Goal: Task Accomplishment & Management: Use online tool/utility

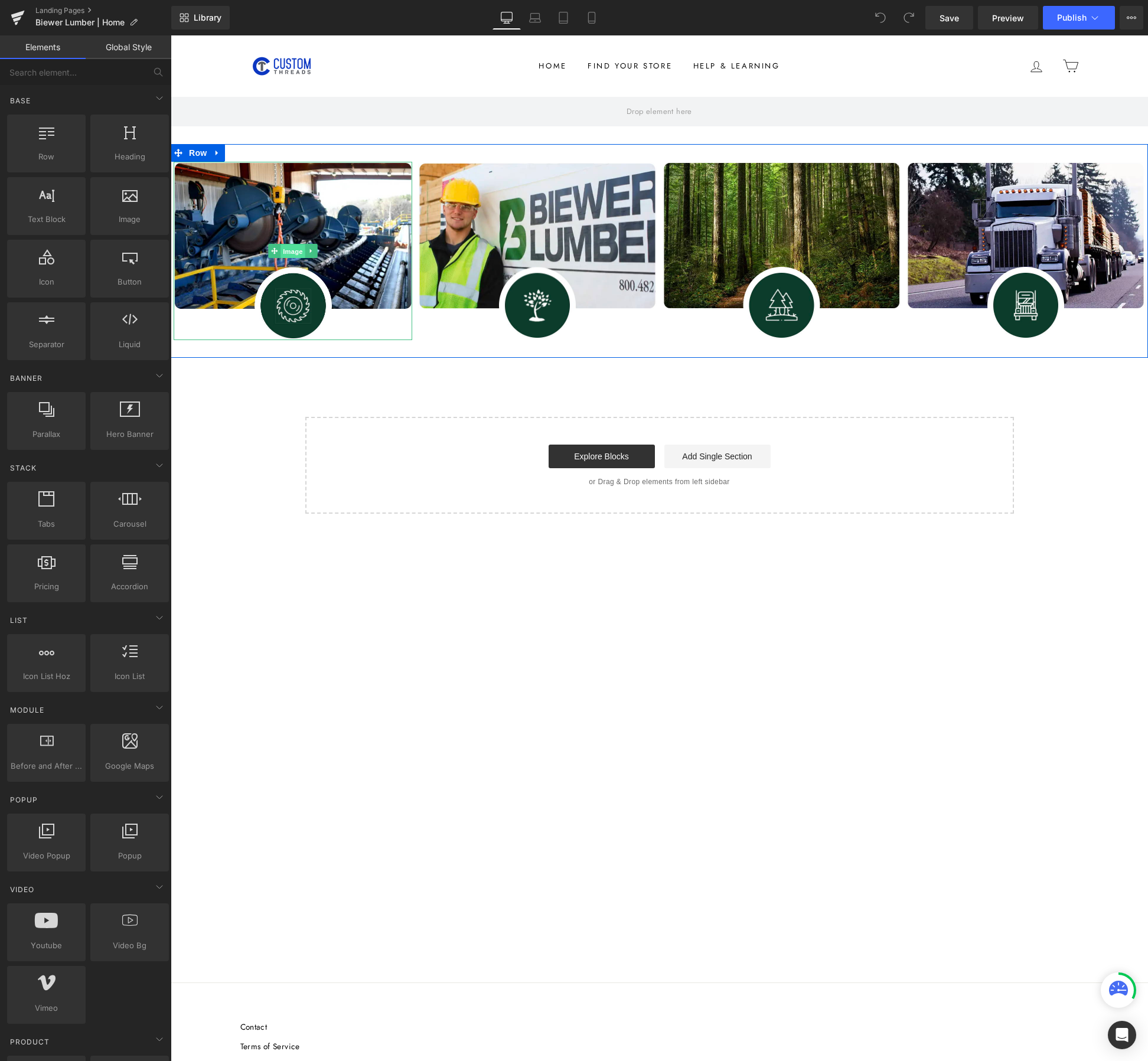
click at [293, 246] on span "Image" at bounding box center [293, 251] width 25 height 14
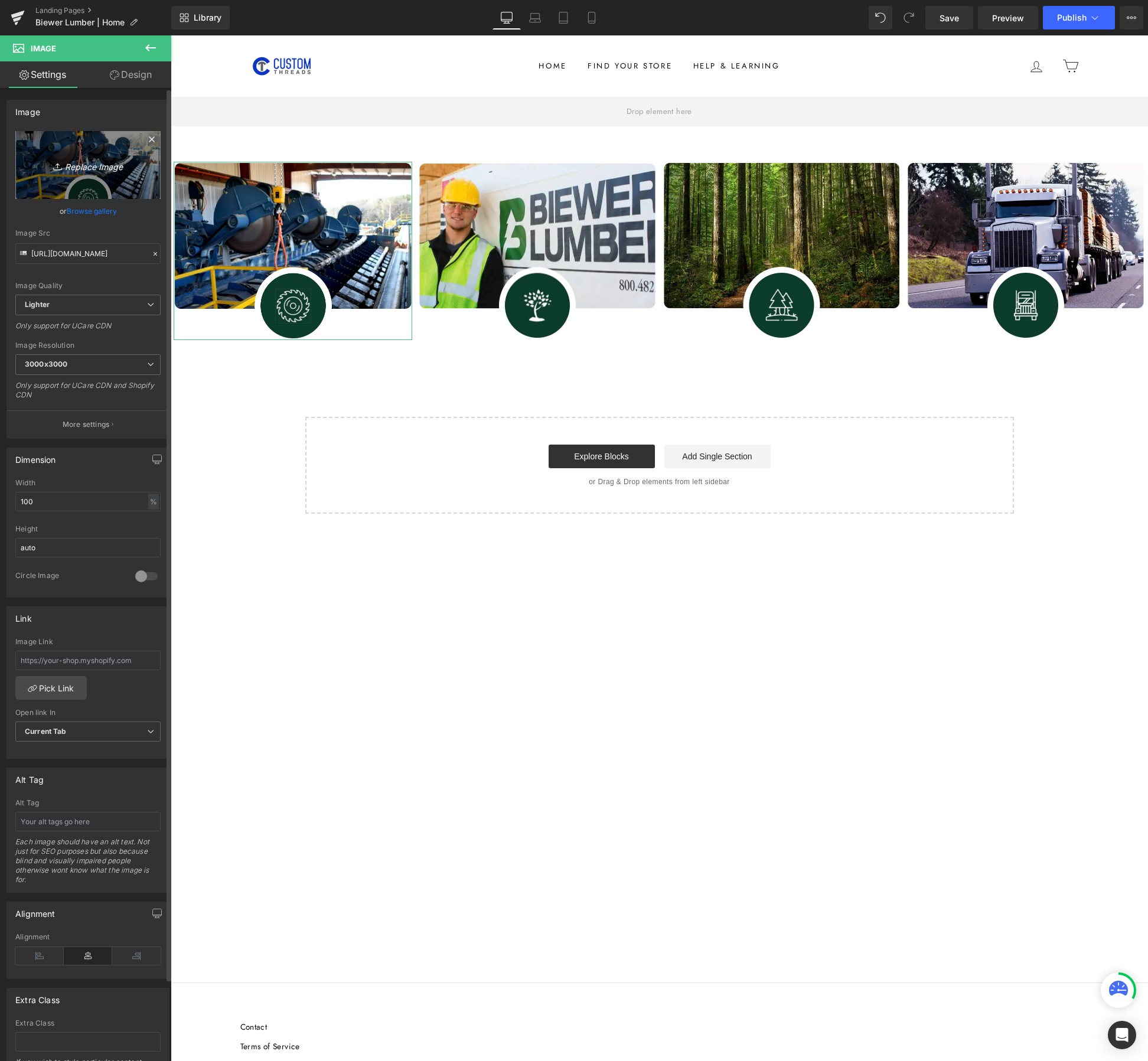
click at [79, 159] on icon "Replace Image" at bounding box center [88, 165] width 95 height 15
type input "C:\fakepath\sawmill button.png"
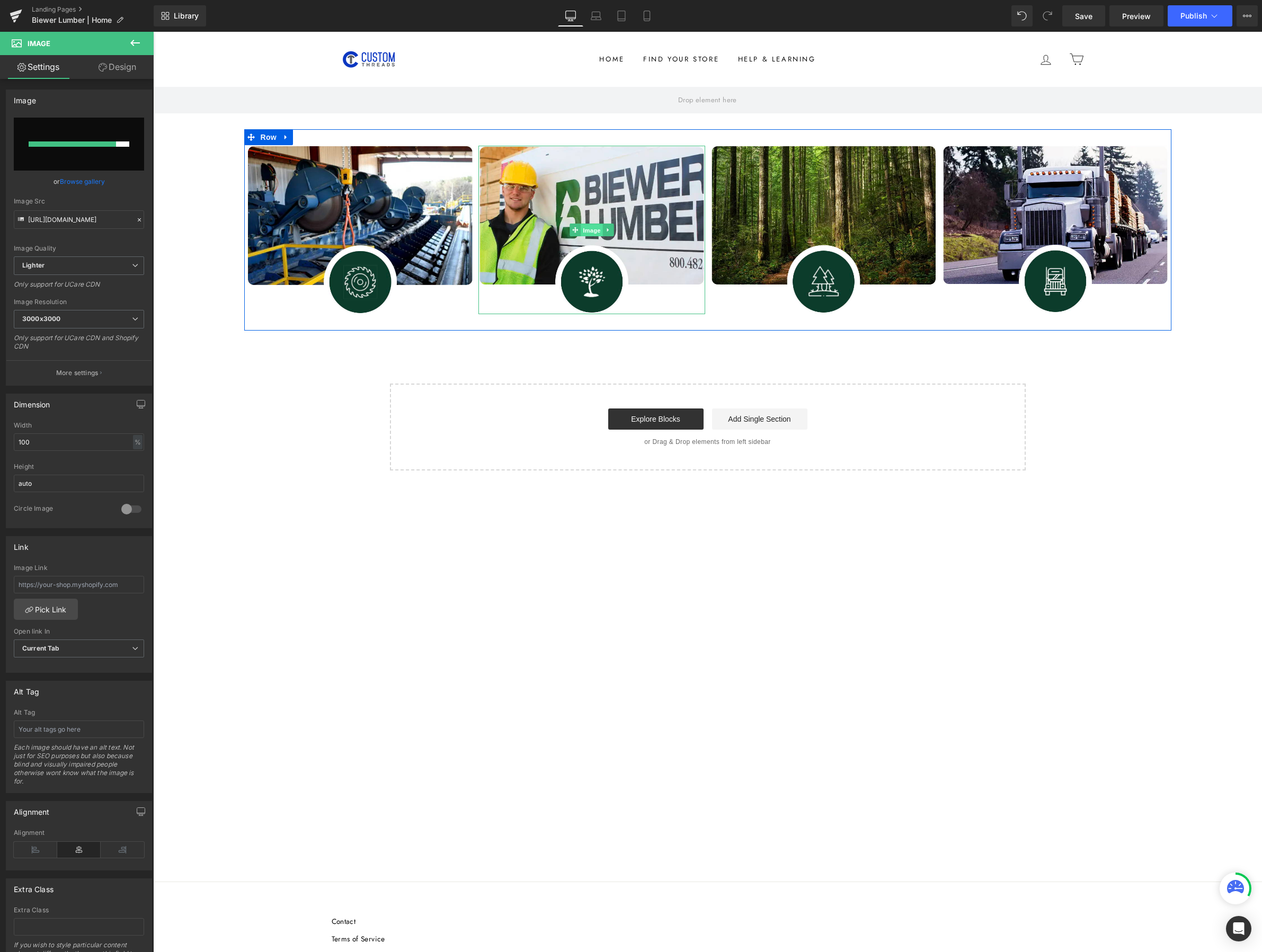
click at [591, 228] on span "Image" at bounding box center [592, 231] width 22 height 13
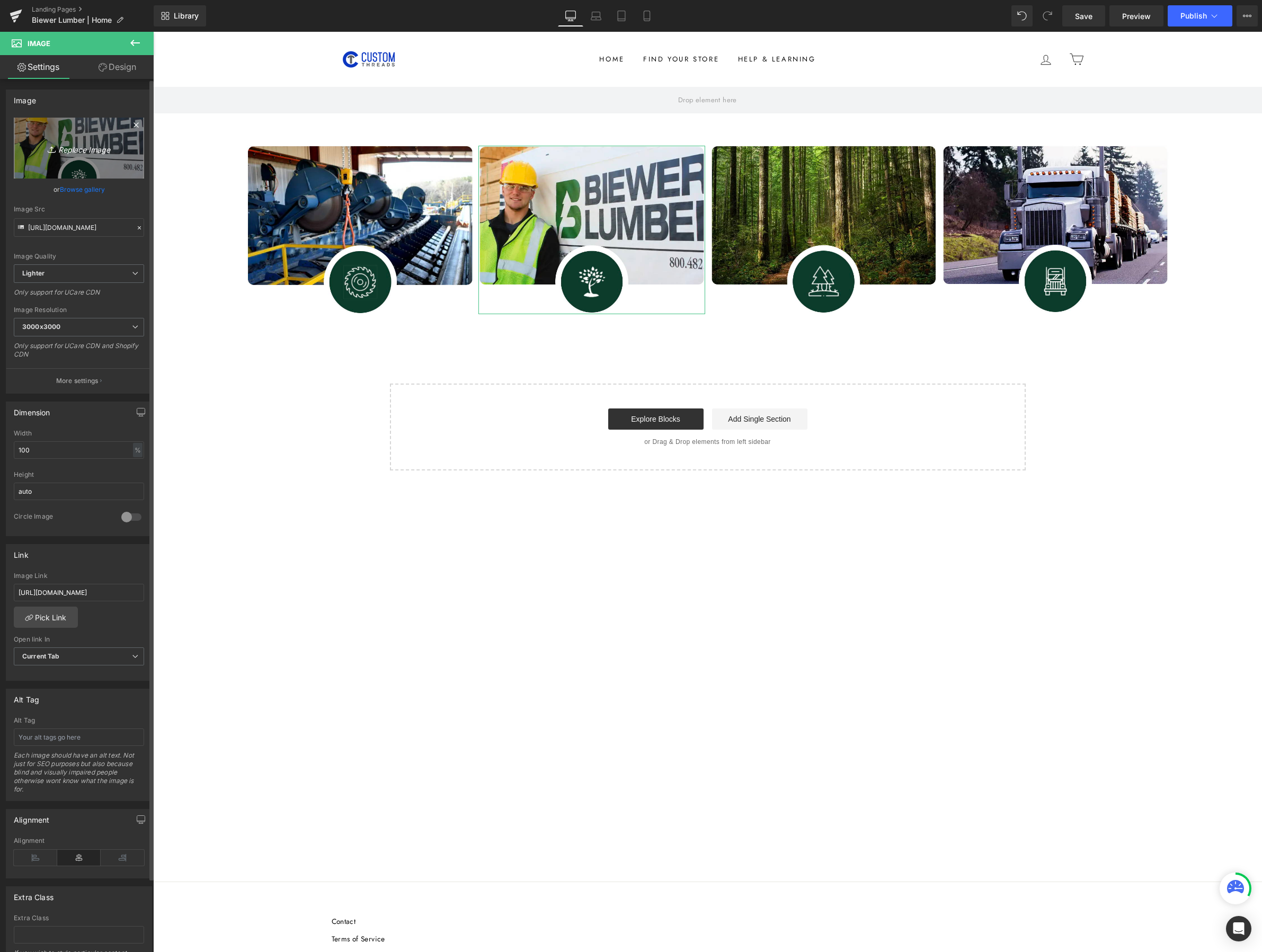
click at [79, 154] on icon "Replace Image" at bounding box center [79, 148] width 85 height 13
type input "C:\fakepath\lumber button.png"
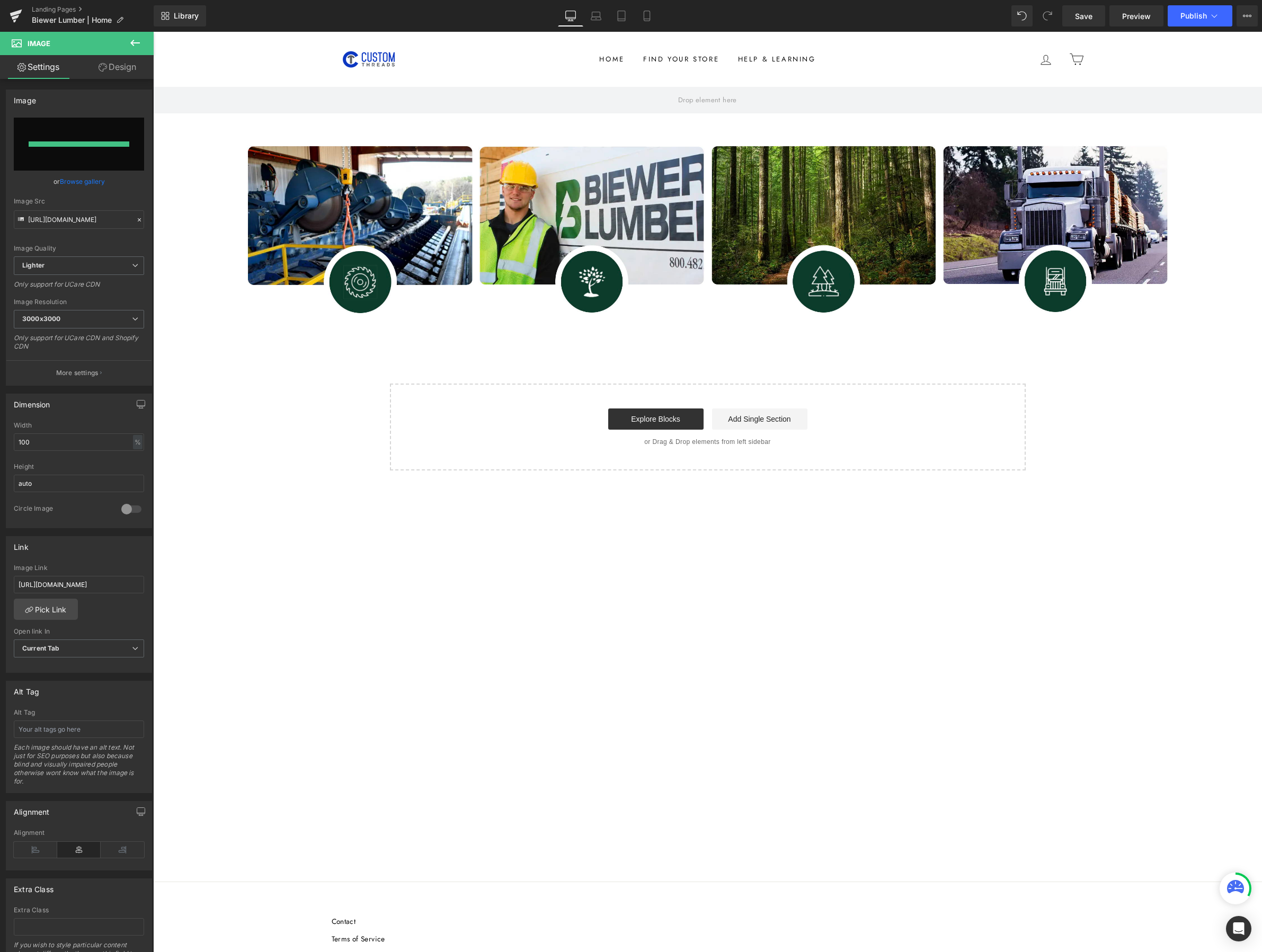
type input "https://ucarecdn.com/5982c4e7-09e9-431d-be56-6bdfe6e58c05/-/format/auto/-/previ…"
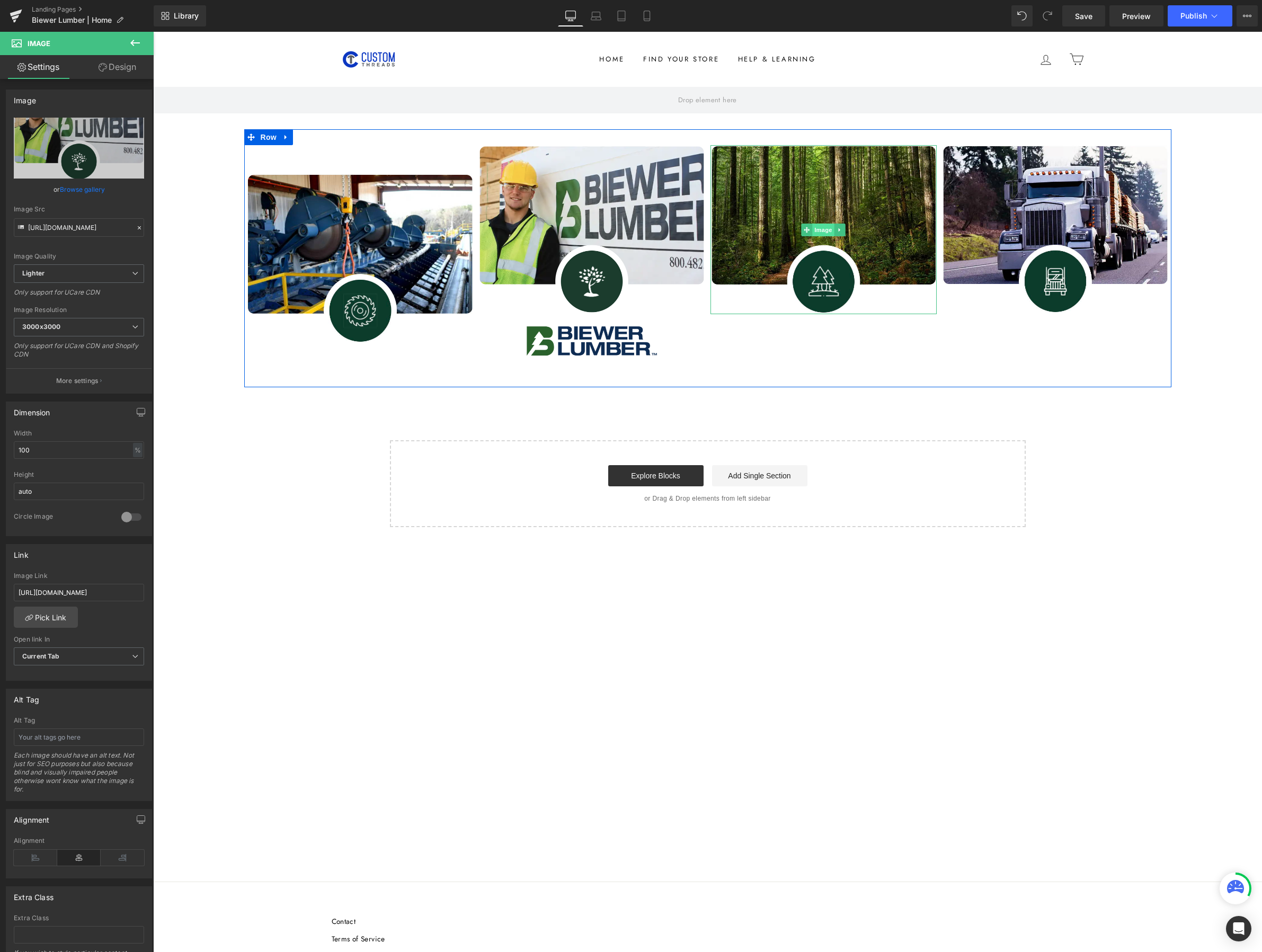
click at [816, 227] on span "Image" at bounding box center [823, 230] width 22 height 13
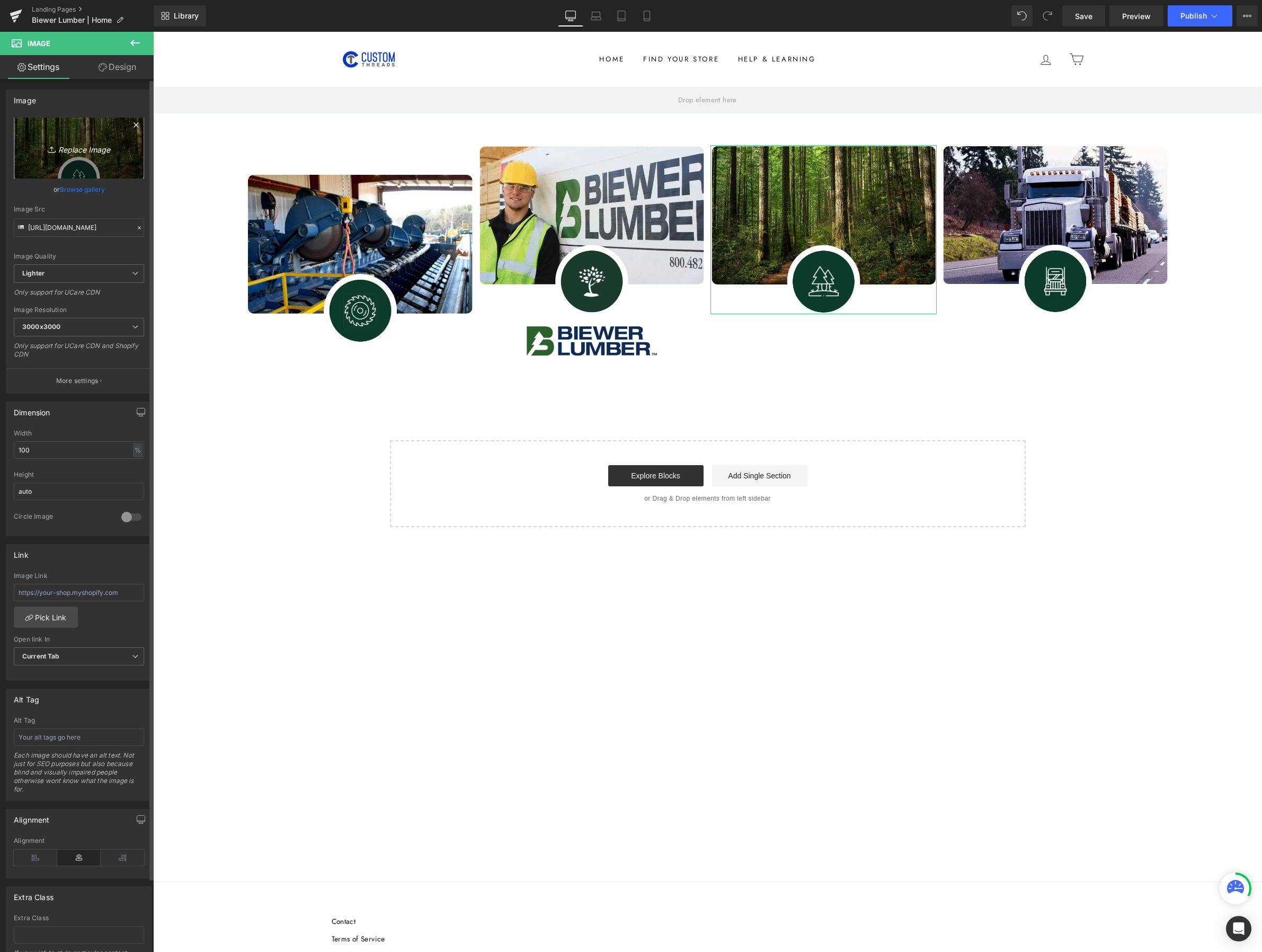
click at [77, 147] on icon "Replace Image" at bounding box center [79, 148] width 85 height 13
type input "C:\fakepath\fm button.png"
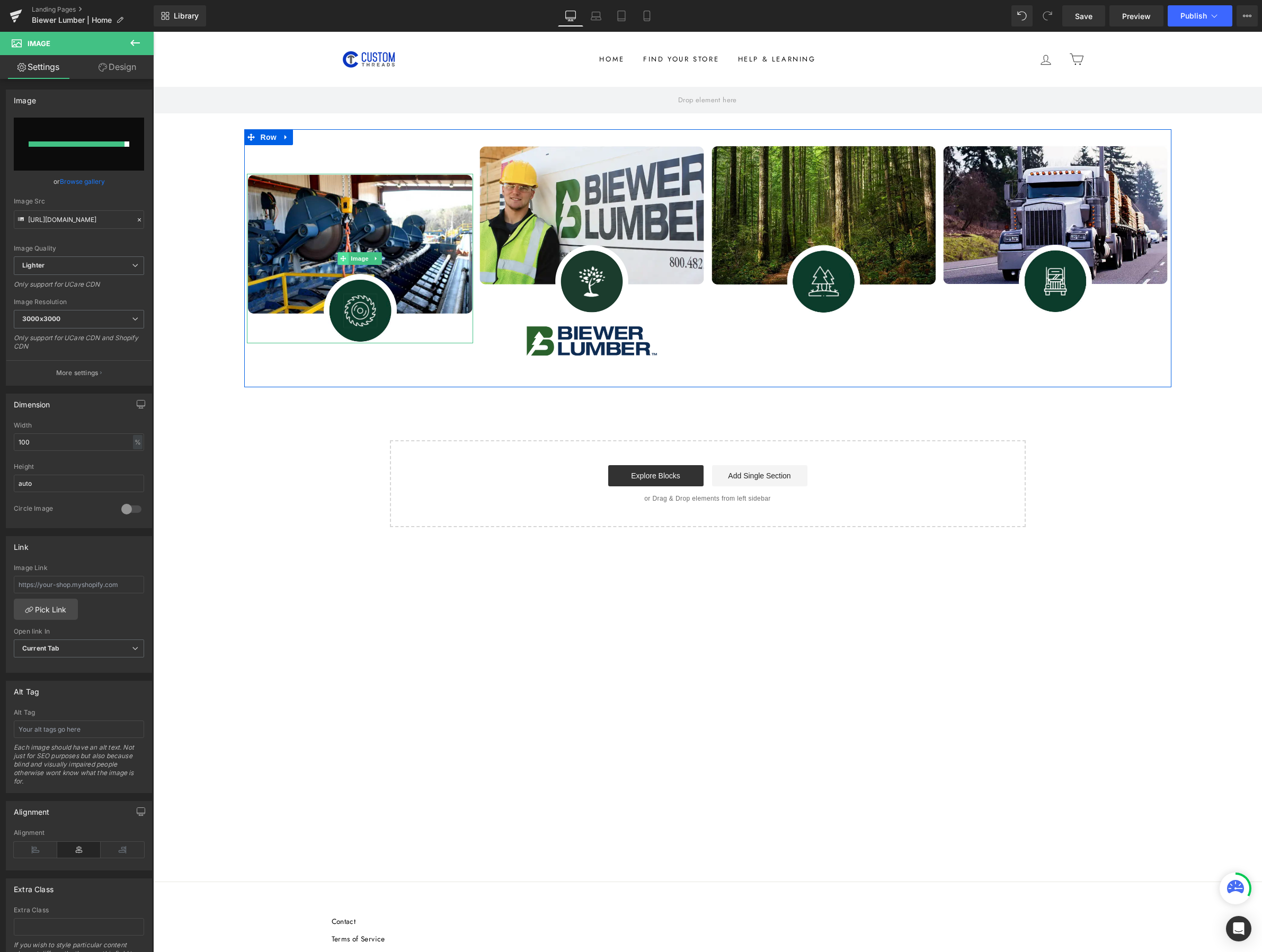
click at [345, 262] on span at bounding box center [343, 258] width 11 height 13
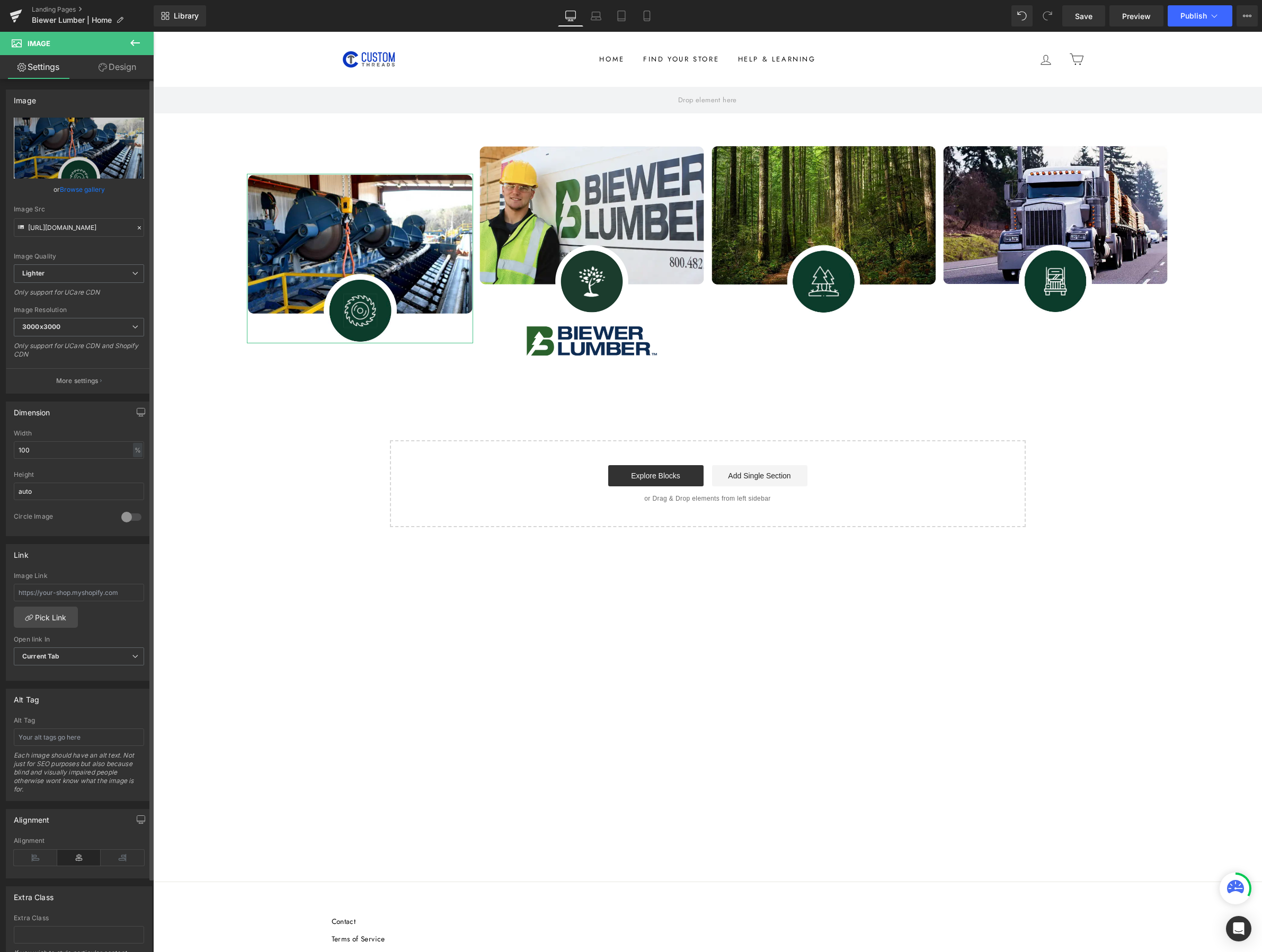
click at [62, 188] on link "Browse gallery" at bounding box center [82, 189] width 45 height 19
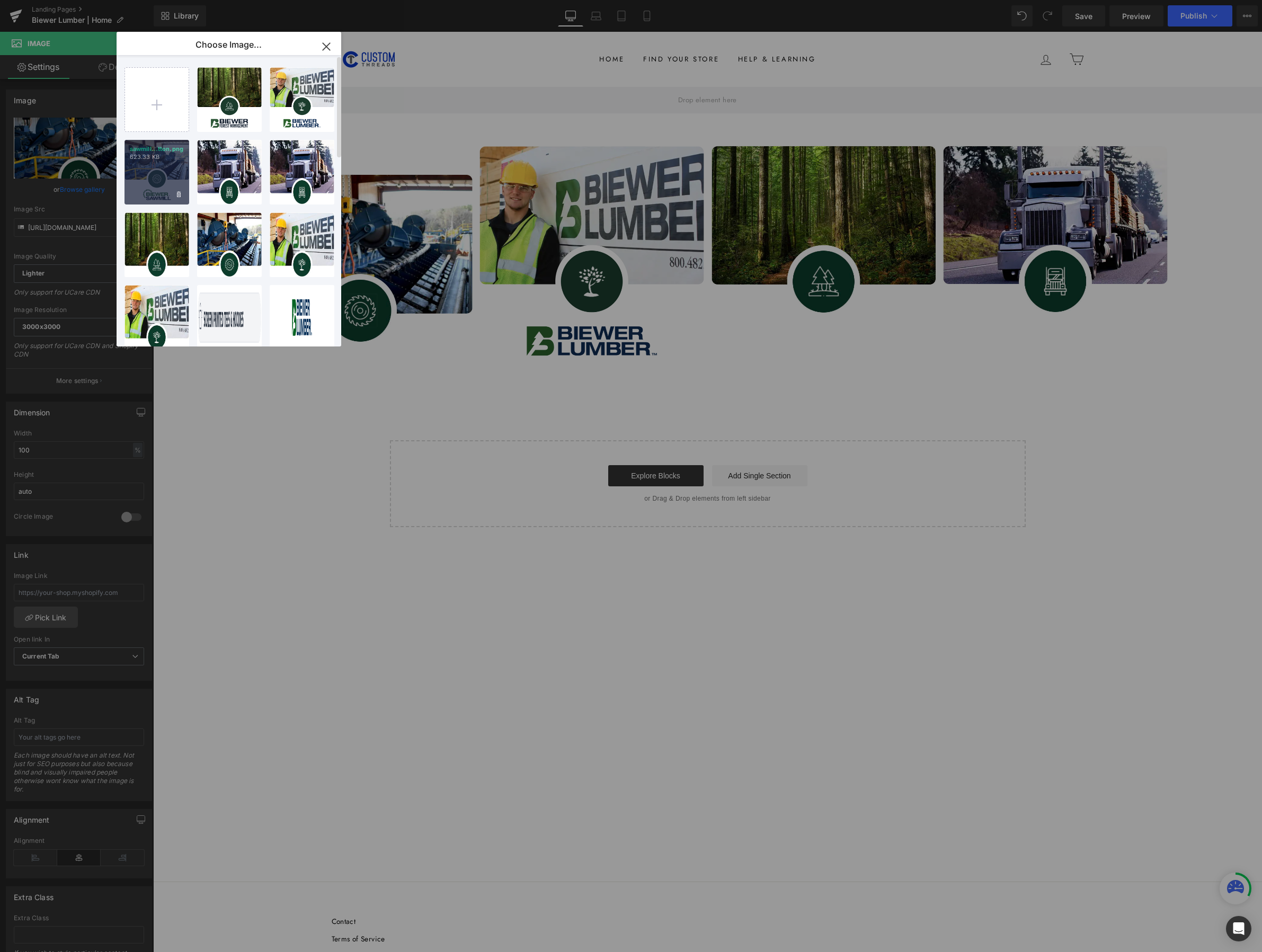
click at [166, 167] on div "sawmill...tton.png 623.33 KB" at bounding box center [157, 172] width 65 height 65
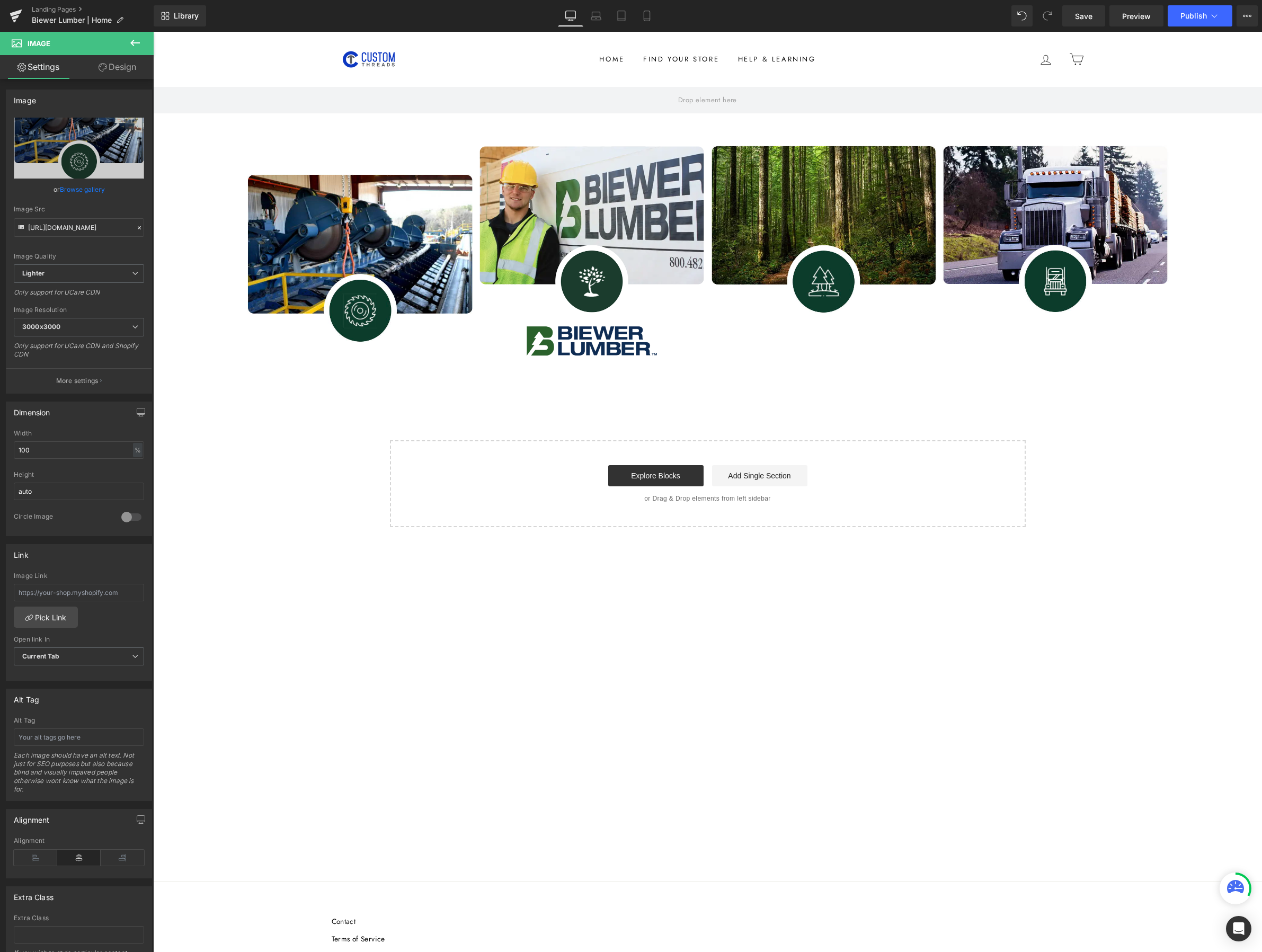
type input "https://ucarecdn.com/5edf3984-fab8-4f8d-944d-c55a5cf1d8a0/-/format/auto/-/previ…"
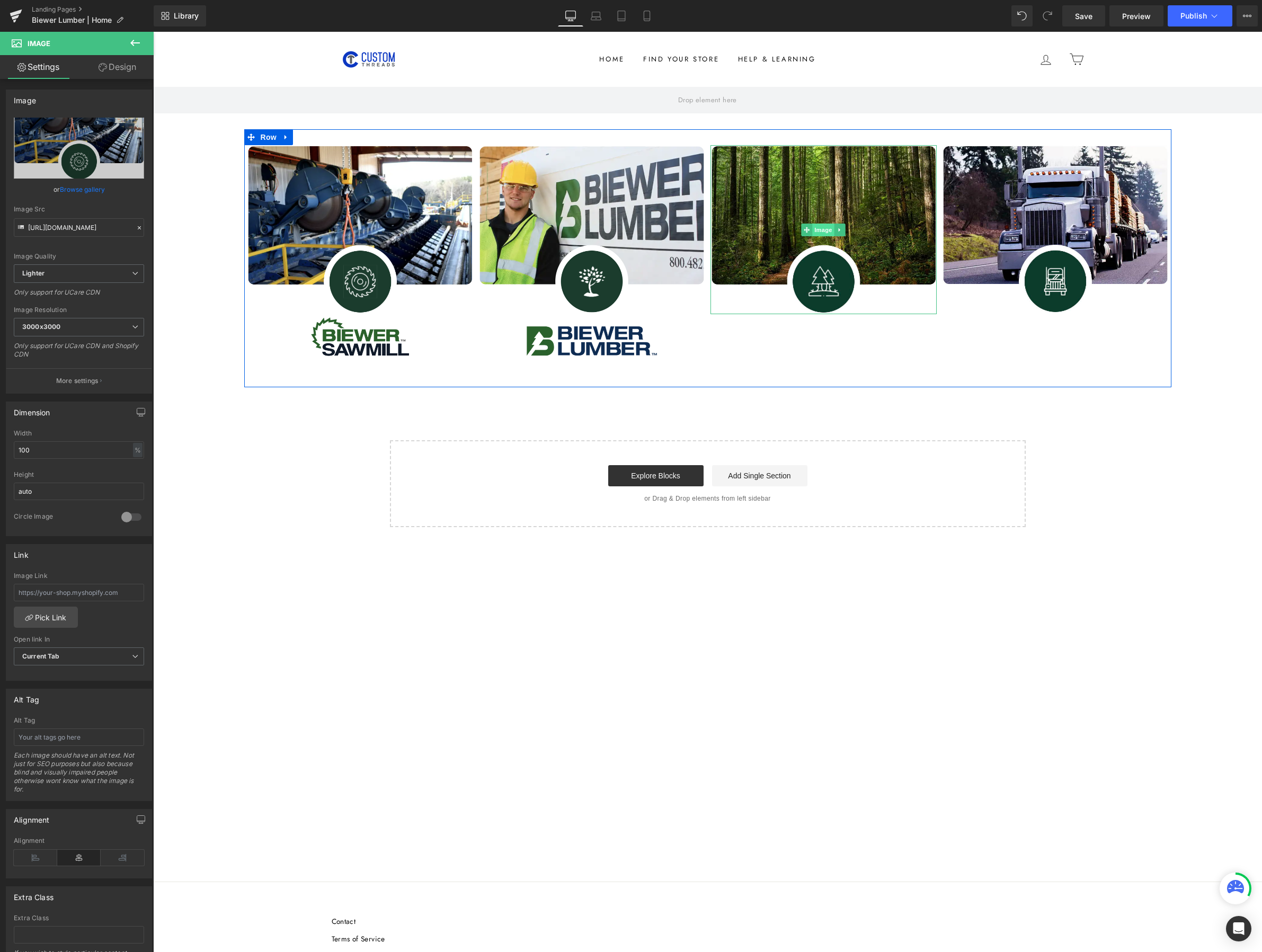
click at [819, 231] on span "Image" at bounding box center [823, 230] width 22 height 13
click at [69, 153] on icon "Replace Image" at bounding box center [79, 148] width 85 height 13
click at [95, 189] on link "Browse gallery" at bounding box center [82, 189] width 45 height 19
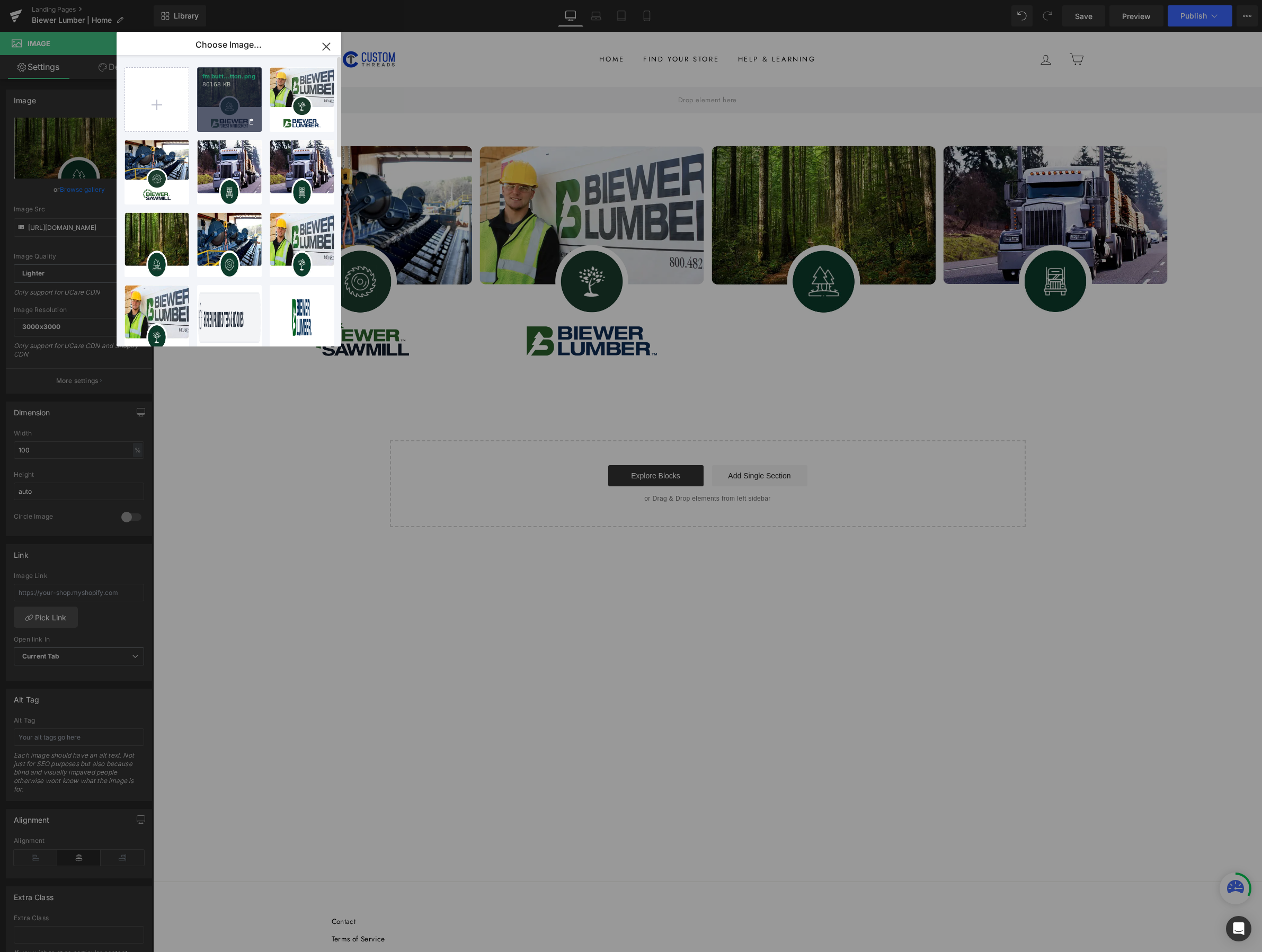
click at [226, 98] on div "fm butt...tton.png 861.68 KB" at bounding box center [229, 100] width 65 height 65
type input "https://ucarecdn.com/96628488-3071-49b5-aa16-06d03bc72568/-/format/auto/-/previ…"
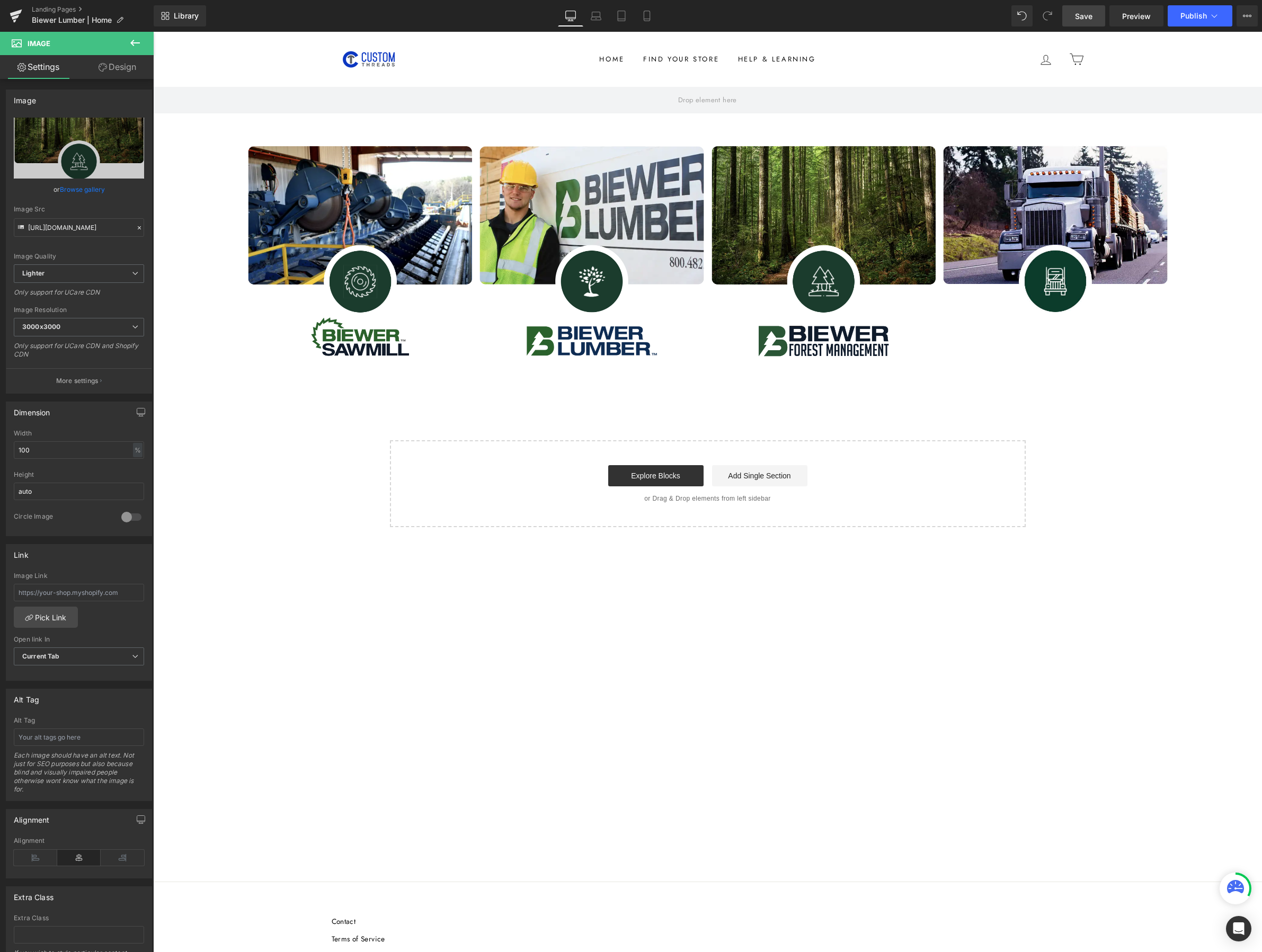
click at [1029, 7] on link "Save" at bounding box center [1084, 16] width 43 height 21
click at [1029, 233] on span "Image" at bounding box center [1056, 229] width 22 height 13
click at [77, 151] on icon "Replace Image" at bounding box center [79, 148] width 85 height 13
type input "C:\fakepath\logistics button.png"
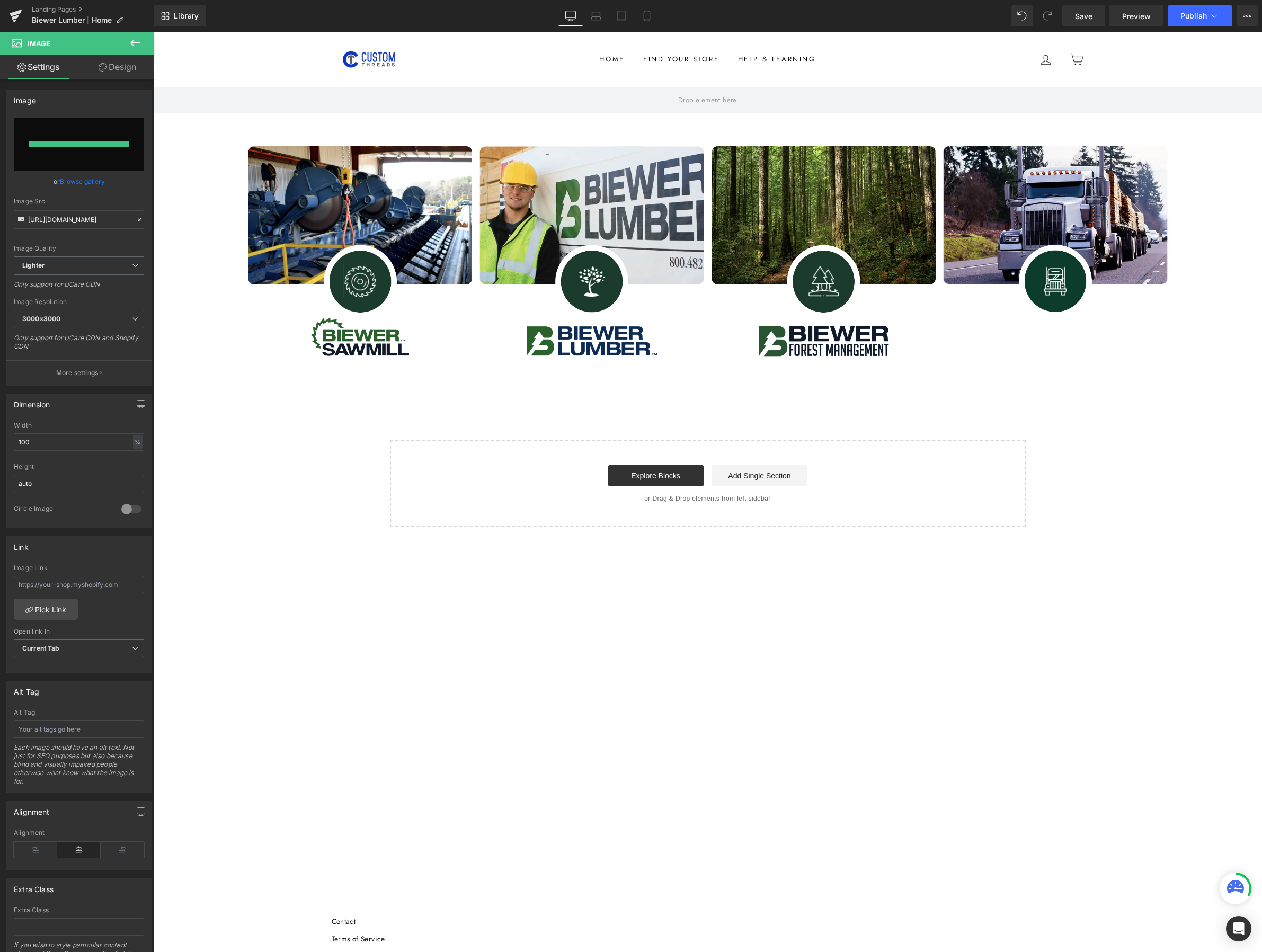
type input "https://ucarecdn.com/4bf81ee1-e4a2-45d9-95bd-ebfd576bd545/-/format/auto/-/previ…"
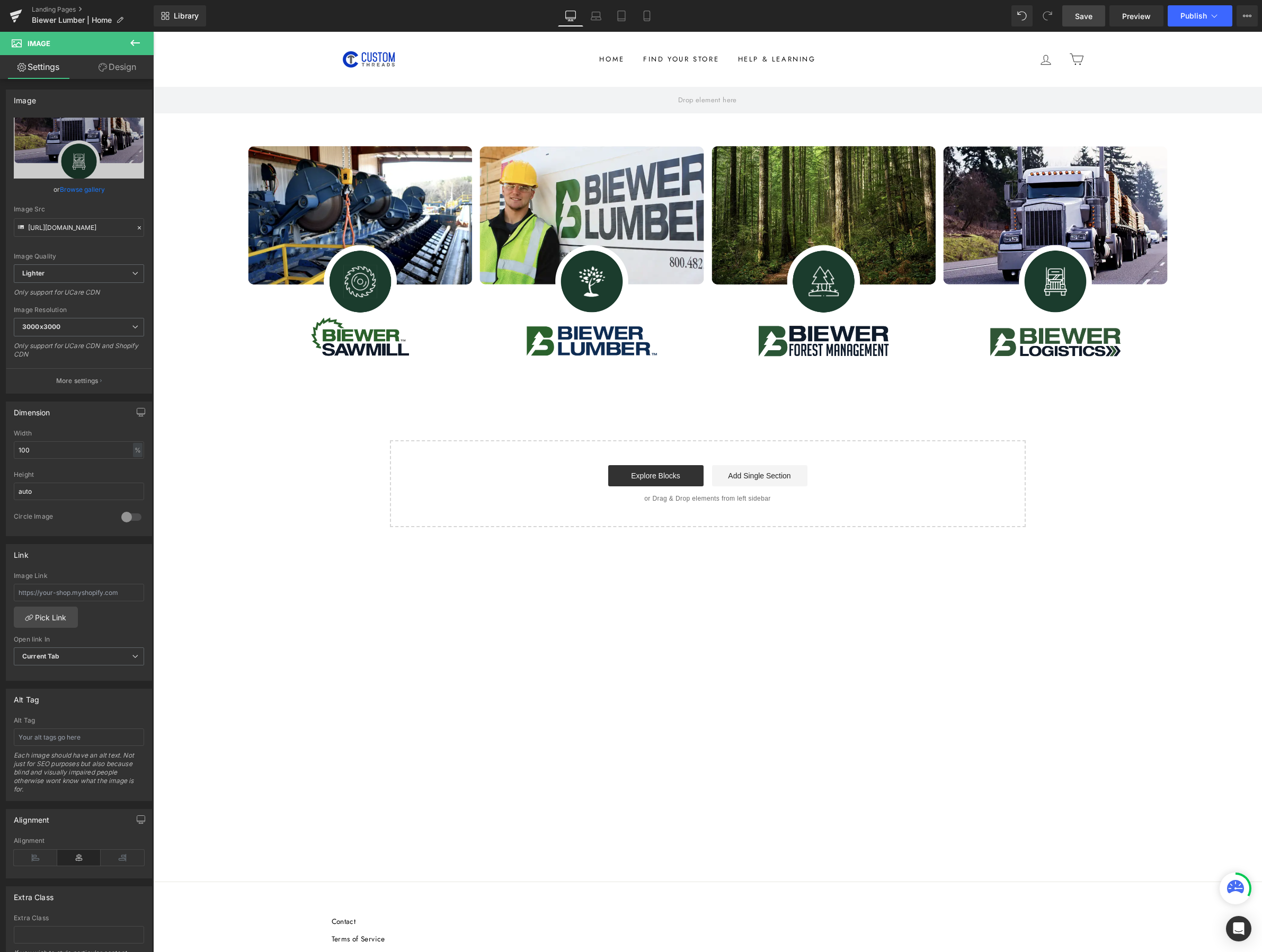
click at [1029, 17] on link "Save" at bounding box center [1084, 16] width 43 height 21
click at [1029, 10] on button "Publish" at bounding box center [1200, 16] width 65 height 21
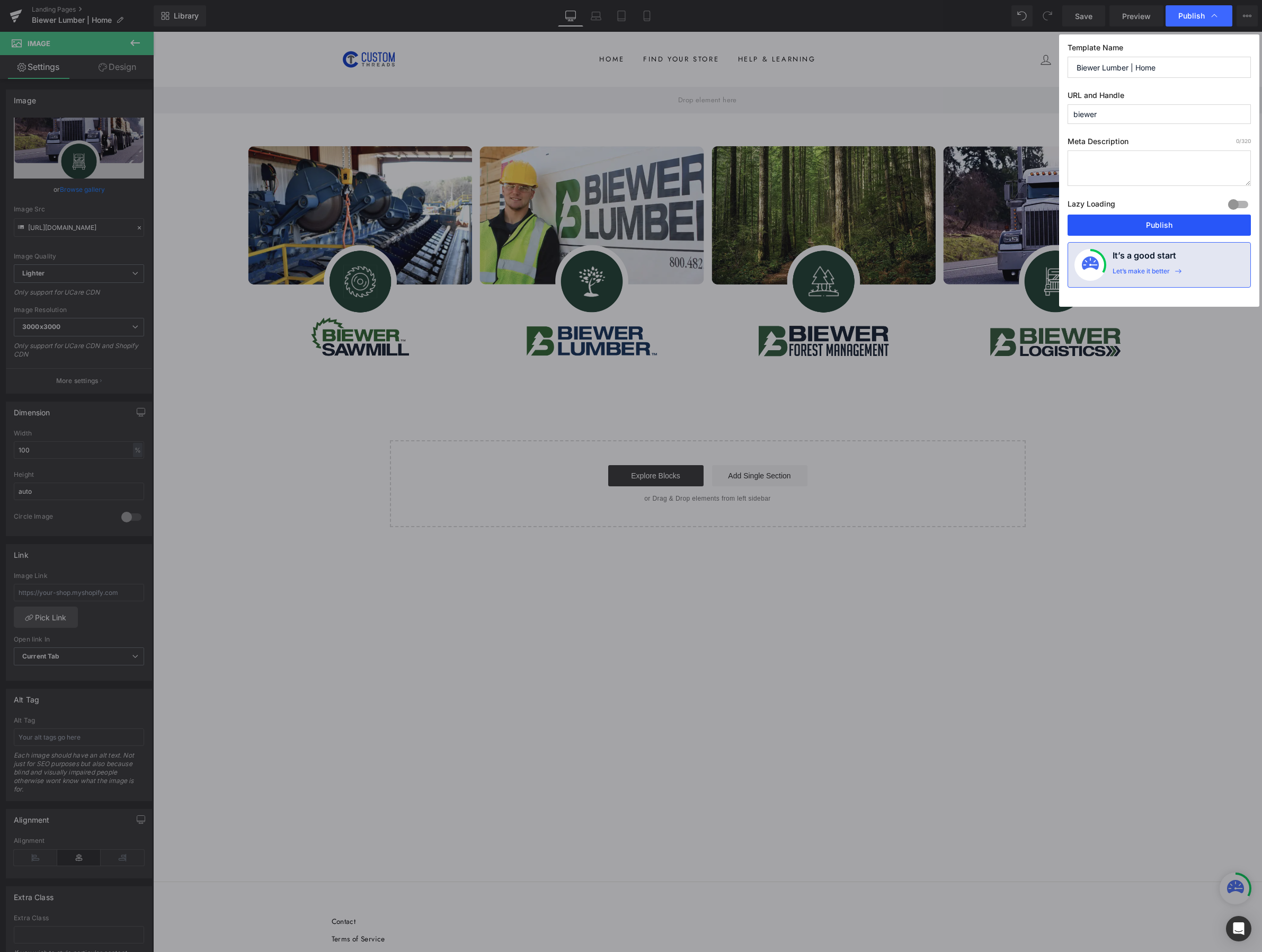
click at [1029, 221] on button "Publish" at bounding box center [1159, 225] width 183 height 21
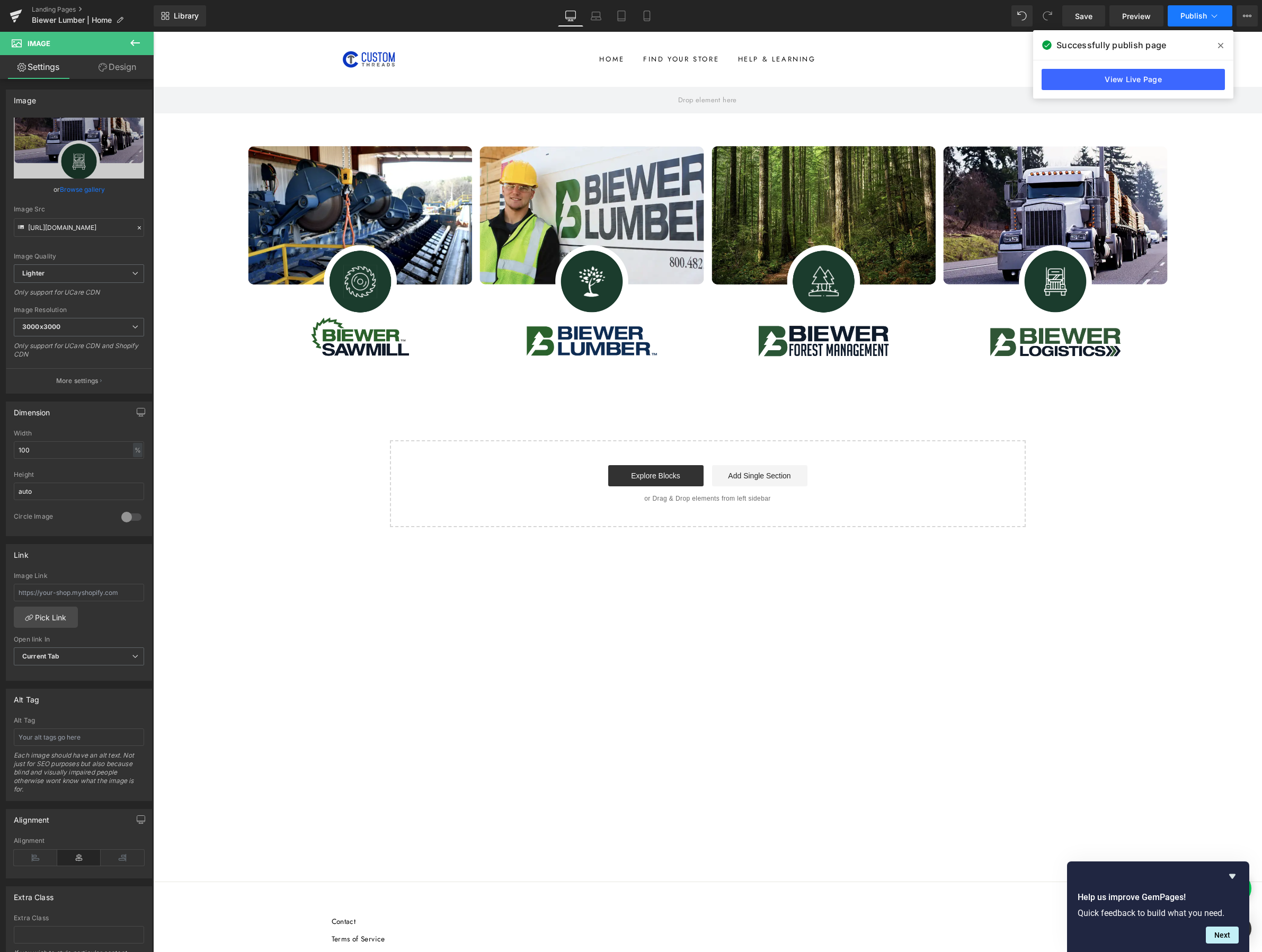
click at [1029, 16] on span "Publish" at bounding box center [1194, 16] width 26 height 8
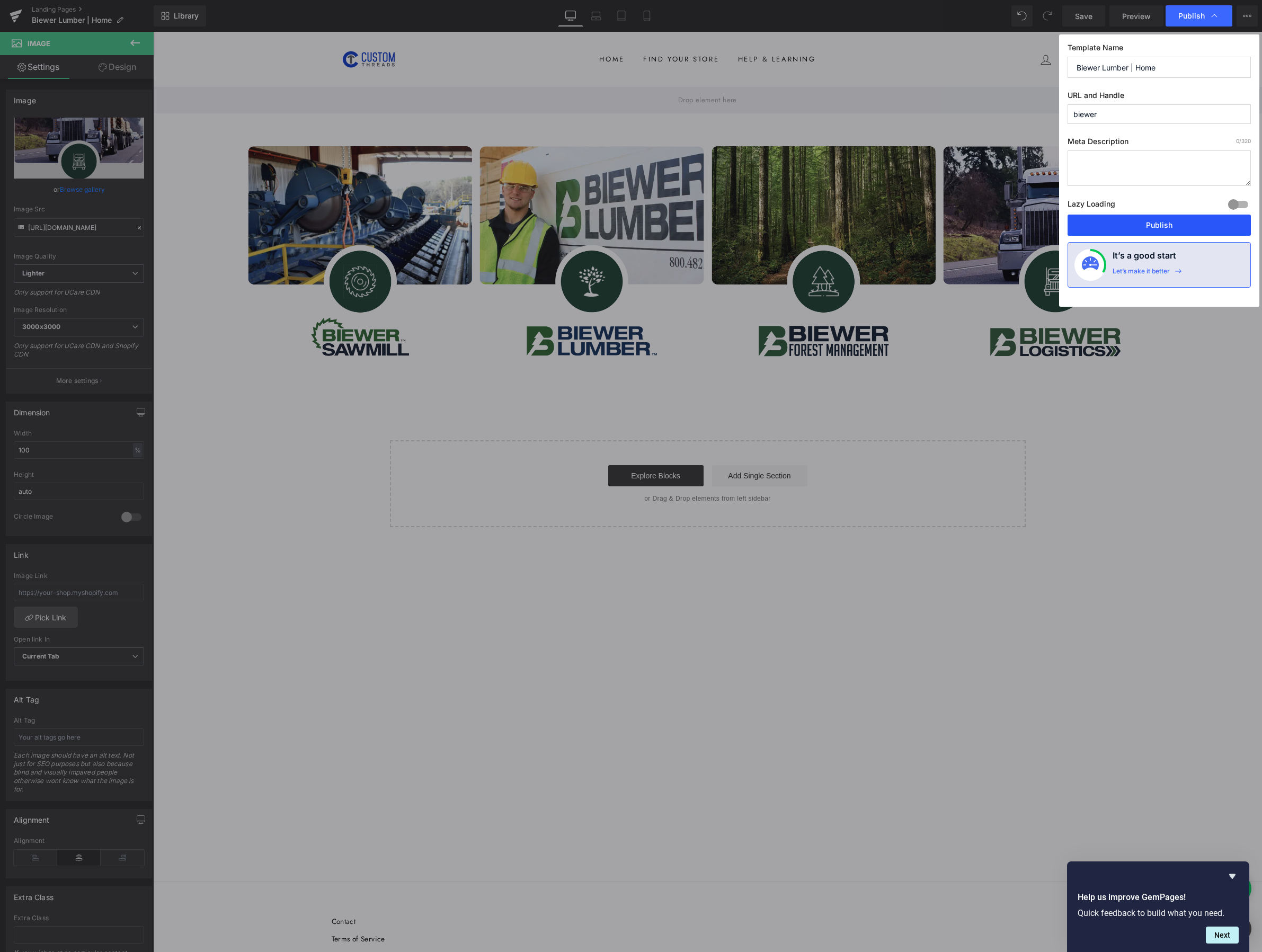
click at [1029, 225] on button "Publish" at bounding box center [1159, 225] width 183 height 21
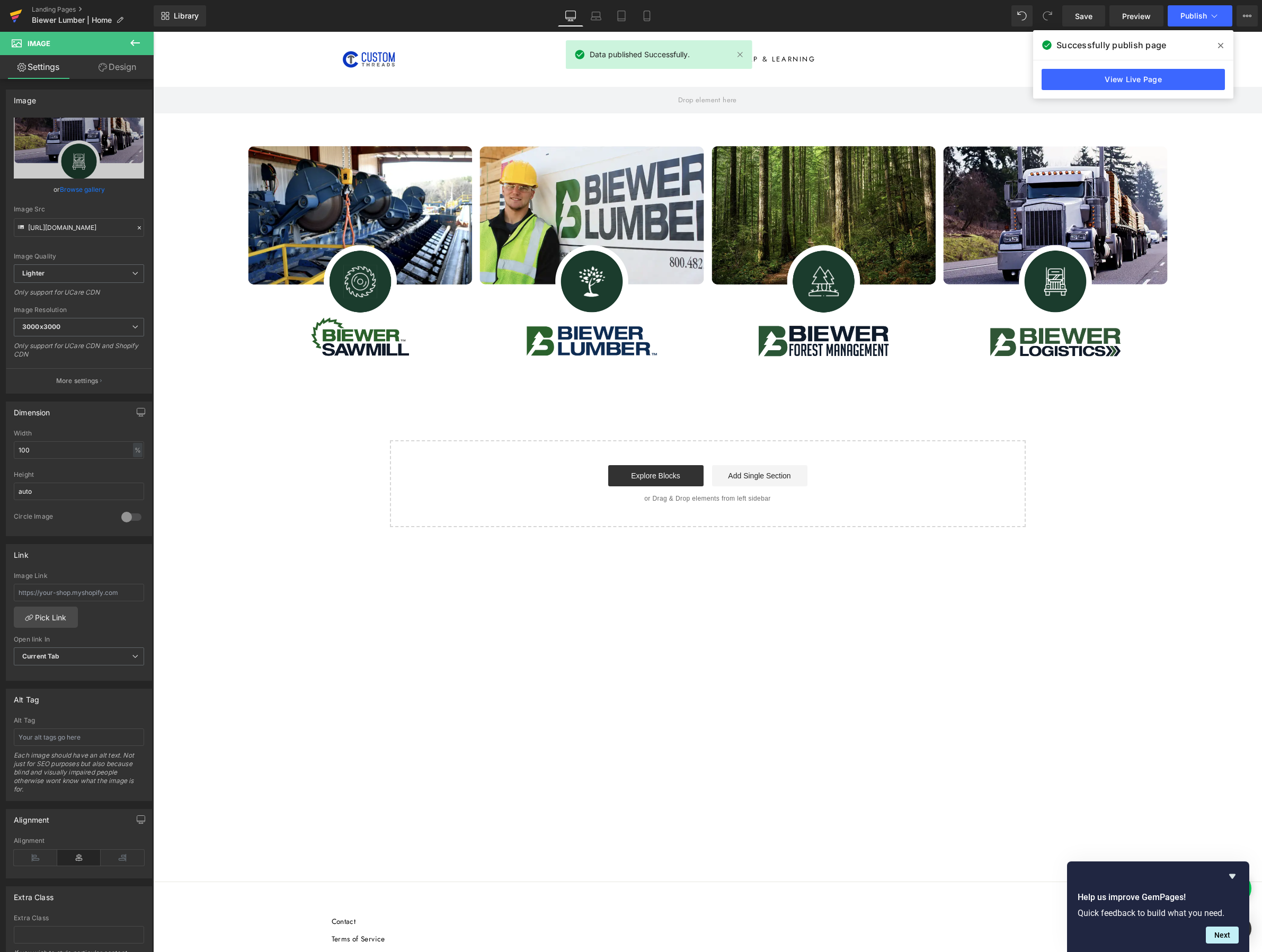
click at [15, 15] on icon at bounding box center [16, 16] width 13 height 26
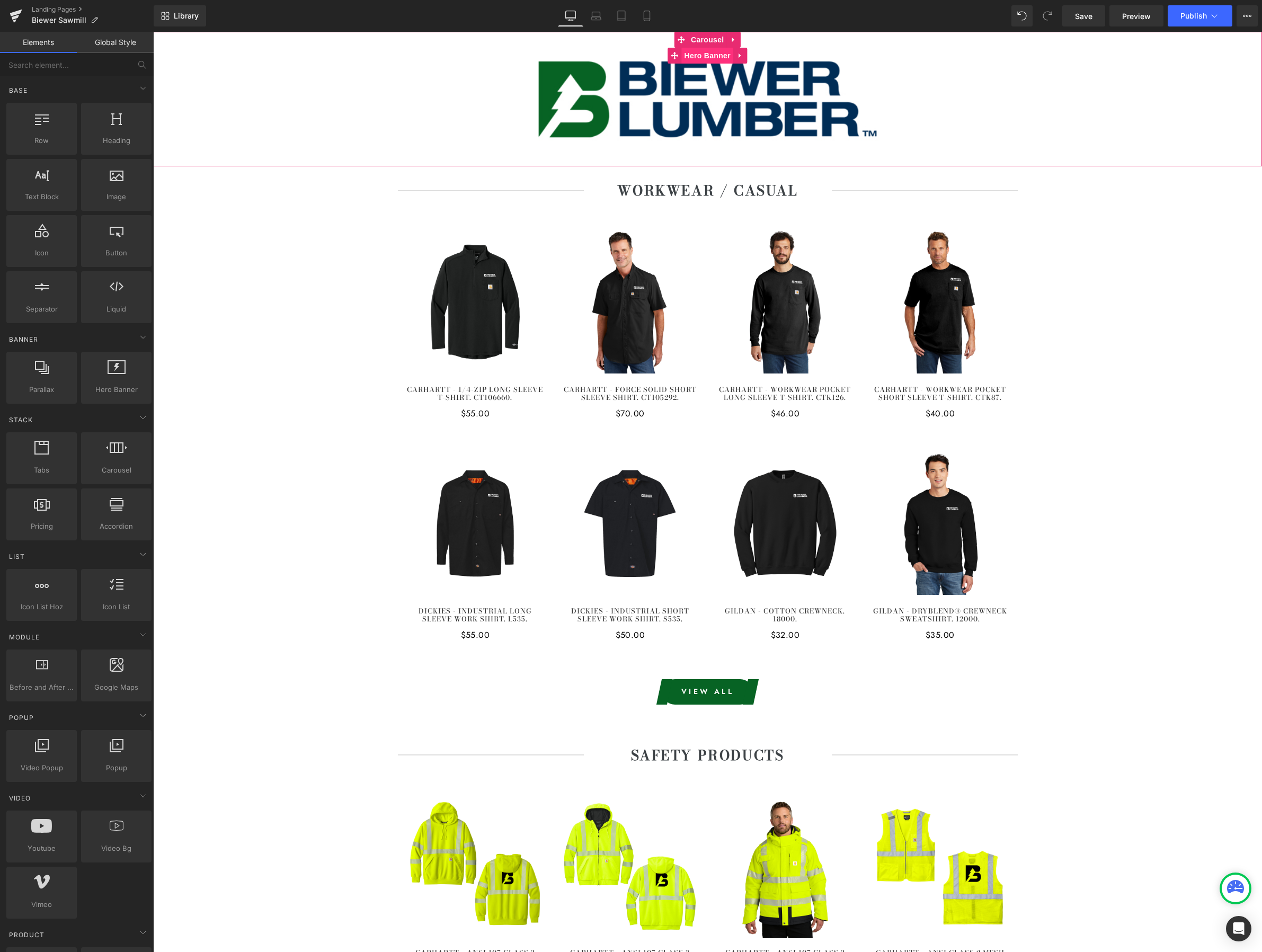
click at [701, 56] on span "Hero Banner" at bounding box center [708, 55] width 52 height 16
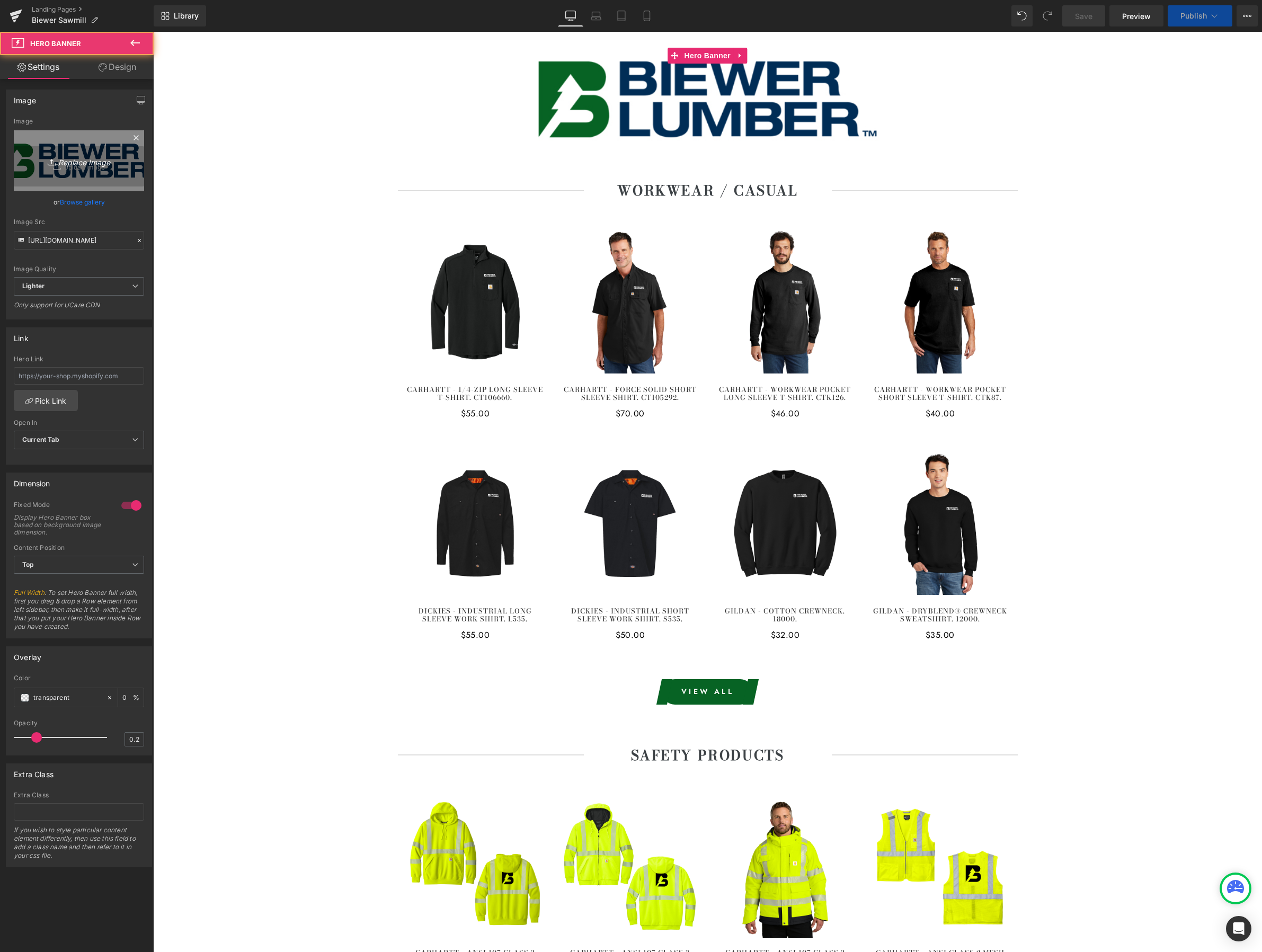
click at [103, 158] on icon "Replace Image" at bounding box center [79, 160] width 85 height 13
type input "C:\fakepath\biewer sawmill.jpg"
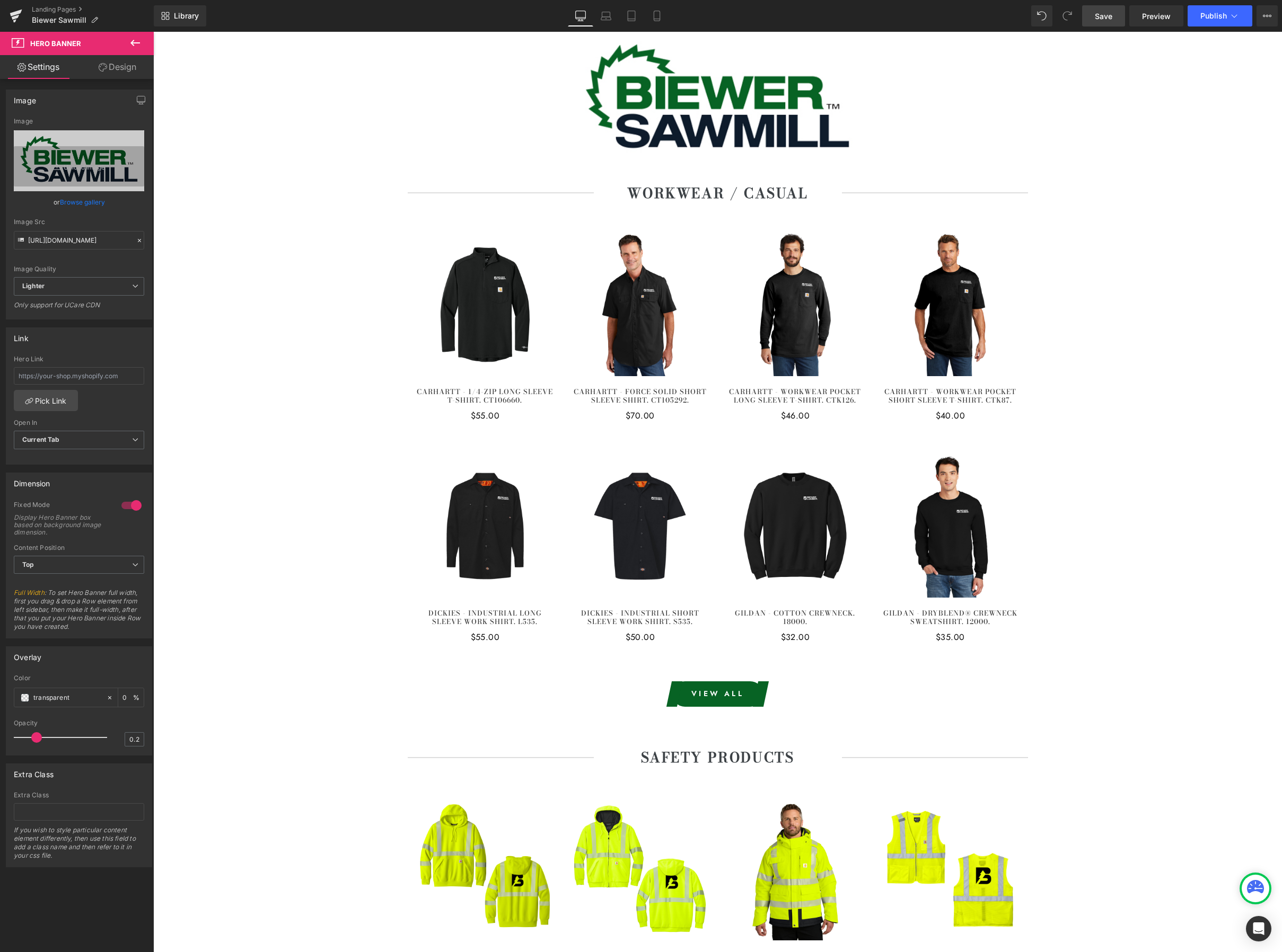
click at [1106, 8] on link "Save" at bounding box center [1104, 16] width 43 height 21
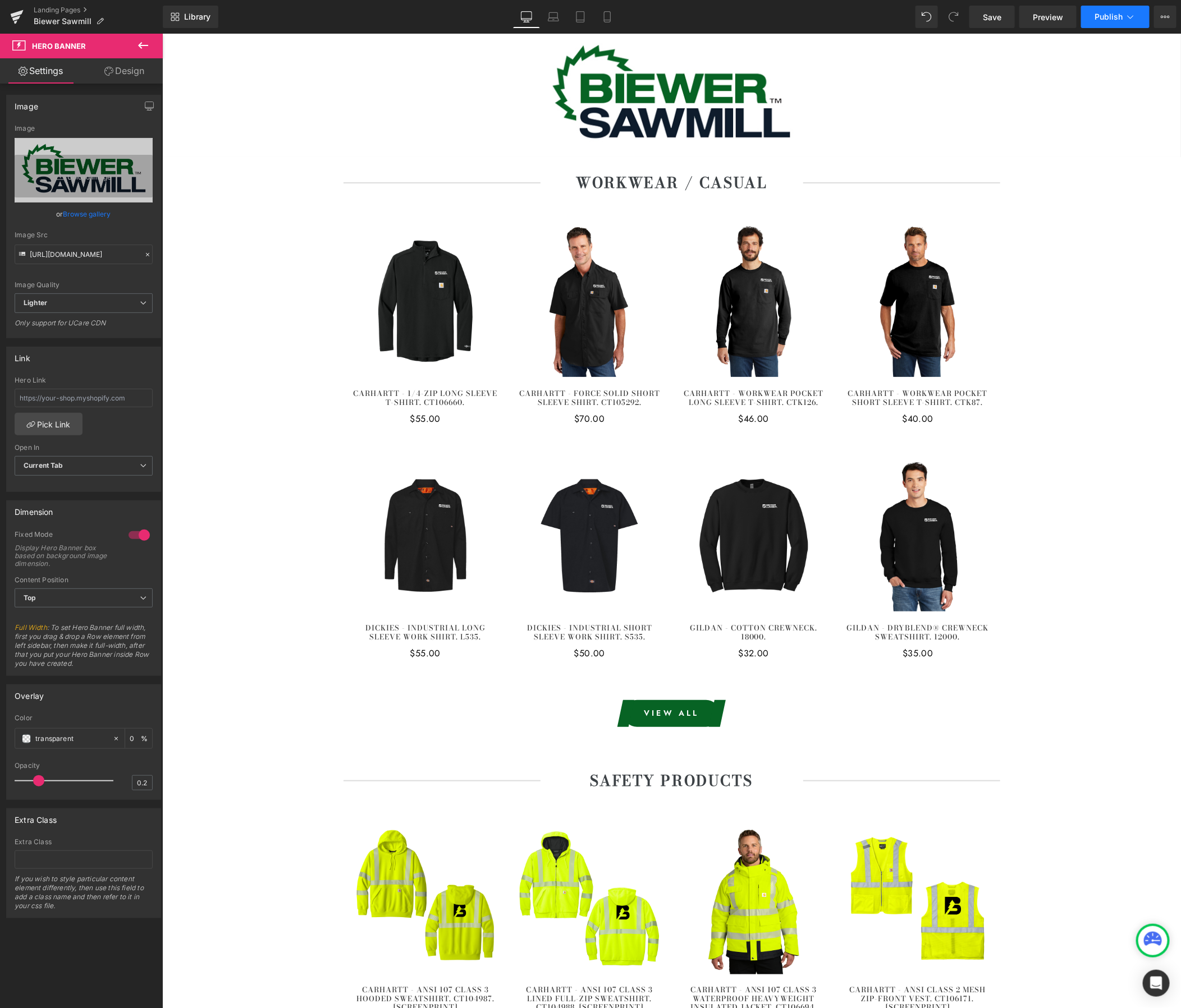
click at [1118, 18] on span "Publish" at bounding box center [1109, 17] width 28 height 9
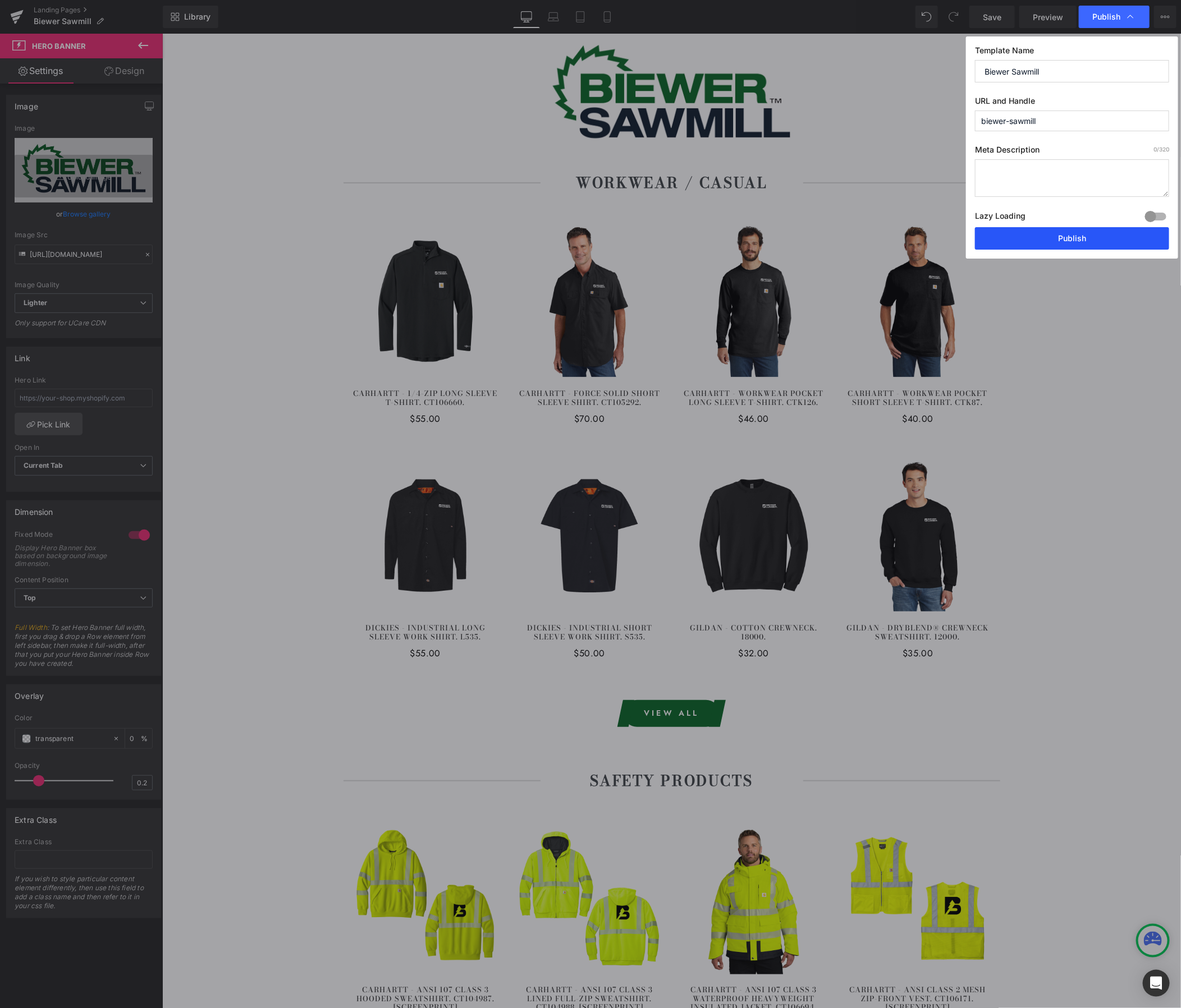
click at [1121, 229] on button "Publish" at bounding box center [1072, 238] width 194 height 22
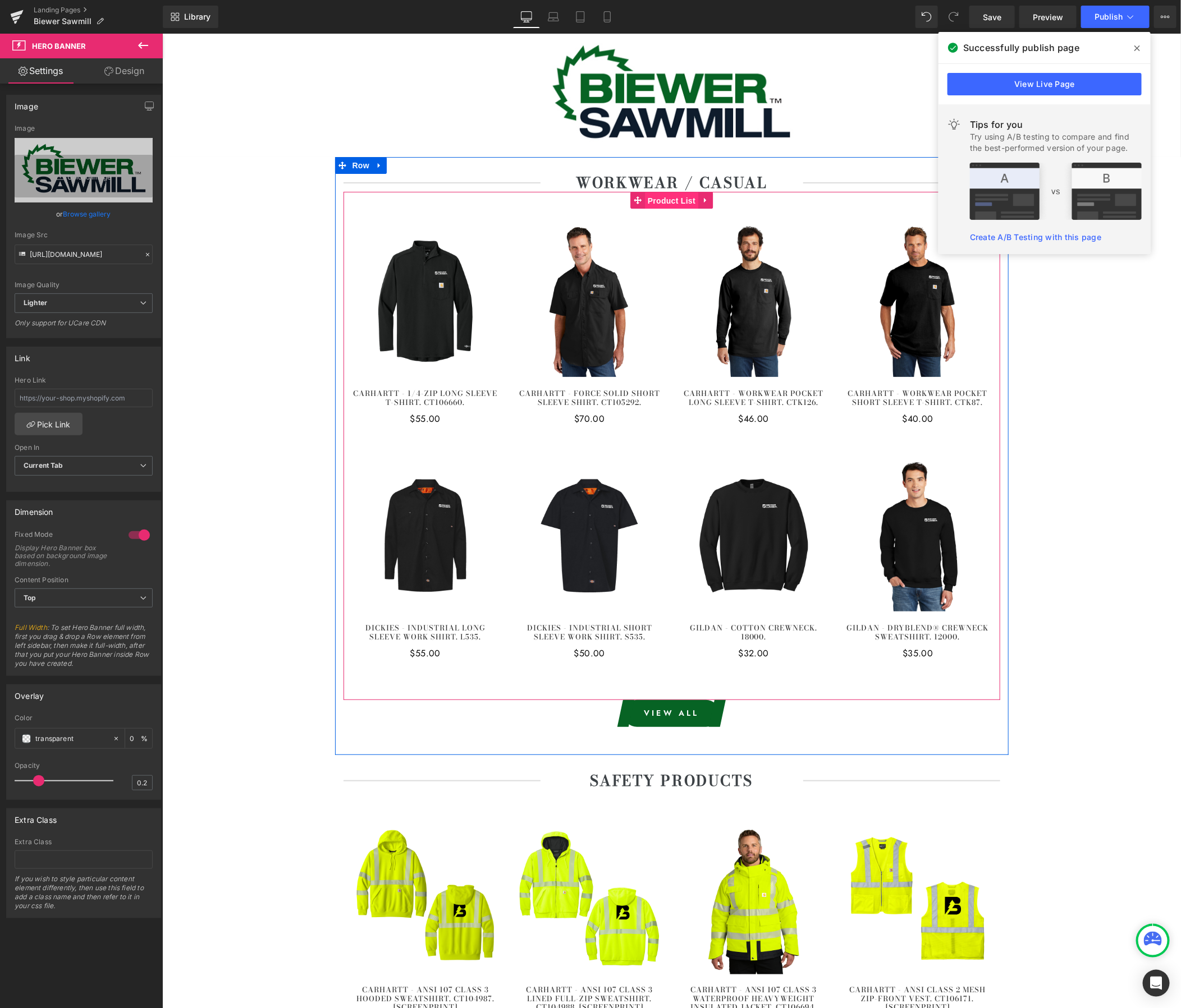
click at [683, 205] on span "Product List" at bounding box center [671, 200] width 53 height 17
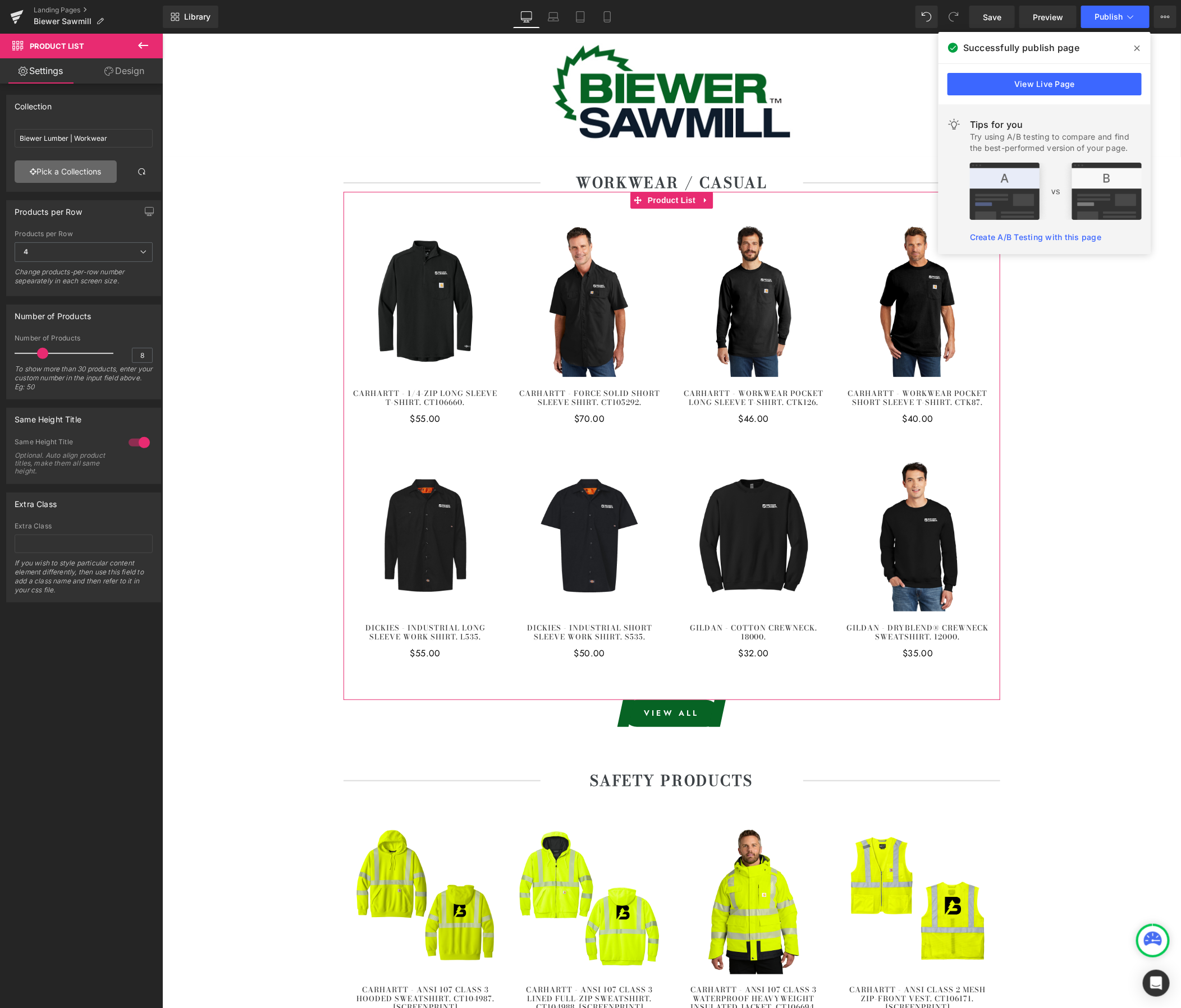
click at [24, 171] on link "Pick a Collections" at bounding box center [66, 172] width 102 height 22
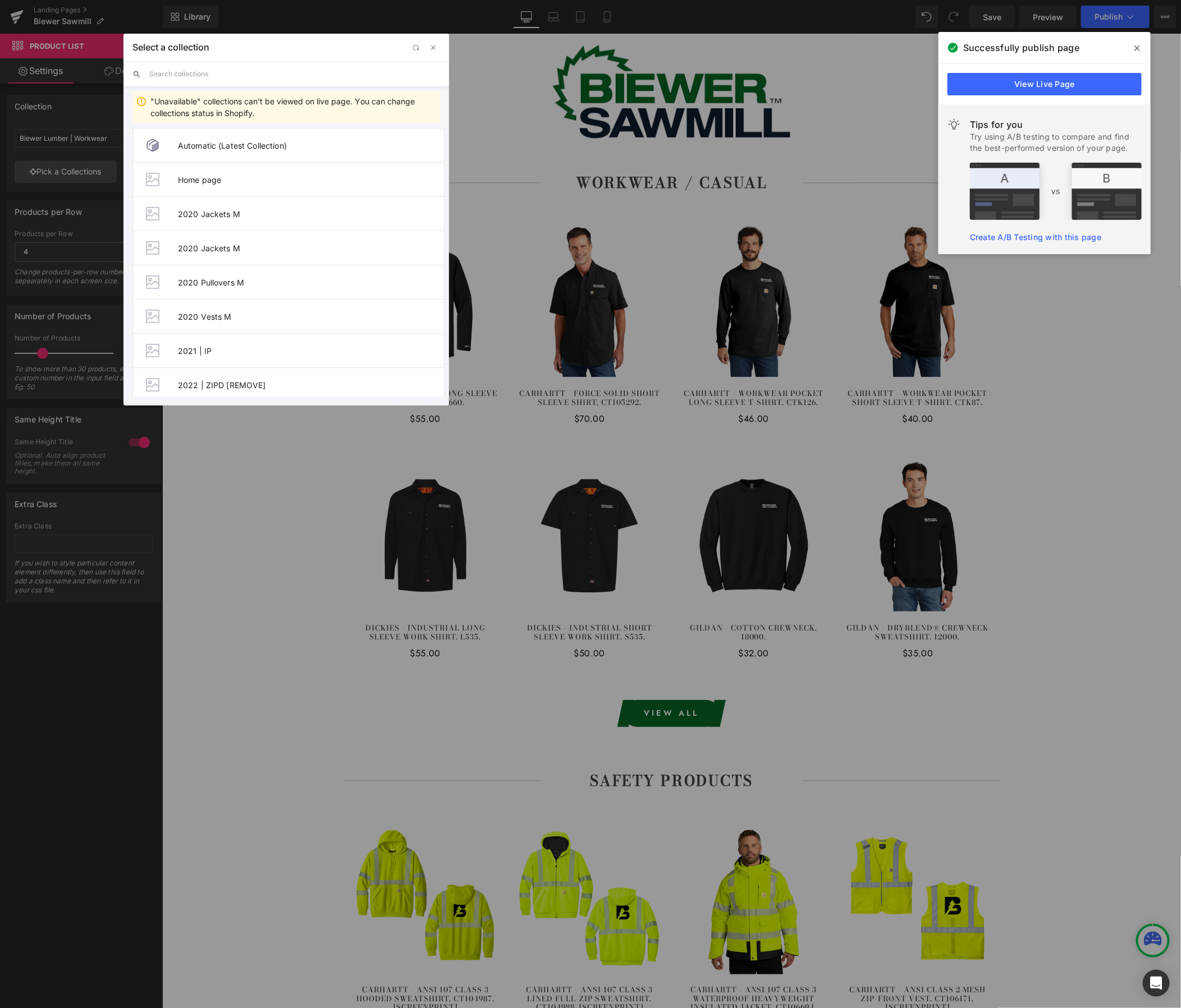
click at [220, 74] on input "text" at bounding box center [294, 74] width 291 height 24
paste input "Biewer - Sawmill"
type input "Biewer - Sawmill"
click at [256, 372] on span "Biewer - Sawmill | Workwear" at bounding box center [311, 376] width 266 height 10
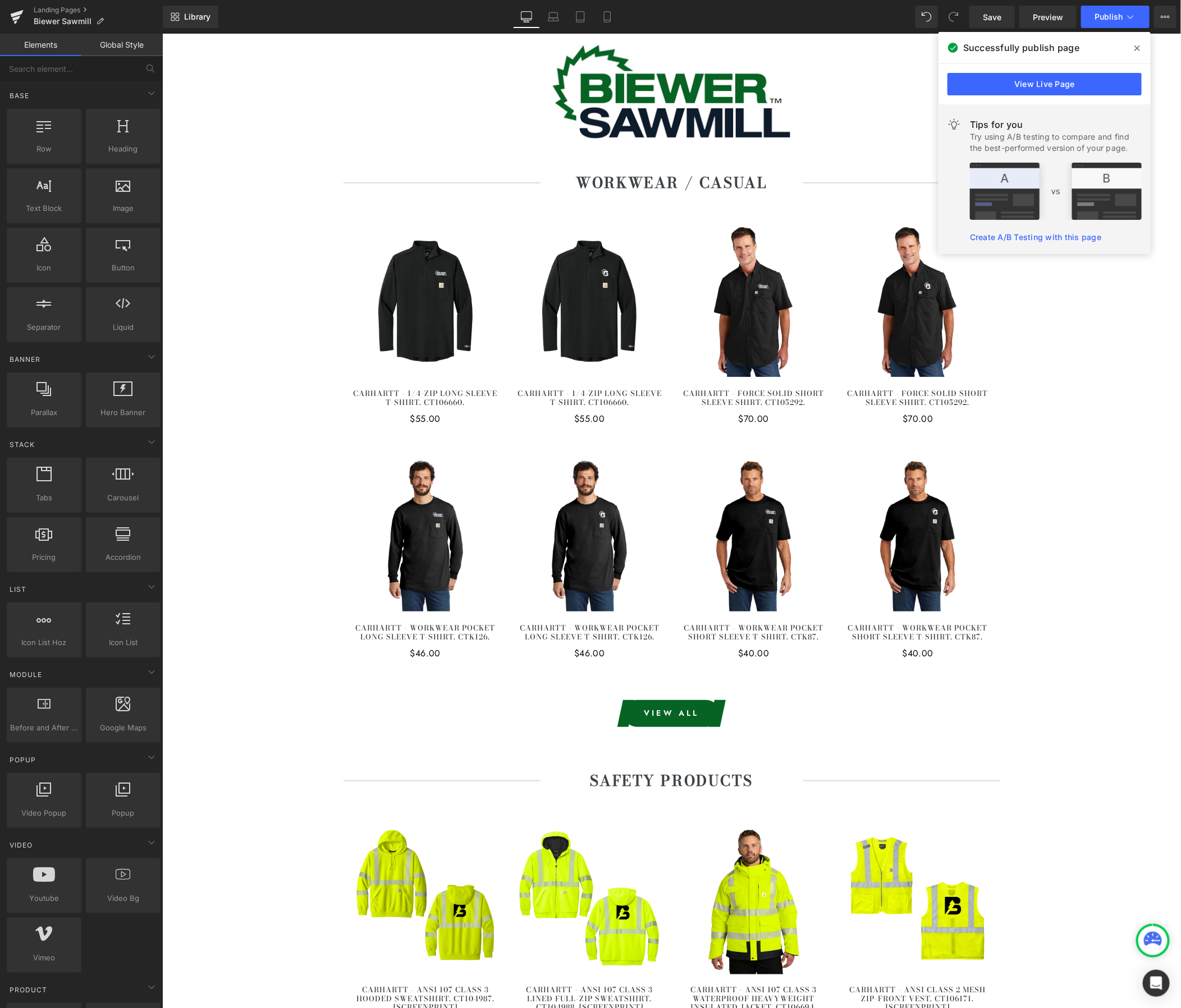
drag, startPoint x: 1140, startPoint y: 49, endPoint x: 1015, endPoint y: 13, distance: 130.1
click at [1140, 49] on span at bounding box center [1137, 48] width 18 height 18
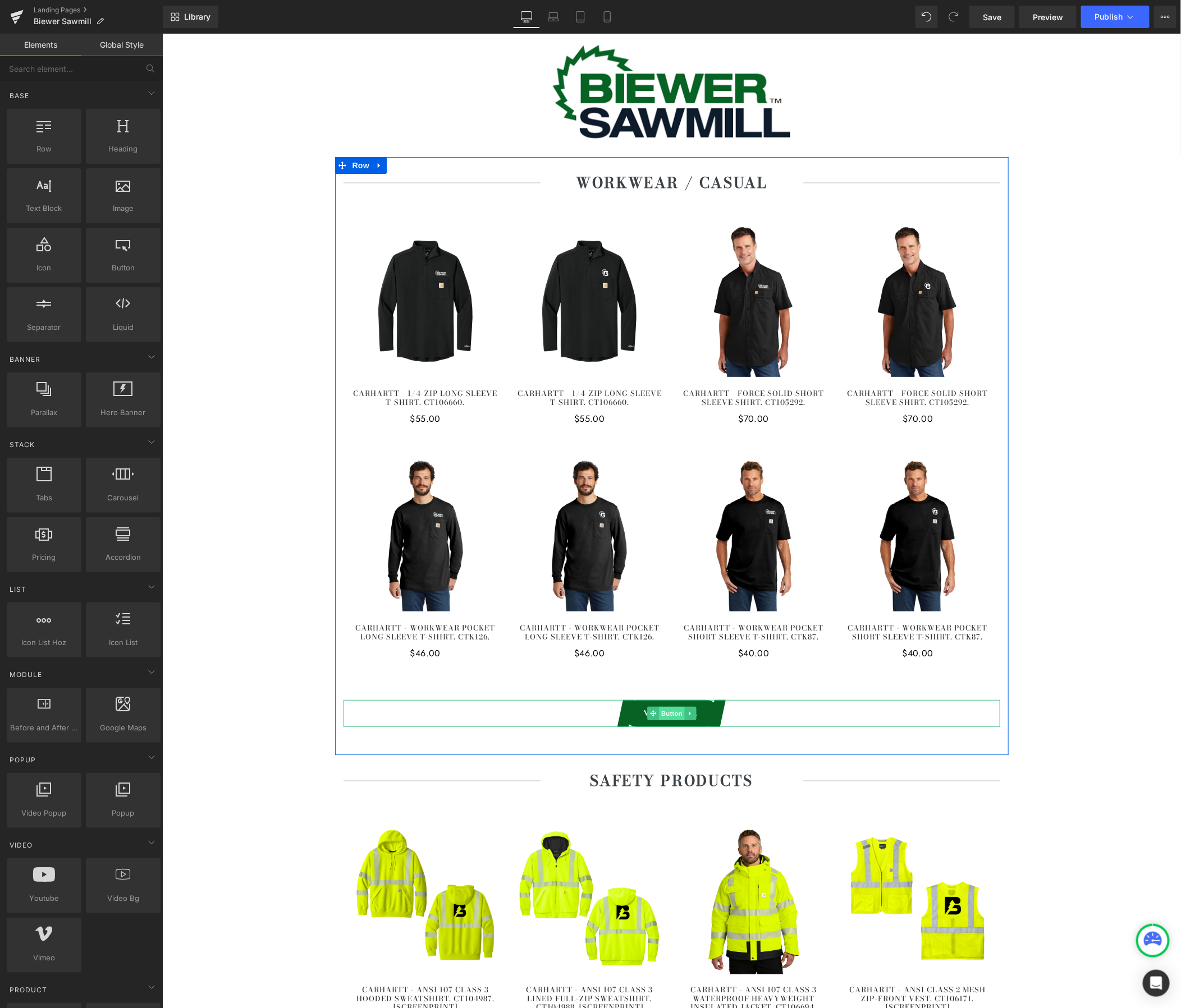
click at [669, 708] on span "Button" at bounding box center [671, 713] width 26 height 13
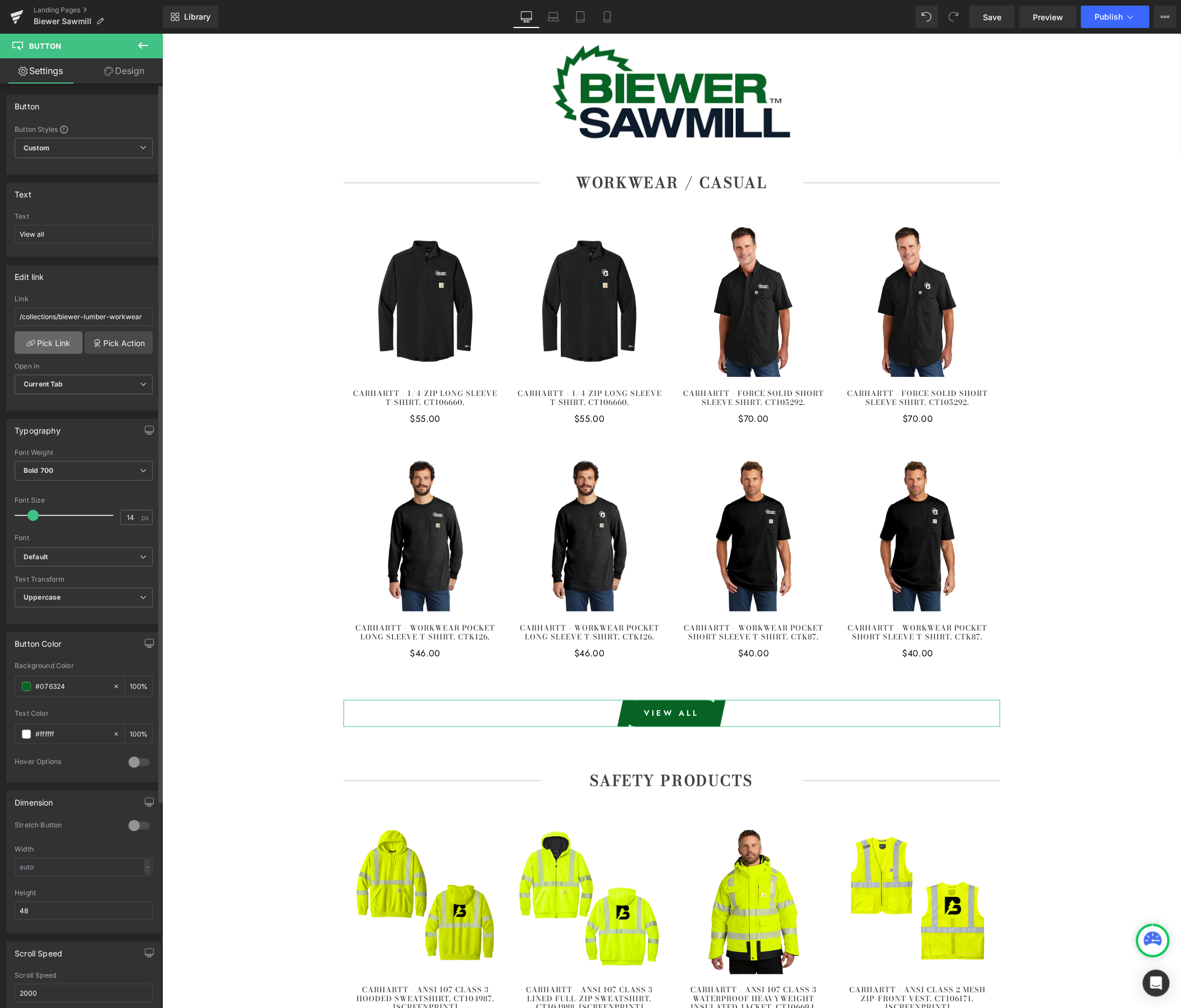
click at [46, 348] on link "Pick Link" at bounding box center [49, 343] width 68 height 22
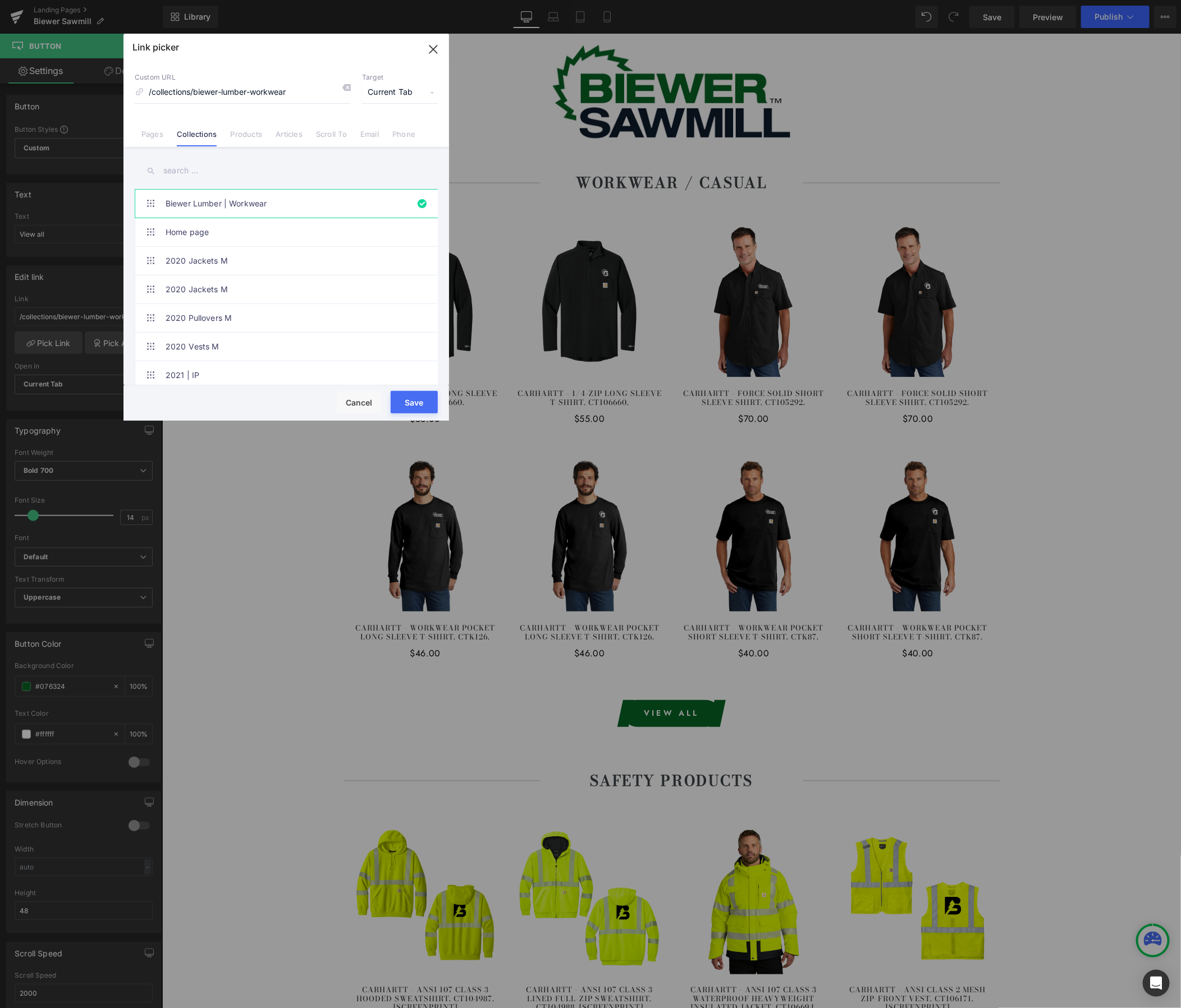
click at [262, 167] on input "text" at bounding box center [286, 171] width 303 height 25
paste input "Biewer - Sawmill"
type input "Biewer - Sawmill"
click at [257, 361] on link "Biewer - Sawmill | Workwear" at bounding box center [288, 375] width 247 height 28
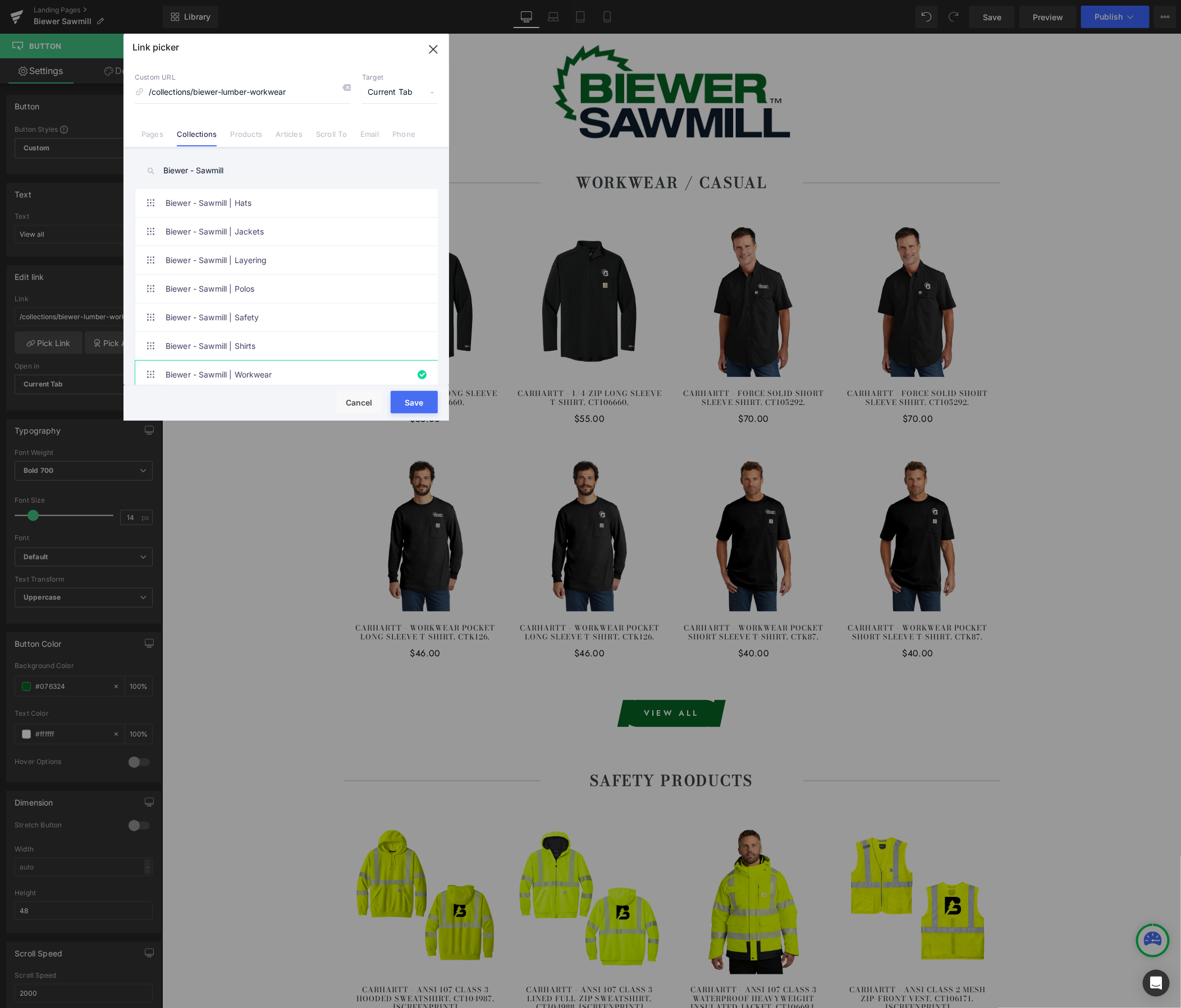
click at [415, 400] on button "Save" at bounding box center [415, 402] width 47 height 22
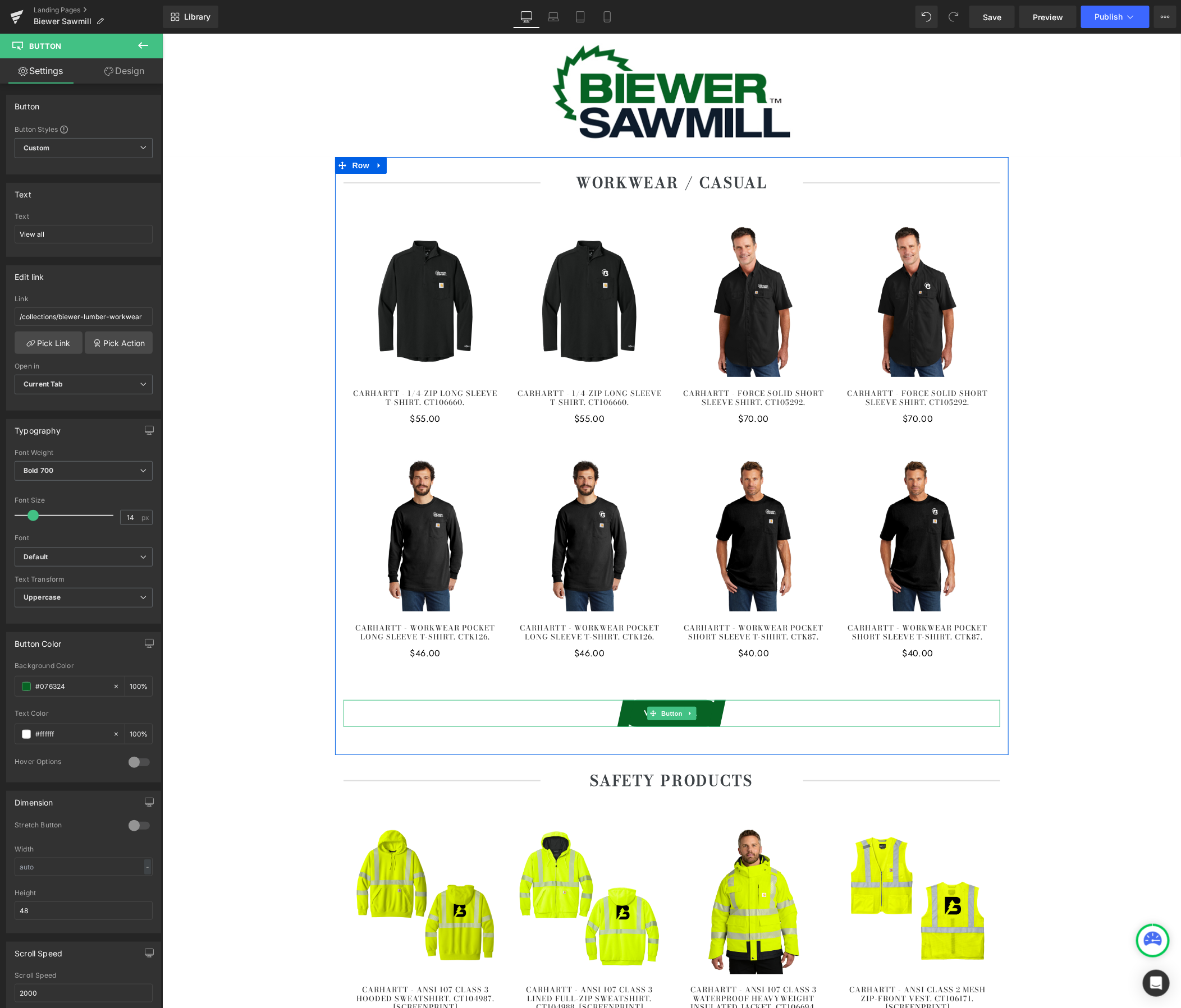
click at [671, 712] on span "Button" at bounding box center [671, 713] width 26 height 13
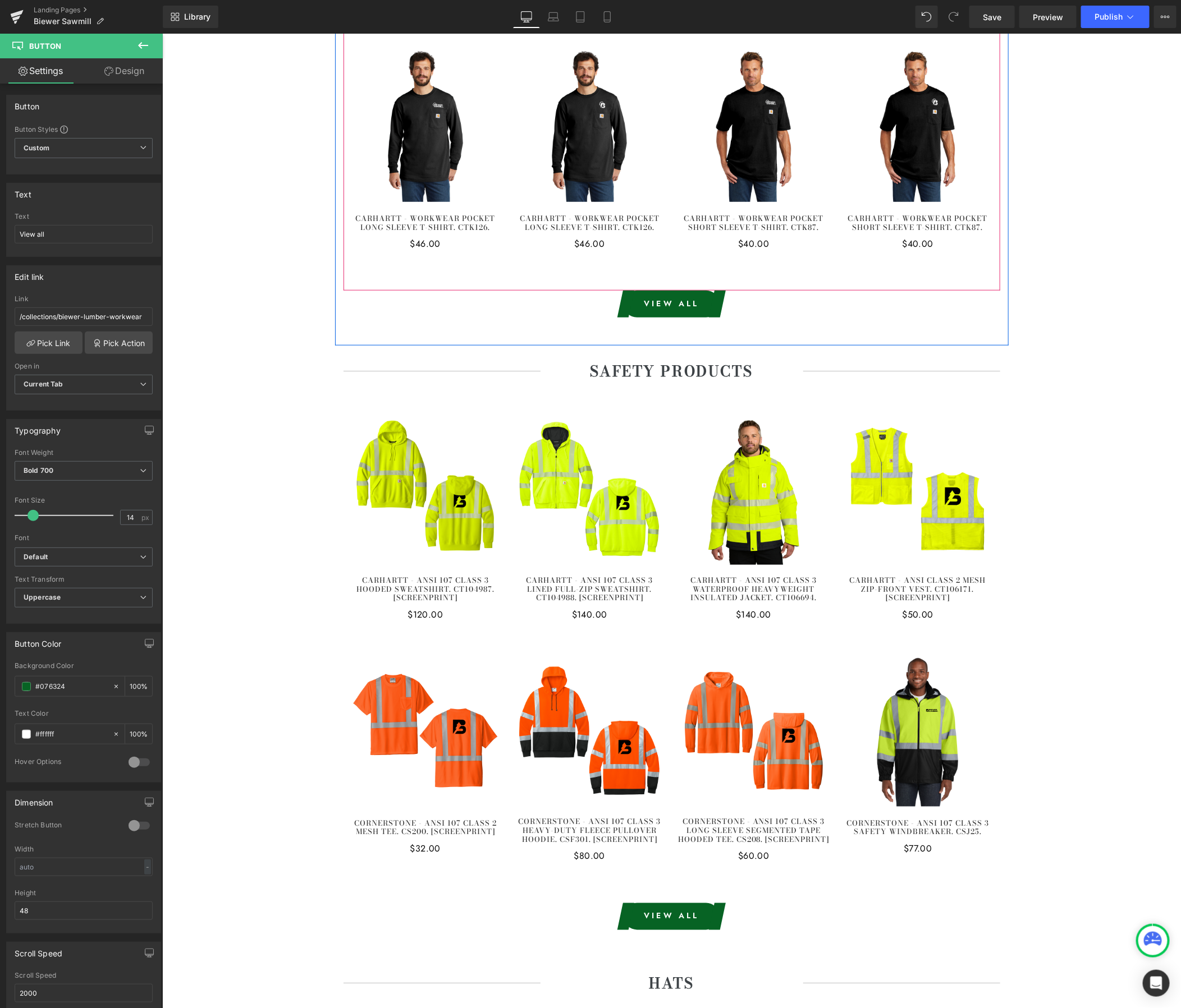
scroll to position [430, 0]
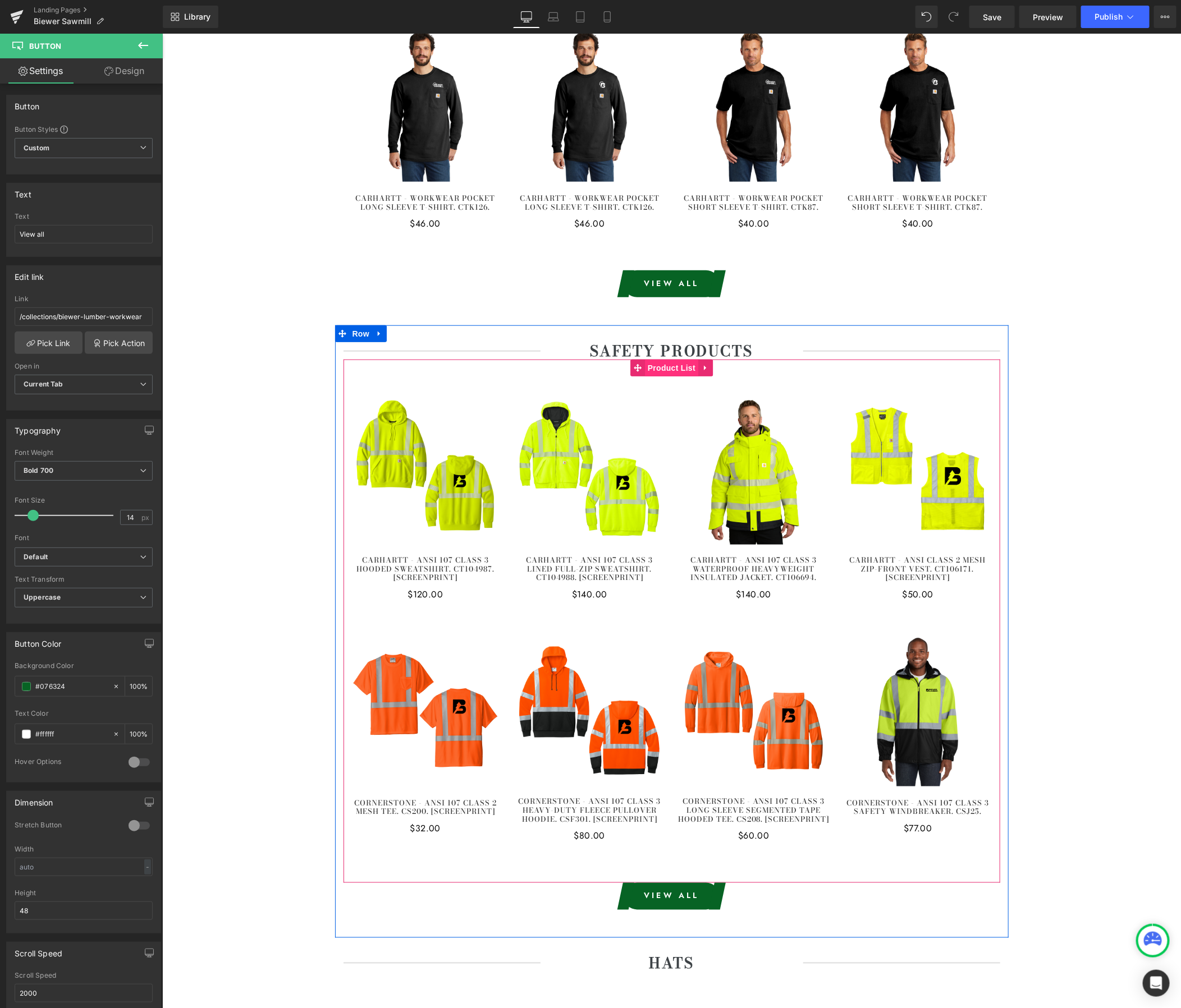
click at [672, 372] on span "Product List" at bounding box center [671, 367] width 53 height 17
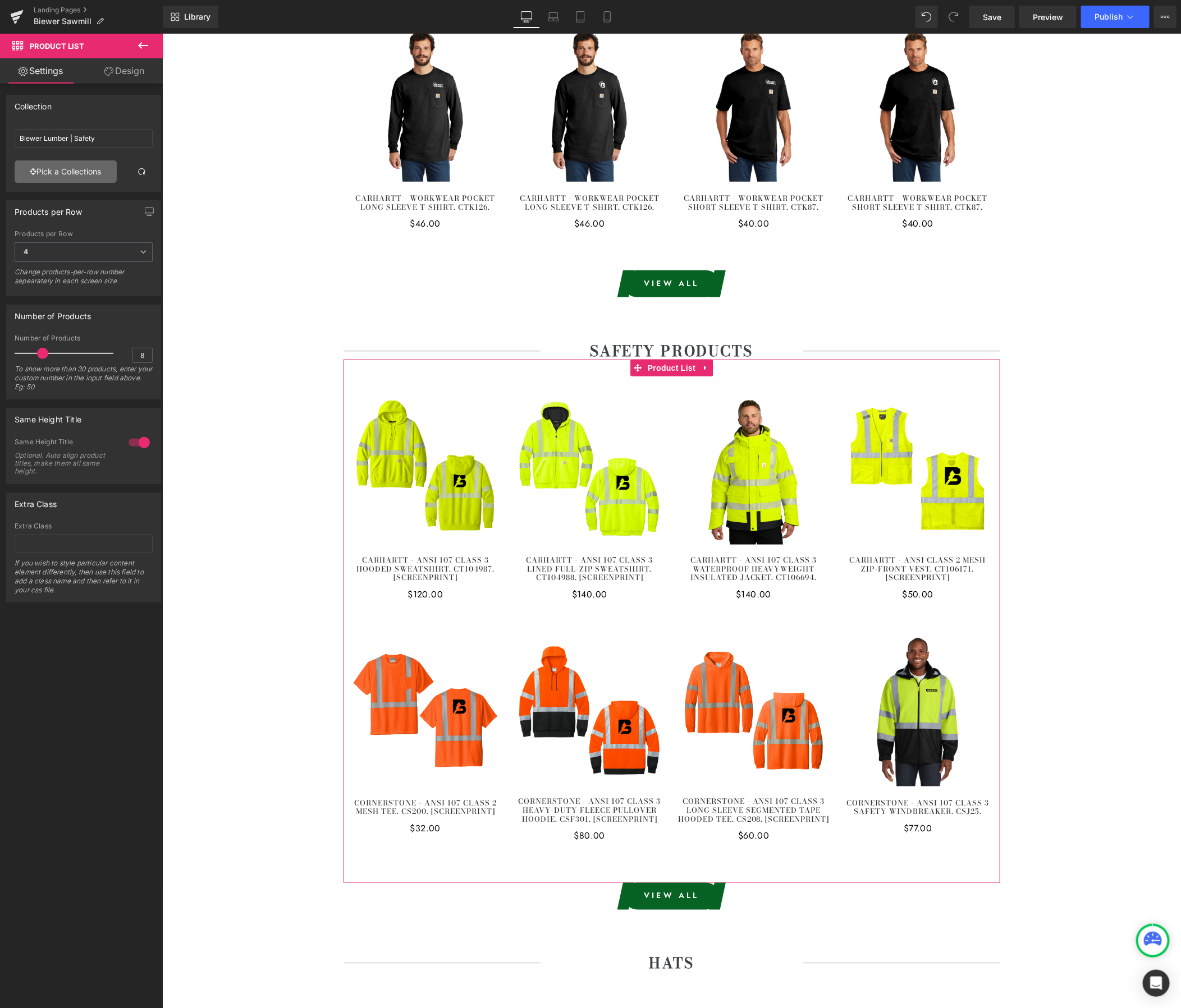
click at [75, 176] on link "Pick a Collections" at bounding box center [66, 172] width 102 height 22
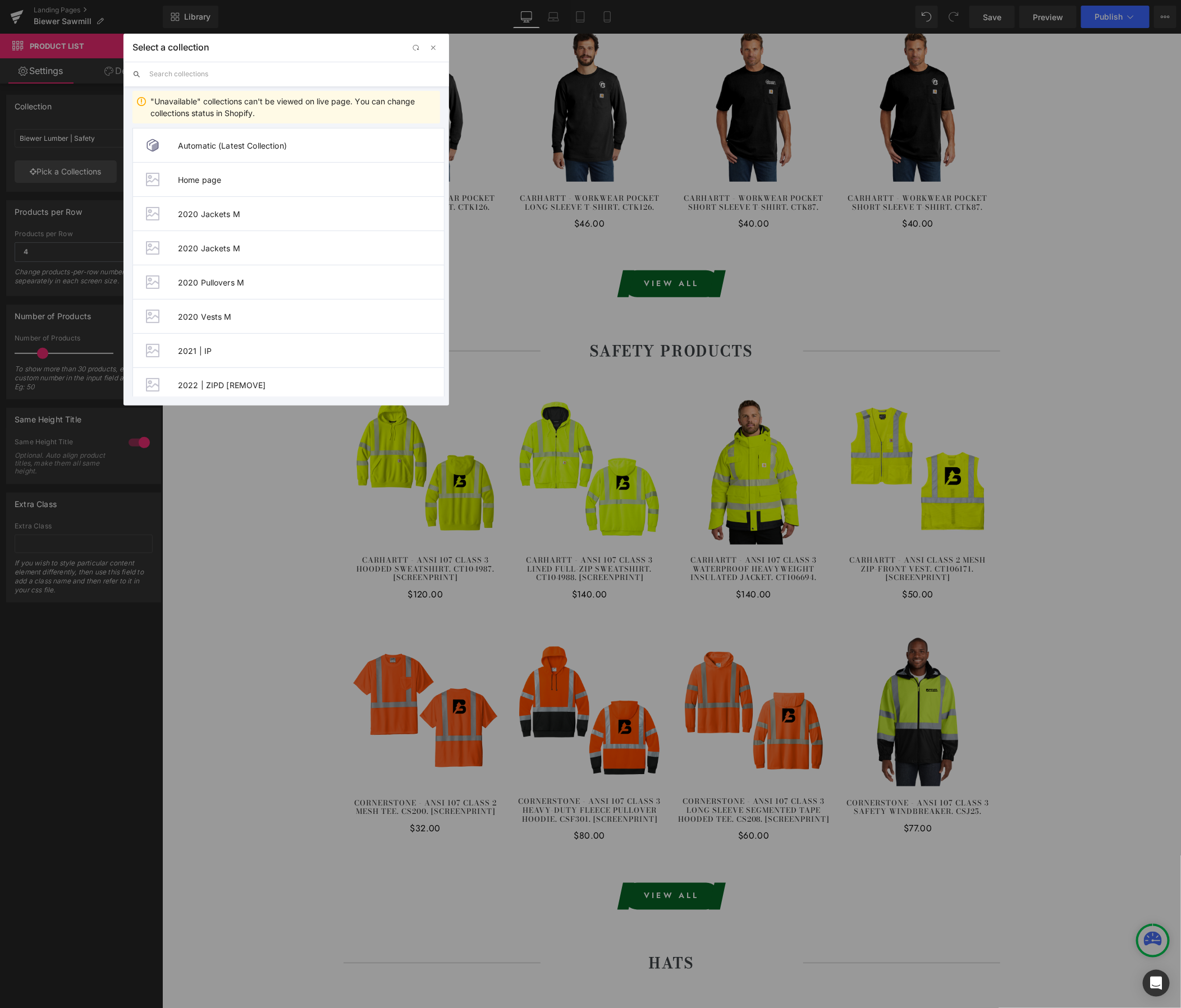
click at [174, 71] on input "text" at bounding box center [294, 74] width 291 height 24
paste input "Biewer - Sawmill"
type input "Biewer - Sawmill"
click at [242, 347] on span "Biewer - Sawmill | Safety" at bounding box center [311, 350] width 266 height 10
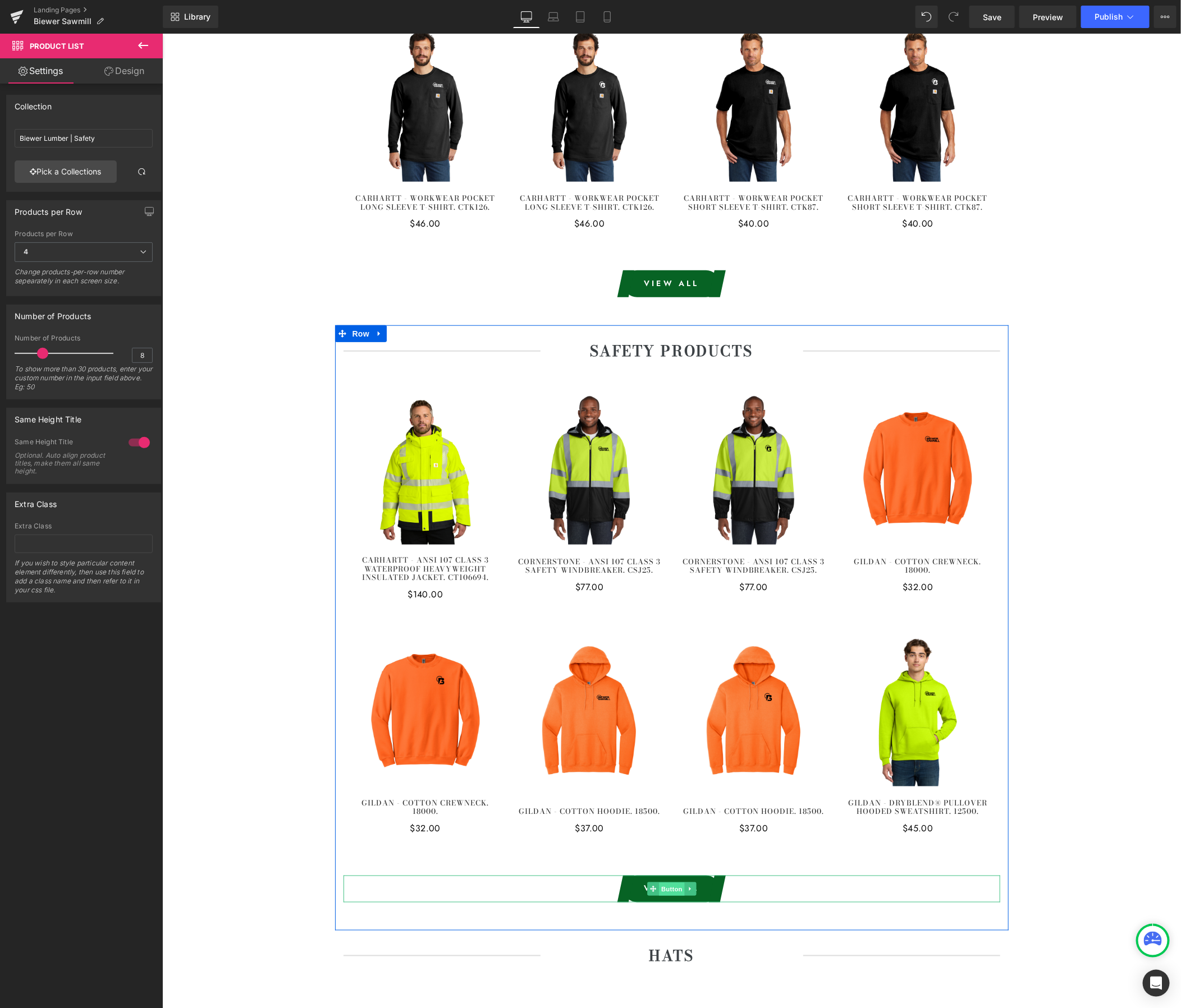
click at [668, 888] on span "Button" at bounding box center [671, 889] width 26 height 13
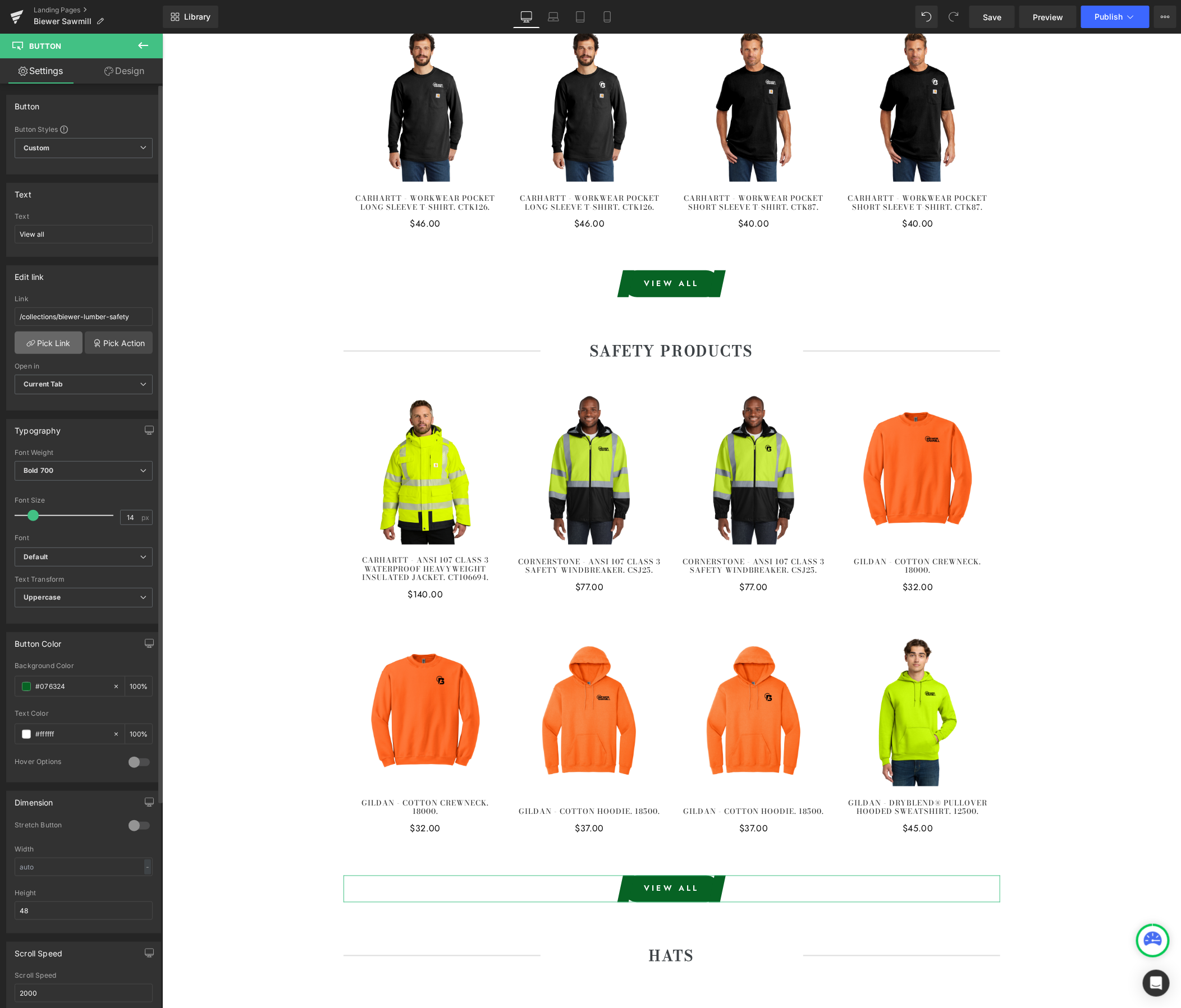
click at [42, 343] on link "Pick Link" at bounding box center [49, 343] width 68 height 22
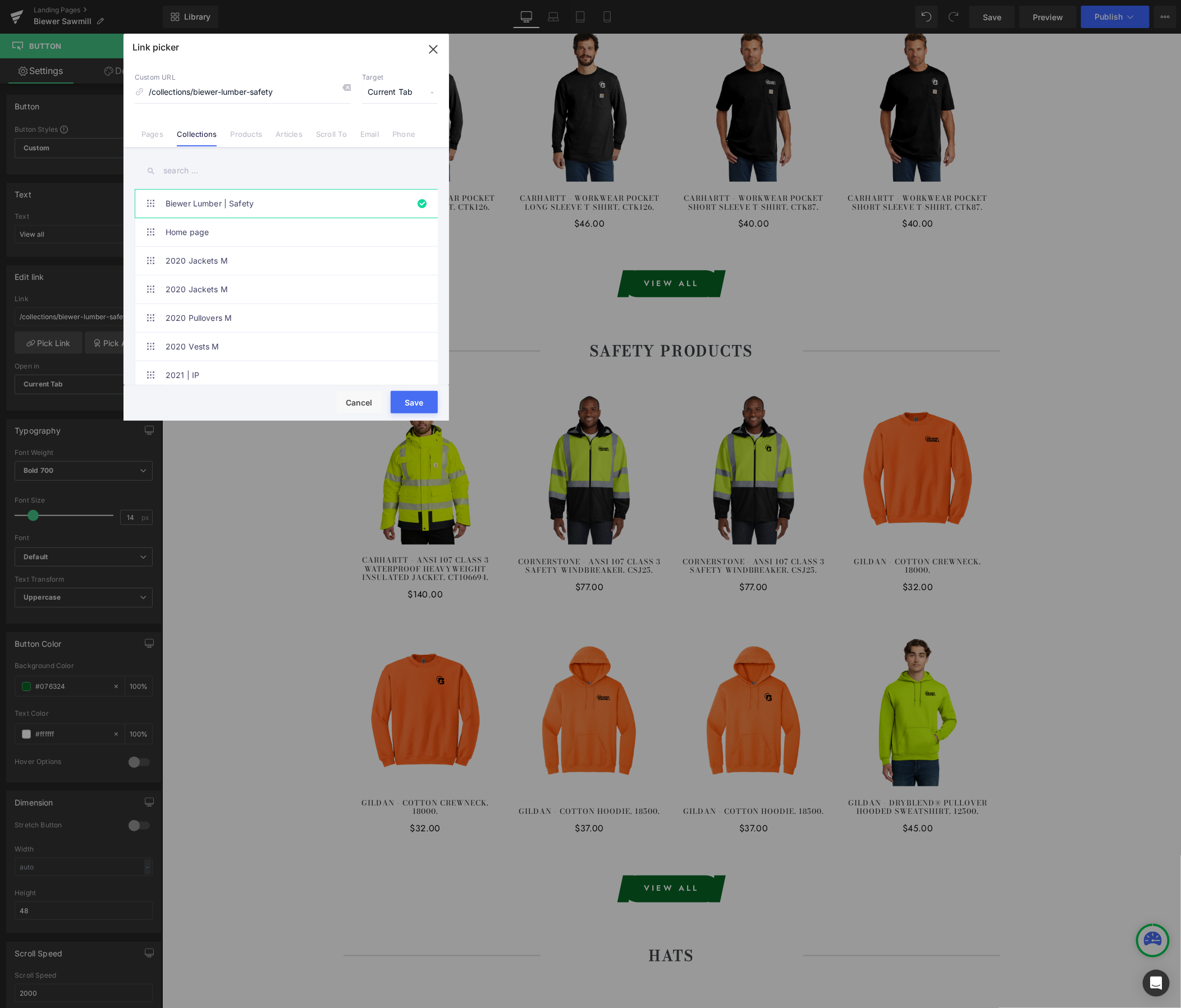
click at [211, 177] on input "text" at bounding box center [286, 171] width 303 height 25
paste input "Biewer - Sawmill"
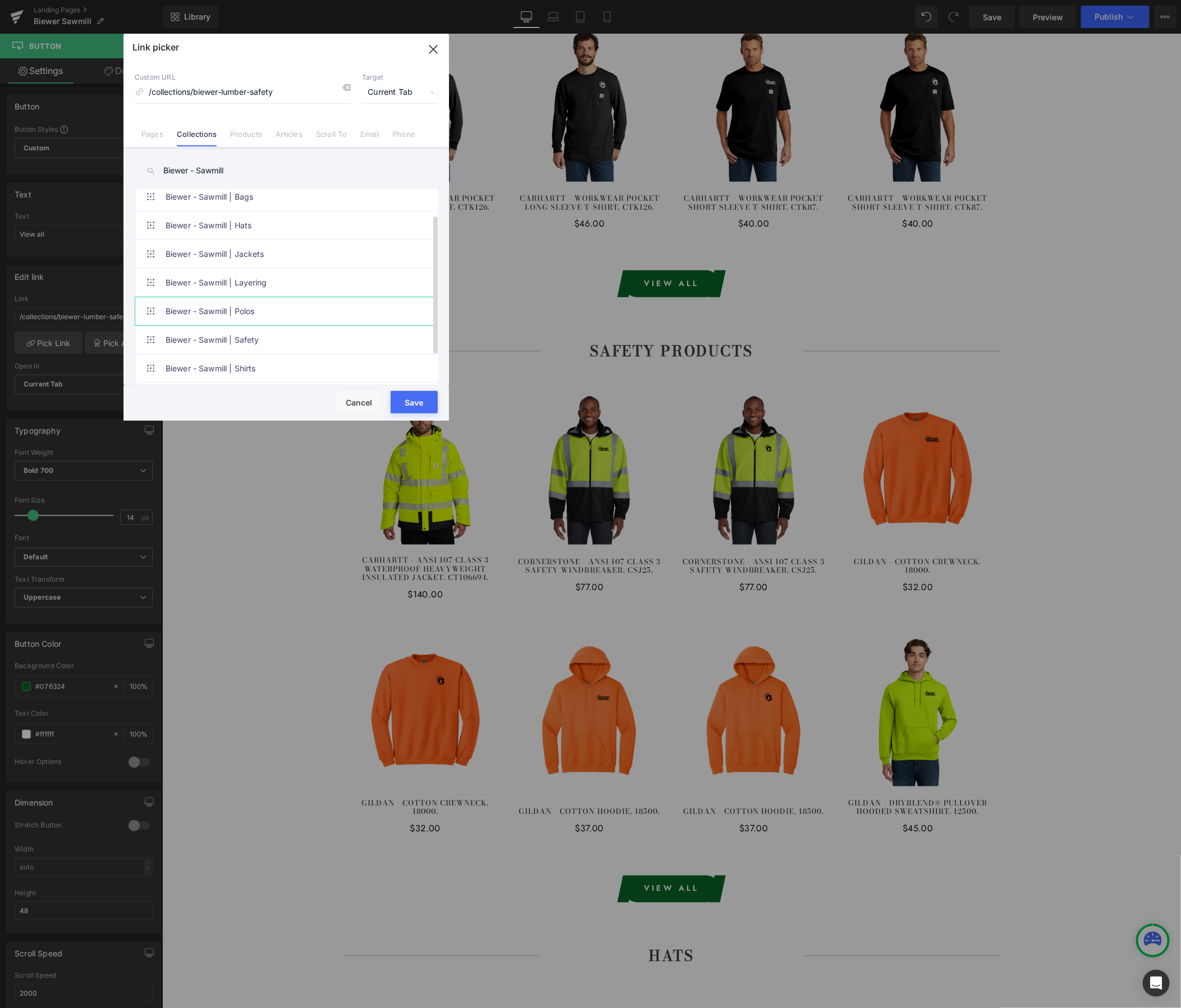
scroll to position [44, 0]
type input "Biewer - Sawmill"
click at [266, 337] on link "Biewer - Sawmill | Safety" at bounding box center [288, 331] width 247 height 28
click at [417, 400] on button "Save" at bounding box center [415, 402] width 47 height 22
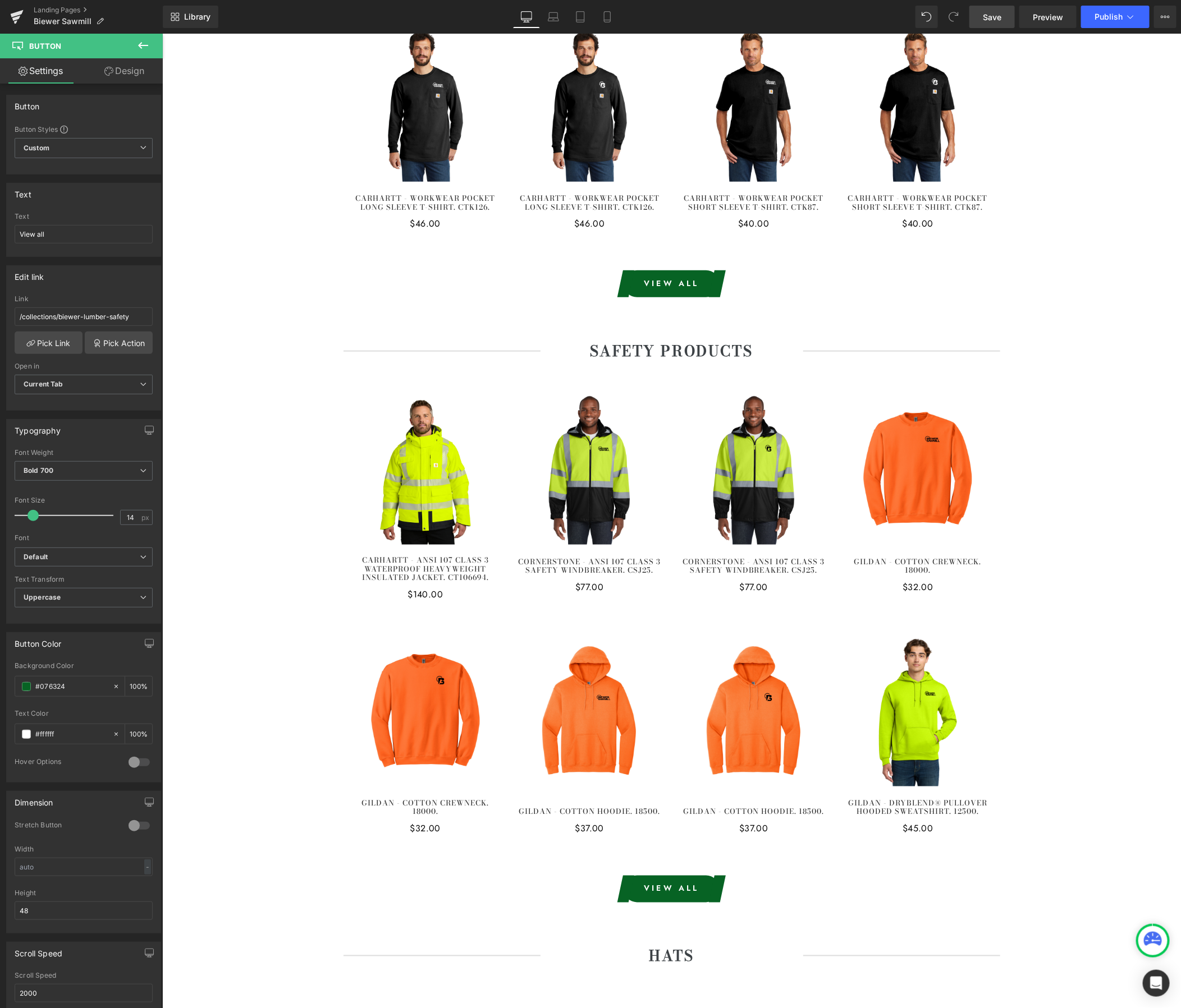
drag, startPoint x: 991, startPoint y: 17, endPoint x: 934, endPoint y: 546, distance: 532.1
click at [991, 17] on span "Save" at bounding box center [991, 17] width 18 height 12
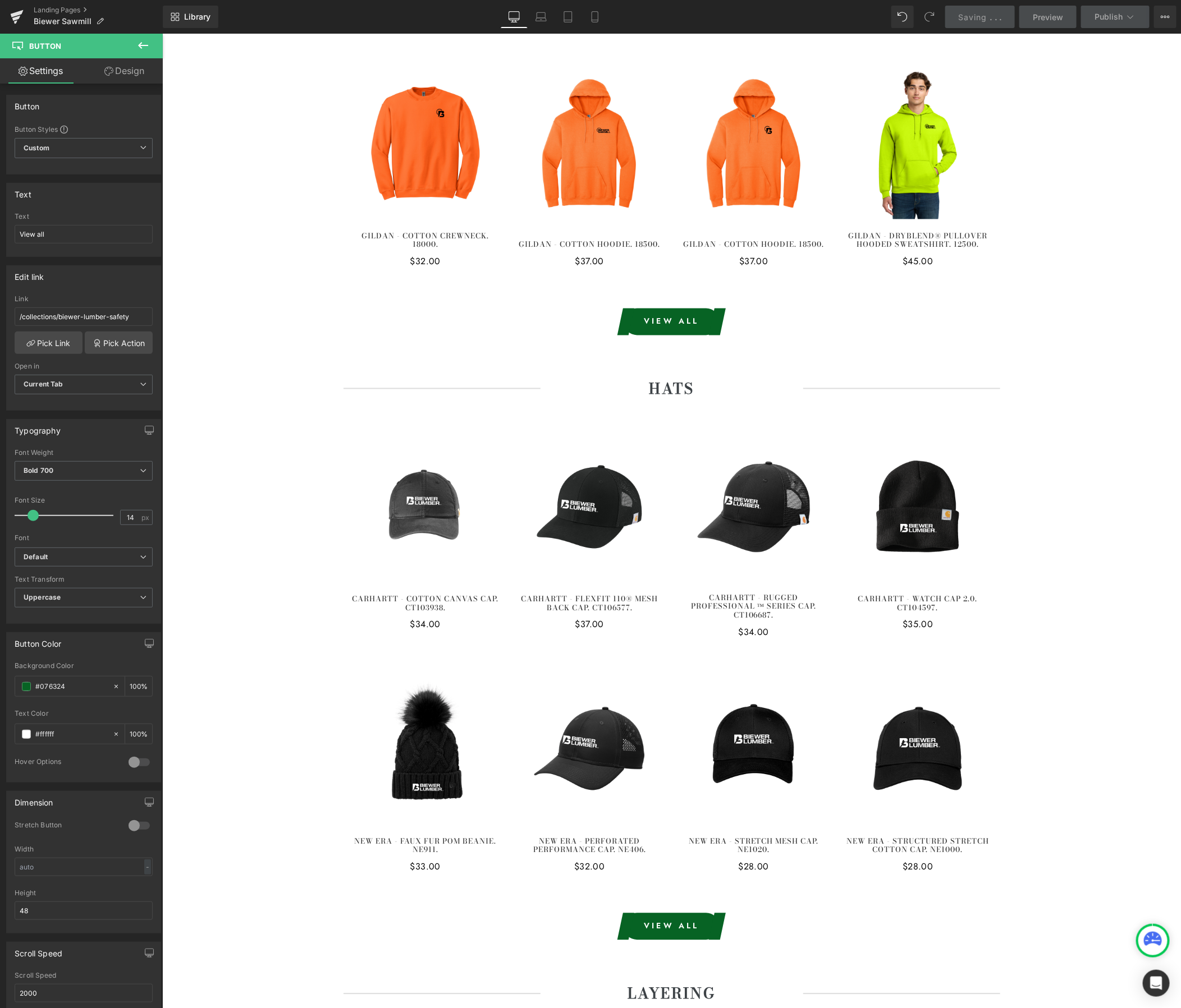
scroll to position [1127, 0]
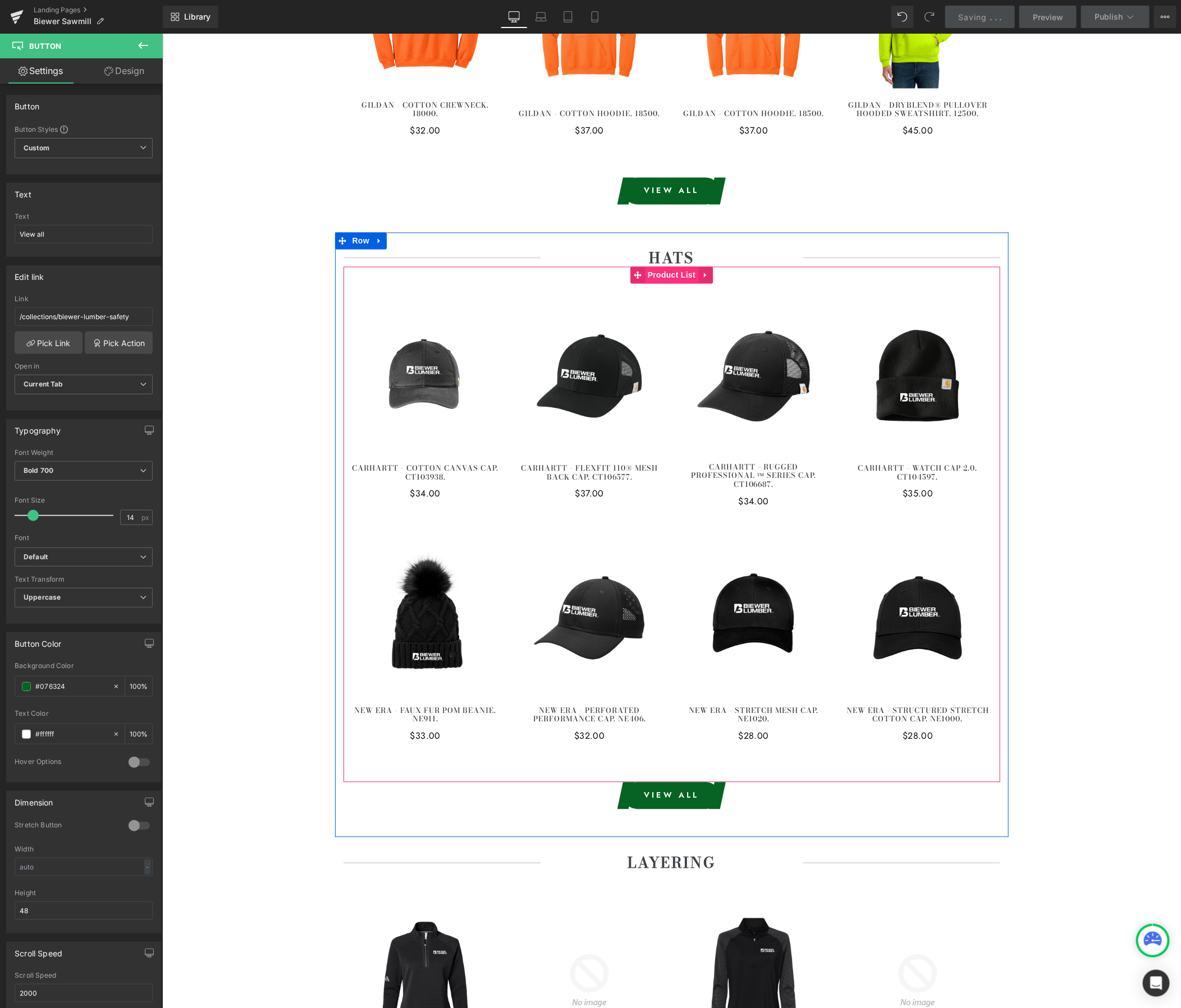
click at [661, 276] on span "Product List" at bounding box center [671, 274] width 53 height 17
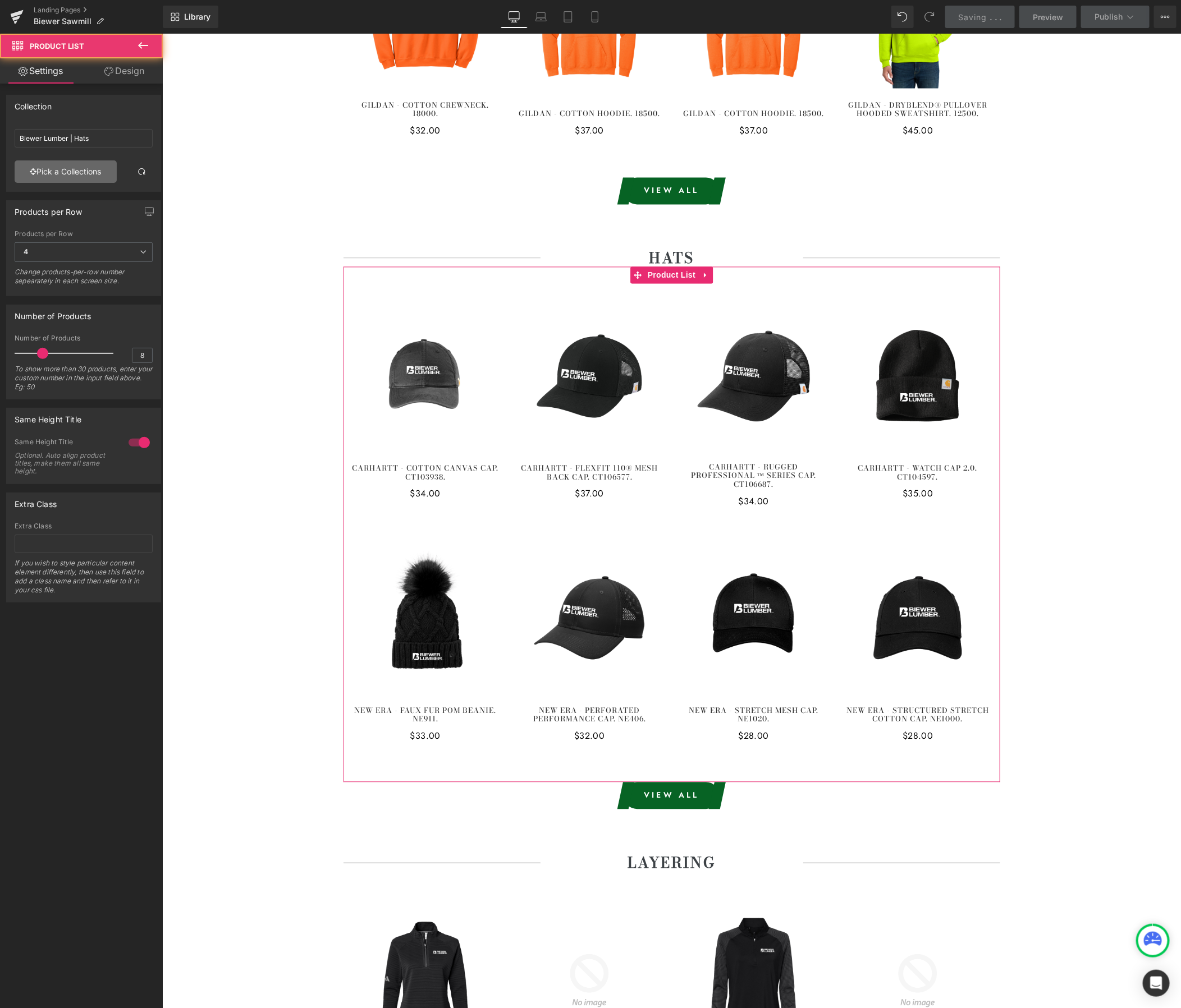
click at [38, 175] on link "Pick a Collections" at bounding box center [66, 172] width 102 height 22
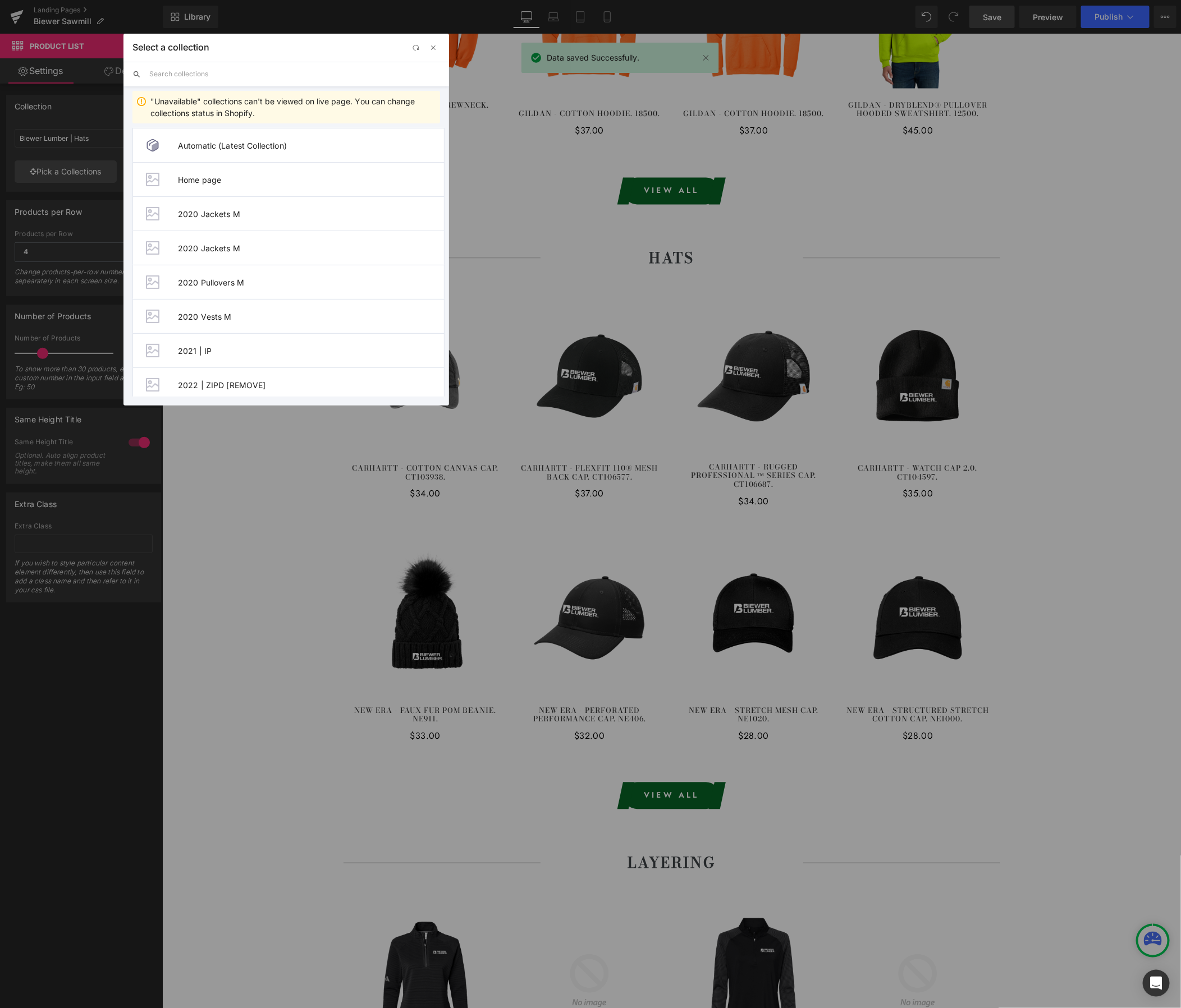
click at [184, 72] on input "text" at bounding box center [294, 74] width 291 height 24
paste input "Biewer - Sawmill"
type input "Biewer - Sawmill"
click at [210, 213] on span "Biewer - Sawmill | Hats" at bounding box center [311, 214] width 266 height 10
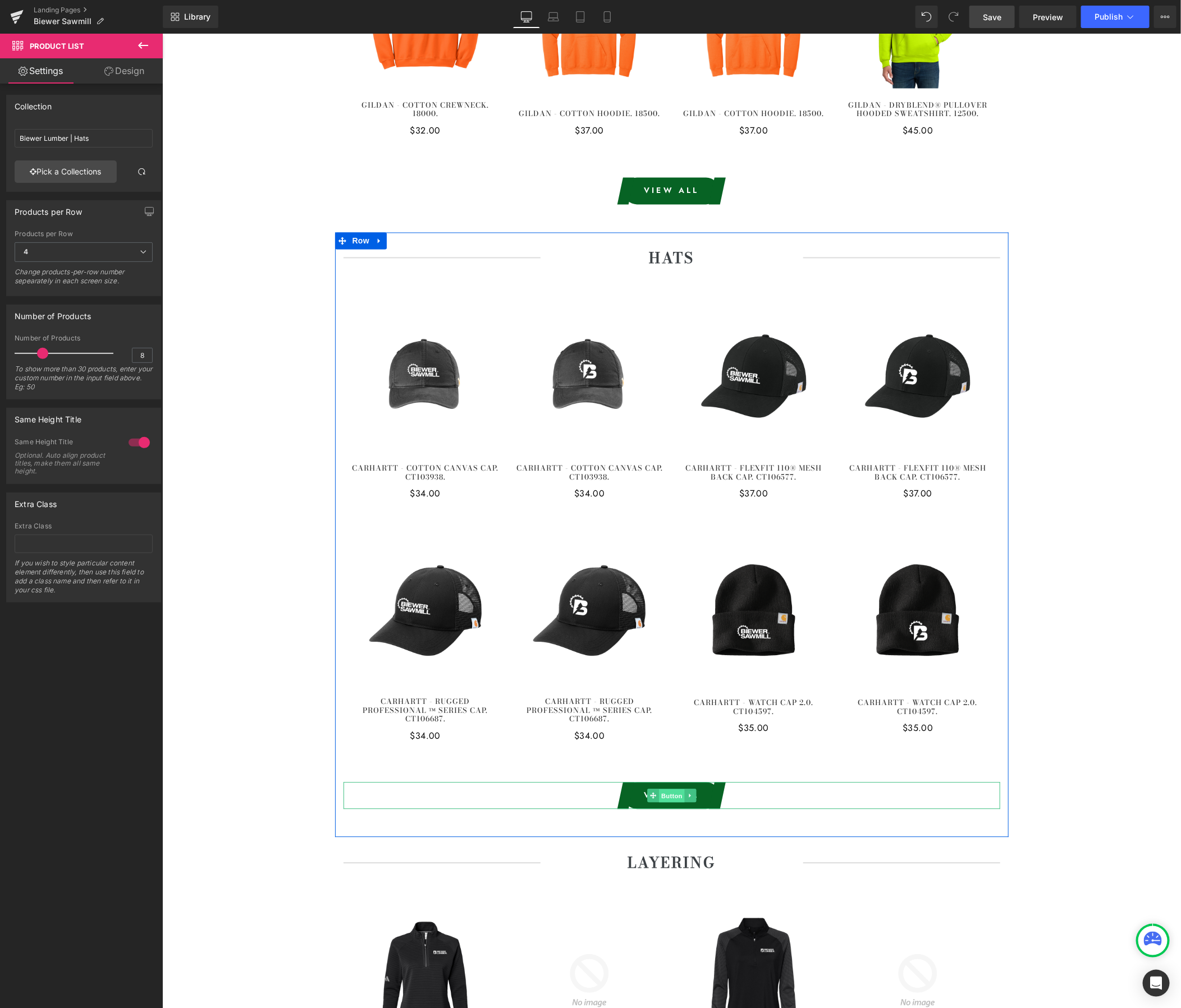
click at [668, 790] on span "Button" at bounding box center [671, 796] width 26 height 13
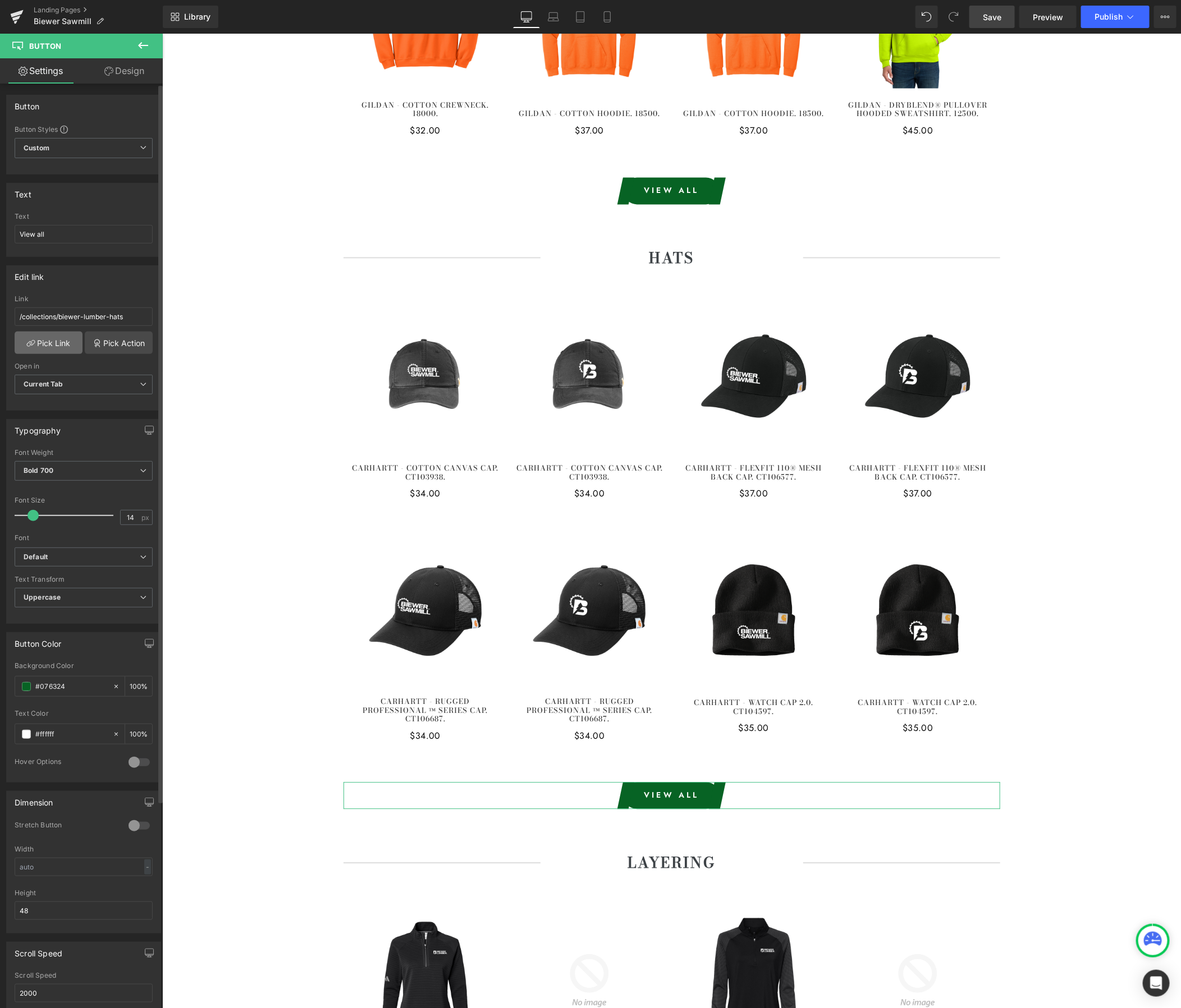
click at [60, 352] on link "Pick Link" at bounding box center [49, 343] width 68 height 22
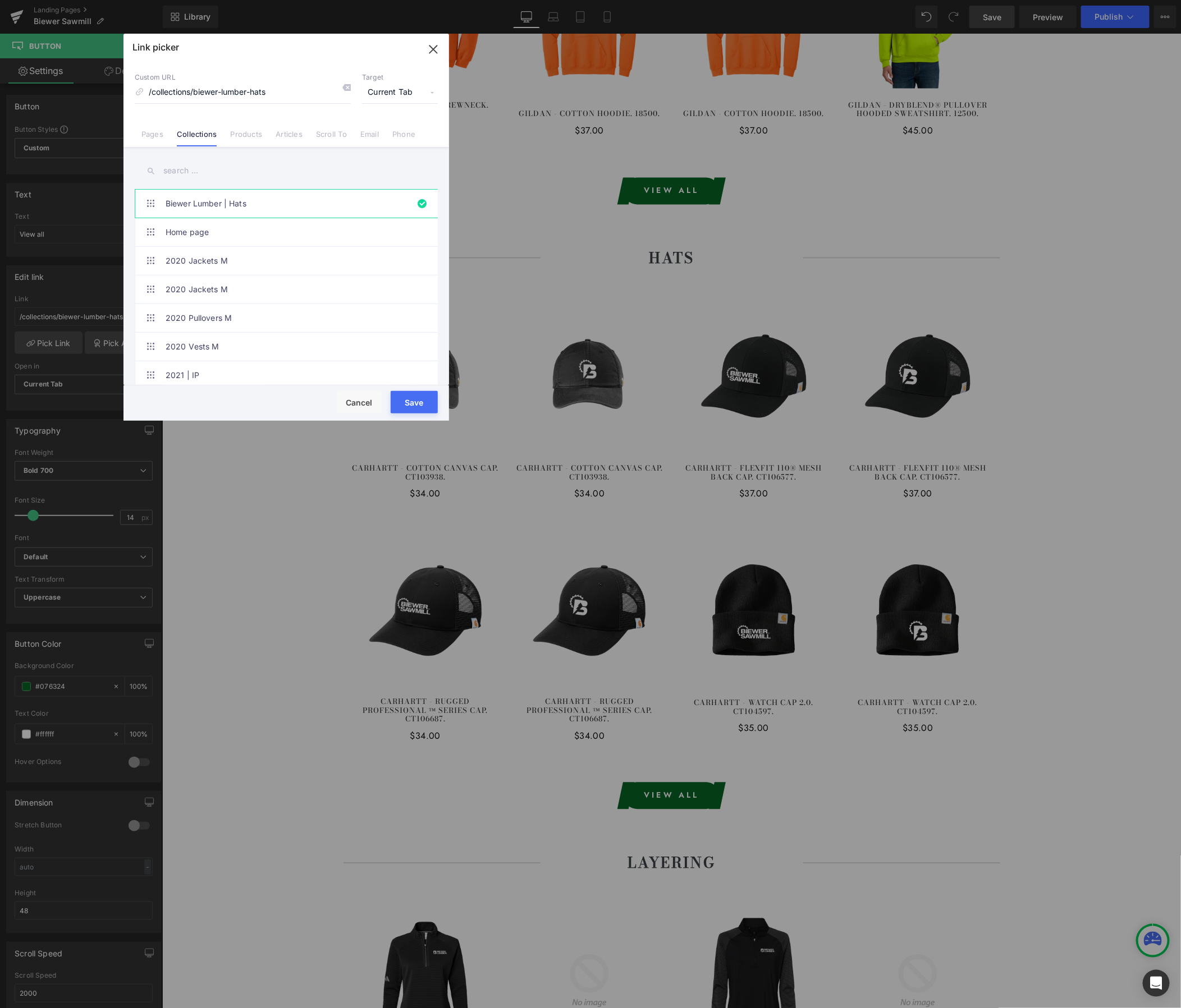
click at [215, 170] on input "text" at bounding box center [286, 171] width 303 height 25
paste input "Biewer - Sawmill"
type input "Biewer - Sawmill"
click at [229, 259] on link "Biewer - Sawmill | Hats" at bounding box center [288, 261] width 247 height 28
click at [407, 401] on button "Save" at bounding box center [415, 402] width 47 height 22
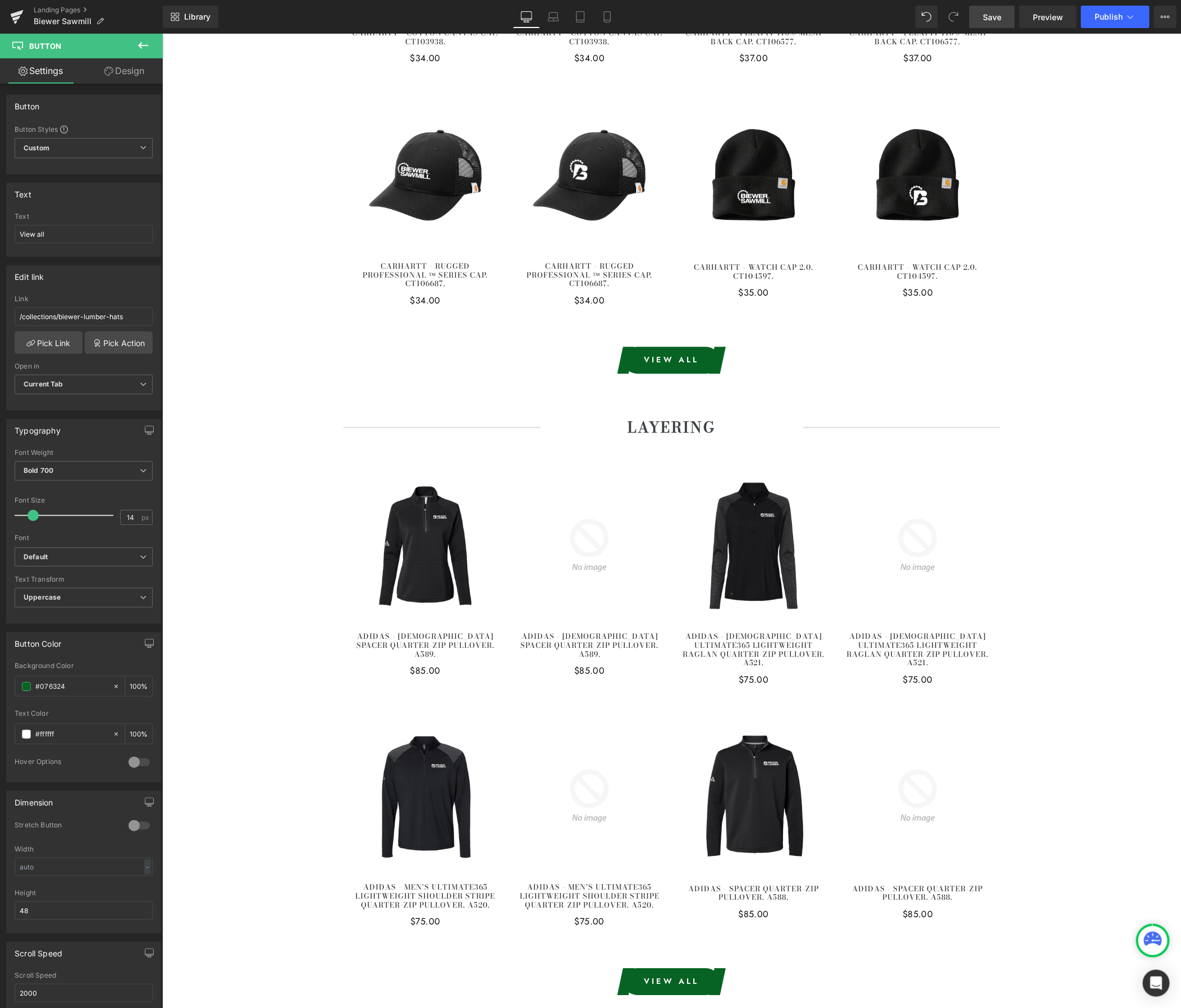
scroll to position [1865, 0]
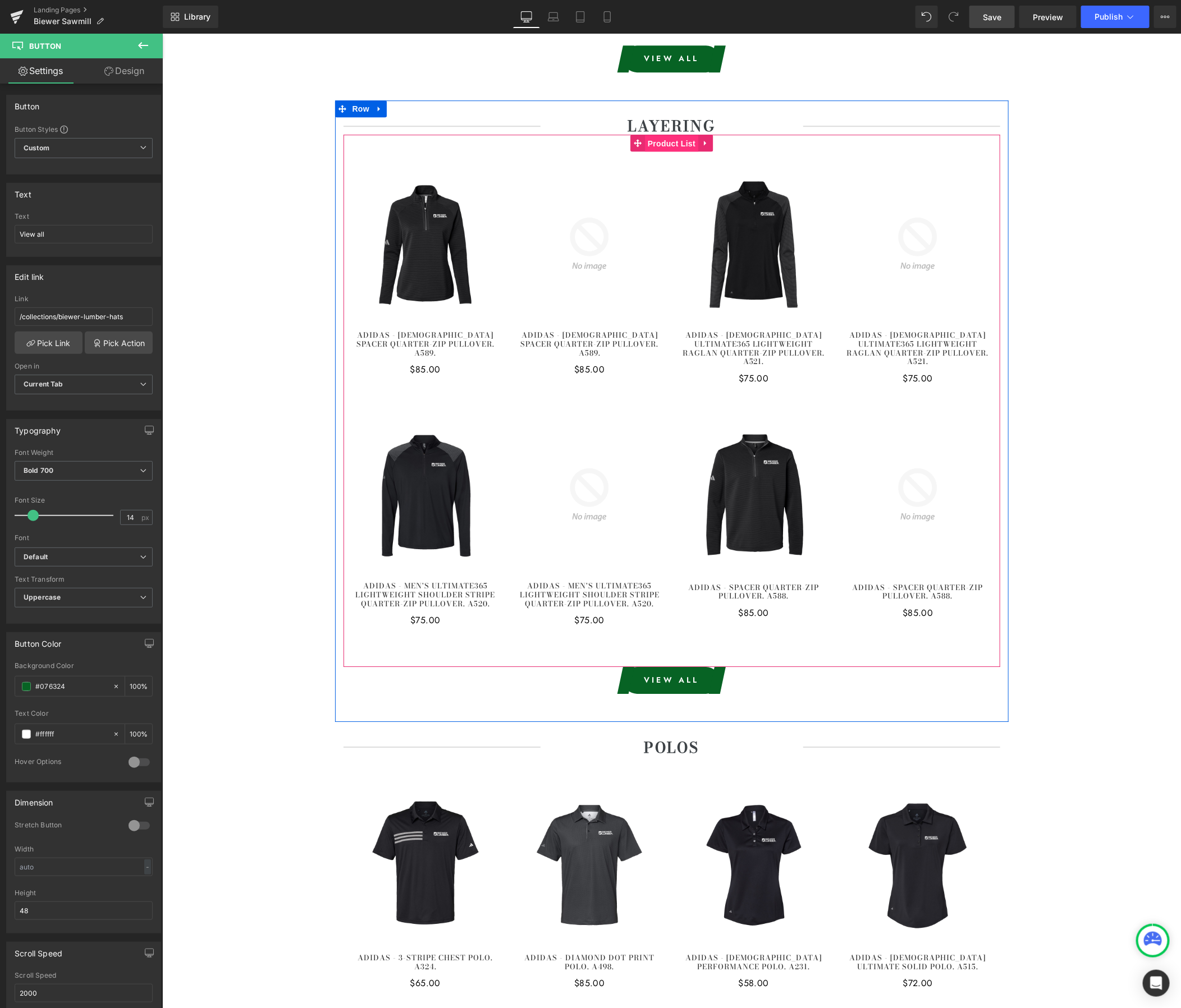
click at [676, 140] on span "Product List" at bounding box center [671, 143] width 53 height 17
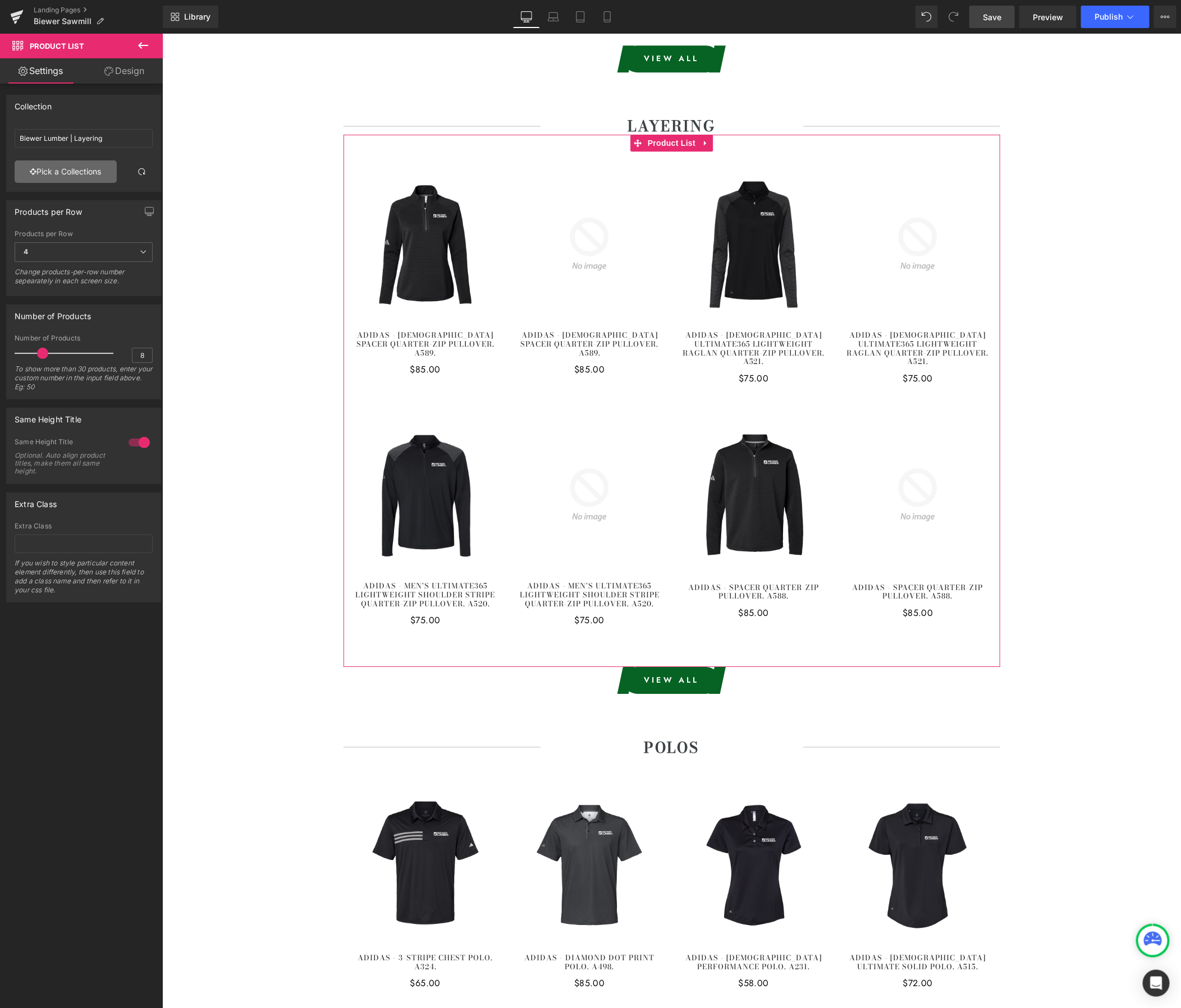
click at [95, 177] on link "Pick a Collections" at bounding box center [66, 172] width 102 height 22
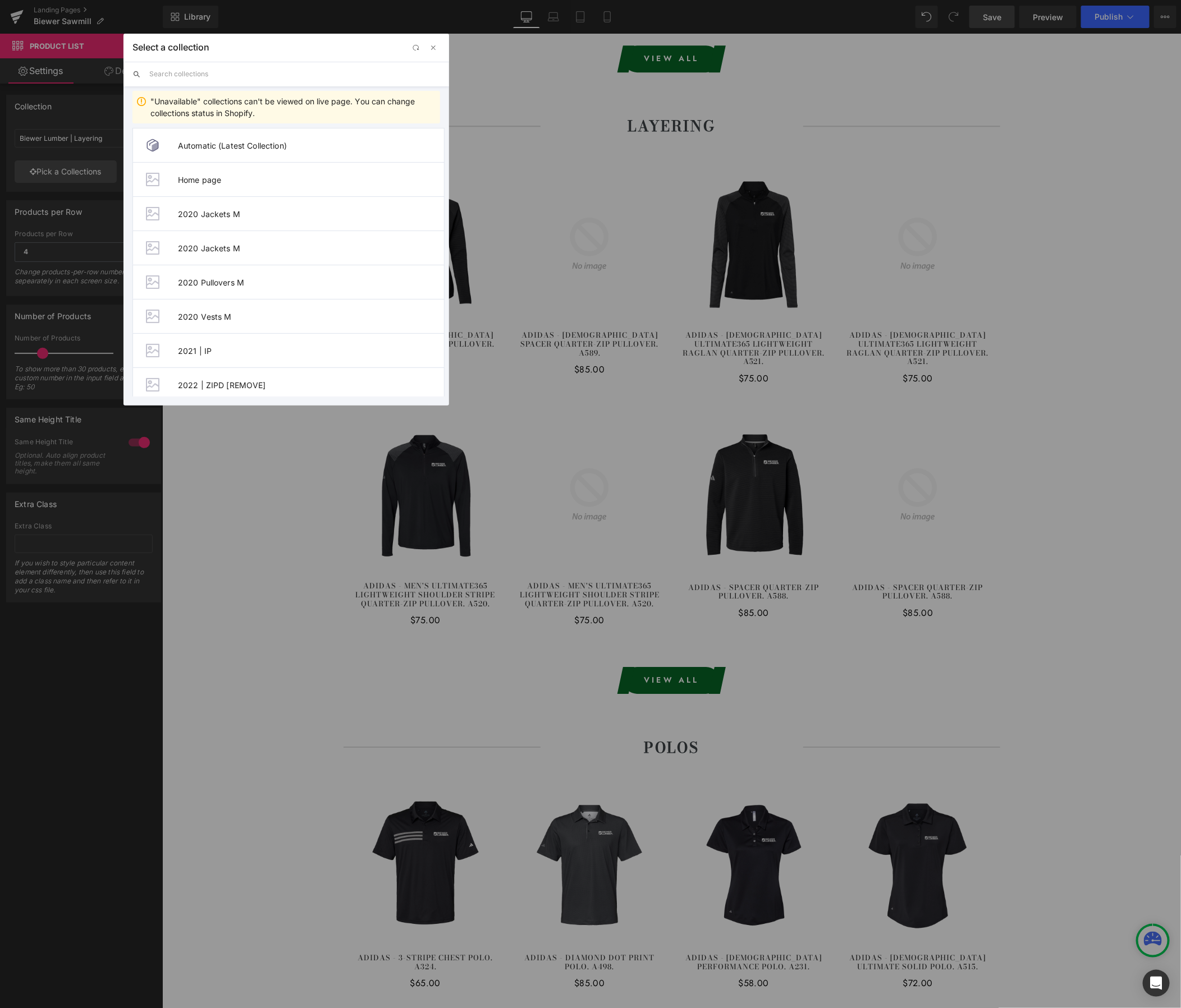
click at [212, 84] on input "text" at bounding box center [294, 74] width 291 height 24
paste input "Biewer - Sawmill"
type input "Biewer - Sawmill"
click at [254, 285] on span "Biewer - Sawmill | Layering" at bounding box center [311, 282] width 266 height 10
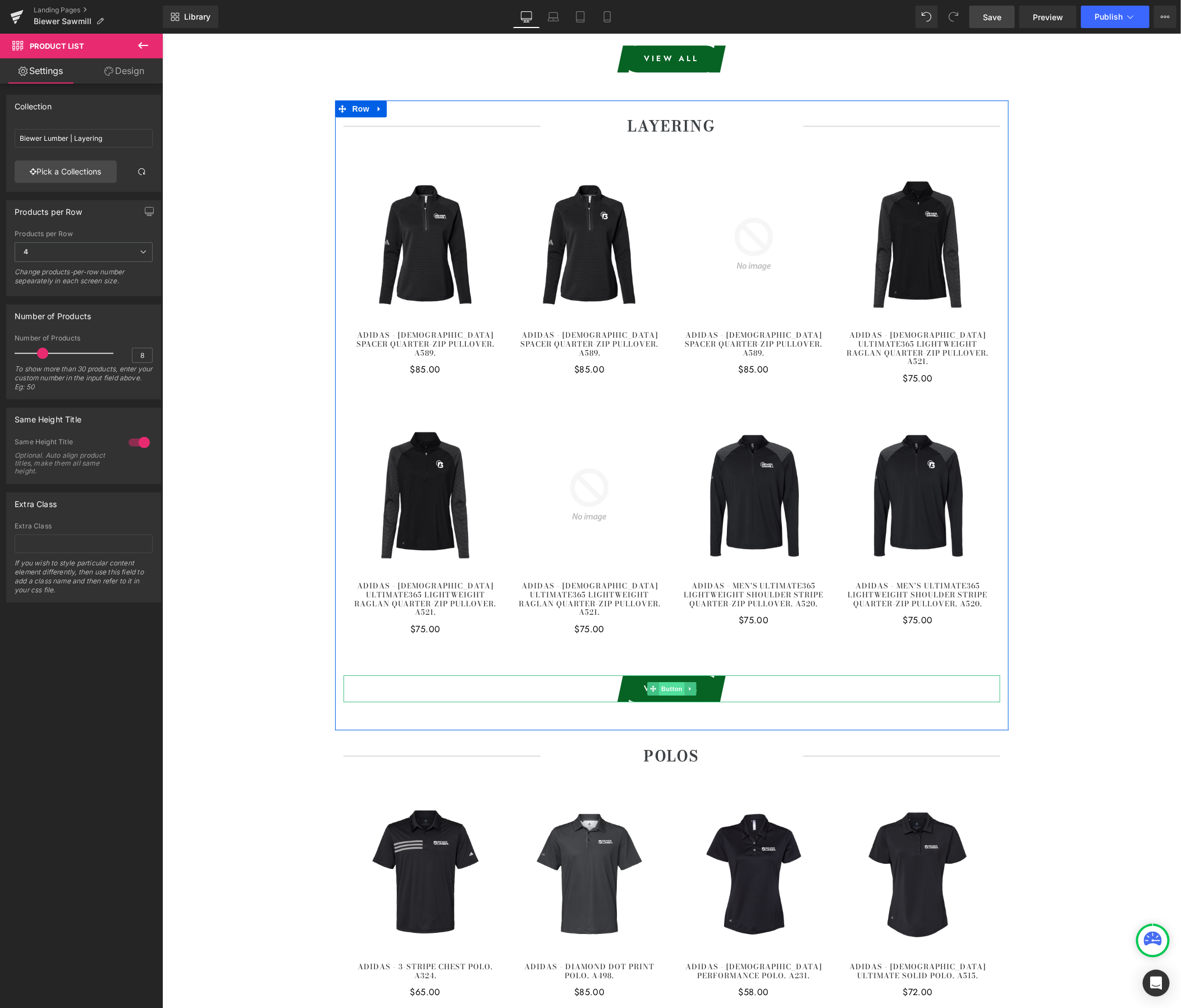
click at [672, 682] on span "Button" at bounding box center [671, 689] width 26 height 13
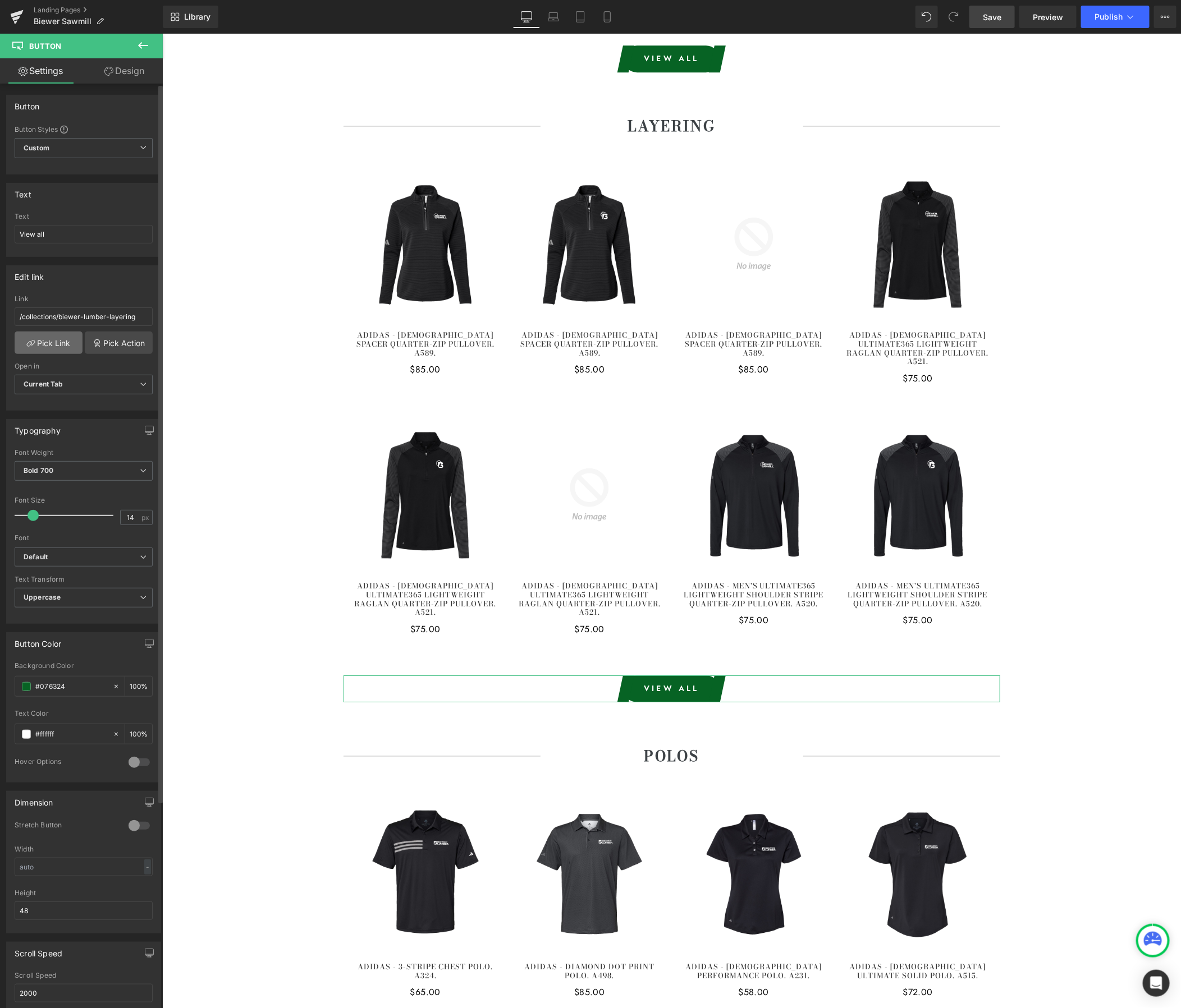
click at [62, 347] on link "Pick Link" at bounding box center [49, 343] width 68 height 22
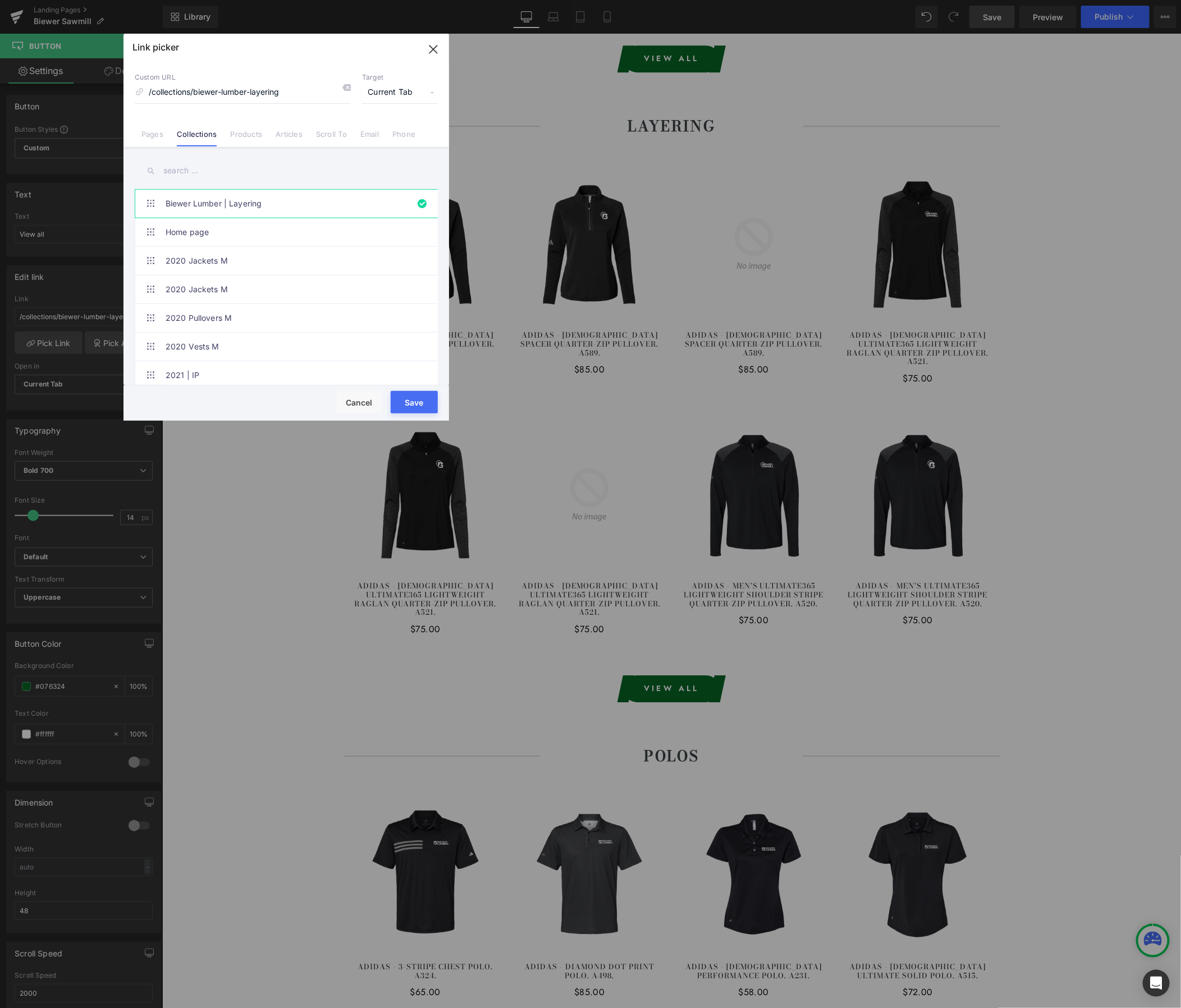
click at [268, 172] on input "text" at bounding box center [286, 171] width 303 height 25
paste input "Biewer - Sawmill"
type input "Biewer - Sawmill"
click at [274, 321] on link "Biewer - Sawmill | Layering" at bounding box center [288, 318] width 247 height 28
click at [401, 395] on button "Save" at bounding box center [415, 402] width 47 height 22
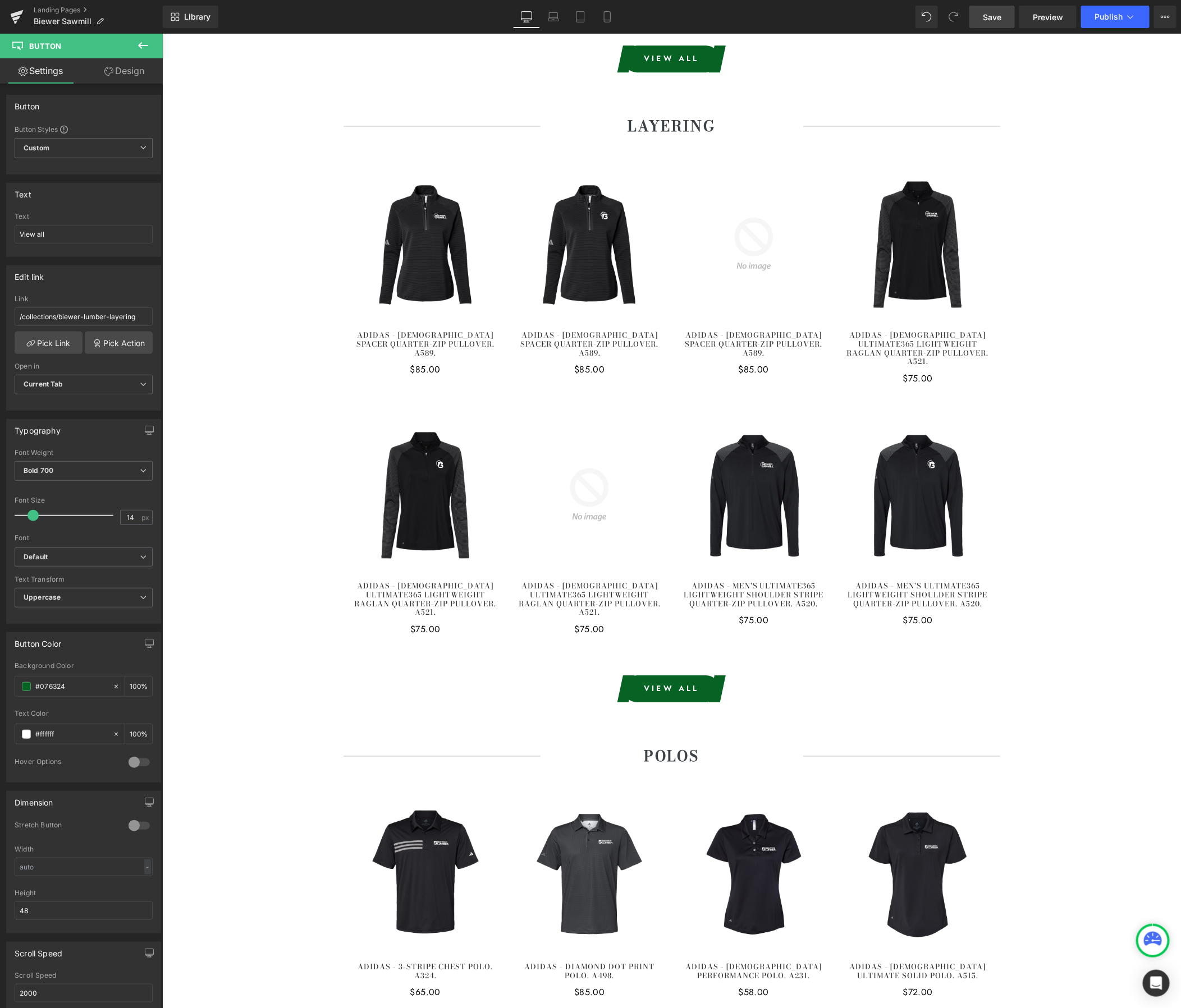
click at [1002, 19] on link "Save" at bounding box center [992, 17] width 46 height 22
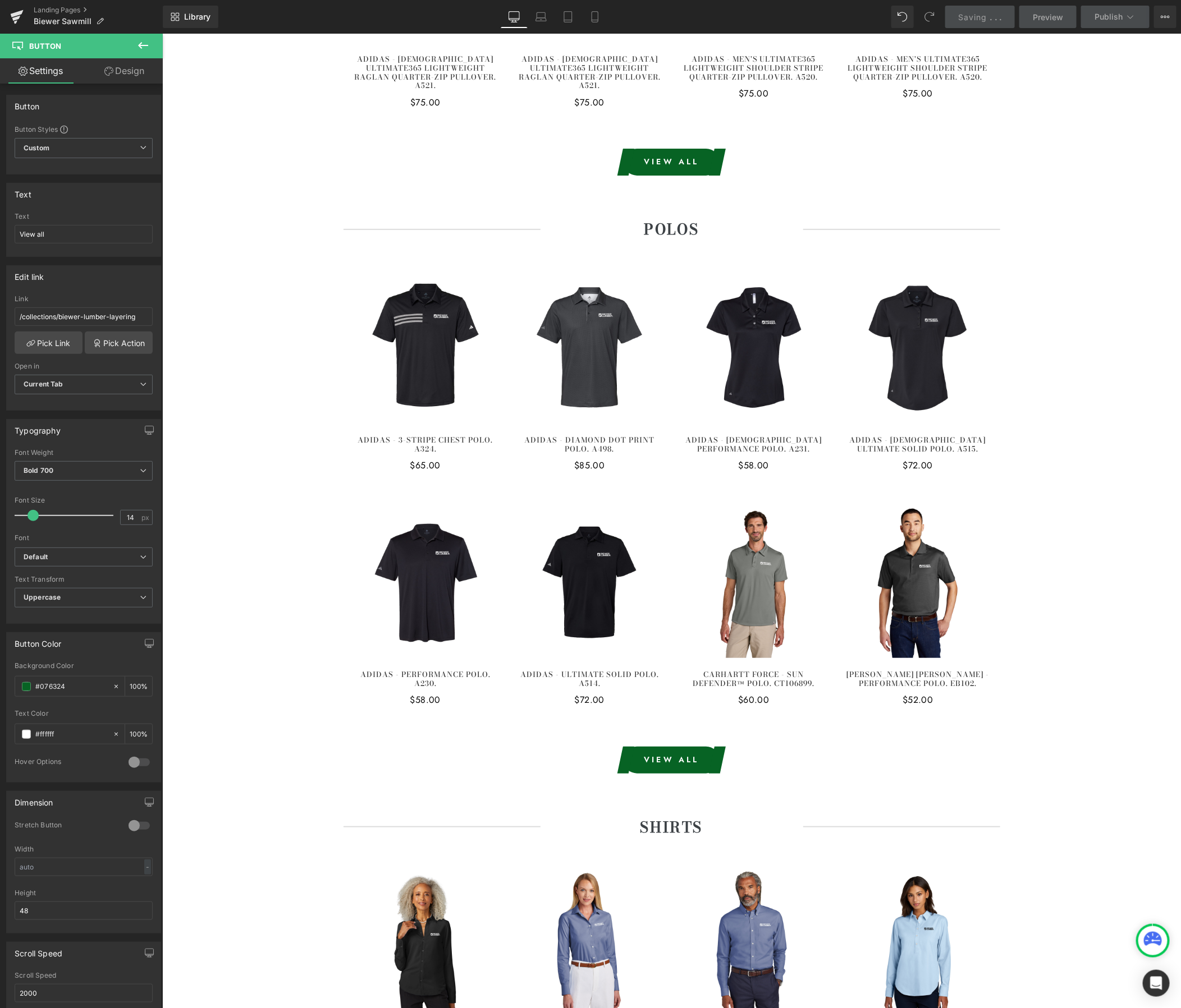
scroll to position [2174, 0]
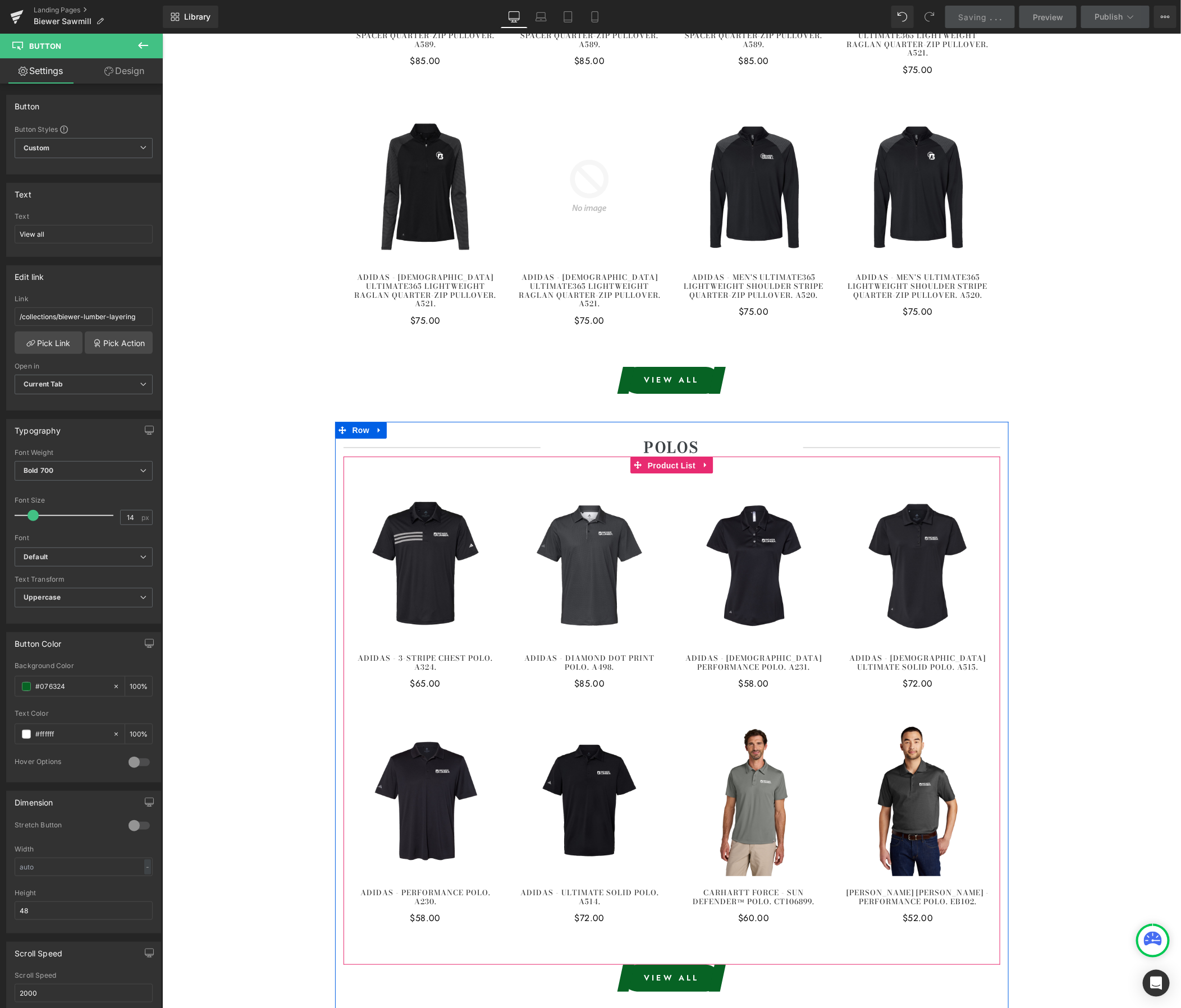
click at [666, 456] on span "Product List" at bounding box center [671, 465] width 53 height 17
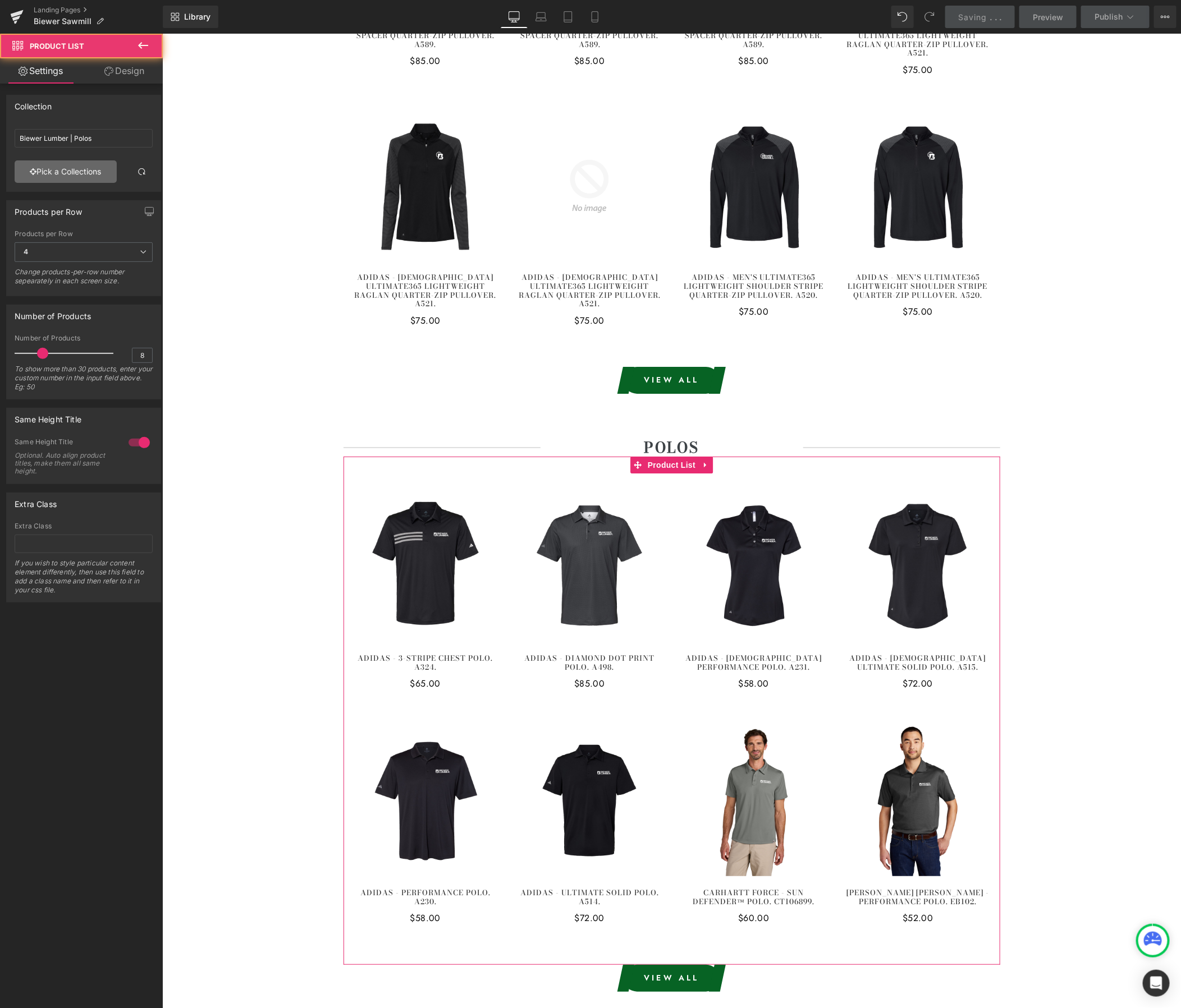
click at [62, 169] on link "Pick a Collections" at bounding box center [66, 172] width 102 height 22
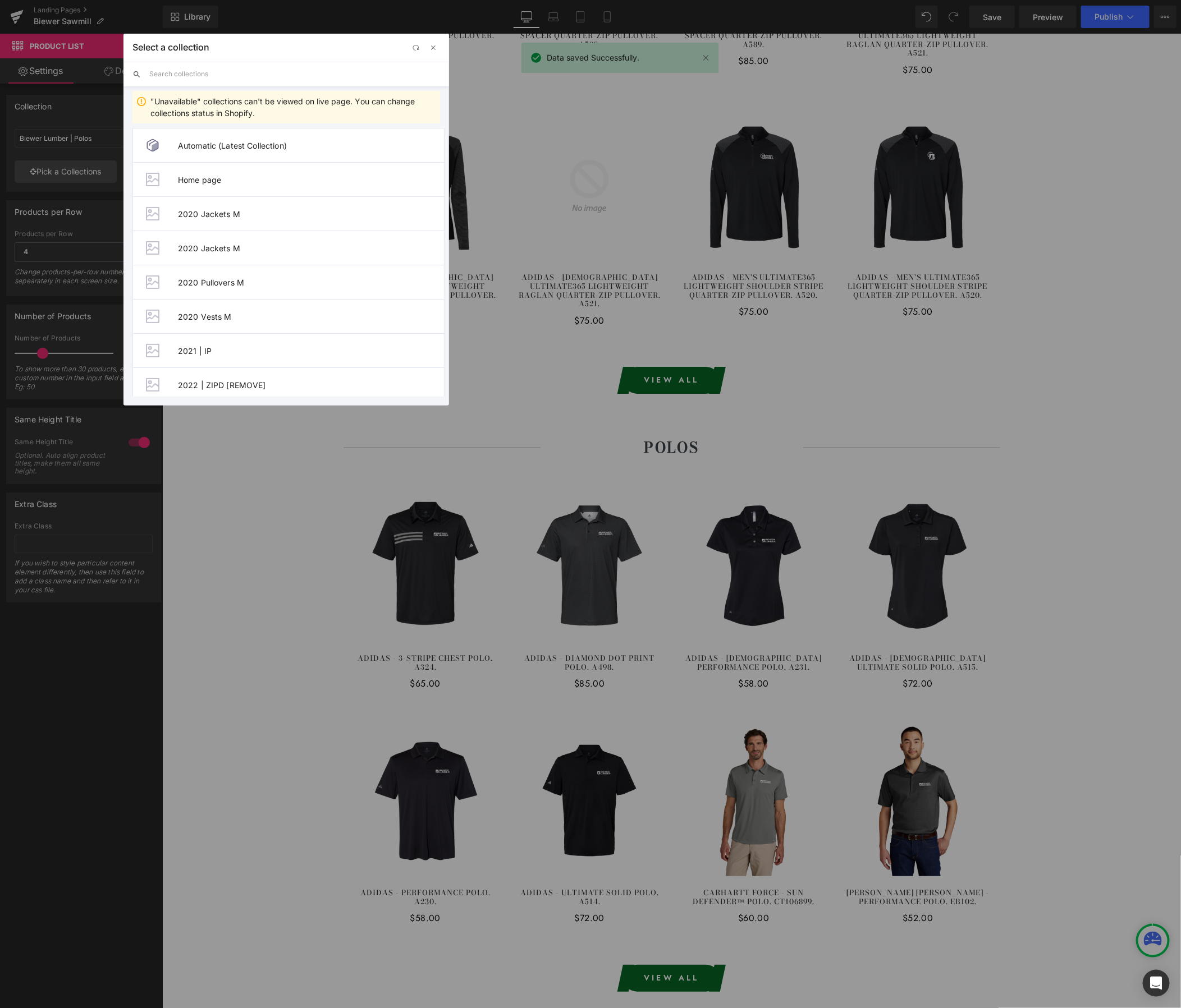
click at [202, 79] on input "text" at bounding box center [294, 74] width 291 height 24
paste input "Biewer - Sawmill"
type input "Biewer - Sawmill"
click at [221, 321] on span "Biewer - Sawmill | Polos" at bounding box center [311, 316] width 266 height 10
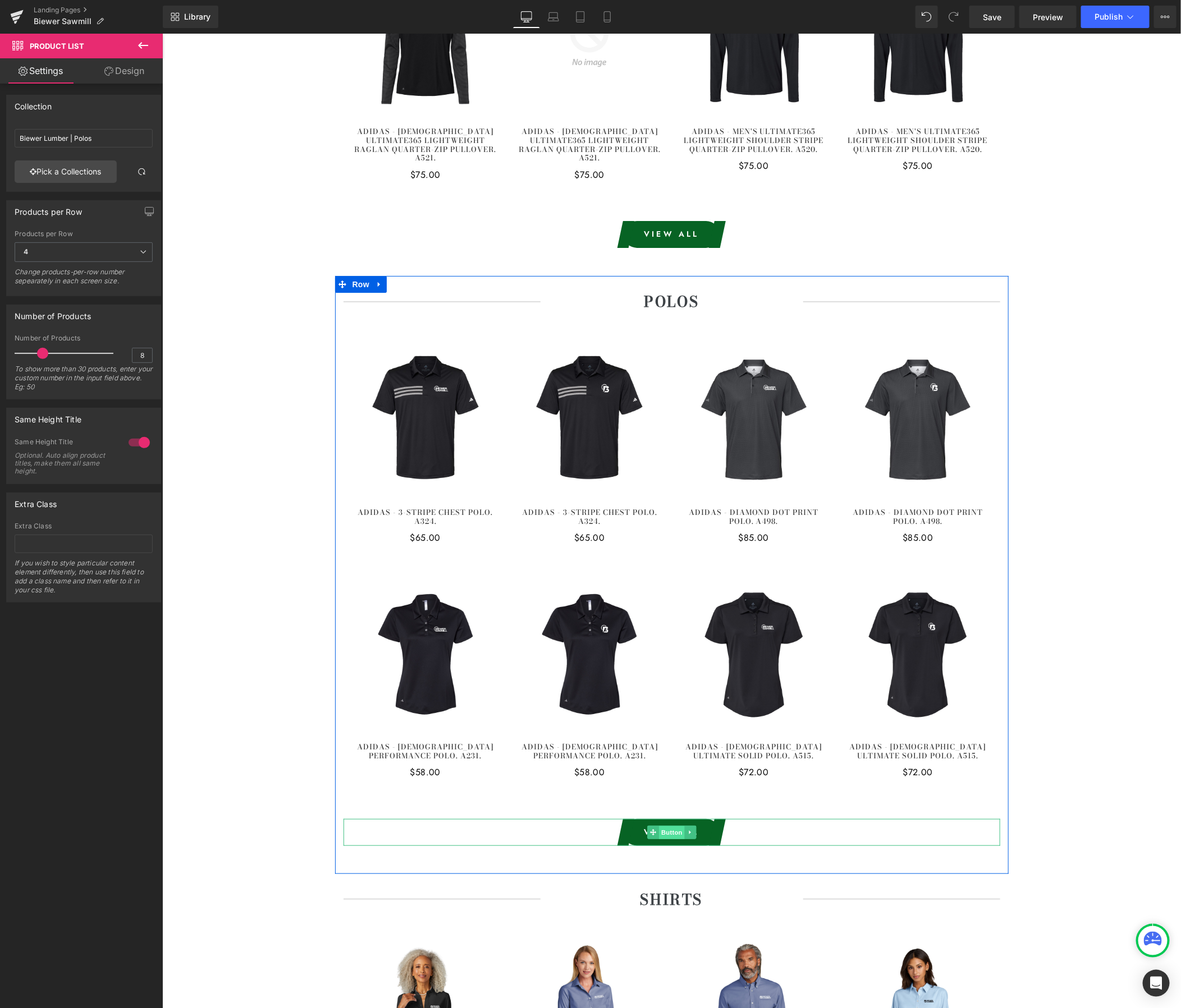
scroll to position [2318, 0]
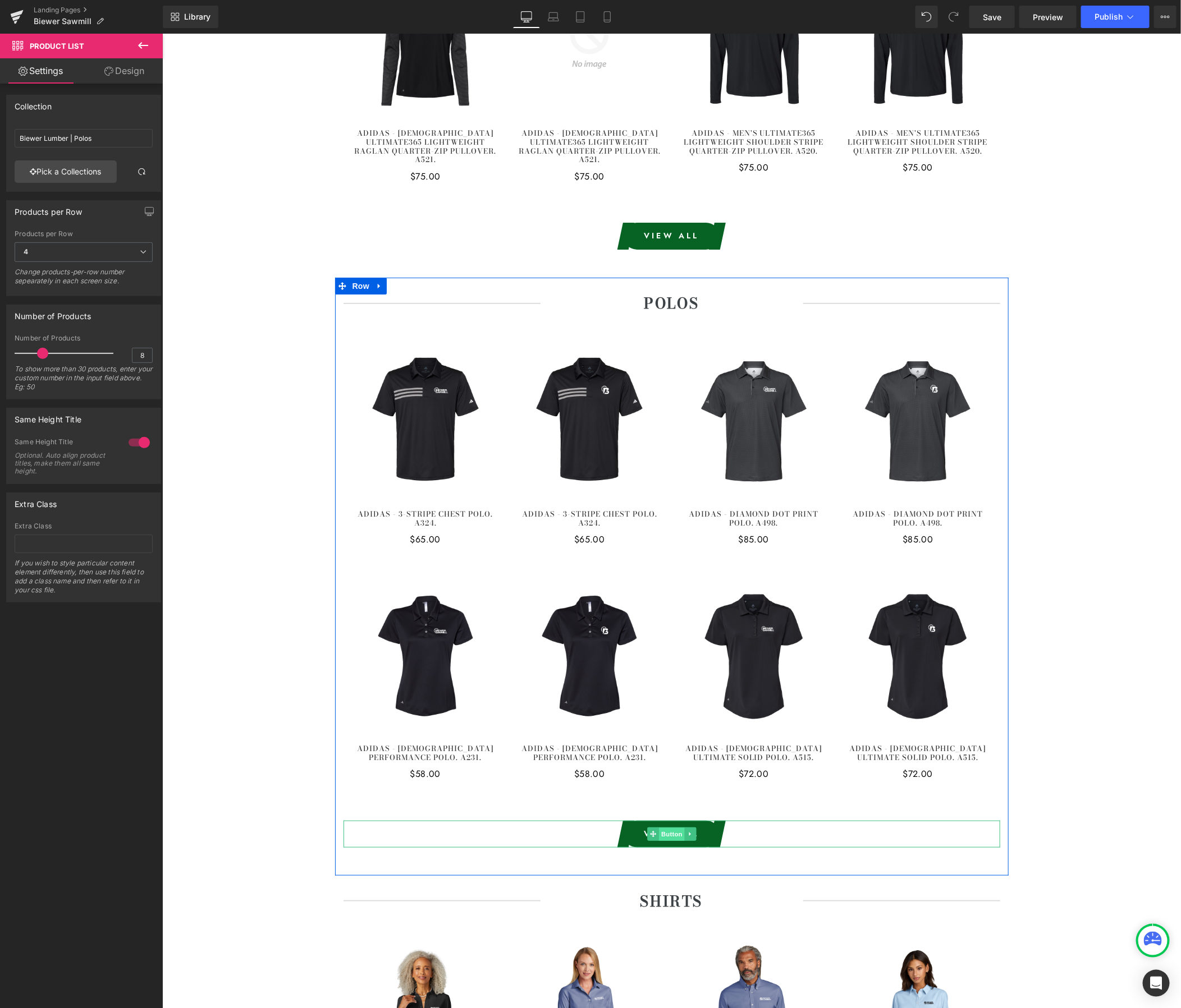
click at [668, 827] on span "Button" at bounding box center [671, 834] width 26 height 13
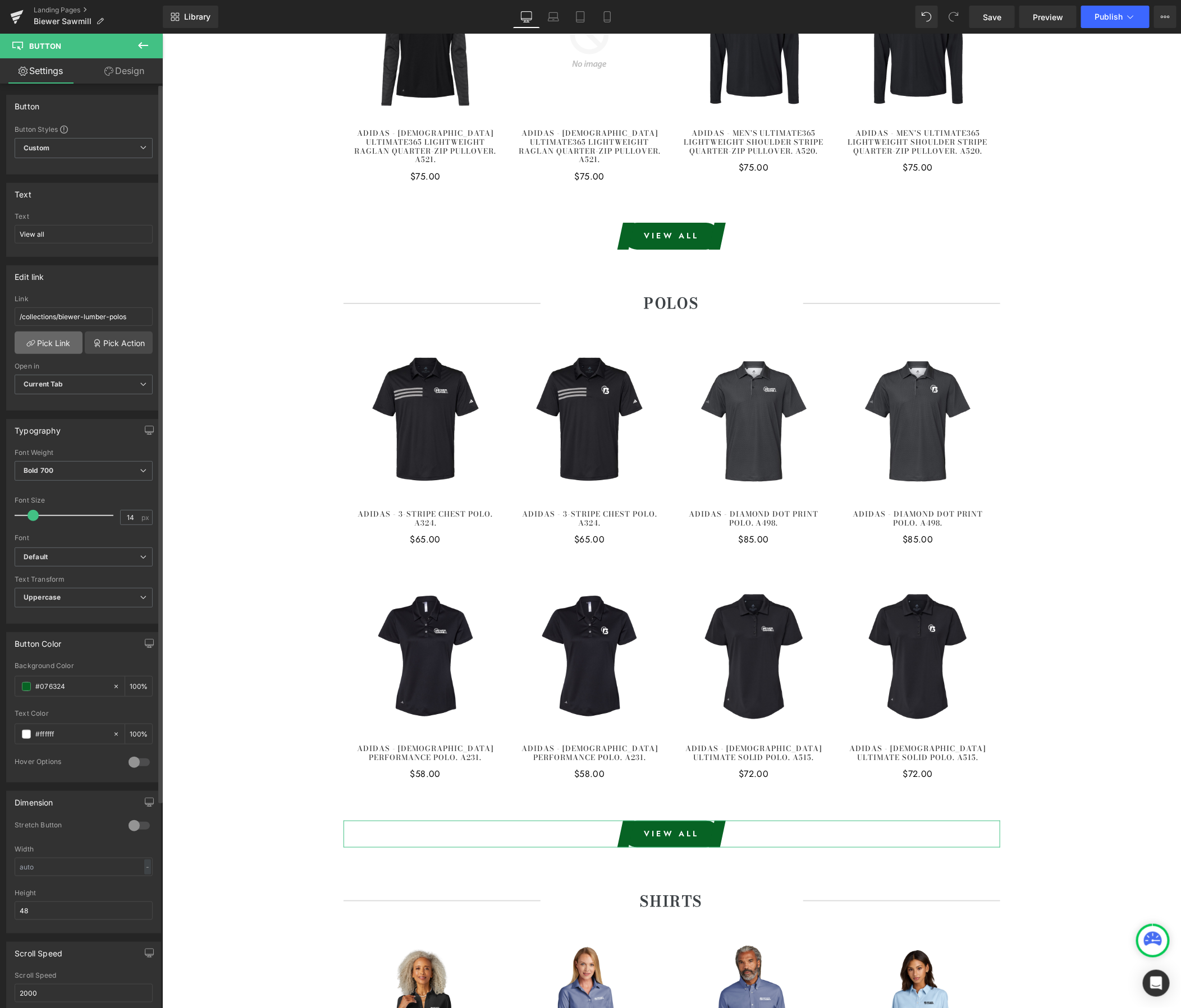
click at [49, 345] on link "Pick Link" at bounding box center [49, 343] width 68 height 22
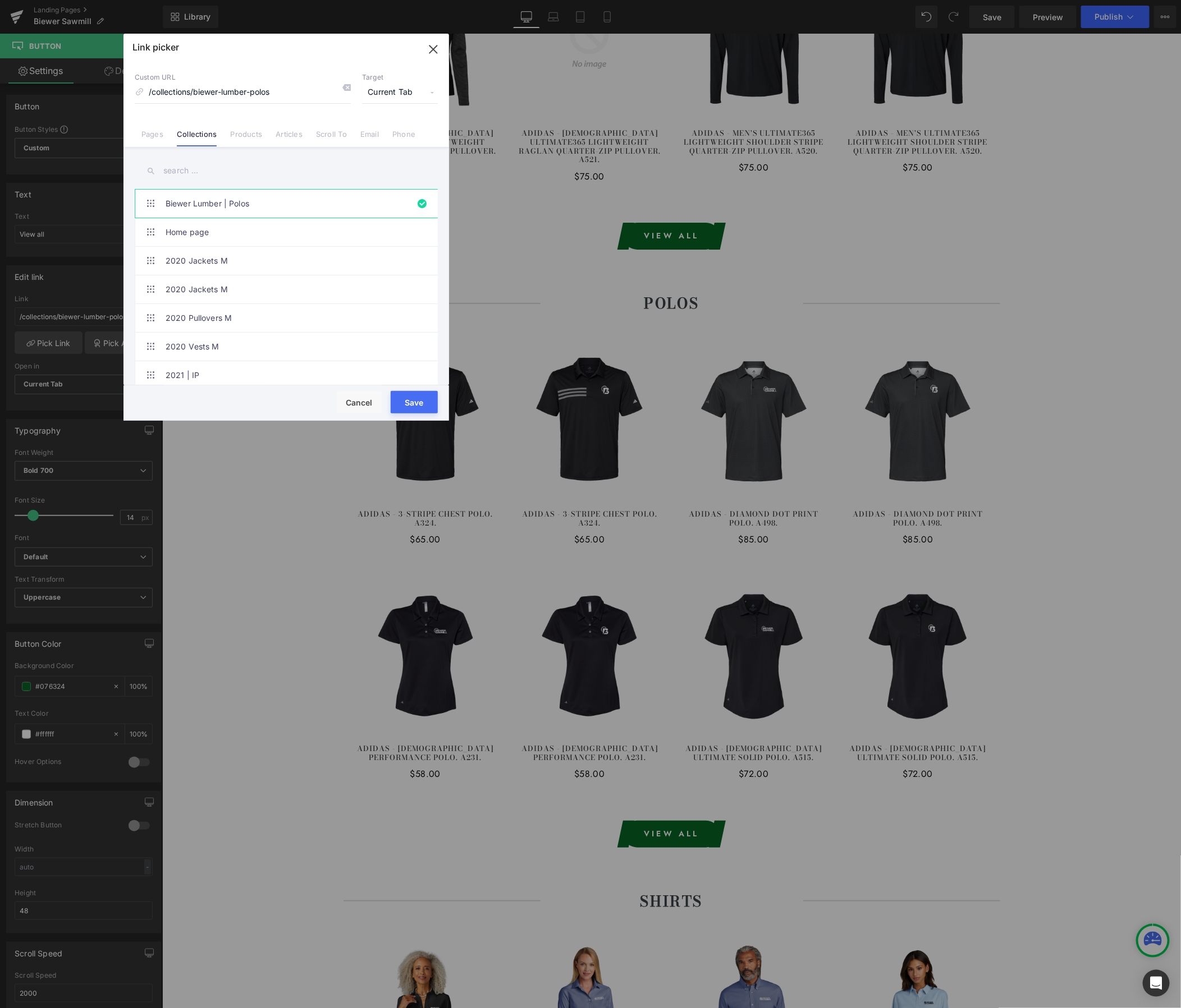
click at [252, 166] on input "text" at bounding box center [286, 171] width 303 height 25
paste input "Biewer - Sawmill"
type input "Biewer - Sawmill"
click at [262, 277] on link "Biewer - Sawmill | Polos" at bounding box center [288, 289] width 247 height 28
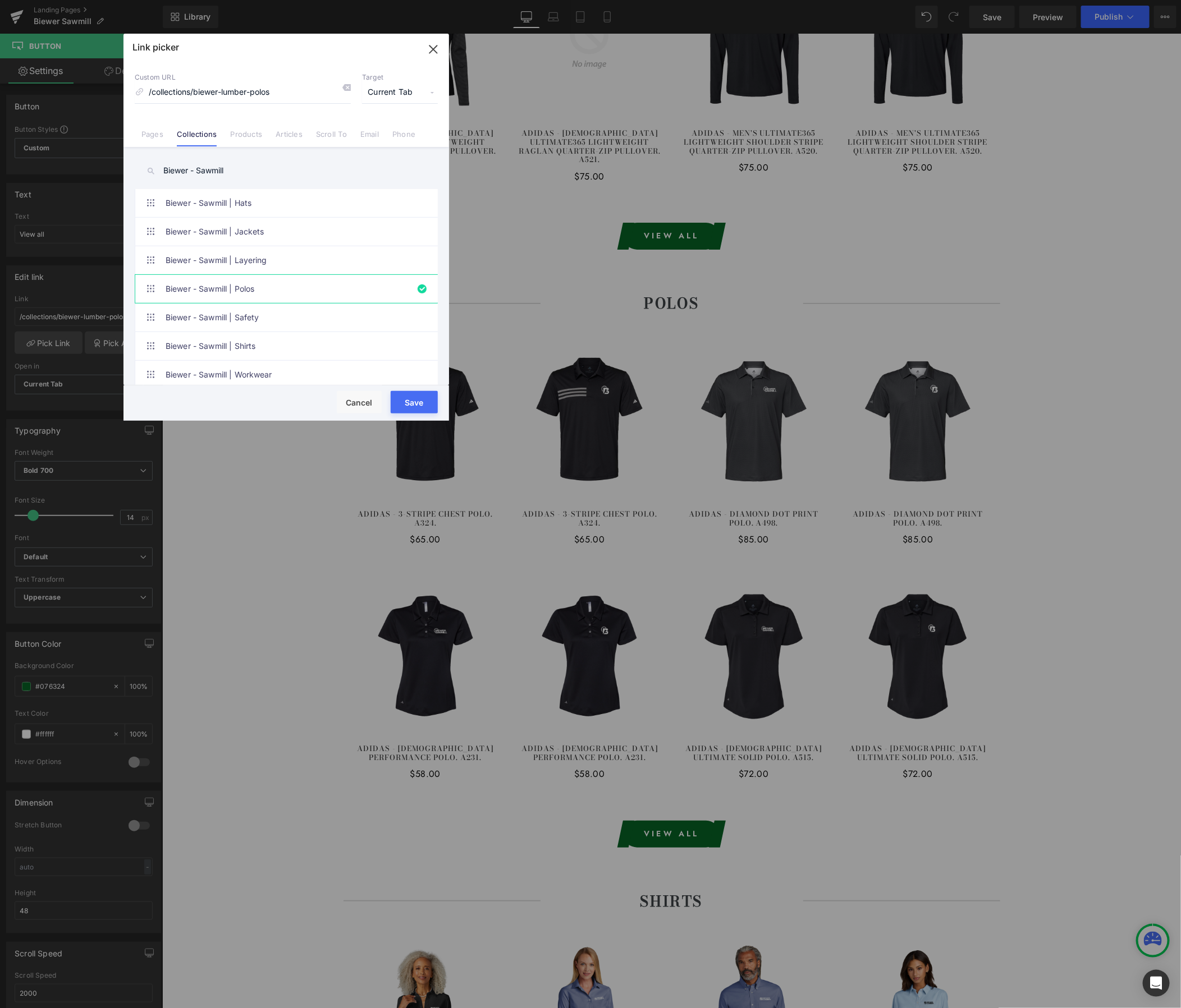
click at [412, 403] on button "Save" at bounding box center [415, 402] width 47 height 22
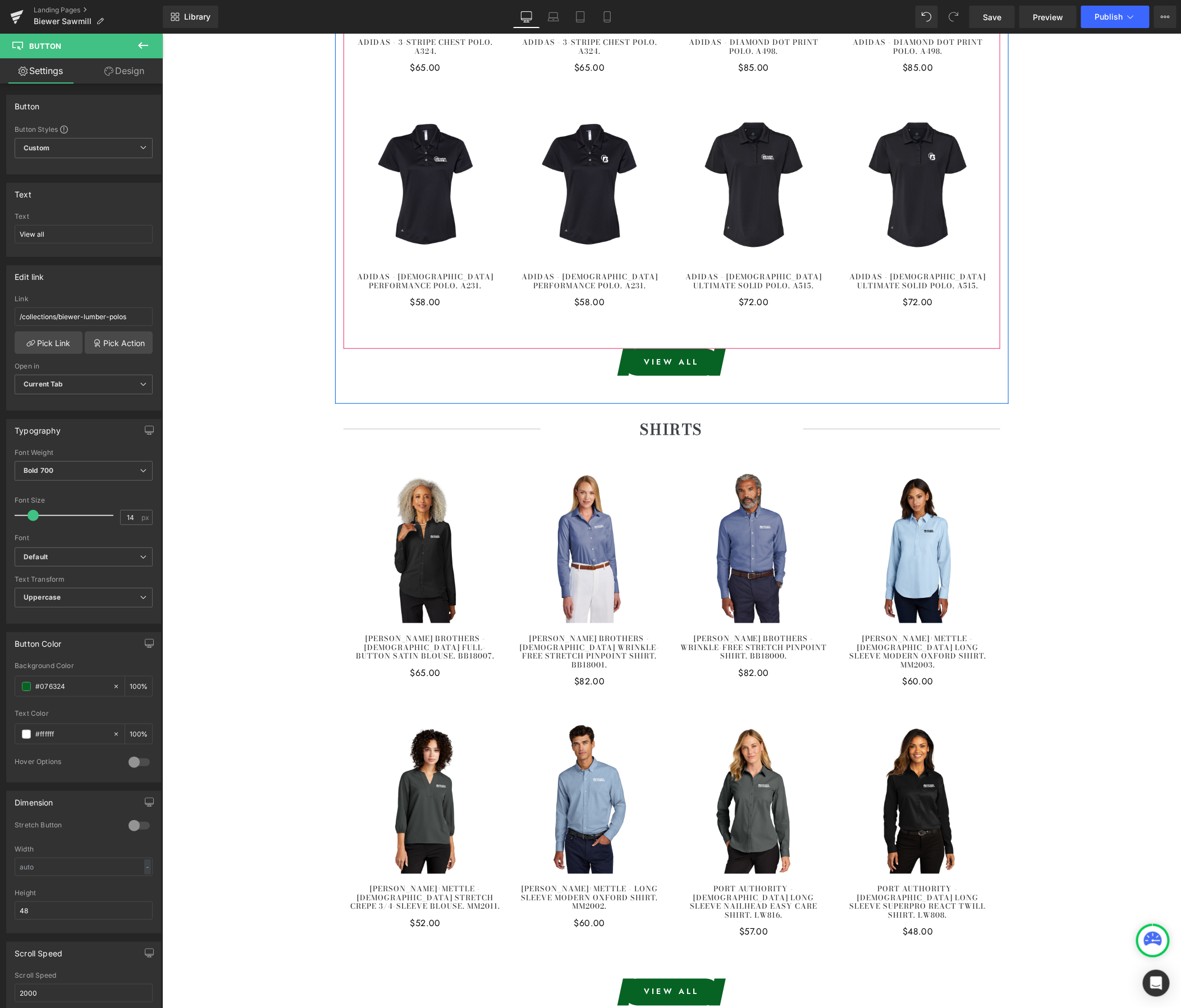
scroll to position [2929, 0]
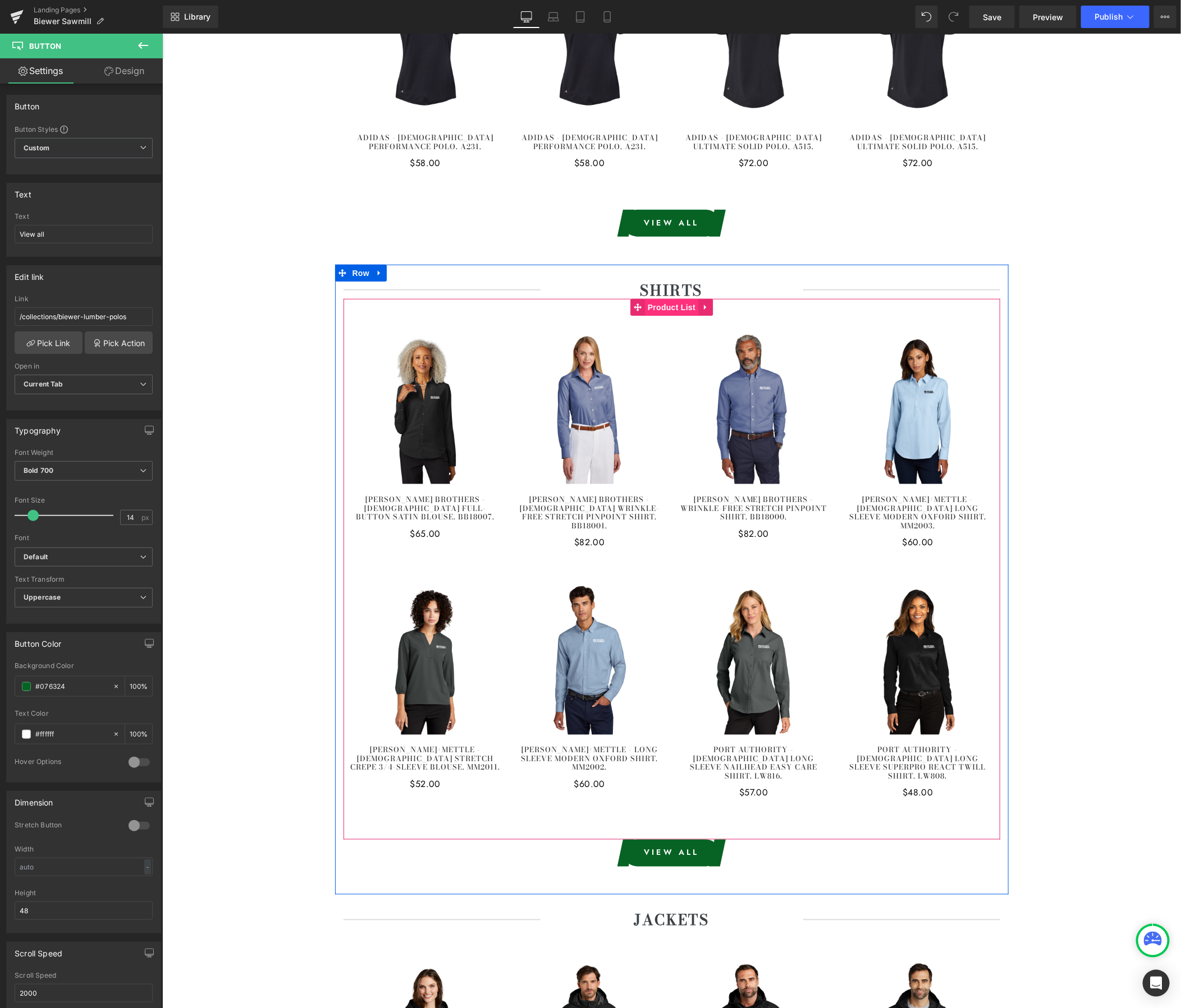
click at [673, 299] on span "Product List" at bounding box center [671, 307] width 53 height 17
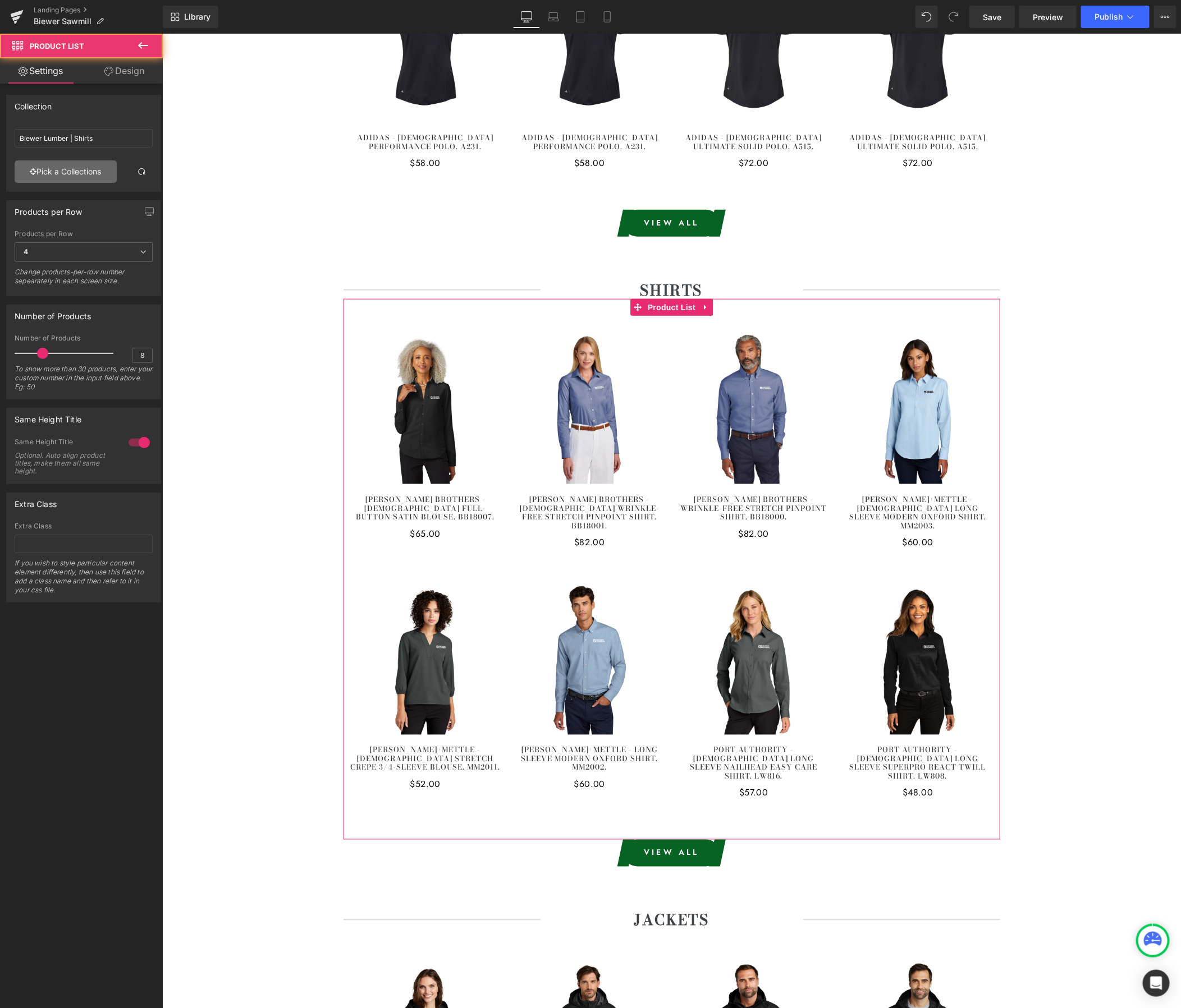
click at [69, 167] on link "Pick a Collections" at bounding box center [66, 172] width 102 height 22
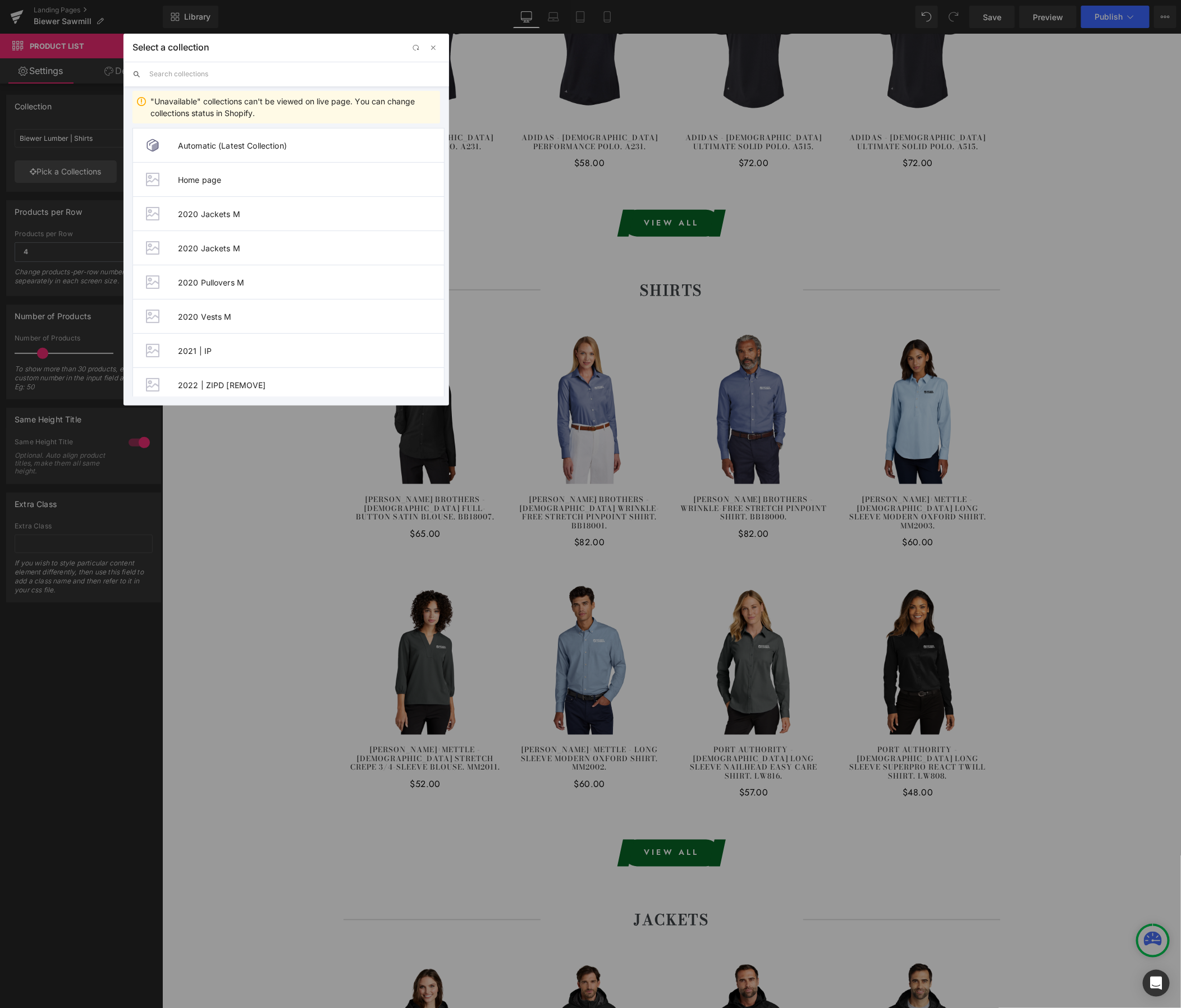
click at [224, 81] on input "text" at bounding box center [294, 74] width 291 height 24
paste input "Biewer - Sawmill"
type input "Biewer - Sawmill"
click at [267, 386] on span "Biewer - Sawmill | Shirts" at bounding box center [311, 385] width 266 height 10
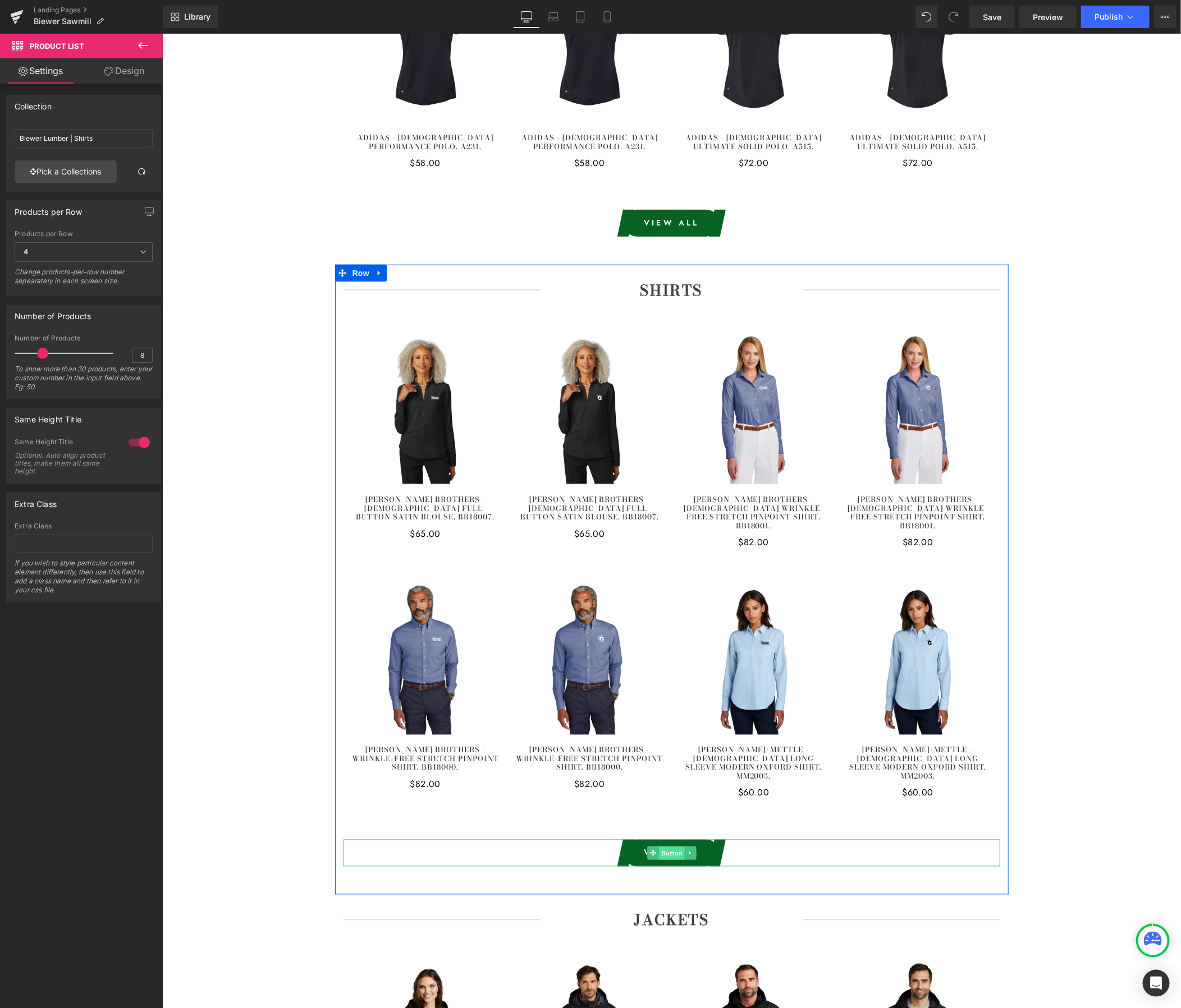
click at [669, 847] on span "Button" at bounding box center [671, 853] width 26 height 13
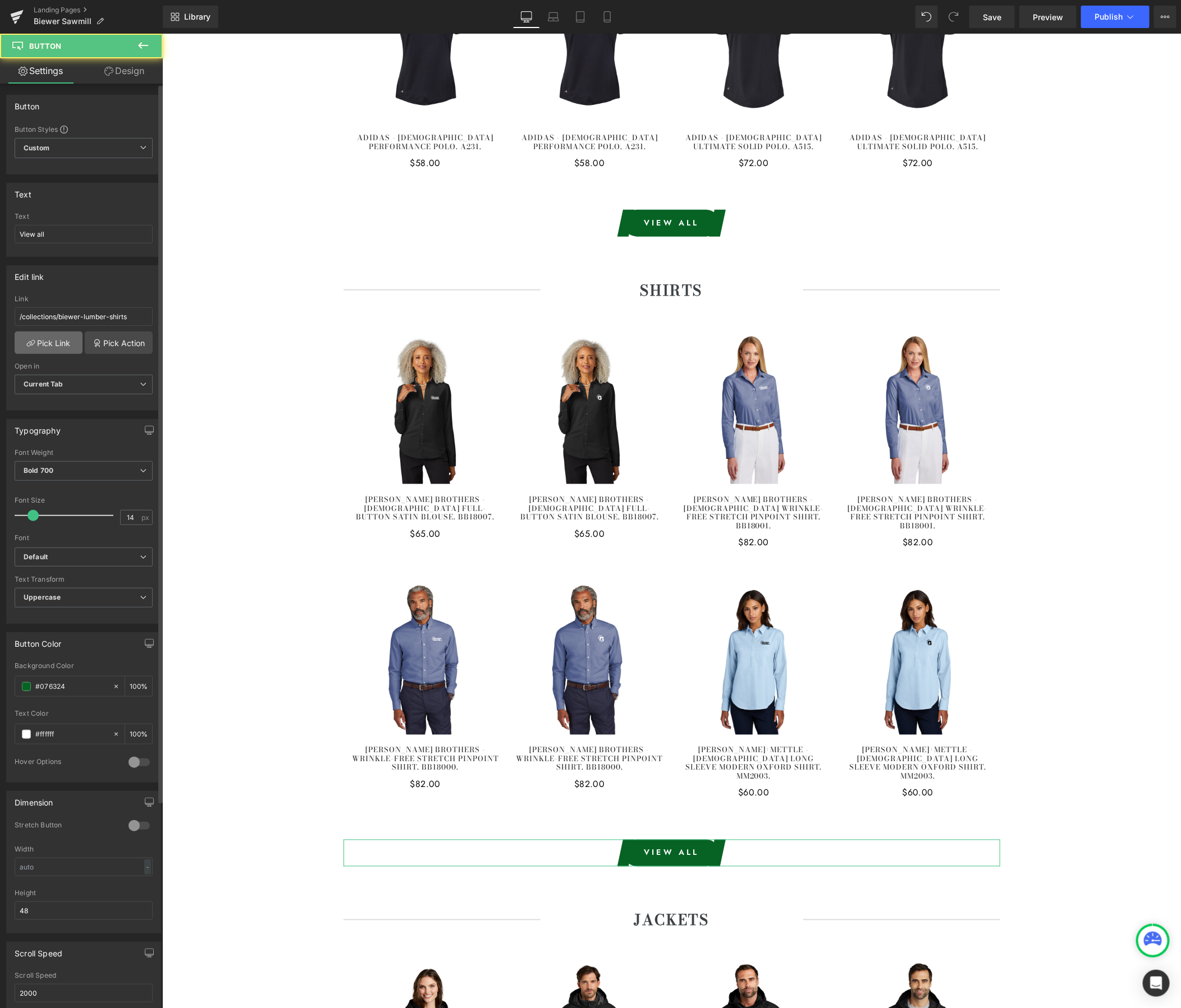
click at [52, 343] on link "Pick Link" at bounding box center [49, 343] width 68 height 22
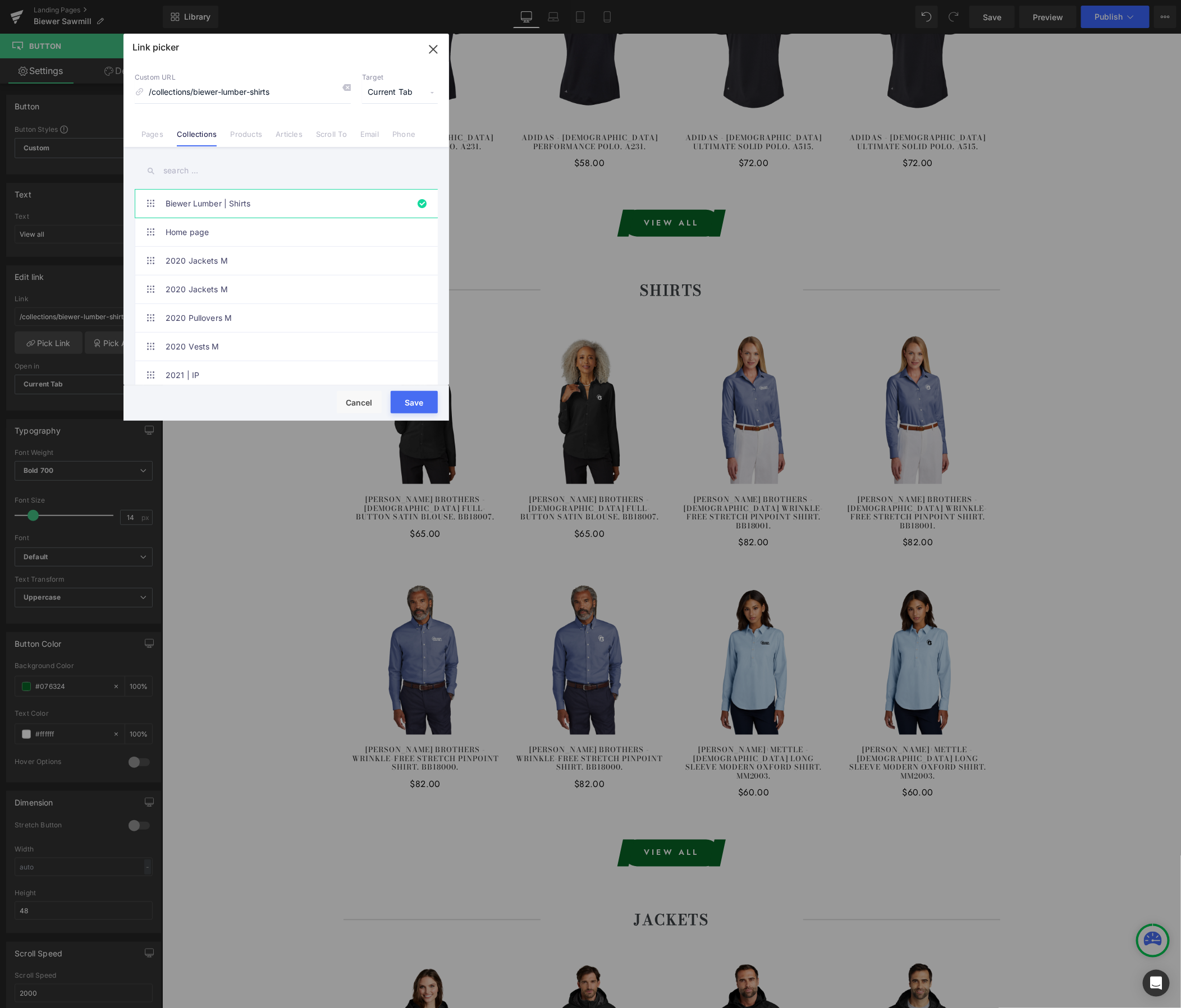
click at [233, 175] on input "text" at bounding box center [286, 171] width 303 height 25
paste input "Biewer - Sawmill"
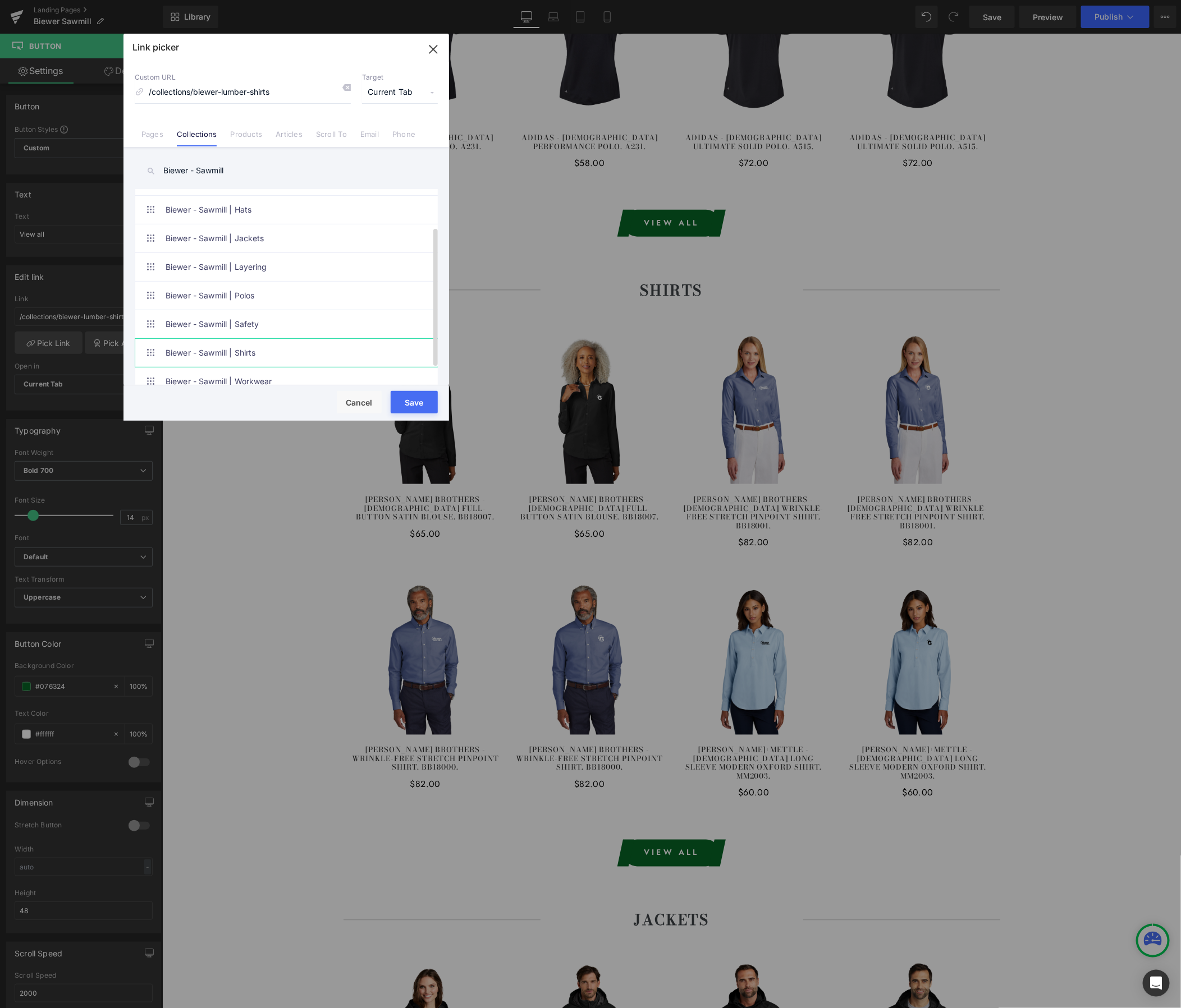
type input "Biewer - Sawmill"
click at [267, 355] on link "Biewer - Sawmill | Shirts" at bounding box center [288, 353] width 247 height 28
click at [431, 405] on button "Save" at bounding box center [415, 402] width 47 height 22
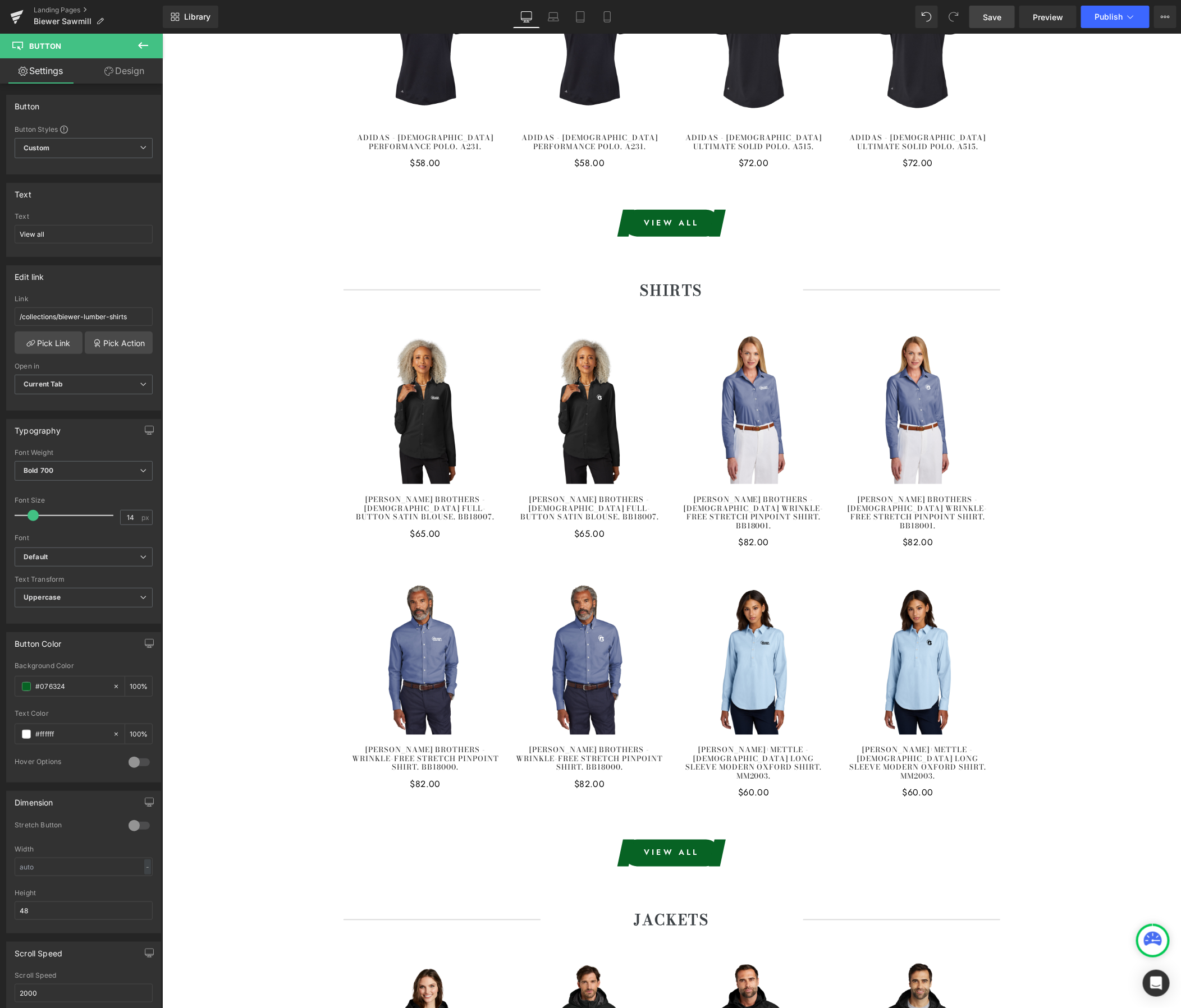
click at [994, 18] on span "Save" at bounding box center [991, 17] width 18 height 12
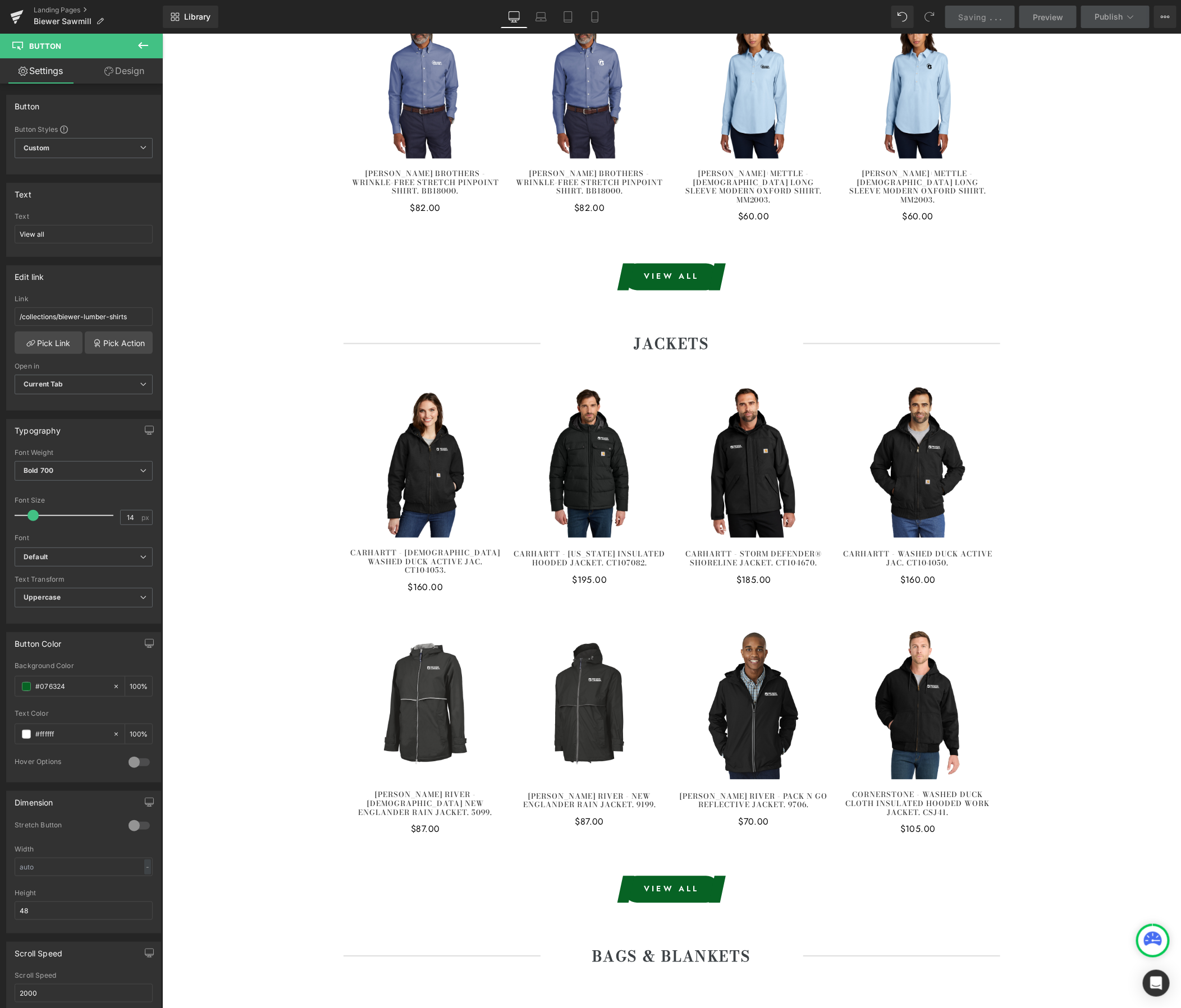
scroll to position [3503, 0]
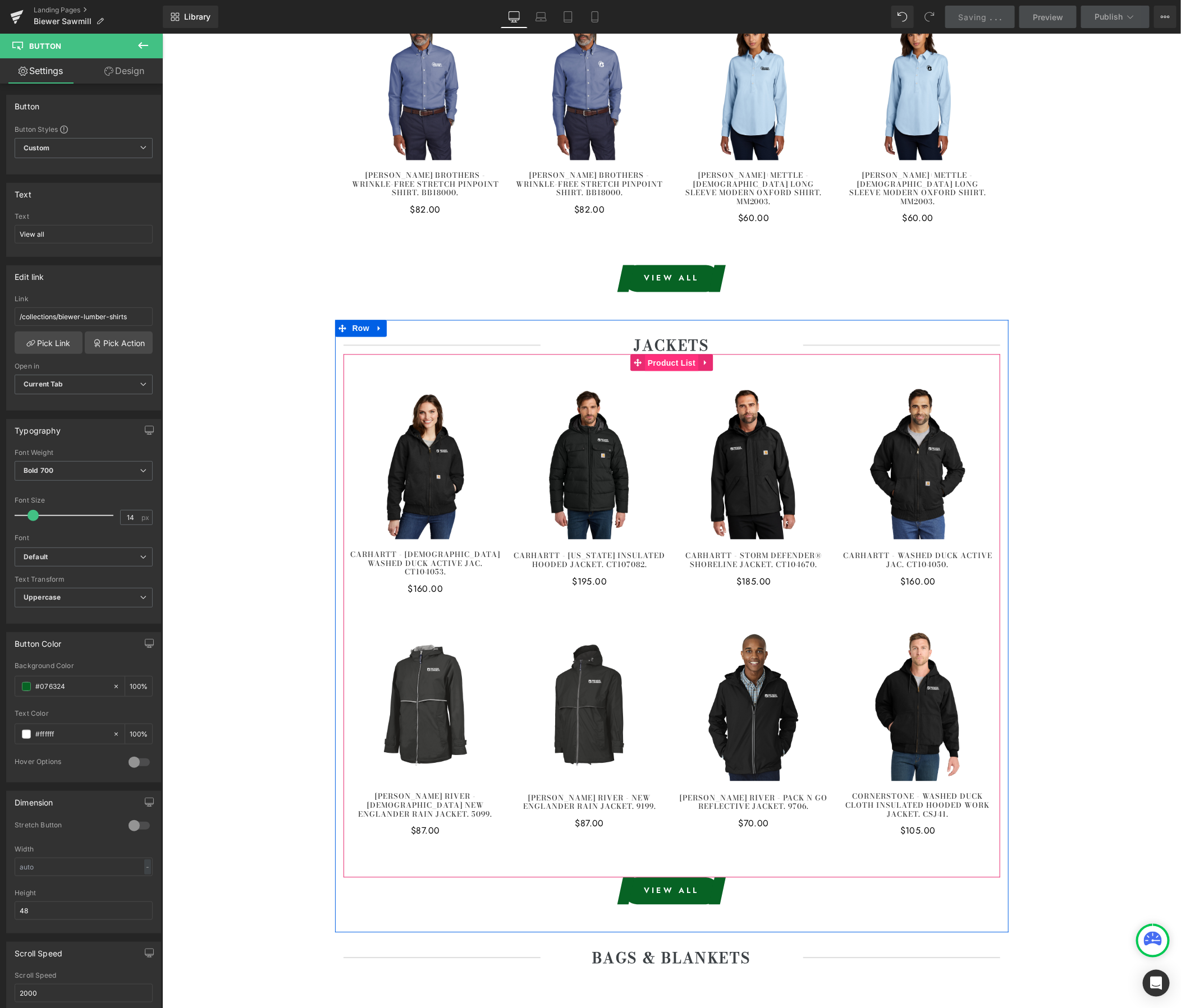
click at [679, 355] on span "Product List" at bounding box center [671, 363] width 53 height 17
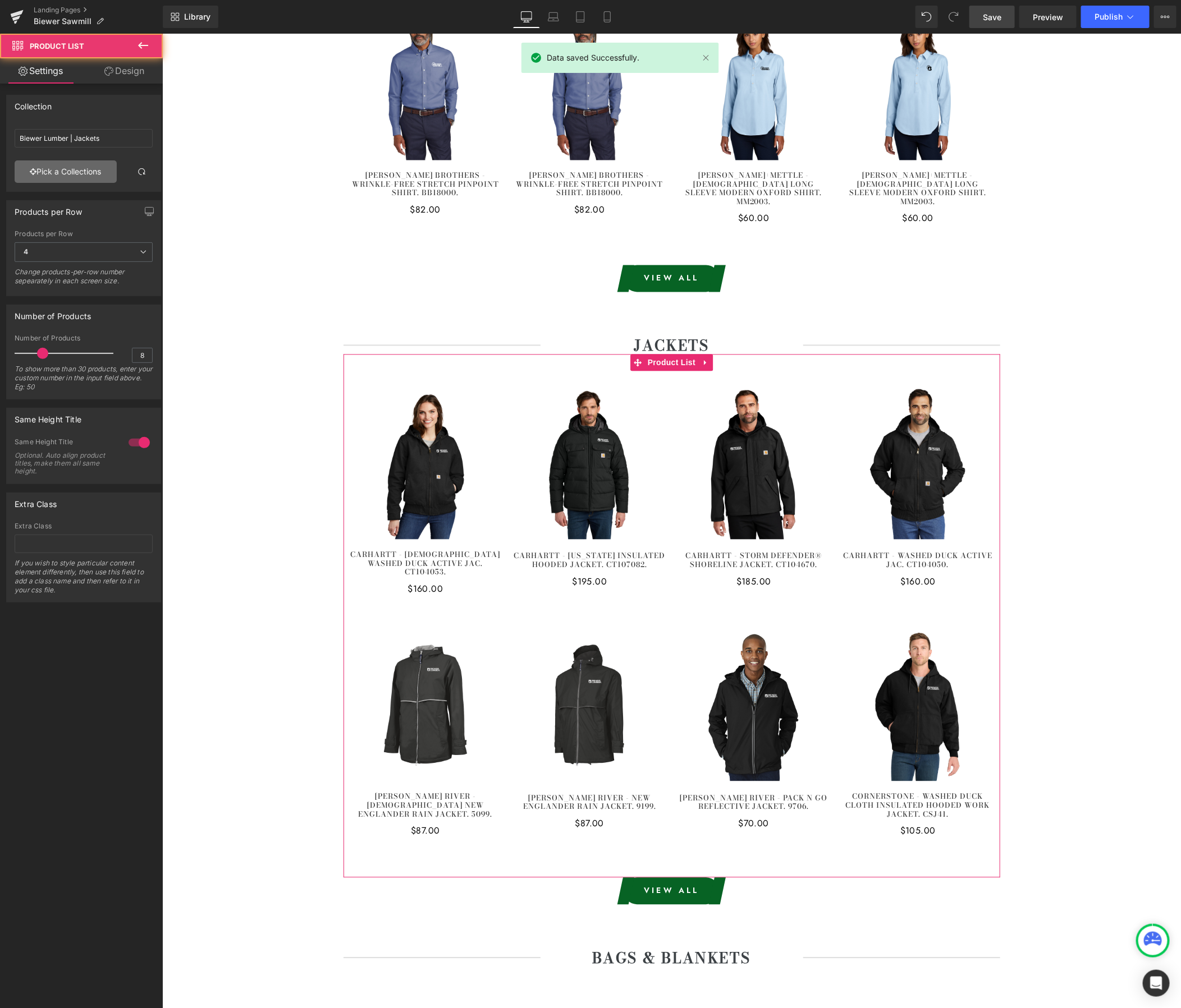
click at [88, 179] on link "Pick a Collections" at bounding box center [66, 172] width 102 height 22
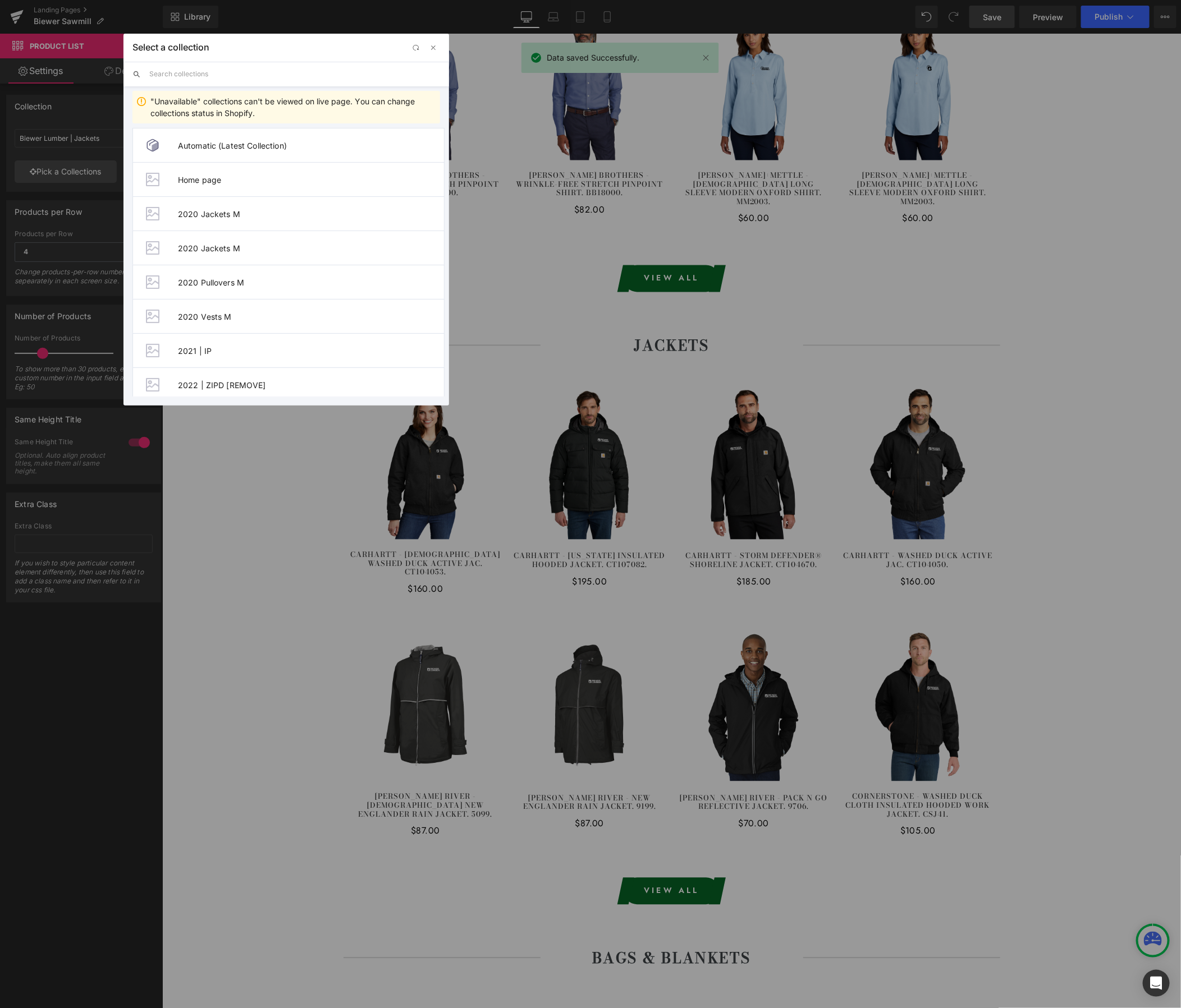
click at [177, 77] on input "text" at bounding box center [294, 74] width 291 height 24
paste input "Biewer - Sawmill"
type input "Biewer - Sawmill"
click at [269, 250] on span "Biewer - Sawmill | Jackets" at bounding box center [311, 248] width 266 height 10
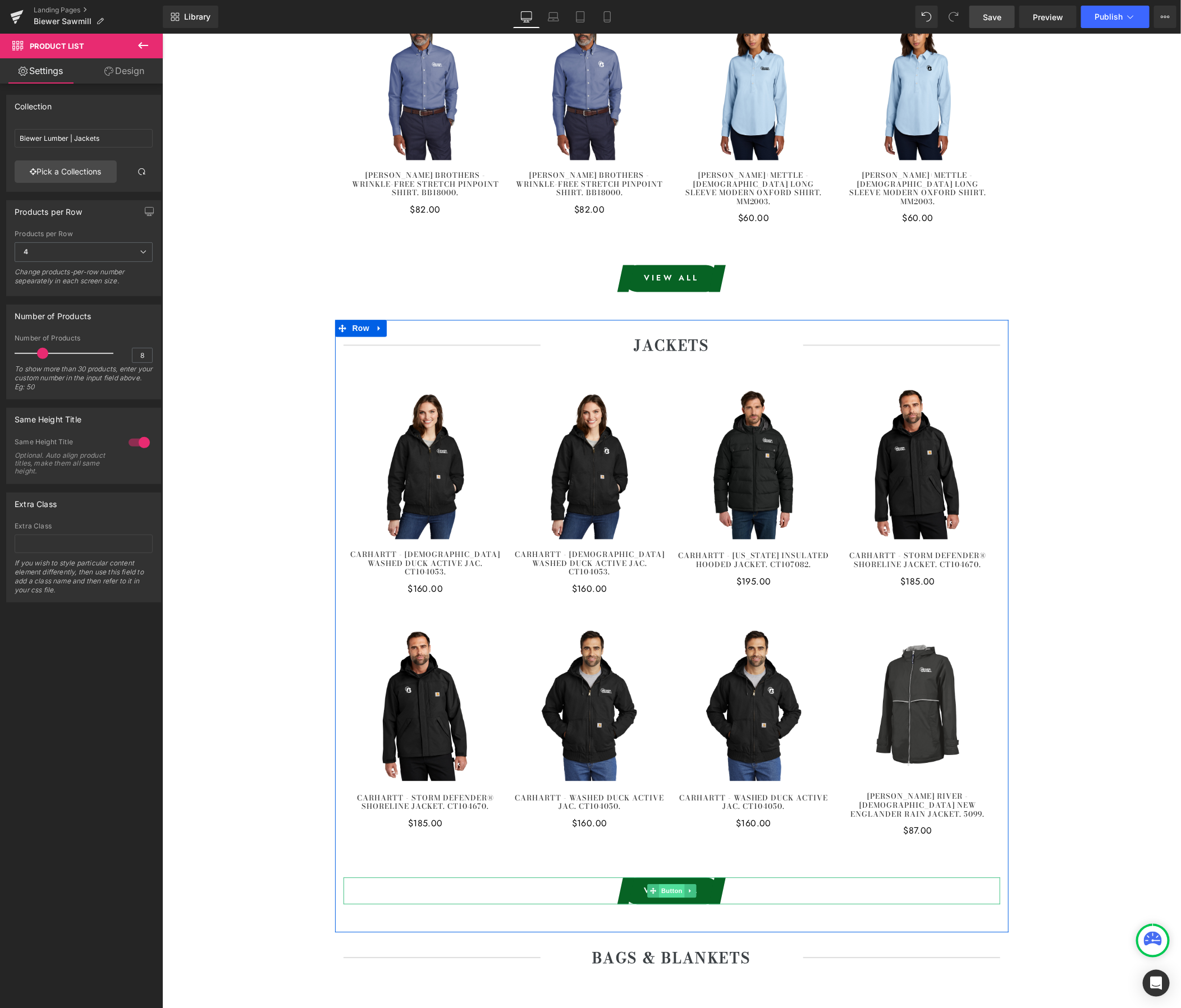
click at [672, 884] on span "Button" at bounding box center [671, 891] width 26 height 13
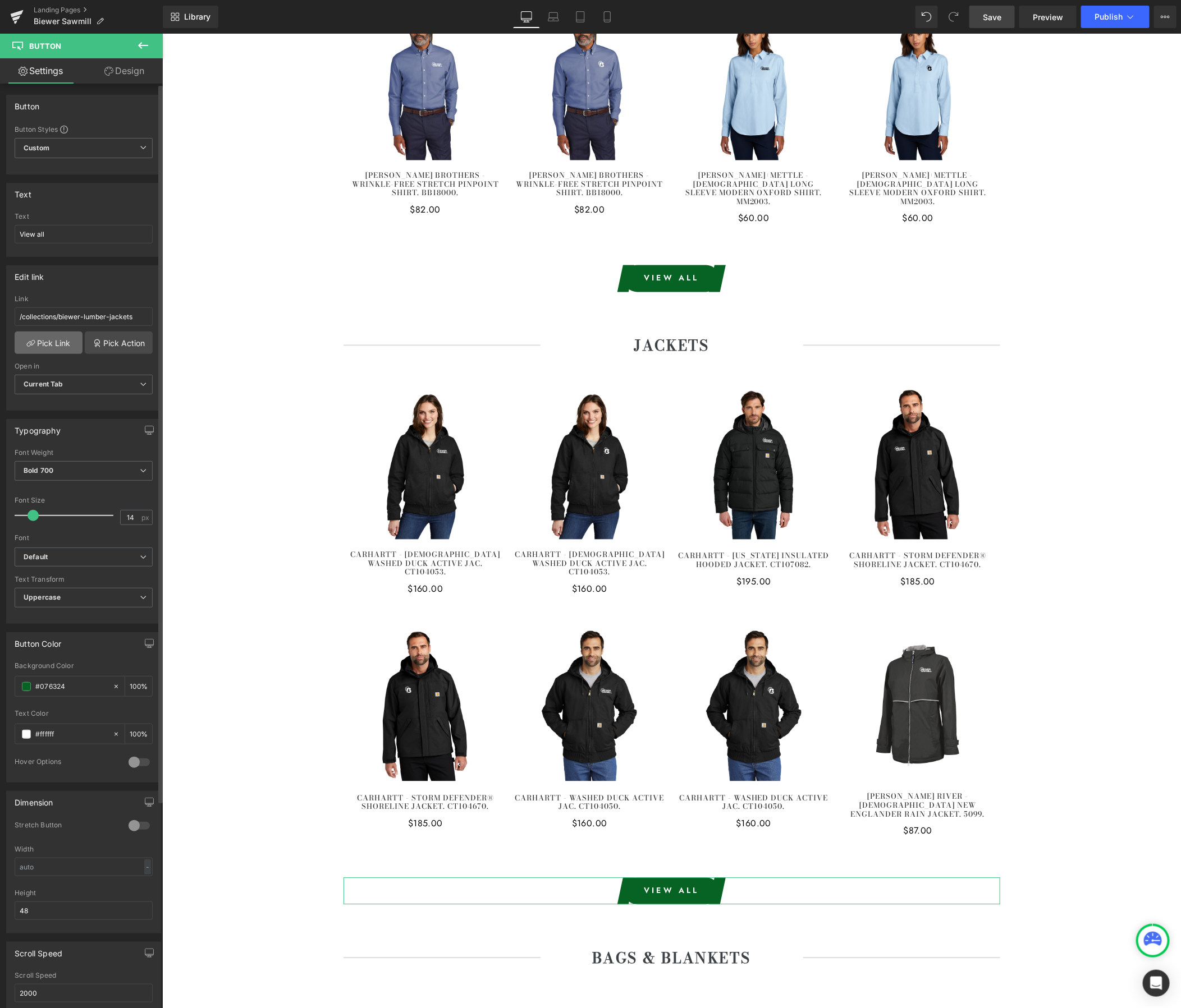
click at [27, 348] on icon at bounding box center [31, 344] width 9 height 9
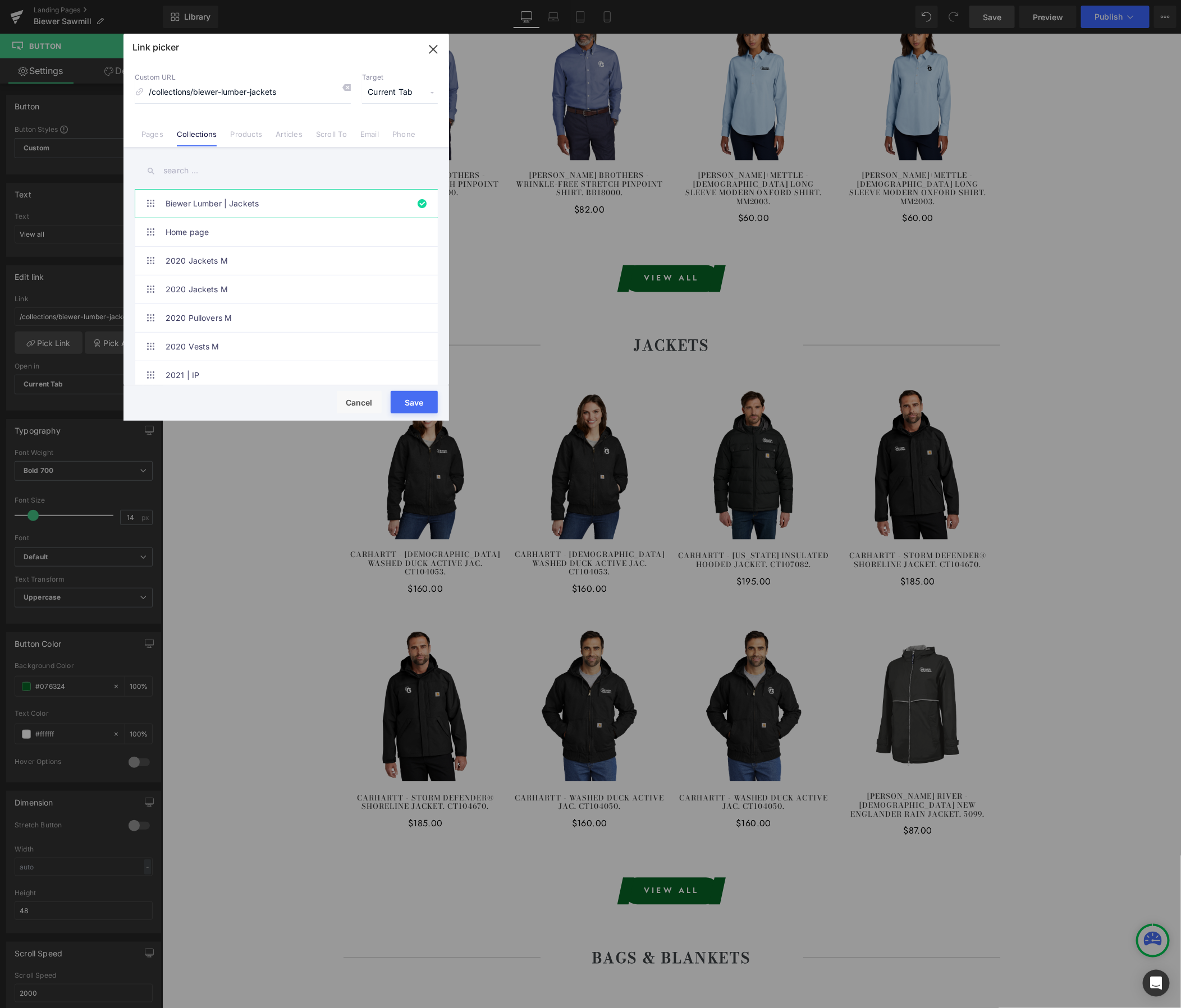
click at [198, 167] on input "text" at bounding box center [286, 171] width 303 height 25
paste input "Biewer - Sawmill"
type input "Biewer - Sawmill"
click at [251, 292] on link "Biewer - Sawmill | Jackets" at bounding box center [288, 290] width 247 height 28
click at [426, 409] on button "Save" at bounding box center [415, 402] width 47 height 22
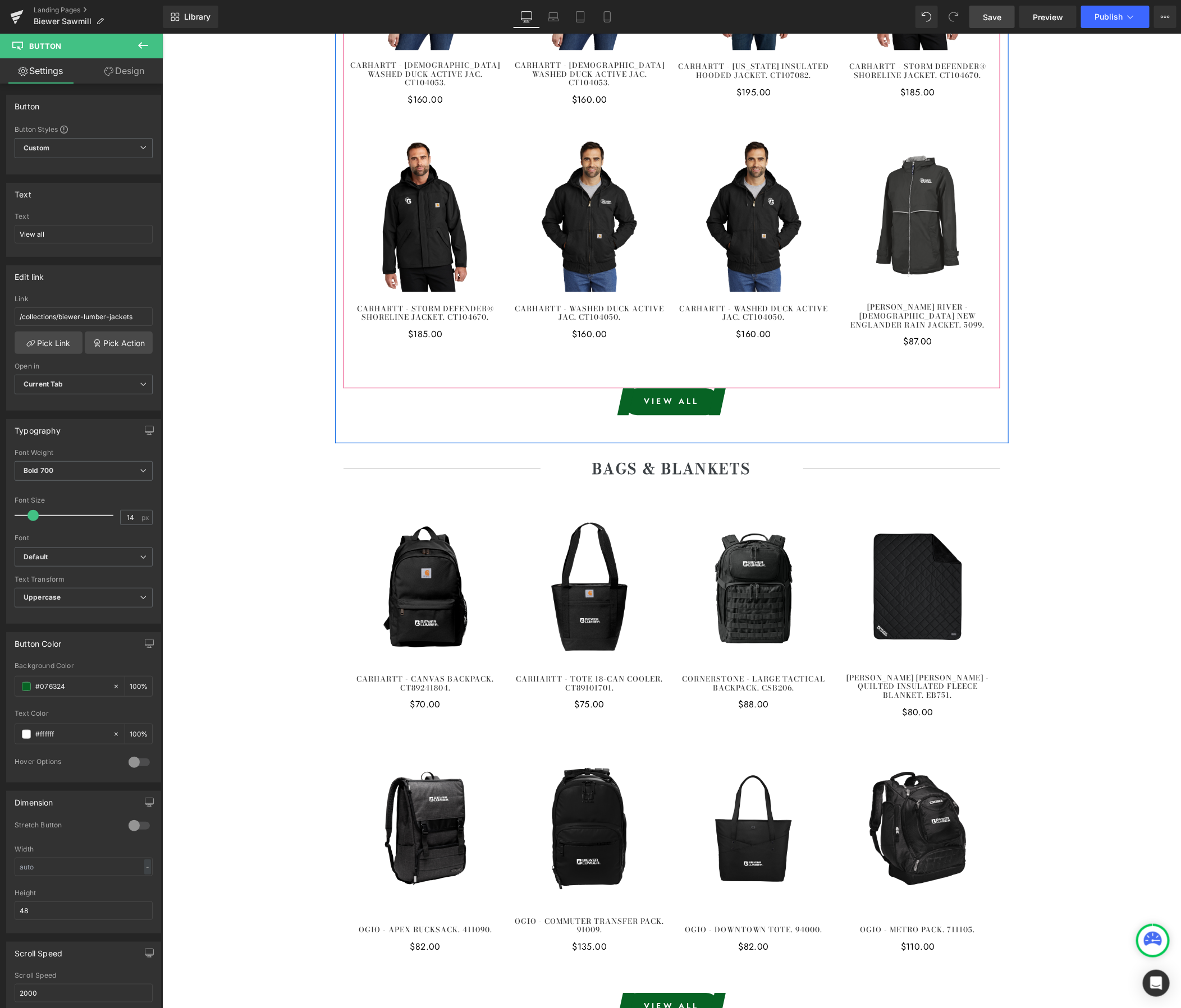
scroll to position [4040, 0]
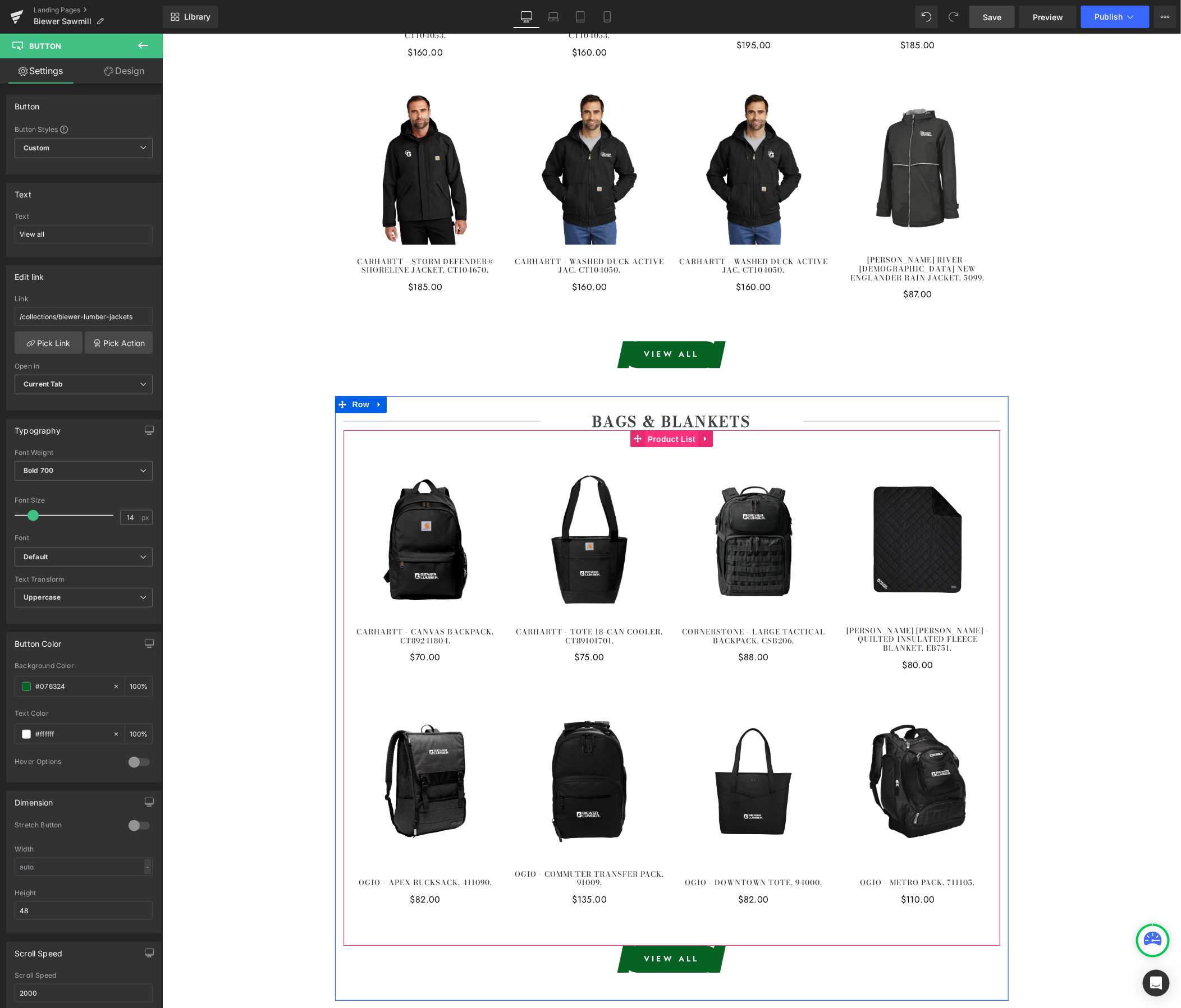
click at [675, 431] on span "Product List" at bounding box center [671, 439] width 53 height 17
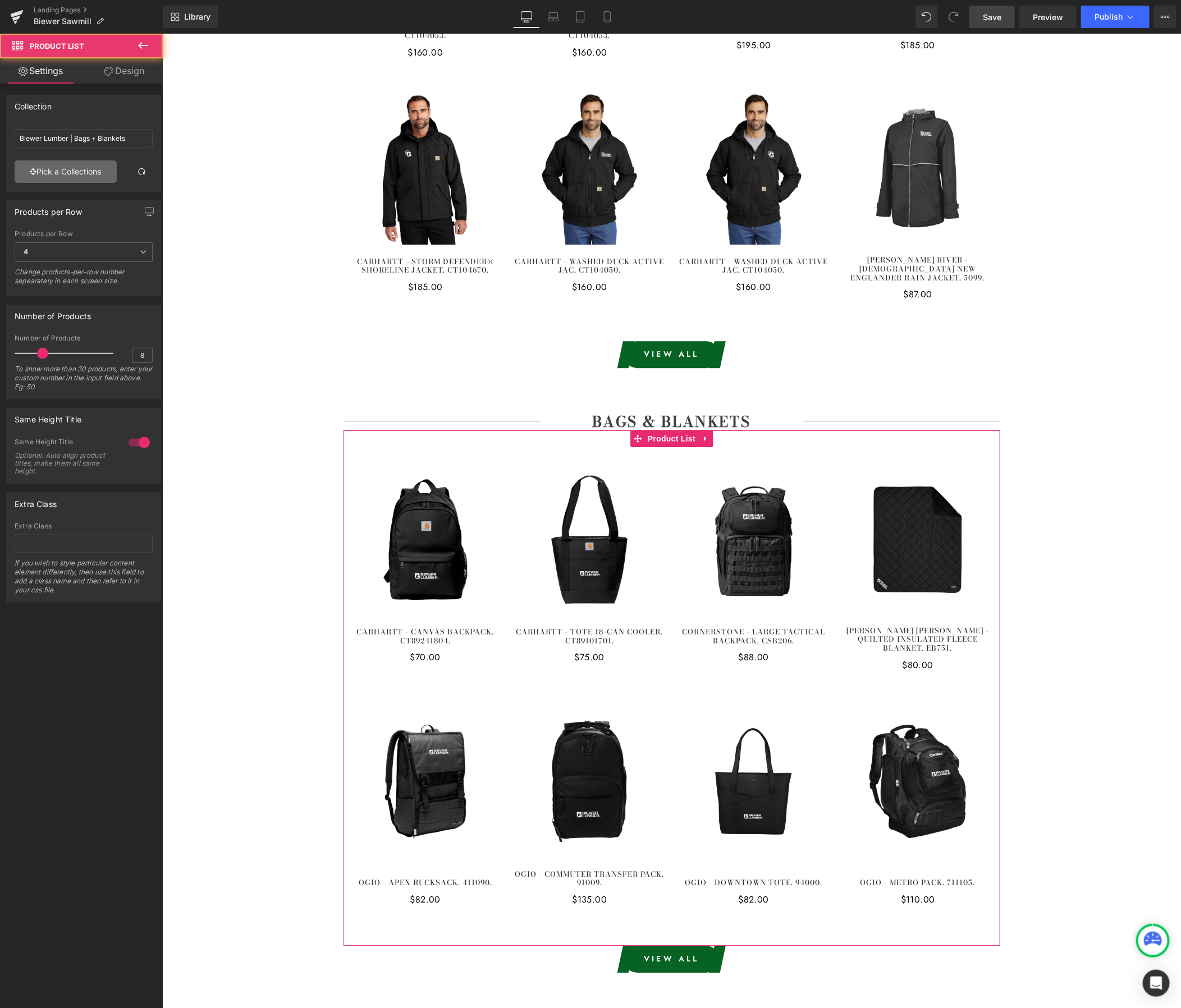
click at [27, 172] on link "Pick a Collections" at bounding box center [66, 172] width 102 height 22
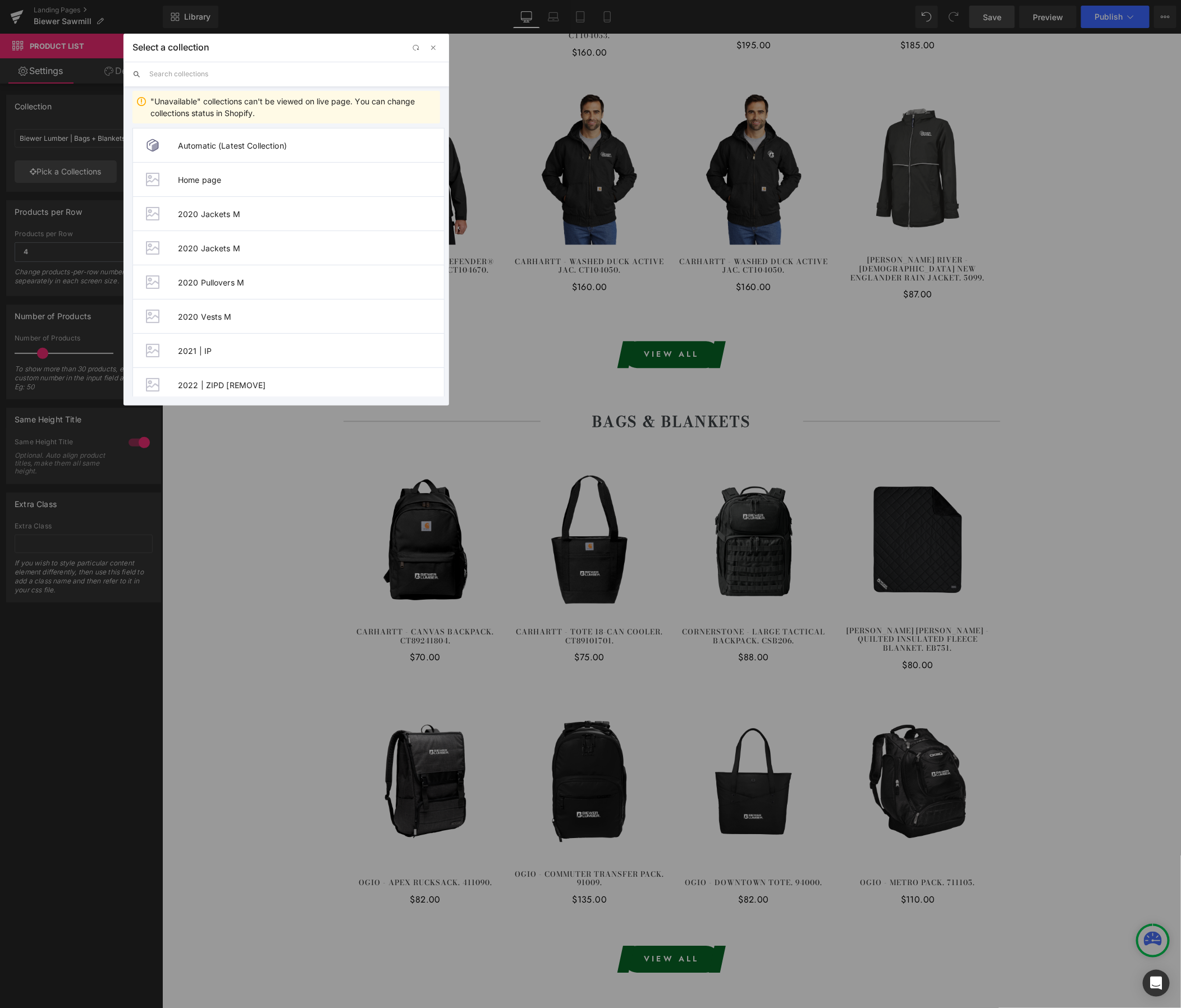
click at [211, 80] on input "text" at bounding box center [294, 74] width 291 height 24
paste input "Biewer - Sawmill"
type input "Biewer - Sawmill"
click at [234, 184] on span "Biewer - Sawmill | Bags" at bounding box center [311, 179] width 266 height 10
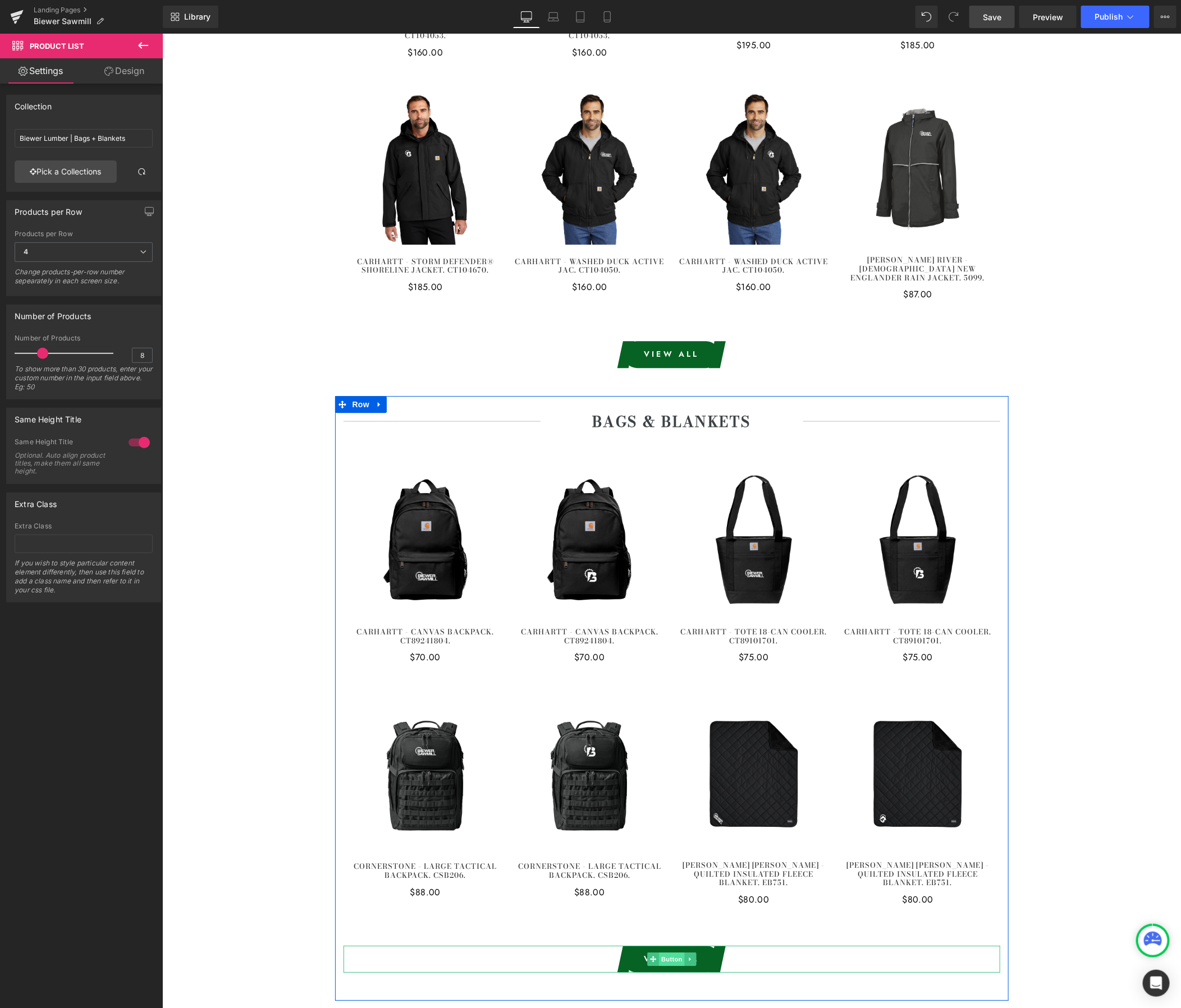
click at [671, 952] on span "Button" at bounding box center [671, 959] width 26 height 13
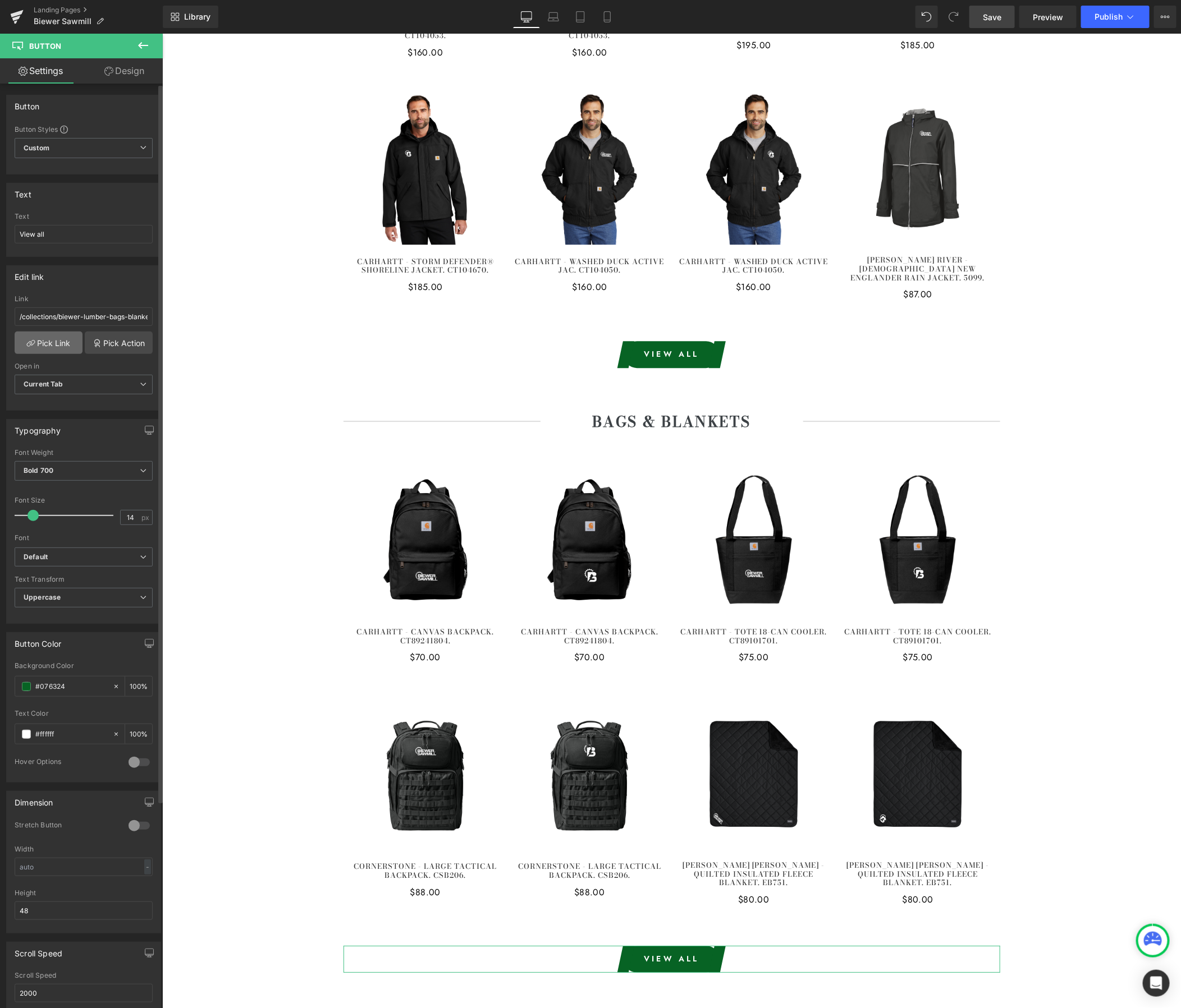
click at [44, 350] on link "Pick Link" at bounding box center [49, 343] width 68 height 22
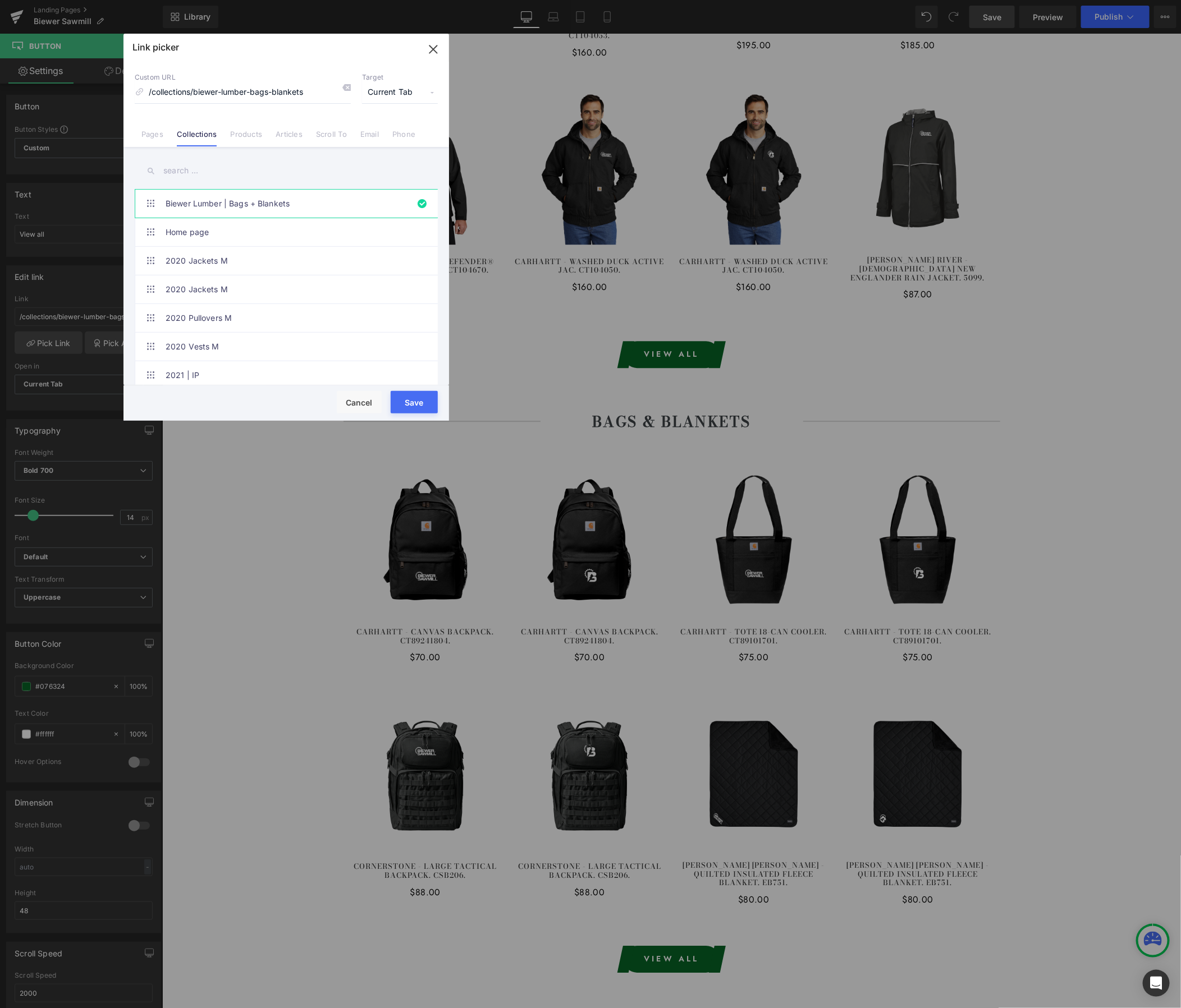
click at [159, 170] on input "text" at bounding box center [286, 171] width 303 height 25
paste input "Biewer - Sawmill"
type input "Biewer - Sawmill"
click at [262, 225] on link "Biewer - Sawmill | Bags" at bounding box center [288, 232] width 247 height 28
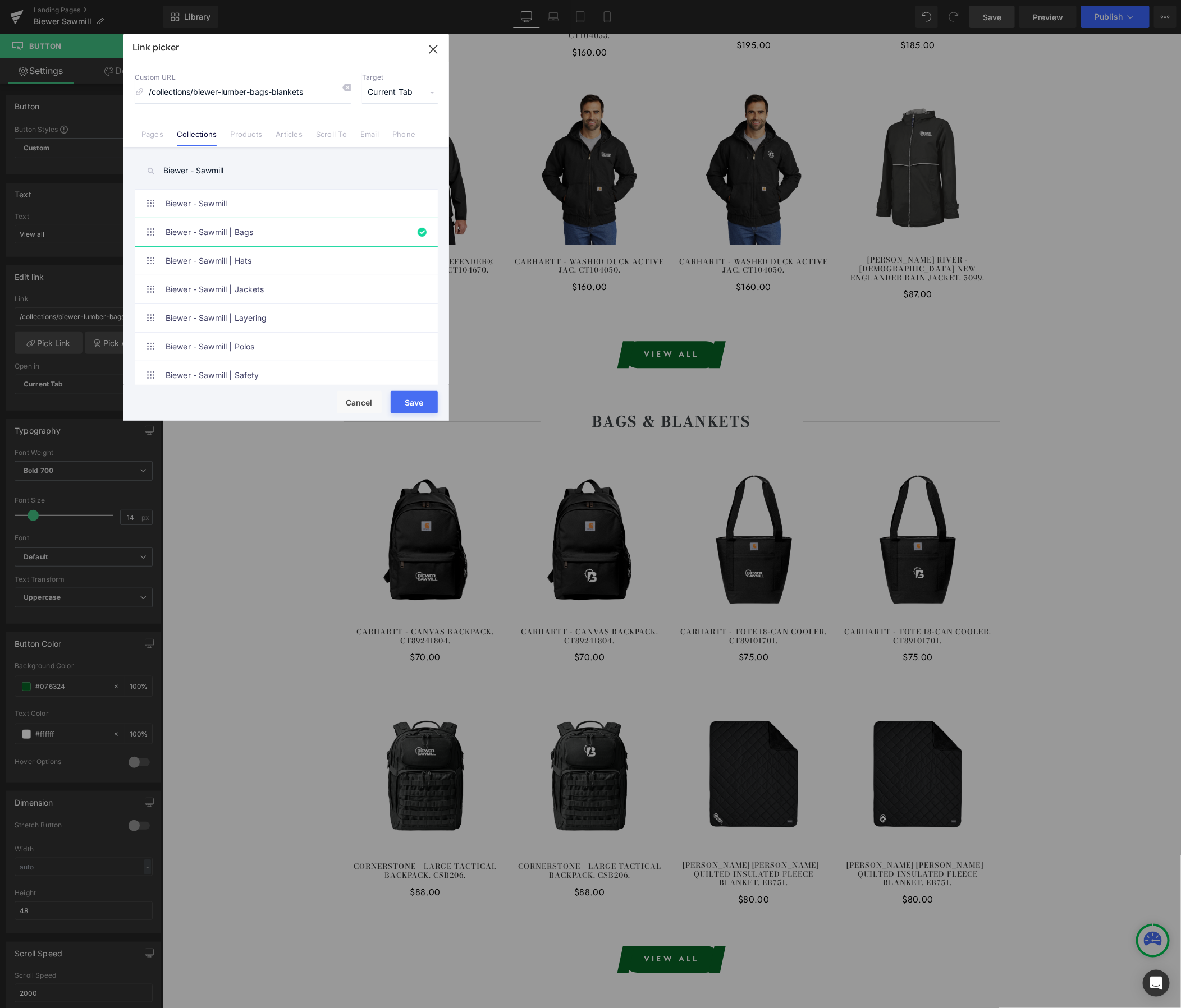
click at [423, 403] on button "Save" at bounding box center [415, 402] width 47 height 22
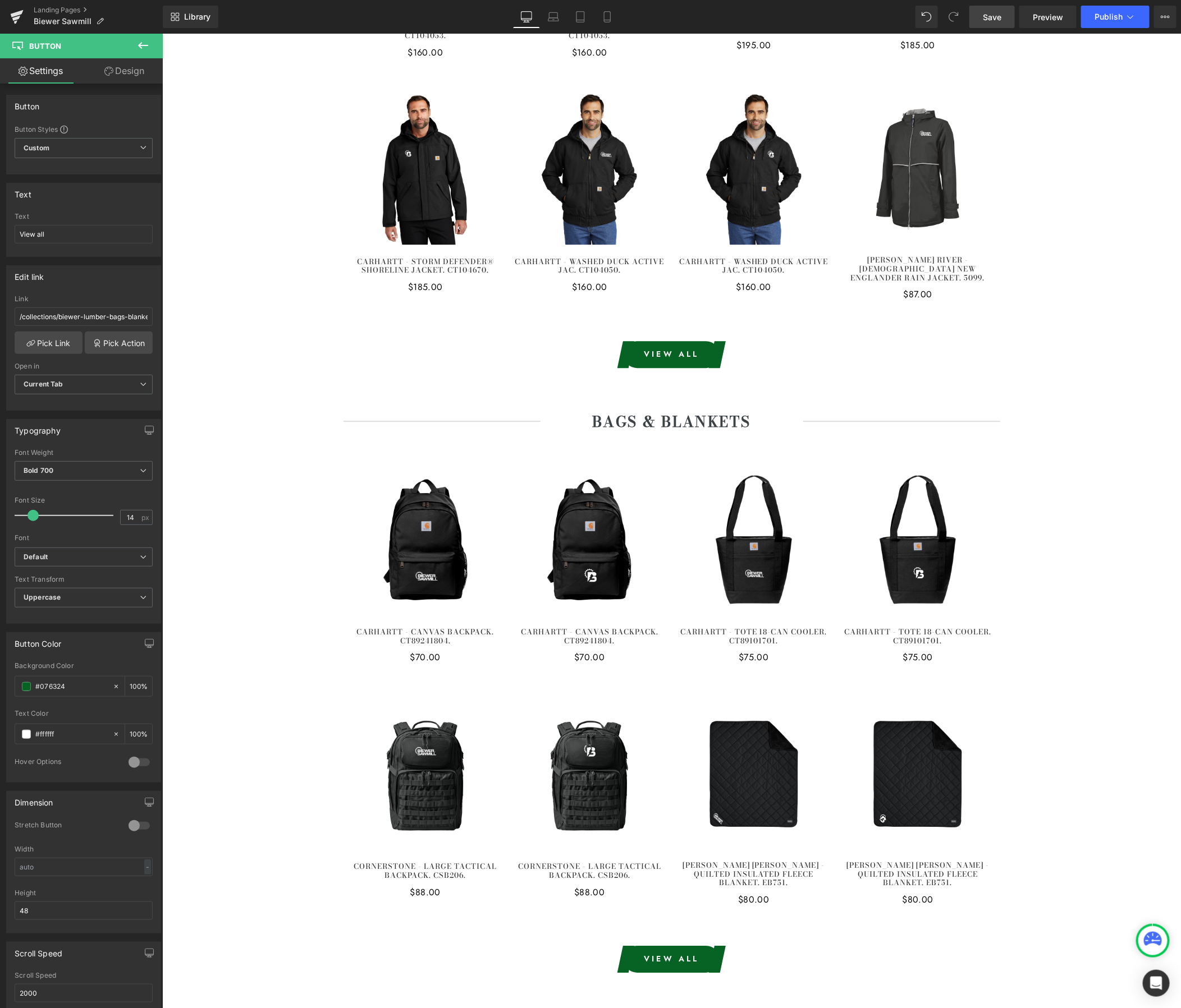
drag, startPoint x: 1001, startPoint y: 20, endPoint x: 898, endPoint y: 265, distance: 265.8
click at [1001, 20] on span "Save" at bounding box center [991, 17] width 18 height 12
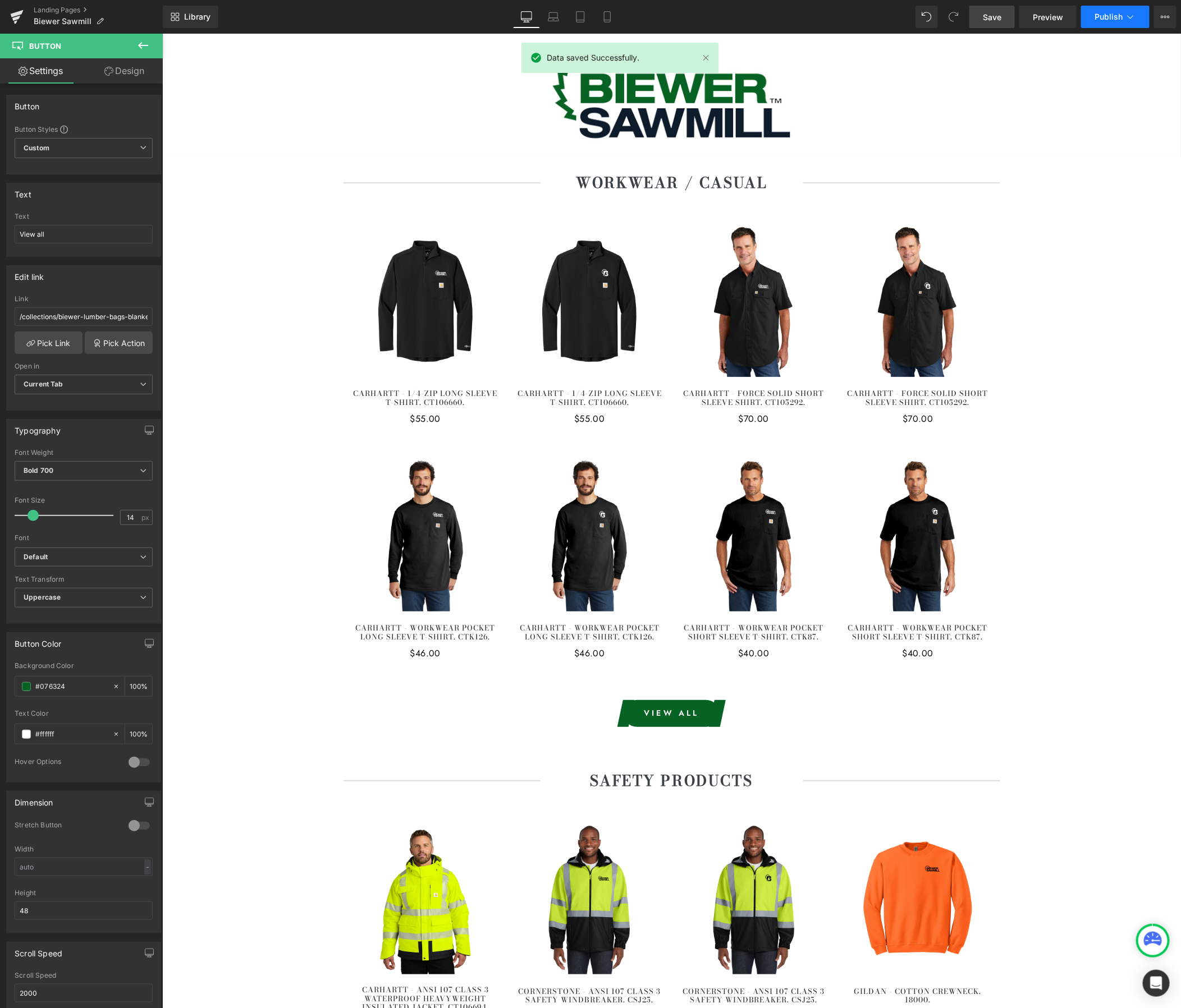
click at [1115, 26] on button "Publish" at bounding box center [1115, 17] width 69 height 22
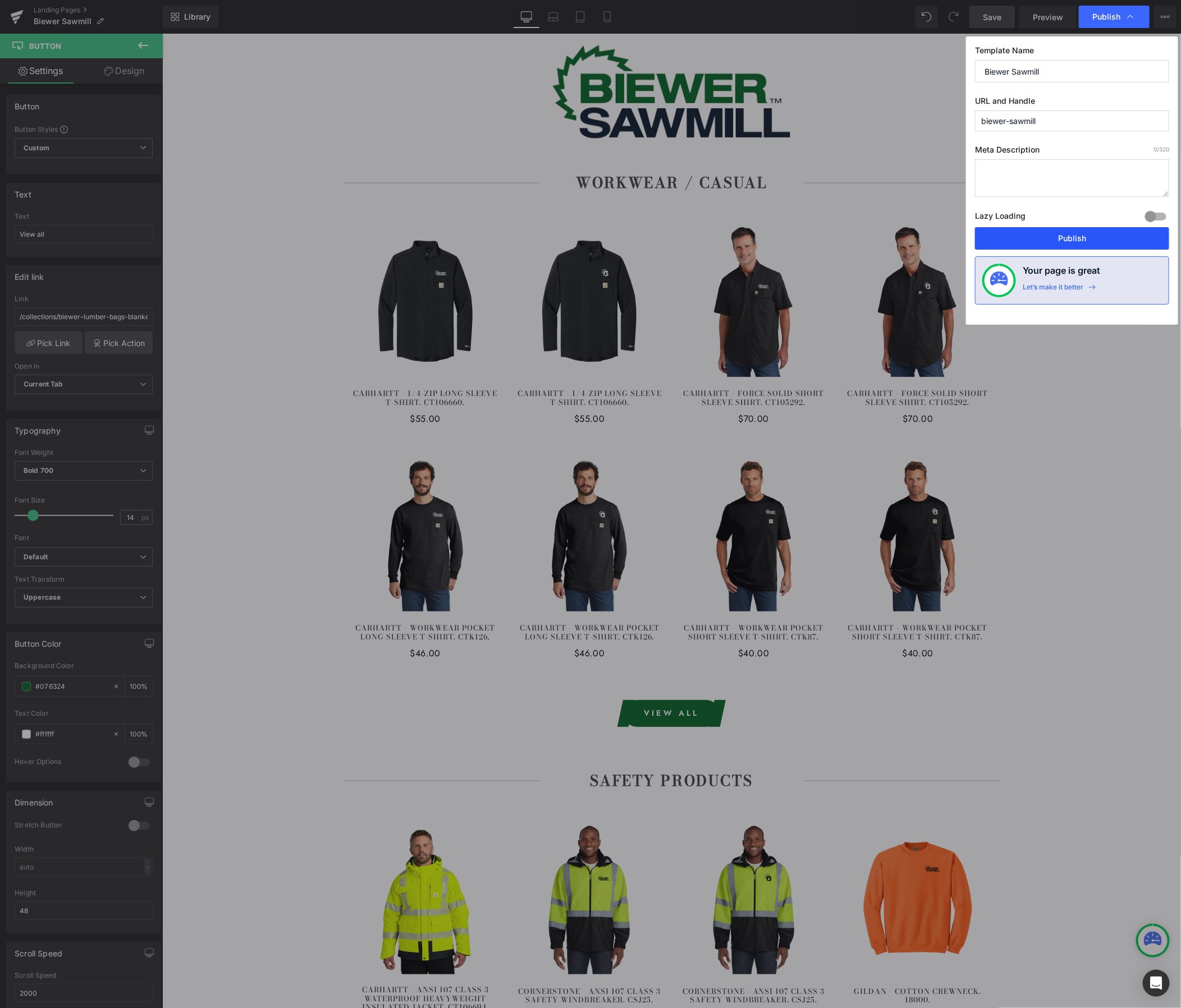
click at [1112, 235] on button "Publish" at bounding box center [1072, 238] width 194 height 22
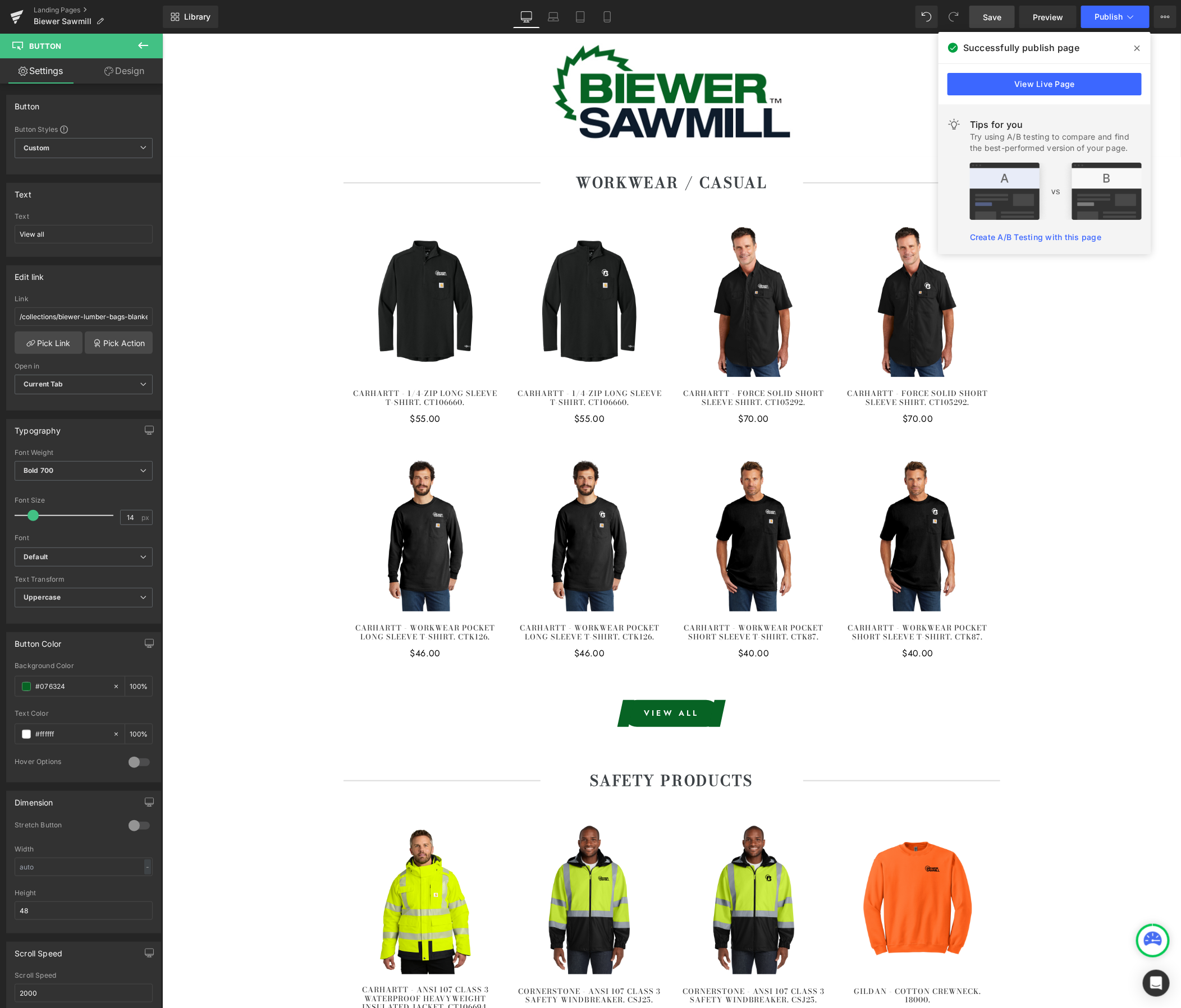
click at [1135, 48] on icon at bounding box center [1137, 48] width 6 height 9
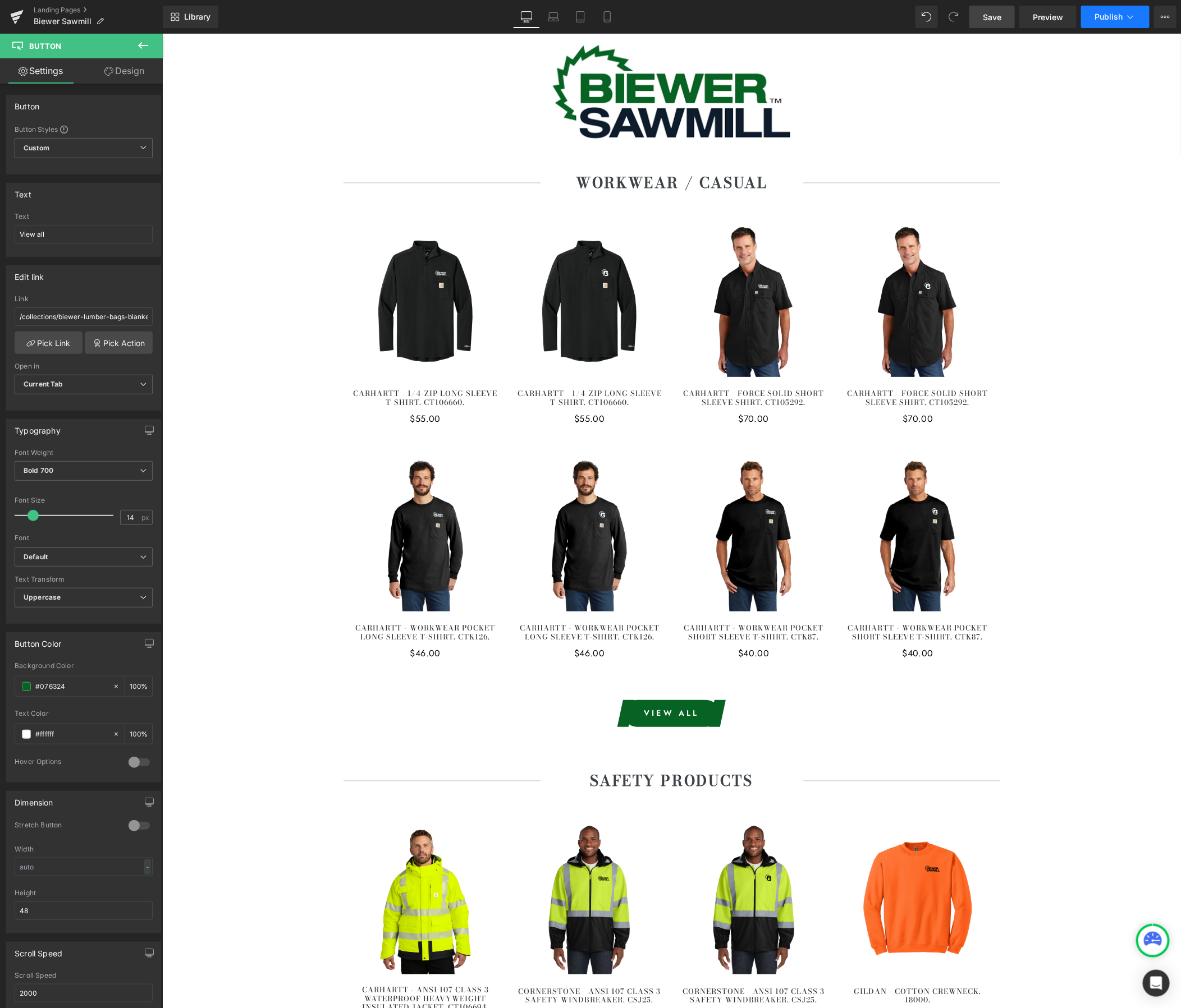
click at [1113, 13] on span "Publish" at bounding box center [1109, 17] width 28 height 9
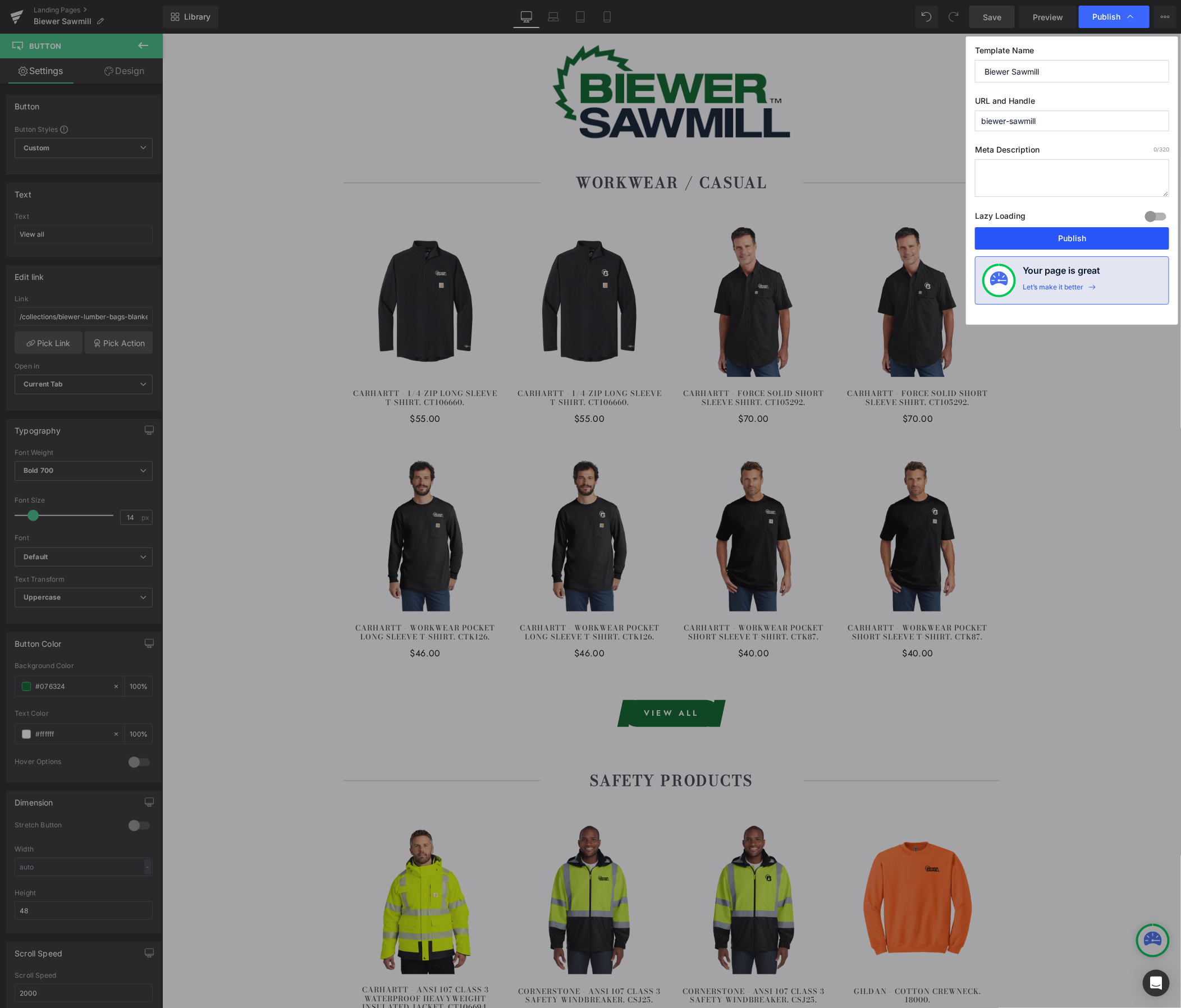
click at [1088, 245] on button "Publish" at bounding box center [1072, 238] width 194 height 22
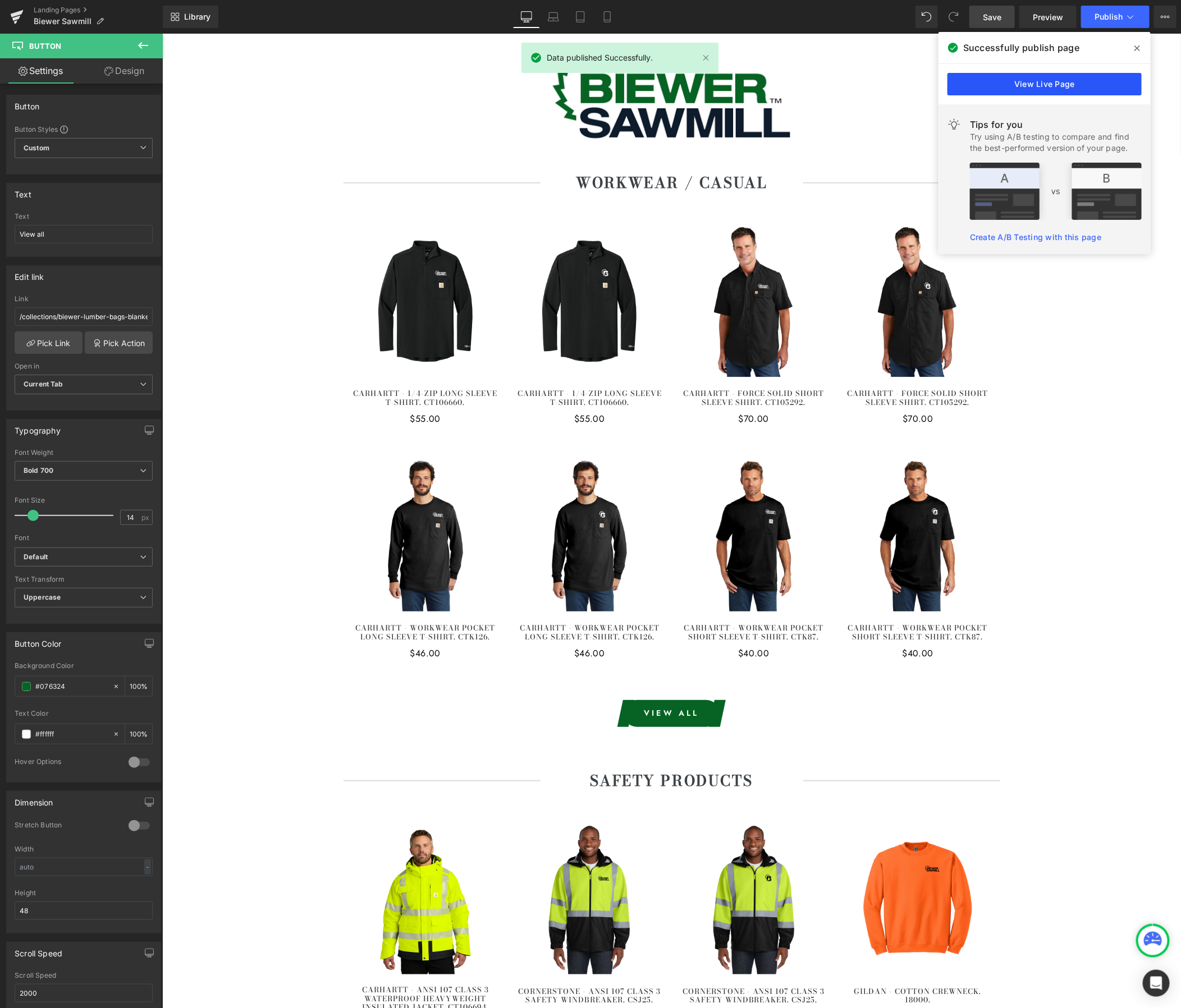
click at [1106, 91] on link "View Live Page" at bounding box center [1044, 84] width 194 height 22
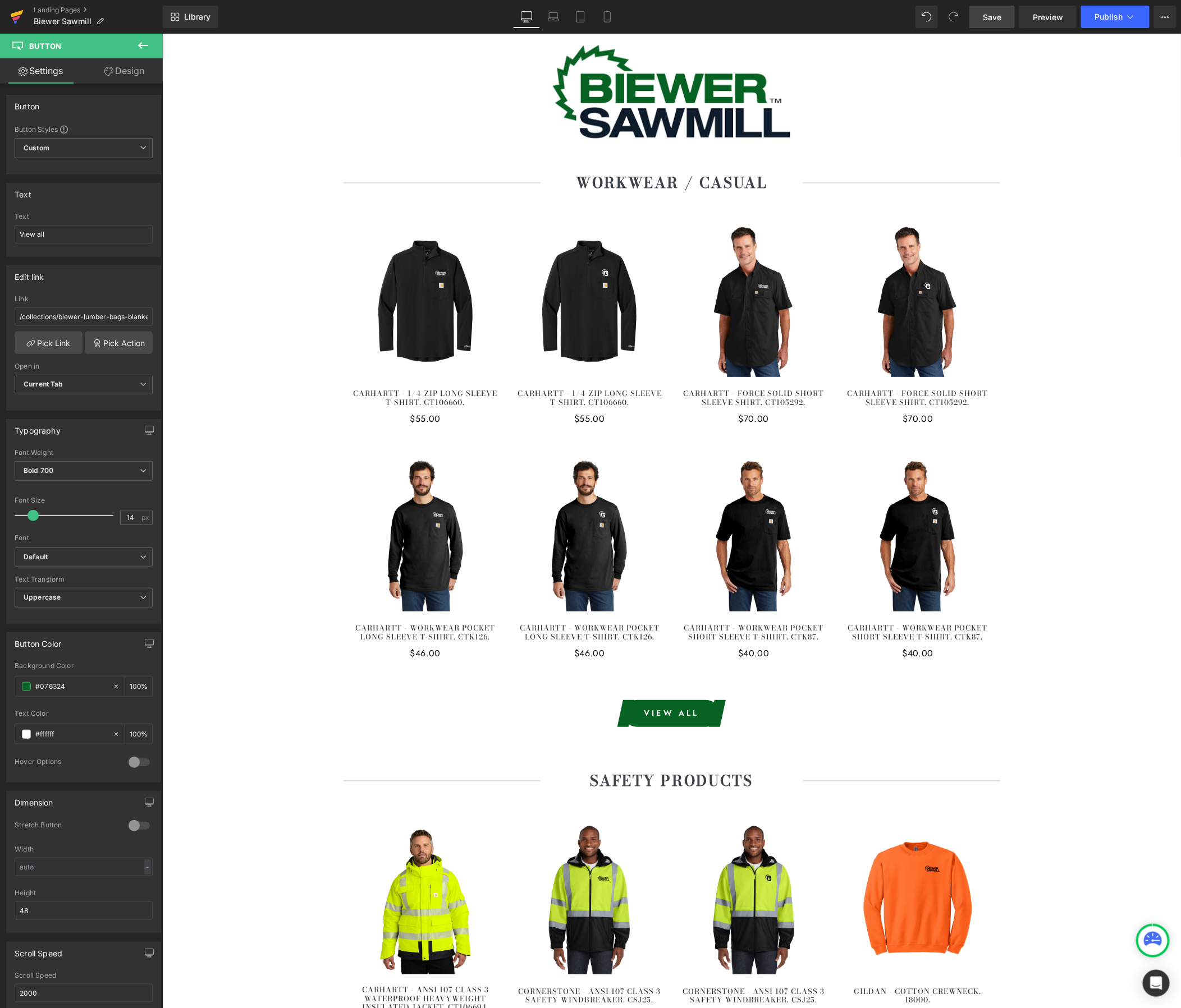
click at [19, 15] on icon at bounding box center [17, 17] width 13 height 28
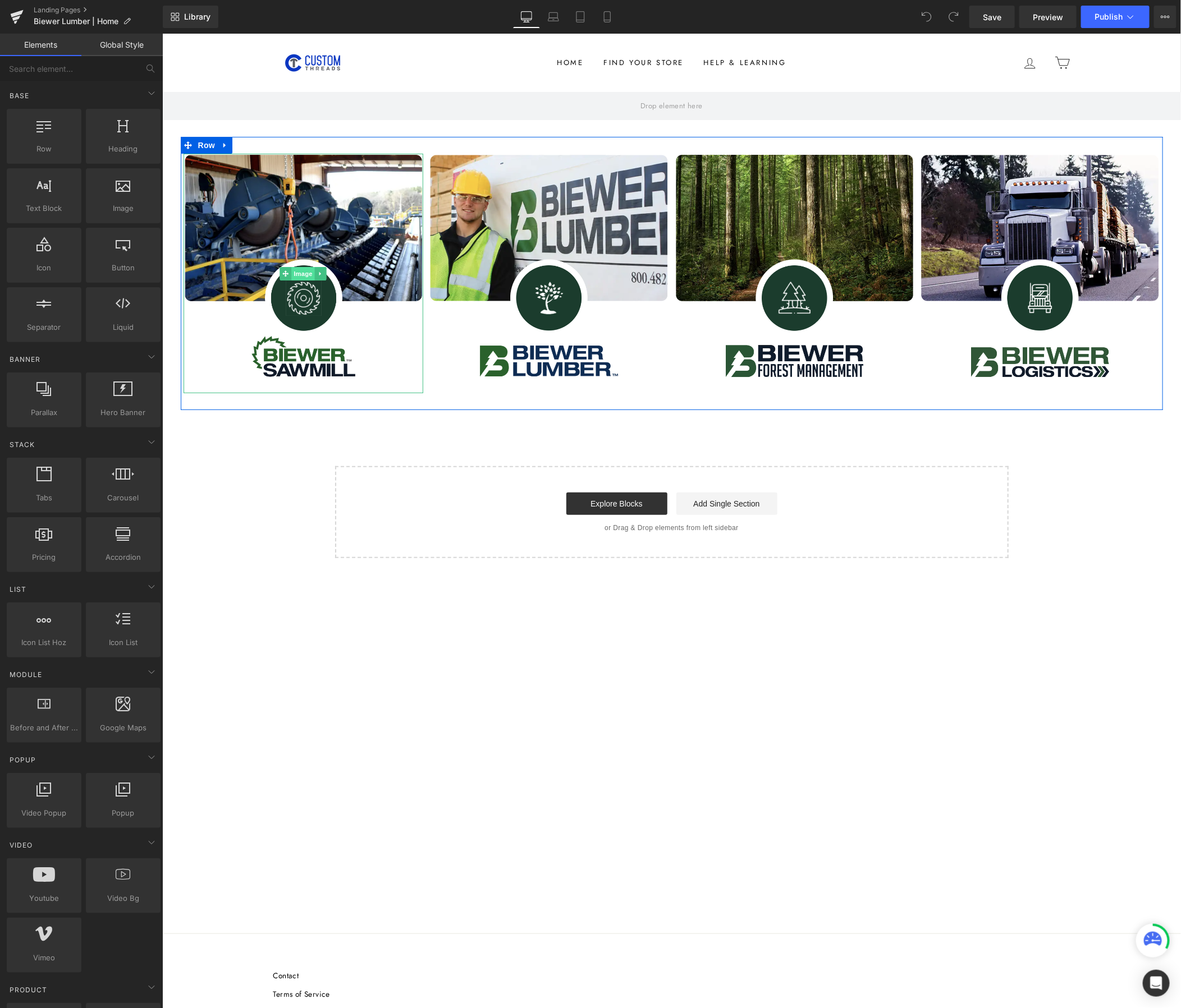
click at [304, 271] on span "Image" at bounding box center [302, 273] width 24 height 13
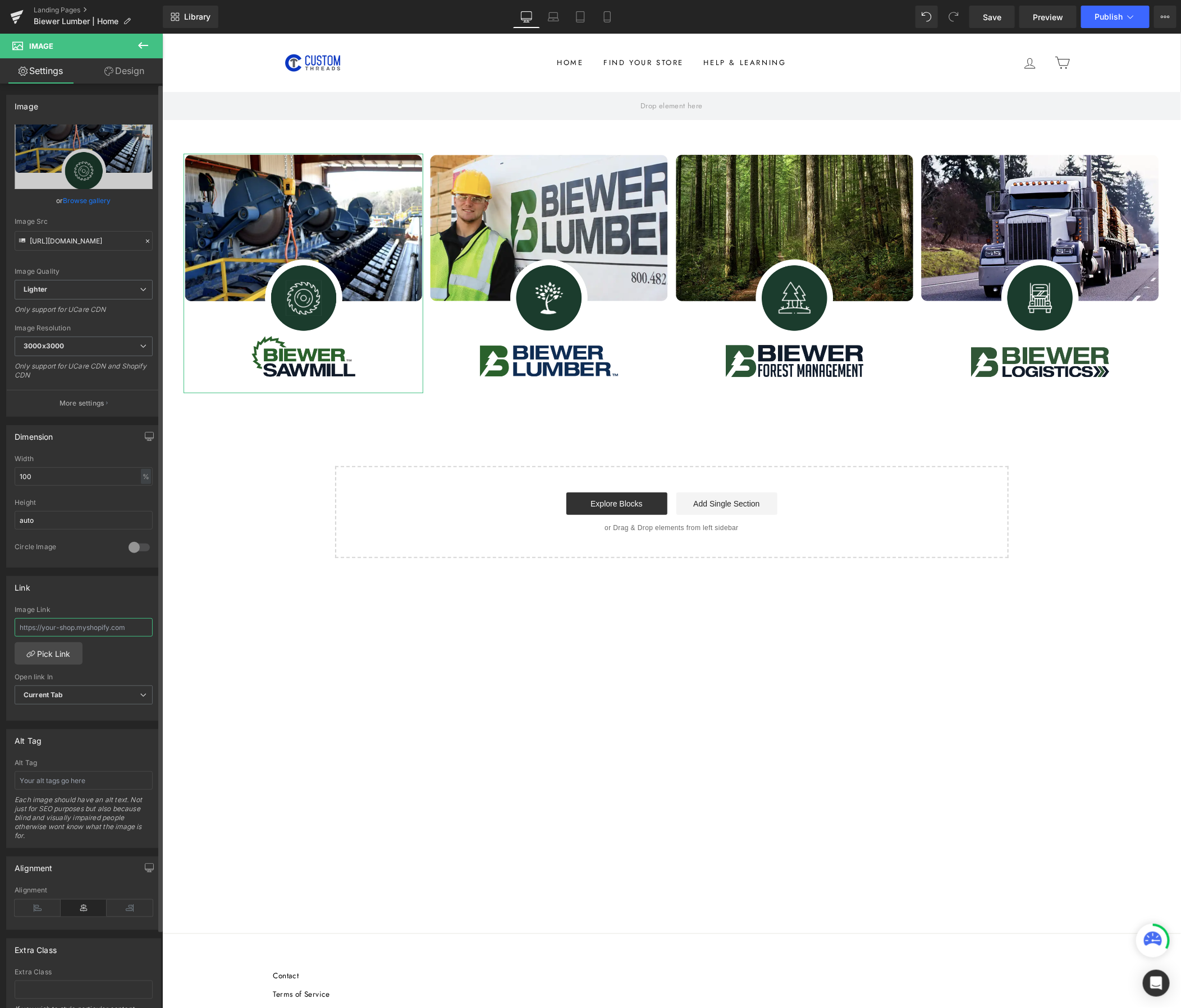
click at [86, 629] on input "text" at bounding box center [83, 628] width 138 height 18
paste input "https://corporate.customthreads.shop/pages/biewer-sawmill"
type input "https://corporate.customthreads.shop/pages/biewer-sawmill"
click at [1172, 389] on div "Row Image Image Image Image Row Select your layout" at bounding box center [671, 324] width 1019 height 467
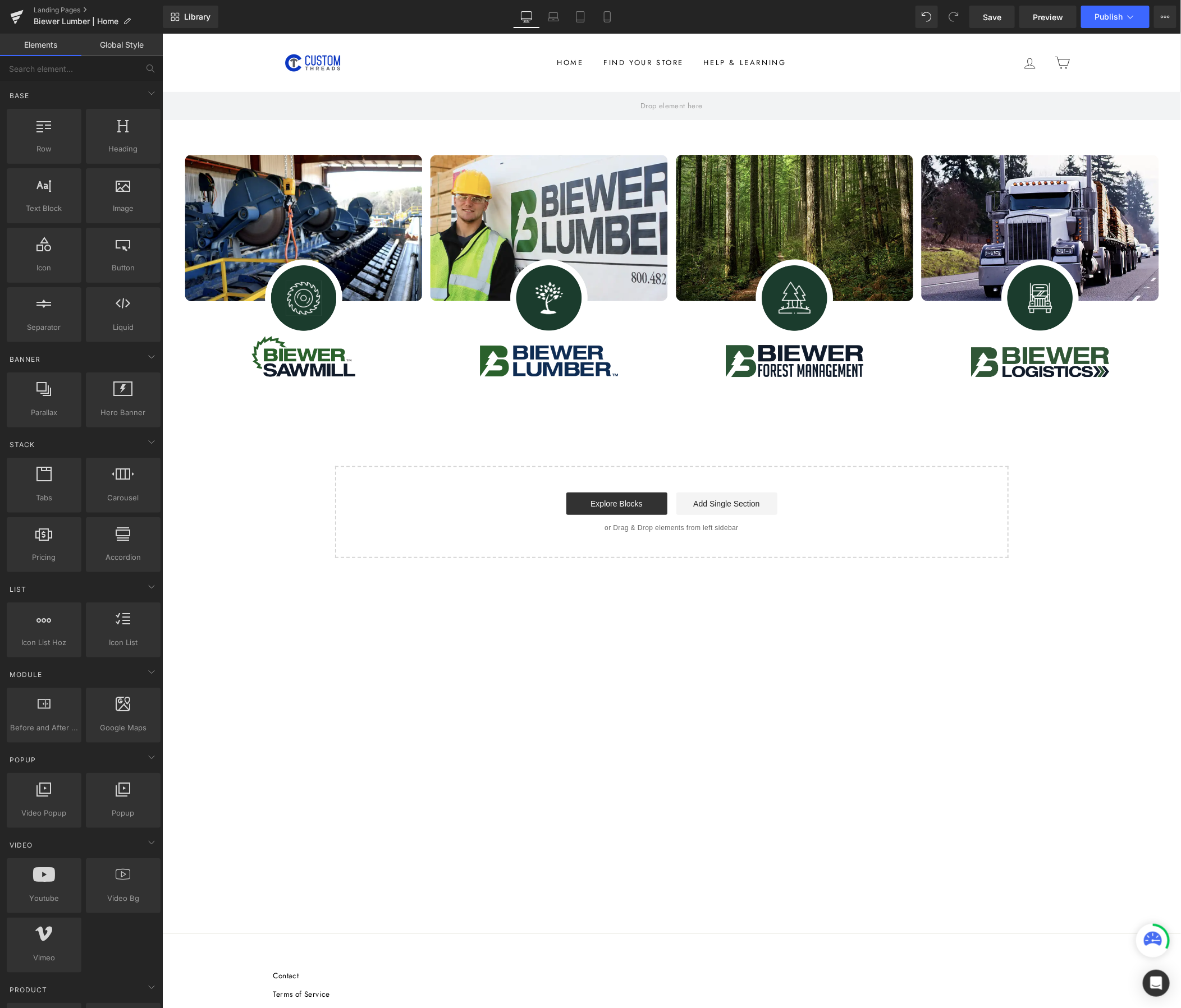
scroll to position [0, 0]
click at [986, 10] on link "Save" at bounding box center [992, 17] width 46 height 22
click at [1127, 24] on button "Publish" at bounding box center [1115, 17] width 69 height 22
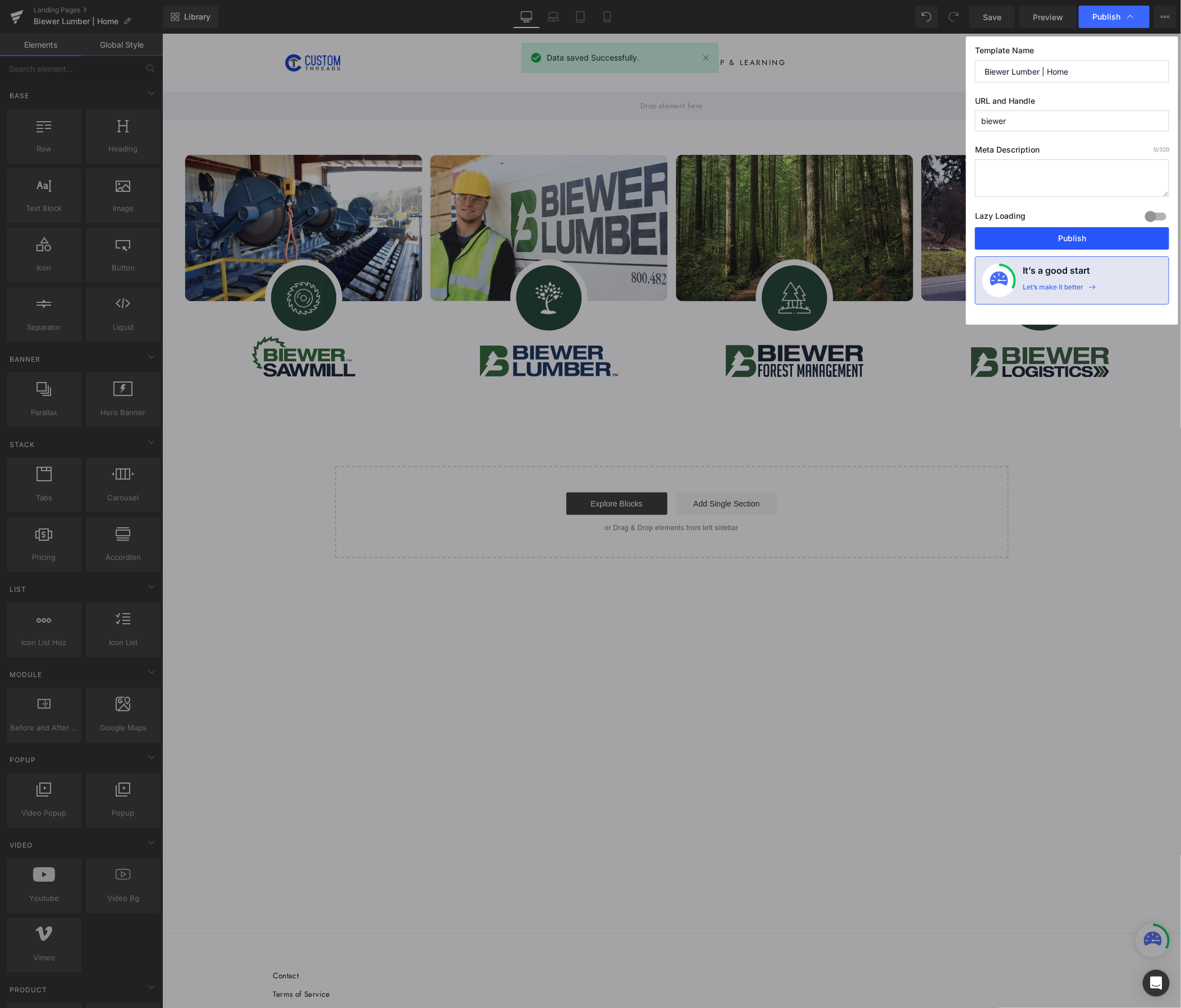
click at [1087, 238] on button "Publish" at bounding box center [1072, 238] width 194 height 22
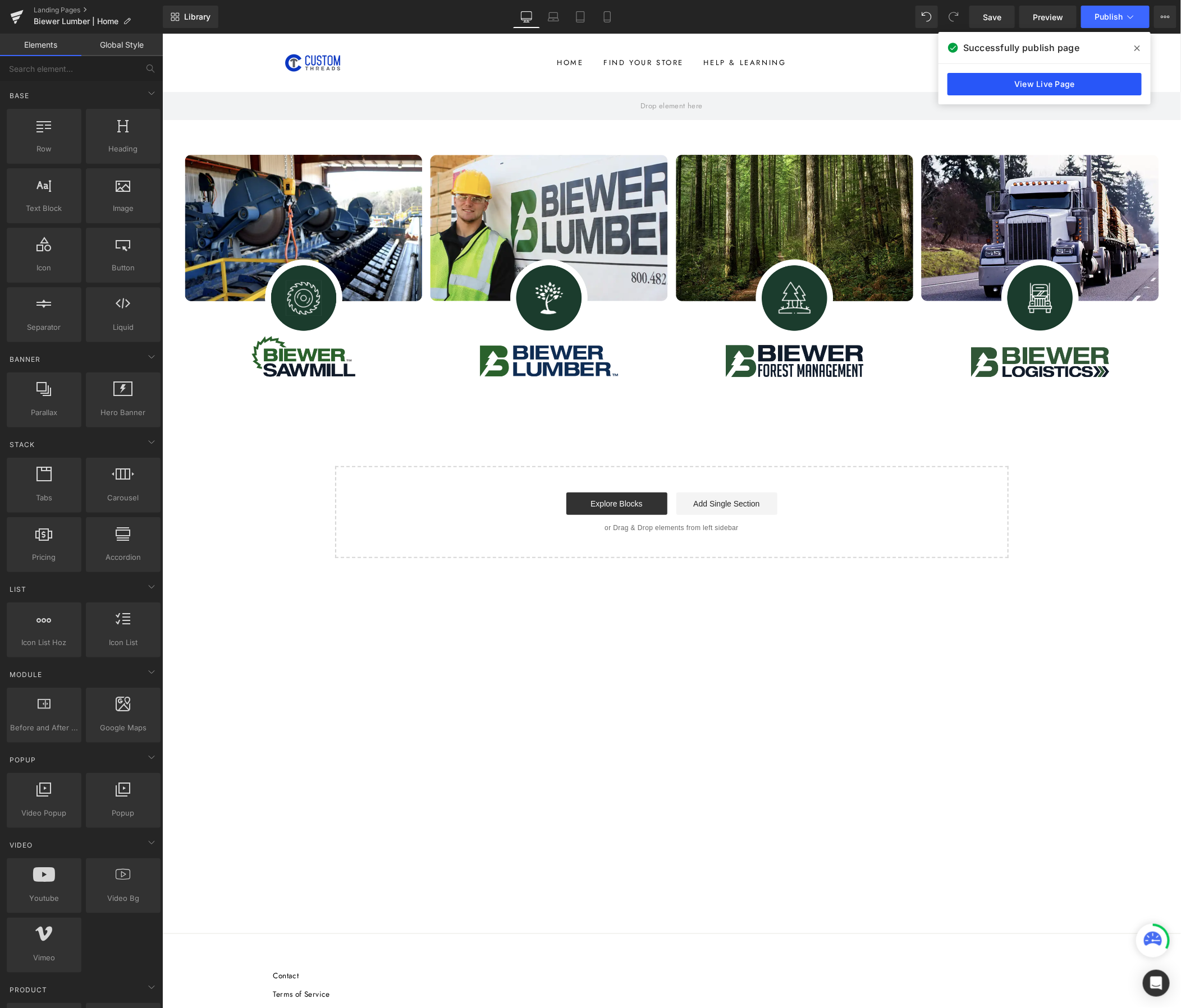
click at [1039, 77] on link "View Live Page" at bounding box center [1044, 84] width 194 height 22
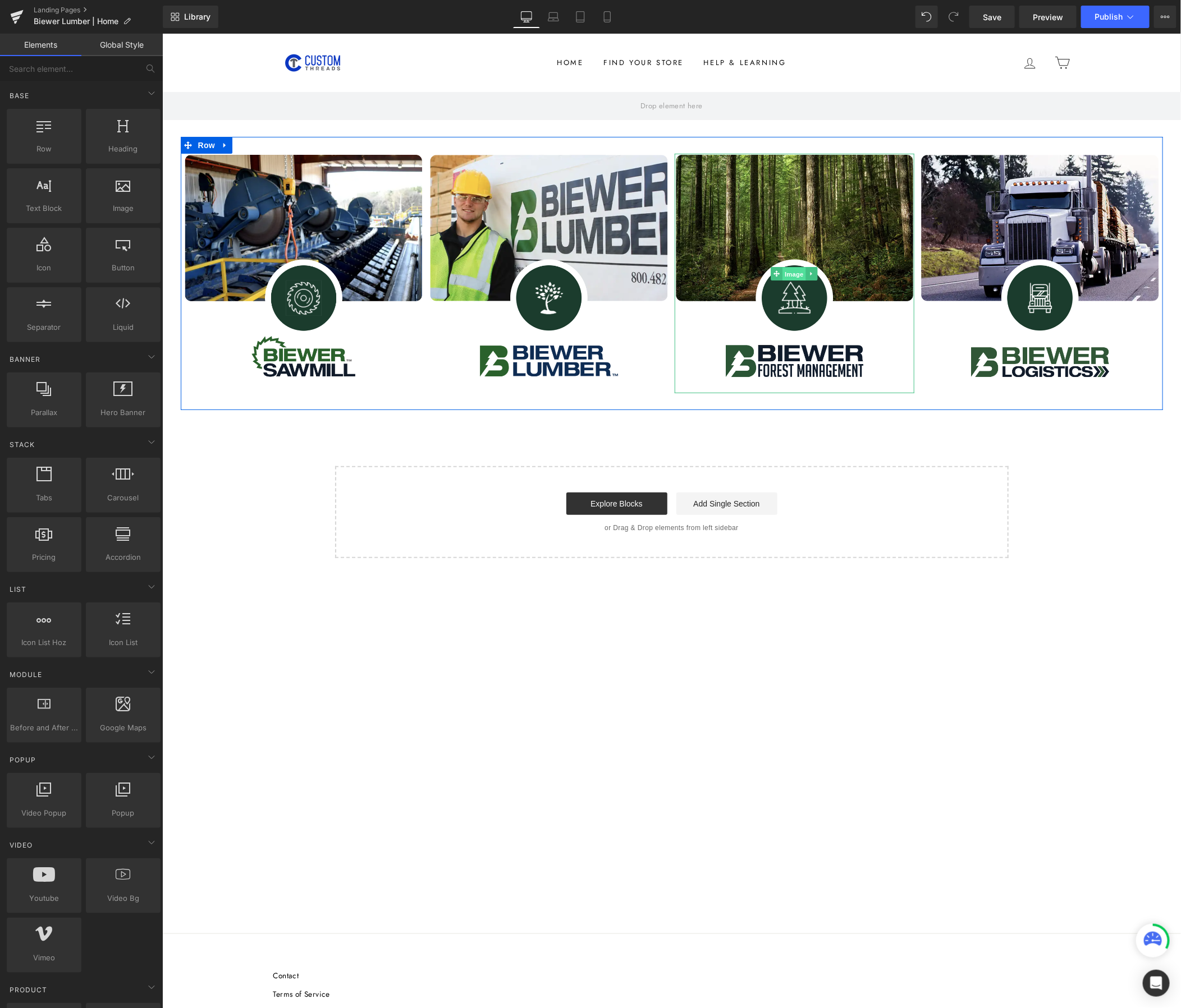
click at [795, 274] on span "Image" at bounding box center [794, 273] width 24 height 13
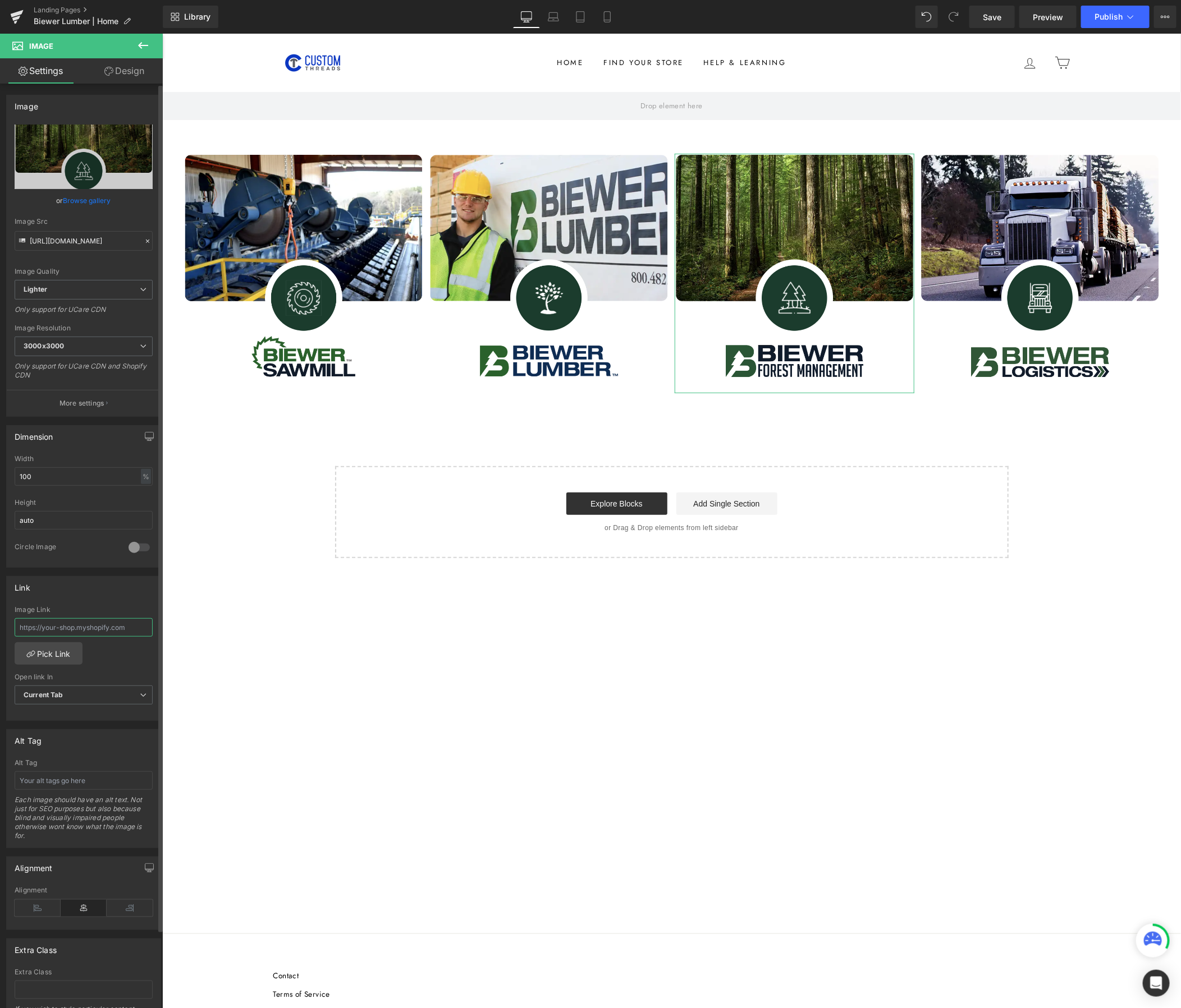
click at [82, 627] on input "text" at bounding box center [83, 628] width 138 height 18
paste input "https://corporate.customthreads.shop/pages/biewer-forest"
type input "https://corporate.customthreads.shop/pages/biewer-forest"
click at [115, 605] on div "Link https://corporate.customthreads.shop/pages/biewer-forest Image Link https:…" at bounding box center [83, 648] width 155 height 145
click at [992, 16] on span "Save" at bounding box center [991, 17] width 18 height 12
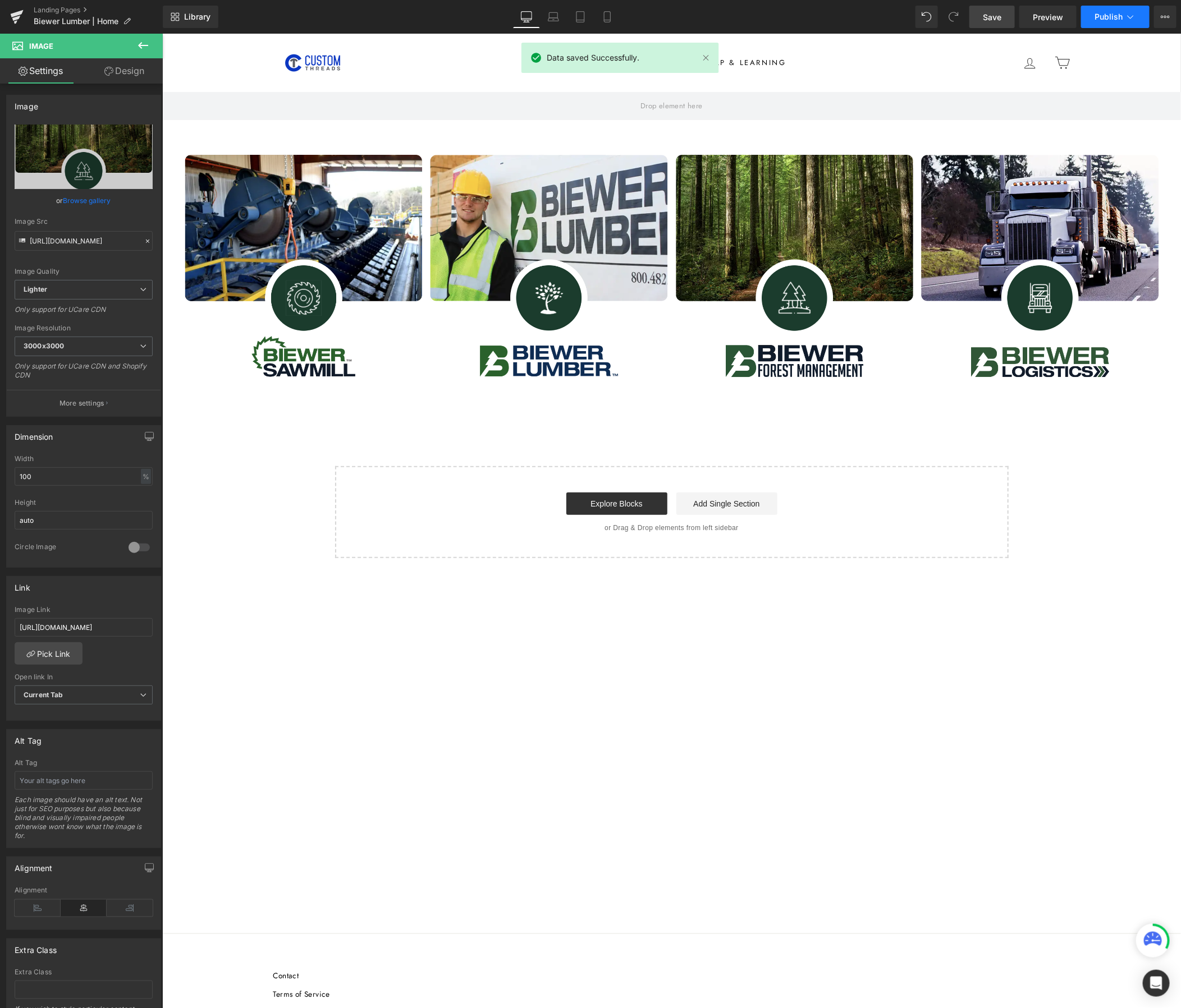
click at [1106, 24] on button "Publish" at bounding box center [1115, 17] width 69 height 22
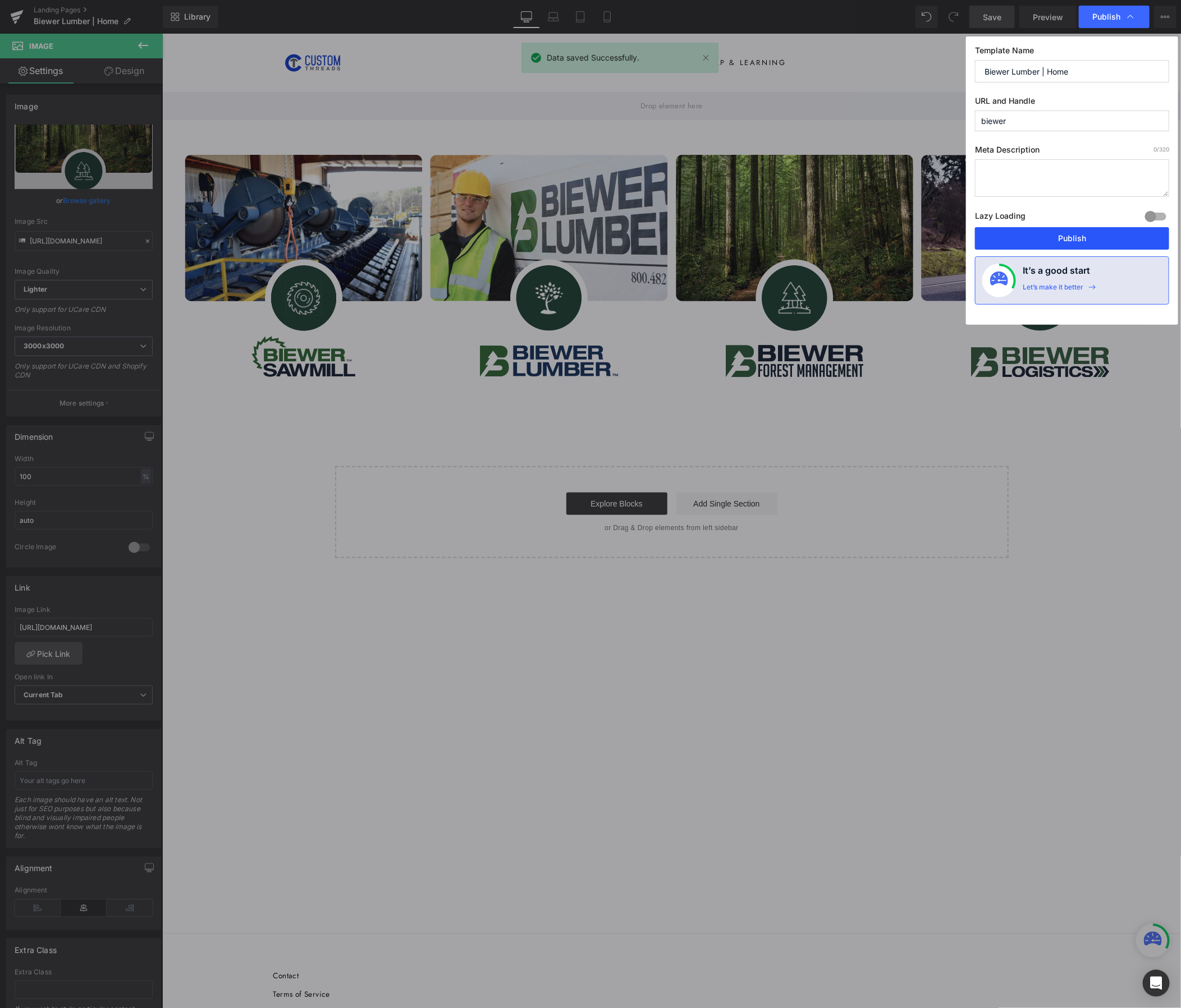
click at [1120, 242] on button "Publish" at bounding box center [1072, 238] width 194 height 22
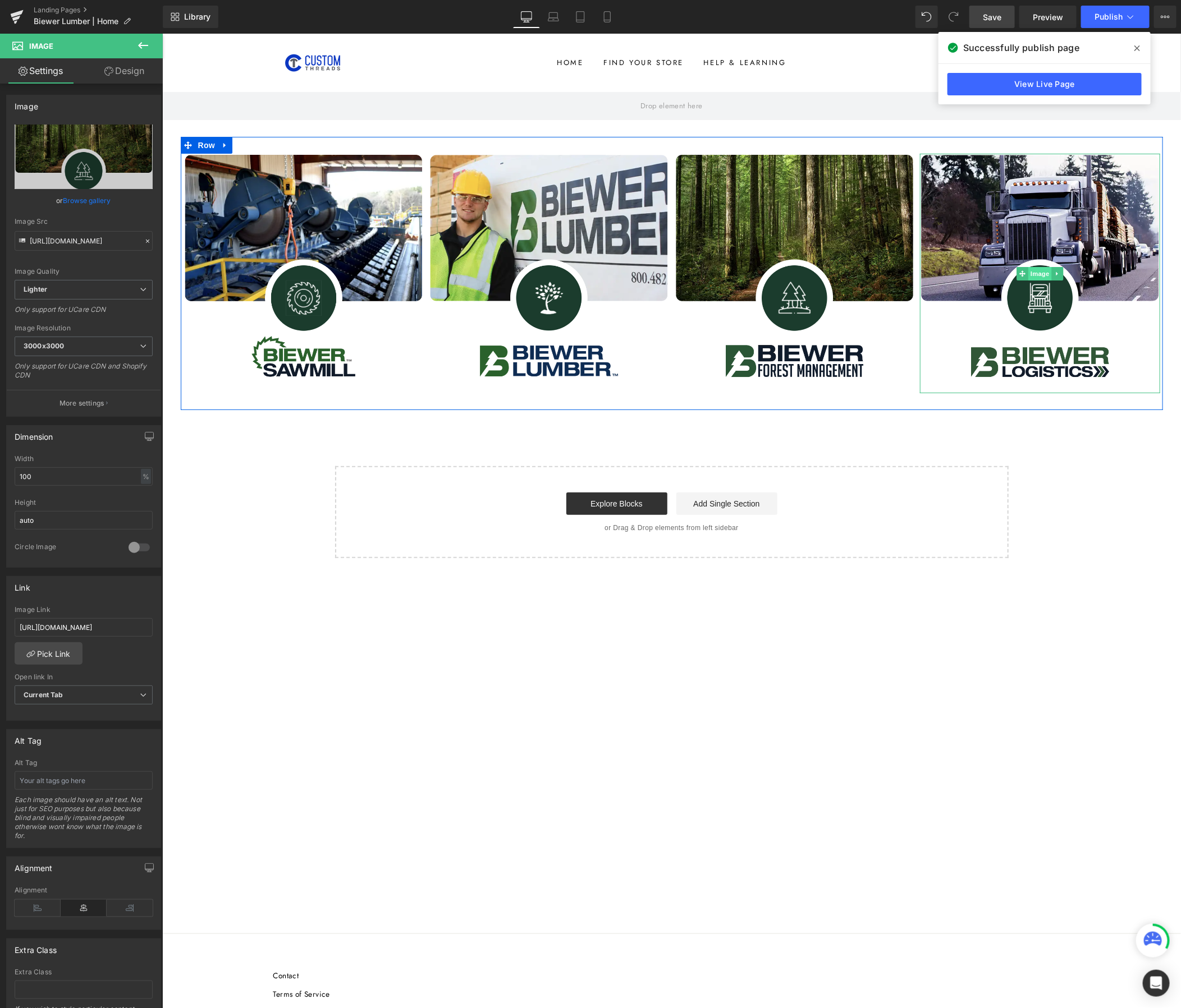
click at [1040, 268] on span "Image" at bounding box center [1039, 273] width 24 height 13
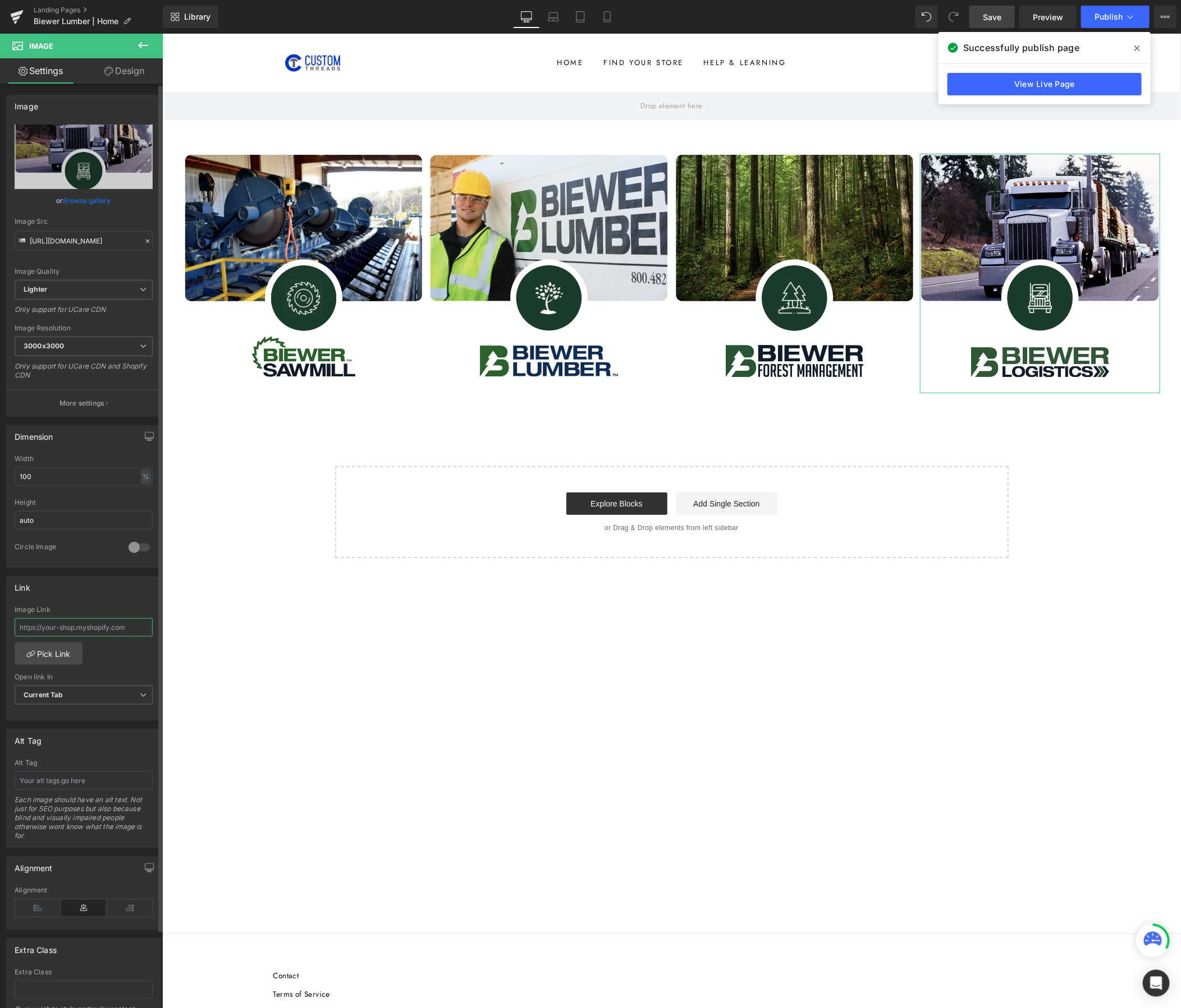
click at [93, 630] on input "text" at bounding box center [83, 628] width 138 height 18
paste input "https://corporate.customthreads.shop/pages/biewer-logistics"
type input "https://corporate.customthreads.shop/pages/biewer-logistics"
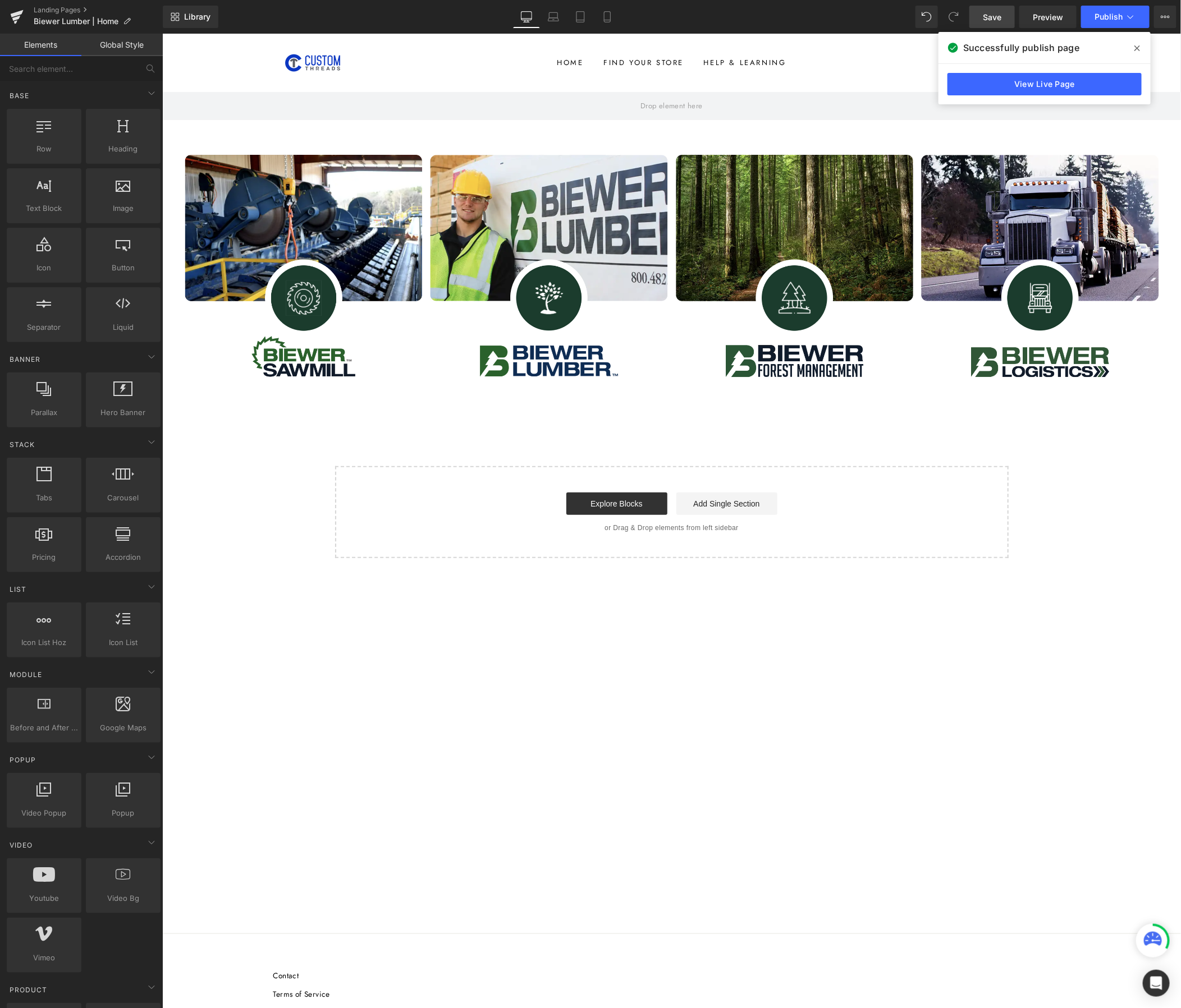
click at [387, 790] on main "Row Image Image Image Image Row Select your layout" at bounding box center [671, 512] width 1019 height 841
click at [980, 19] on link "Save" at bounding box center [992, 17] width 46 height 22
click at [1113, 21] on span "Publish" at bounding box center [1109, 17] width 28 height 9
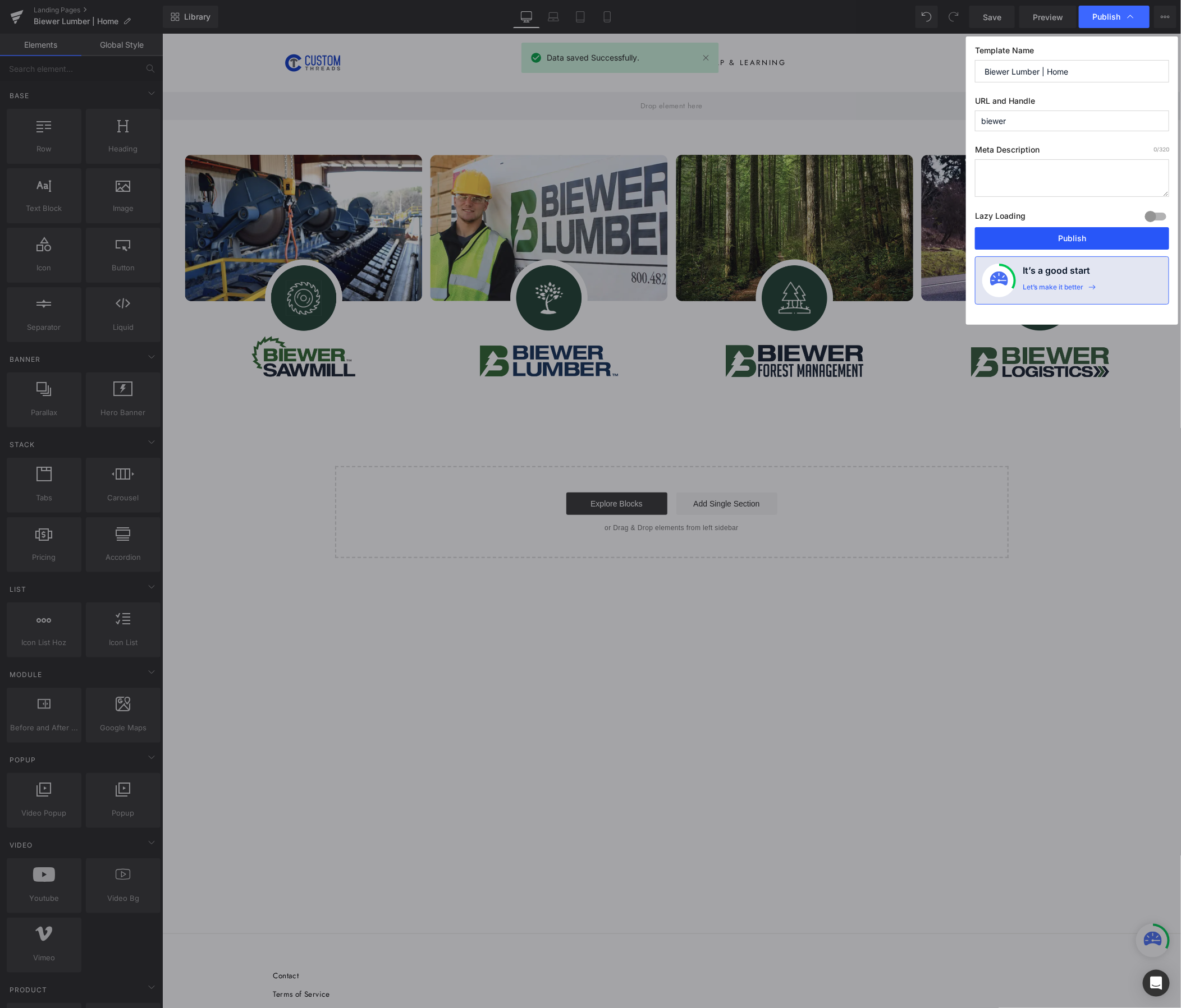
click at [1119, 237] on button "Publish" at bounding box center [1072, 238] width 194 height 22
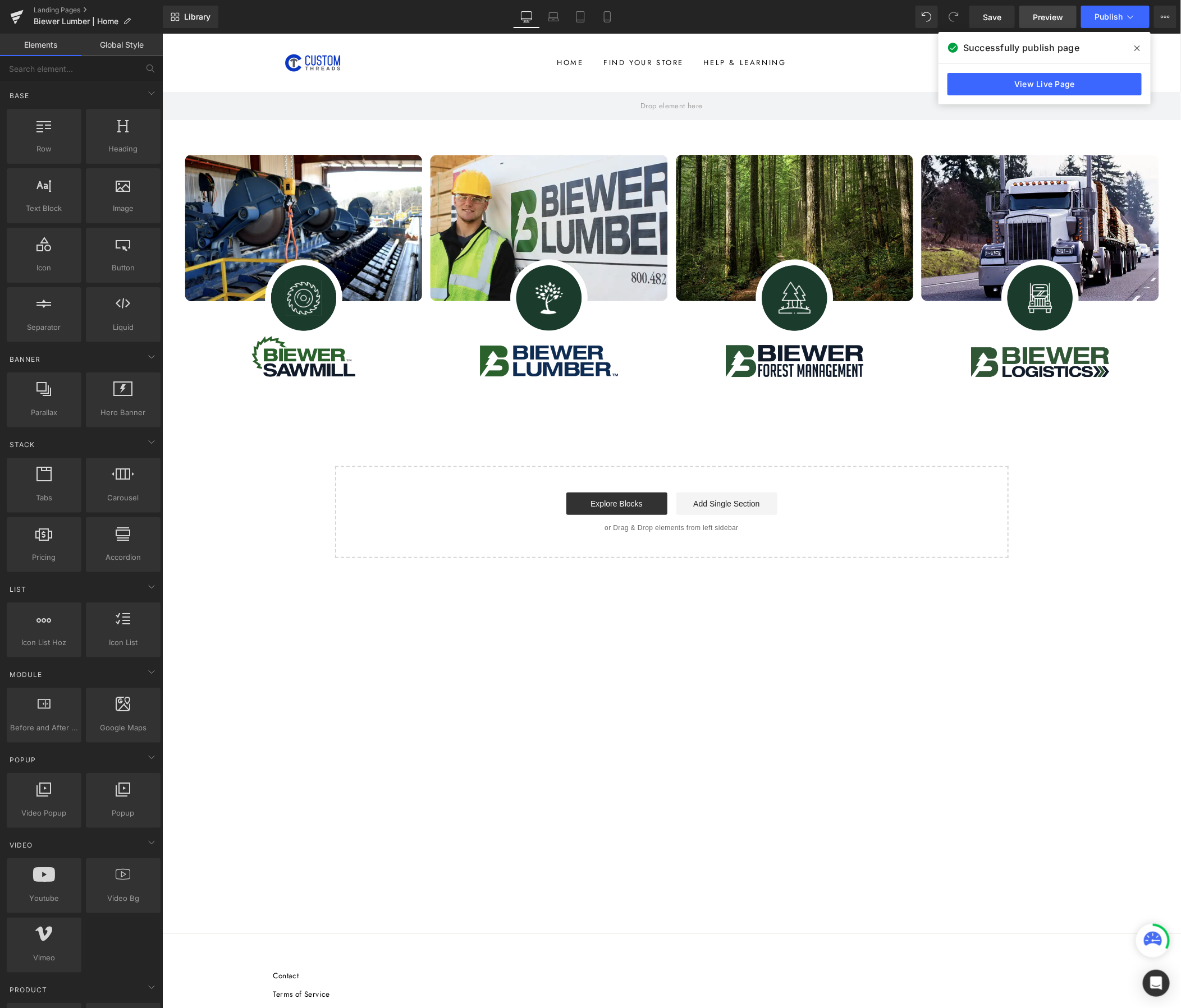
click at [1058, 21] on span "Preview" at bounding box center [1047, 17] width 30 height 12
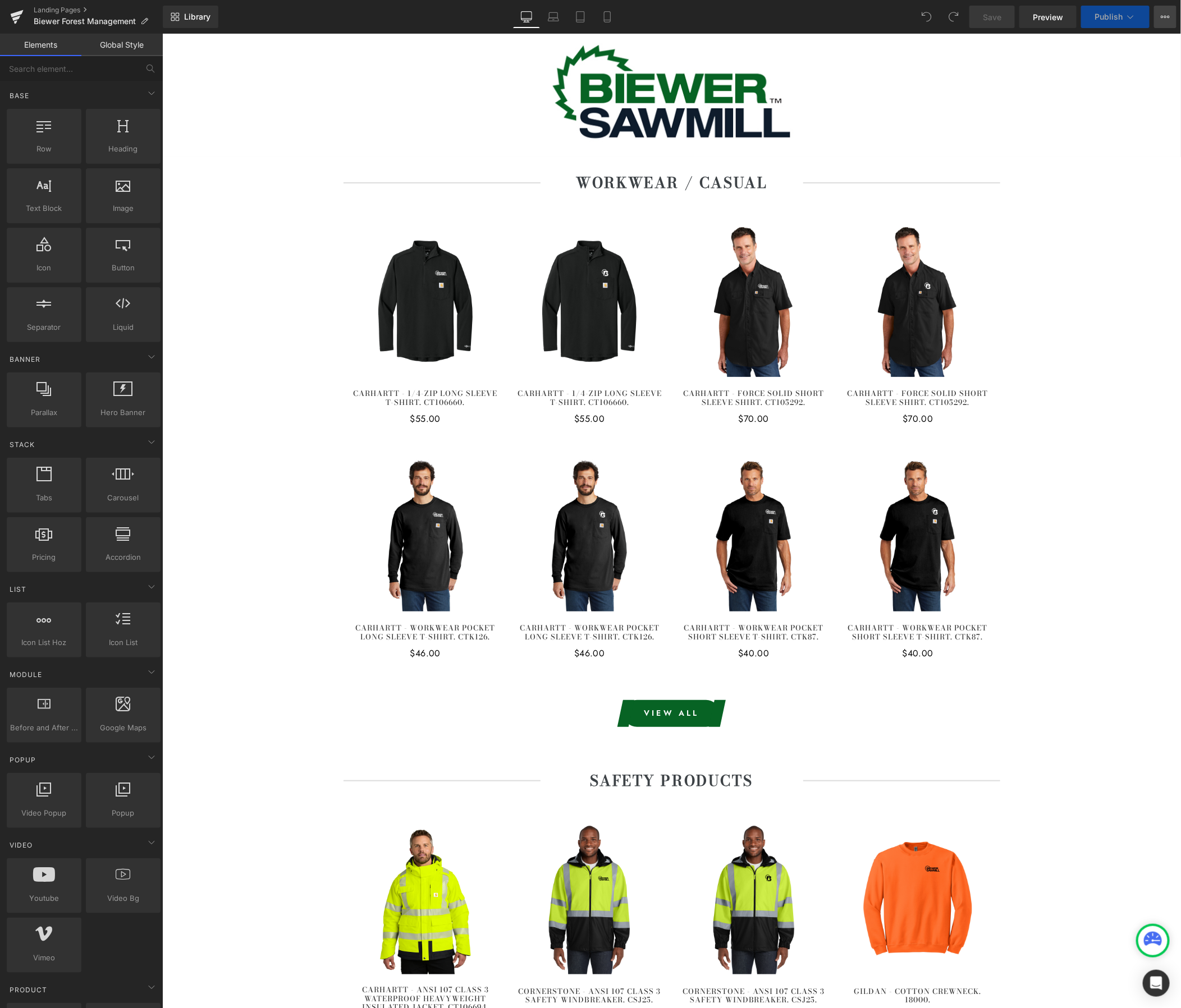
click at [1168, 13] on icon at bounding box center [1166, 17] width 9 height 9
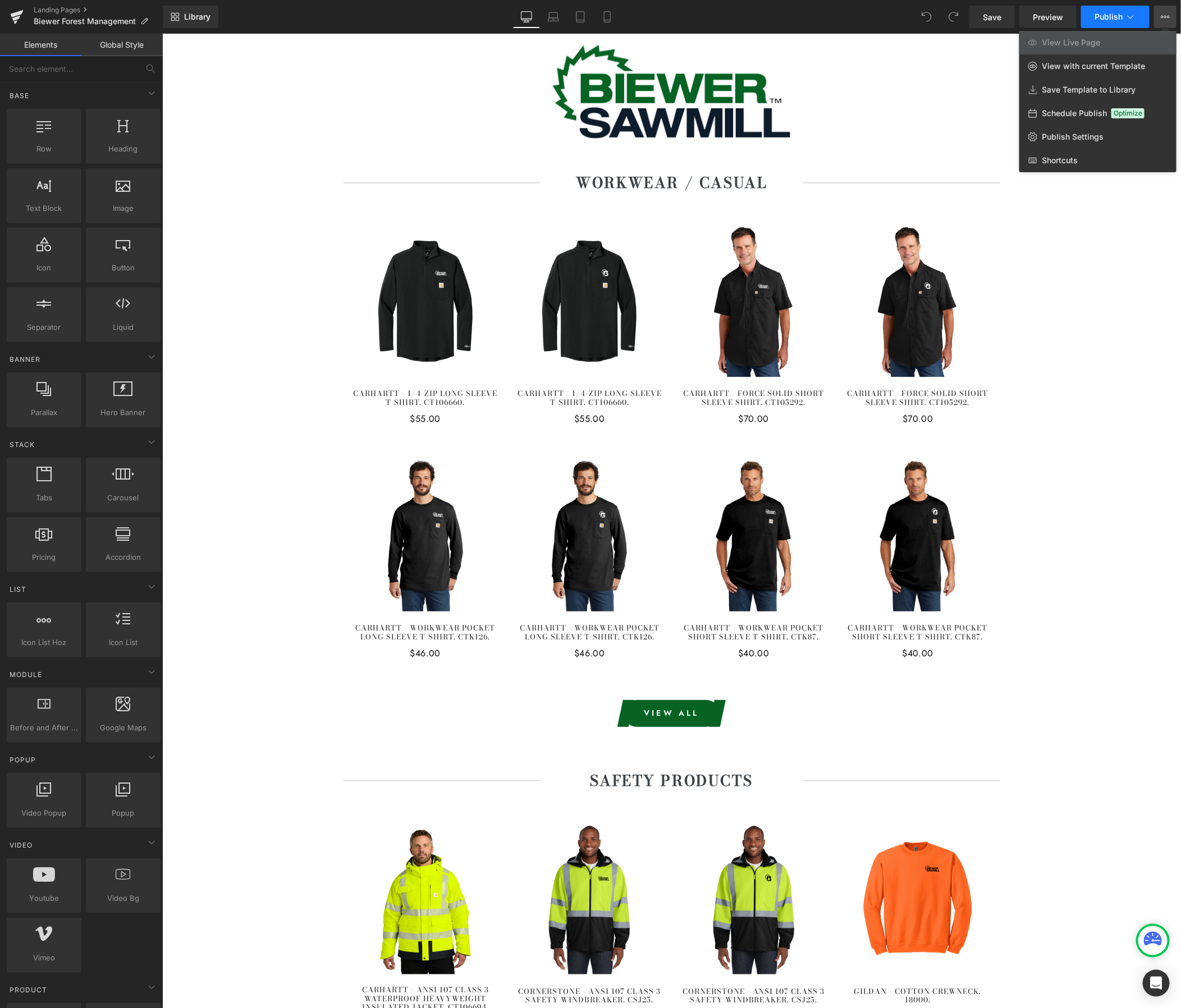
click at [1120, 20] on span "Publish" at bounding box center [1109, 17] width 28 height 9
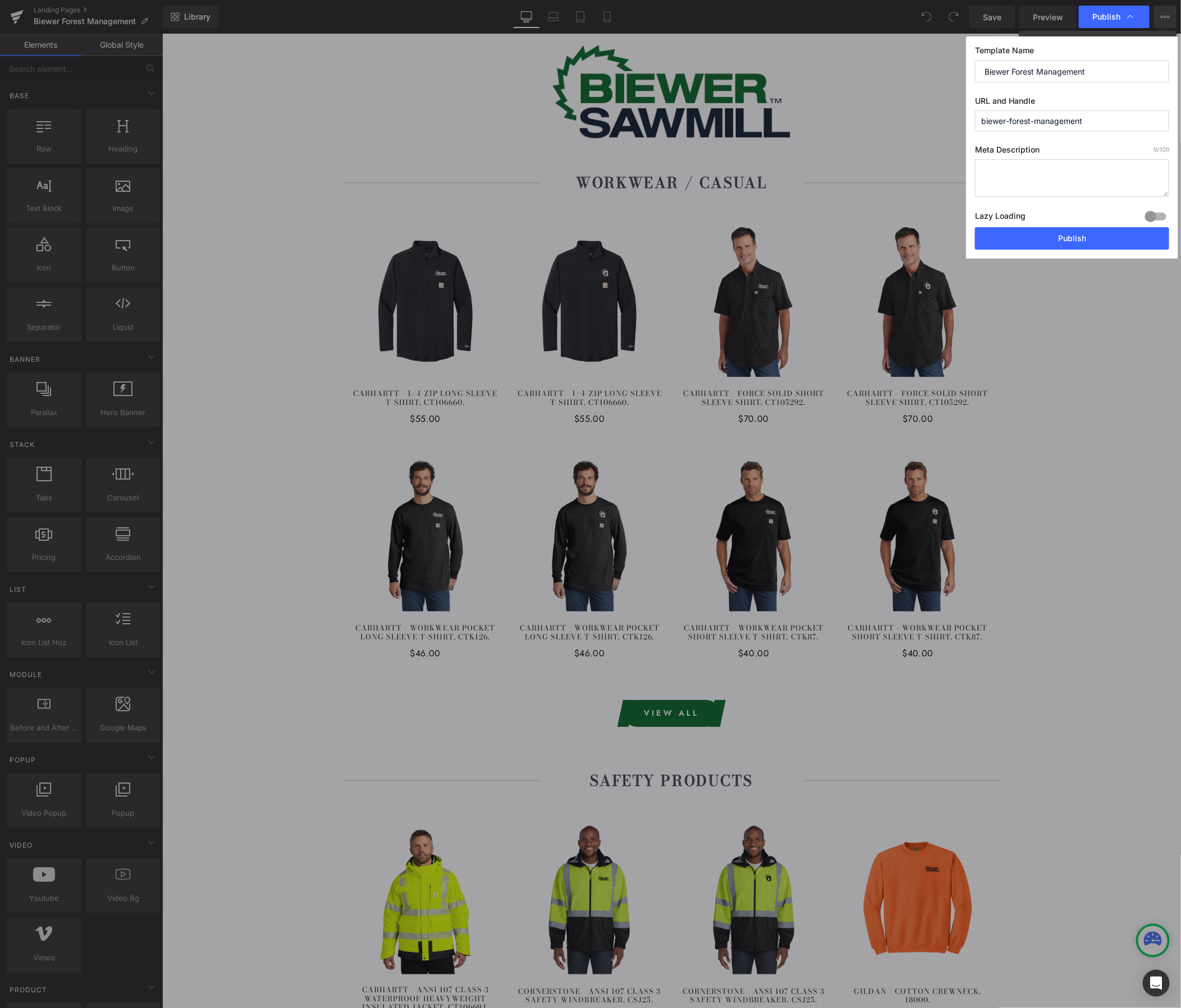
drag, startPoint x: 1034, startPoint y: 123, endPoint x: 1101, endPoint y: 131, distance: 67.5
click at [1101, 131] on input "biewer-forest-management" at bounding box center [1072, 121] width 194 height 21
type input "biewer-forest"
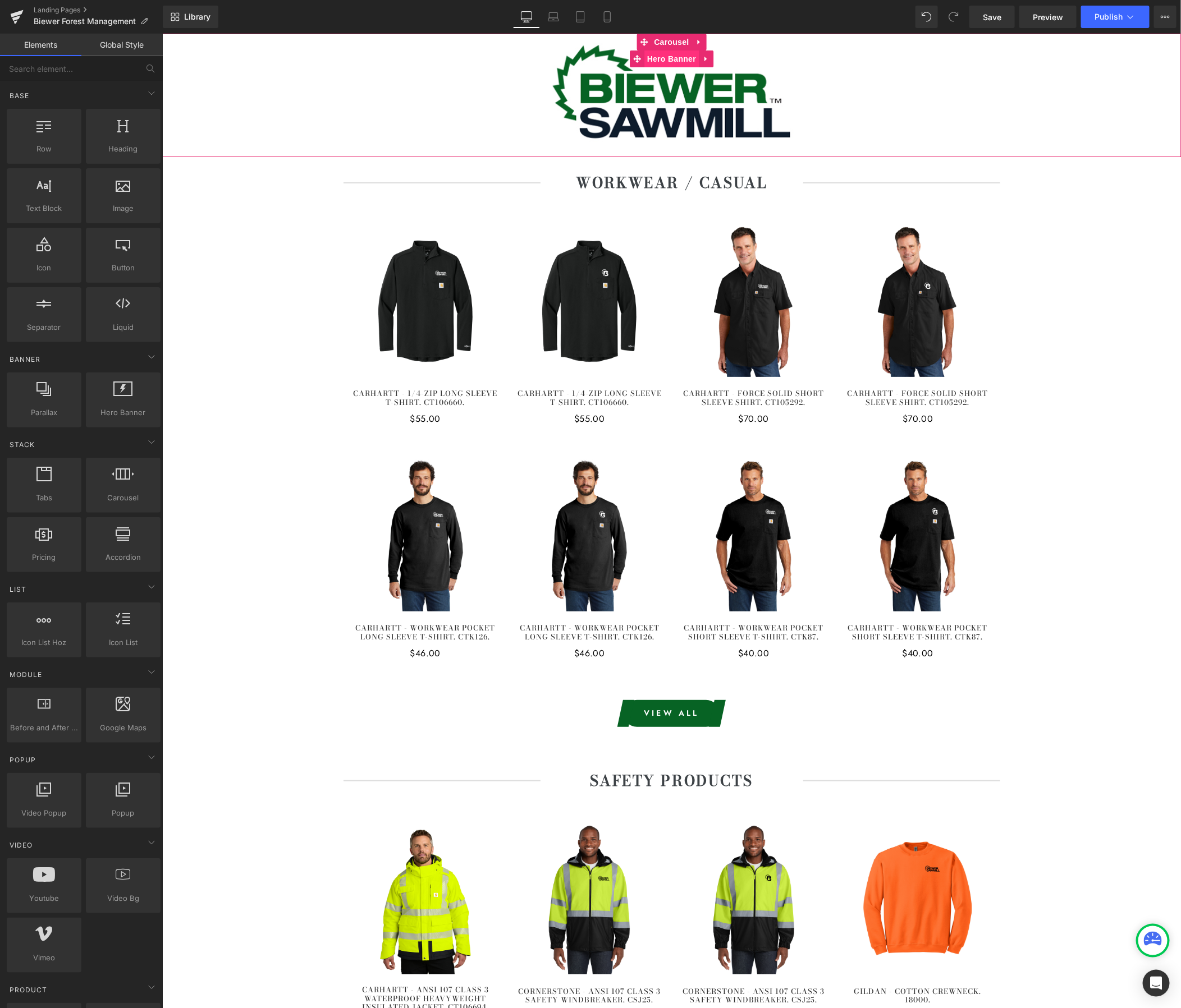
click at [682, 52] on span "Hero Banner" at bounding box center [671, 58] width 55 height 17
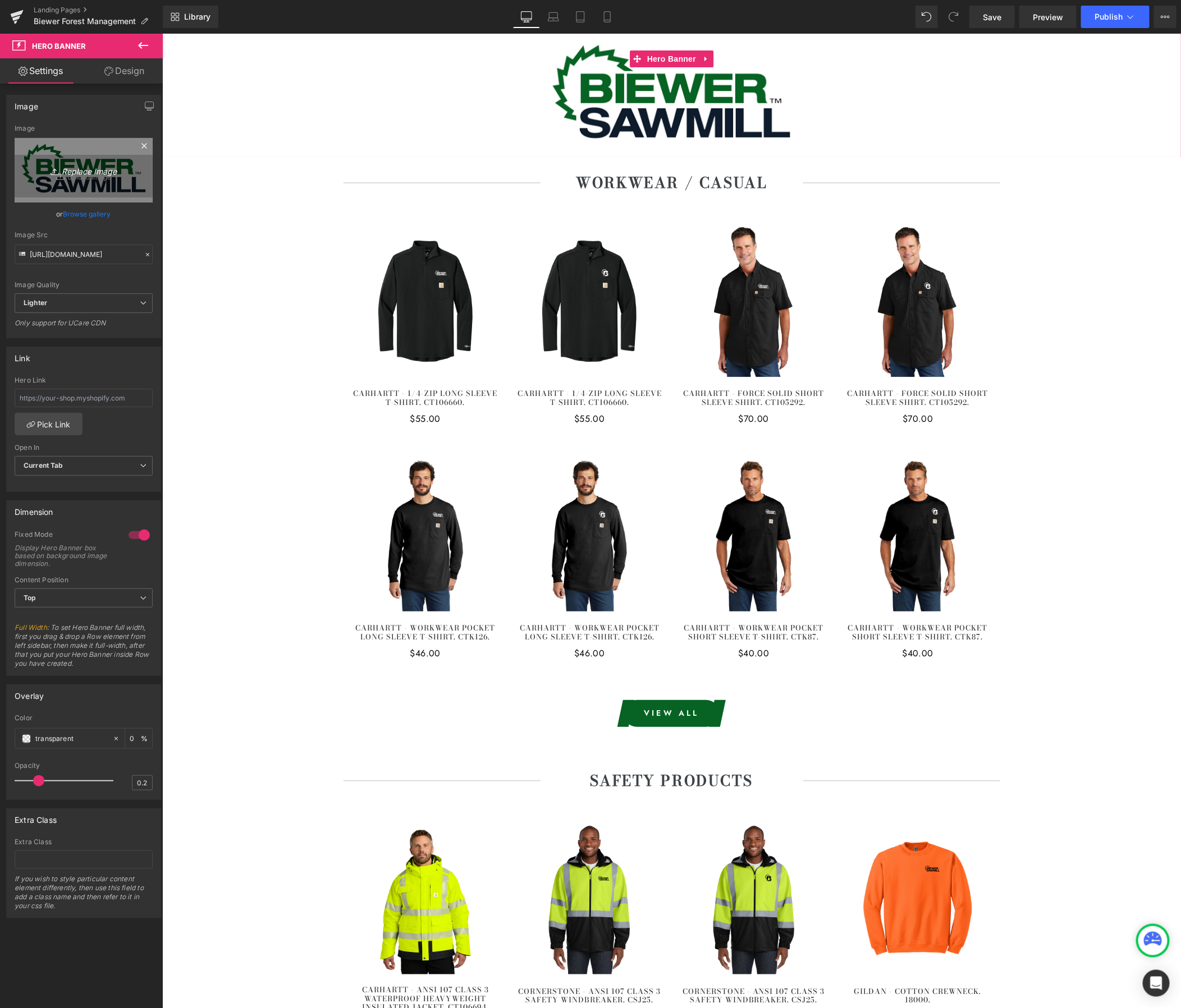
click at [89, 165] on icon "Replace Image" at bounding box center [84, 170] width 90 height 14
type input "C:\fakepath\biewer forest banner.jpg"
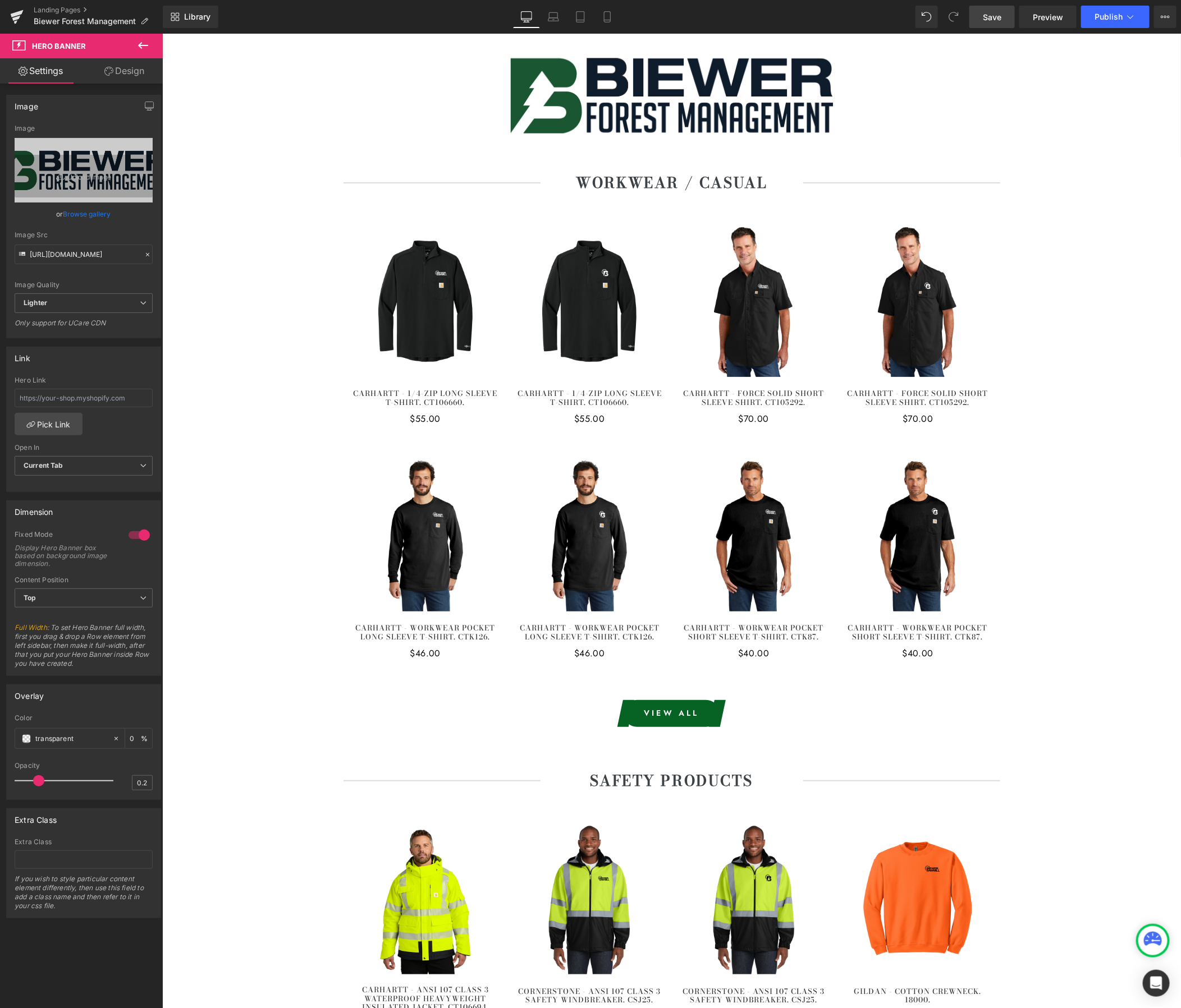
click at [997, 21] on span "Save" at bounding box center [991, 17] width 18 height 12
click at [1108, 14] on span "Publish" at bounding box center [1109, 17] width 28 height 9
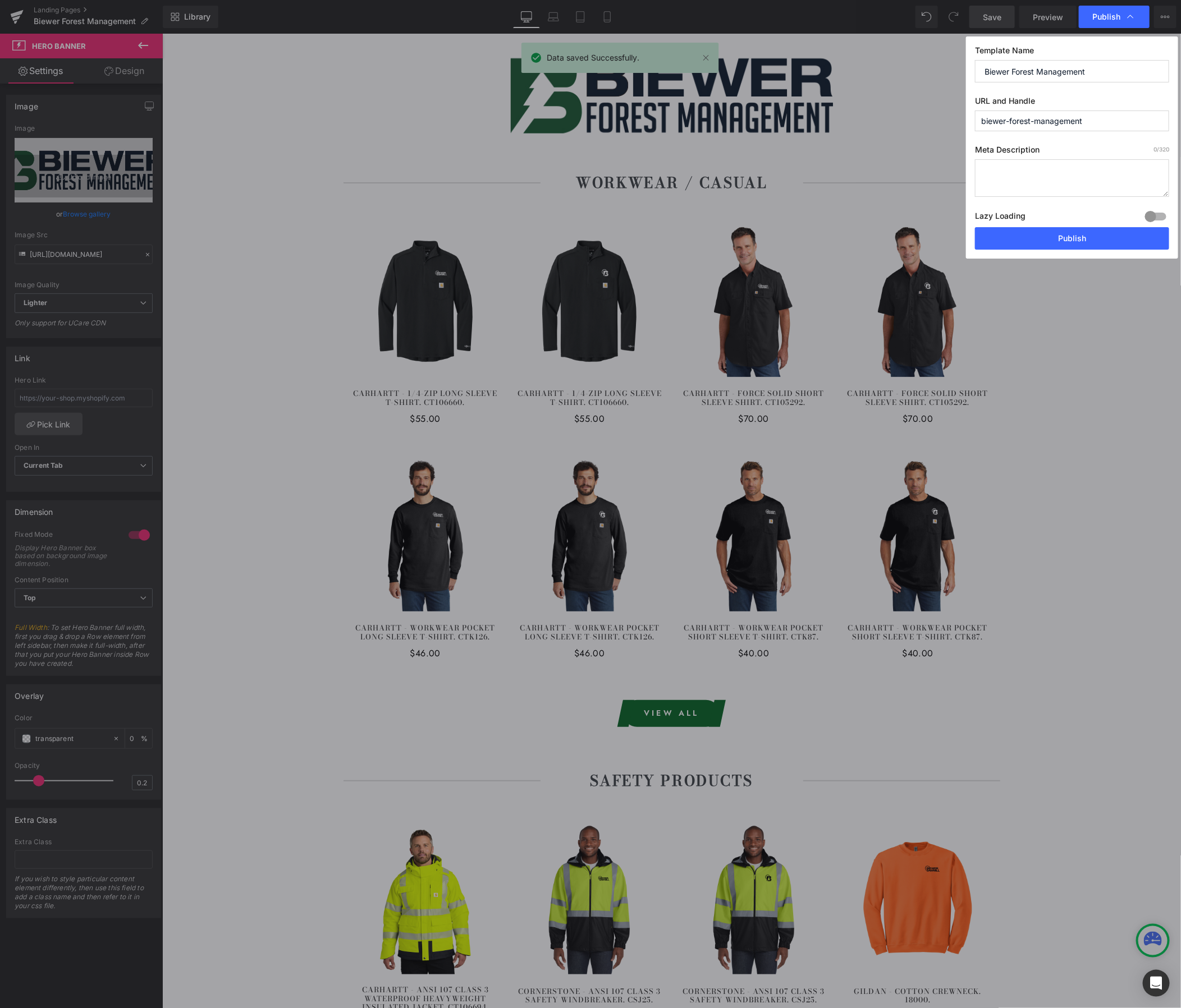
drag, startPoint x: 1032, startPoint y: 121, endPoint x: 1132, endPoint y: 127, distance: 100.2
click at [1132, 127] on input "biewer-forest-management" at bounding box center [1072, 121] width 194 height 21
type input "biewer-forest"
drag, startPoint x: 1135, startPoint y: 234, endPoint x: 978, endPoint y: 187, distance: 163.9
click at [1135, 234] on button "Publish" at bounding box center [1072, 238] width 194 height 22
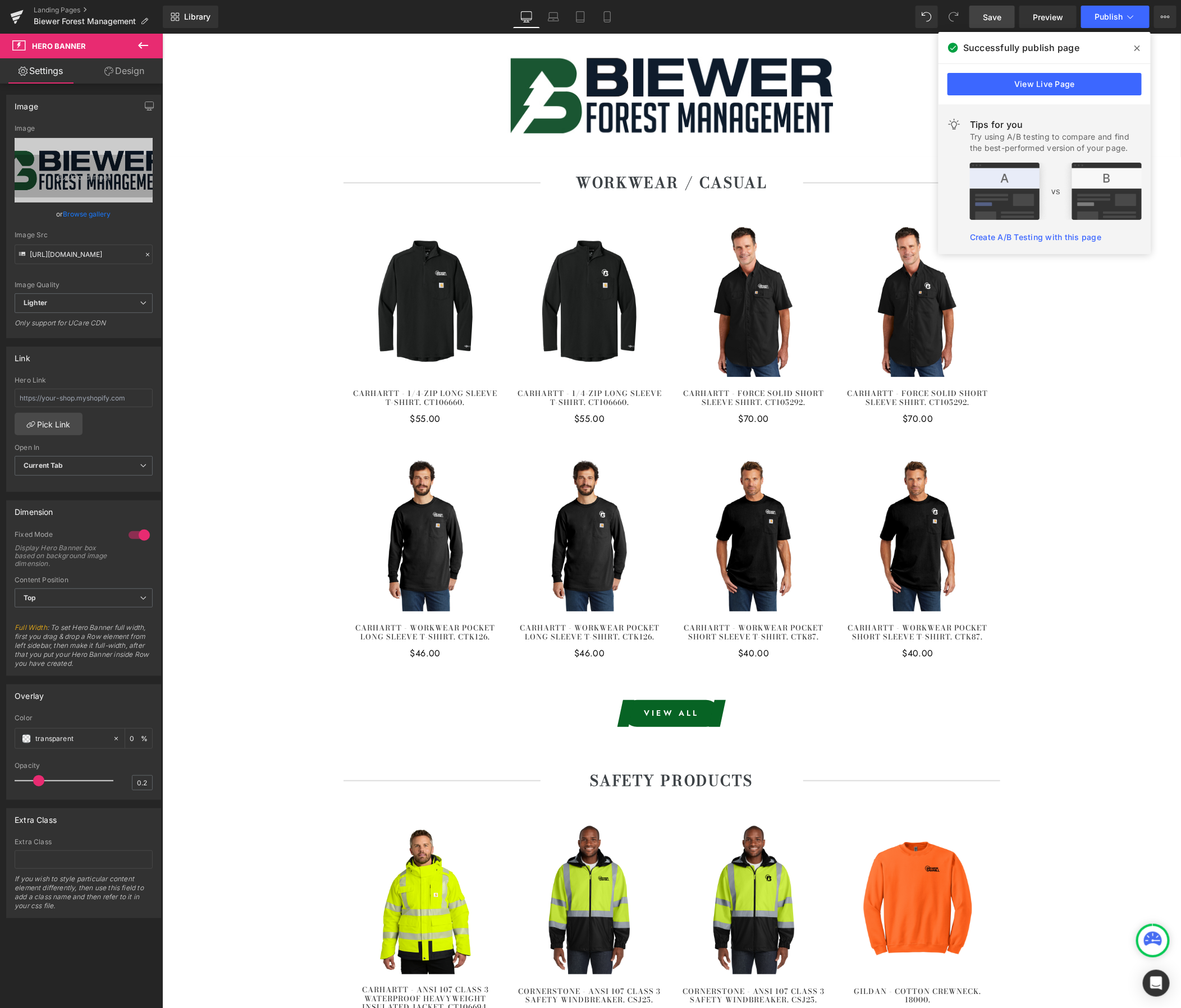
click at [1138, 46] on icon at bounding box center [1137, 49] width 6 height 6
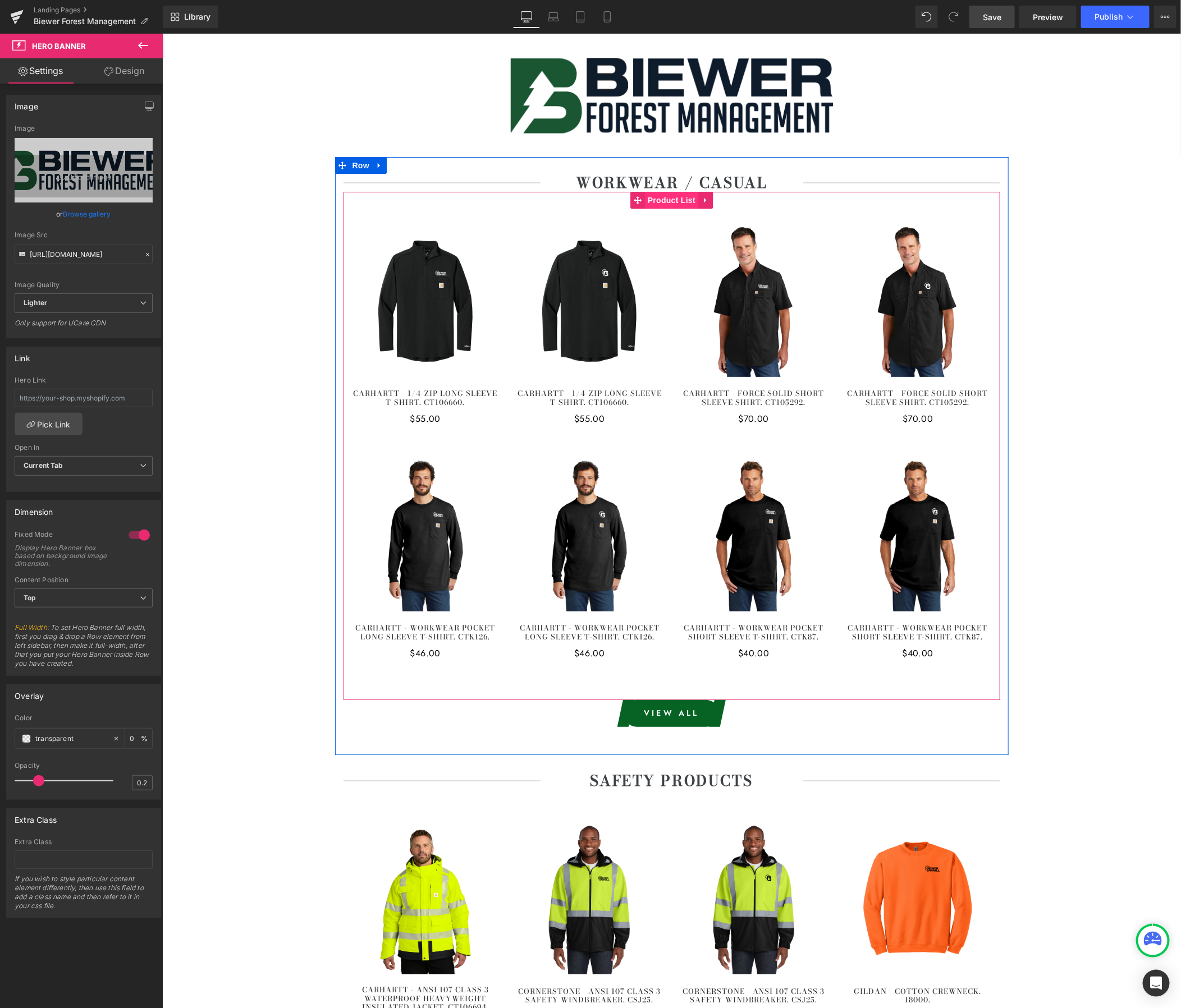
click at [675, 198] on span "Product List" at bounding box center [671, 199] width 53 height 17
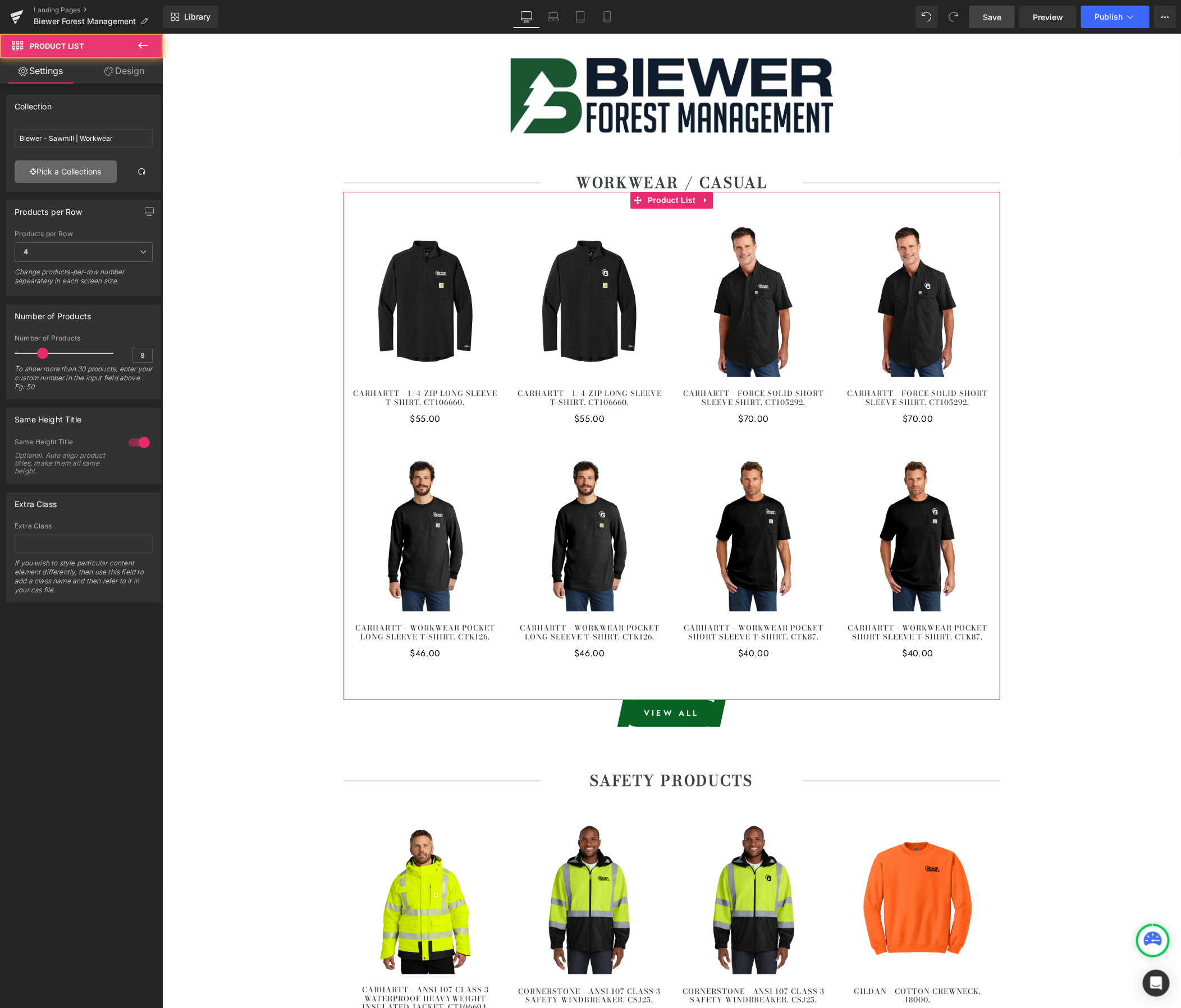
click at [75, 175] on link "Pick a Collections" at bounding box center [66, 172] width 102 height 22
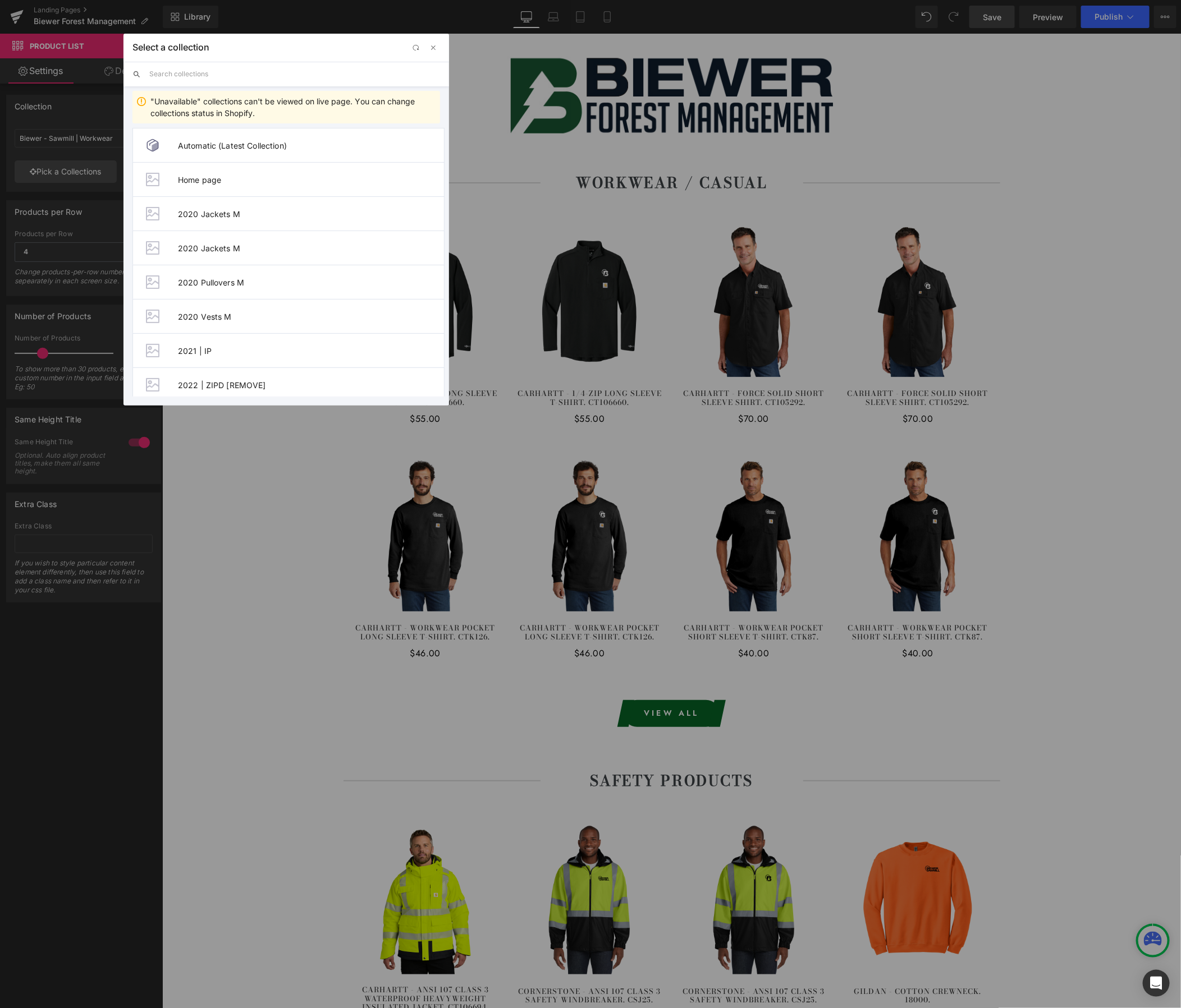
click at [227, 72] on input "text" at bounding box center [294, 74] width 291 height 24
paste input "Biewer - Forest Management"
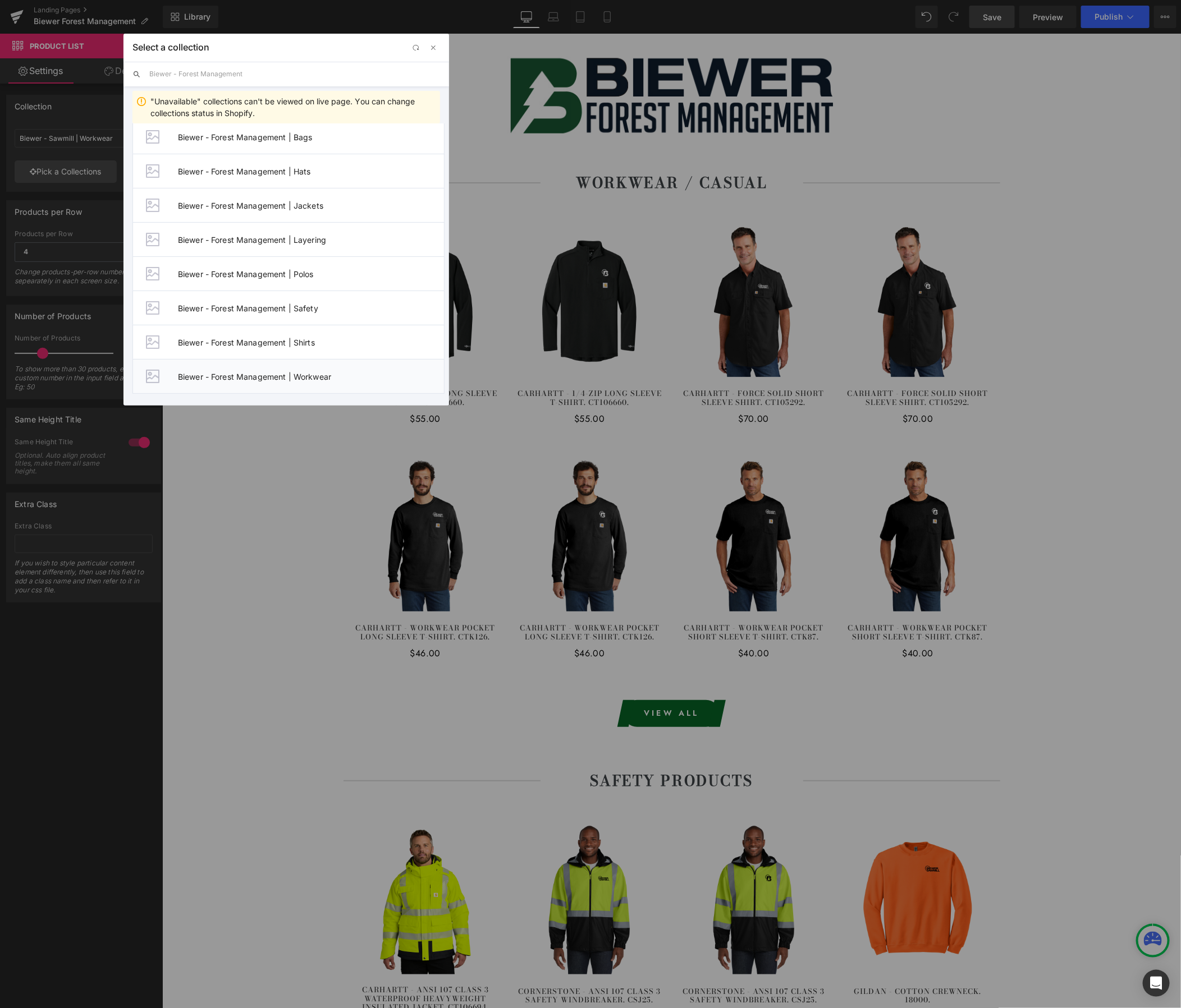
type input "Biewer - Forest Management"
click at [287, 372] on span "Biewer - Forest Management | Workwear" at bounding box center [311, 376] width 266 height 10
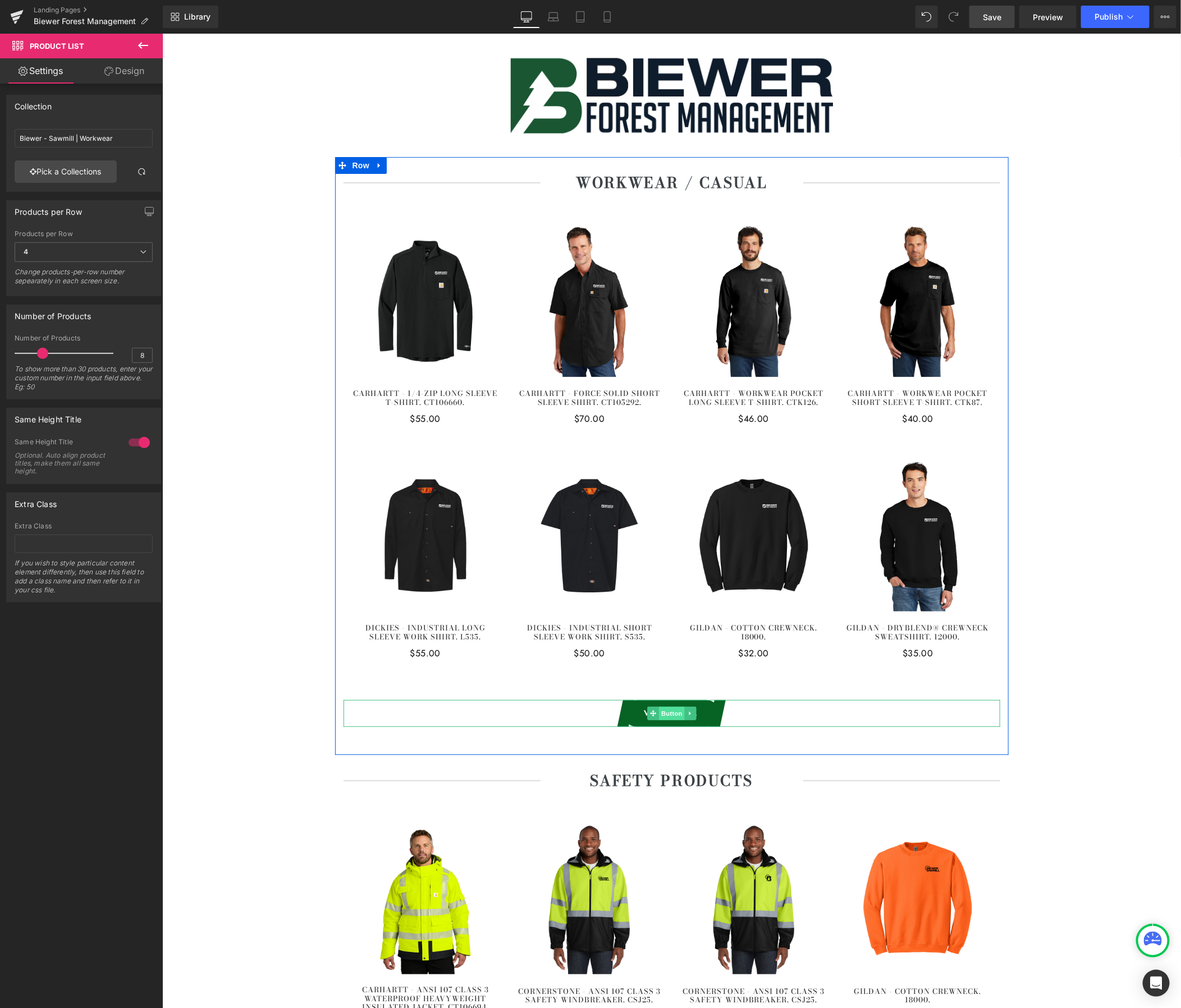
click at [670, 717] on span "Button" at bounding box center [671, 713] width 26 height 13
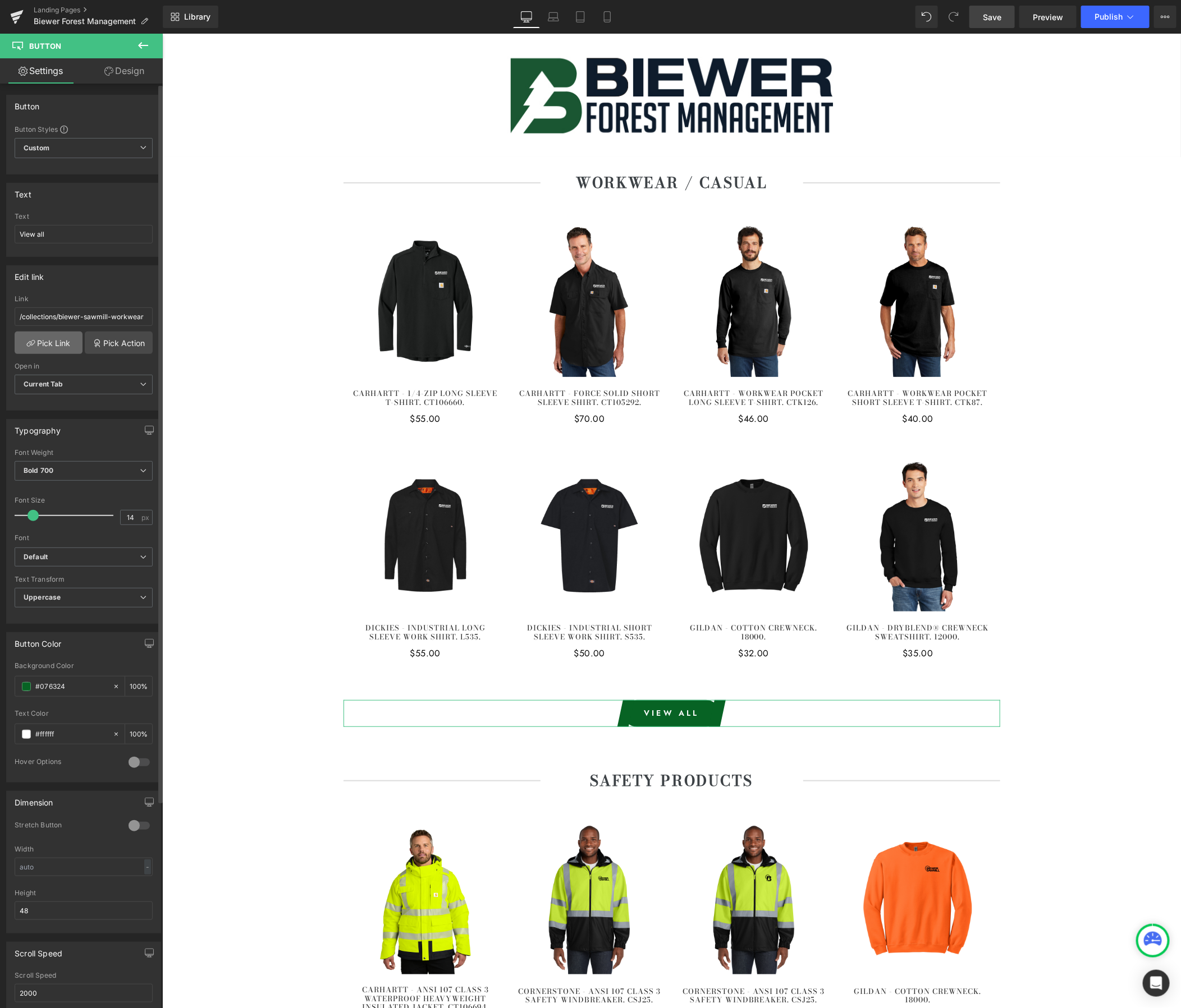
click at [44, 345] on link "Pick Link" at bounding box center [49, 343] width 68 height 22
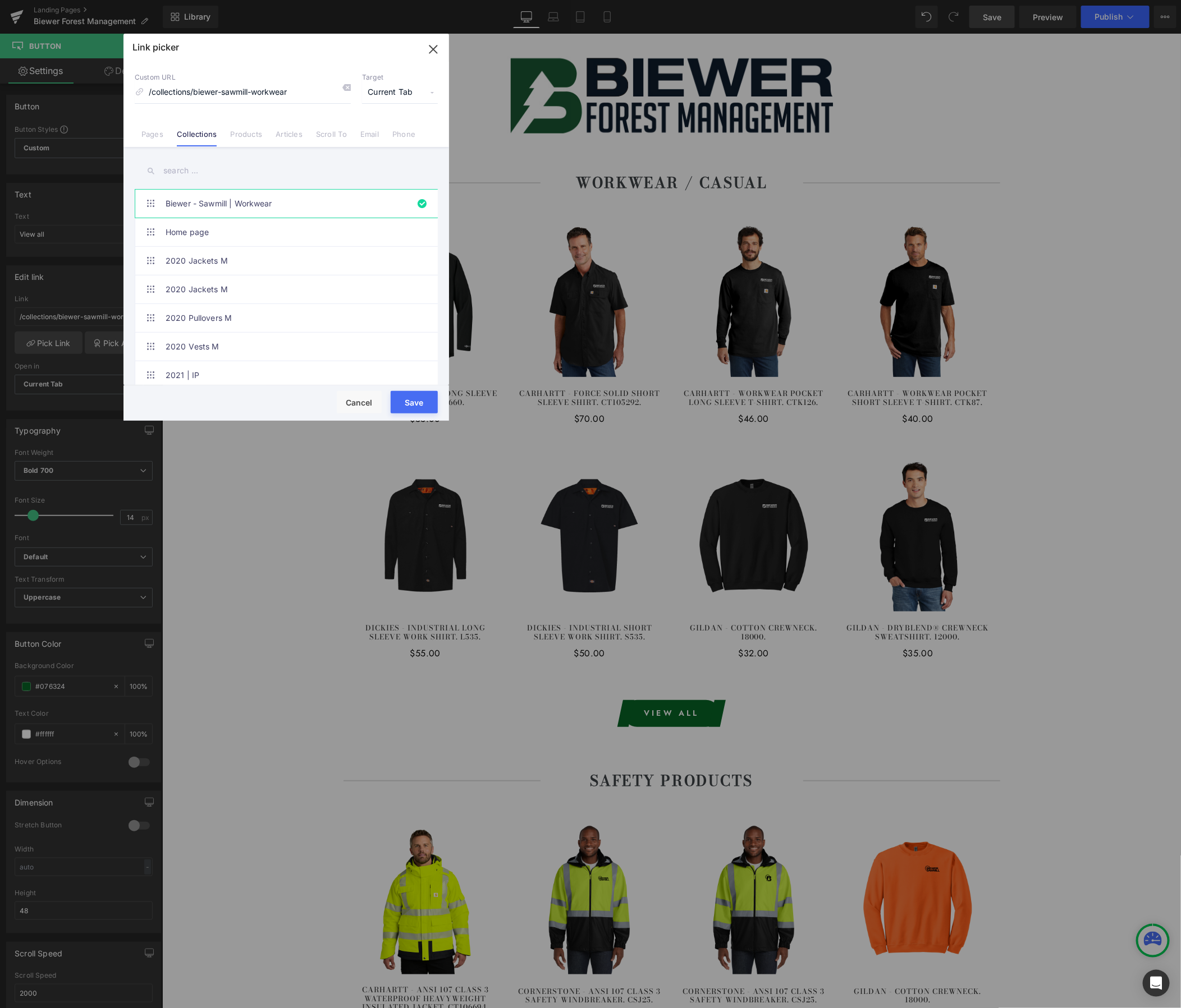
click at [269, 170] on input "text" at bounding box center [286, 171] width 303 height 25
paste input "Biewer - Forest Management"
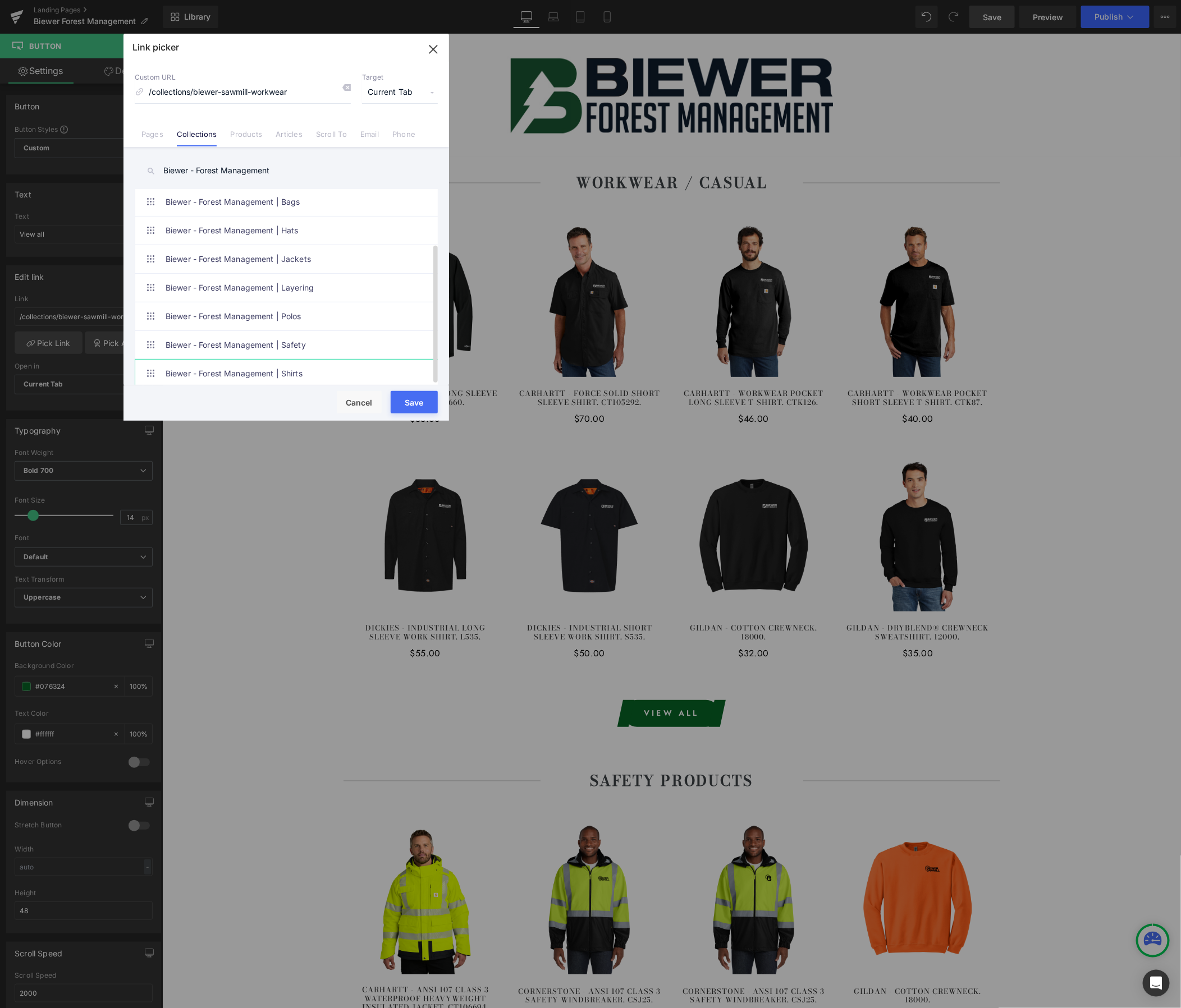
scroll to position [74, 0]
type input "Biewer - Forest Management"
click at [319, 362] on link "Biewer - Forest Management | Workwear" at bounding box center [288, 375] width 247 height 28
click at [413, 400] on button "Save" at bounding box center [415, 402] width 47 height 22
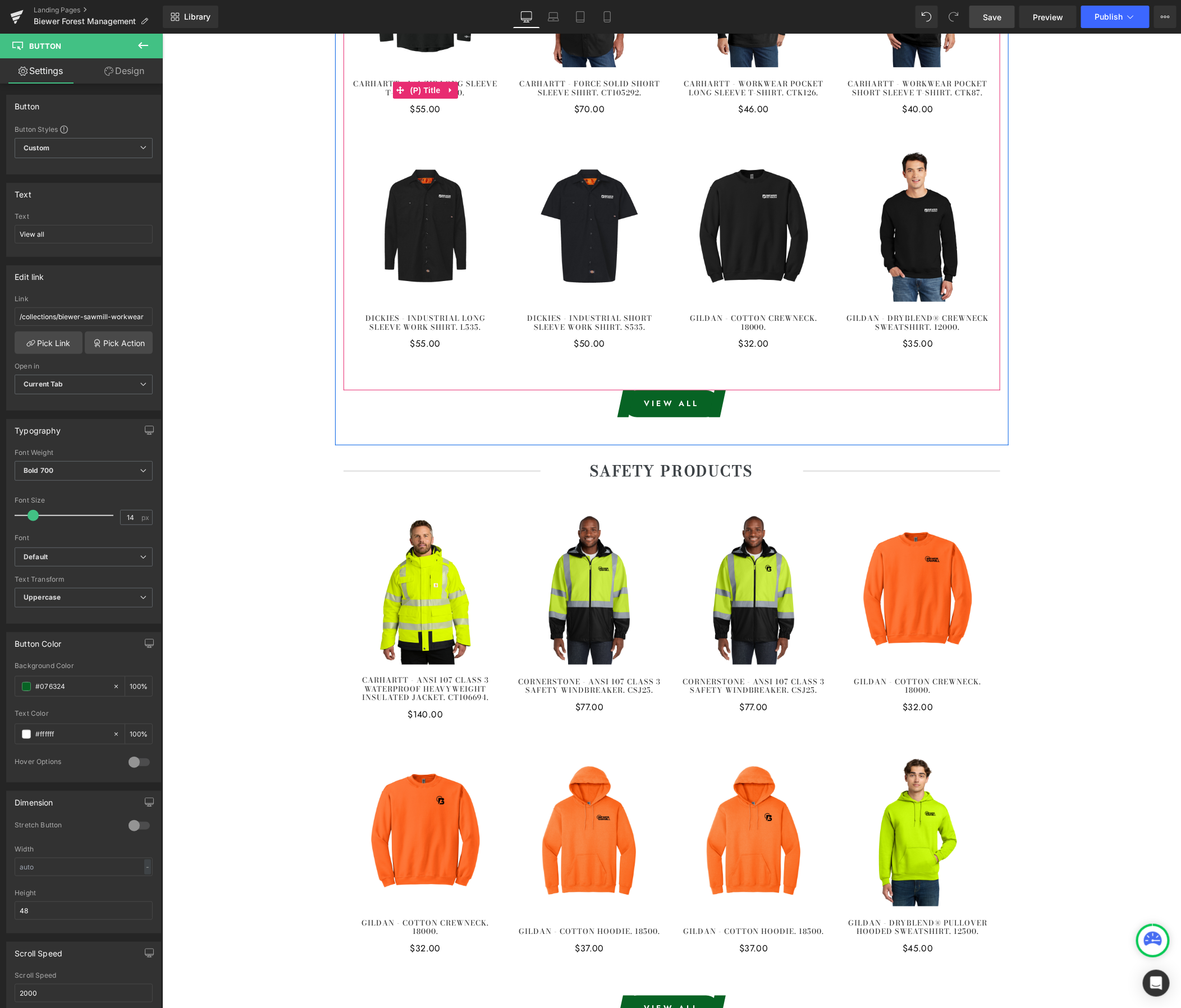
scroll to position [431, 0]
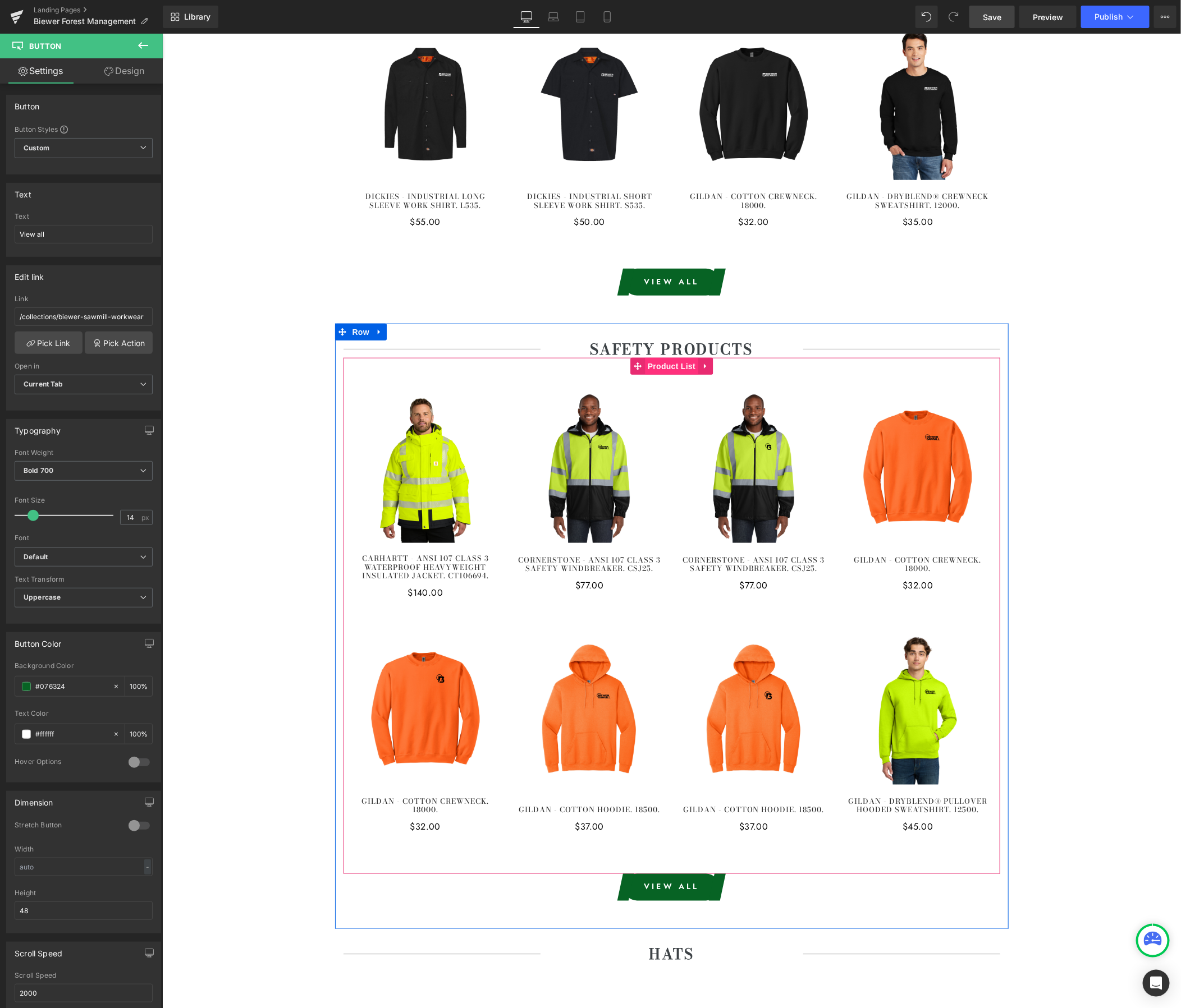
click at [674, 367] on span "Product List" at bounding box center [671, 366] width 53 height 17
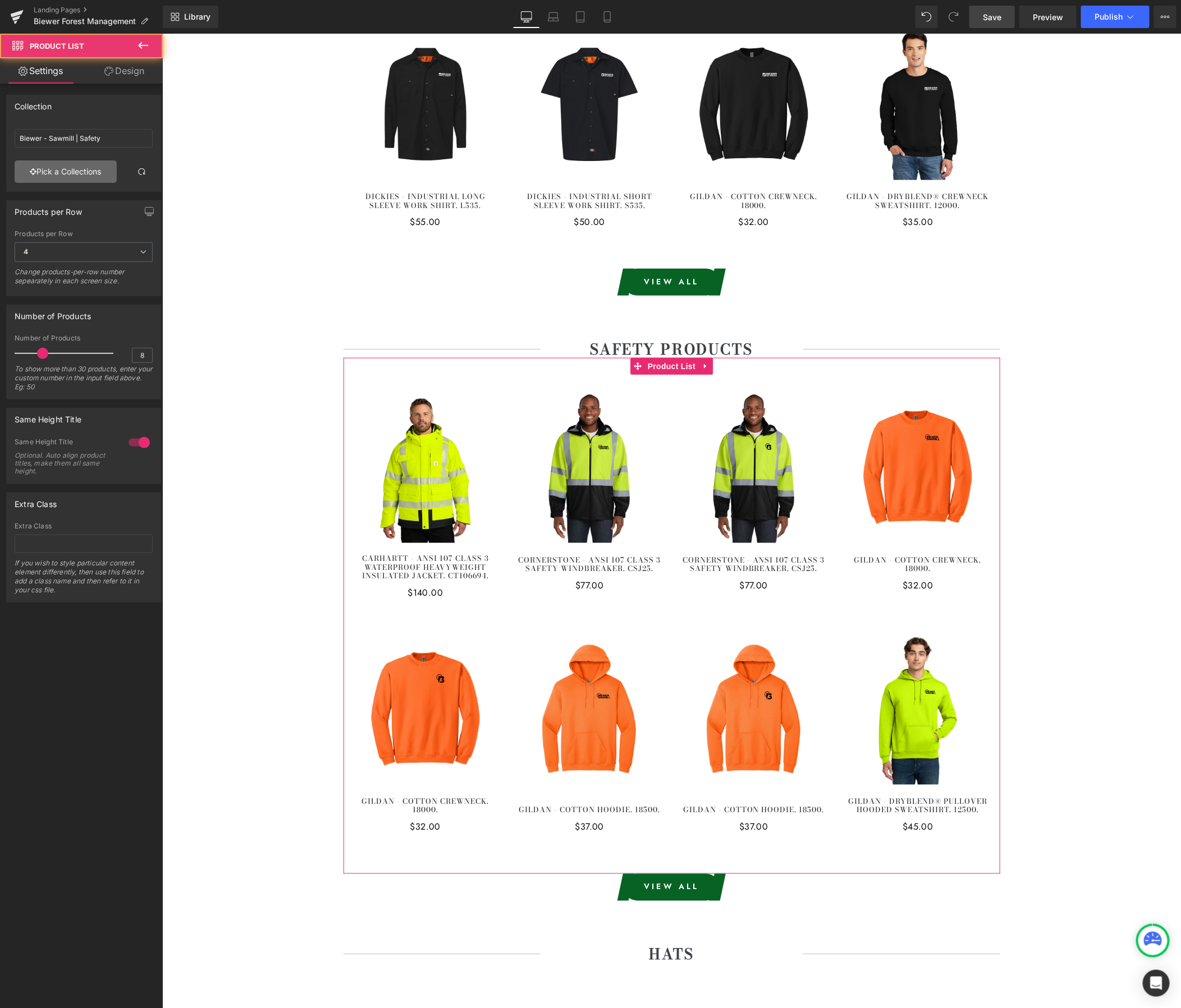
click at [61, 178] on link "Pick a Collections" at bounding box center [66, 172] width 102 height 22
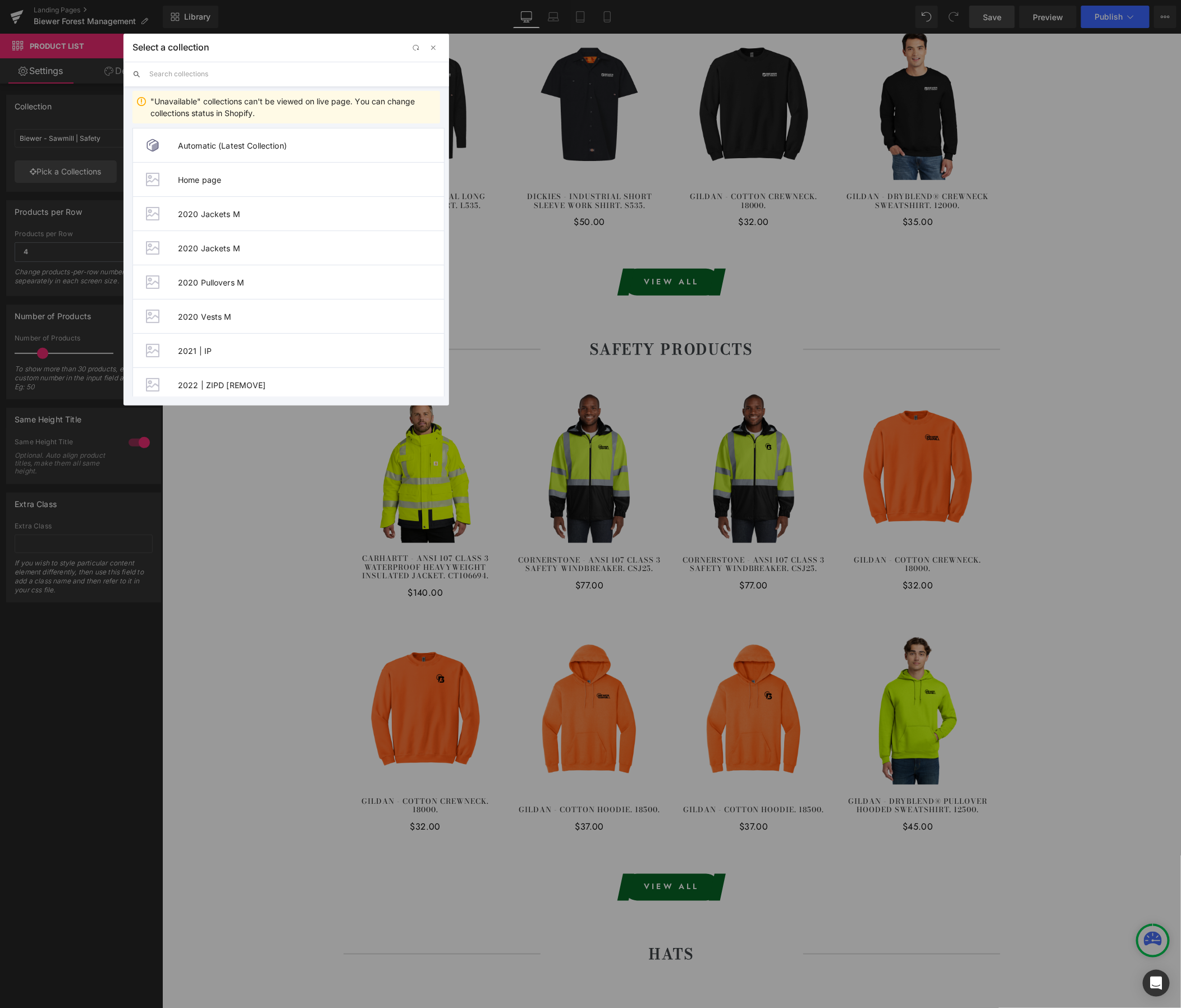
click at [212, 80] on input "text" at bounding box center [294, 74] width 291 height 24
paste input "Biewer - Forest Management"
type input "Biewer - Forest Management"
click at [295, 350] on span "Biewer - Forest Management | Safety" at bounding box center [311, 350] width 266 height 10
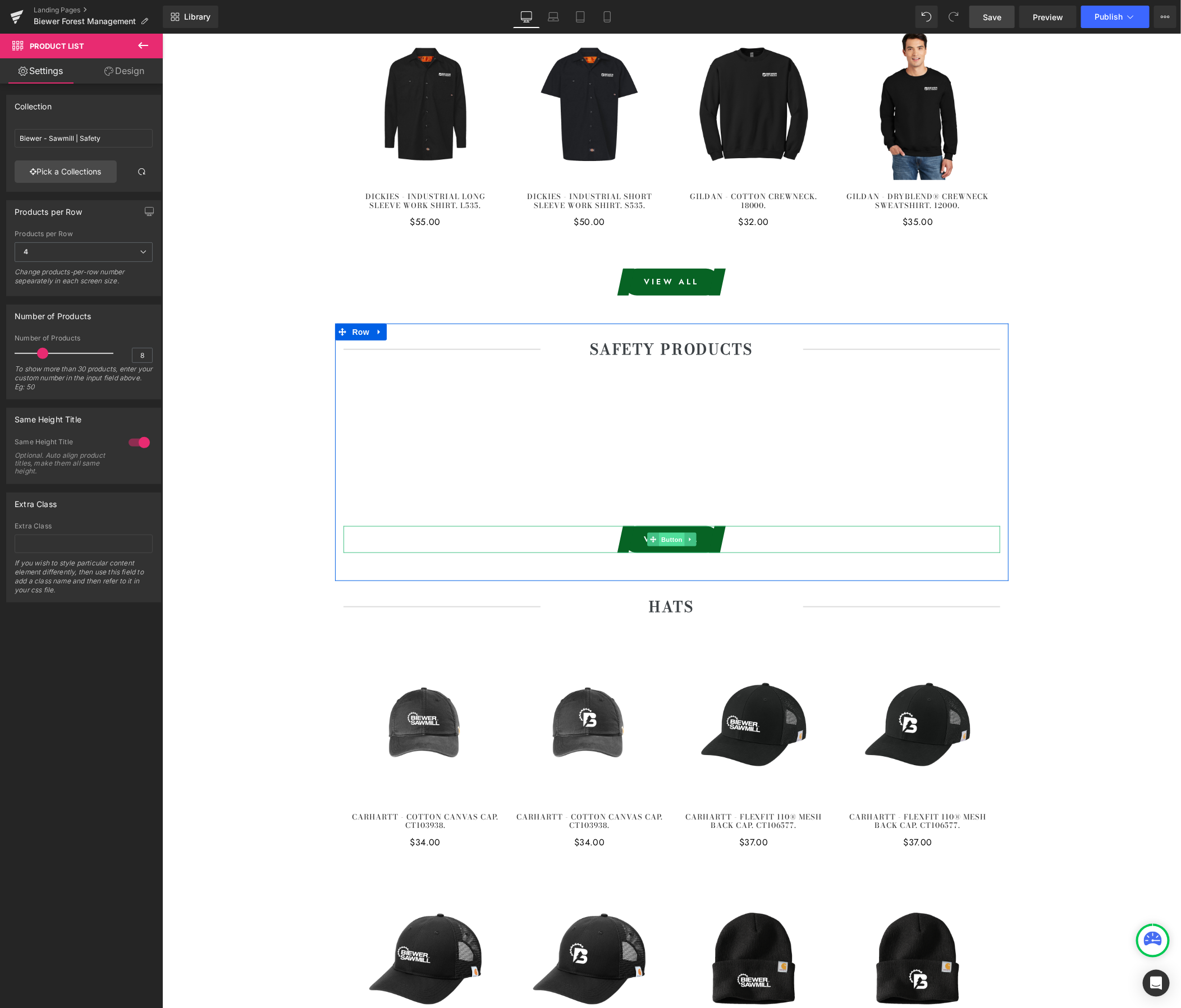
click at [671, 538] on span "Button" at bounding box center [671, 539] width 26 height 13
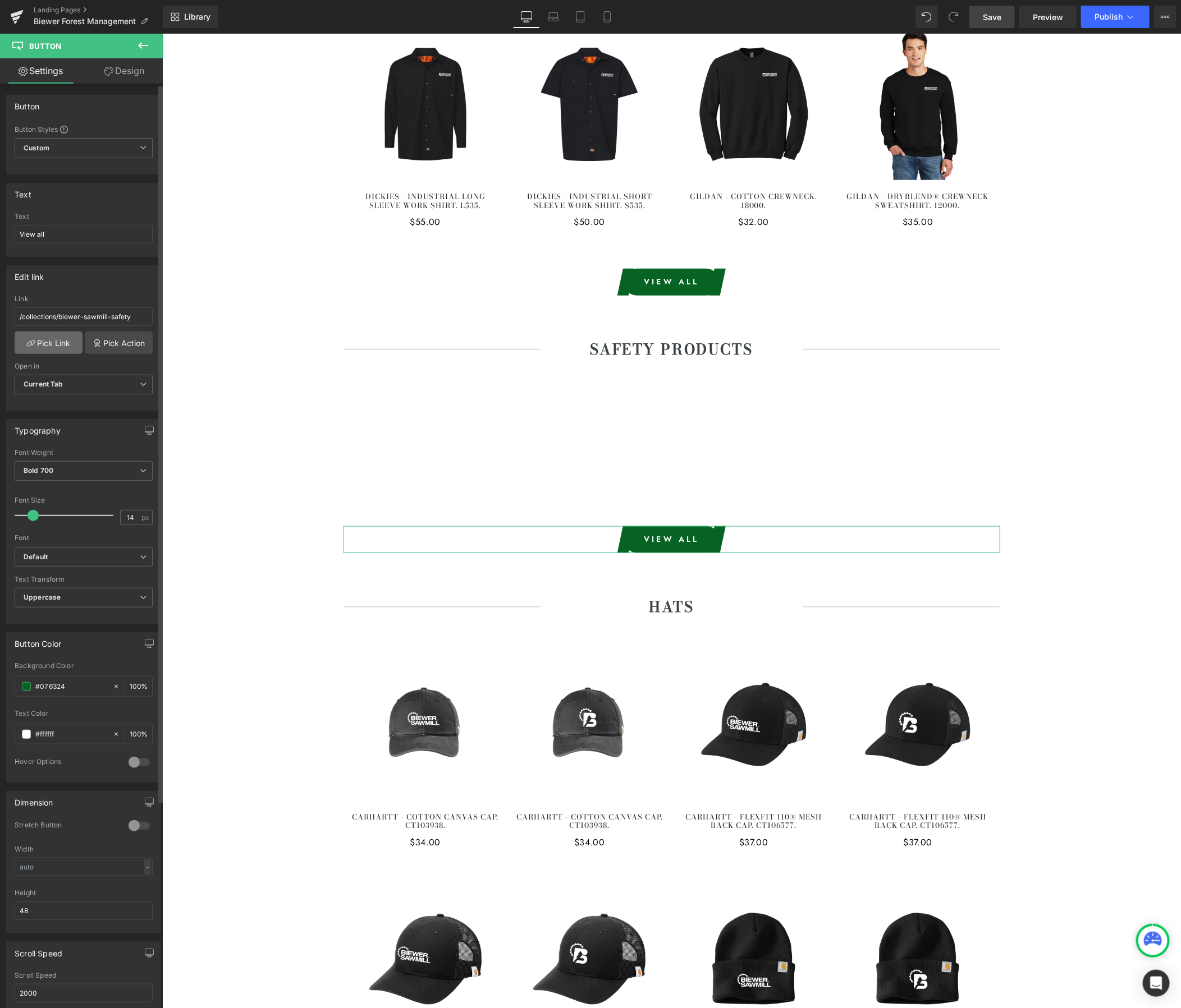
click at [41, 353] on link "Pick Link" at bounding box center [49, 343] width 68 height 22
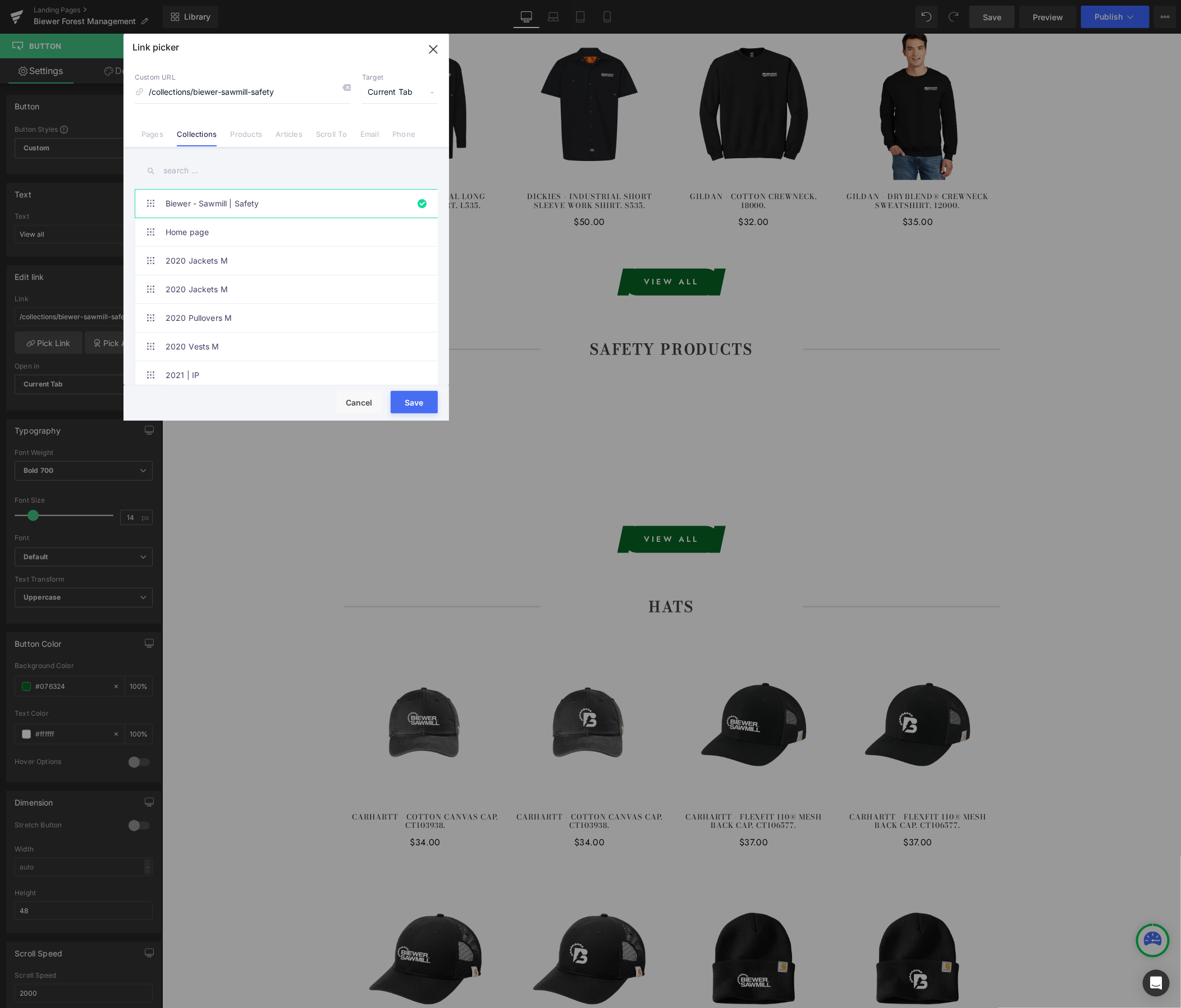
click at [180, 174] on input "text" at bounding box center [286, 171] width 303 height 25
paste input "Biewer - Forest Management"
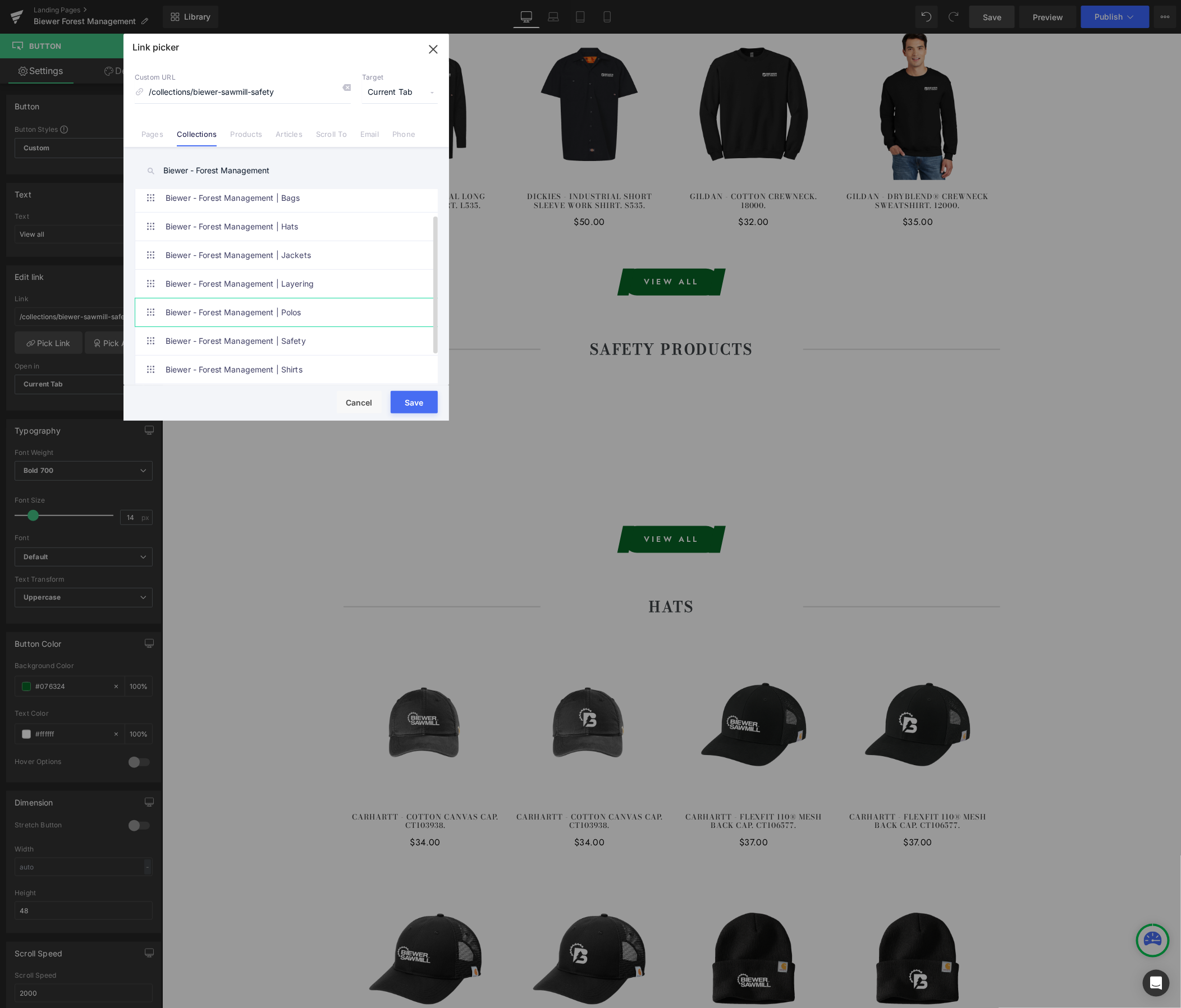
scroll to position [46, 0]
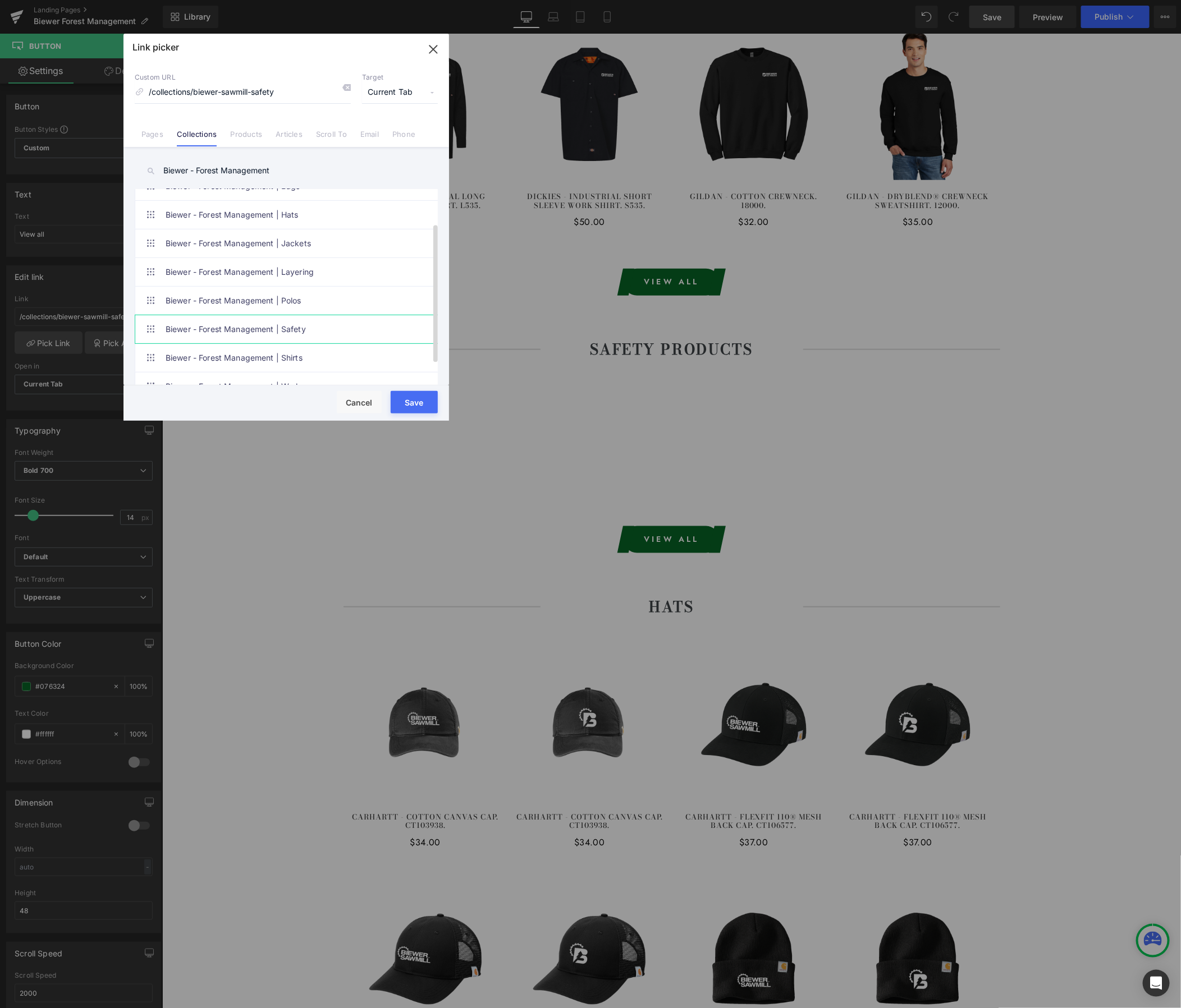
type input "Biewer - Forest Management"
click at [278, 334] on link "Biewer - Forest Management | Safety" at bounding box center [288, 330] width 247 height 28
click at [423, 406] on button "Save" at bounding box center [415, 402] width 47 height 22
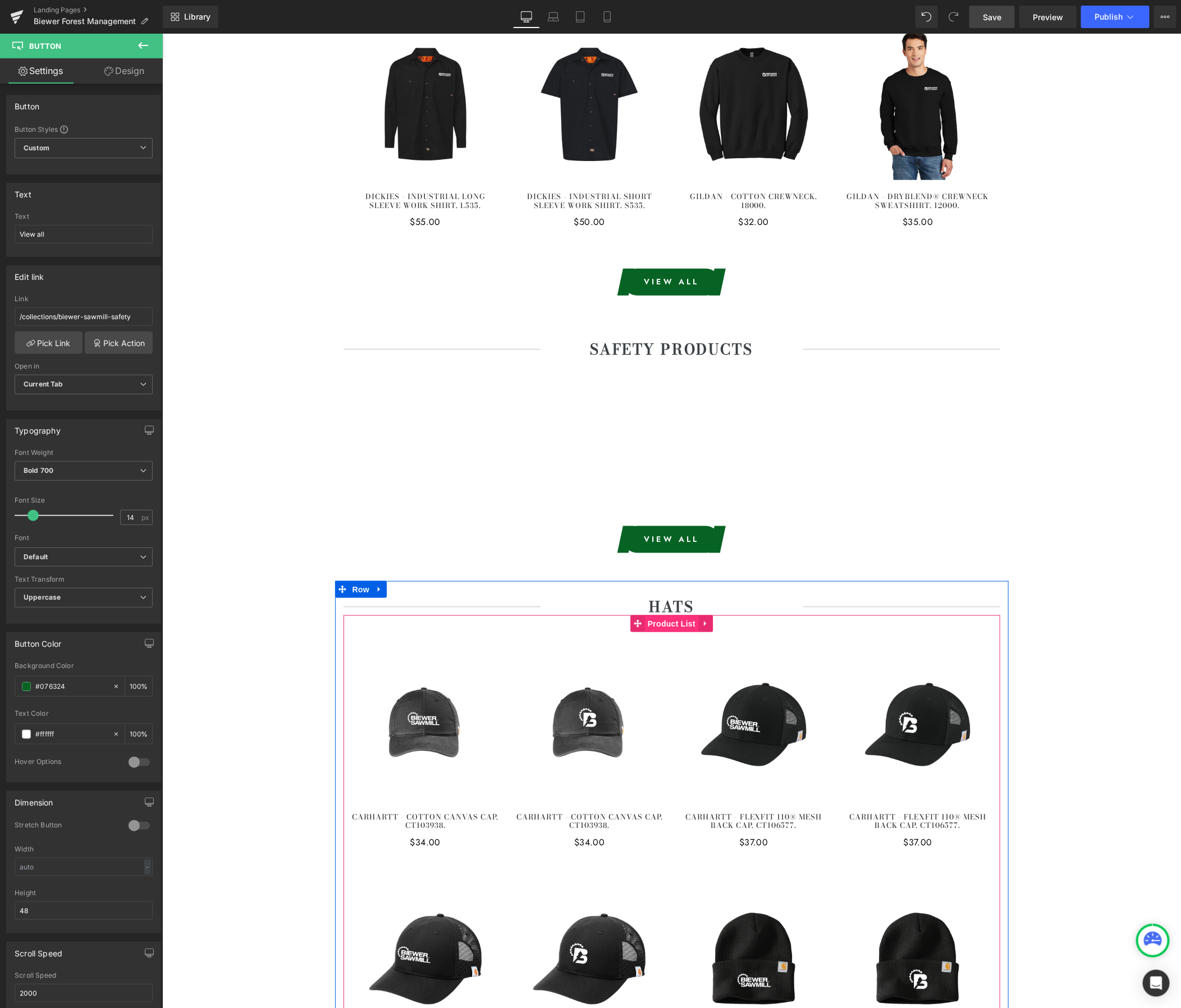
click at [667, 623] on span "Product List" at bounding box center [671, 623] width 53 height 17
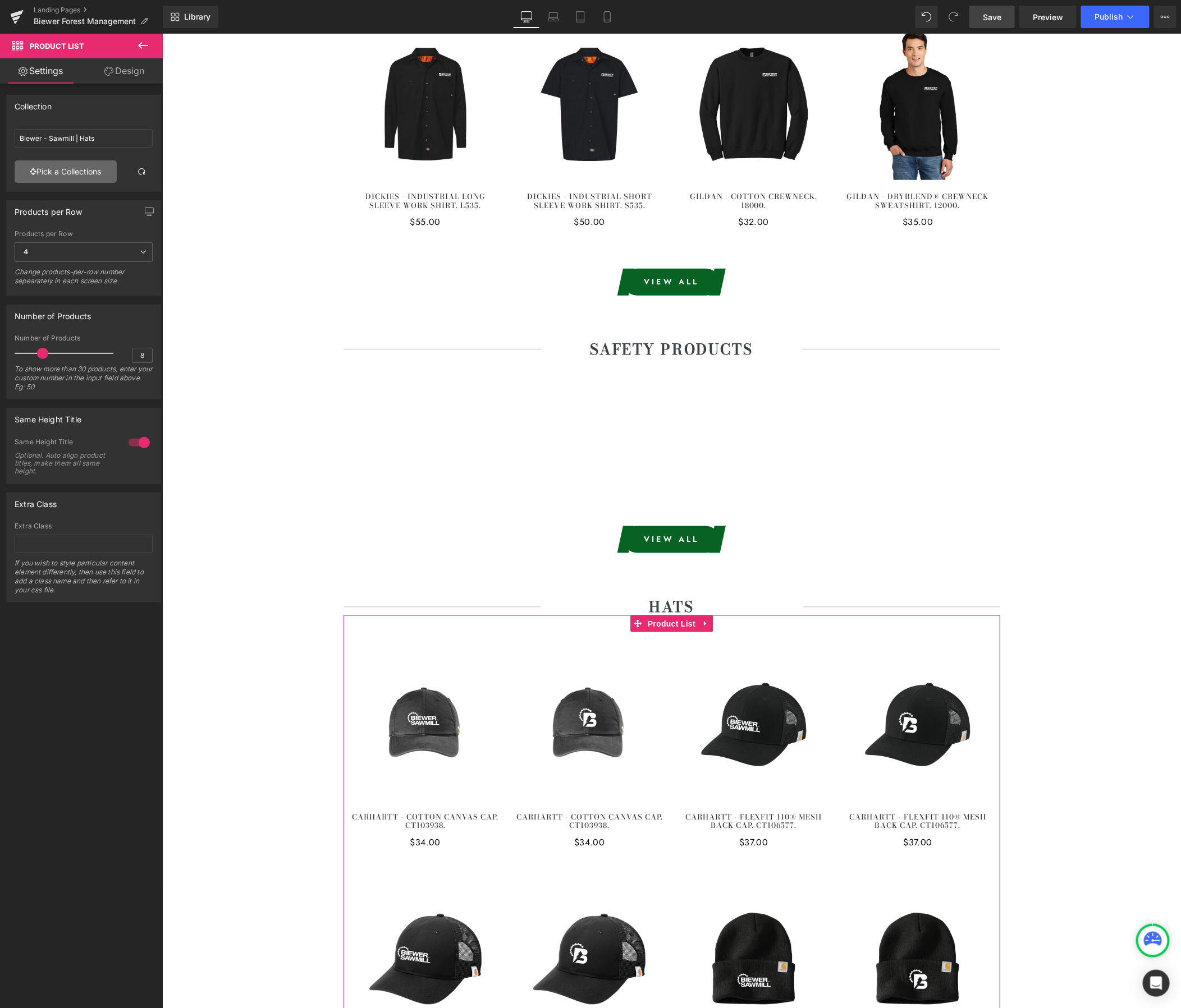
click at [80, 170] on link "Pick a Collections" at bounding box center [66, 172] width 102 height 22
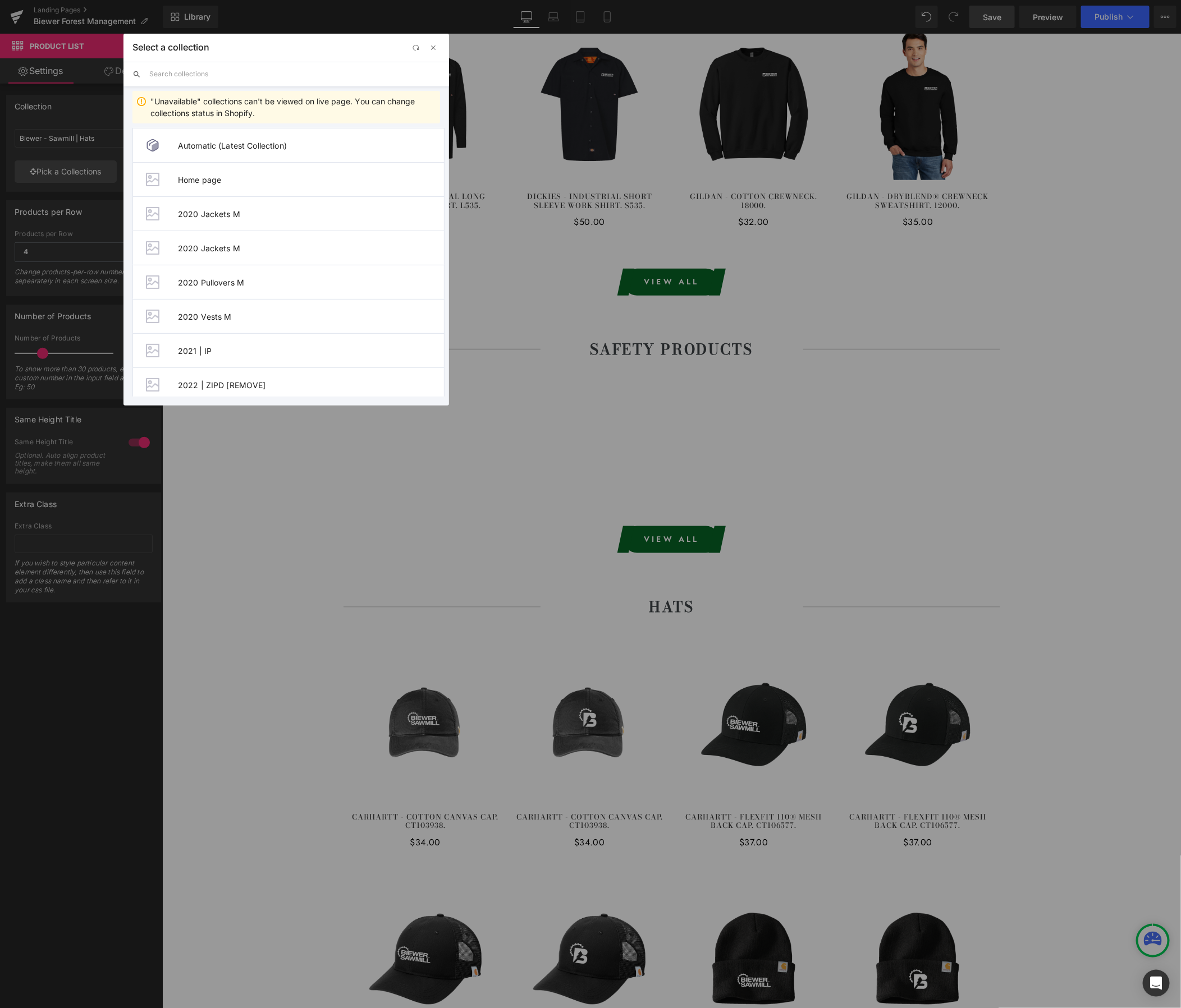
click at [182, 76] on input "text" at bounding box center [294, 74] width 291 height 24
paste input "Biewer - Forest Management"
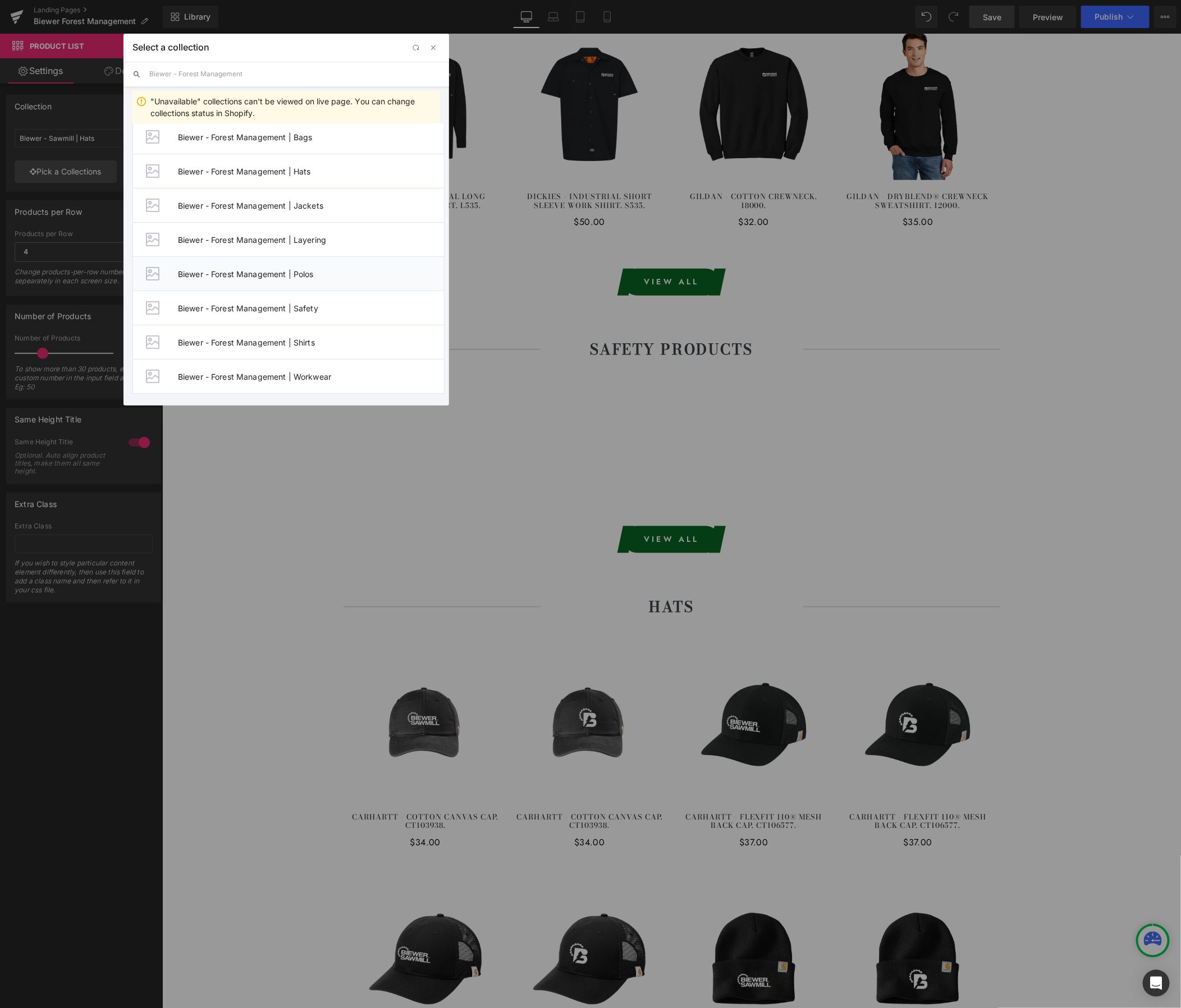
scroll to position [0, 0]
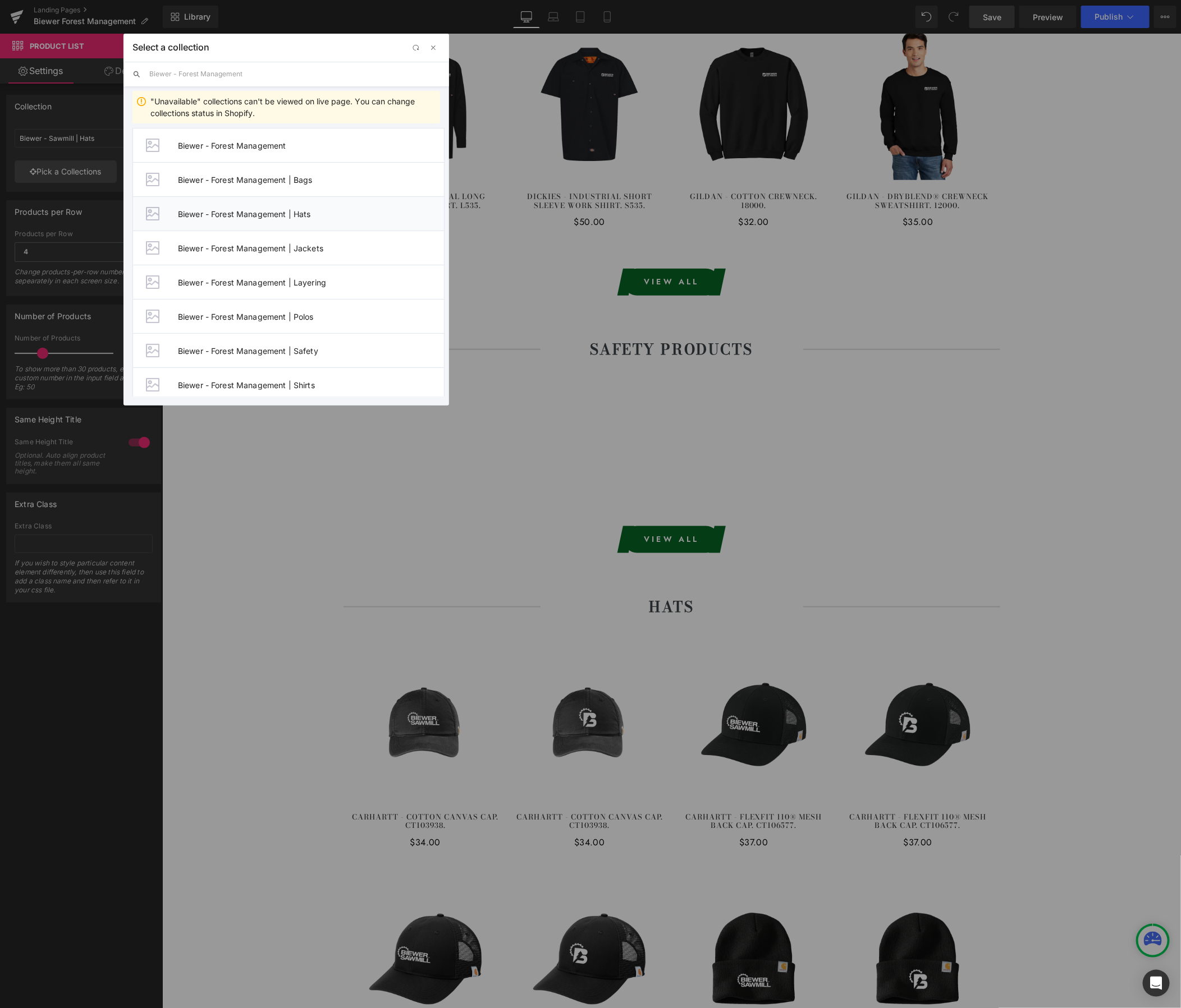
type input "Biewer - Forest Management"
click at [254, 212] on span "Biewer - Forest Management | Hats" at bounding box center [311, 214] width 266 height 10
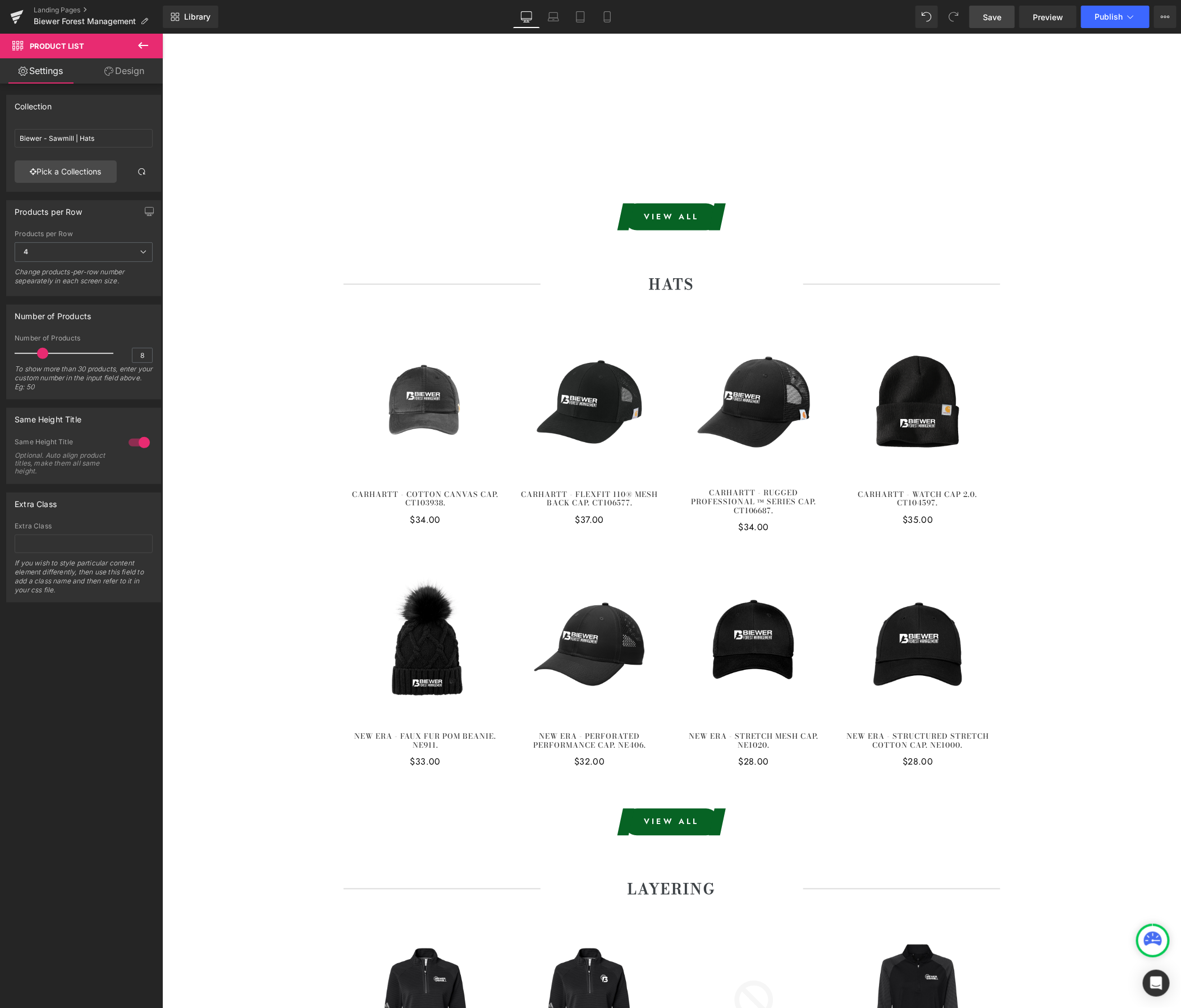
scroll to position [768, 0]
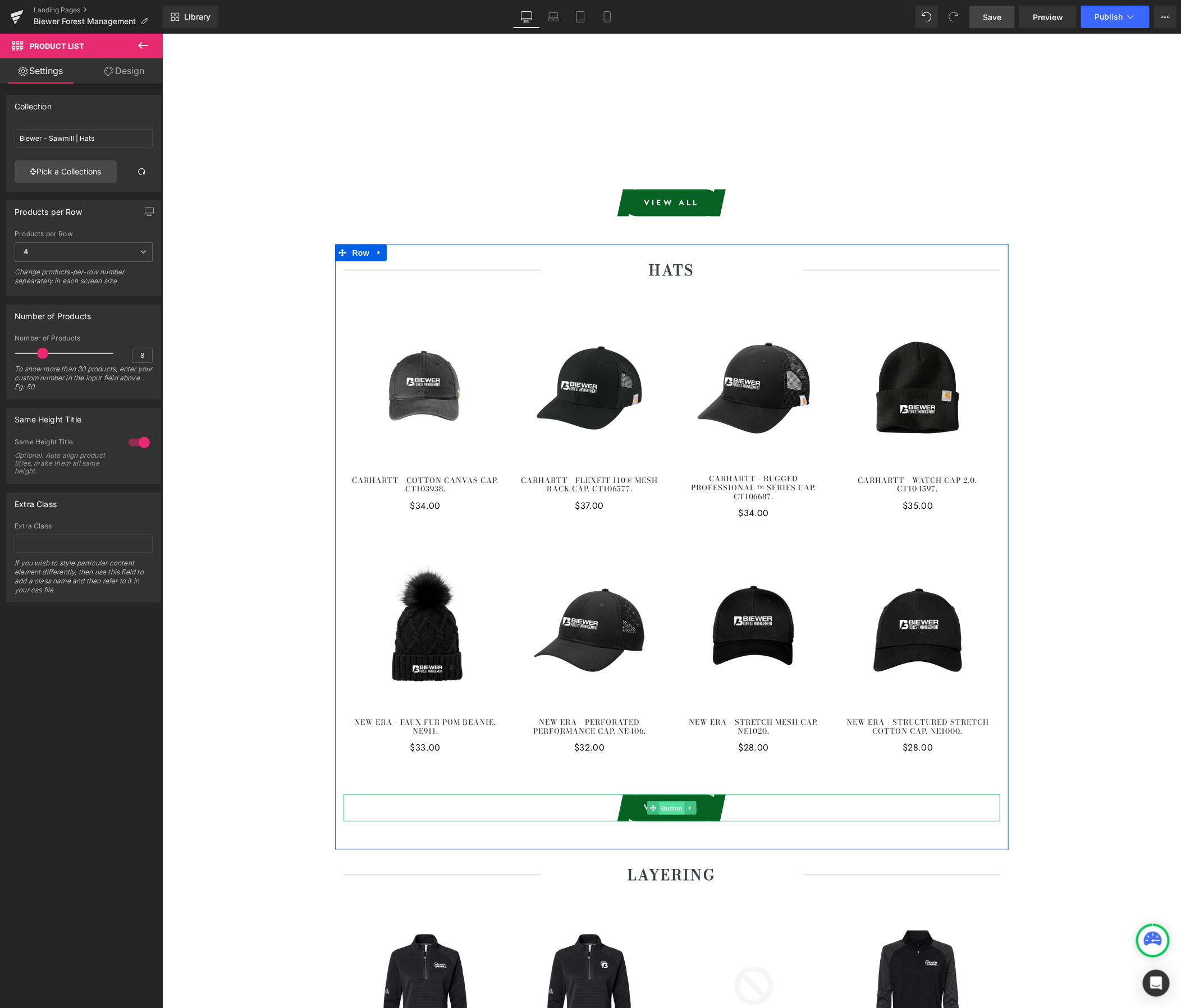
click at [672, 802] on span "Button" at bounding box center [671, 808] width 26 height 13
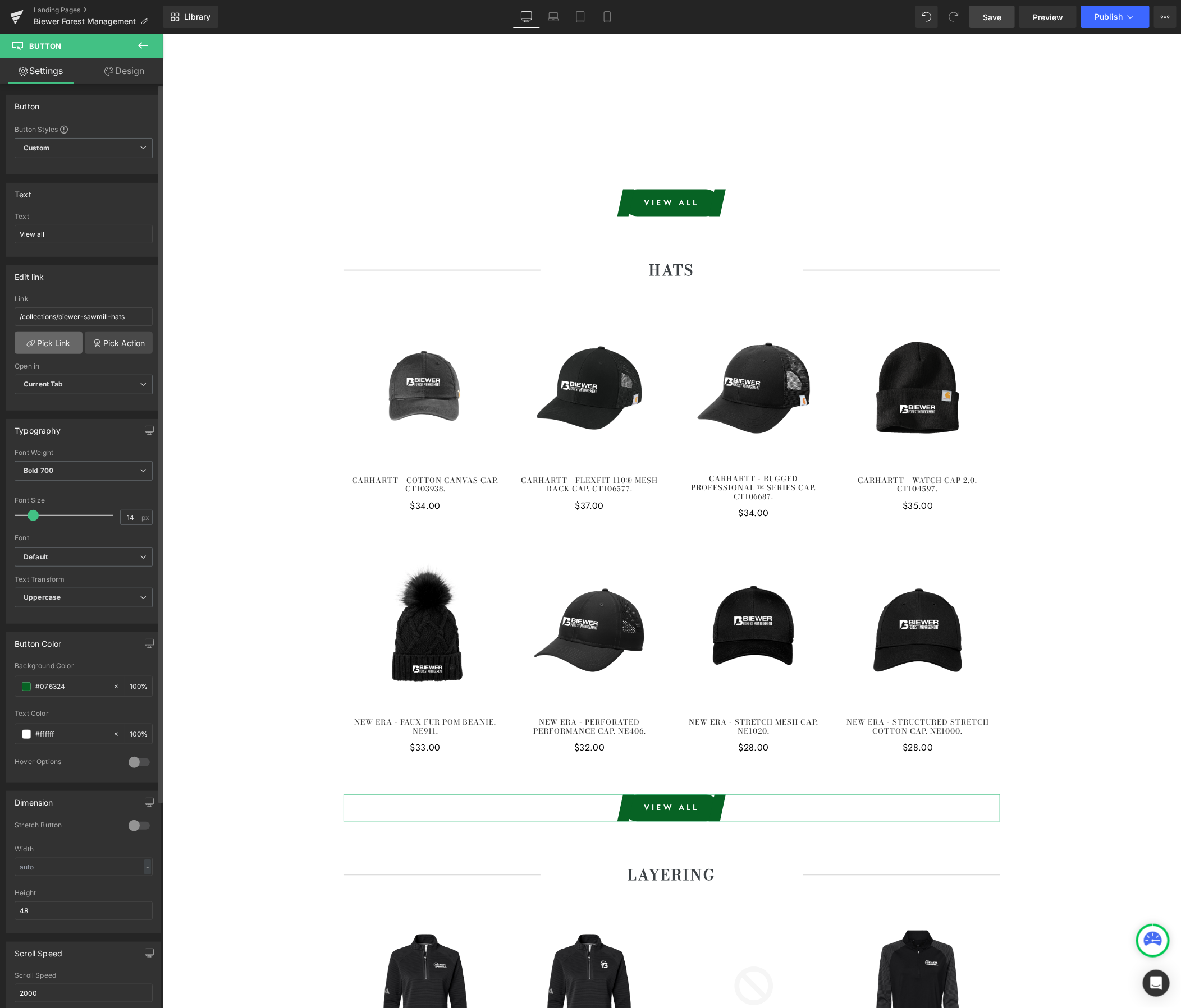
click at [43, 346] on link "Pick Link" at bounding box center [49, 343] width 68 height 22
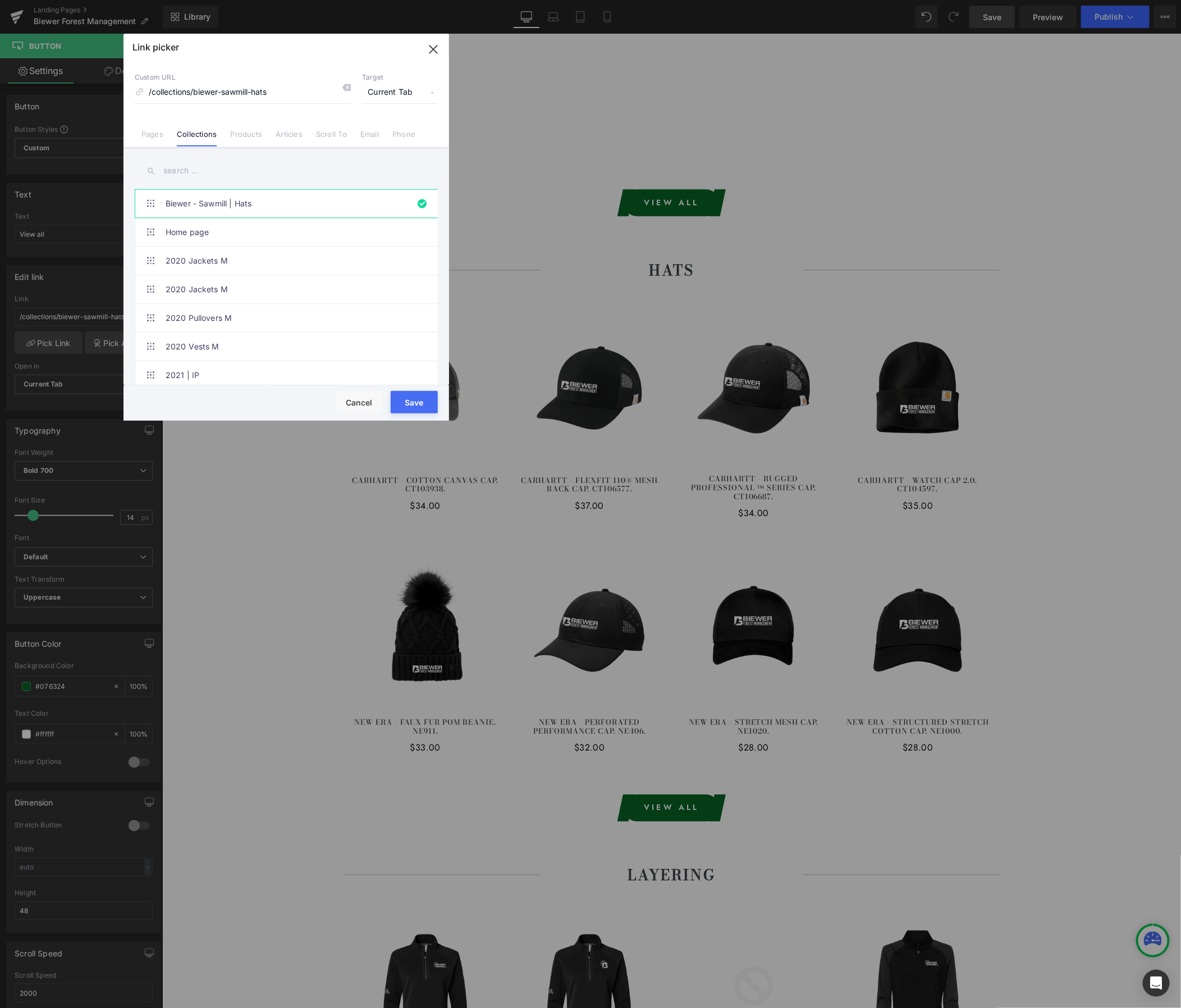
click at [240, 169] on input "text" at bounding box center [286, 171] width 303 height 25
paste input "Biewer - Forest Management"
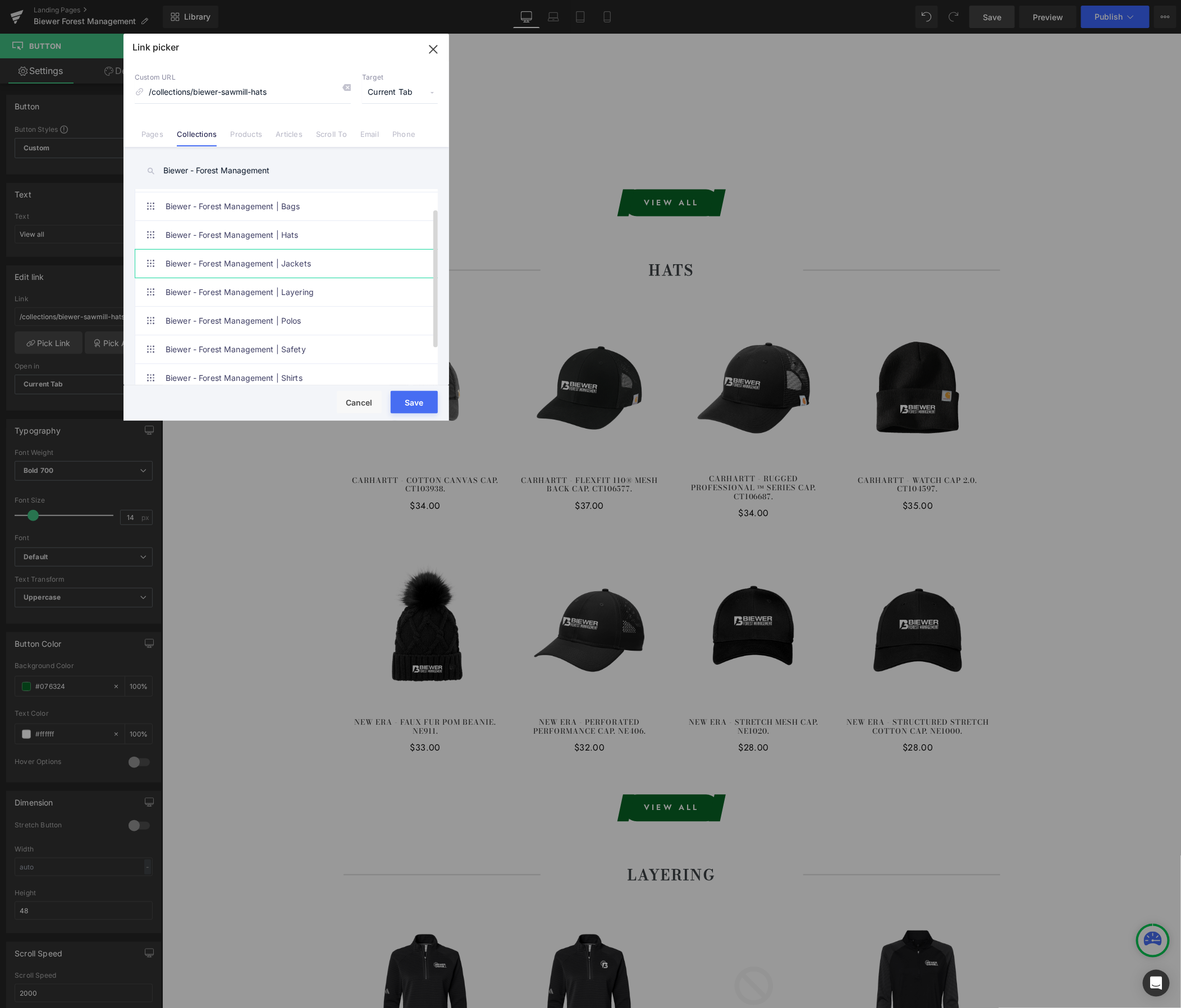
scroll to position [24, 0]
type input "Biewer - Forest Management"
click at [292, 237] on link "Biewer - Forest Management | Hats" at bounding box center [288, 237] width 247 height 28
click at [428, 401] on button "Save" at bounding box center [415, 402] width 47 height 22
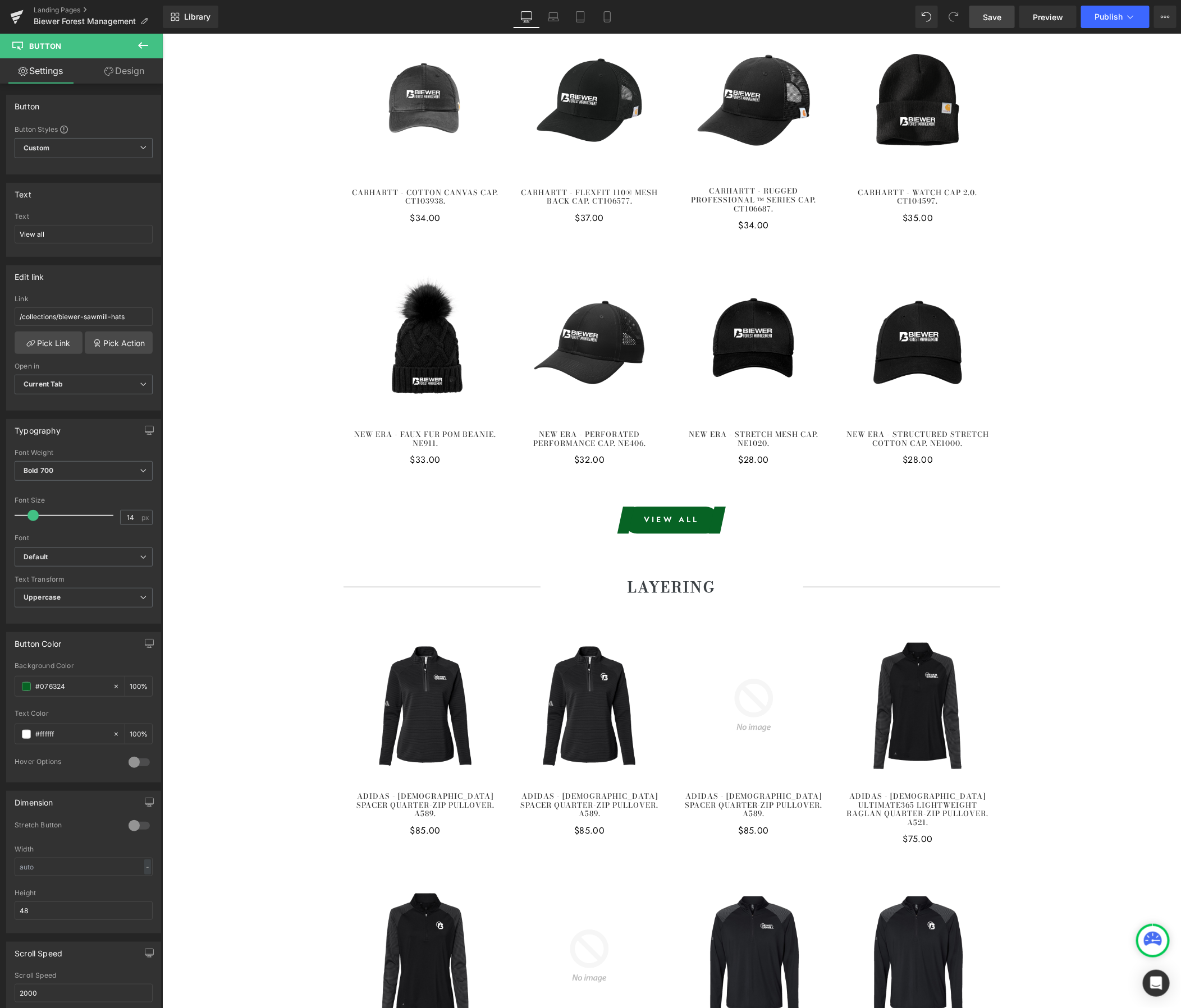
scroll to position [1165, 0]
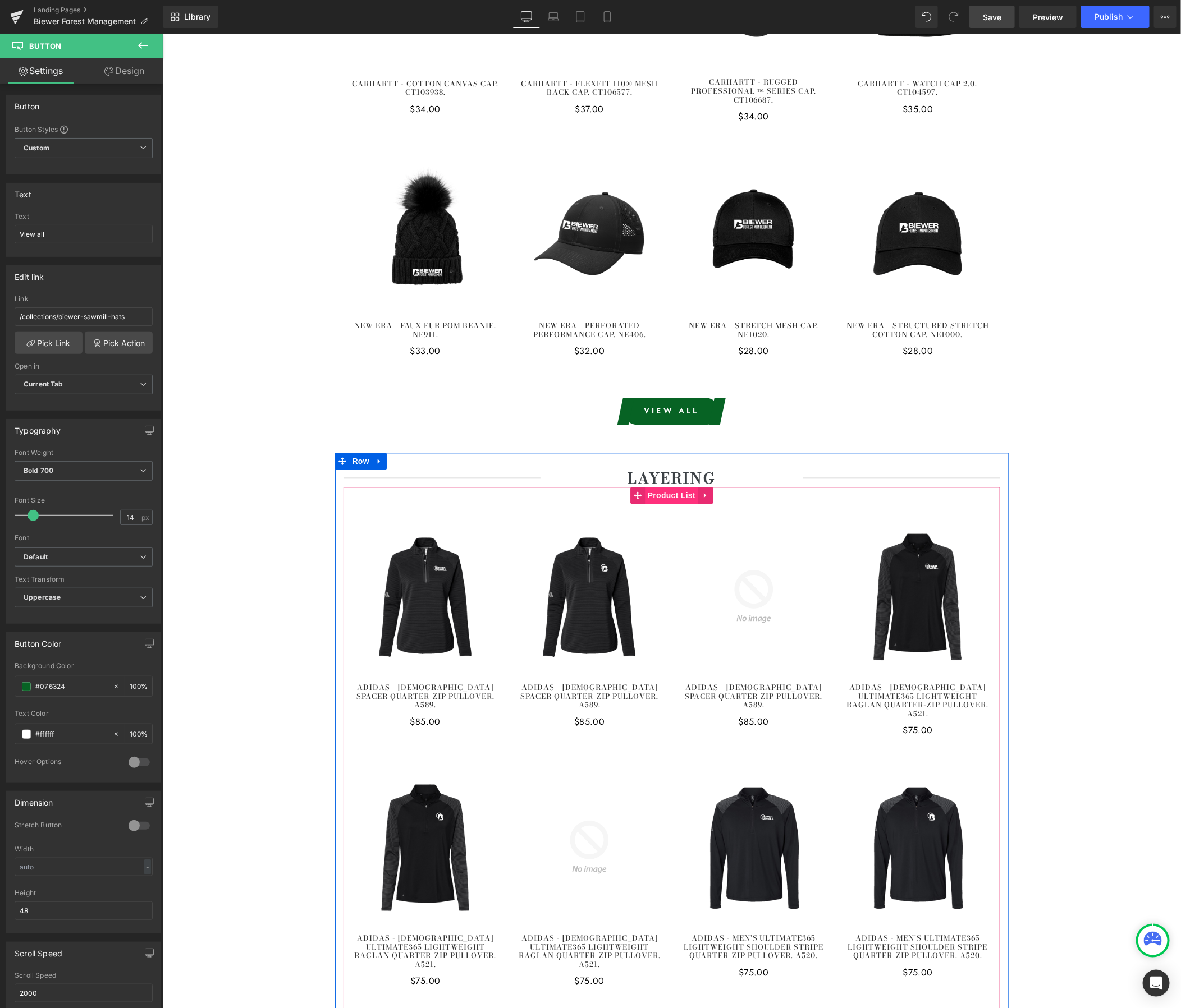
click at [671, 493] on span "Product List" at bounding box center [671, 495] width 53 height 17
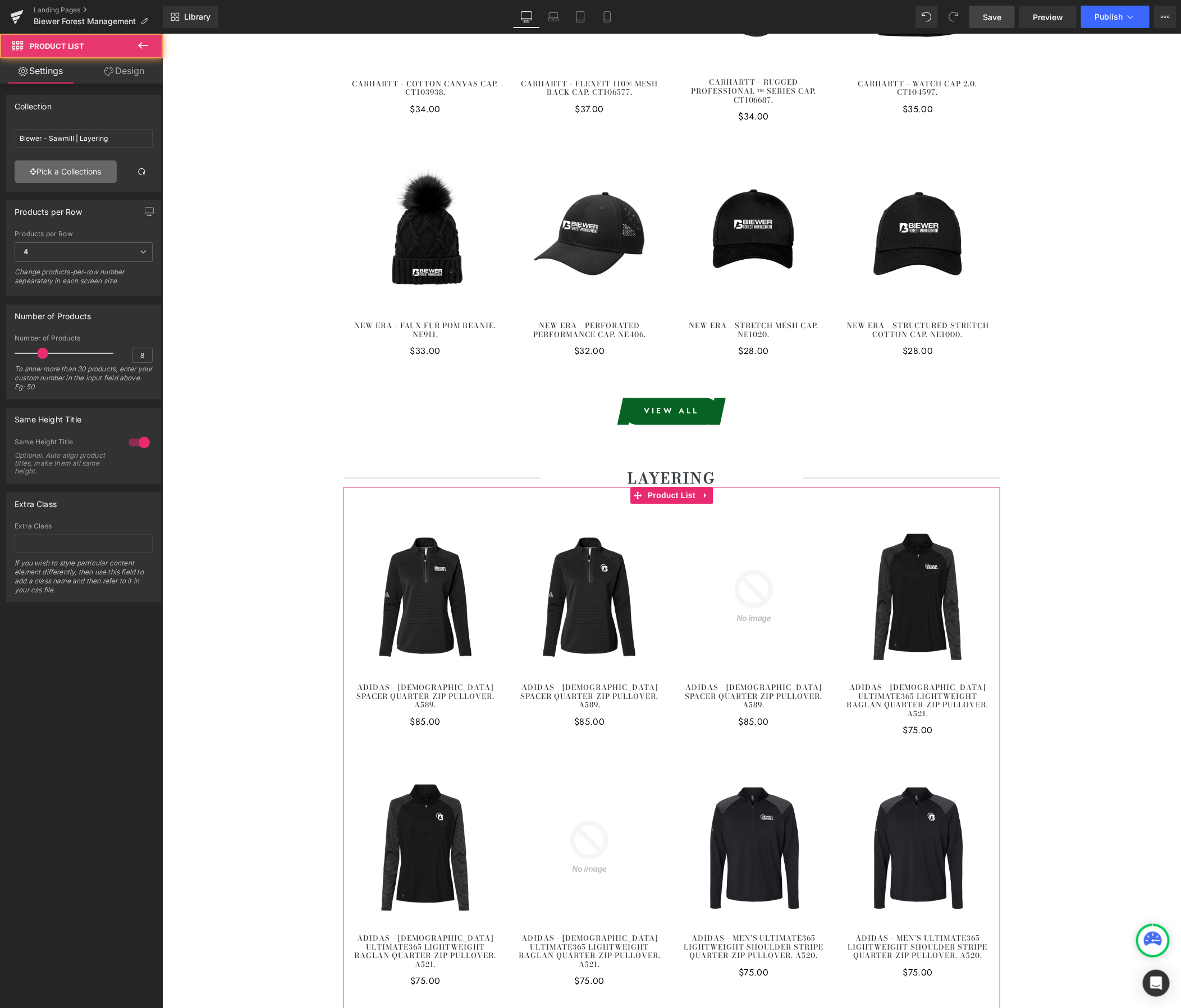
click at [97, 173] on link "Pick a Collections" at bounding box center [66, 172] width 102 height 22
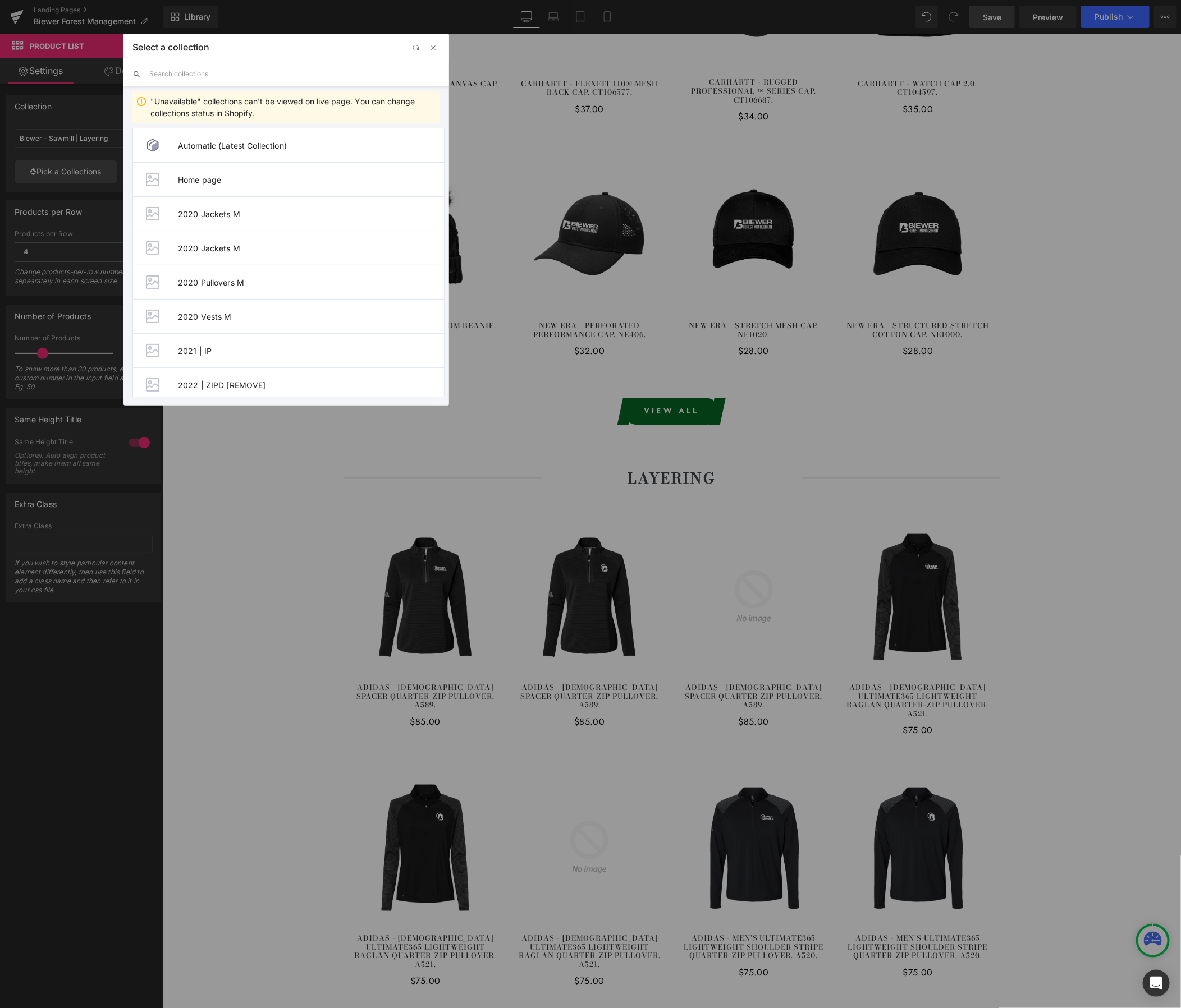
click at [253, 79] on input "text" at bounding box center [294, 74] width 291 height 24
paste input "Biewer - Forest Management"
type input "Biewer - Forest Management"
click at [264, 284] on span "Biewer - Forest Management | Layering" at bounding box center [311, 282] width 266 height 10
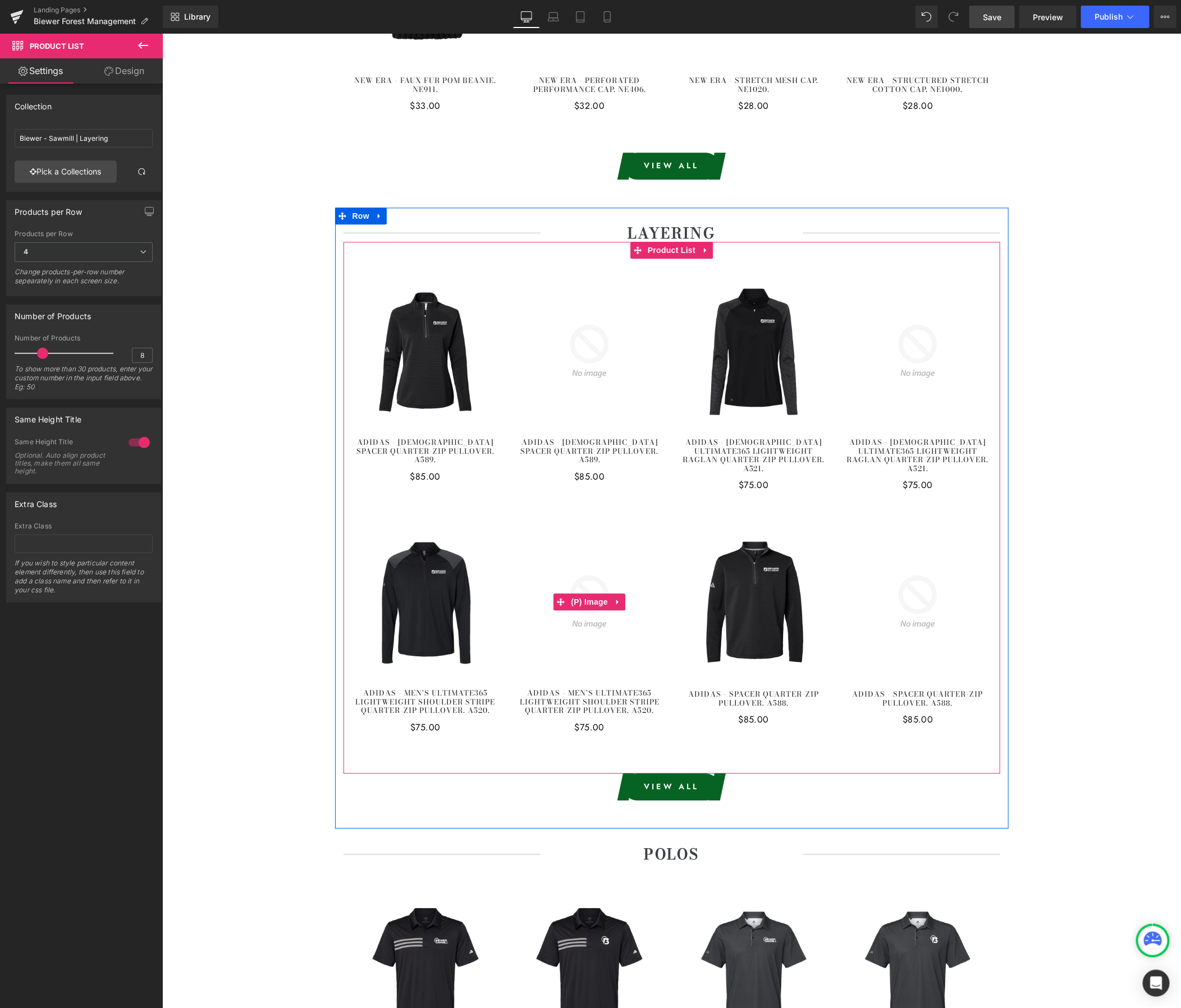
scroll to position [1429, 0]
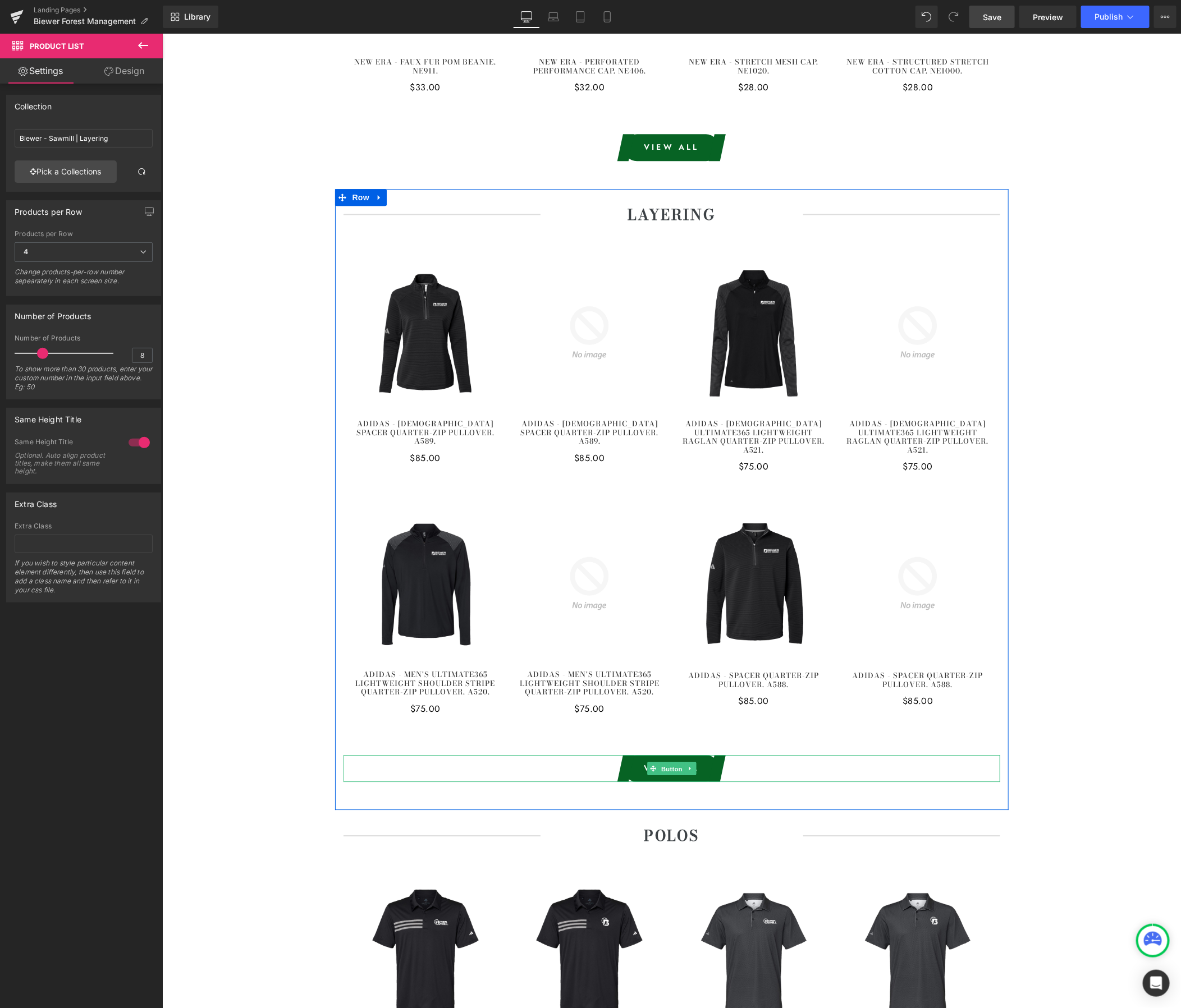
click at [667, 762] on span "Button" at bounding box center [671, 768] width 26 height 13
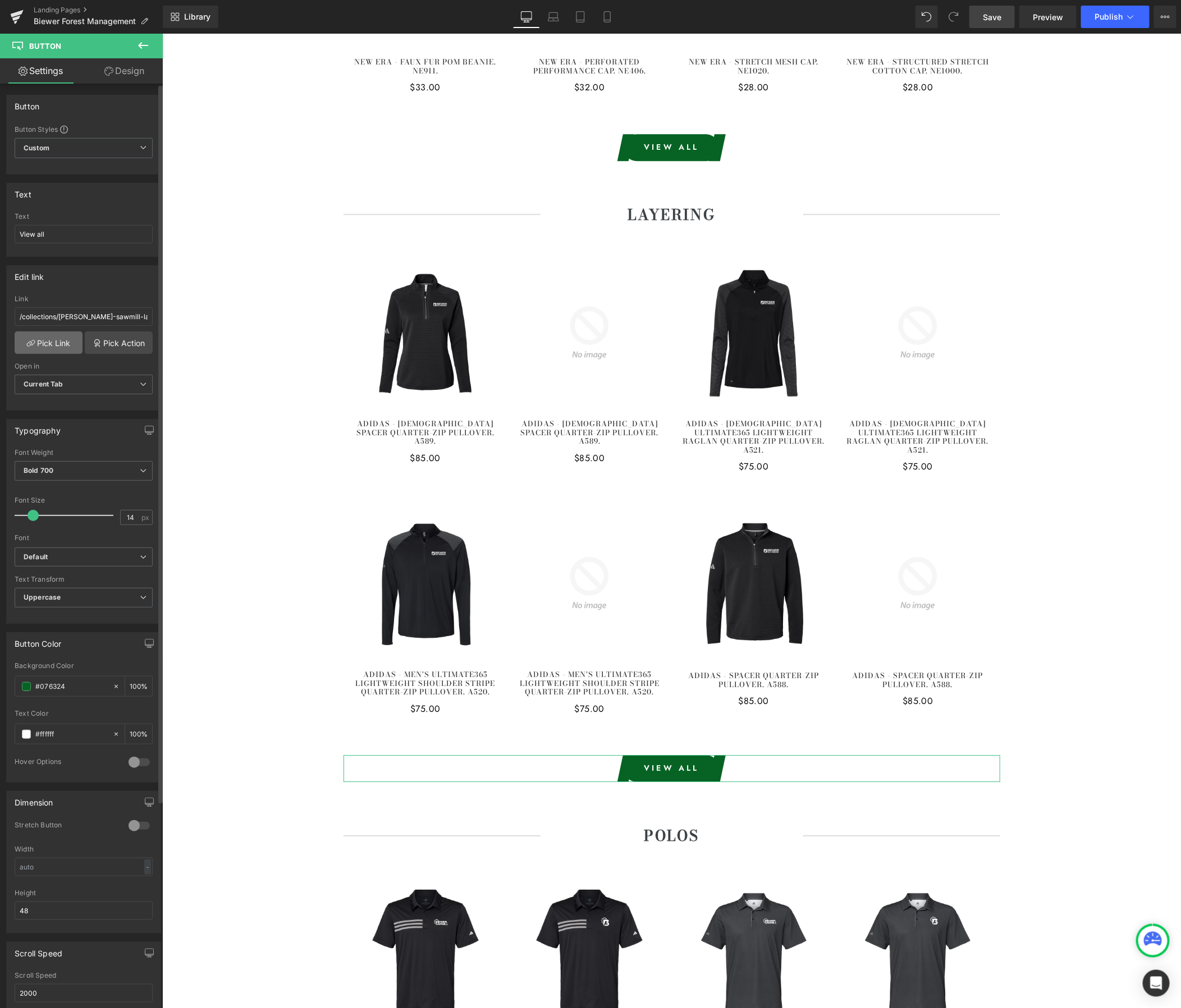
click at [46, 347] on link "Pick Link" at bounding box center [49, 343] width 68 height 22
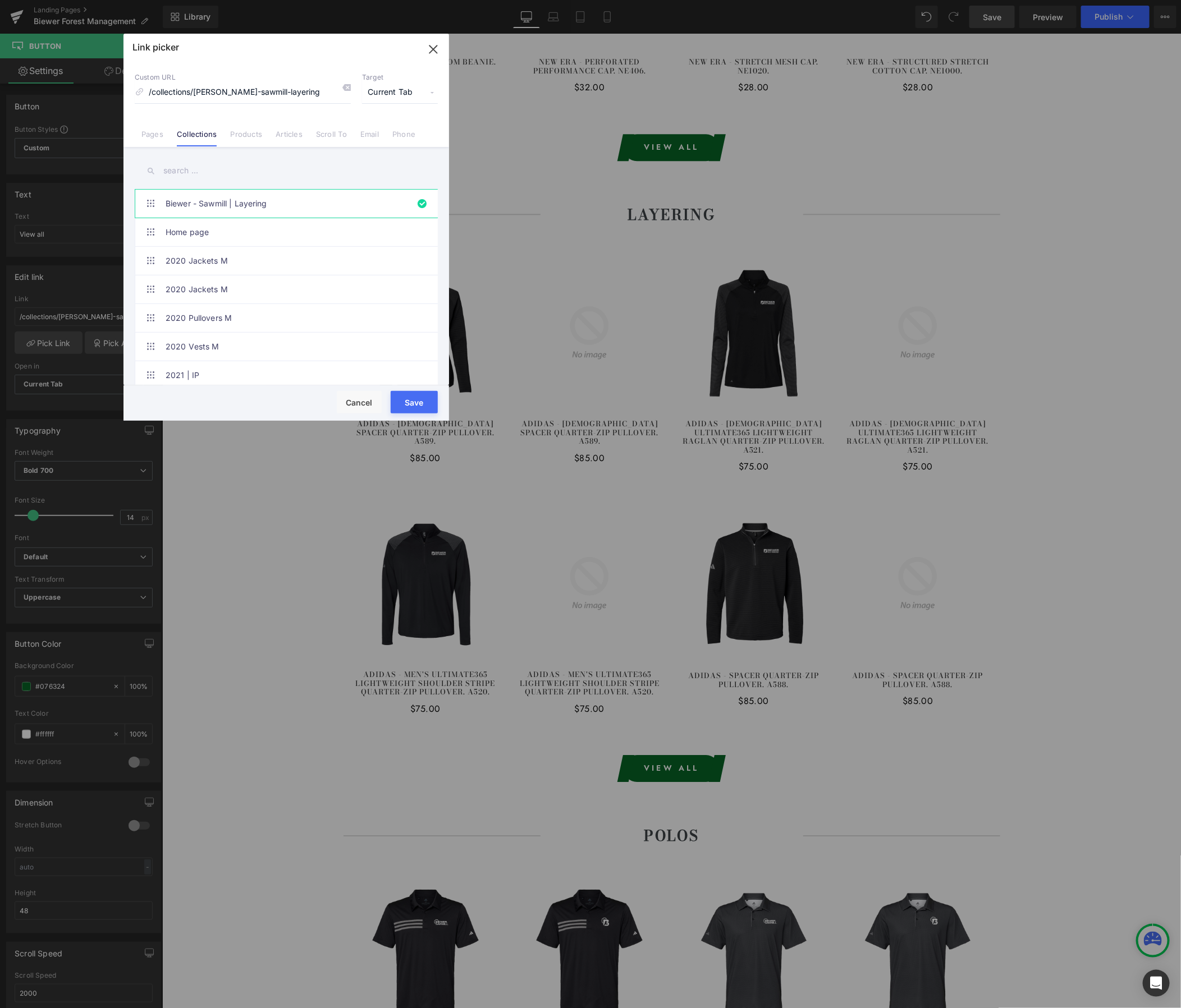
click at [201, 167] on input "text" at bounding box center [286, 171] width 303 height 25
paste input "Biewer - Forest Management"
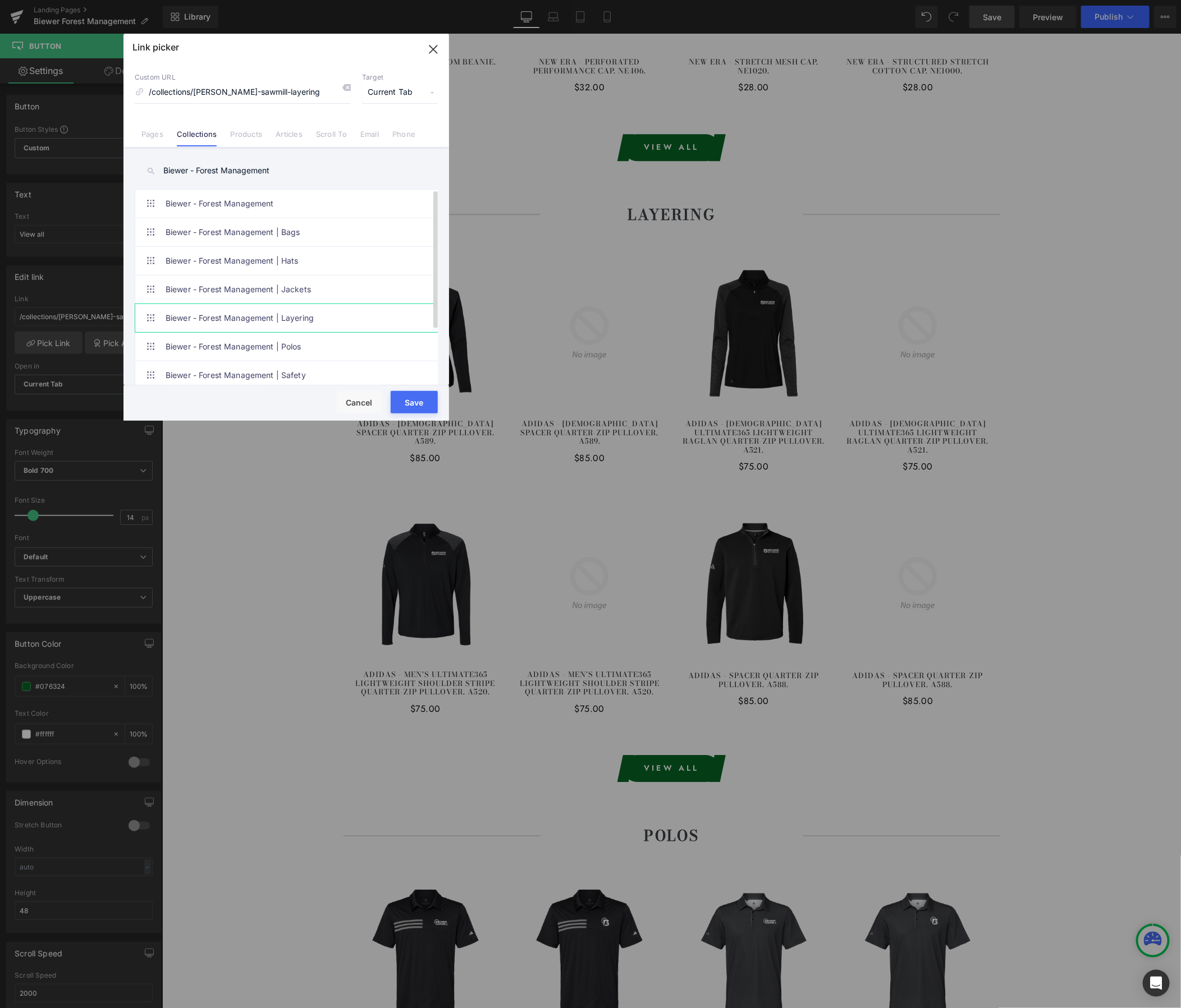
type input "Biewer - Forest Management"
click at [291, 319] on link "Biewer - Forest Management | Layering" at bounding box center [288, 318] width 247 height 28
click at [410, 405] on button "Save" at bounding box center [415, 402] width 47 height 22
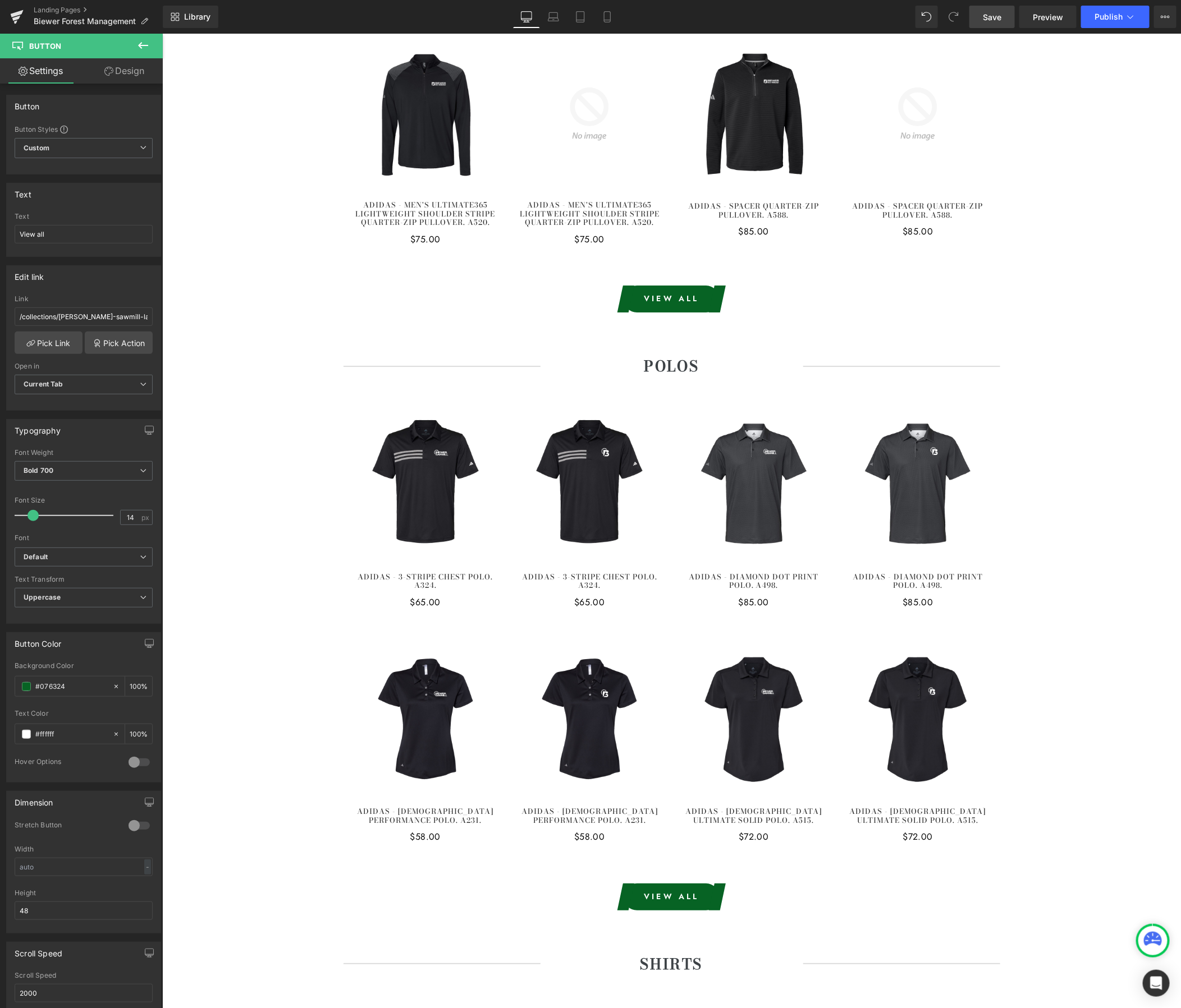
scroll to position [1907, 0]
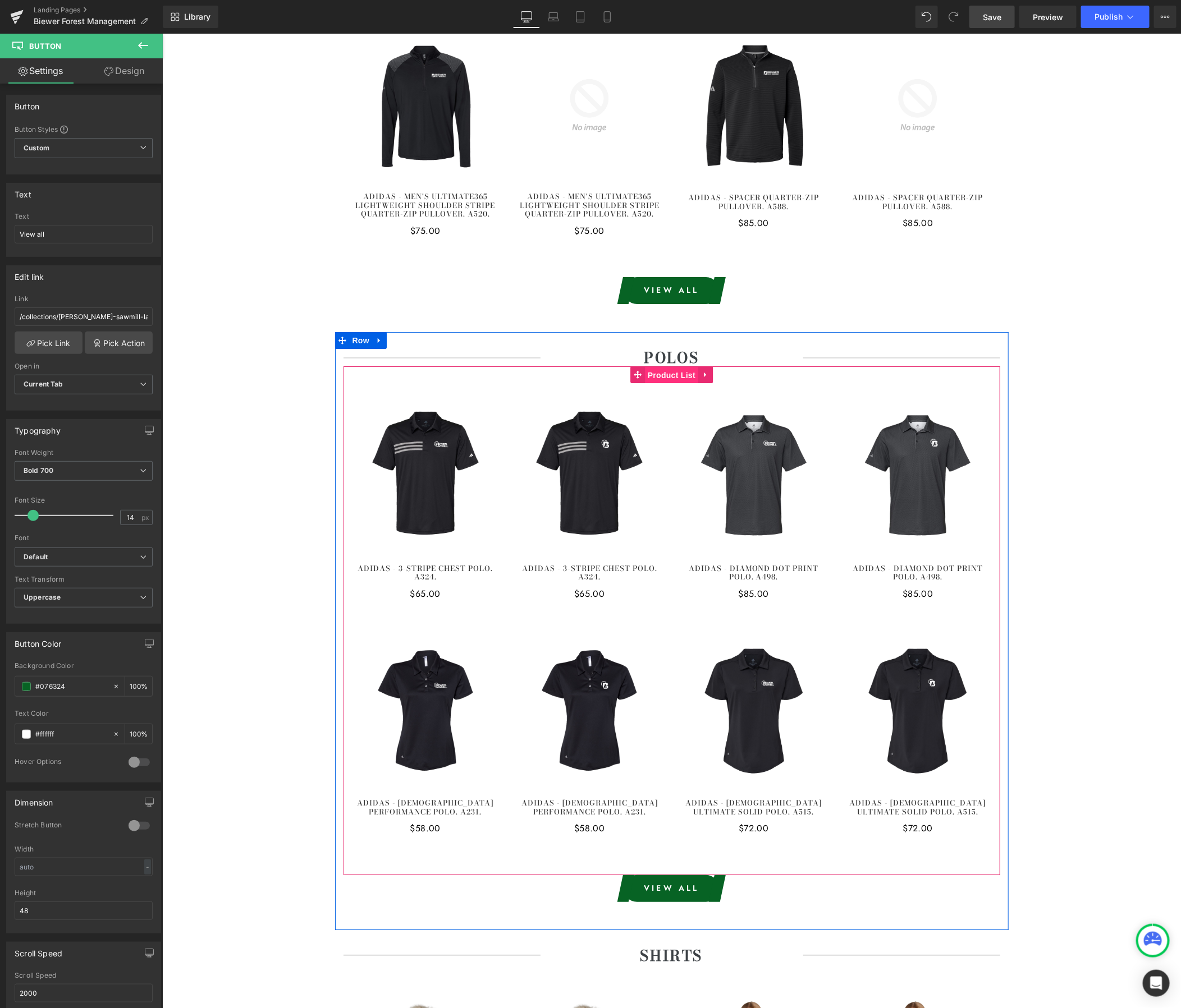
click at [665, 366] on span "Product List" at bounding box center [671, 375] width 53 height 17
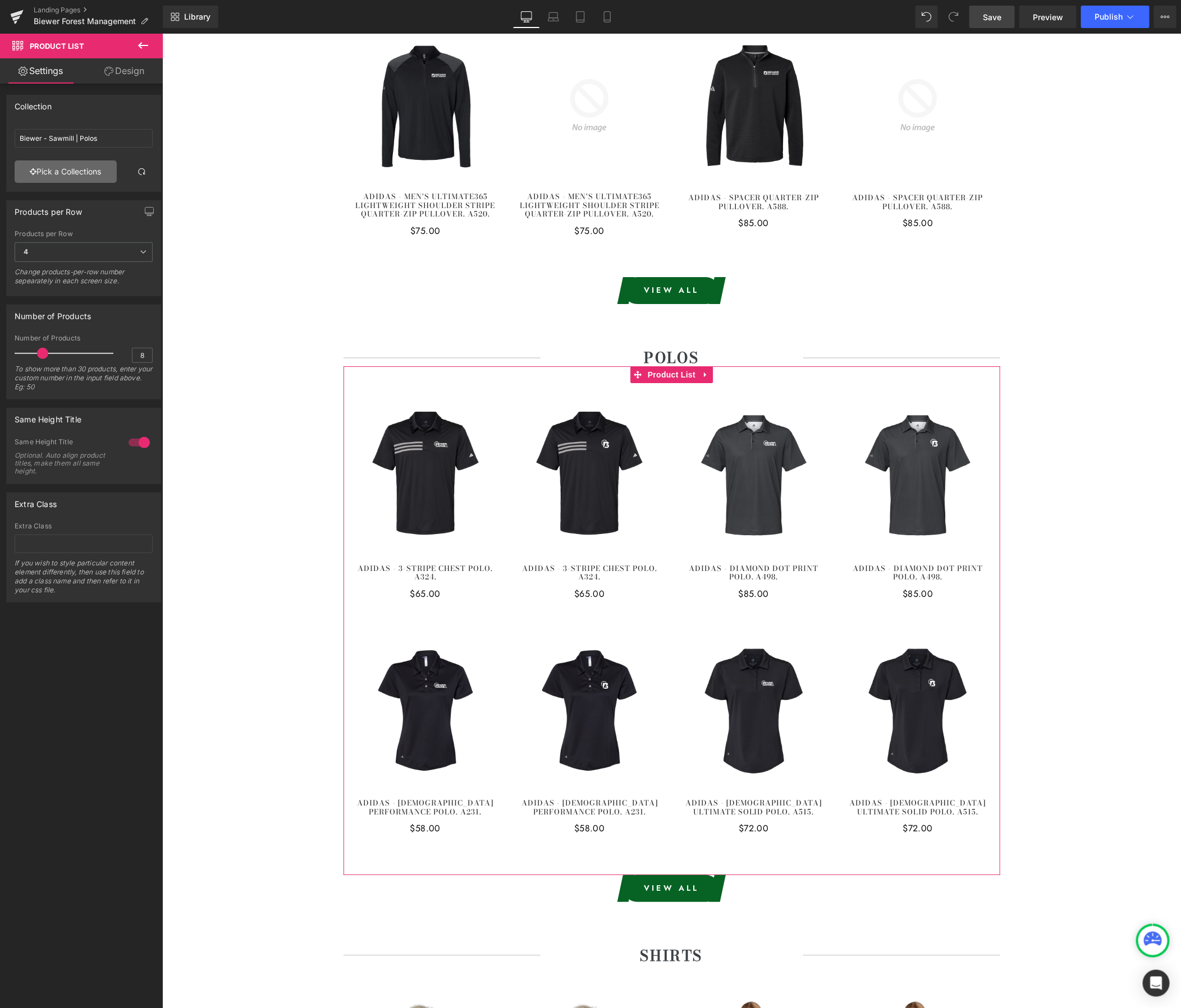
click at [74, 173] on link "Pick a Collections" at bounding box center [66, 172] width 102 height 22
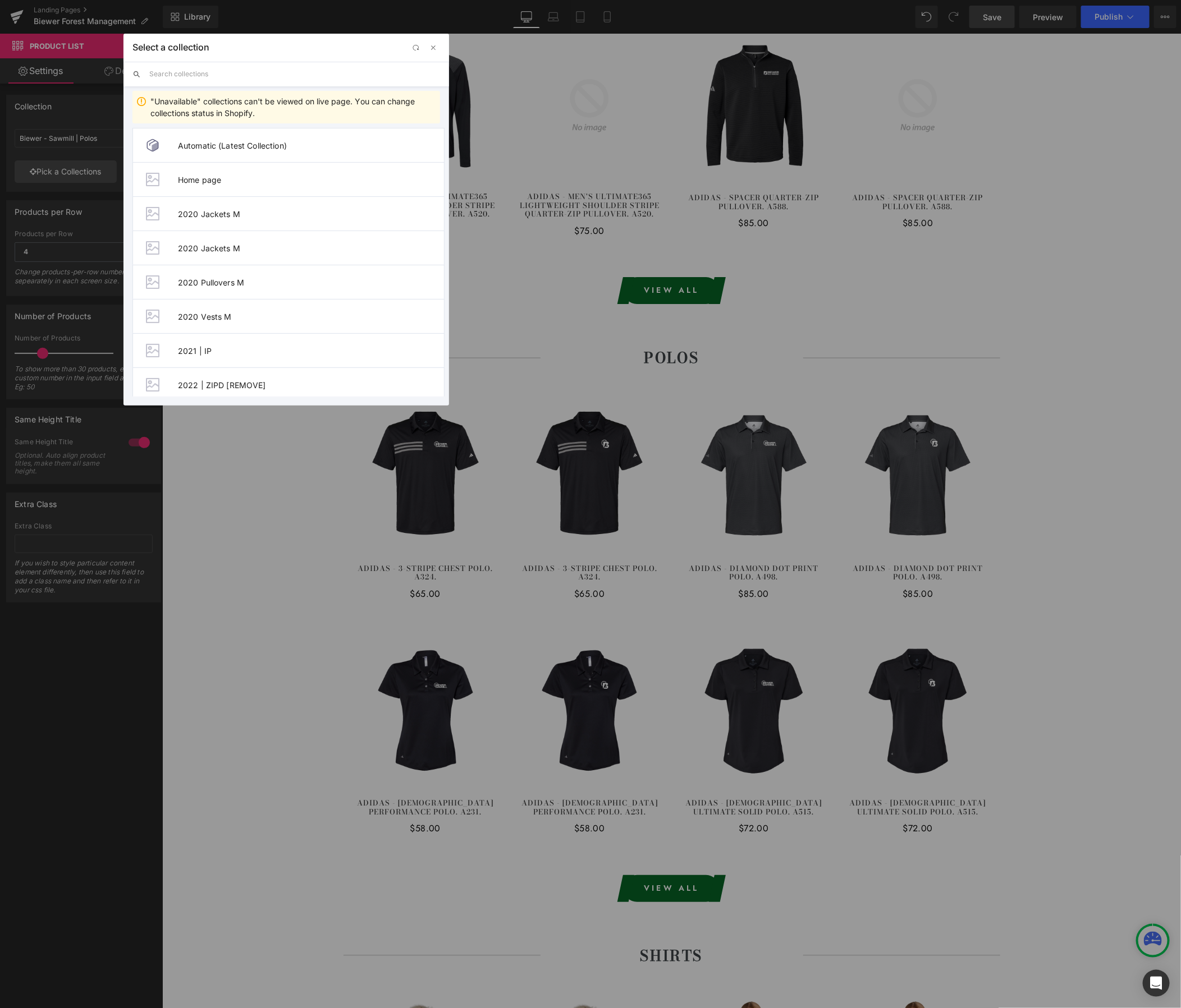
click at [174, 72] on input "text" at bounding box center [294, 74] width 291 height 24
paste input "Biewer - Forest Management"
type input "Biewer - Forest Management"
click at [267, 316] on span "Biewer - Forest Management | Polos" at bounding box center [311, 316] width 266 height 10
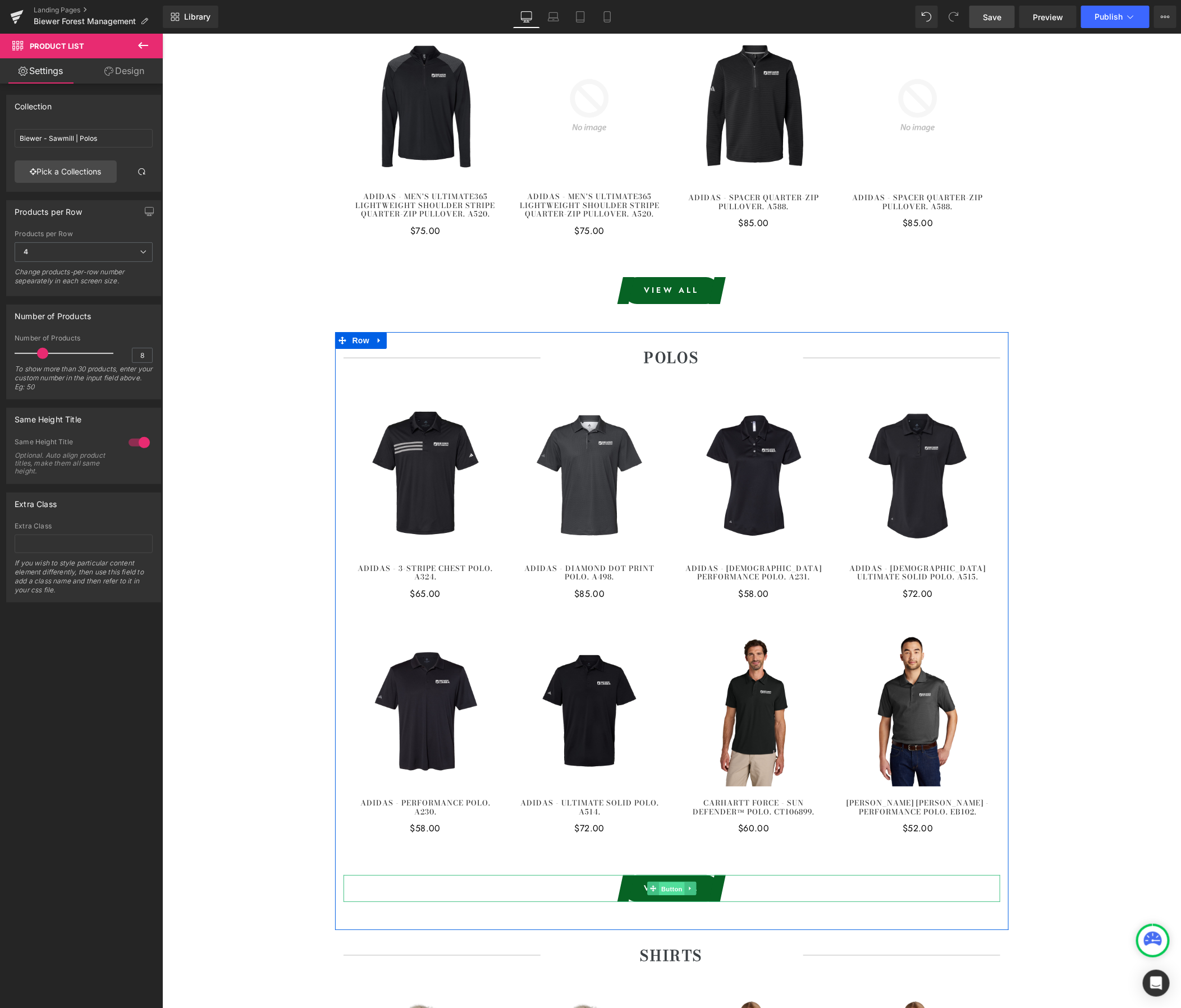
click at [670, 882] on span "Button" at bounding box center [671, 889] width 26 height 13
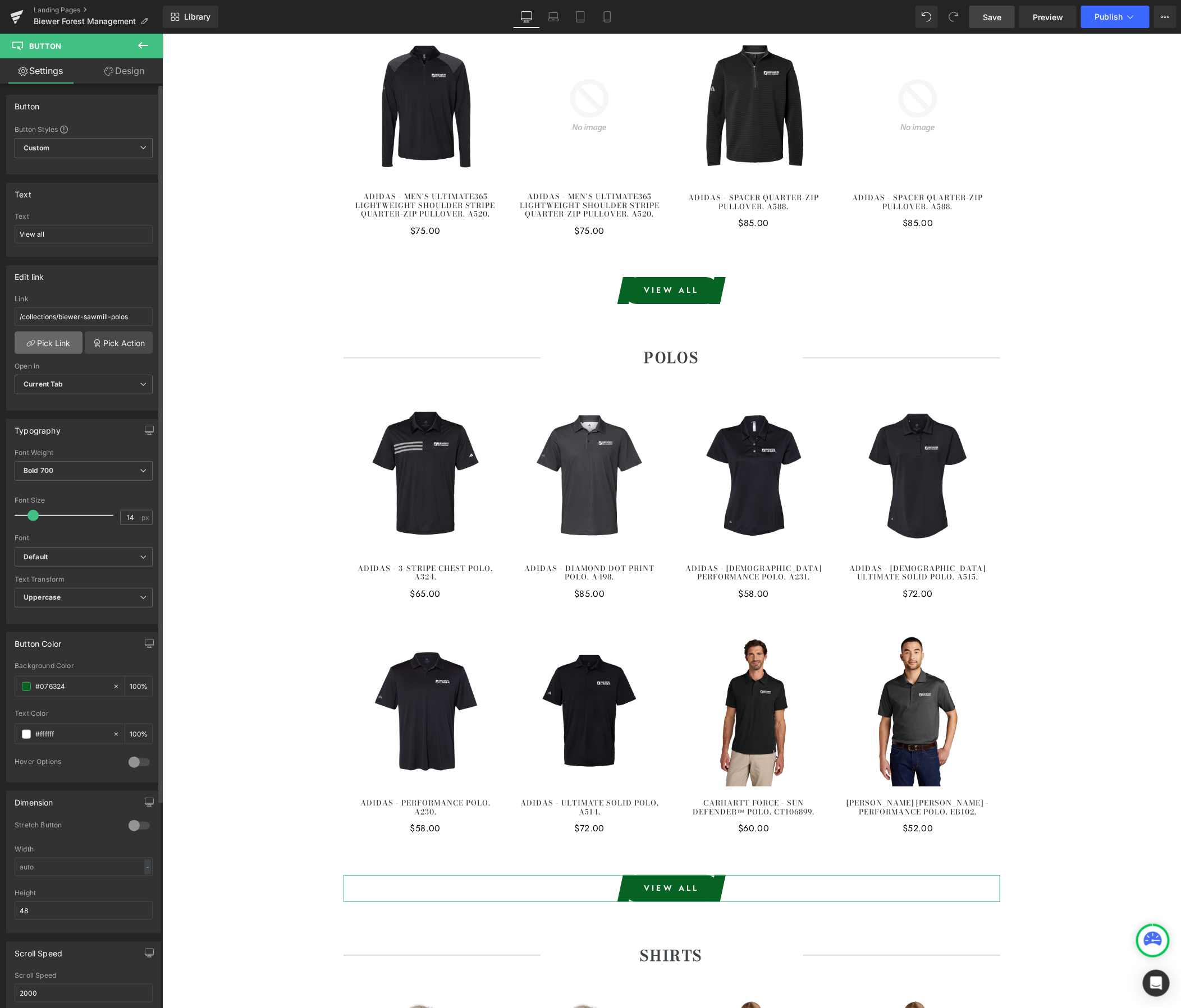
click at [50, 351] on link "Pick Link" at bounding box center [49, 343] width 68 height 22
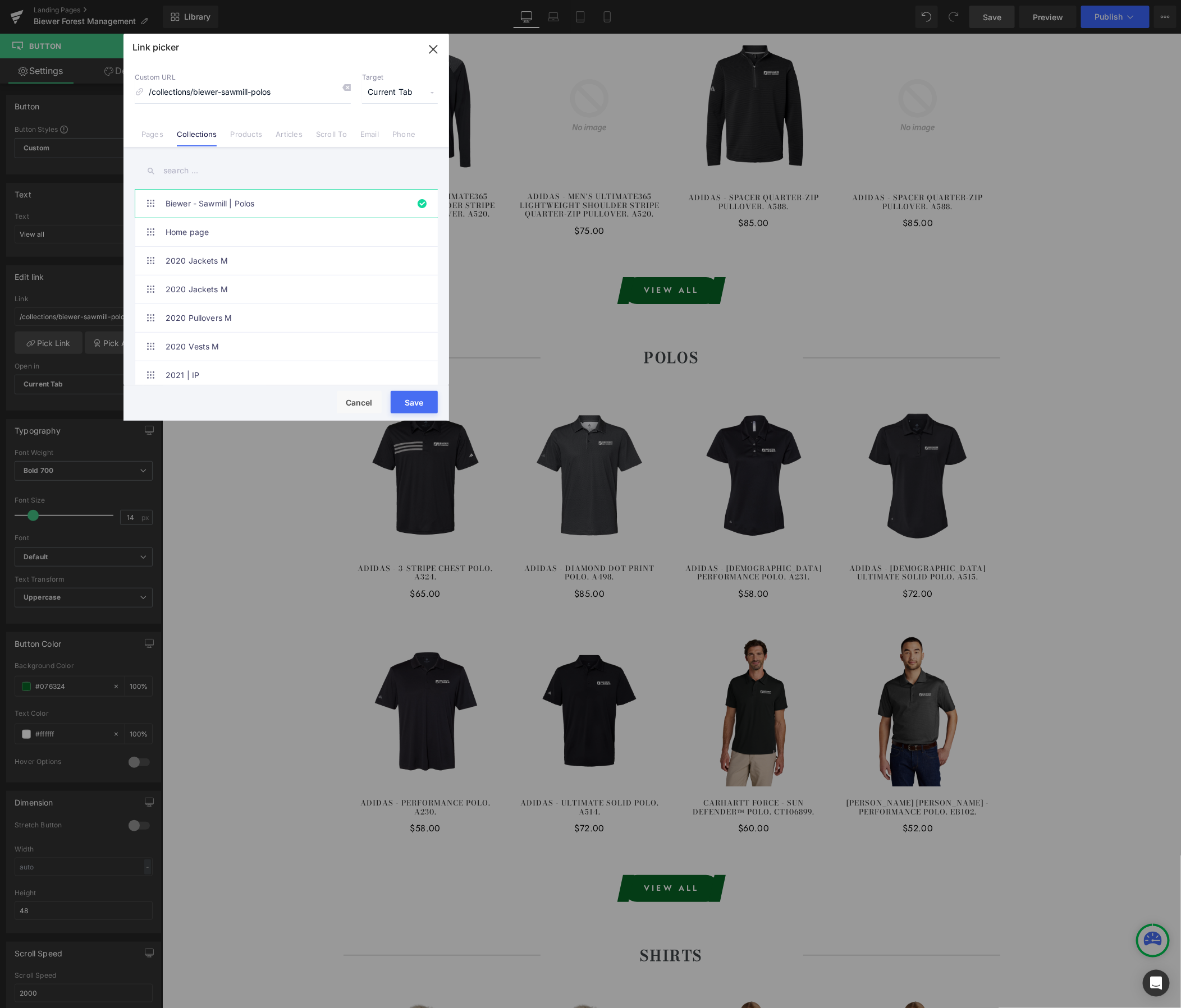
click at [181, 176] on input "text" at bounding box center [286, 171] width 303 height 25
paste input "Biewer - Forest Management"
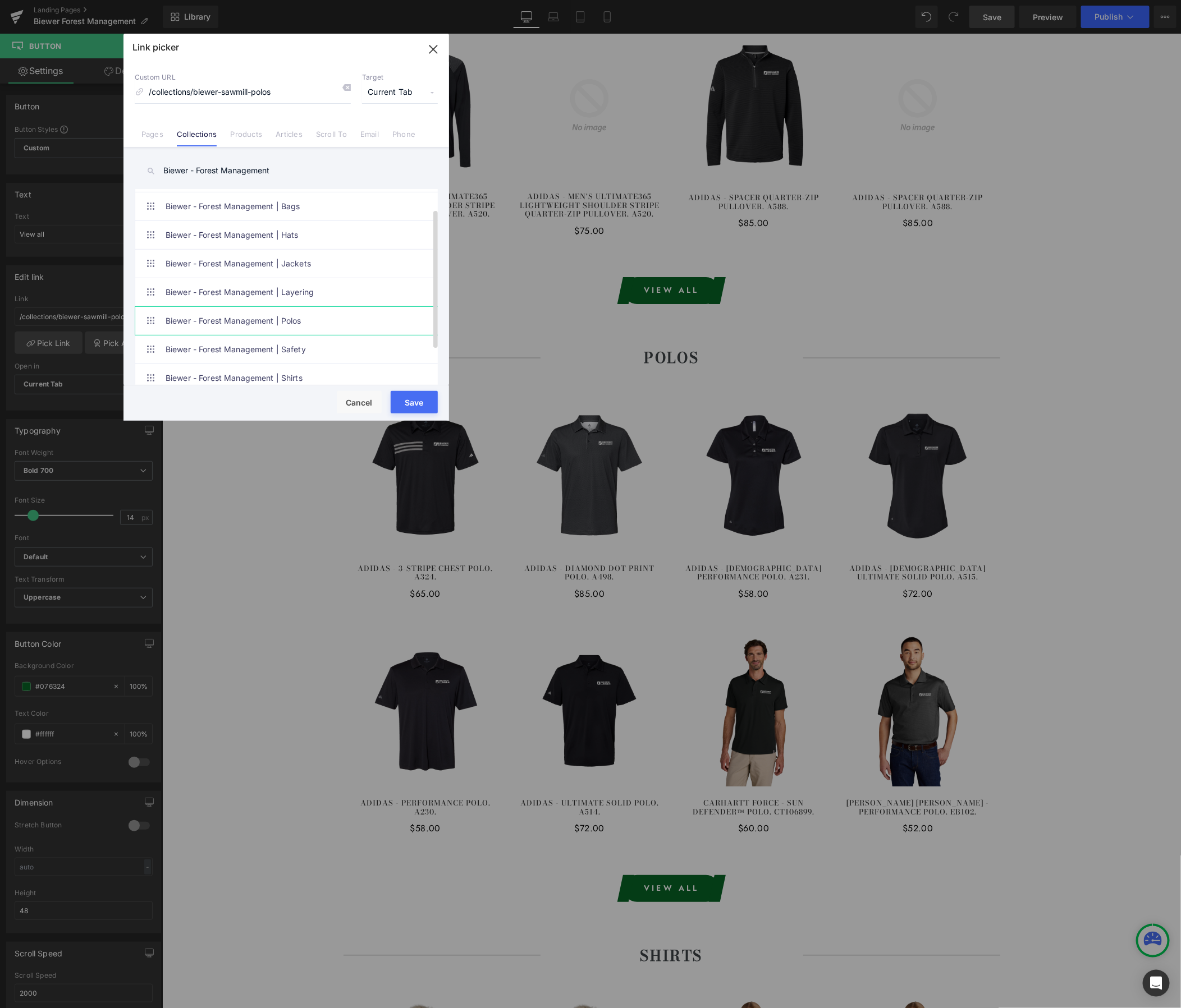
scroll to position [27, 0]
type input "Biewer - Forest Management"
click at [250, 318] on link "Biewer - Forest Management | Polos" at bounding box center [288, 320] width 247 height 28
click at [415, 403] on button "Save" at bounding box center [415, 402] width 47 height 22
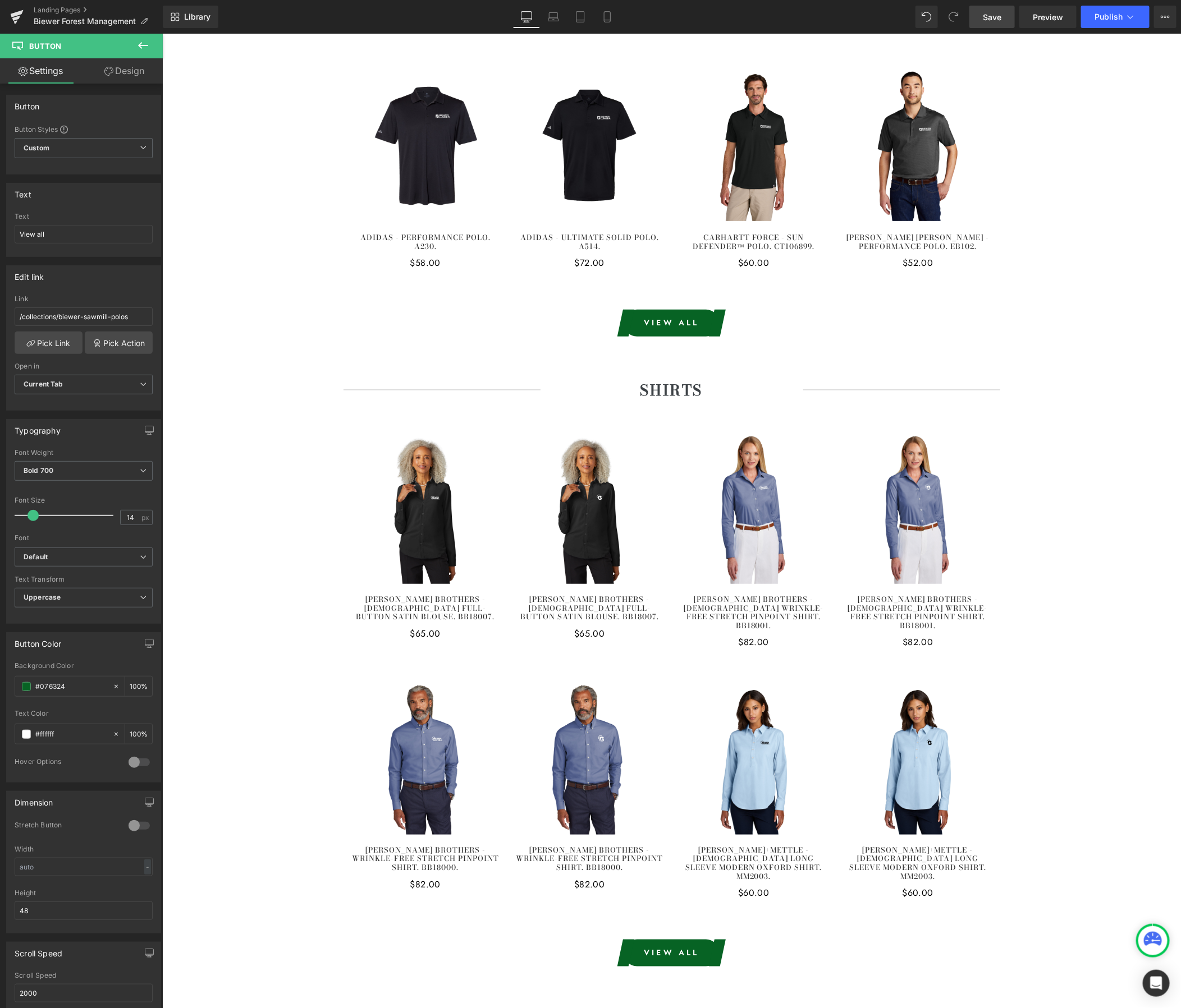
scroll to position [2597, 0]
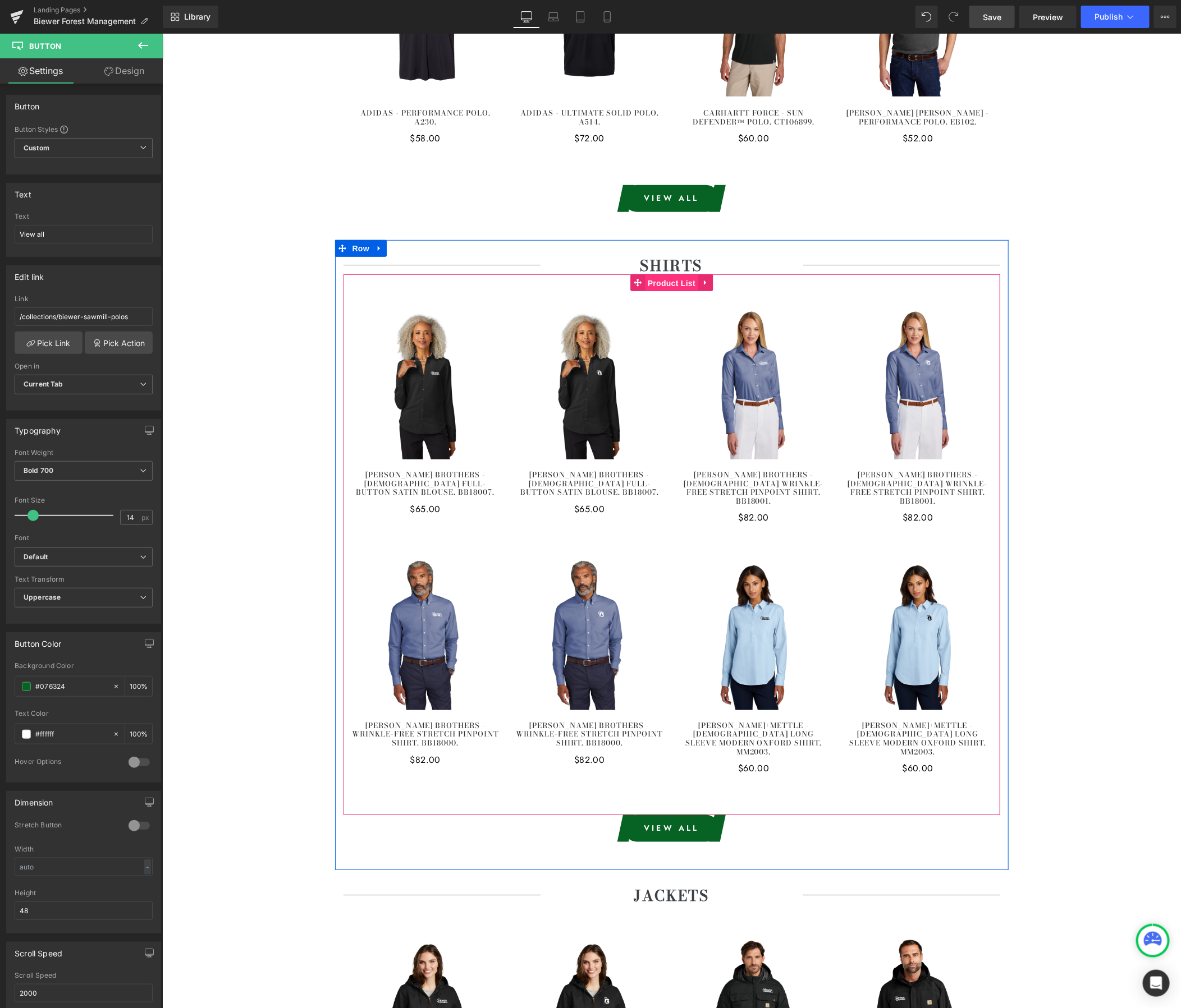
click at [672, 274] on span "Product List" at bounding box center [671, 282] width 53 height 17
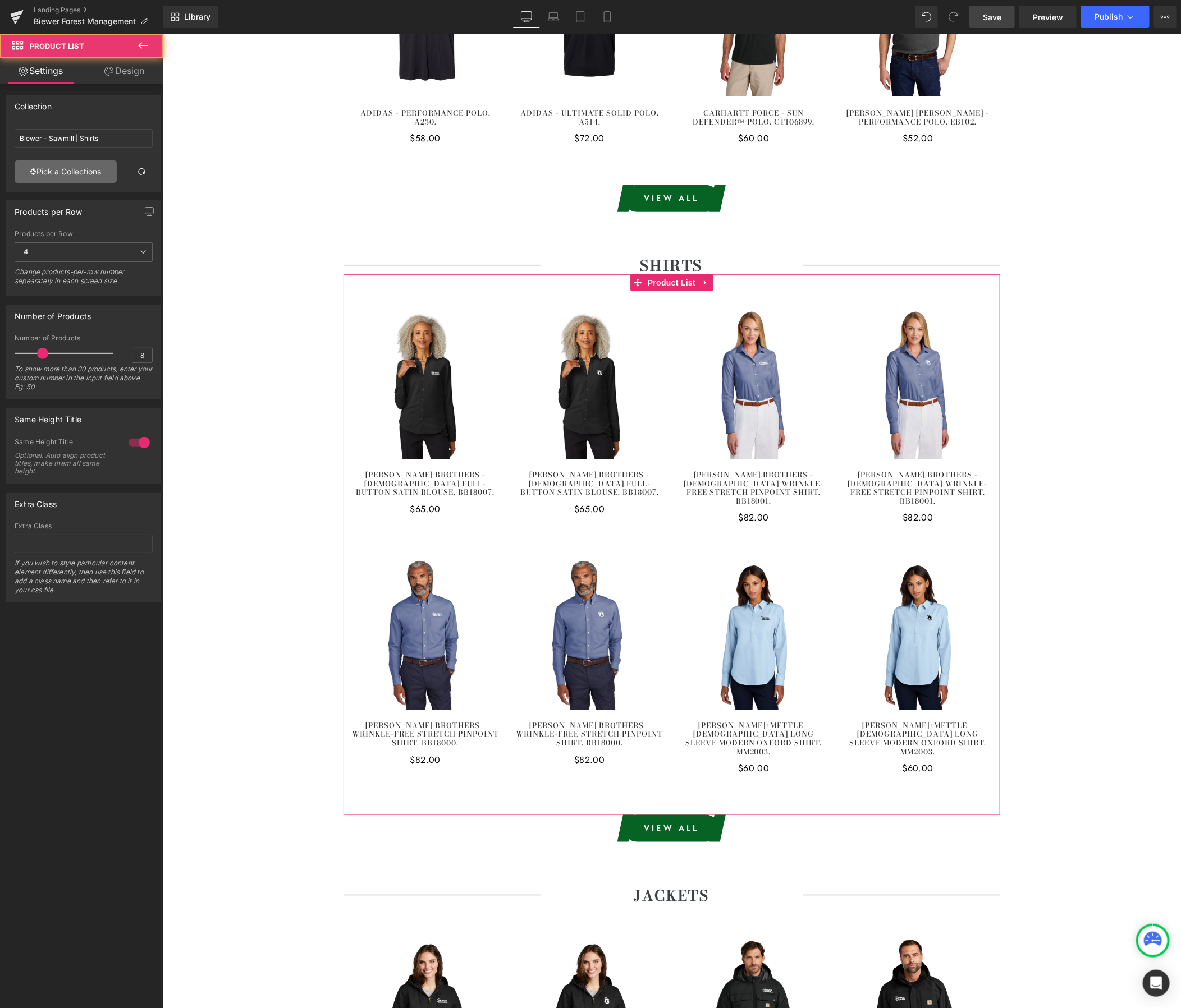
click at [68, 175] on link "Pick a Collections" at bounding box center [66, 172] width 102 height 22
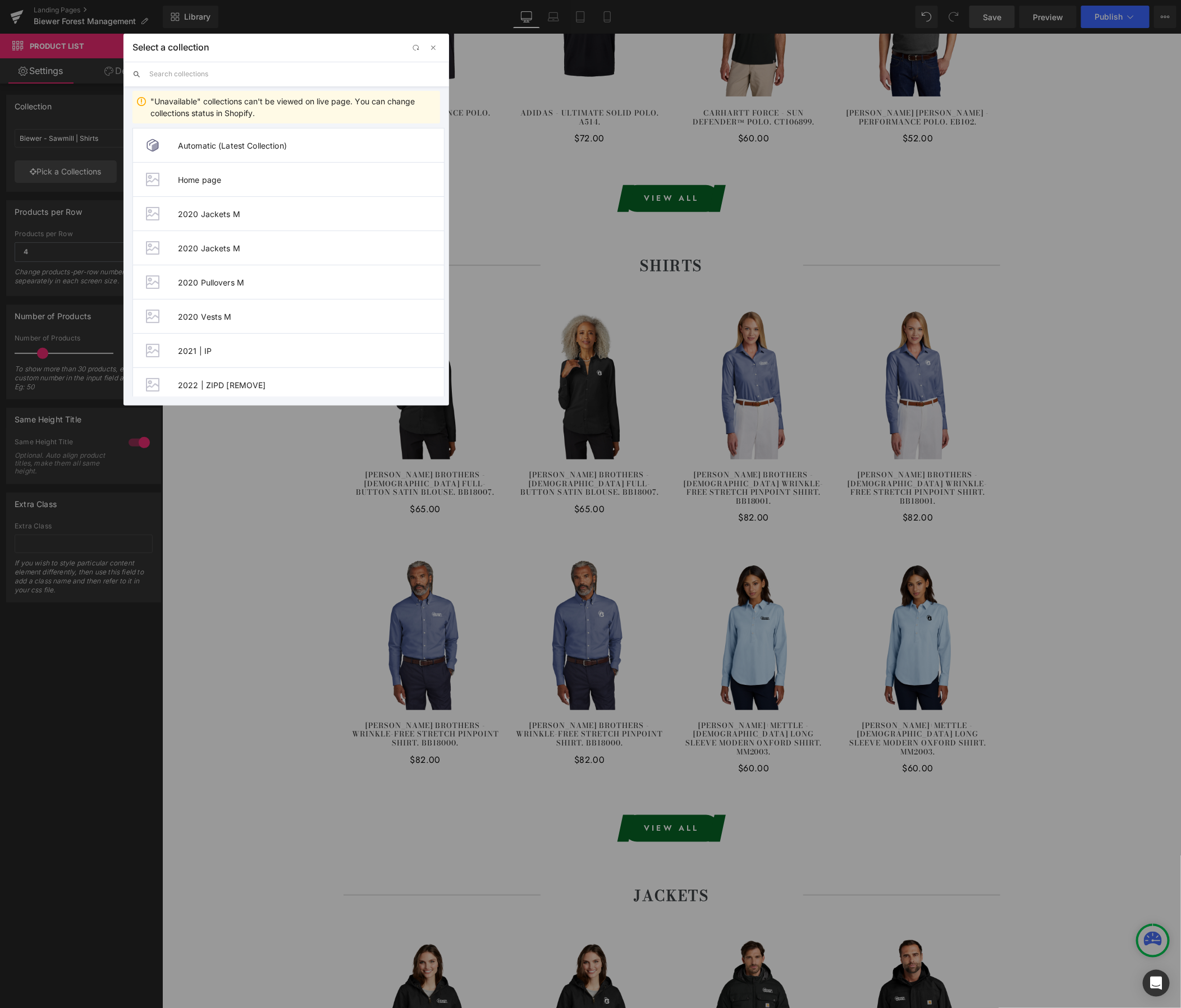
click at [188, 72] on input "text" at bounding box center [294, 74] width 291 height 24
paste input "Biewer - Forest Management"
type input "Biewer - Forest Management"
click at [318, 382] on span "Biewer - Forest Management | Shirts" at bounding box center [311, 385] width 266 height 10
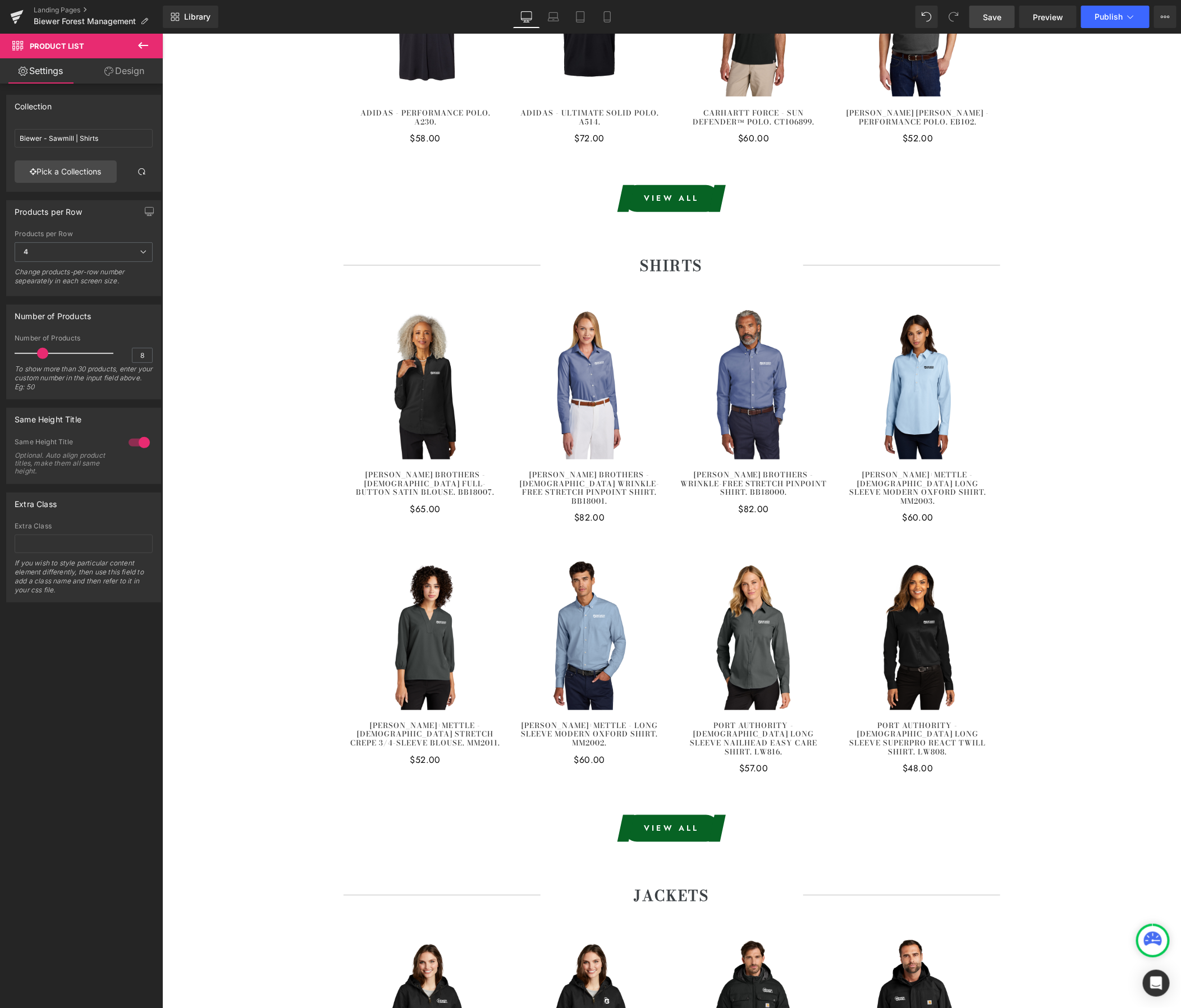
scroll to position [2596, 0]
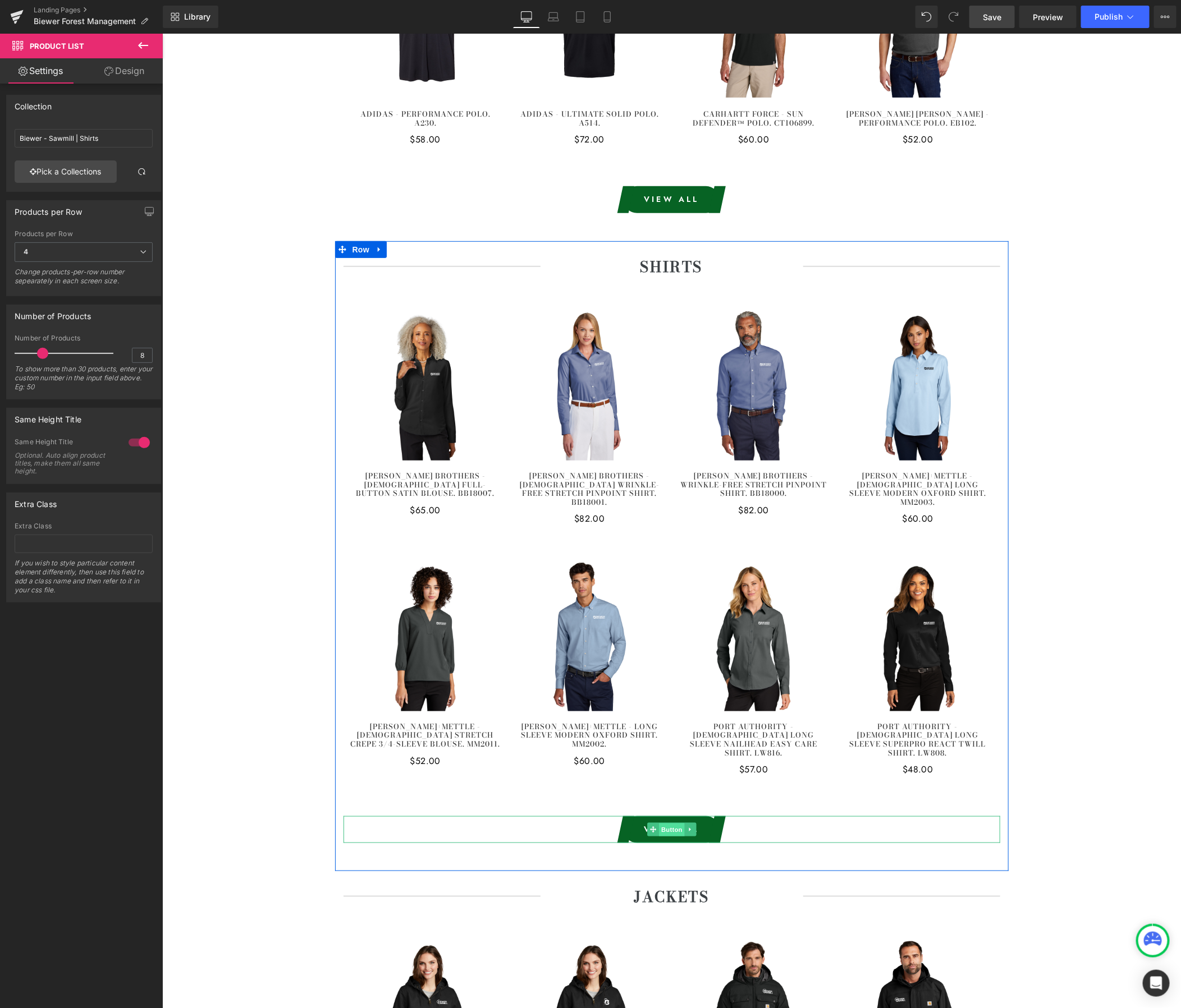
click at [675, 823] on span "Button" at bounding box center [671, 830] width 26 height 13
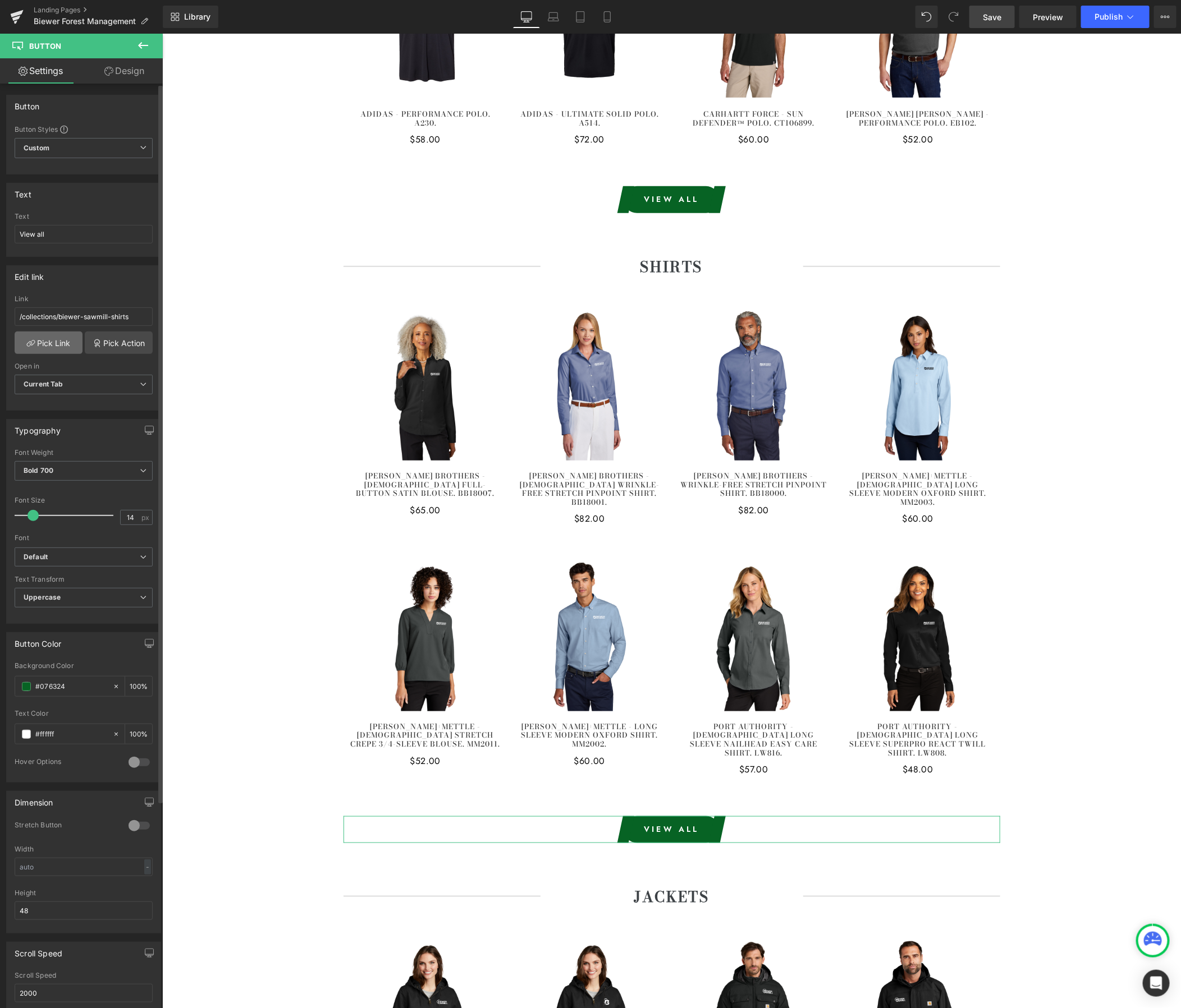
click at [52, 346] on link "Pick Link" at bounding box center [49, 343] width 68 height 22
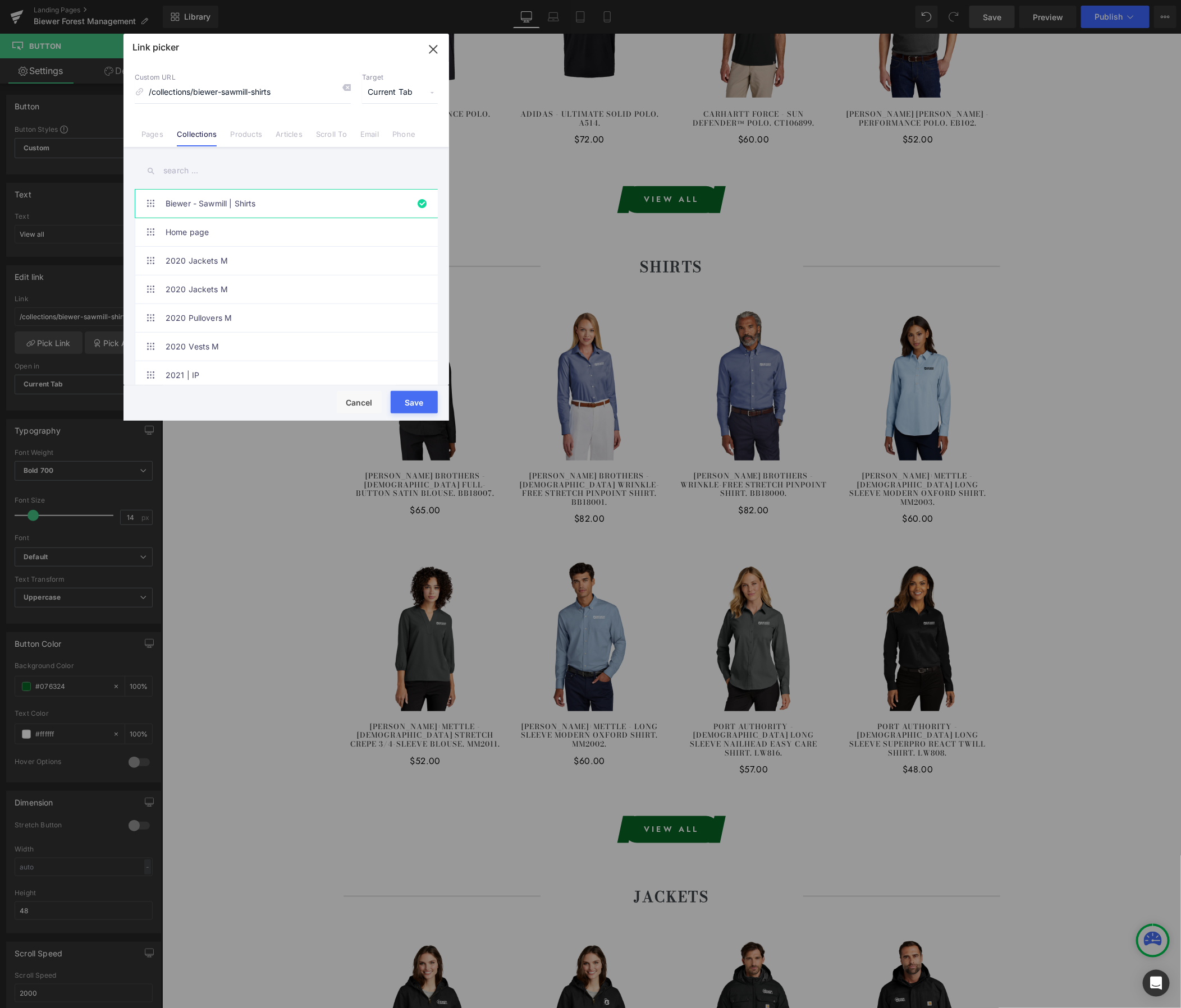
click at [238, 184] on div "Biewer - Sawmill | Shirts Home page 2020 Jackets M 2020 Jackets M 2020 Pullover…" at bounding box center [285, 267] width 325 height 240
click at [238, 176] on input "text" at bounding box center [286, 171] width 303 height 25
paste input "Biewer - Forest Management"
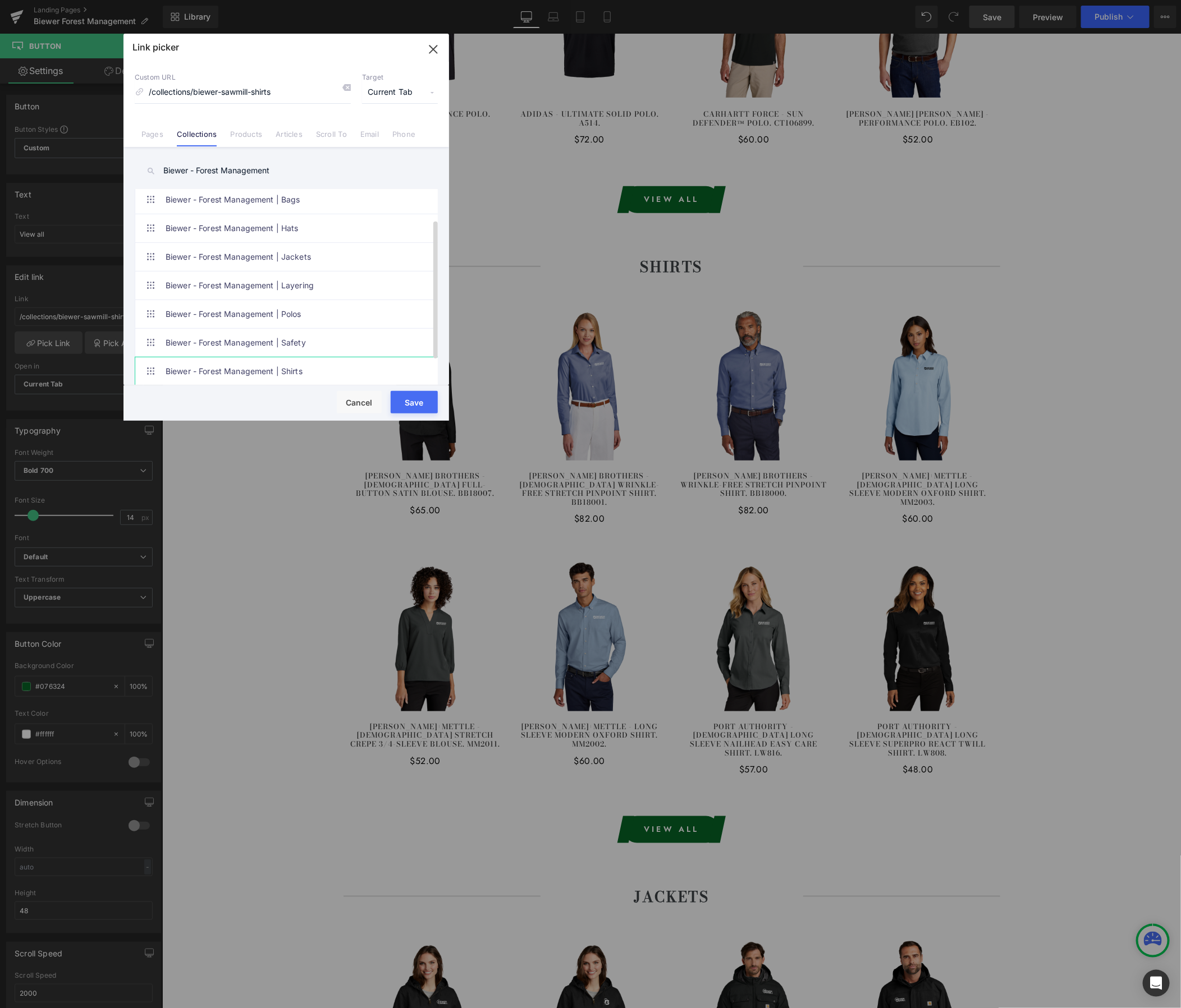
scroll to position [74, 0]
type input "Biewer - Forest Management"
click at [309, 332] on link "Biewer - Forest Management | Shirts" at bounding box center [288, 346] width 247 height 28
click at [412, 404] on button "Save" at bounding box center [415, 402] width 47 height 22
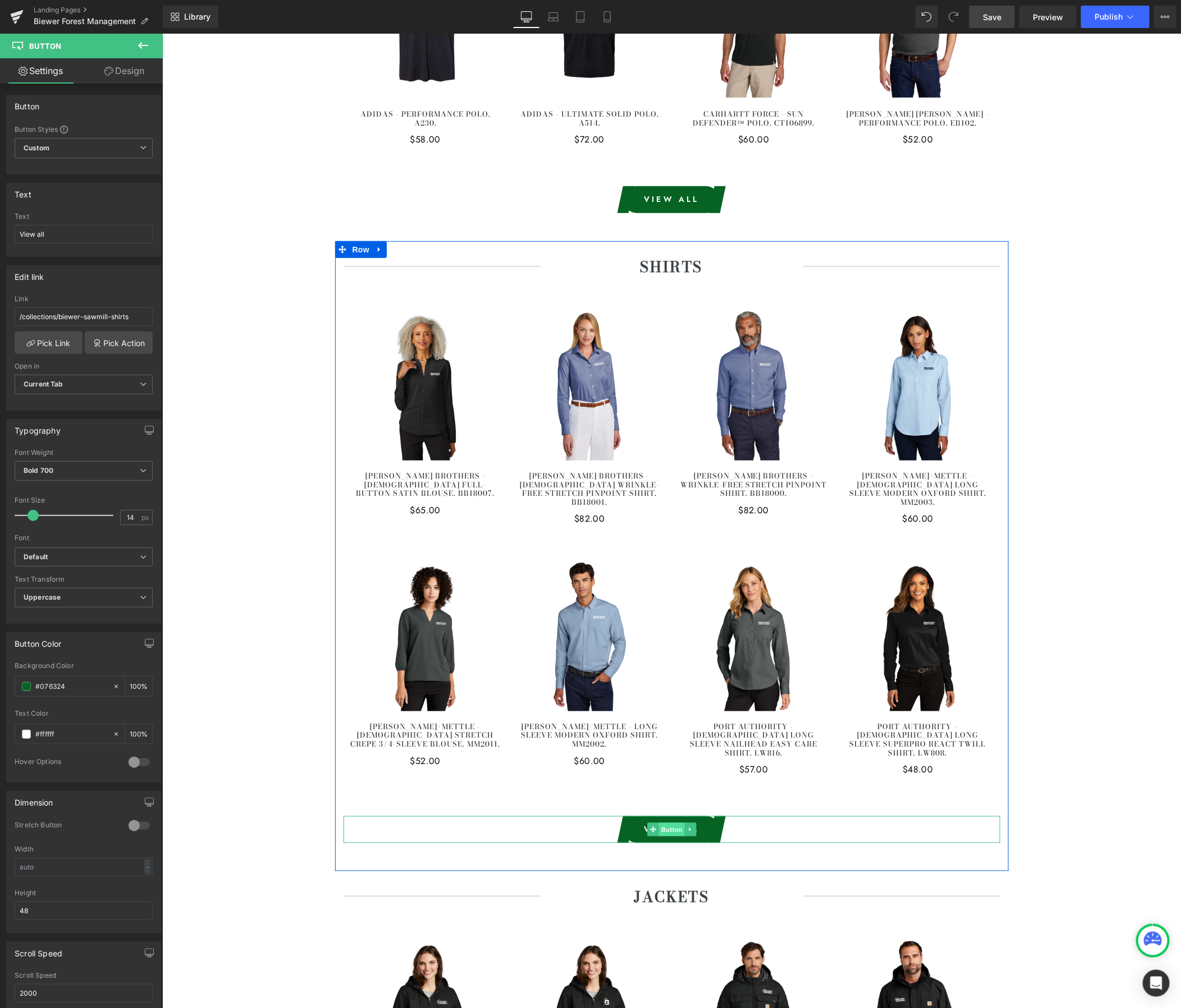
click at [668, 822] on span "Button" at bounding box center [671, 829] width 26 height 13
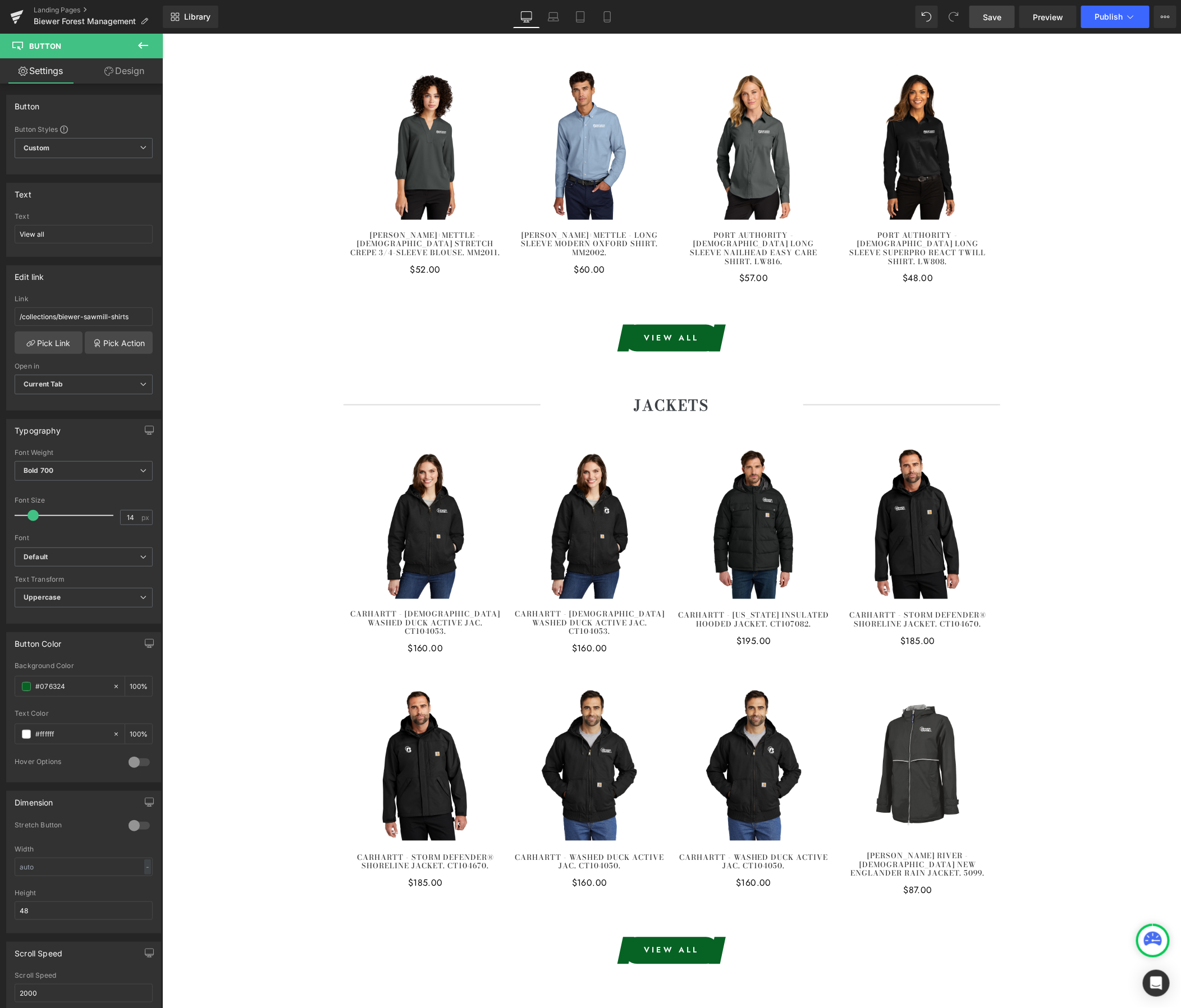
scroll to position [3111, 0]
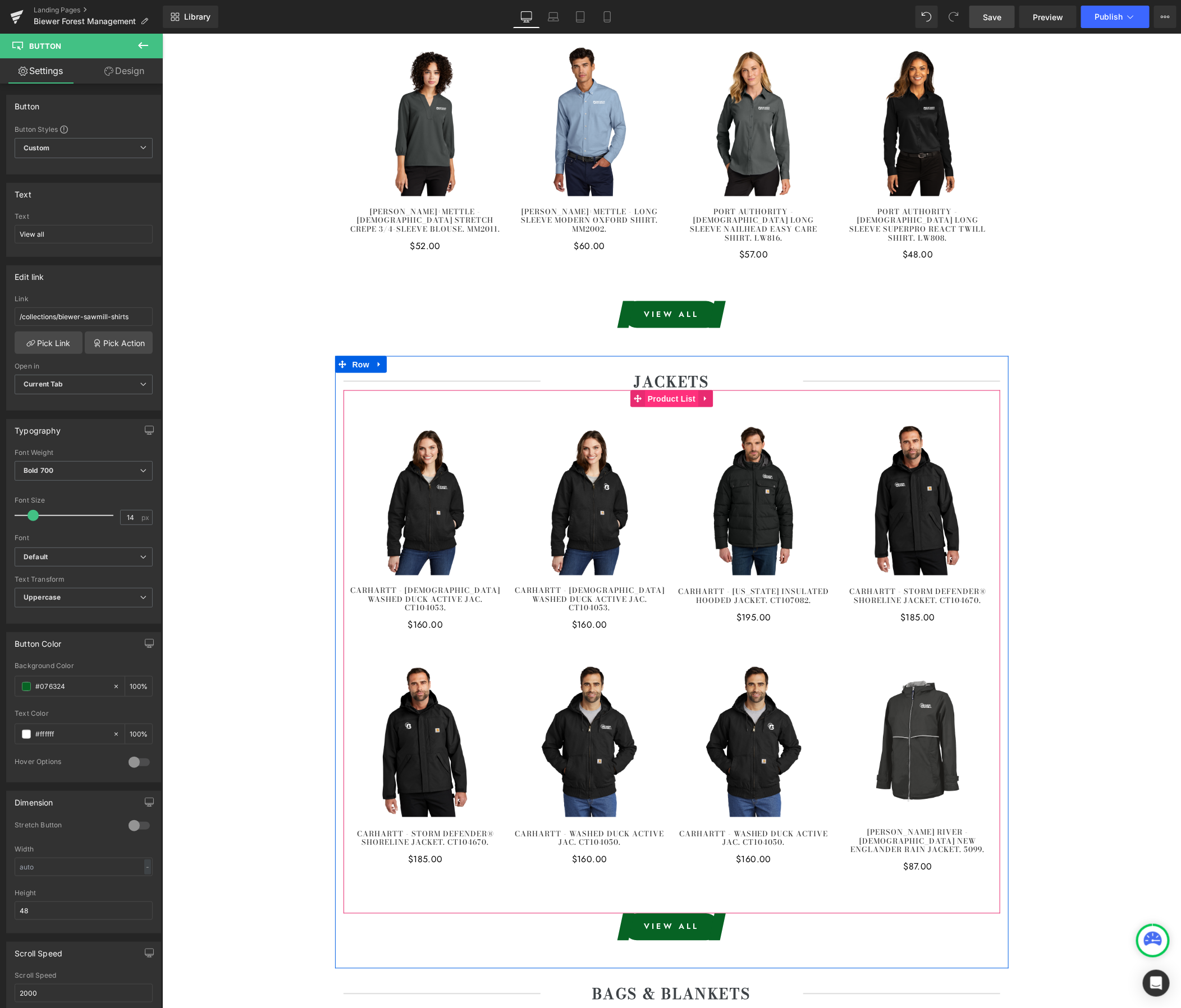
click at [668, 390] on span "Product List" at bounding box center [671, 398] width 53 height 17
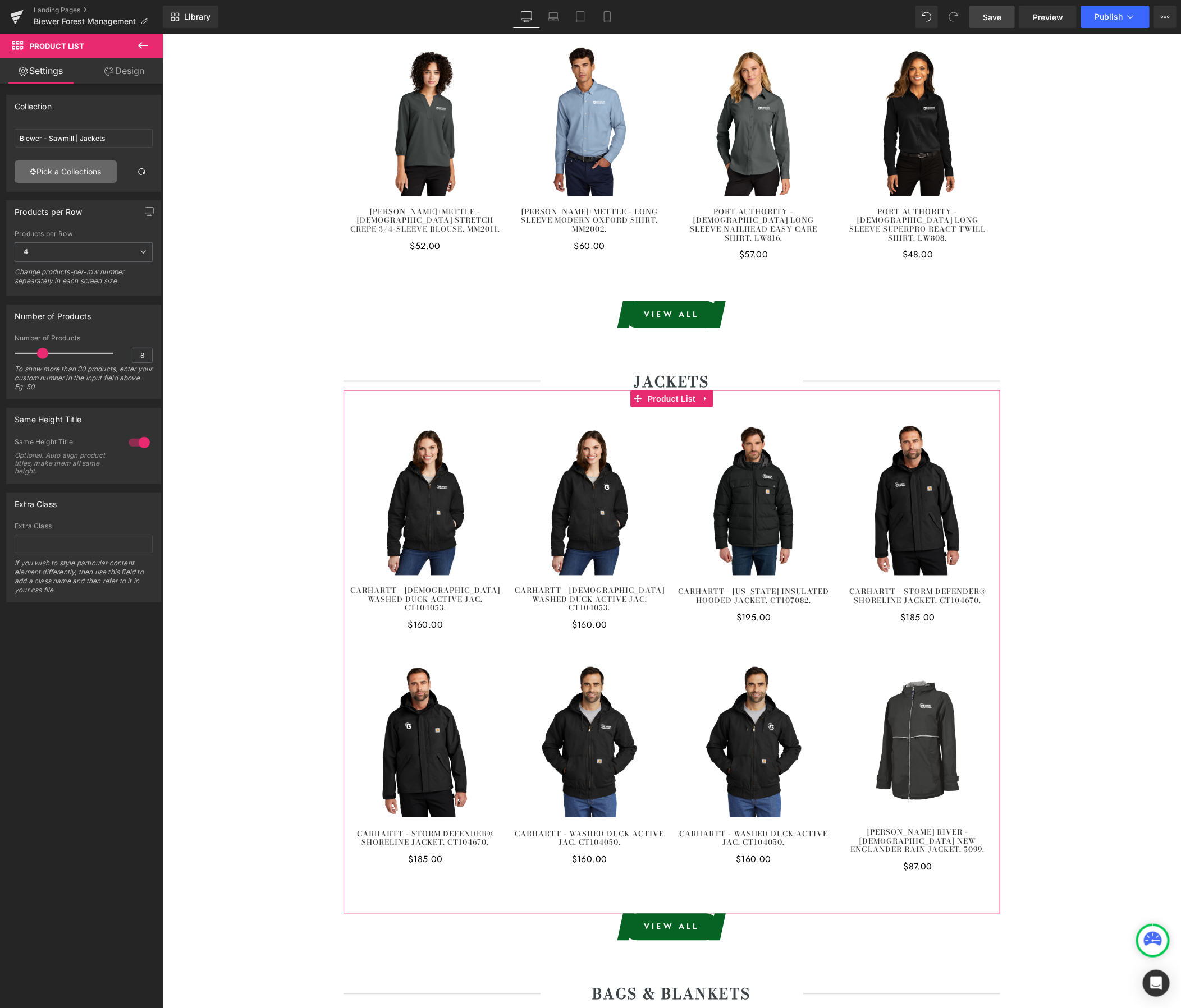
click at [83, 172] on link "Pick a Collections" at bounding box center [66, 172] width 102 height 22
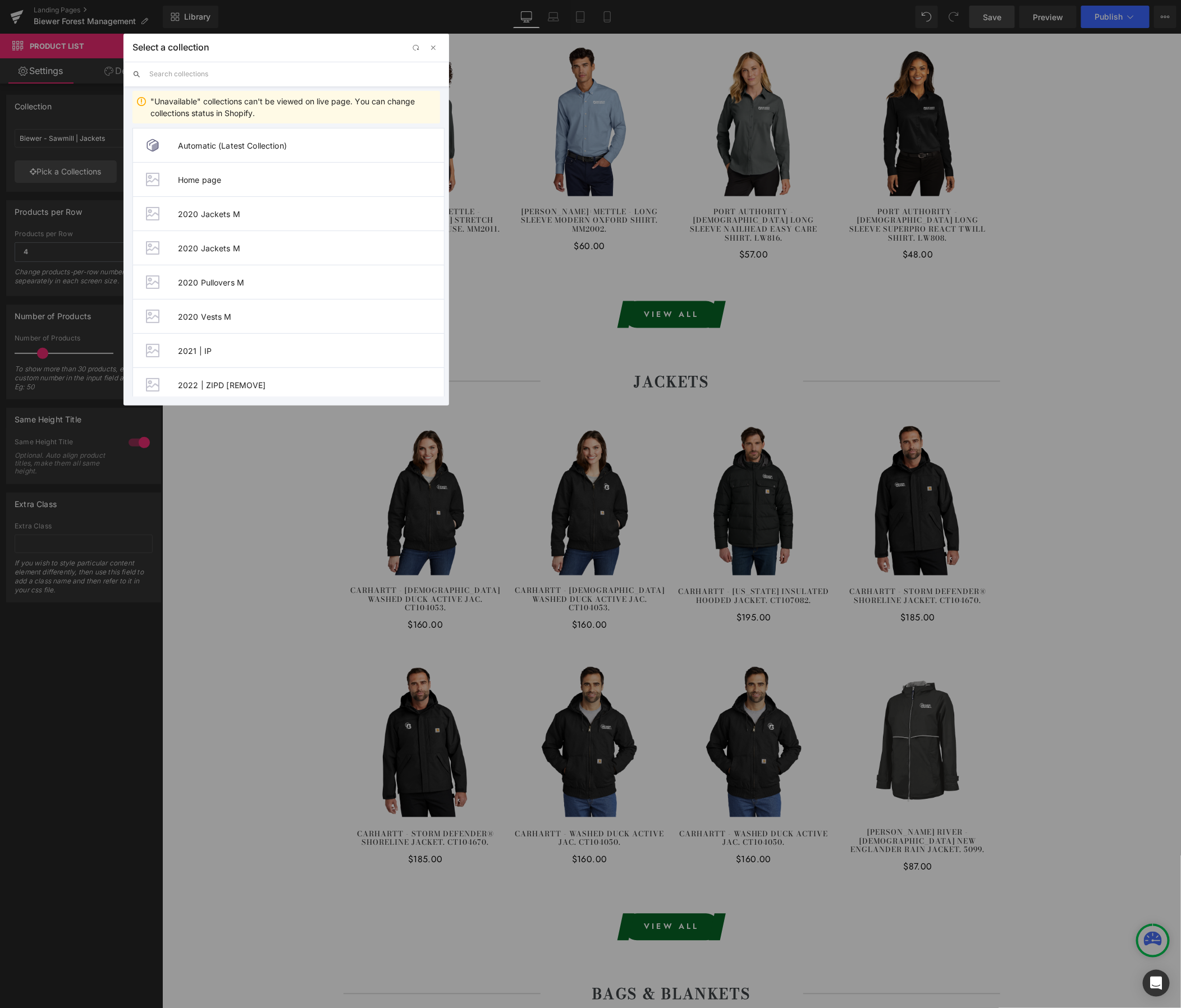
click at [175, 79] on input "text" at bounding box center [294, 74] width 291 height 24
paste input "Biewer - Forest Management"
type input "Biewer - Forest Management"
click at [287, 246] on span "Biewer - Forest Management | Jackets" at bounding box center [311, 248] width 266 height 10
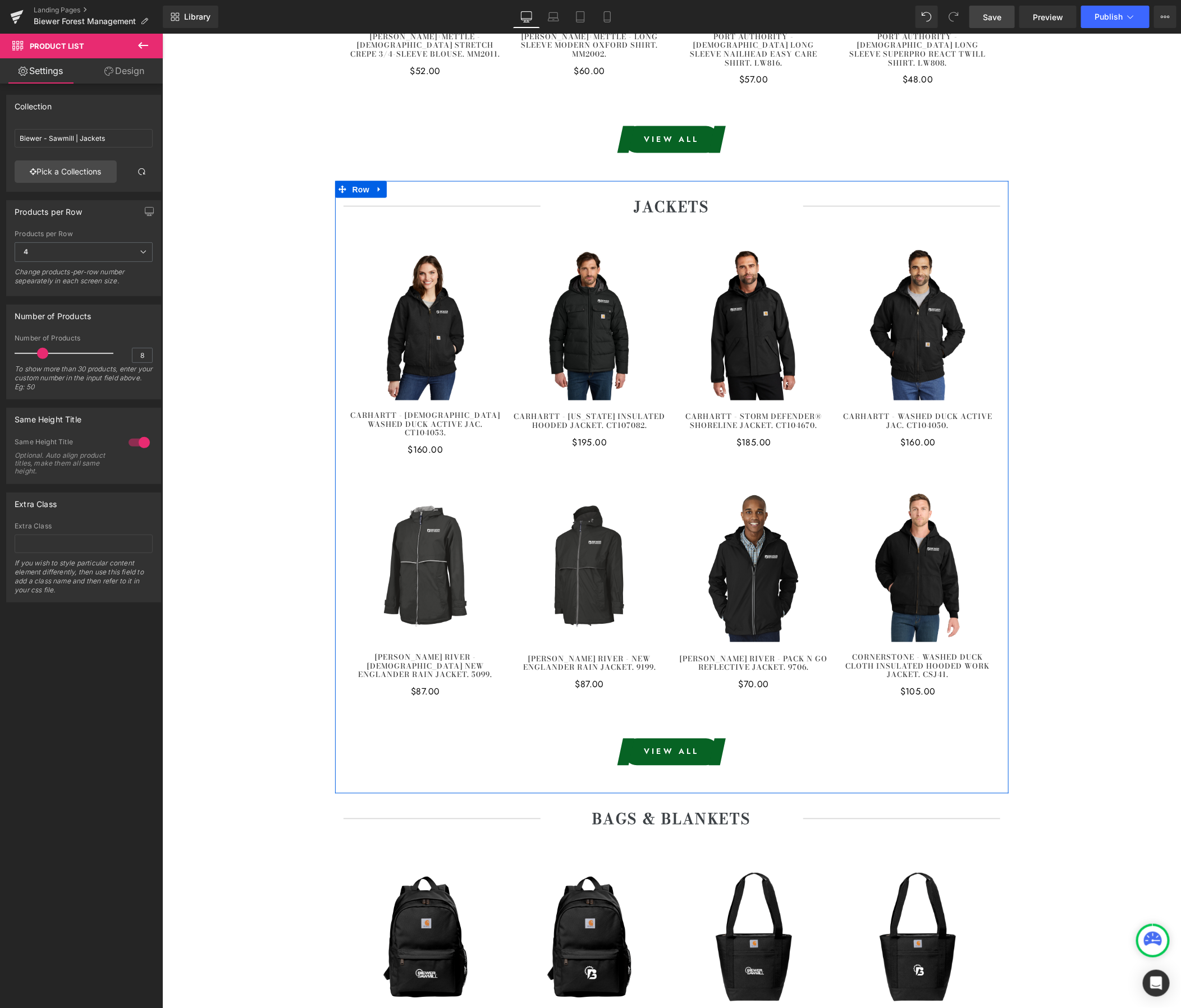
scroll to position [3354, 0]
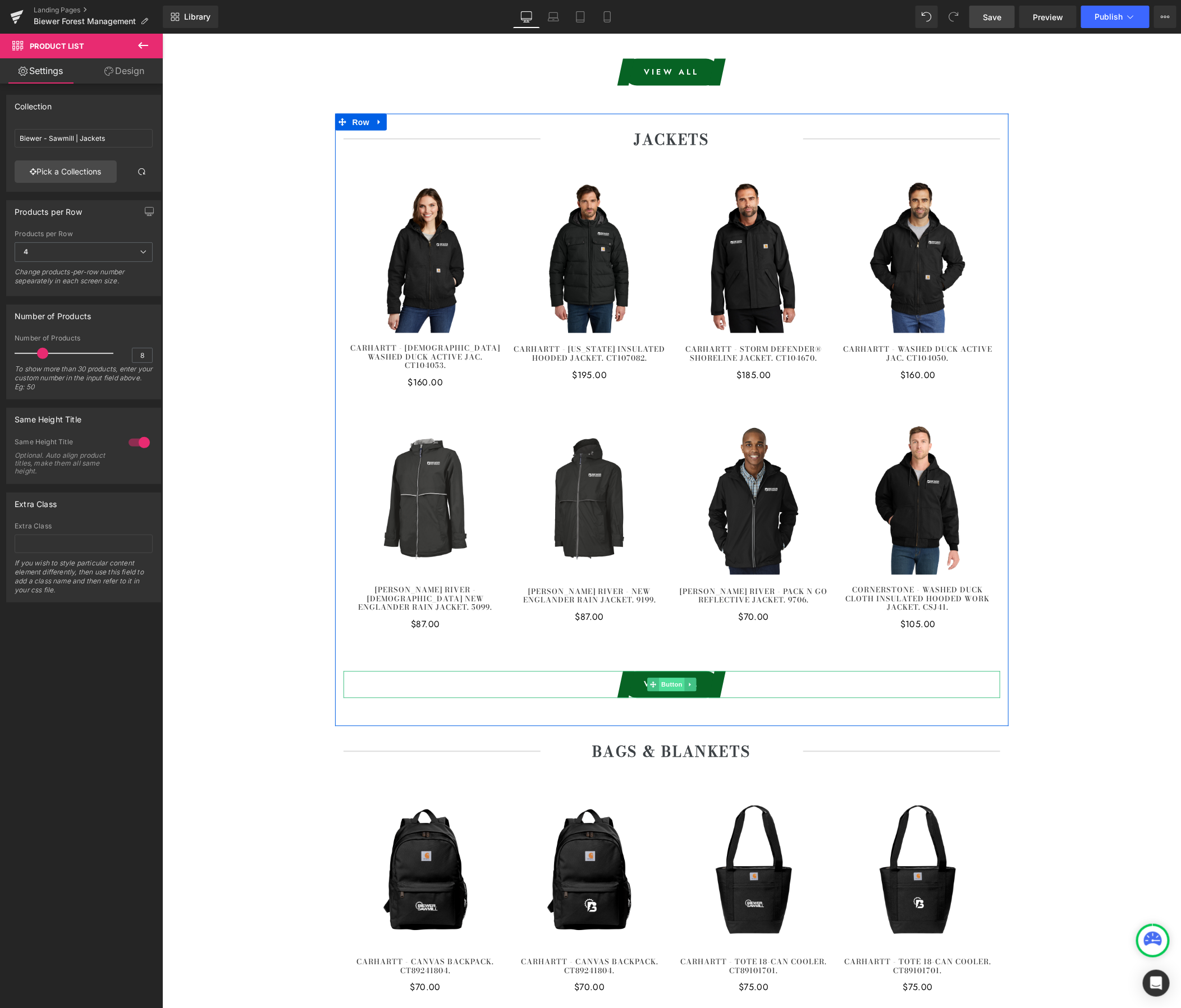
click at [668, 678] on span "Button" at bounding box center [671, 684] width 26 height 13
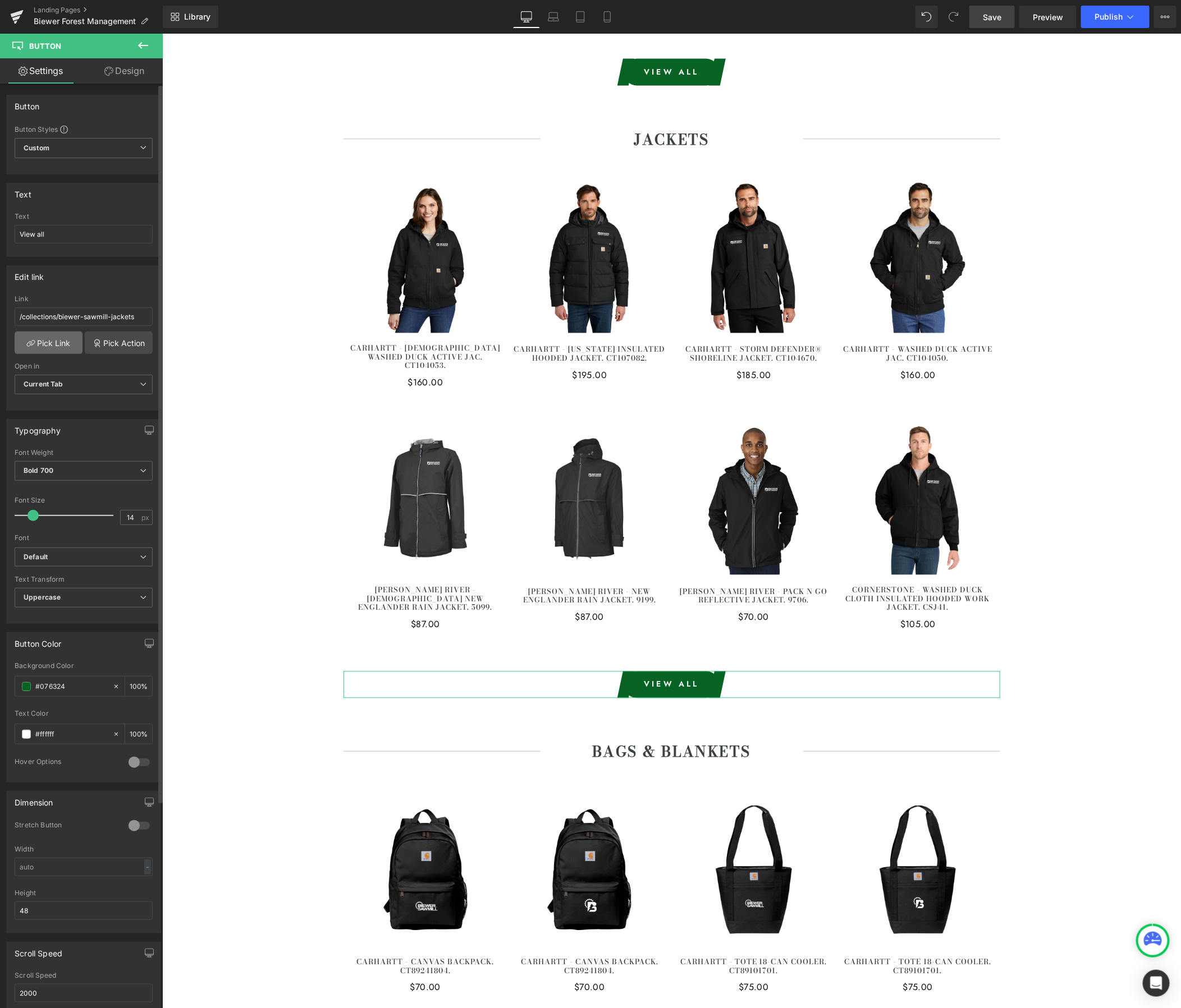
click at [55, 348] on link "Pick Link" at bounding box center [49, 343] width 68 height 22
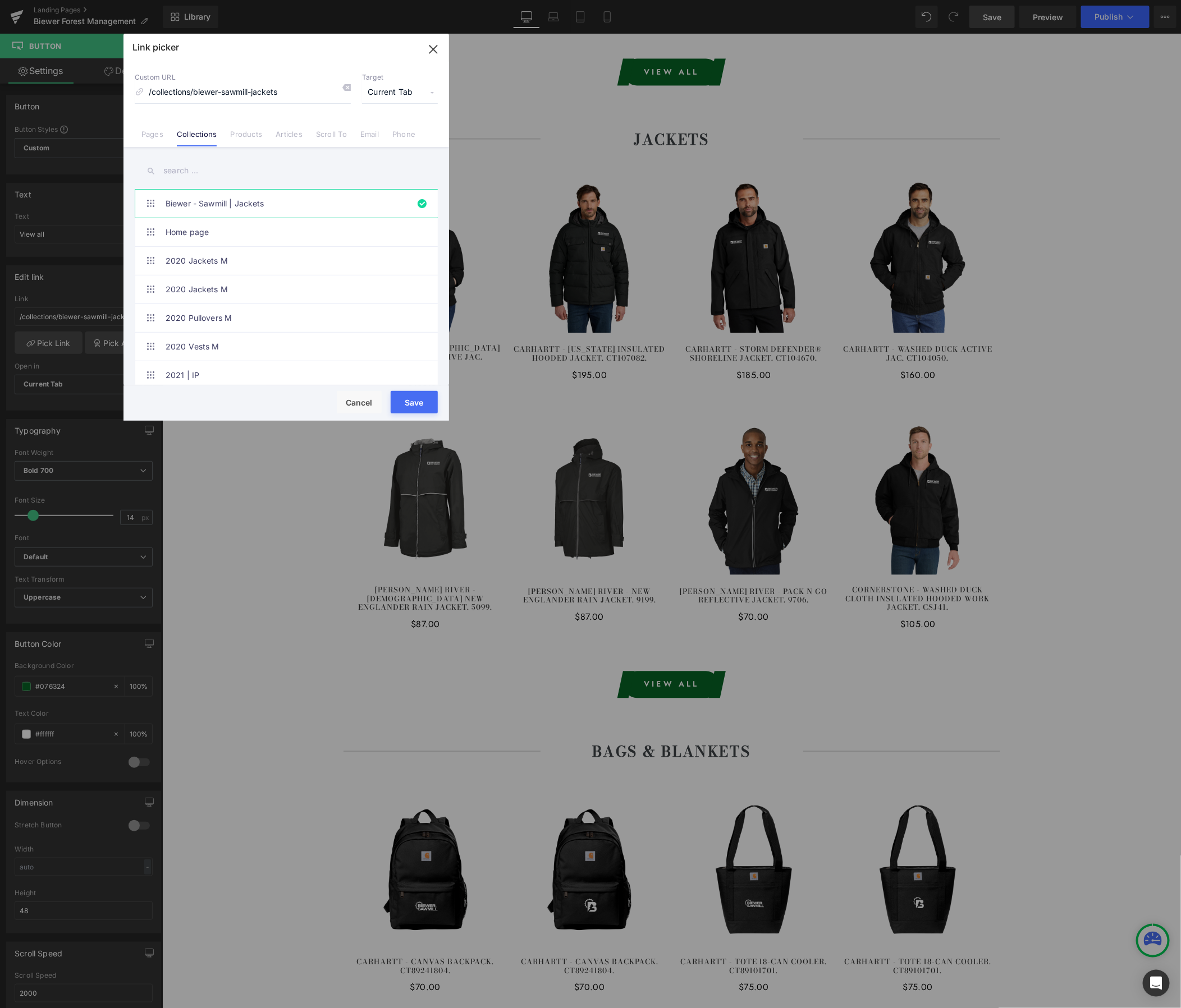
click at [252, 173] on input "text" at bounding box center [286, 171] width 303 height 25
paste input "Biewer - Forest Management"
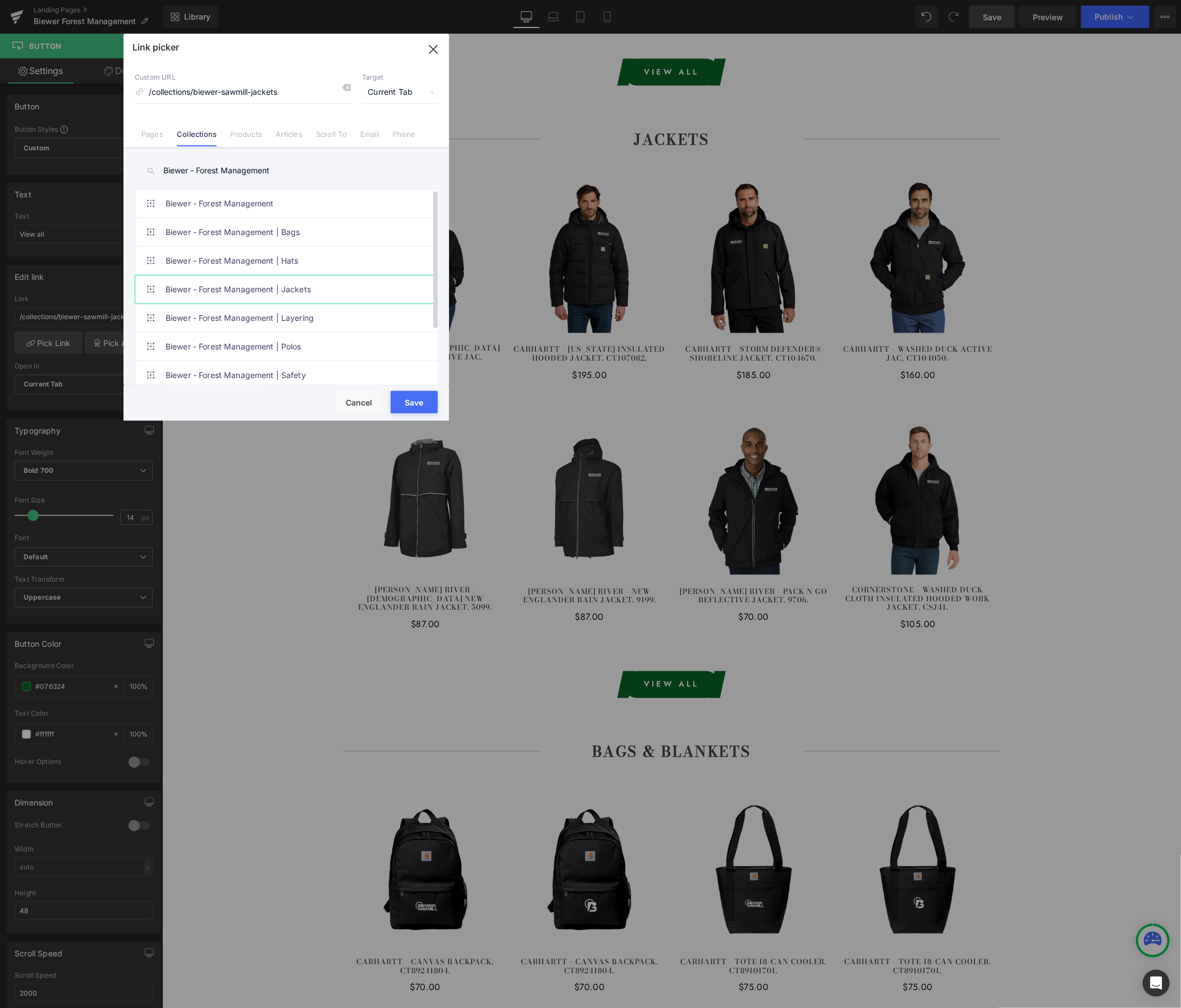
type input "Biewer - Forest Management"
click at [309, 289] on link "Biewer - Forest Management | Jackets" at bounding box center [288, 290] width 247 height 28
click at [416, 403] on button "Save" at bounding box center [415, 402] width 47 height 22
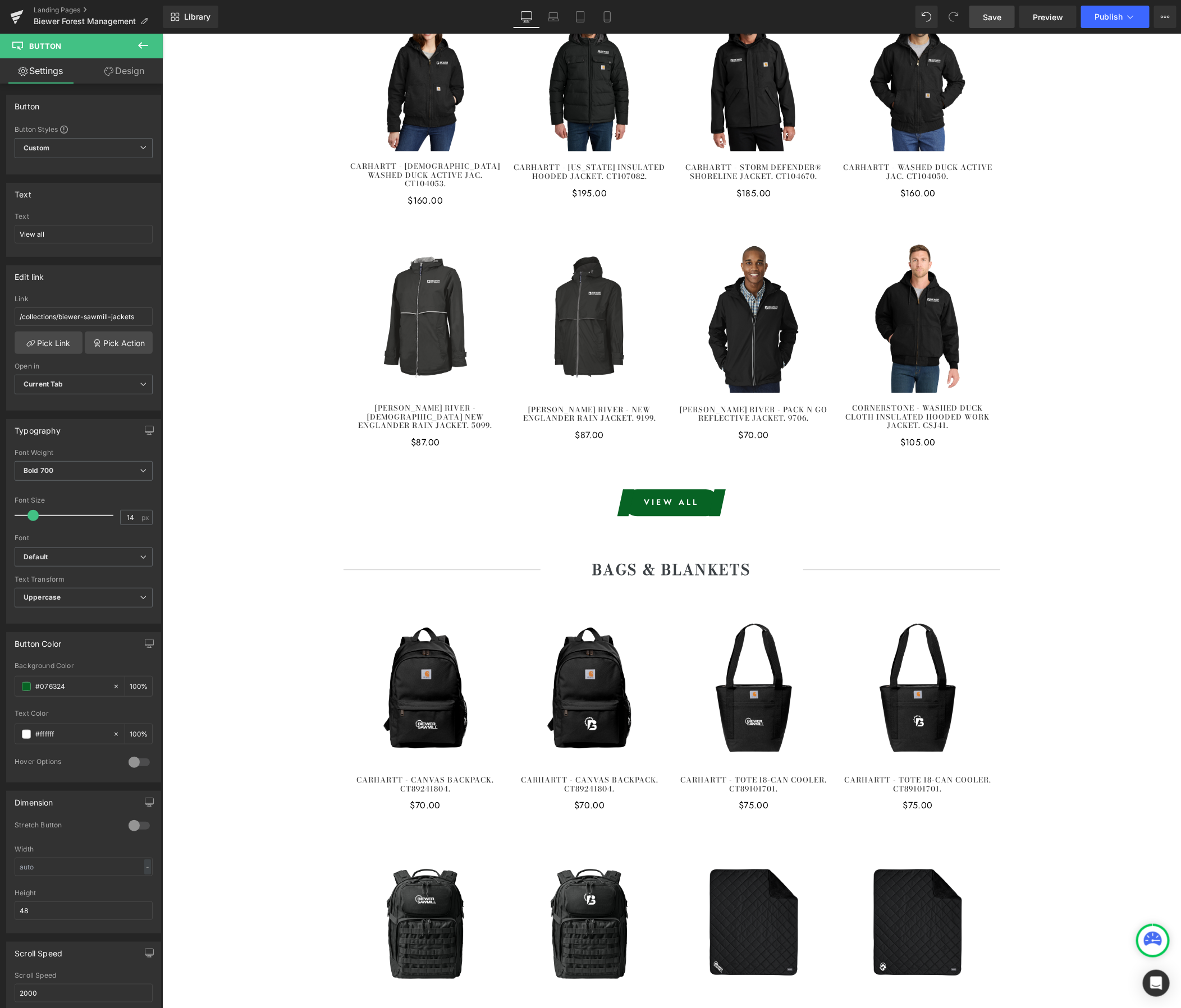
scroll to position [3838, 0]
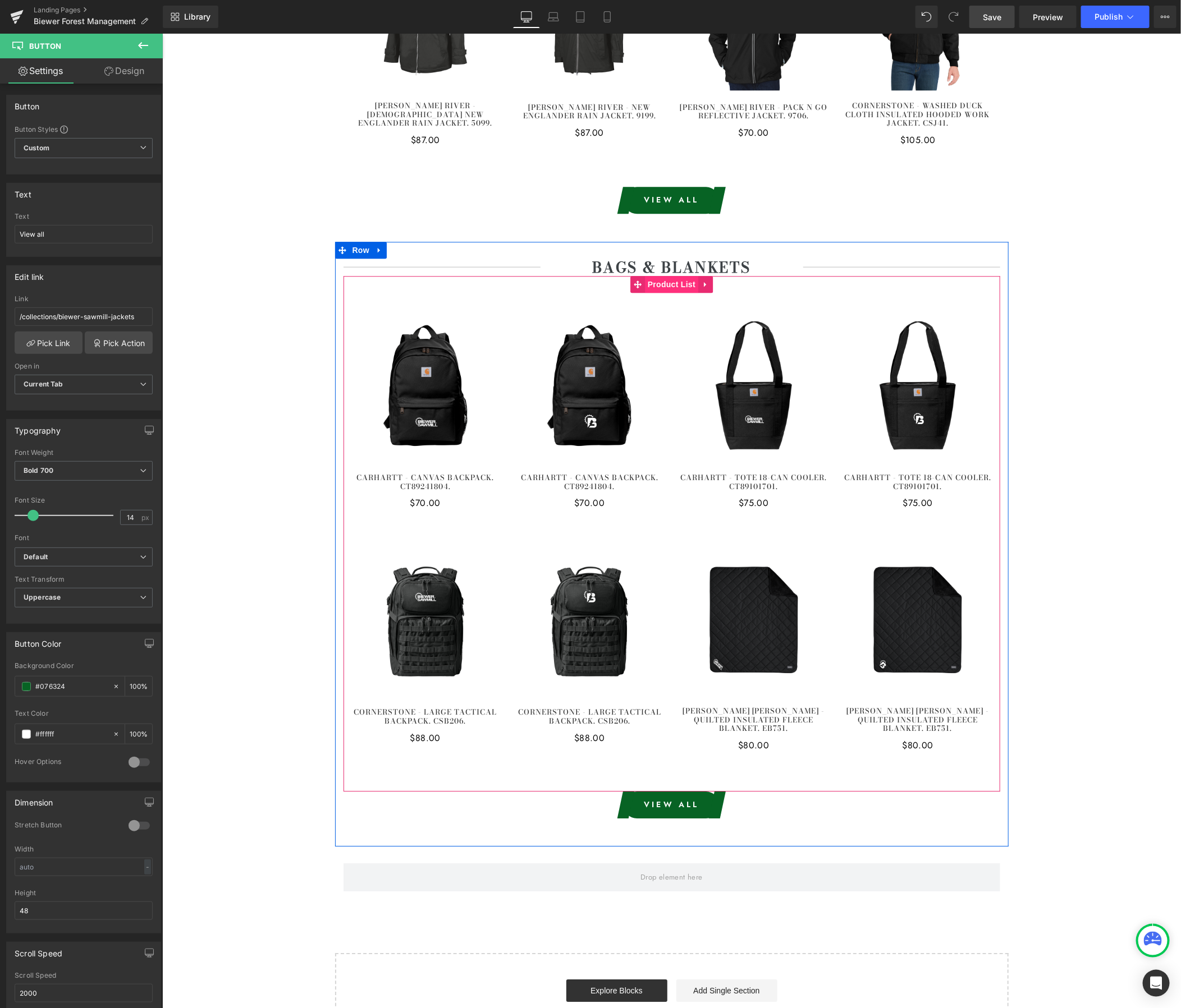
click at [668, 276] on span "Product List" at bounding box center [671, 284] width 53 height 17
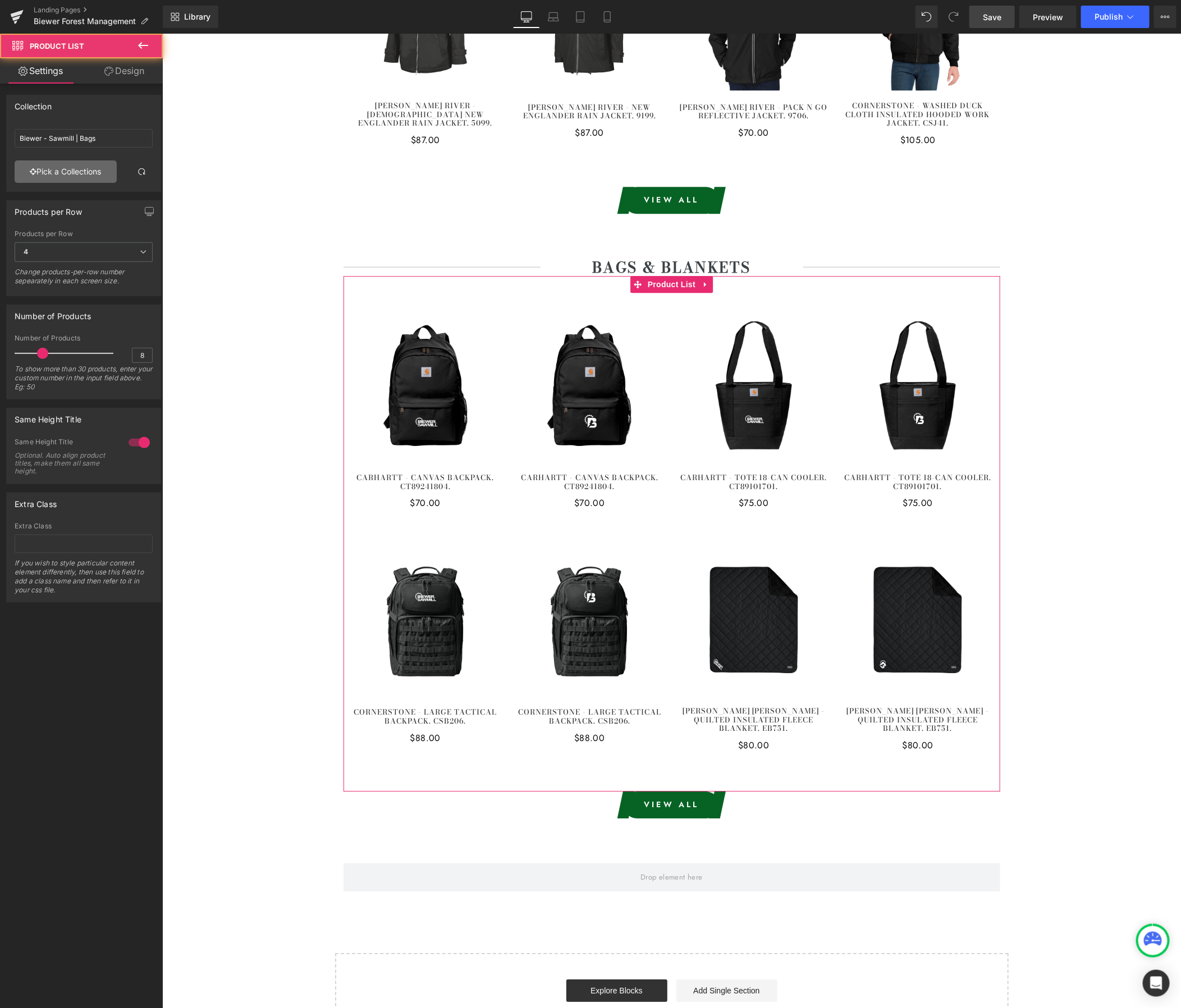
click at [71, 171] on link "Pick a Collections" at bounding box center [66, 172] width 102 height 22
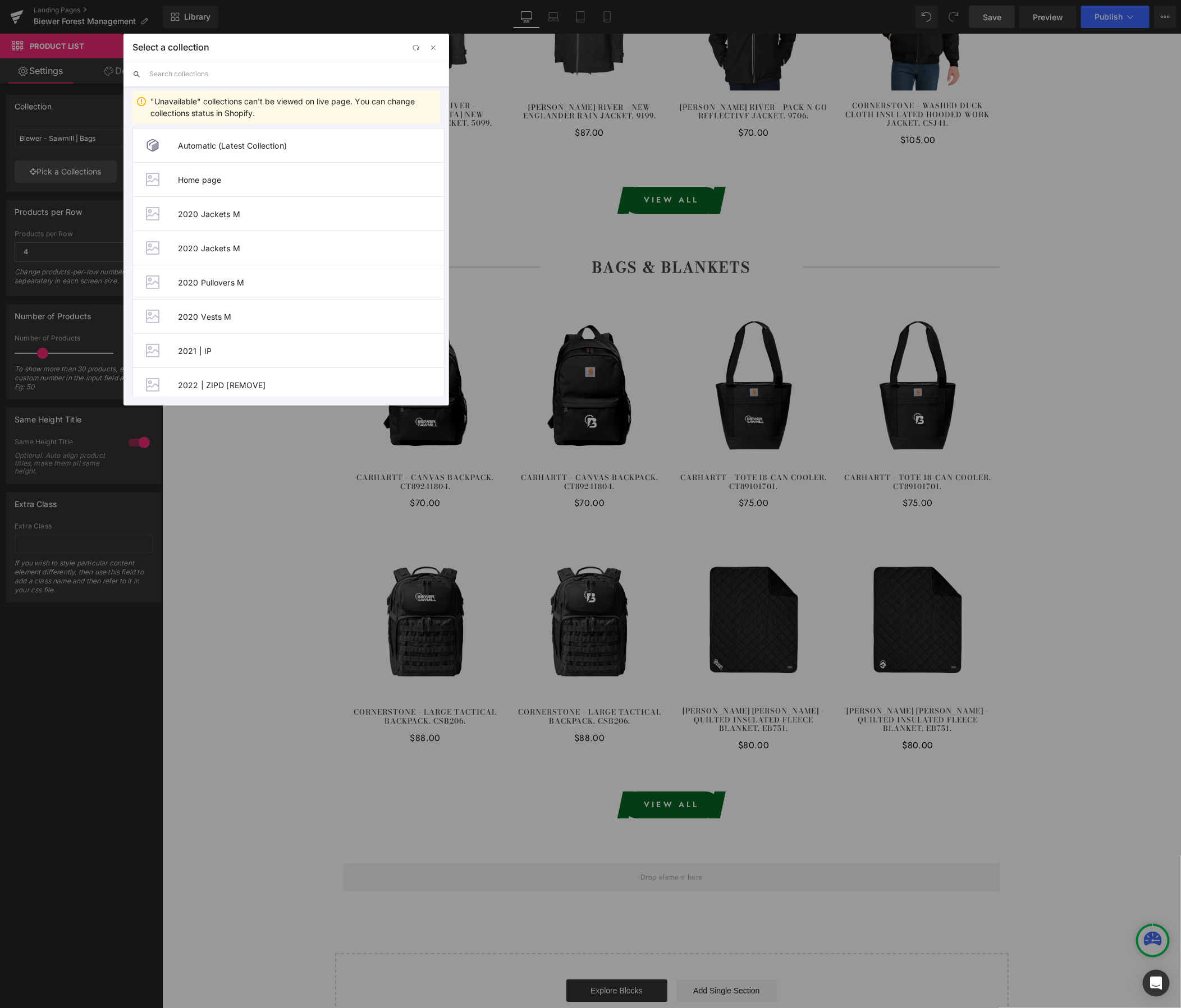
click at [217, 80] on input "text" at bounding box center [294, 74] width 291 height 24
paste input "Biewer - Forest Management"
type input "Biewer - Forest Management"
click at [241, 176] on span "Biewer - Forest Management | Bags" at bounding box center [311, 179] width 266 height 10
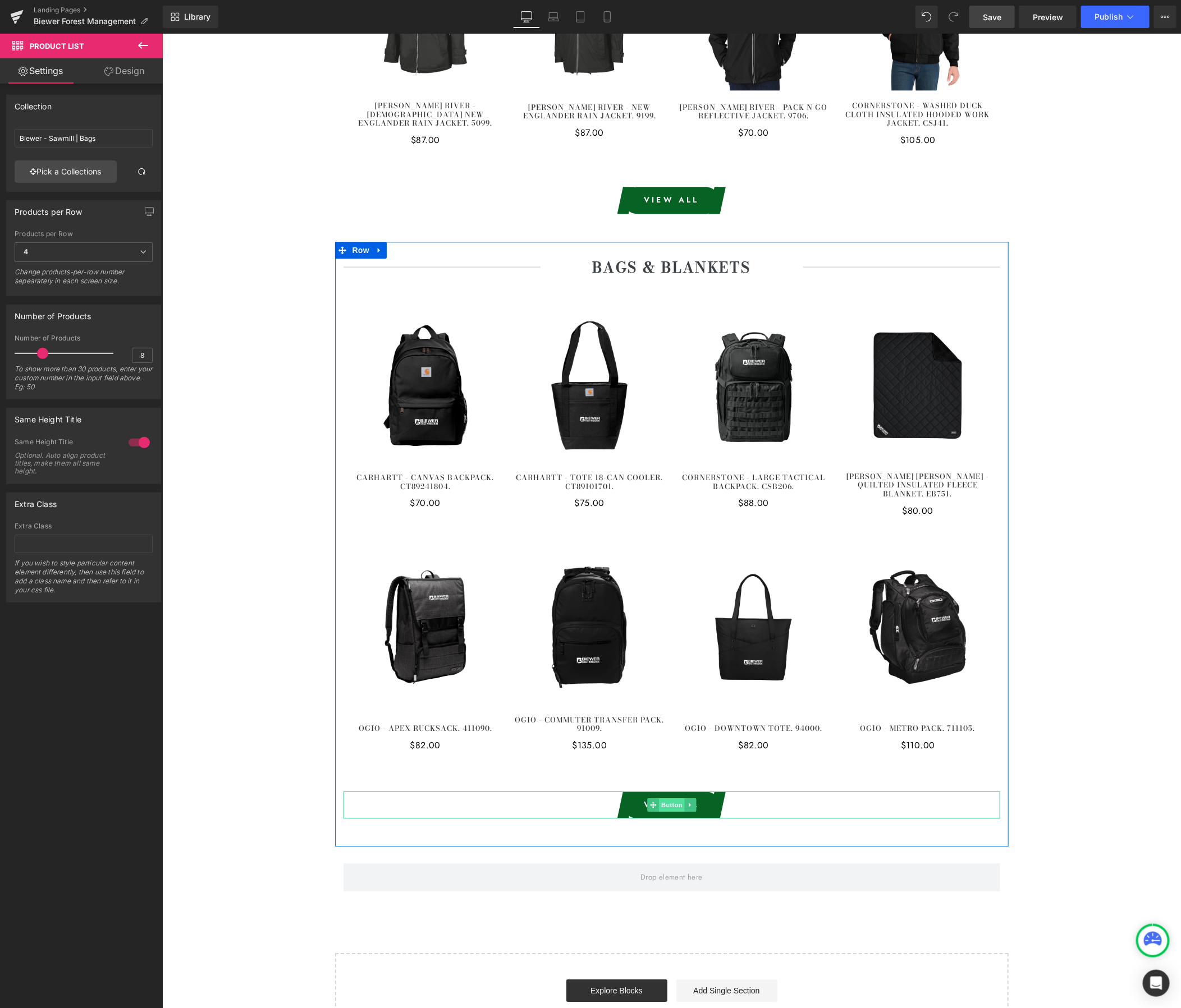
click at [673, 798] on span "Button" at bounding box center [671, 804] width 26 height 13
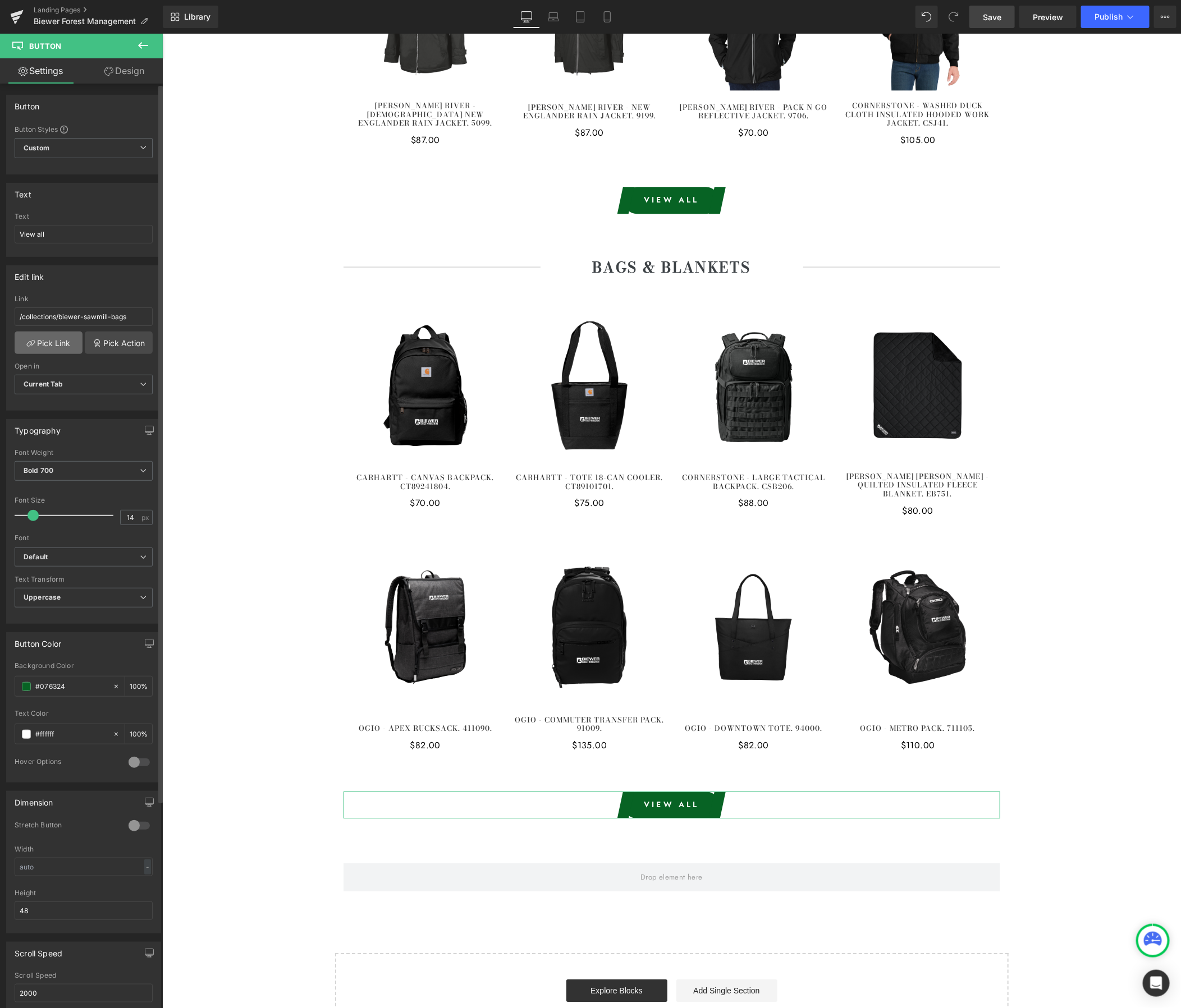
click at [50, 341] on link "Pick Link" at bounding box center [49, 343] width 68 height 22
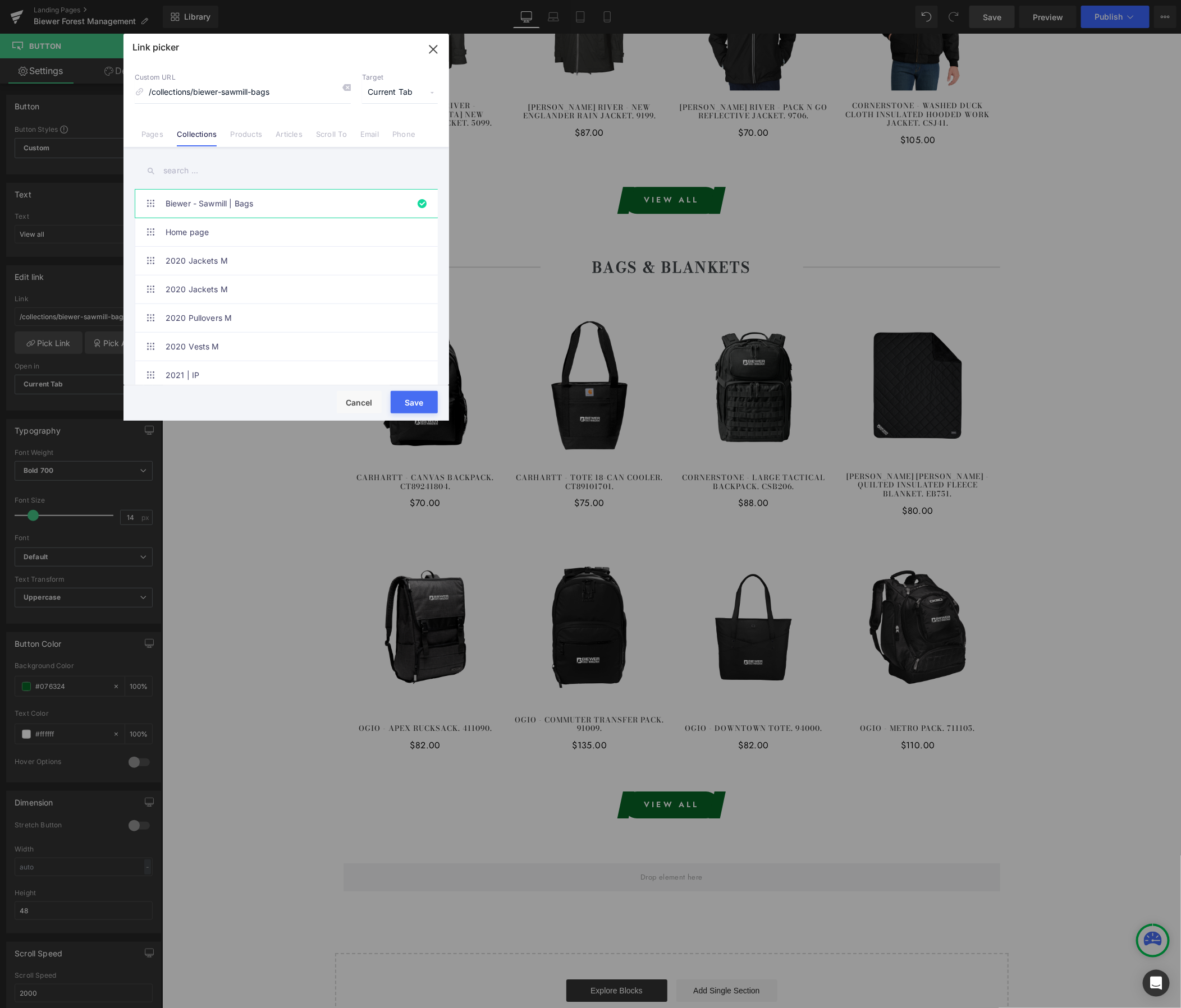
click at [198, 165] on input "text" at bounding box center [286, 171] width 303 height 25
paste input "Biewer - Forest Management"
type input "Biewer - Forest Management"
click at [268, 240] on link "Biewer - Forest Management | Bags" at bounding box center [288, 232] width 247 height 28
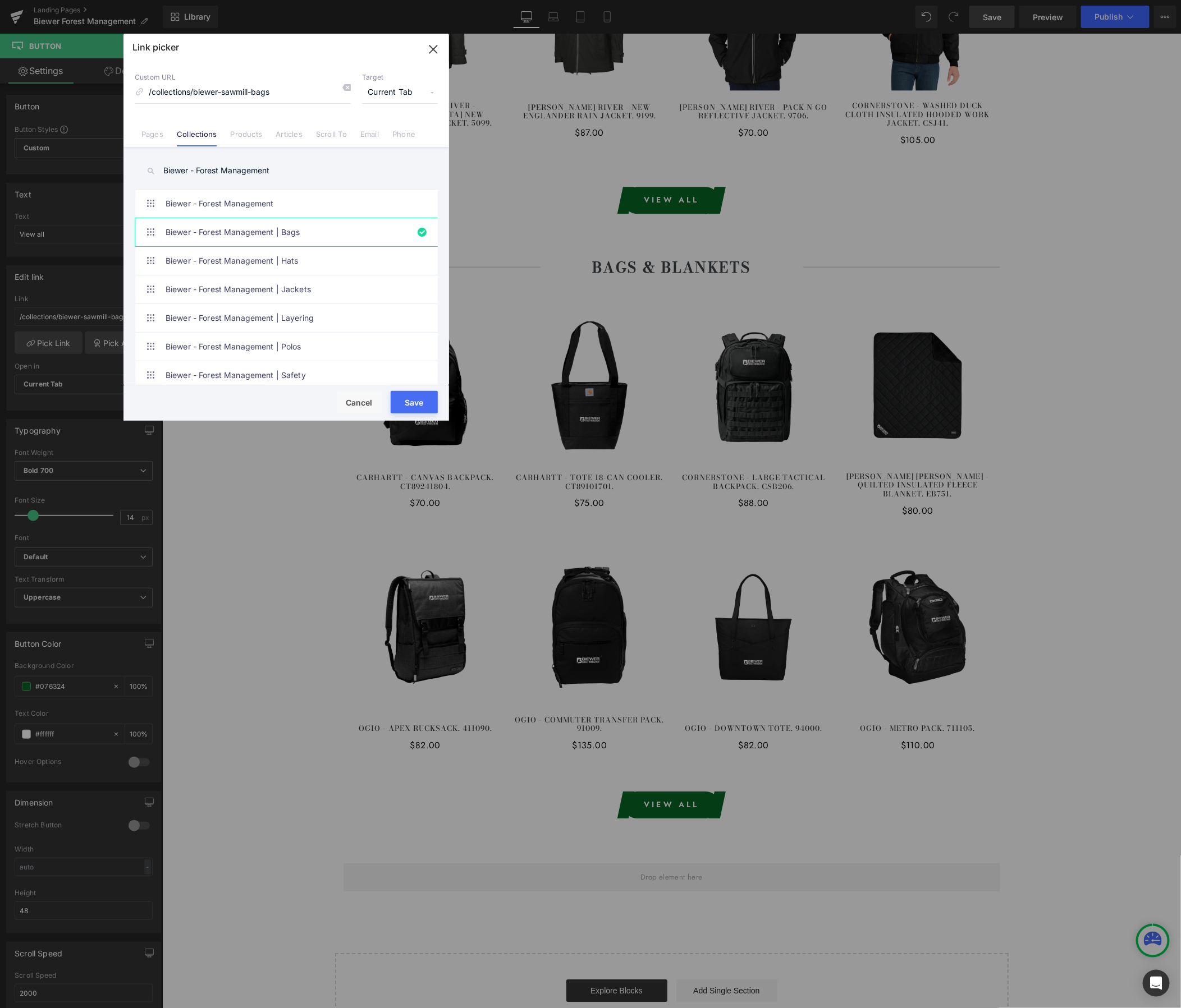
click at [409, 400] on button "Save" at bounding box center [415, 402] width 47 height 22
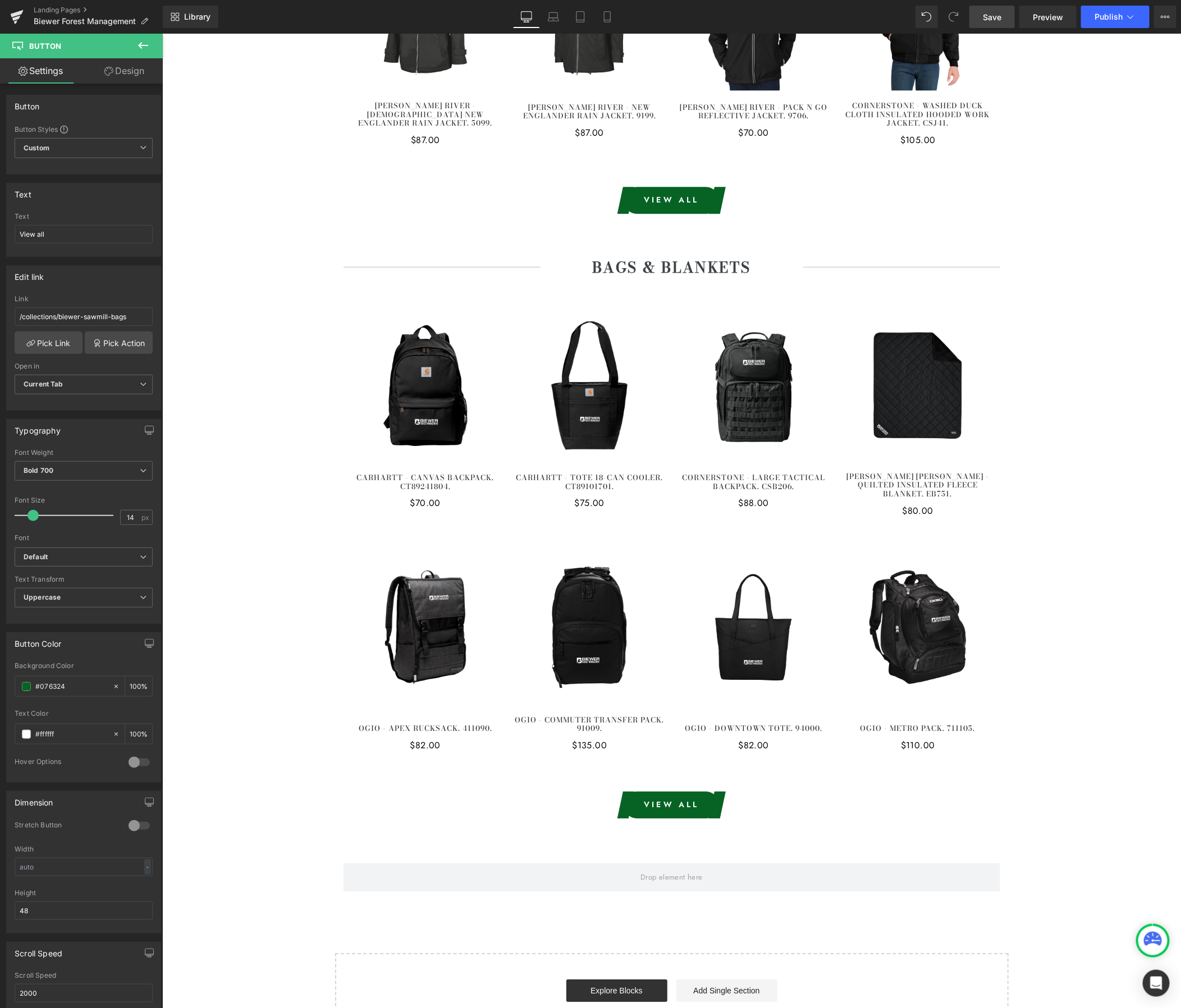
click at [1001, 19] on span "Save" at bounding box center [991, 17] width 18 height 12
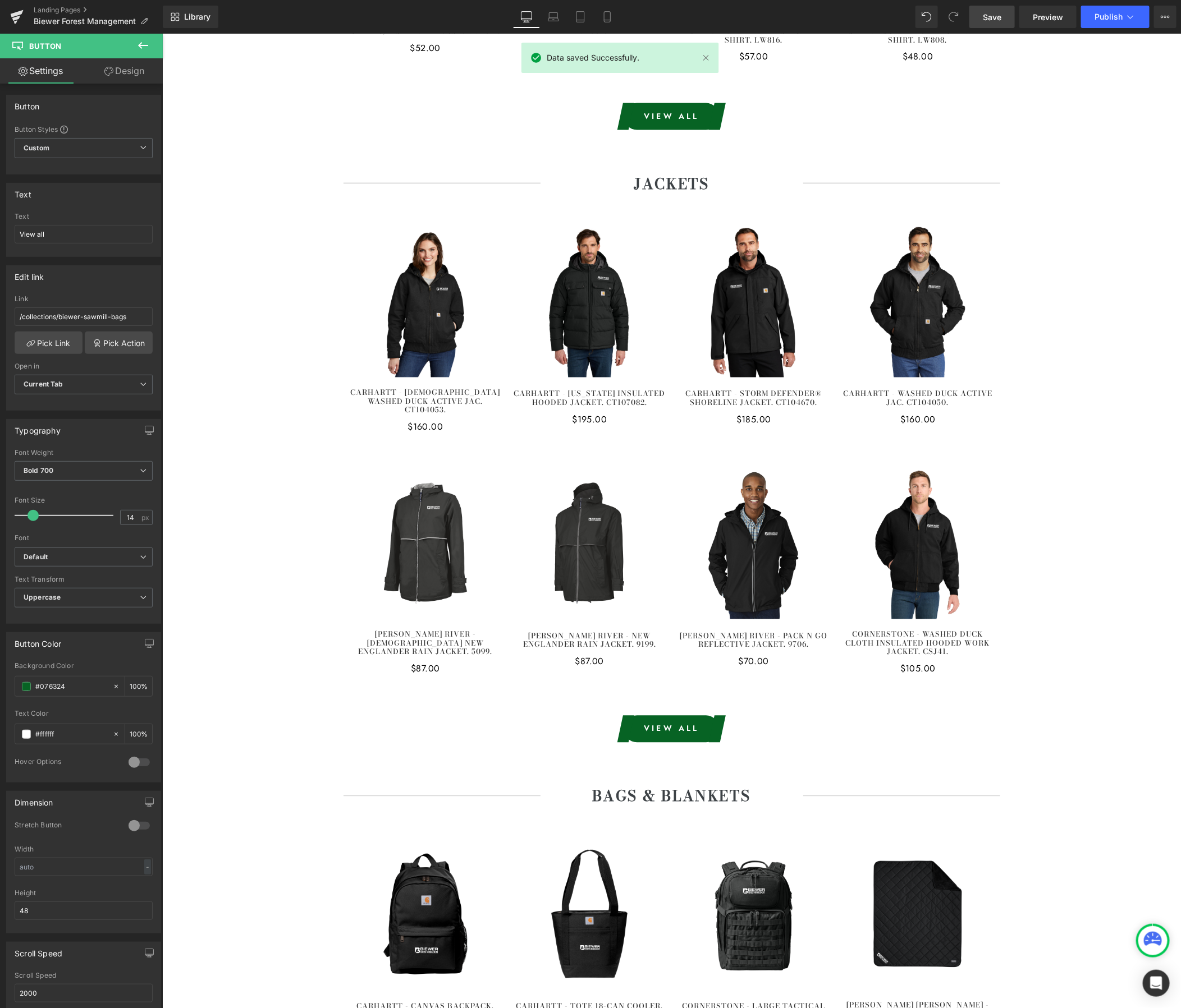
scroll to position [3153, 0]
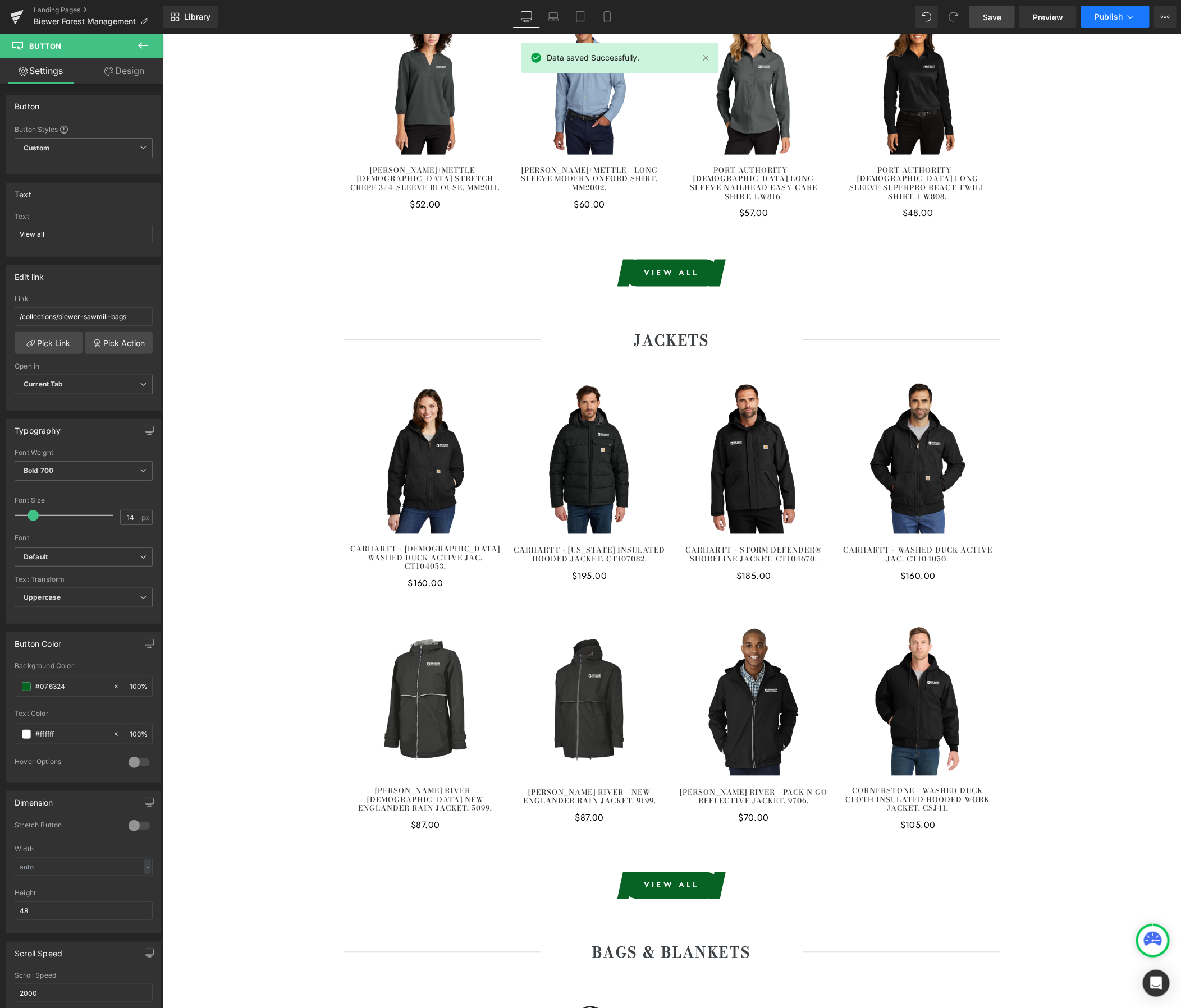
click at [1128, 22] on icon at bounding box center [1130, 16] width 11 height 11
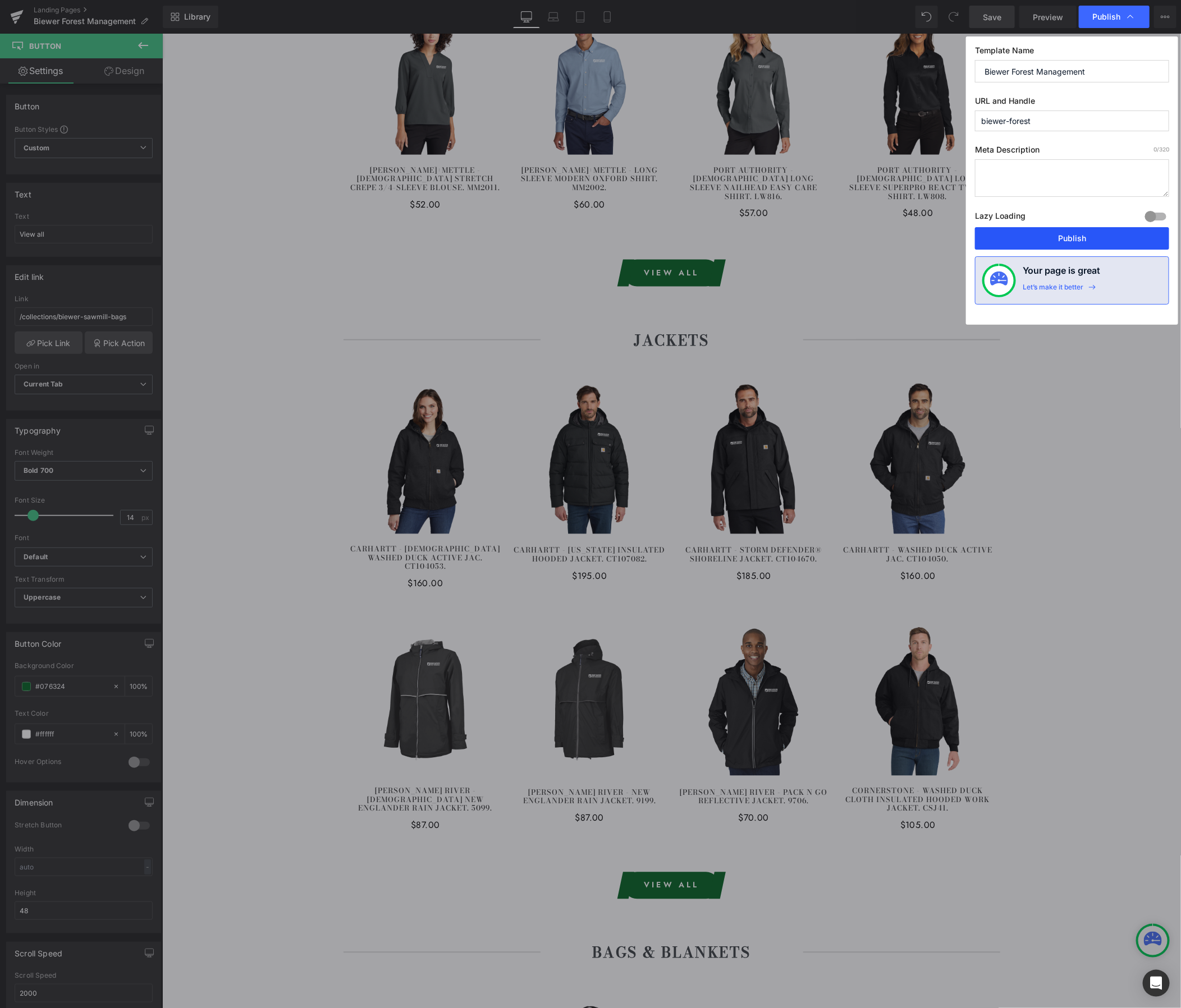
drag, startPoint x: 1085, startPoint y: 238, endPoint x: 861, endPoint y: 291, distance: 230.2
click at [1085, 238] on button "Publish" at bounding box center [1072, 238] width 194 height 22
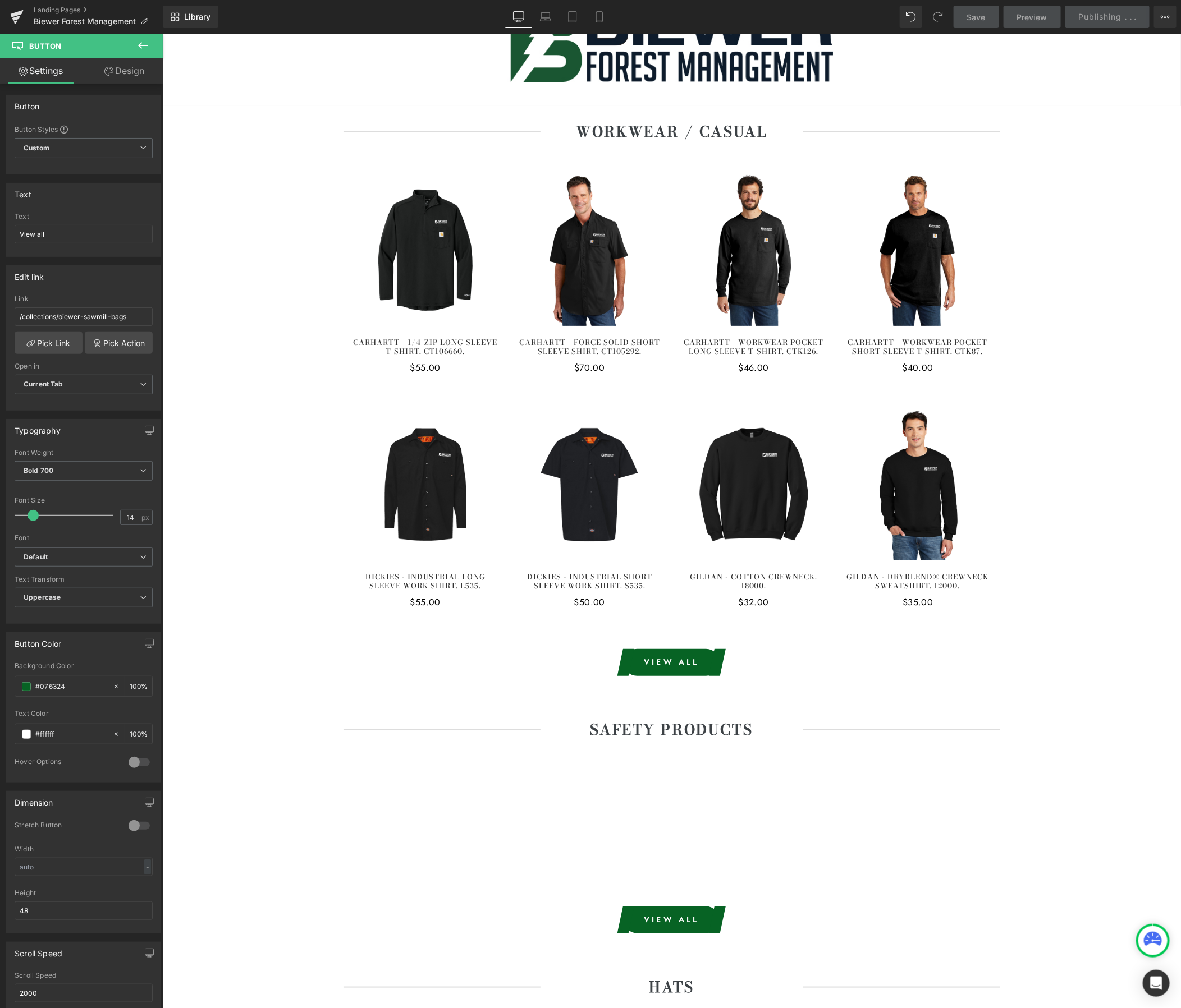
scroll to position [0, 0]
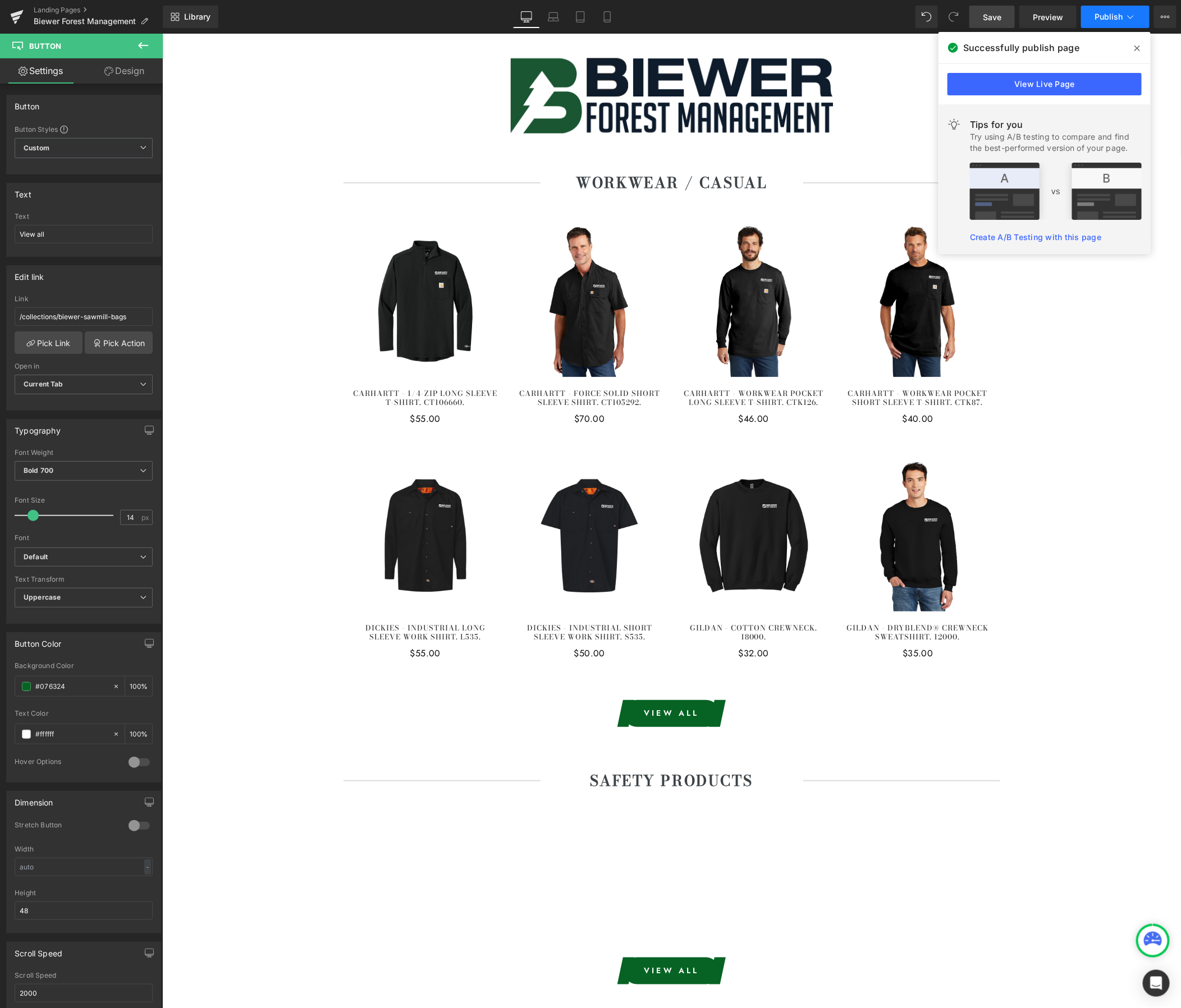
click at [1130, 25] on button "Publish" at bounding box center [1115, 17] width 69 height 22
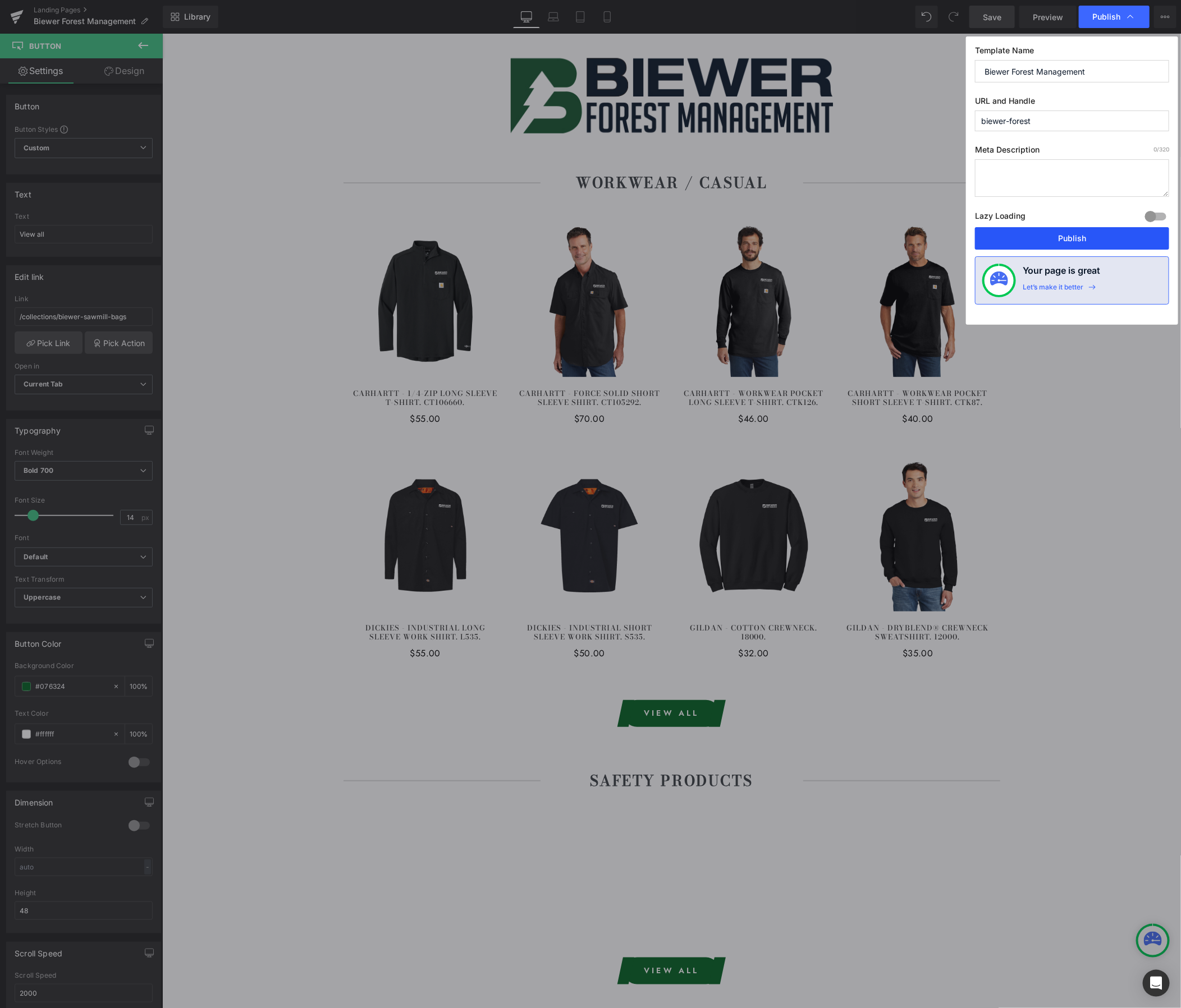
click at [1098, 244] on button "Publish" at bounding box center [1072, 238] width 194 height 22
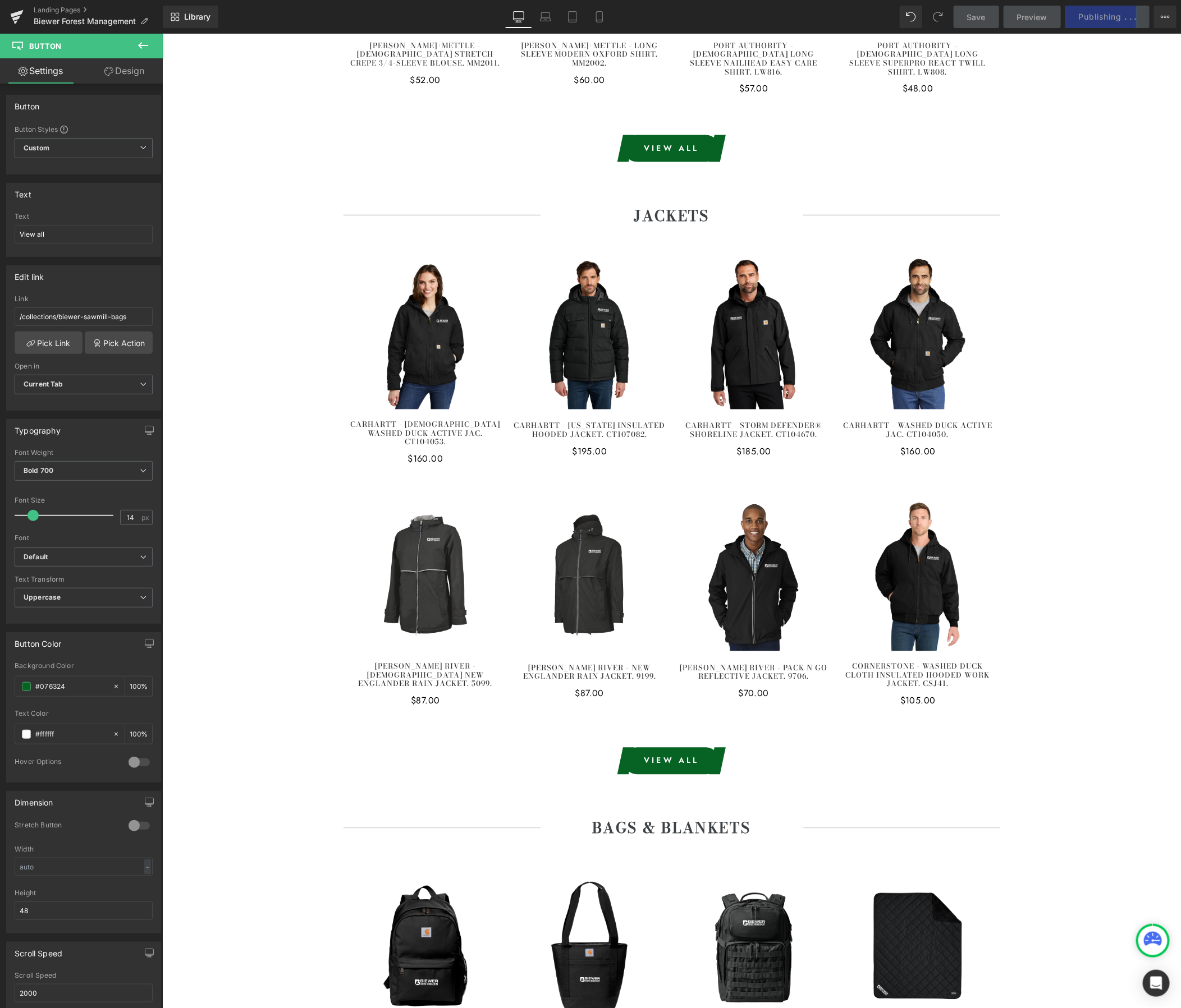
scroll to position [3838, 0]
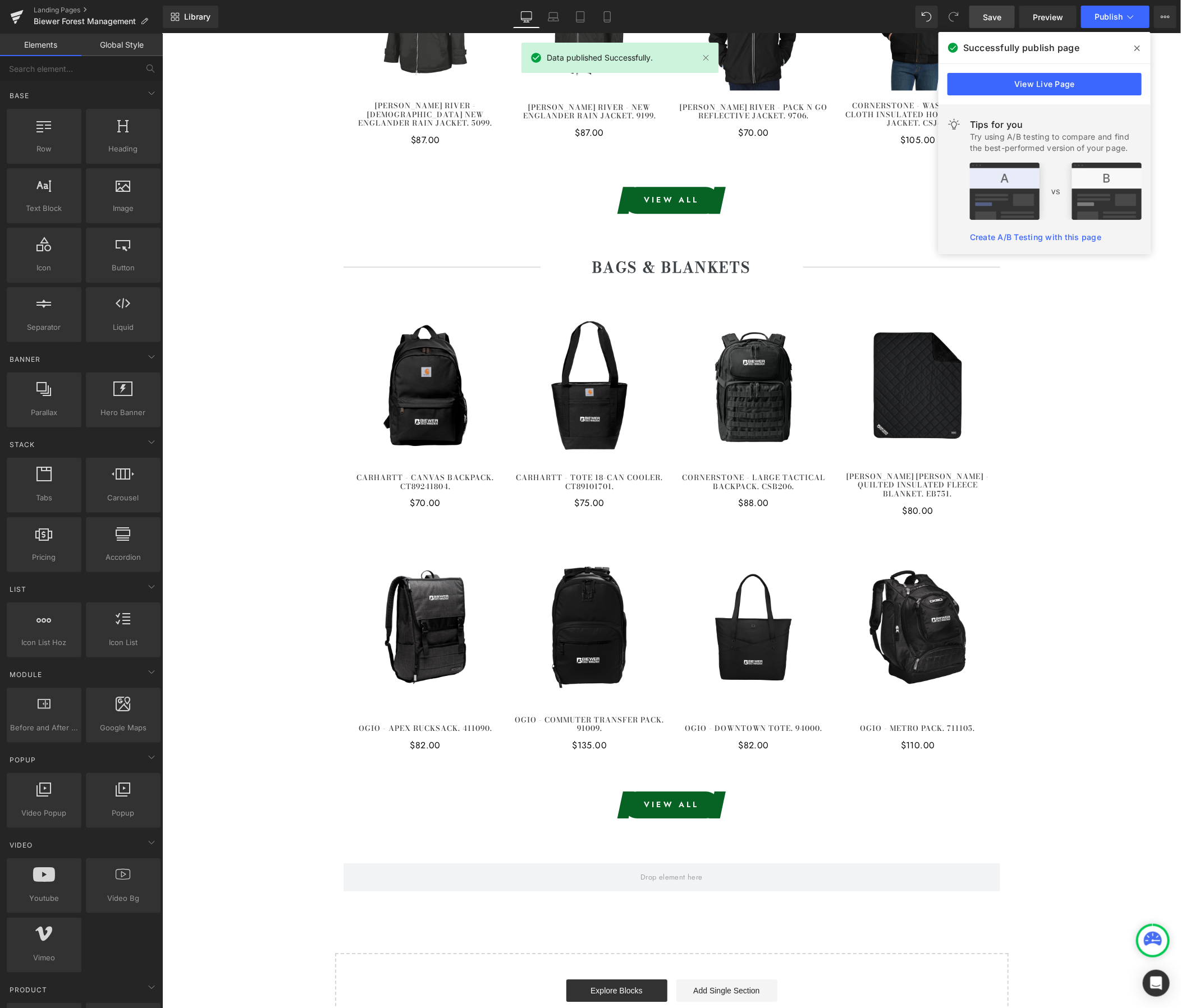
click at [1136, 44] on icon at bounding box center [1137, 48] width 6 height 9
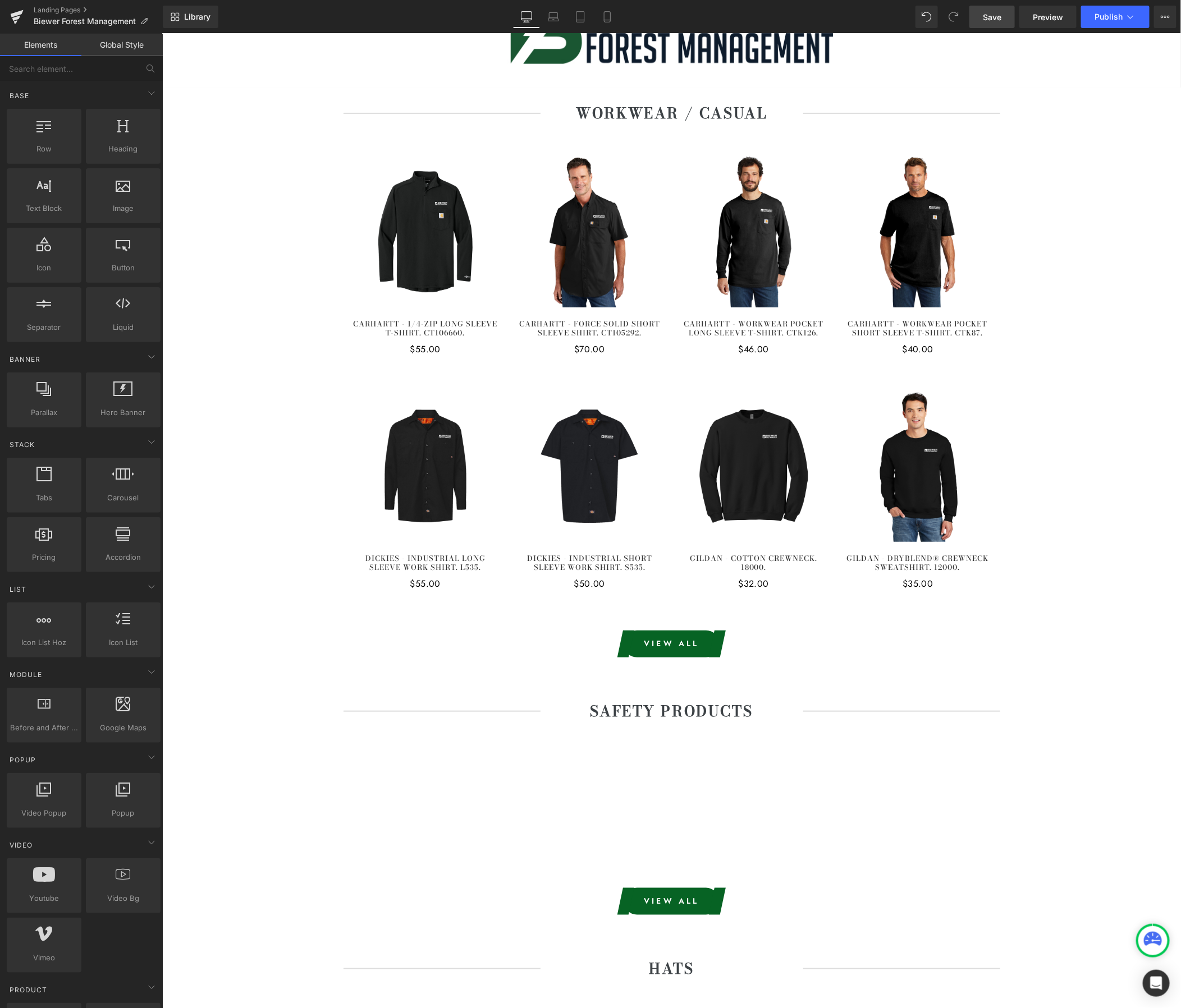
scroll to position [0, 0]
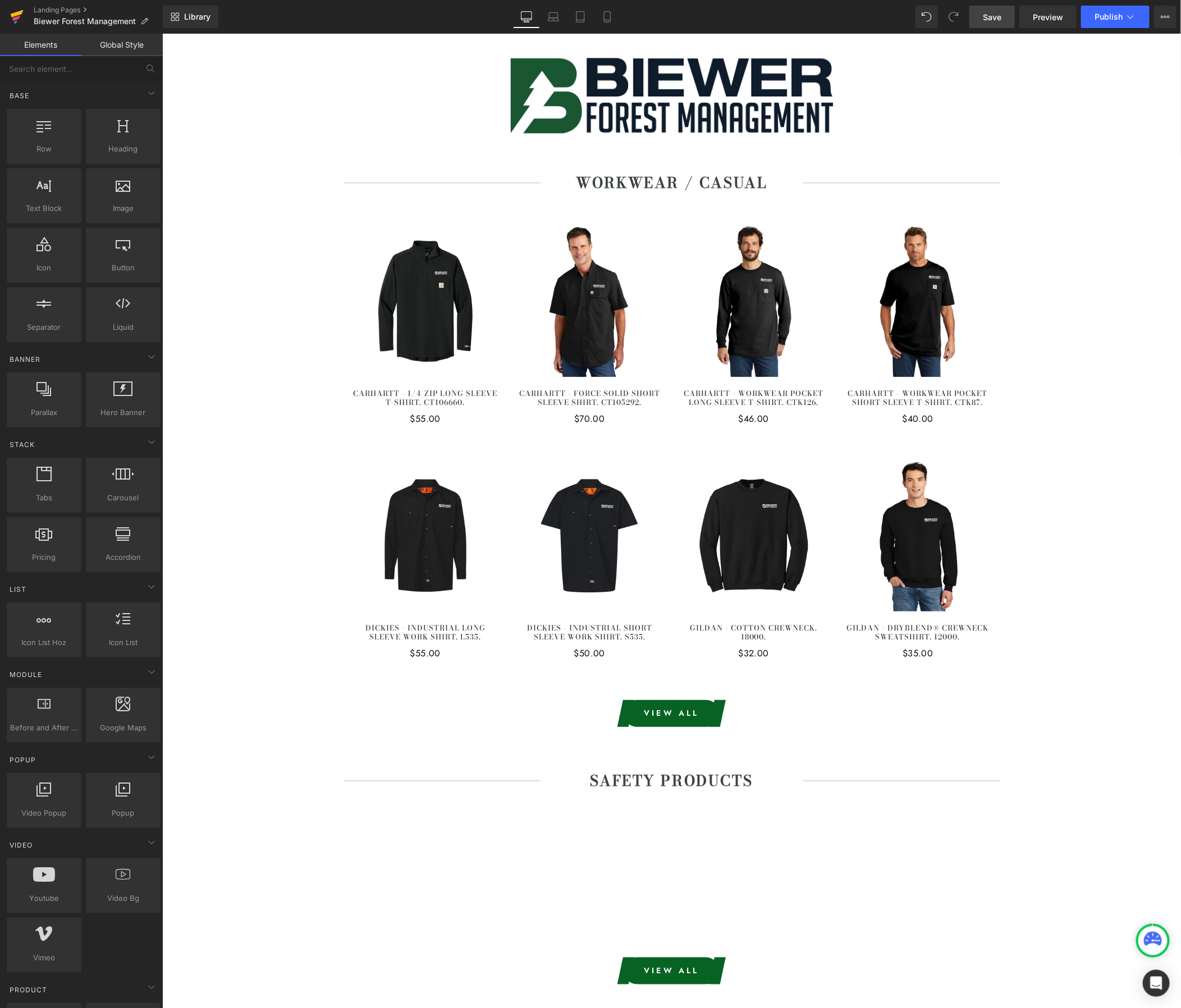
click at [18, 18] on icon at bounding box center [16, 18] width 8 height 5
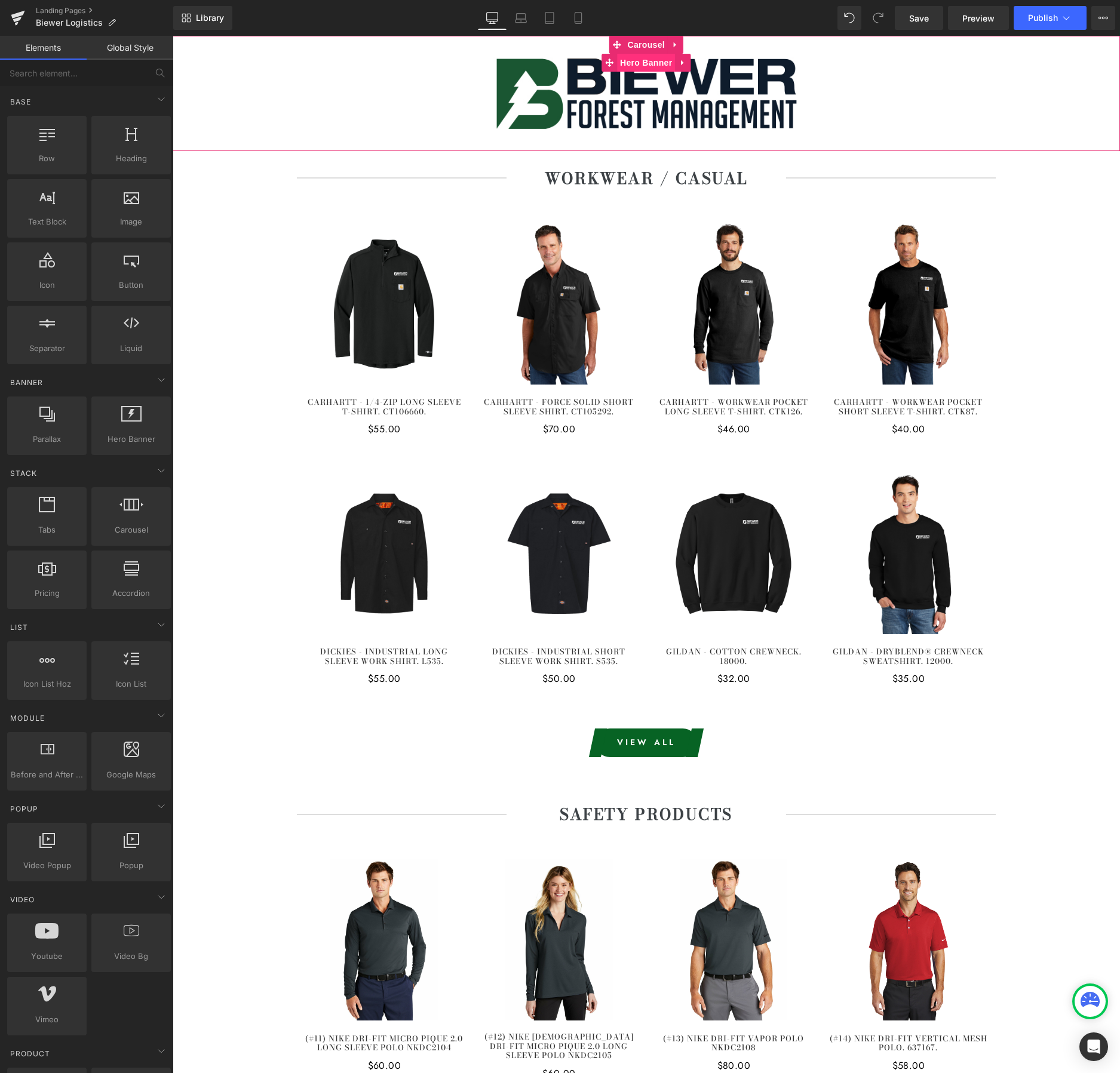
click at [637, 61] on span "Hero Banner" at bounding box center [646, 62] width 58 height 18
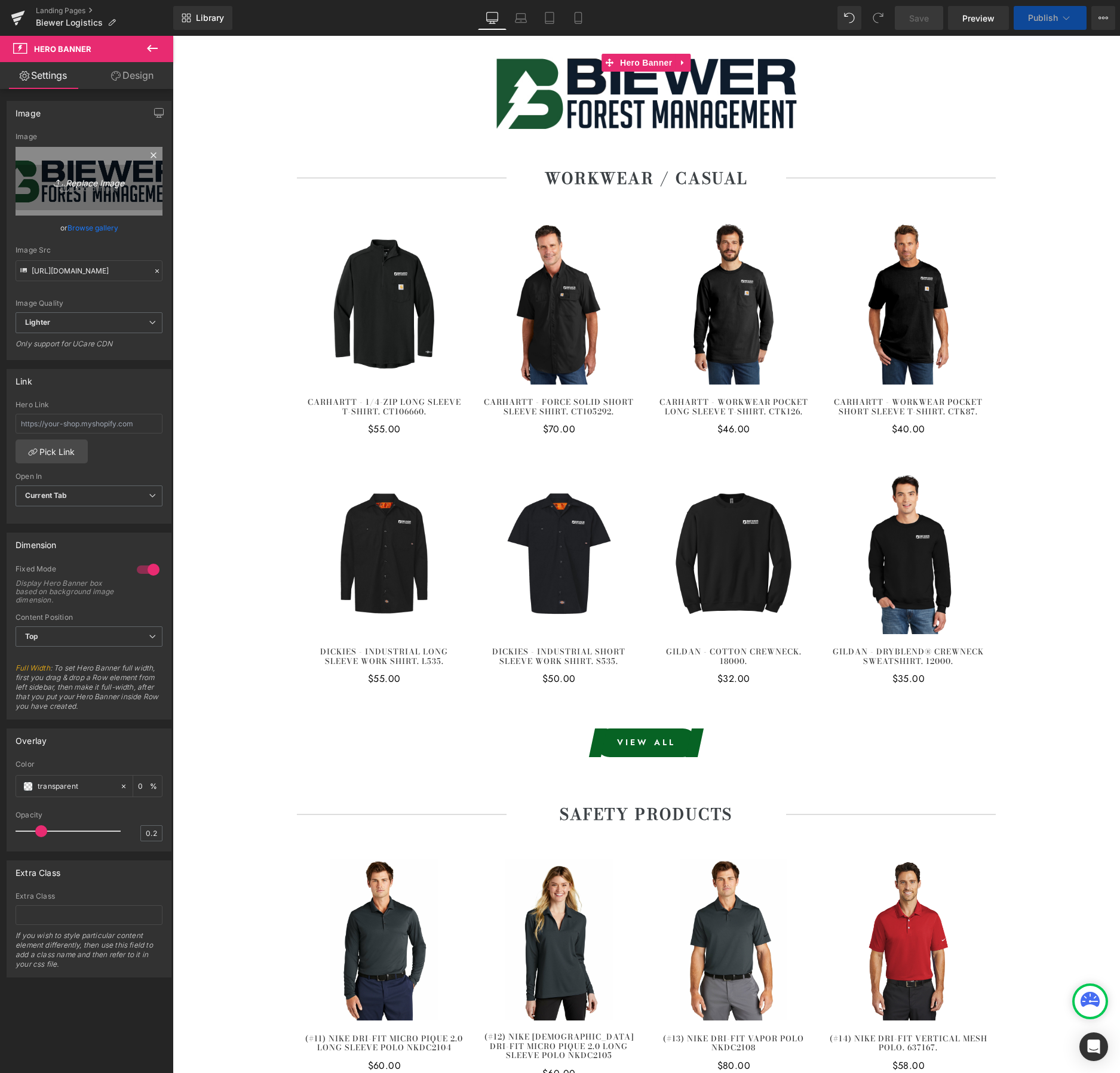
click at [97, 183] on icon "Replace Image" at bounding box center [89, 181] width 96 height 15
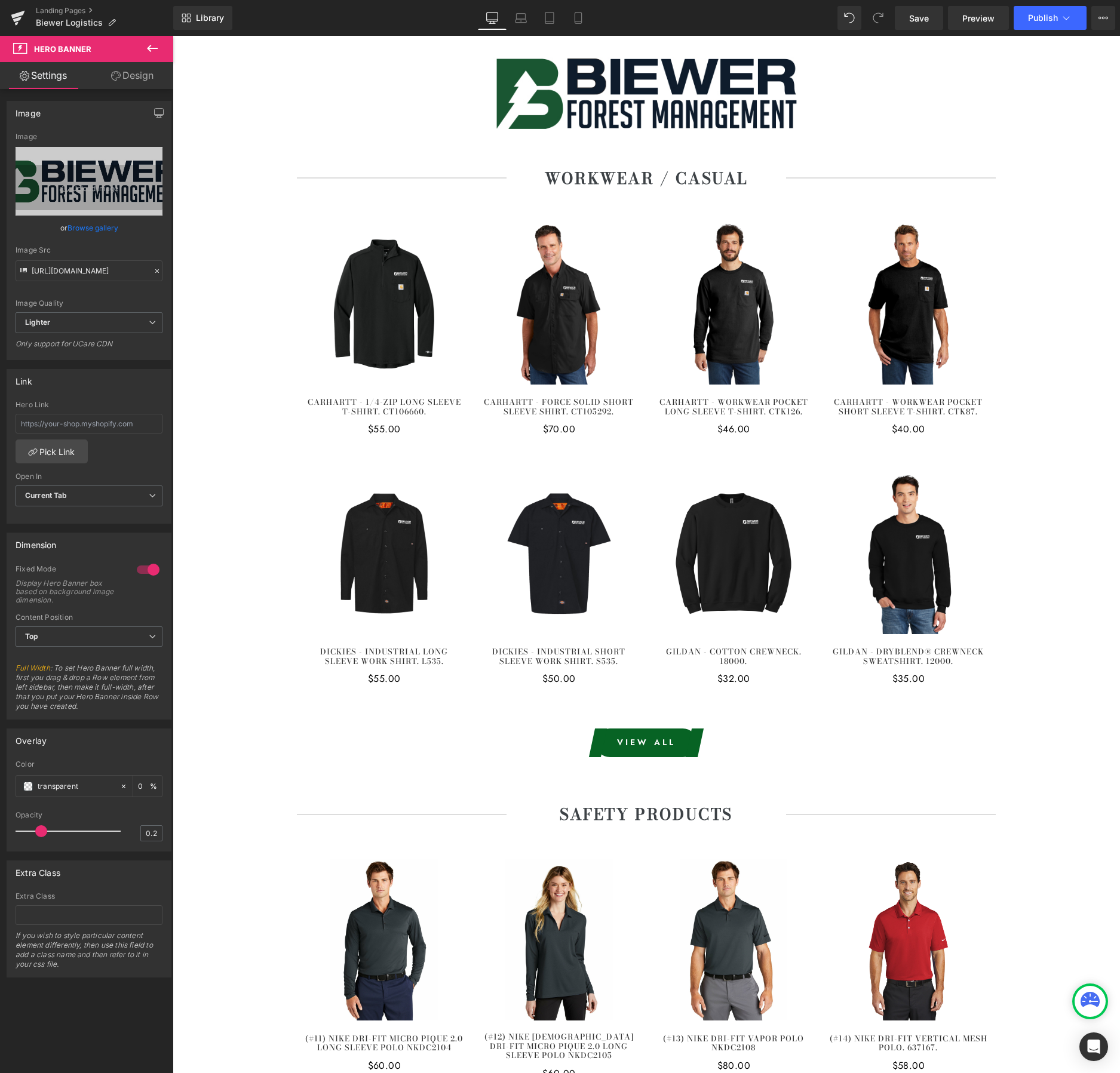
type input "C:\fakepath\biewer logistics banner.jpg"
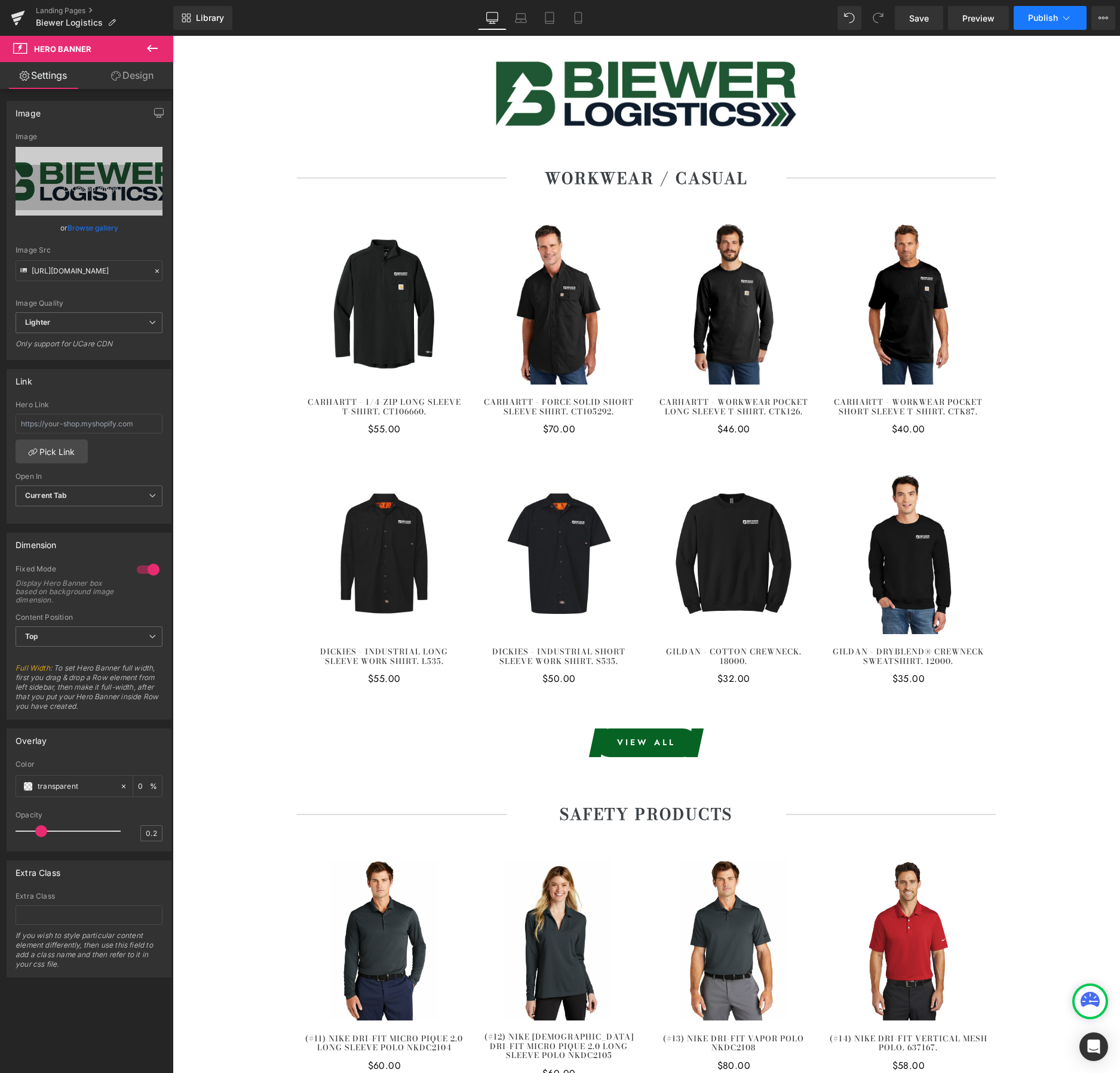
click at [1034, 11] on button "Publish" at bounding box center [1049, 18] width 73 height 24
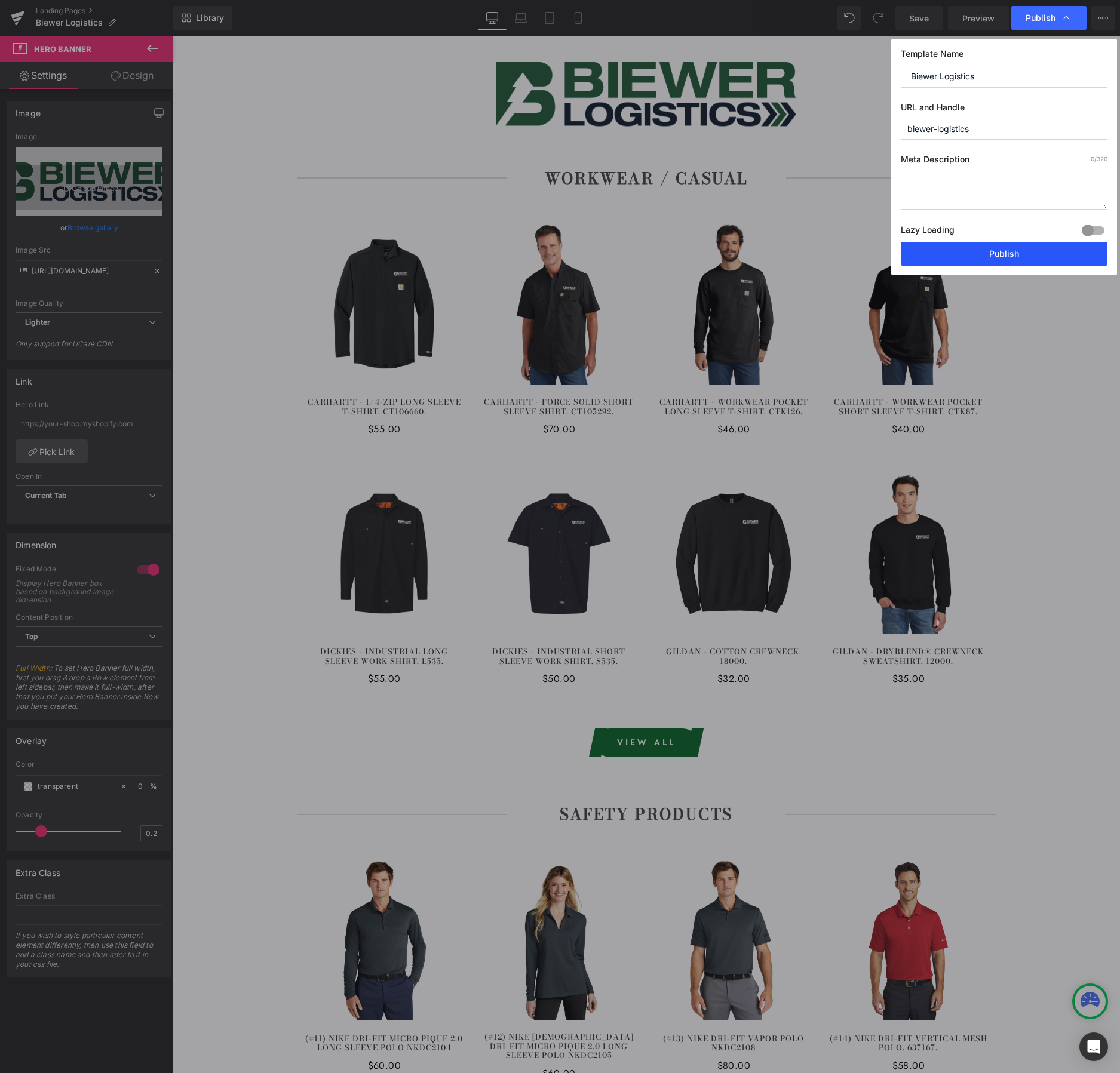
drag, startPoint x: 1023, startPoint y: 251, endPoint x: 851, endPoint y: 216, distance: 175.5
click at [1023, 251] on button "Publish" at bounding box center [1003, 254] width 206 height 24
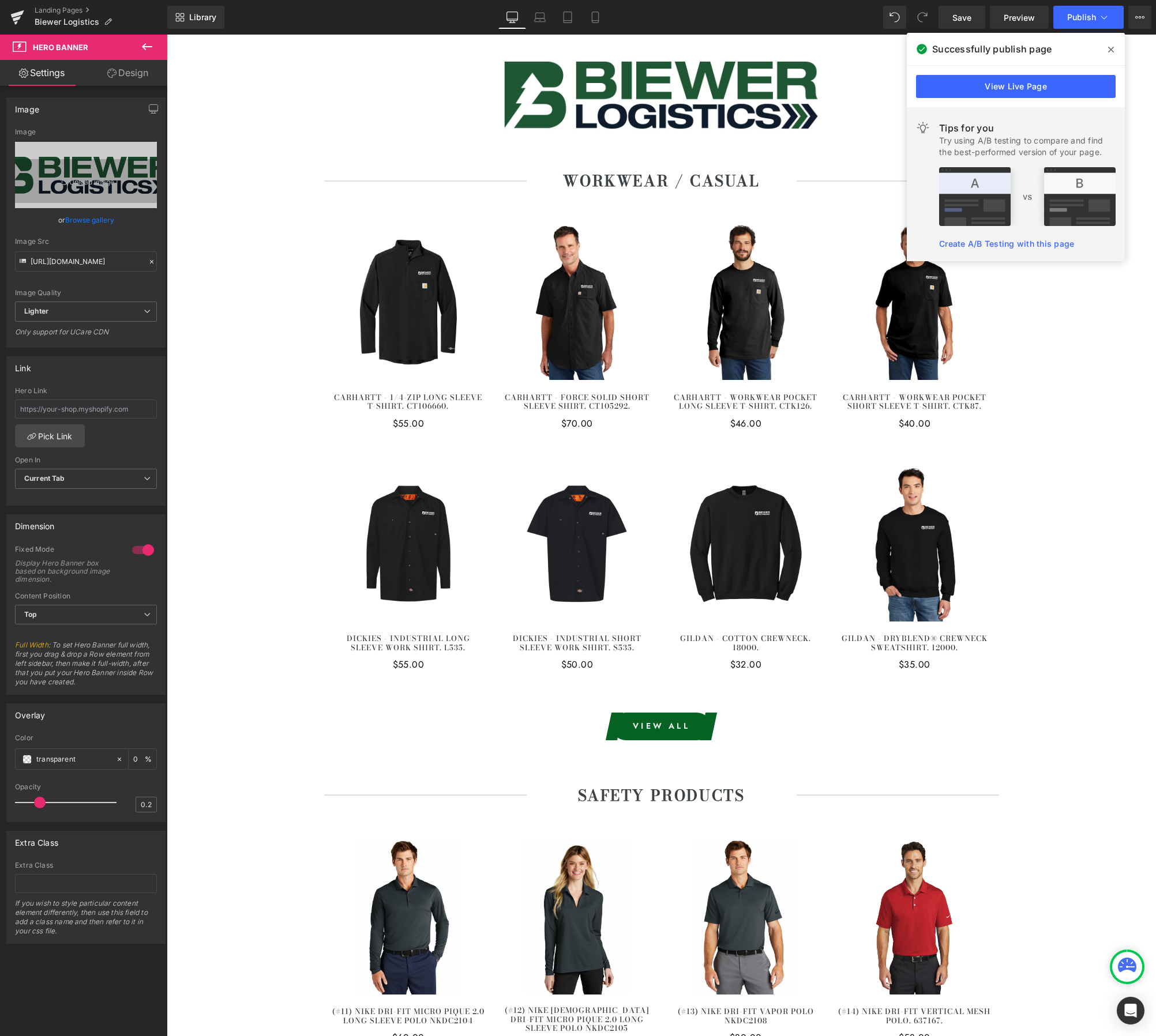
click at [1081, 51] on icon at bounding box center [1111, 50] width 6 height 6
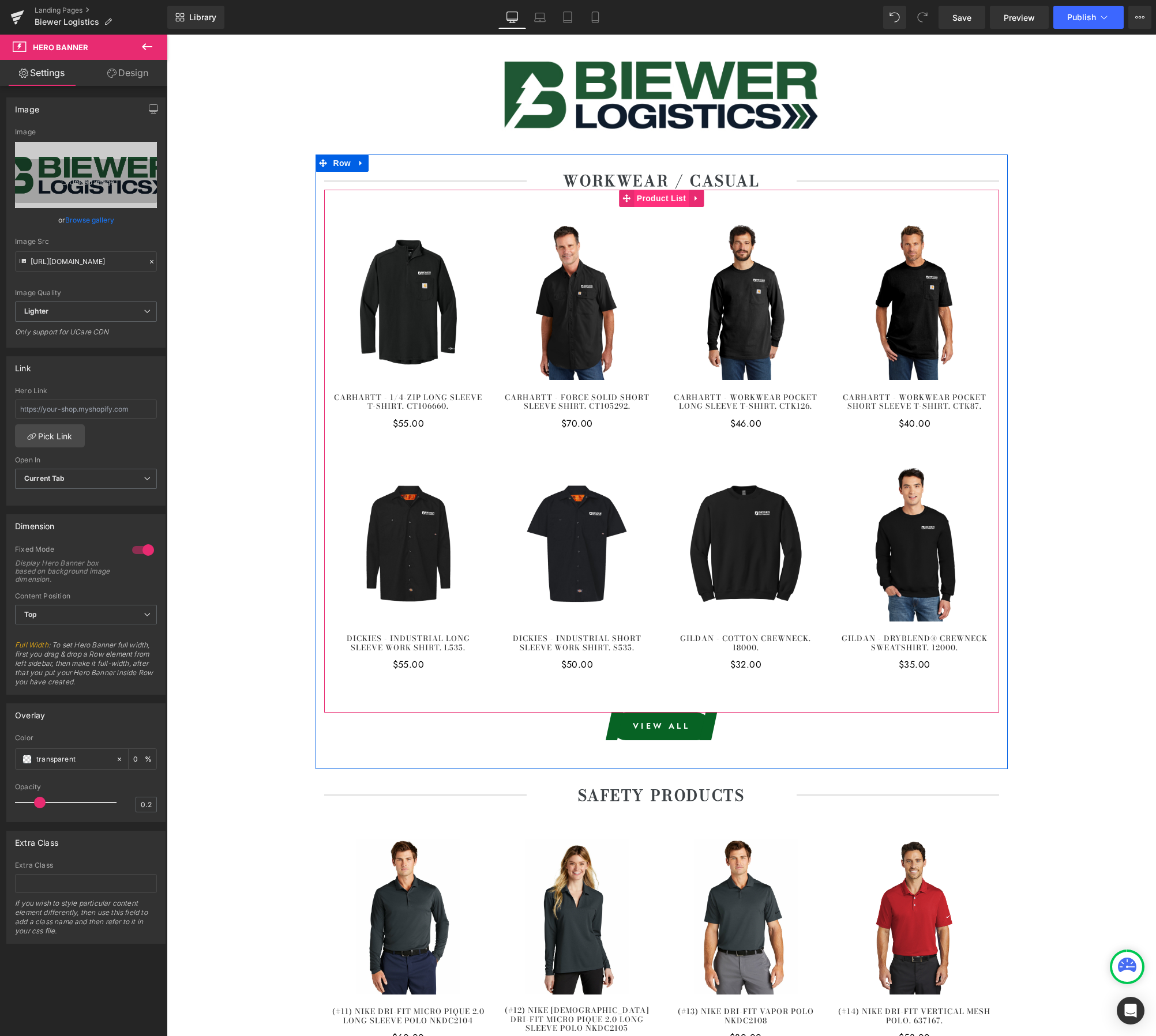
click at [666, 202] on span "Product List" at bounding box center [661, 198] width 55 height 17
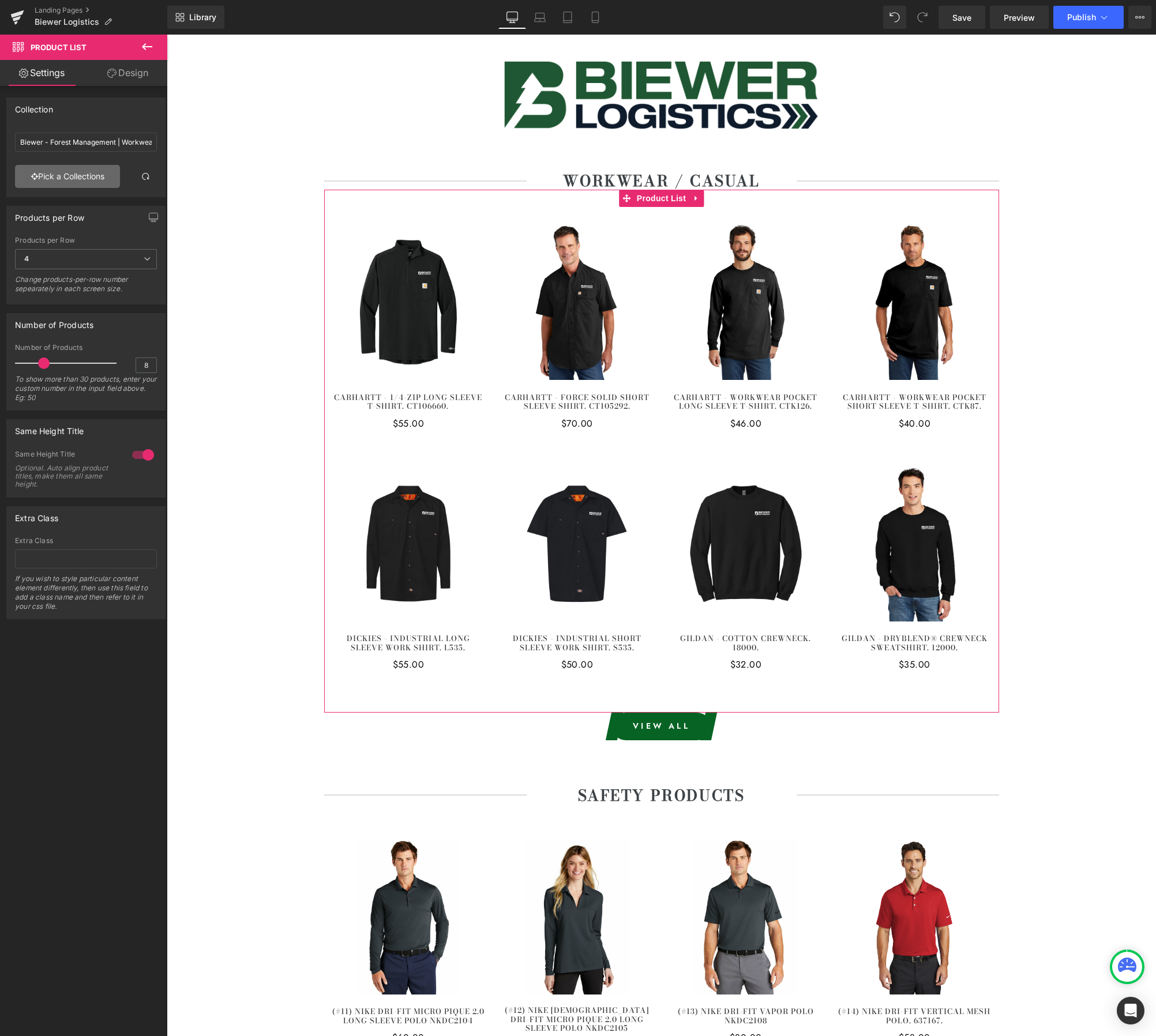
click at [71, 182] on link "Pick a Collections" at bounding box center [67, 177] width 105 height 23
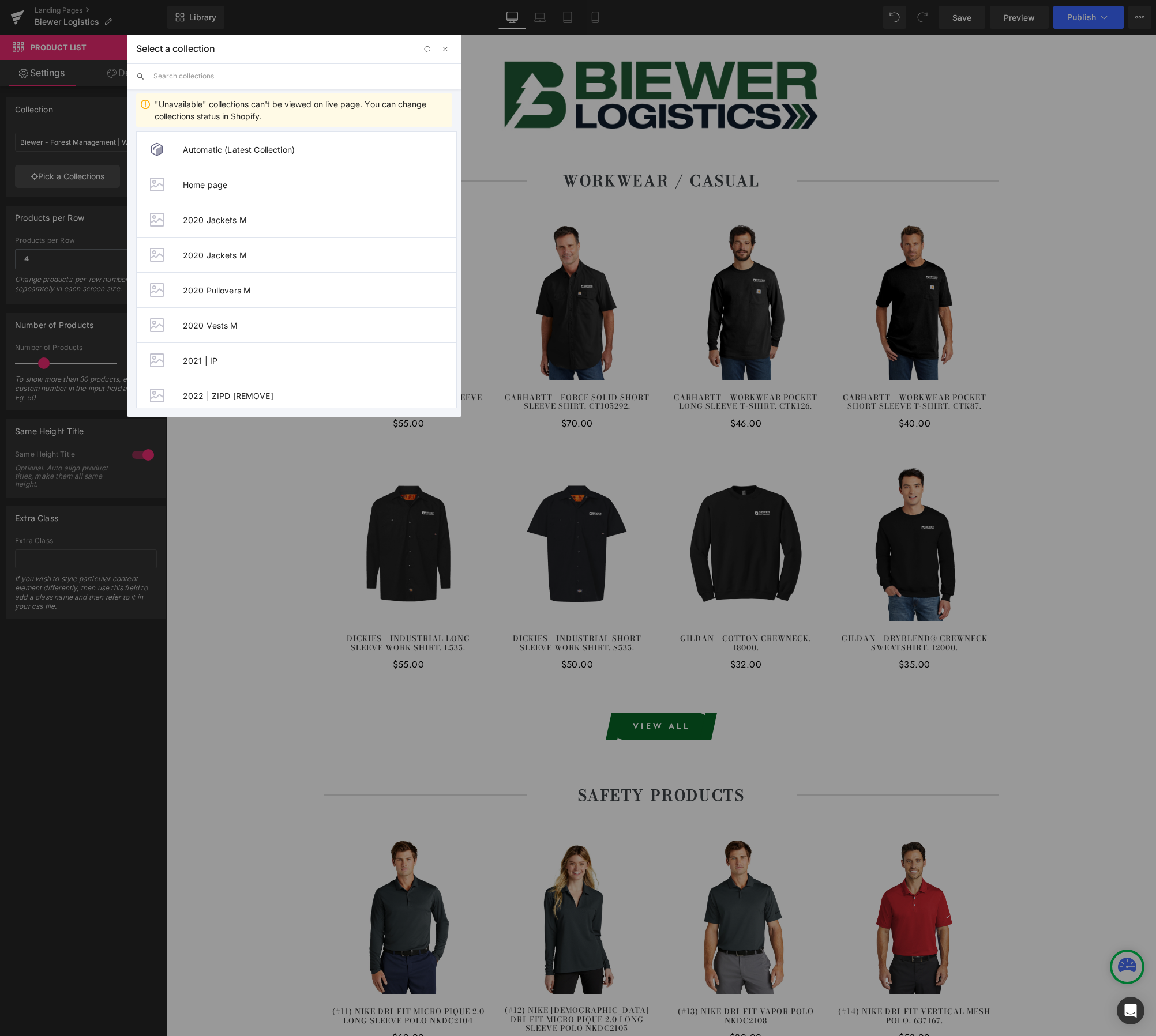
click at [254, 76] on input "text" at bounding box center [302, 76] width 299 height 25
paste input "Biewer - Logistics"
type input "Biewer - Logistics"
click at [281, 392] on li "Biewer - Logistics | Workwear" at bounding box center [296, 387] width 321 height 36
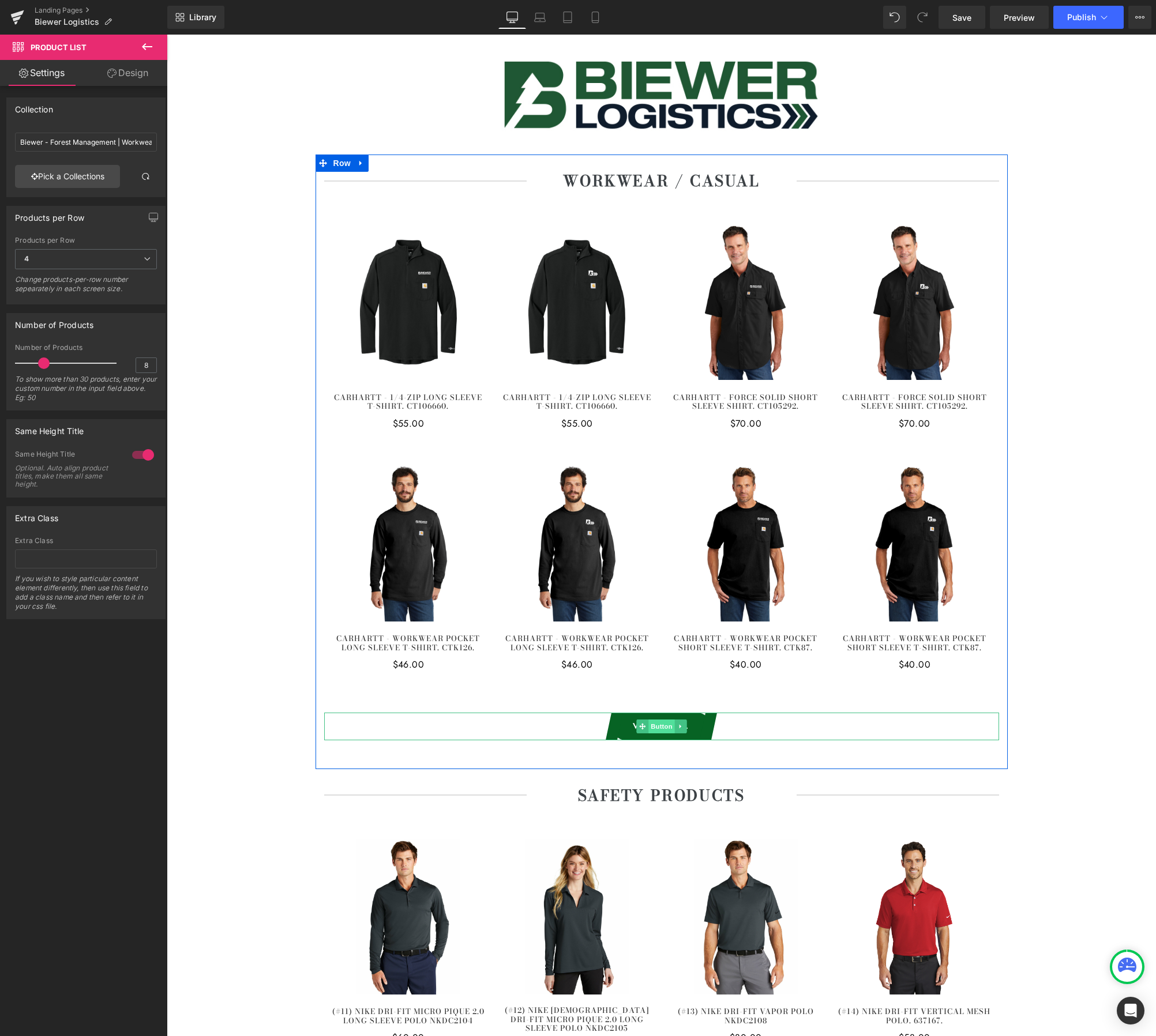
click at [658, 728] on span "Button" at bounding box center [661, 727] width 27 height 14
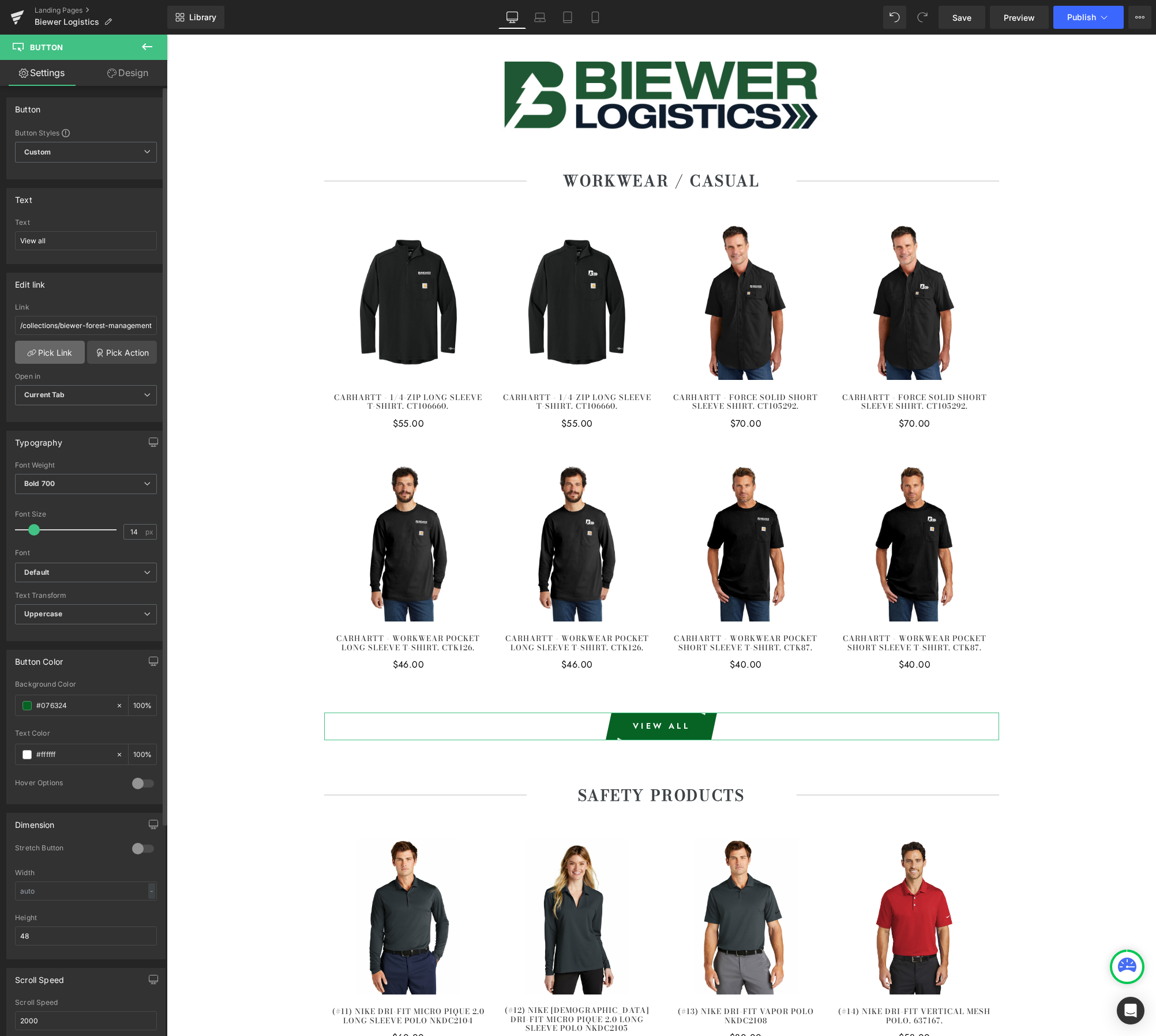
click at [68, 355] on link "Pick Link" at bounding box center [50, 352] width 70 height 23
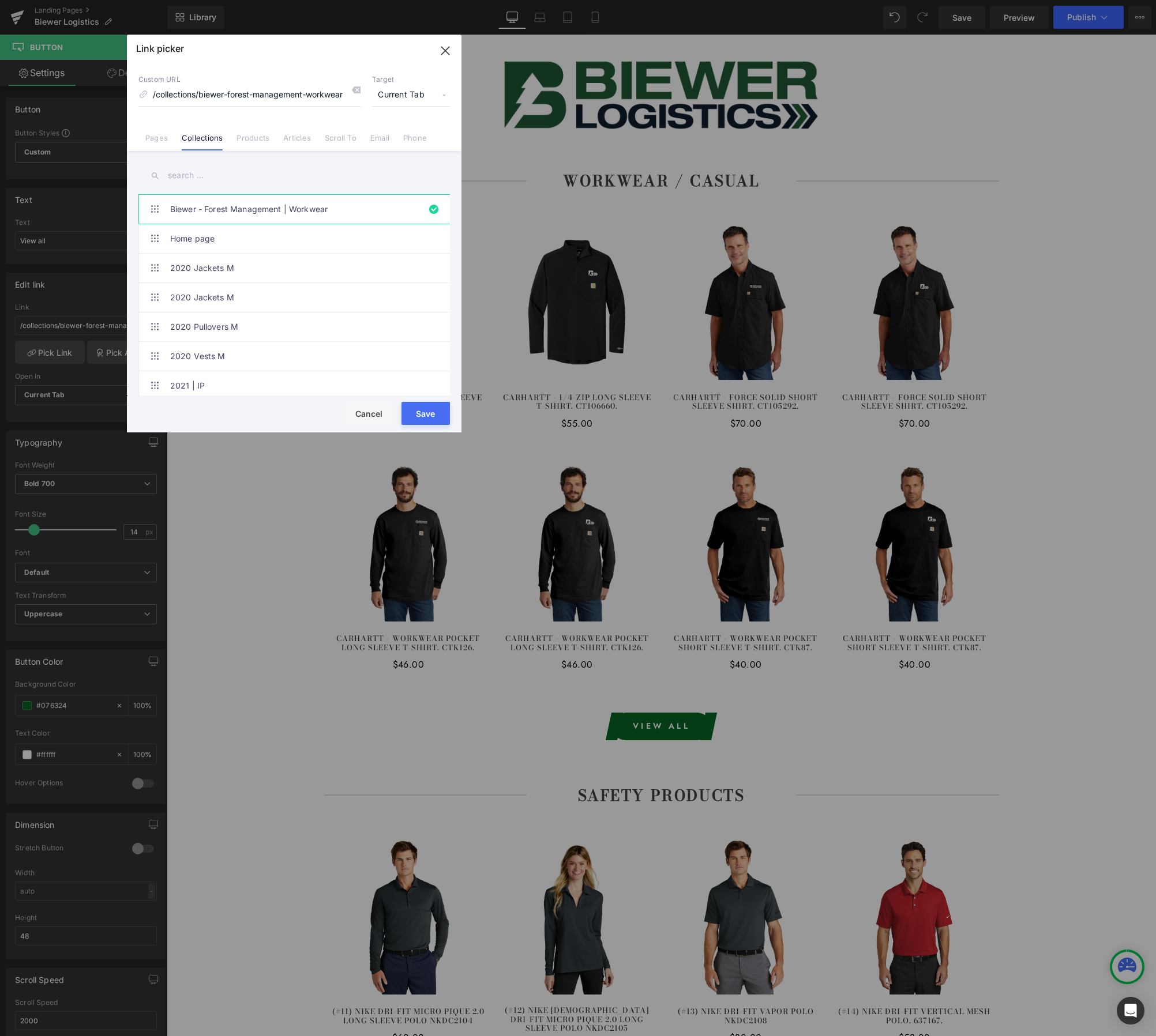
click at [262, 180] on input "text" at bounding box center [294, 176] width 312 height 26
paste input "Biewer - Logistics"
type input "Biewer - Logistics"
click at [311, 375] on link "Biewer - Logistics | Workwear" at bounding box center [296, 385] width 254 height 29
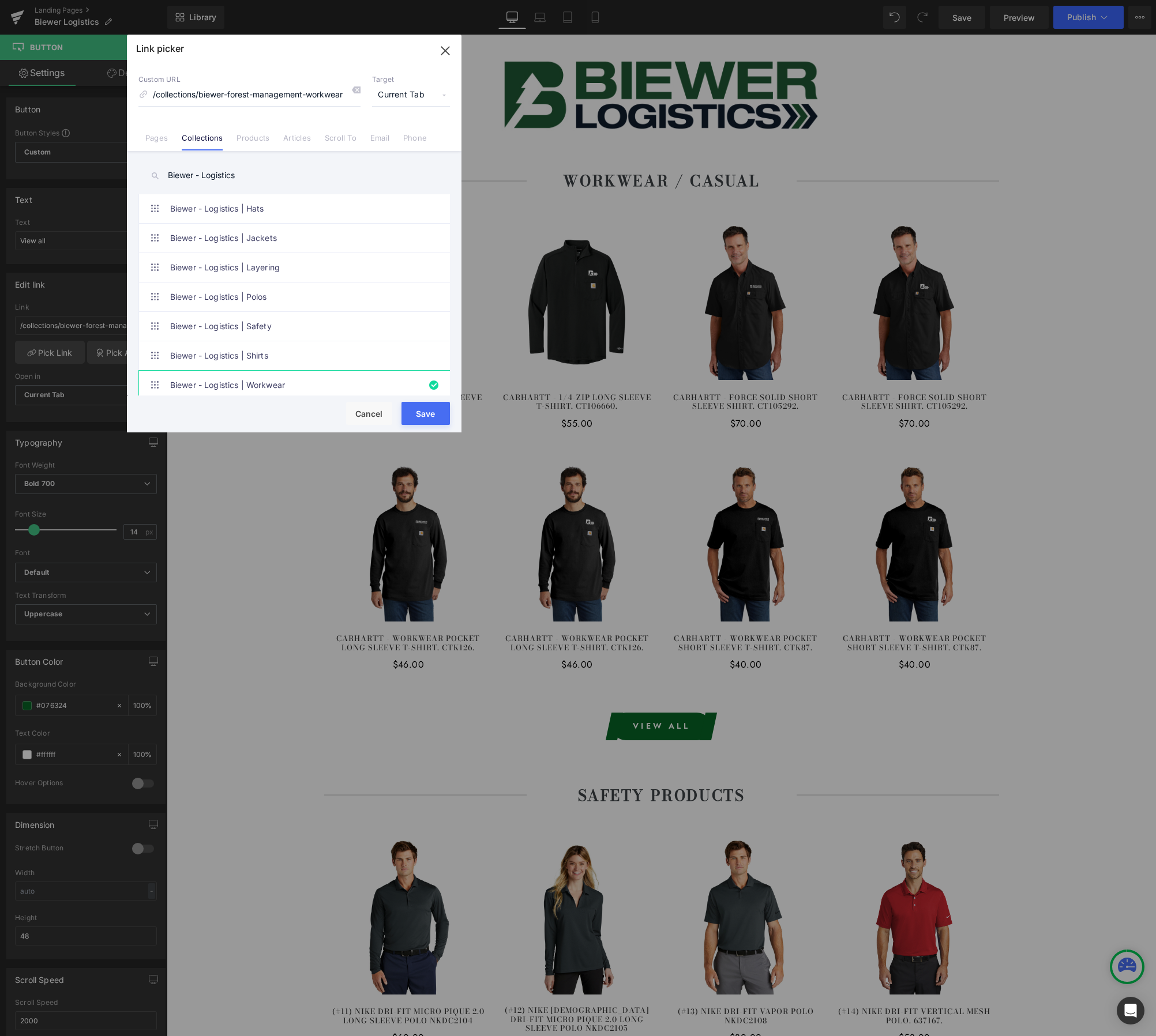
click at [421, 414] on button "Save" at bounding box center [426, 413] width 49 height 23
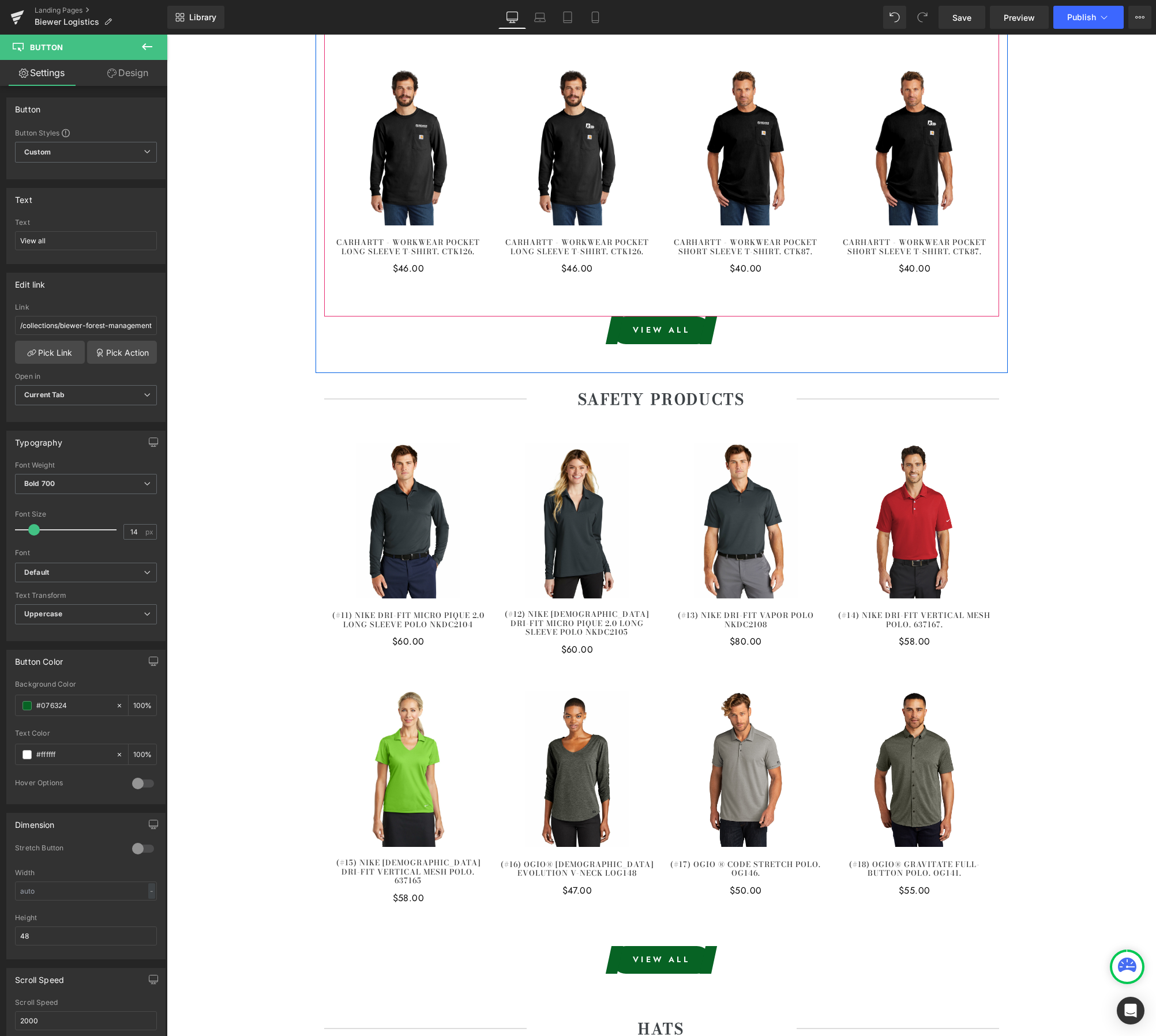
scroll to position [405, 0]
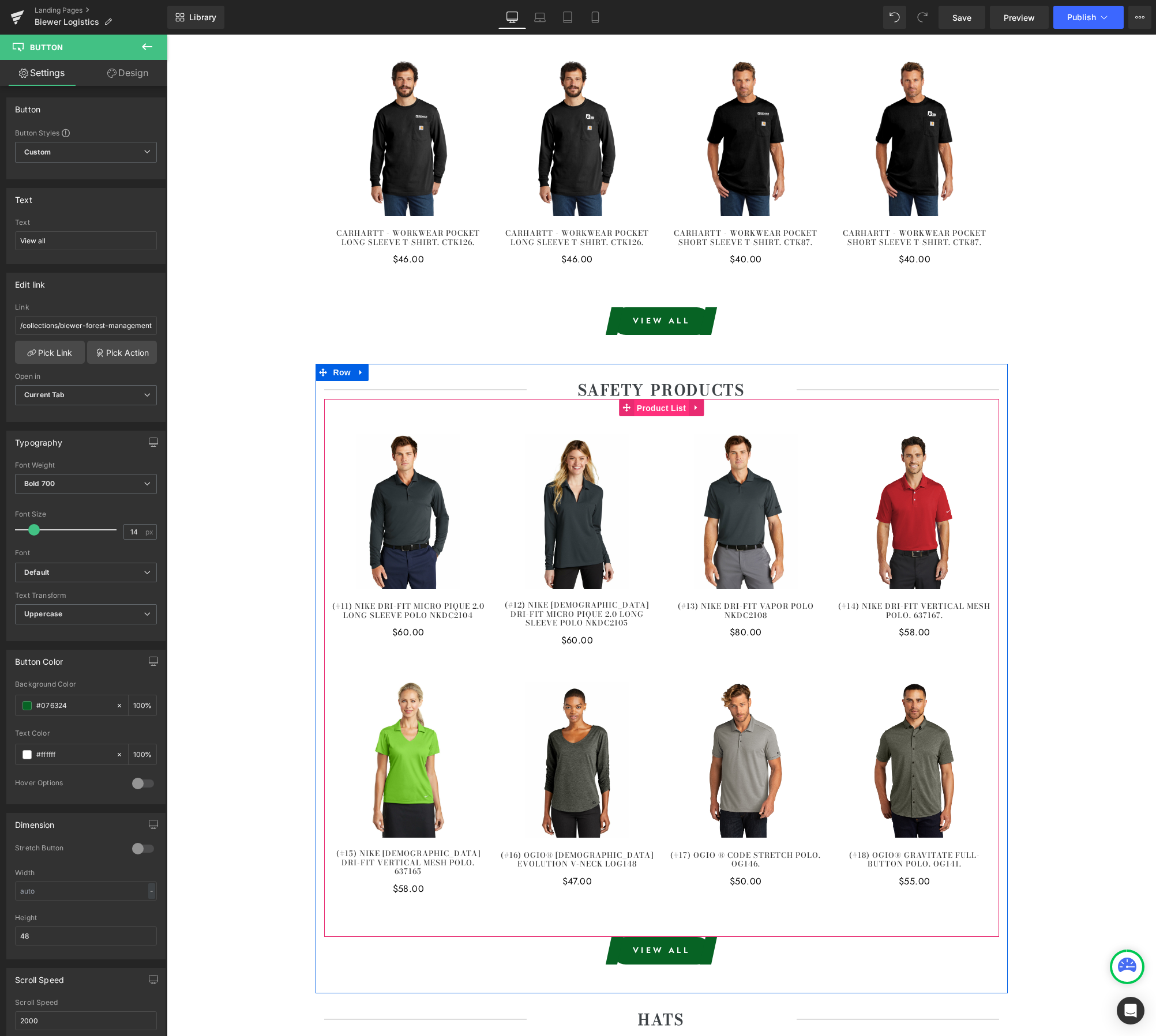
click at [666, 412] on span "Product List" at bounding box center [661, 408] width 55 height 17
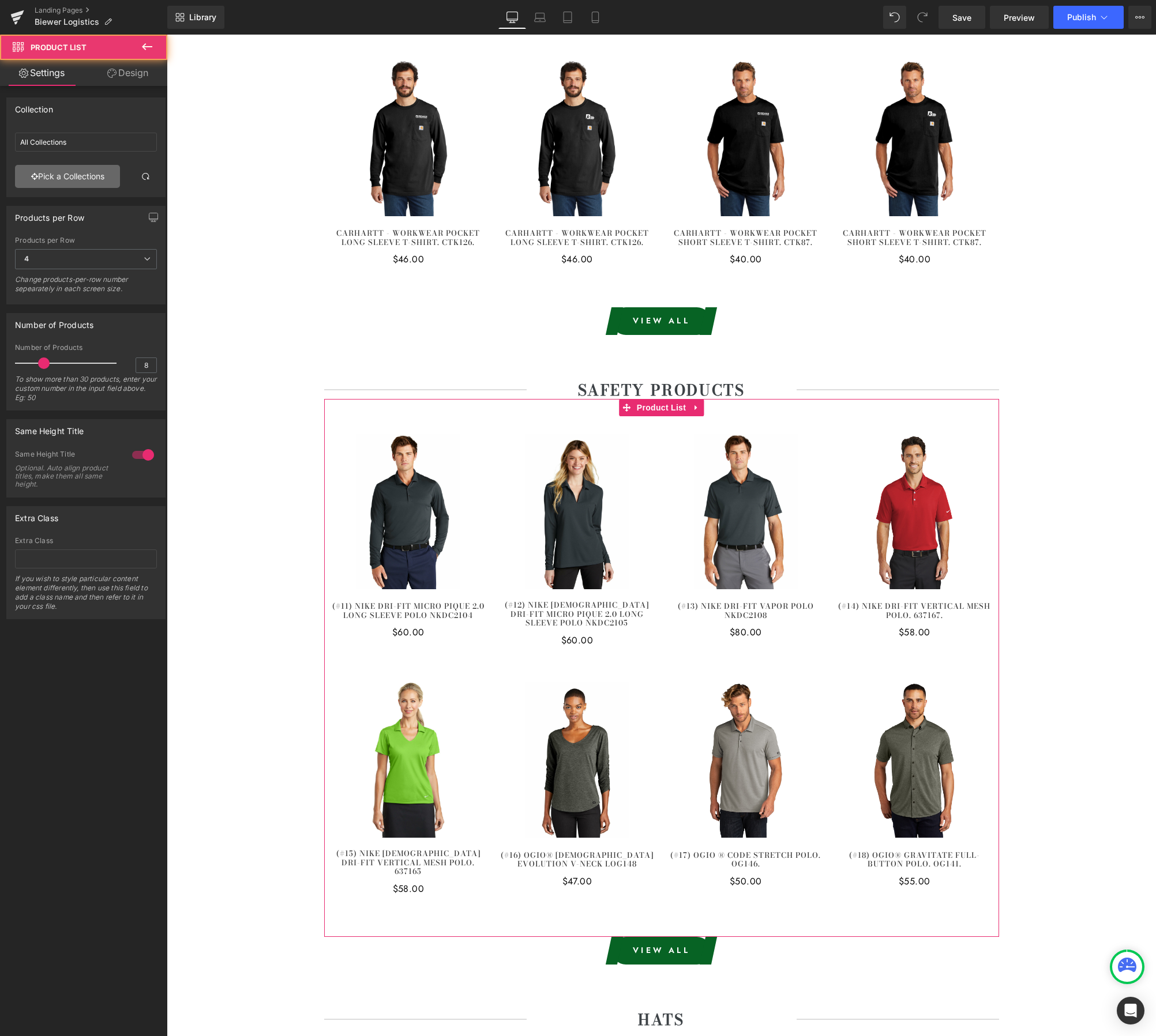
click at [77, 184] on link "Pick a Collections" at bounding box center [67, 177] width 105 height 23
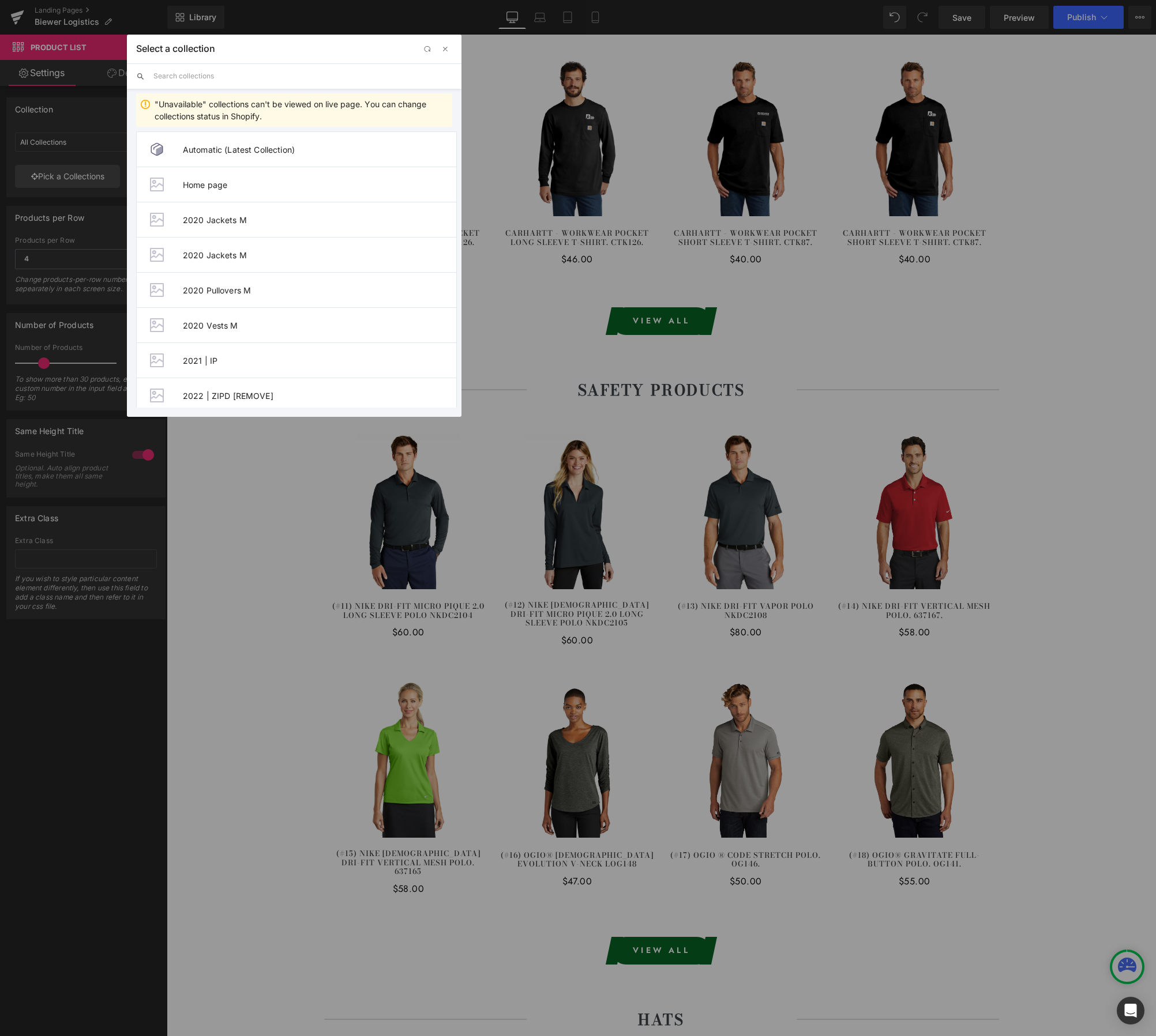
click at [215, 83] on input "text" at bounding box center [302, 76] width 299 height 25
paste input "Biewer - Logistics"
type input "Biewer - Logistics"
click at [296, 365] on span "Biewer - Logistics | Safety" at bounding box center [319, 360] width 274 height 10
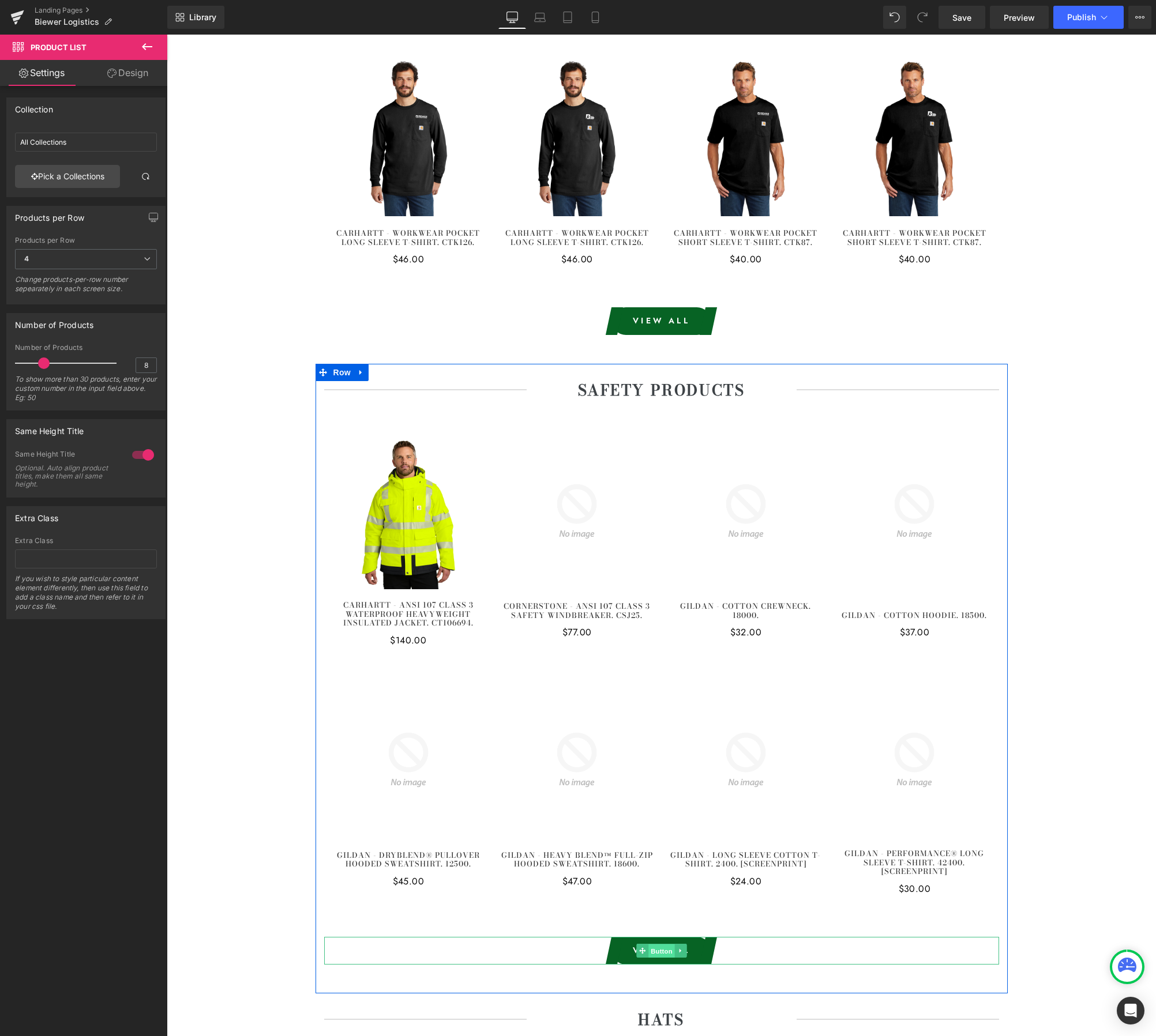
click at [653, 948] on span "Button" at bounding box center [661, 951] width 27 height 14
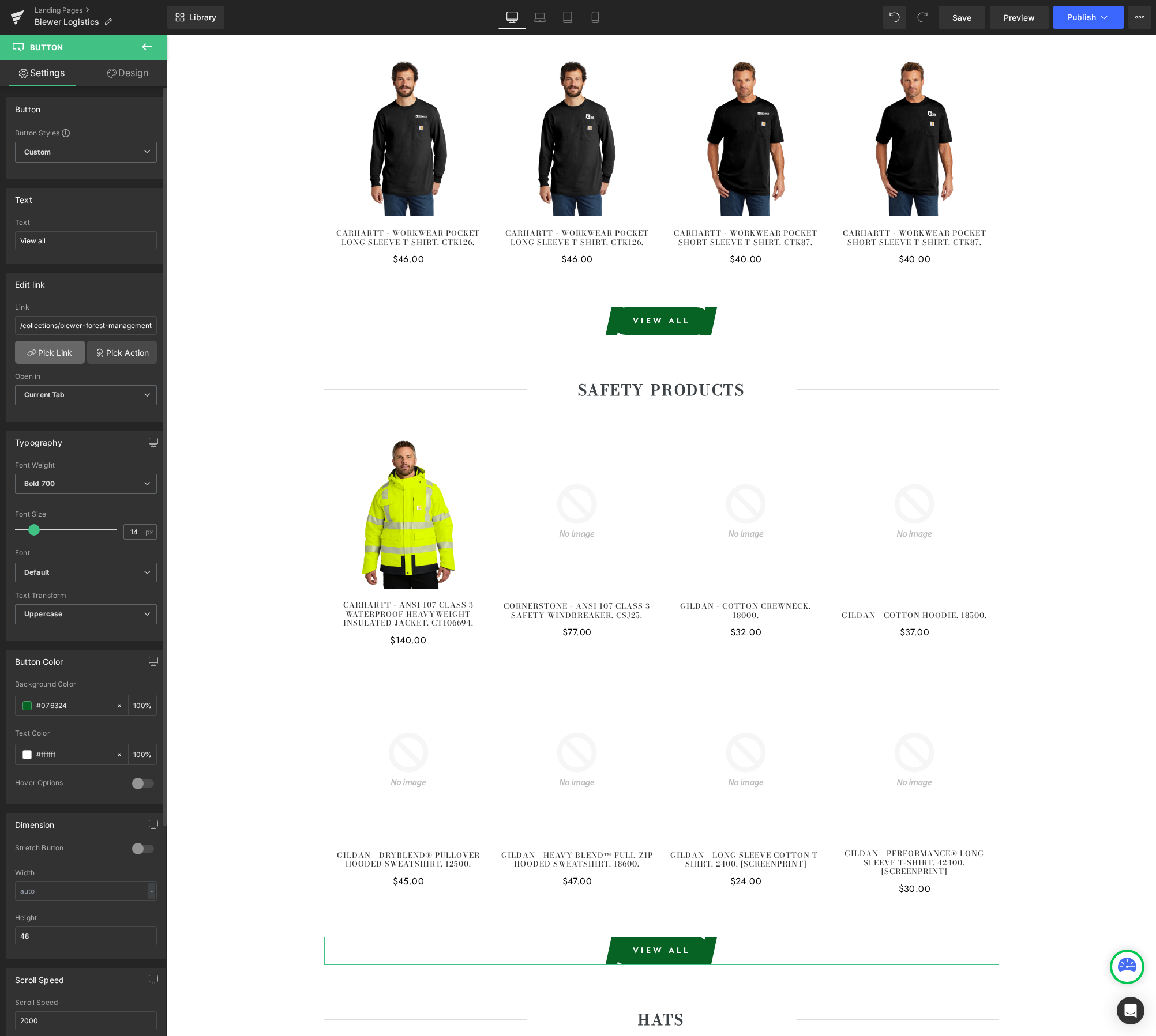
click at [63, 357] on link "Pick Link" at bounding box center [50, 352] width 70 height 23
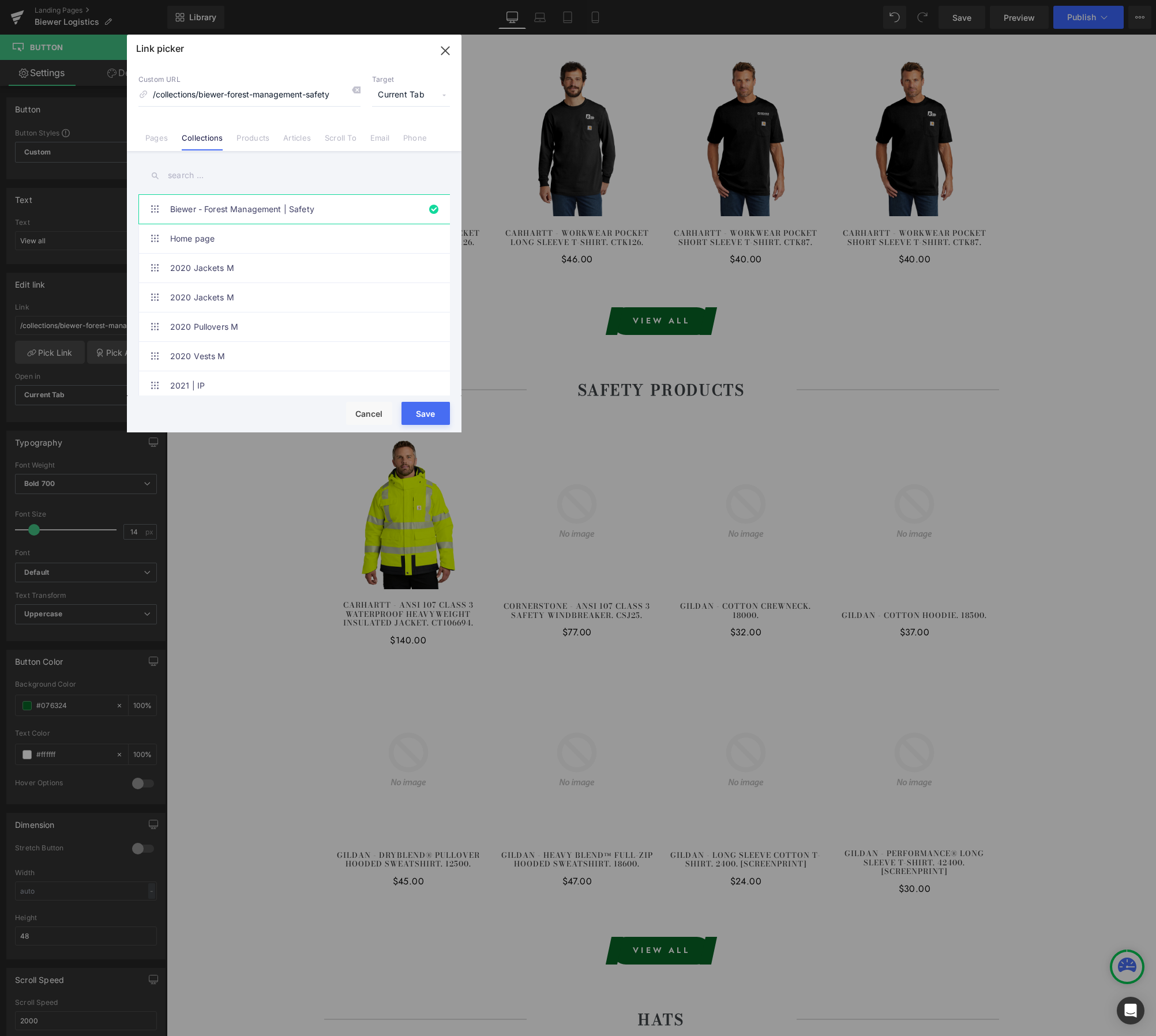
click at [307, 177] on input "text" at bounding box center [294, 176] width 312 height 26
paste input "Biewer - Logistics"
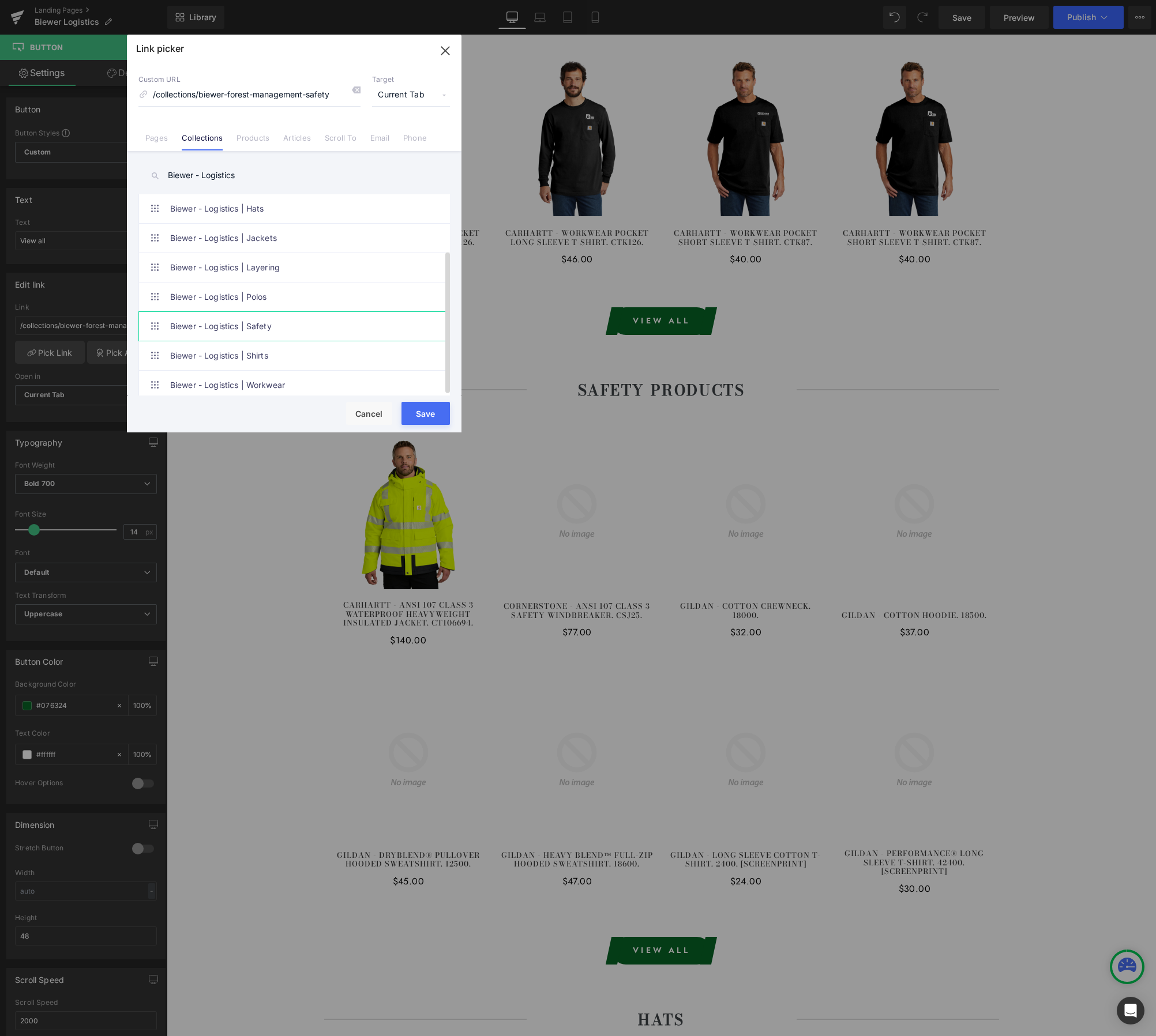
type input "Biewer - Logistics"
click at [309, 312] on link "Biewer - Logistics | Safety" at bounding box center [296, 327] width 254 height 29
click at [429, 413] on button "Save" at bounding box center [426, 413] width 49 height 23
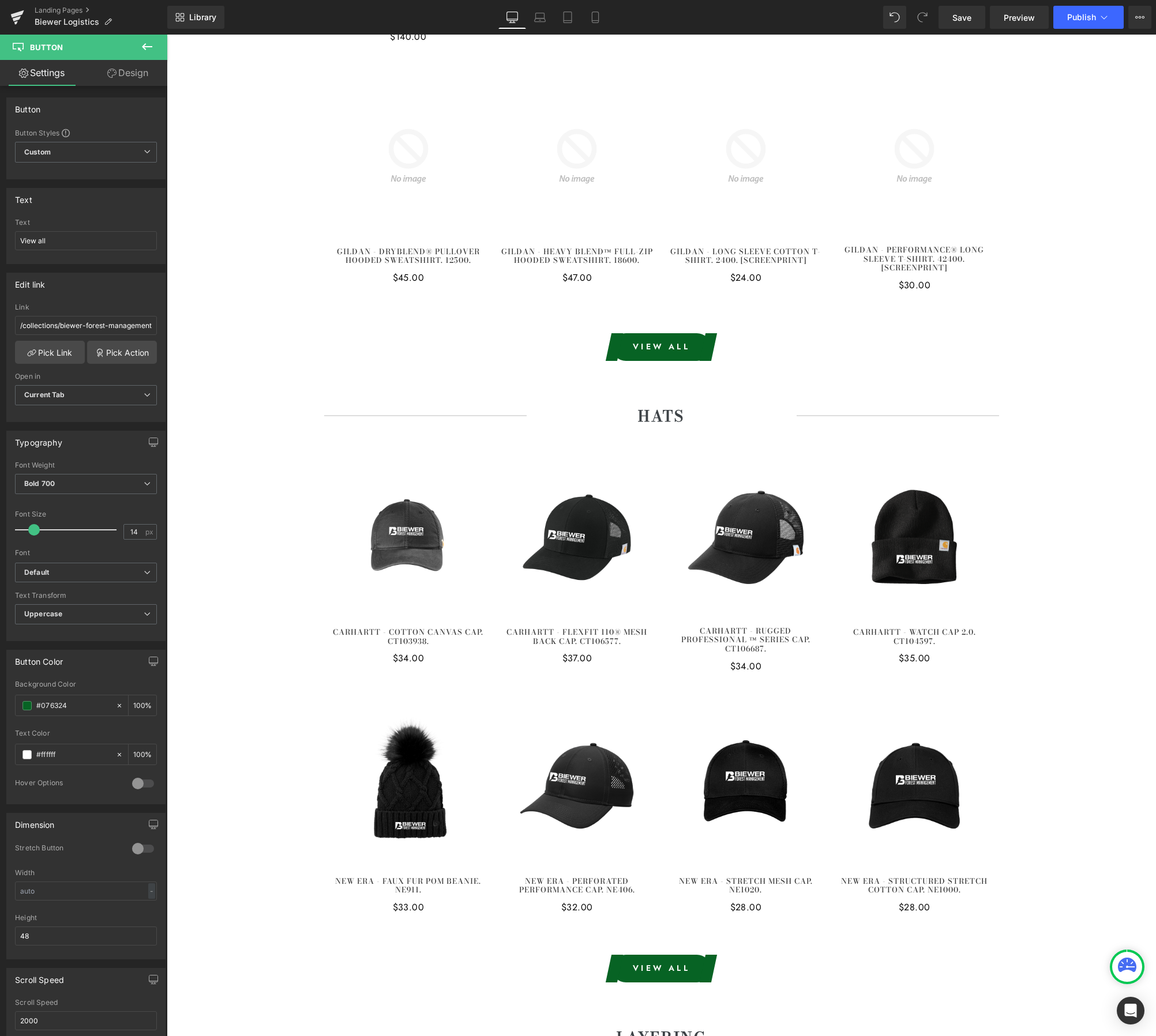
scroll to position [1007, 0]
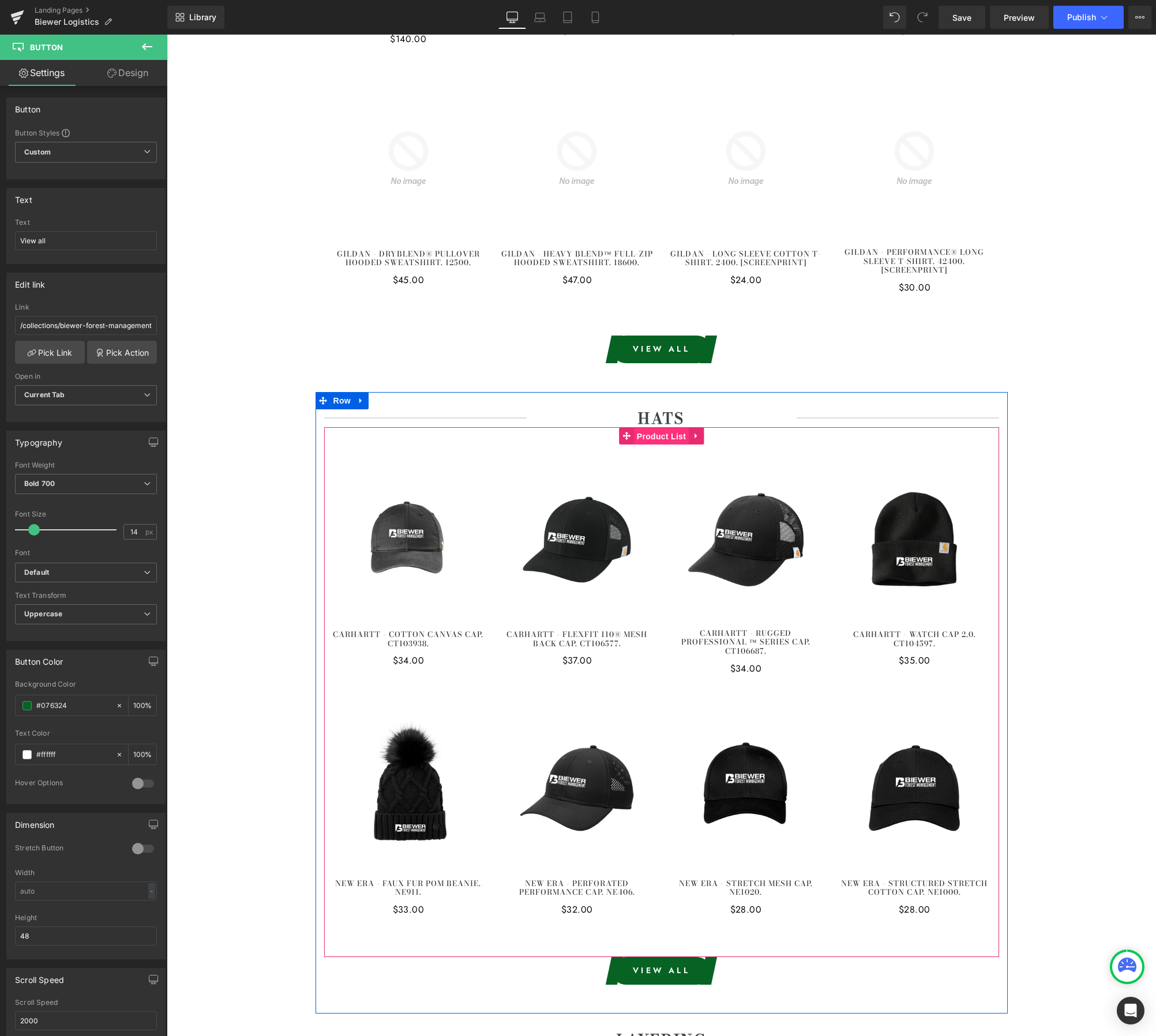
click at [666, 439] on span "Product List" at bounding box center [661, 437] width 55 height 17
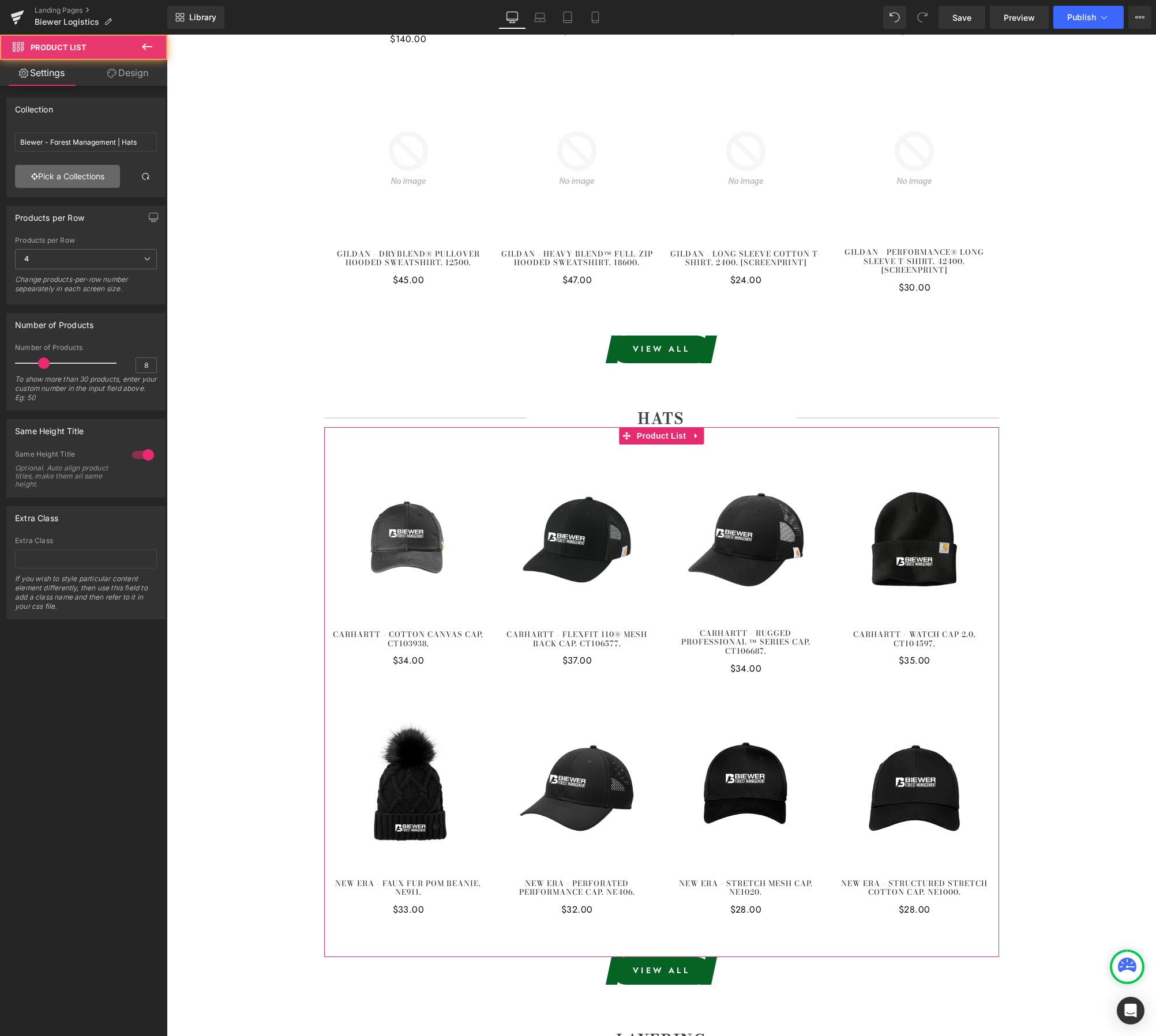
click at [77, 181] on link "Pick a Collections" at bounding box center [67, 177] width 105 height 23
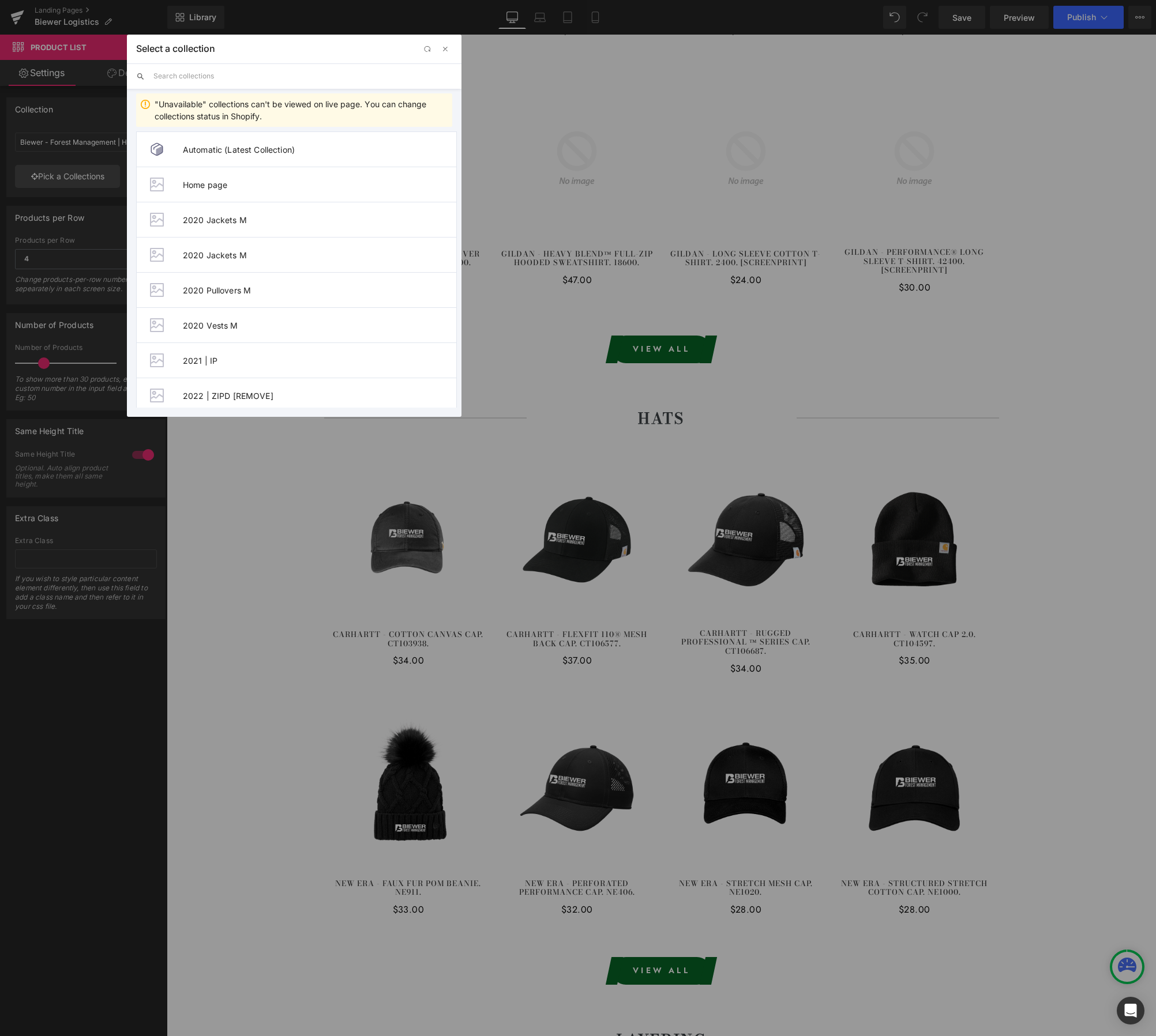
click at [189, 86] on input "text" at bounding box center [302, 76] width 299 height 25
paste input "Biewer - Logistics"
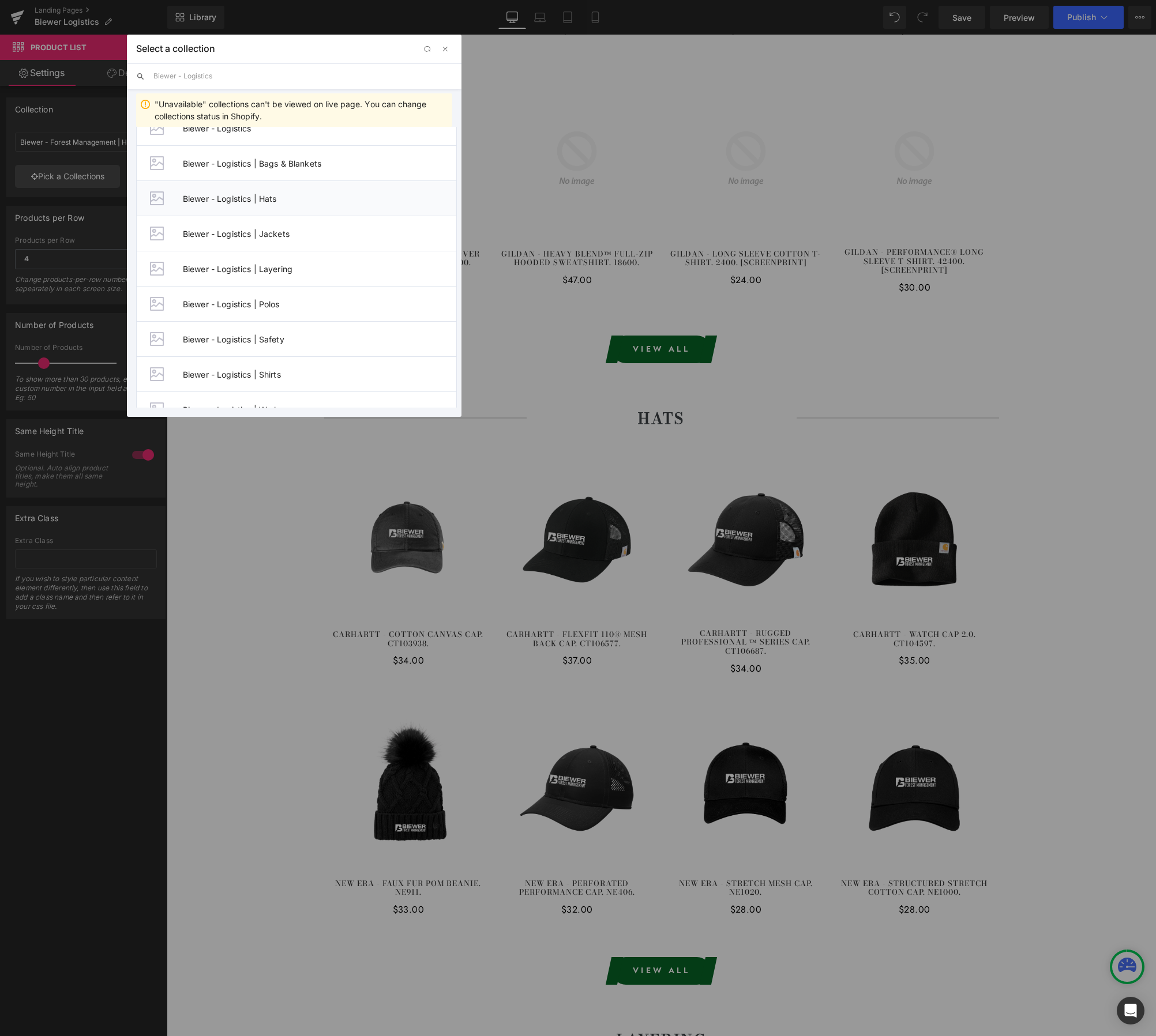
type input "Biewer - Logistics"
click at [279, 199] on span "Biewer - Logistics | Hats" at bounding box center [319, 199] width 274 height 10
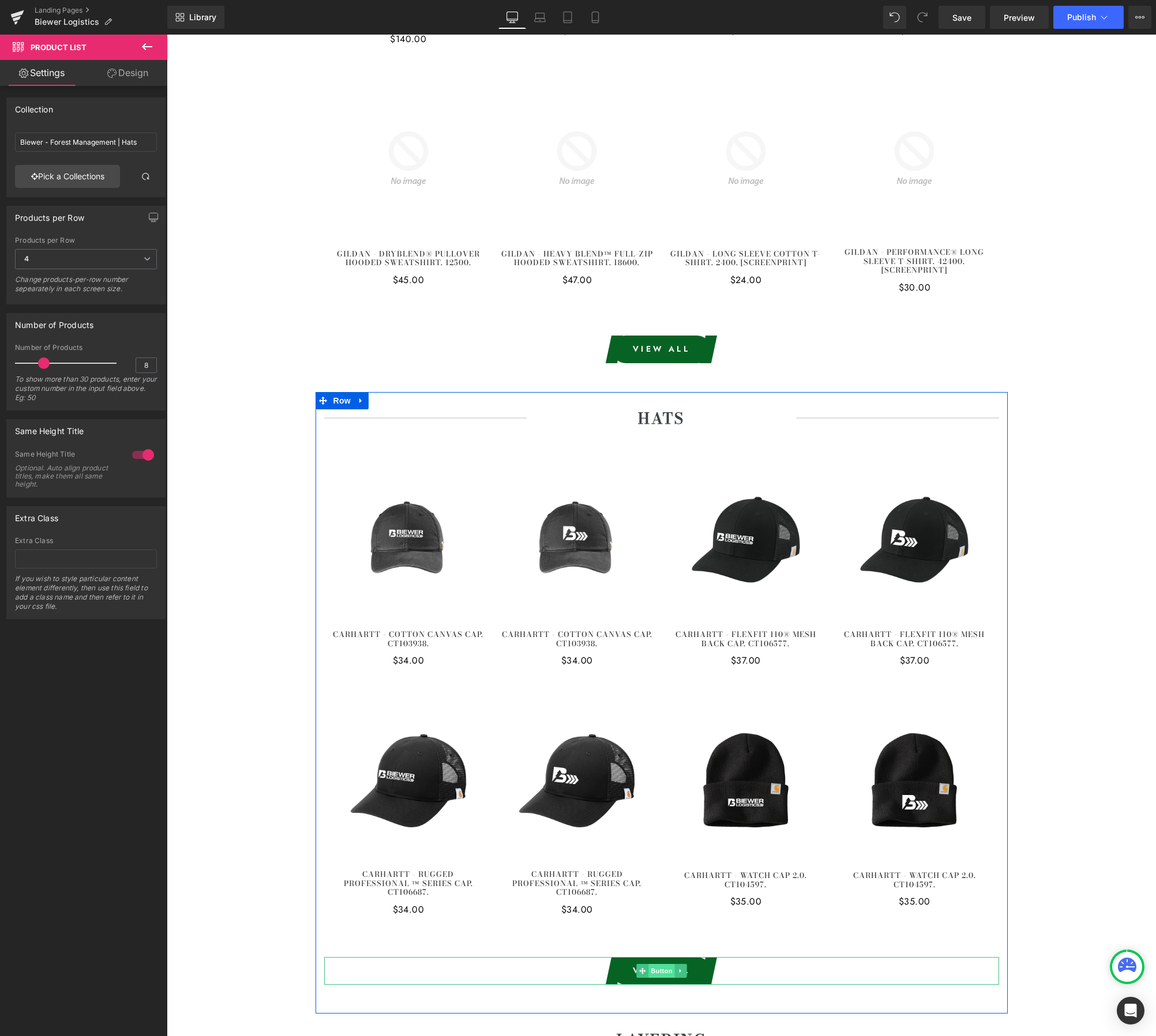
click at [663, 964] on span "Button" at bounding box center [661, 971] width 27 height 14
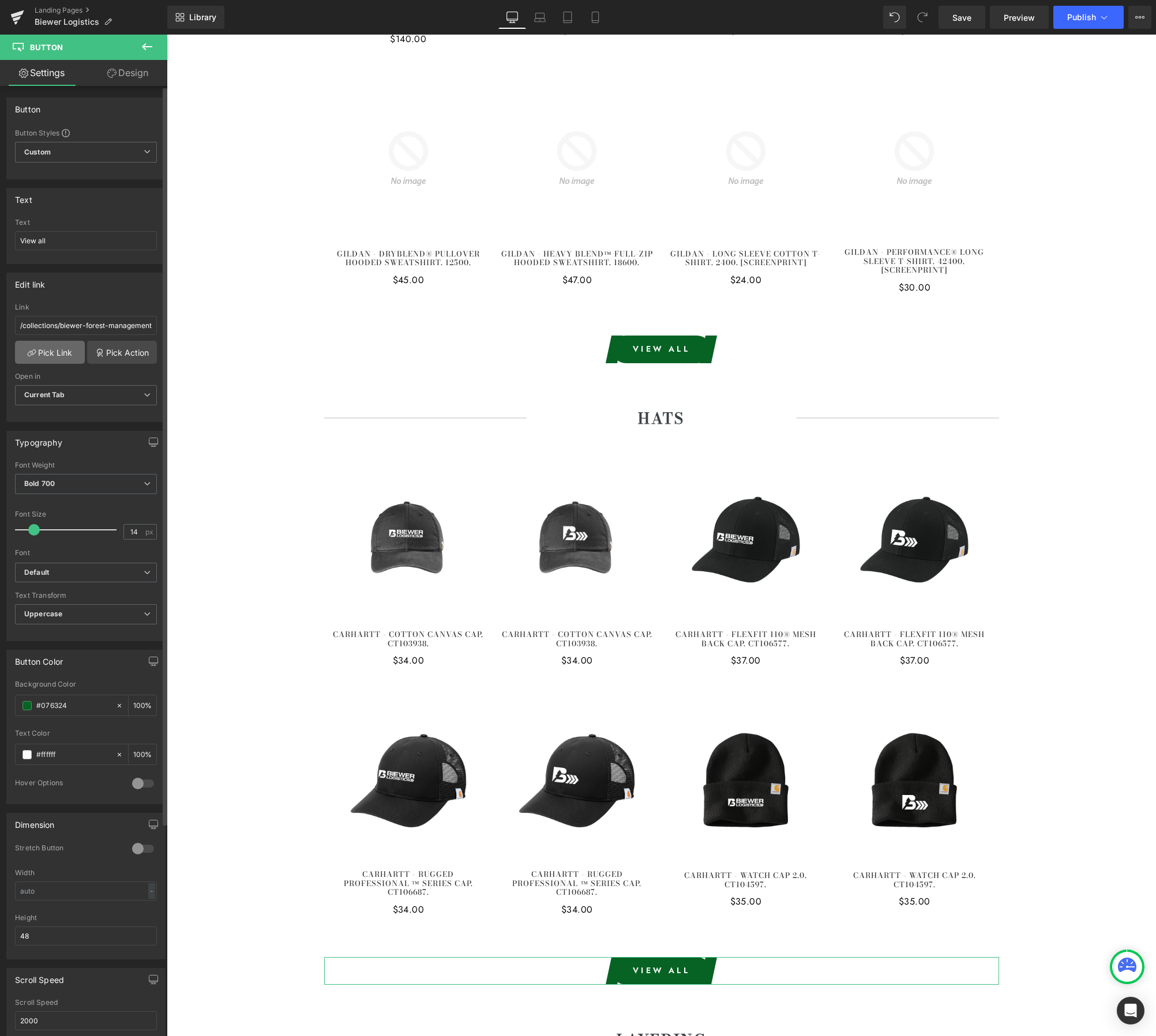
click at [49, 351] on link "Pick Link" at bounding box center [50, 352] width 70 height 23
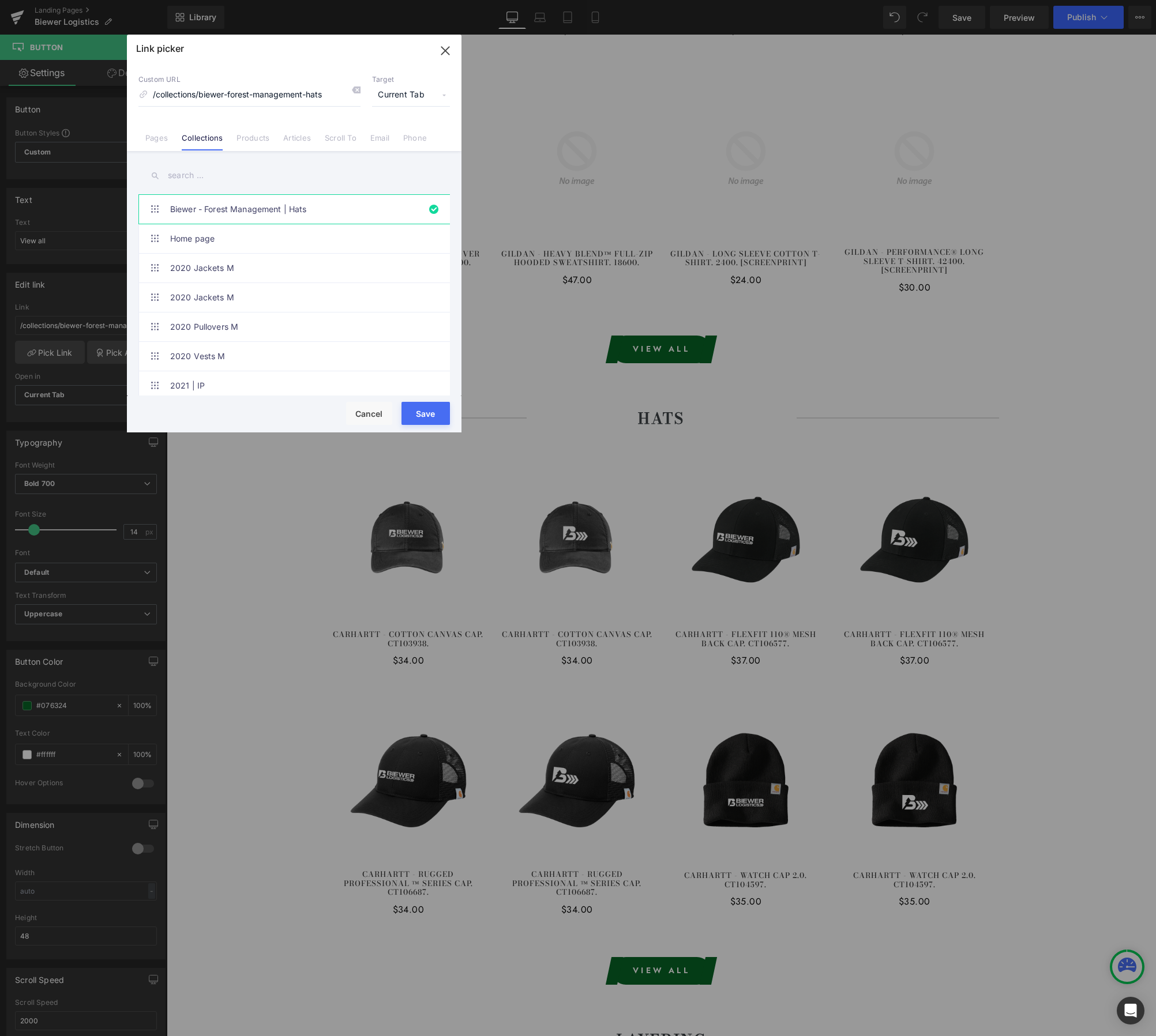
click at [249, 174] on input "text" at bounding box center [294, 176] width 312 height 26
paste input "Biewer - Logistics"
type input "Biewer - Logistics"
click at [273, 270] on link "Biewer - Logistics | Hats" at bounding box center [296, 268] width 254 height 29
click at [423, 405] on button "Save" at bounding box center [426, 413] width 49 height 23
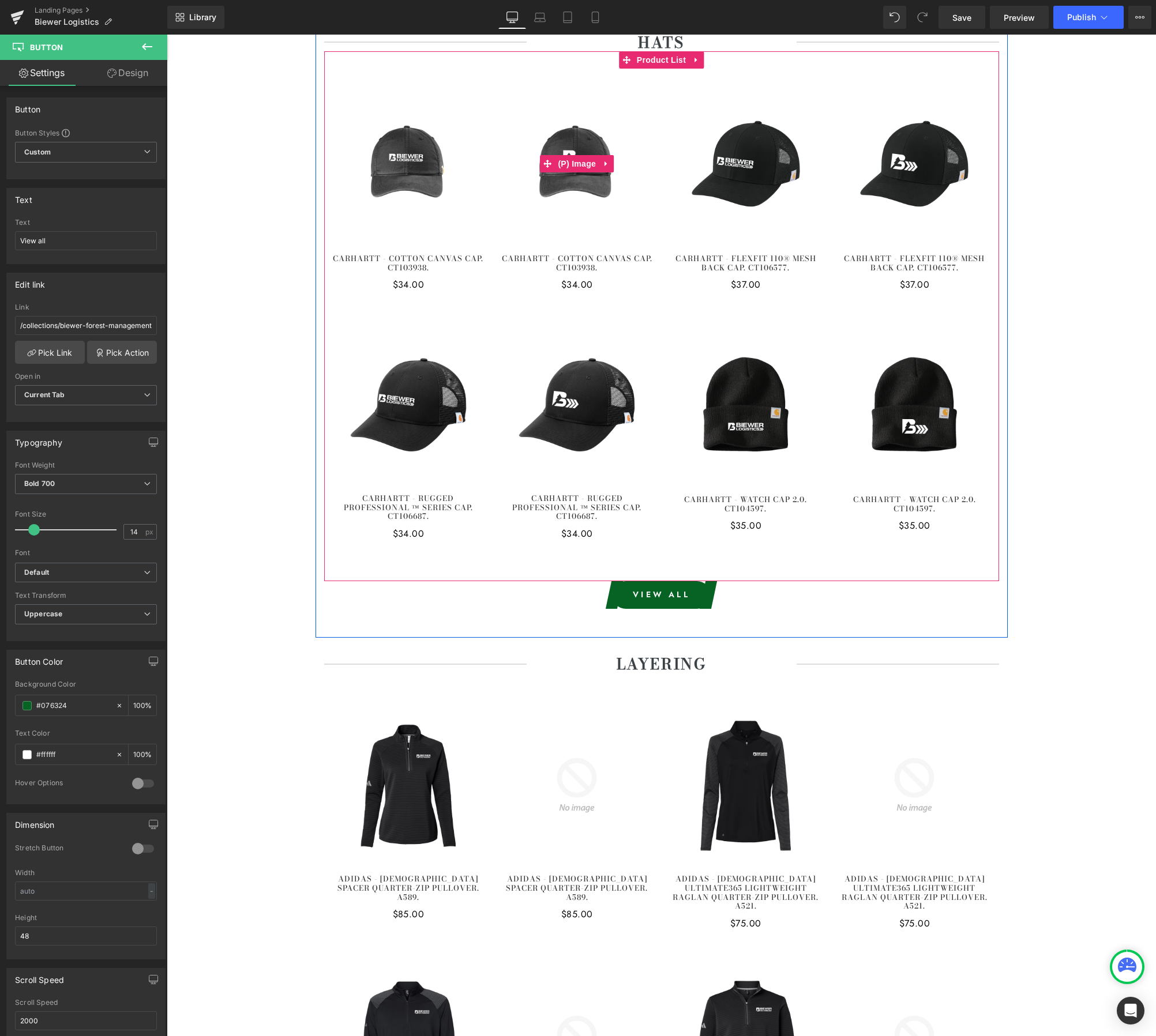
scroll to position [1510, 0]
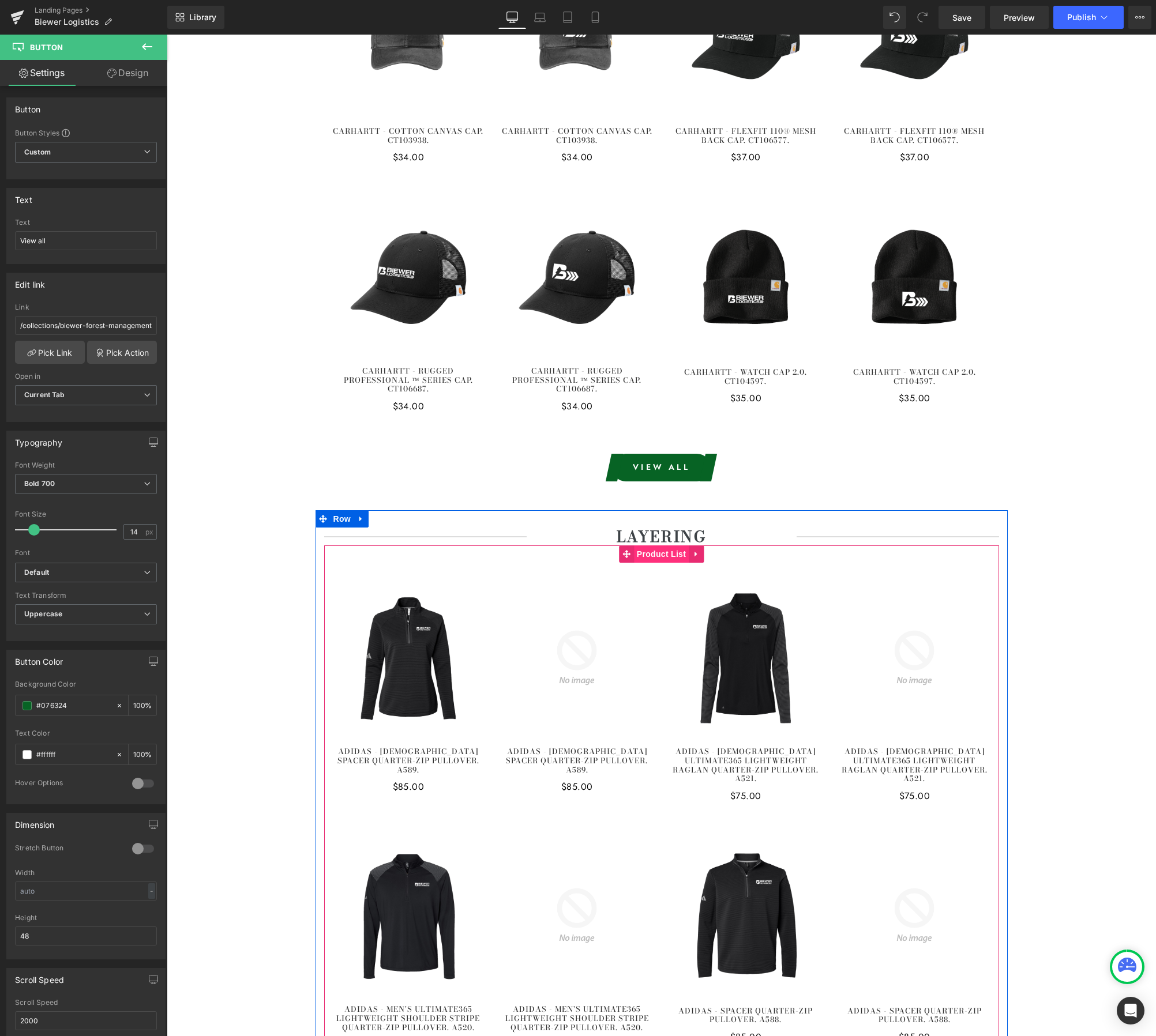
click at [671, 549] on span "Product List" at bounding box center [661, 554] width 55 height 17
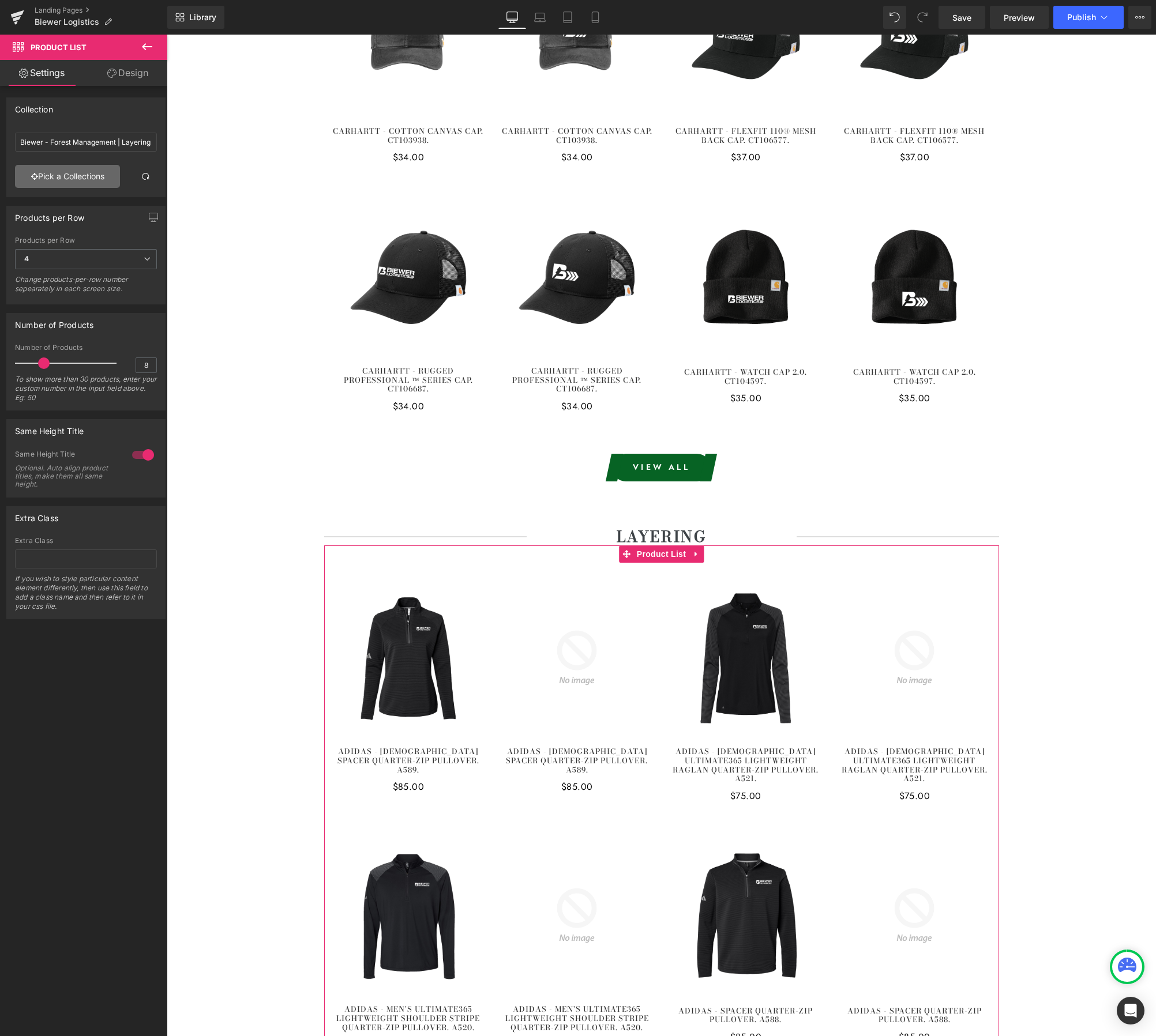
click at [74, 174] on link "Pick a Collections" at bounding box center [67, 177] width 105 height 23
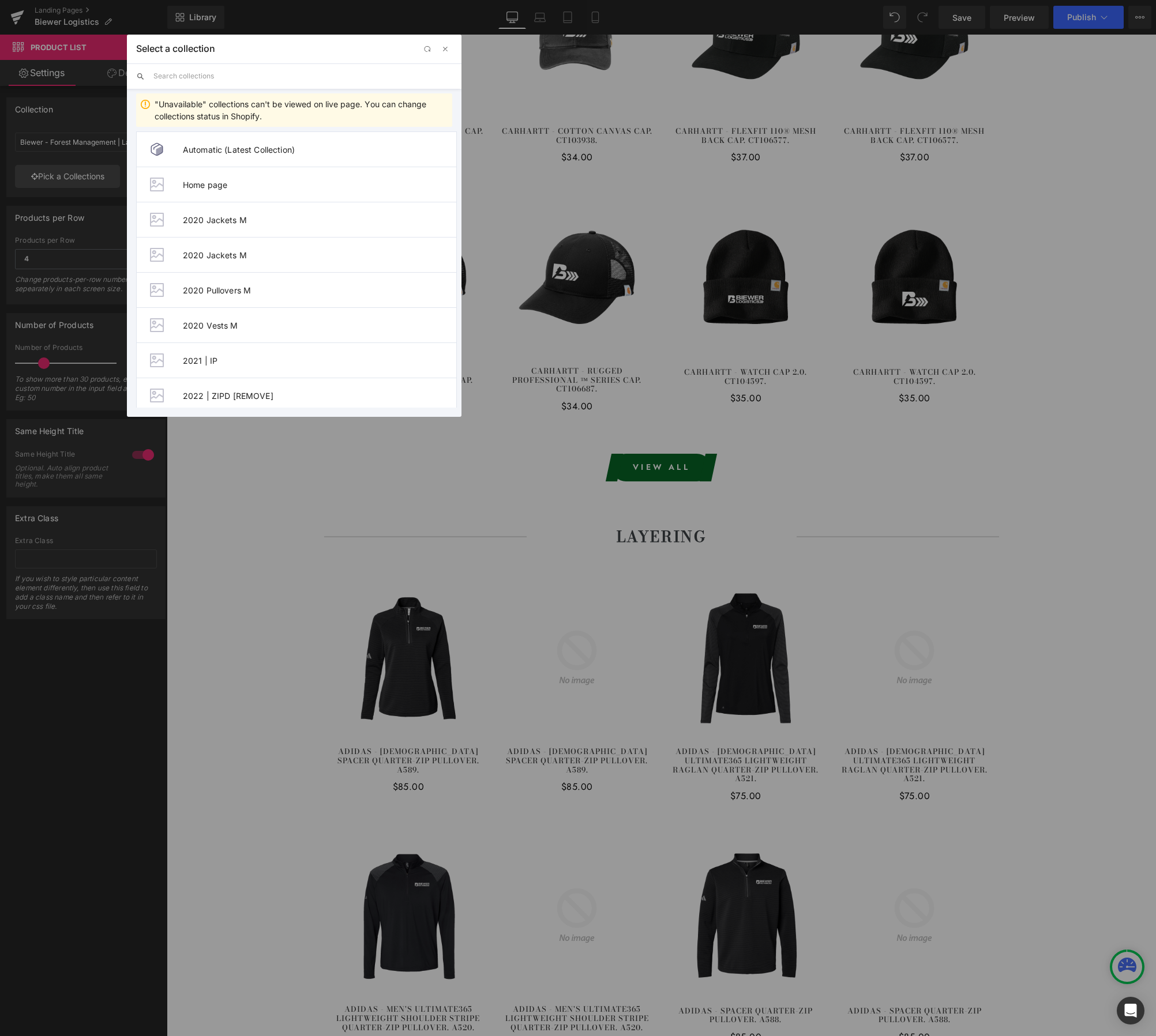
click at [239, 80] on input "text" at bounding box center [302, 76] width 299 height 25
paste input "Biewer - Logistics"
type input "Biewer - Logistics"
click at [291, 292] on span "Biewer - Logistics | Layering" at bounding box center [319, 290] width 274 height 10
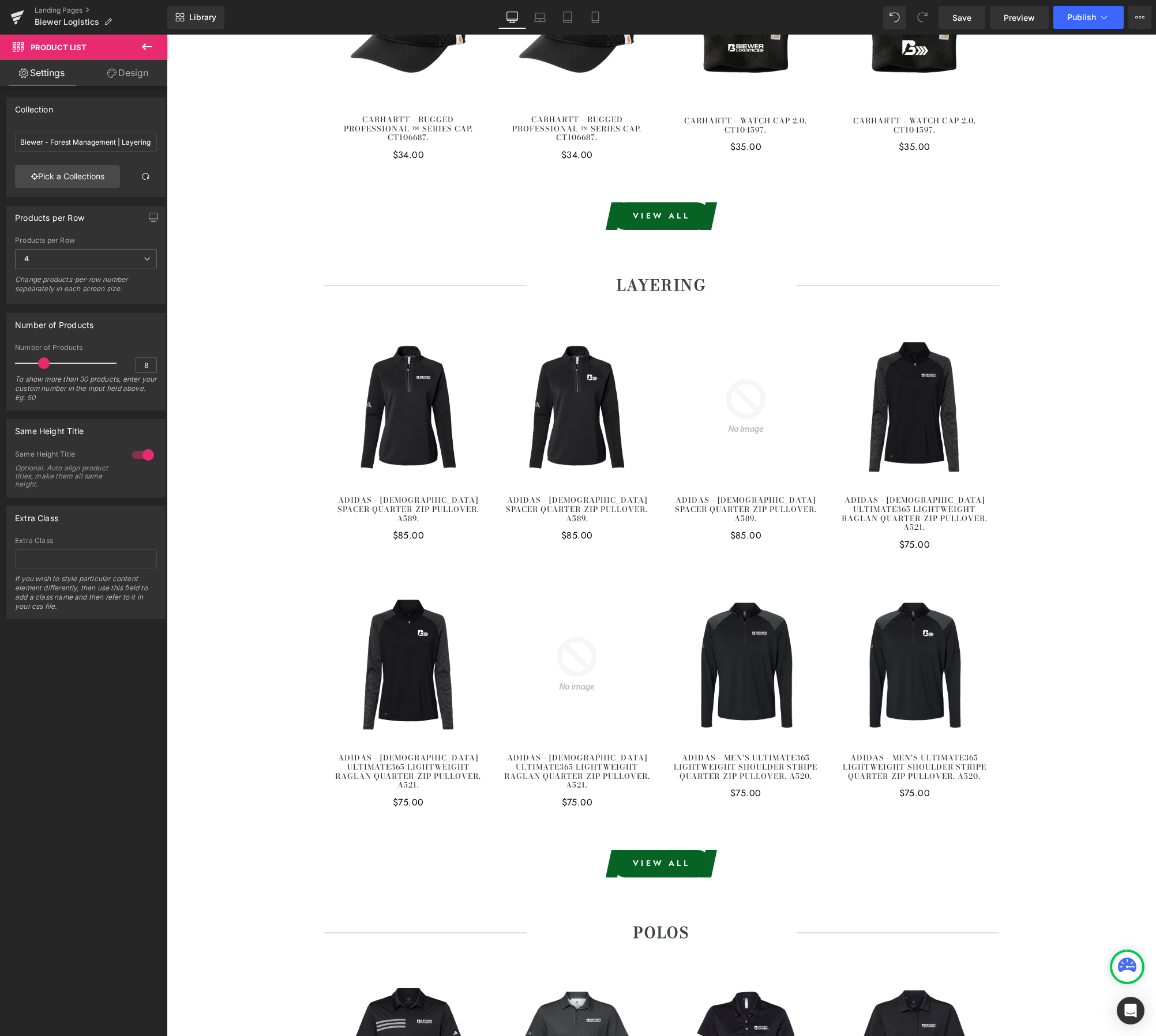
scroll to position [1808, 0]
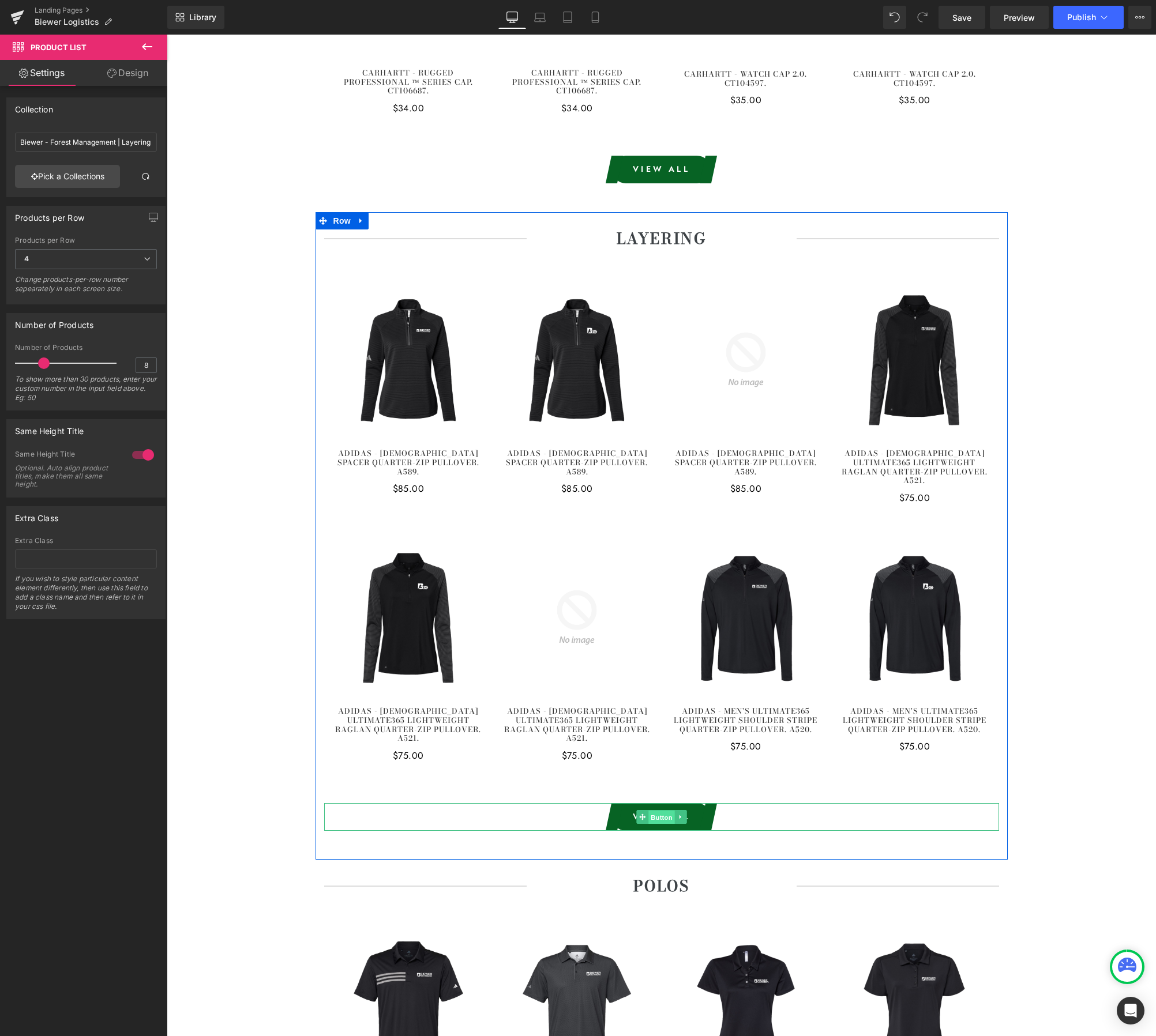
click at [654, 811] on span "Button" at bounding box center [661, 818] width 27 height 14
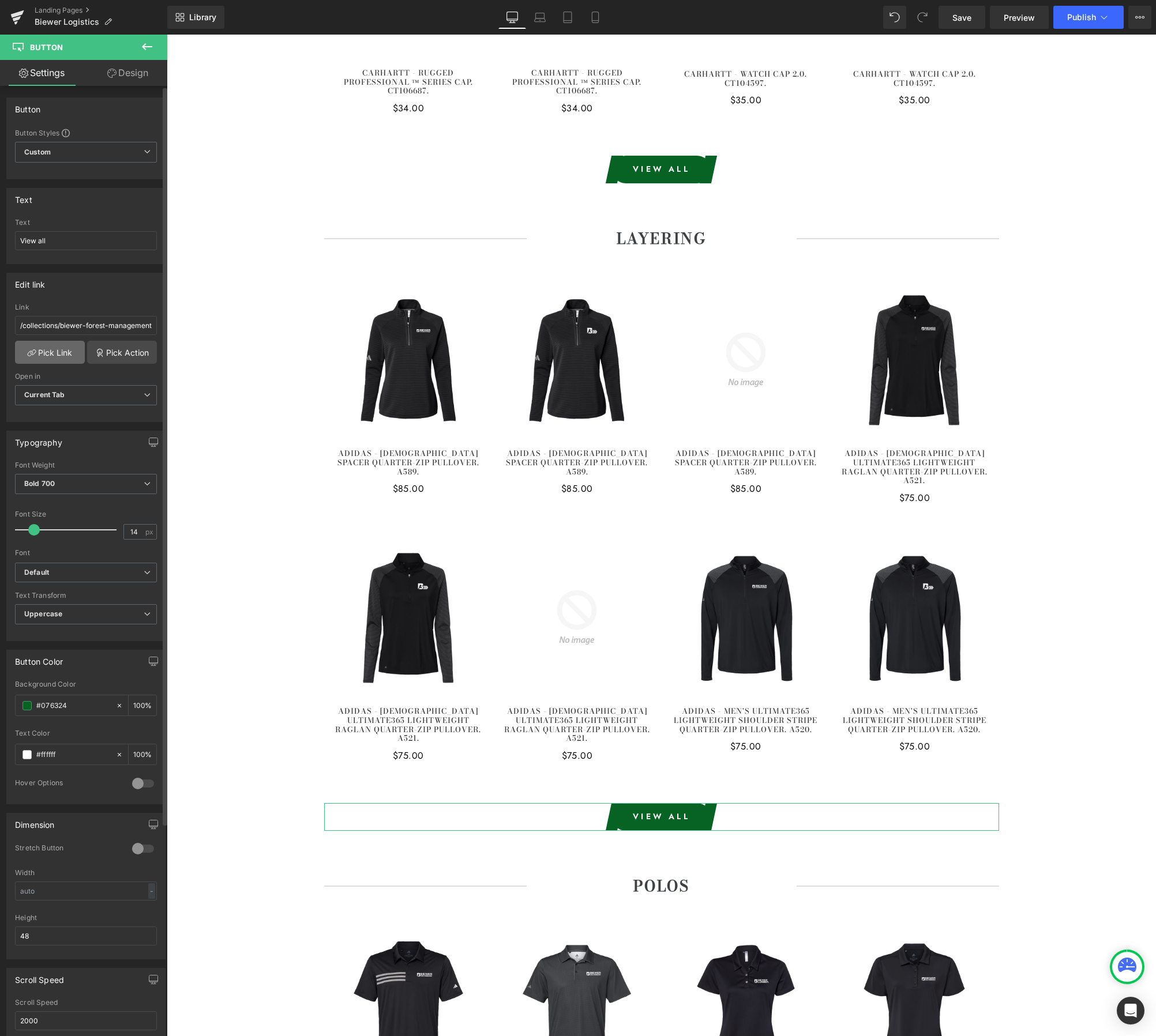
click at [57, 352] on link "Pick Link" at bounding box center [50, 352] width 70 height 23
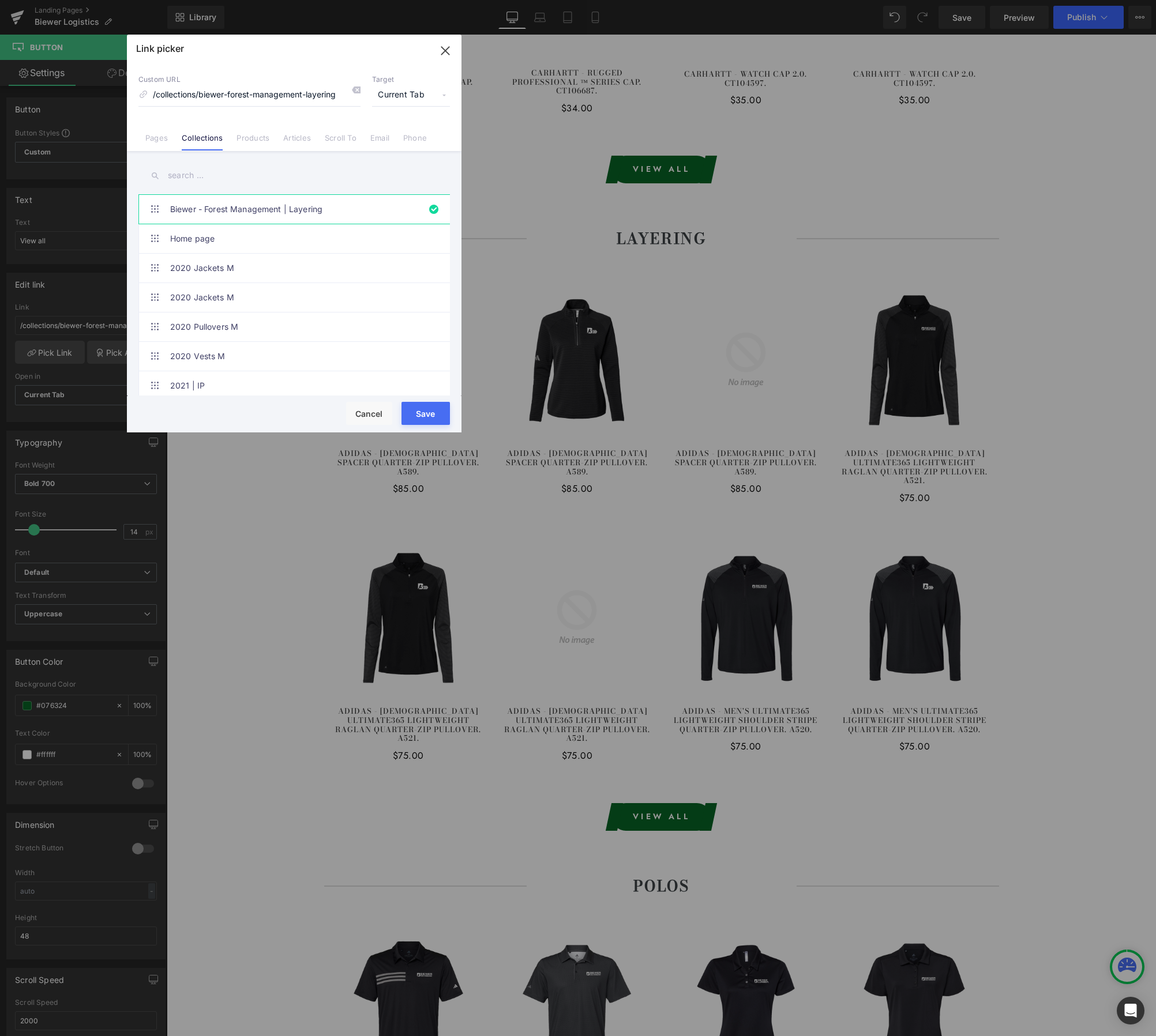
click at [230, 171] on input "text" at bounding box center [294, 176] width 312 height 26
paste input "Biewer - Logistics"
type input "Biewer - Logistics"
click at [290, 333] on link "Biewer - Logistics | Layering" at bounding box center [296, 327] width 254 height 29
click at [433, 418] on button "Save" at bounding box center [426, 413] width 49 height 23
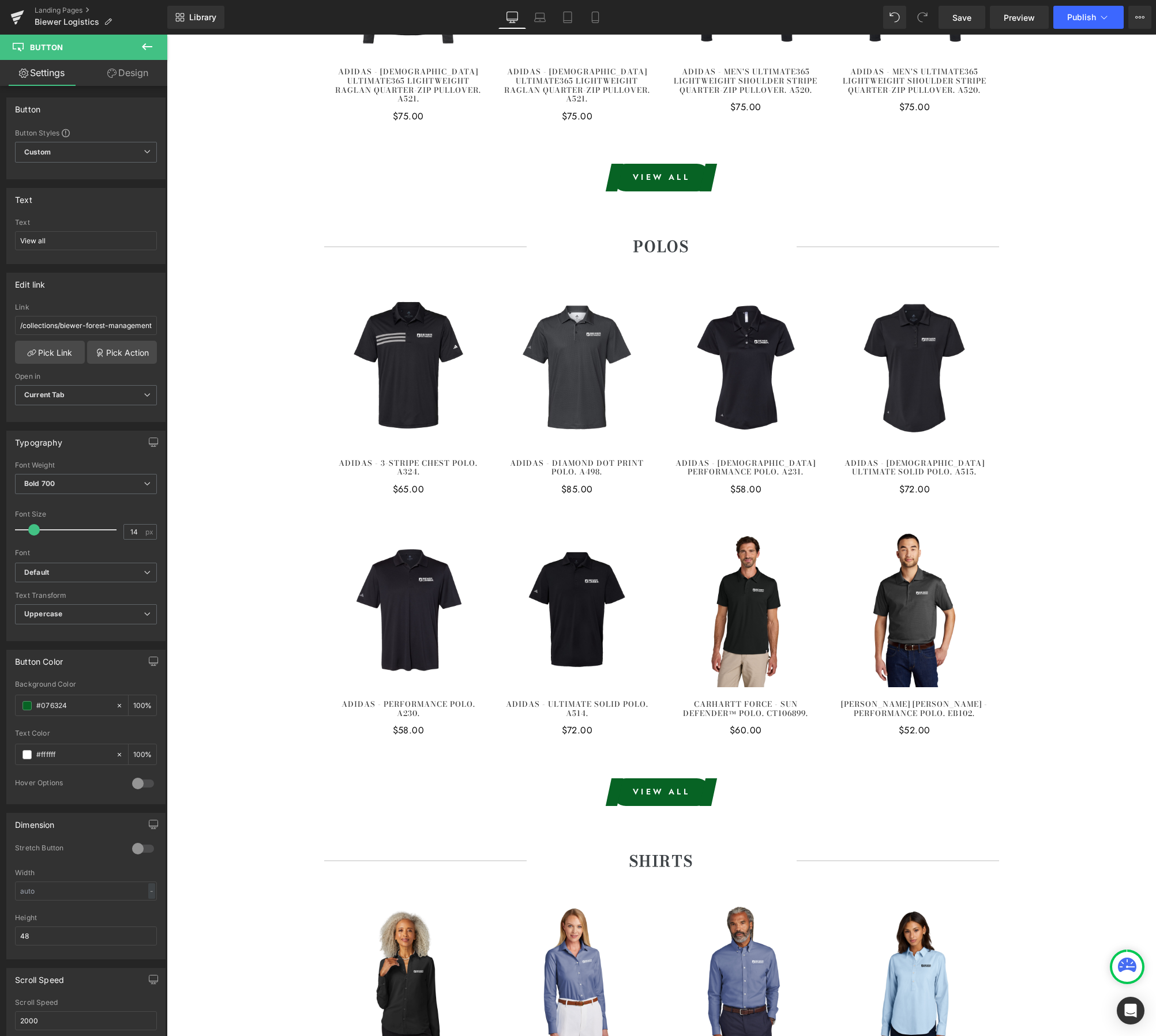
scroll to position [2471, 0]
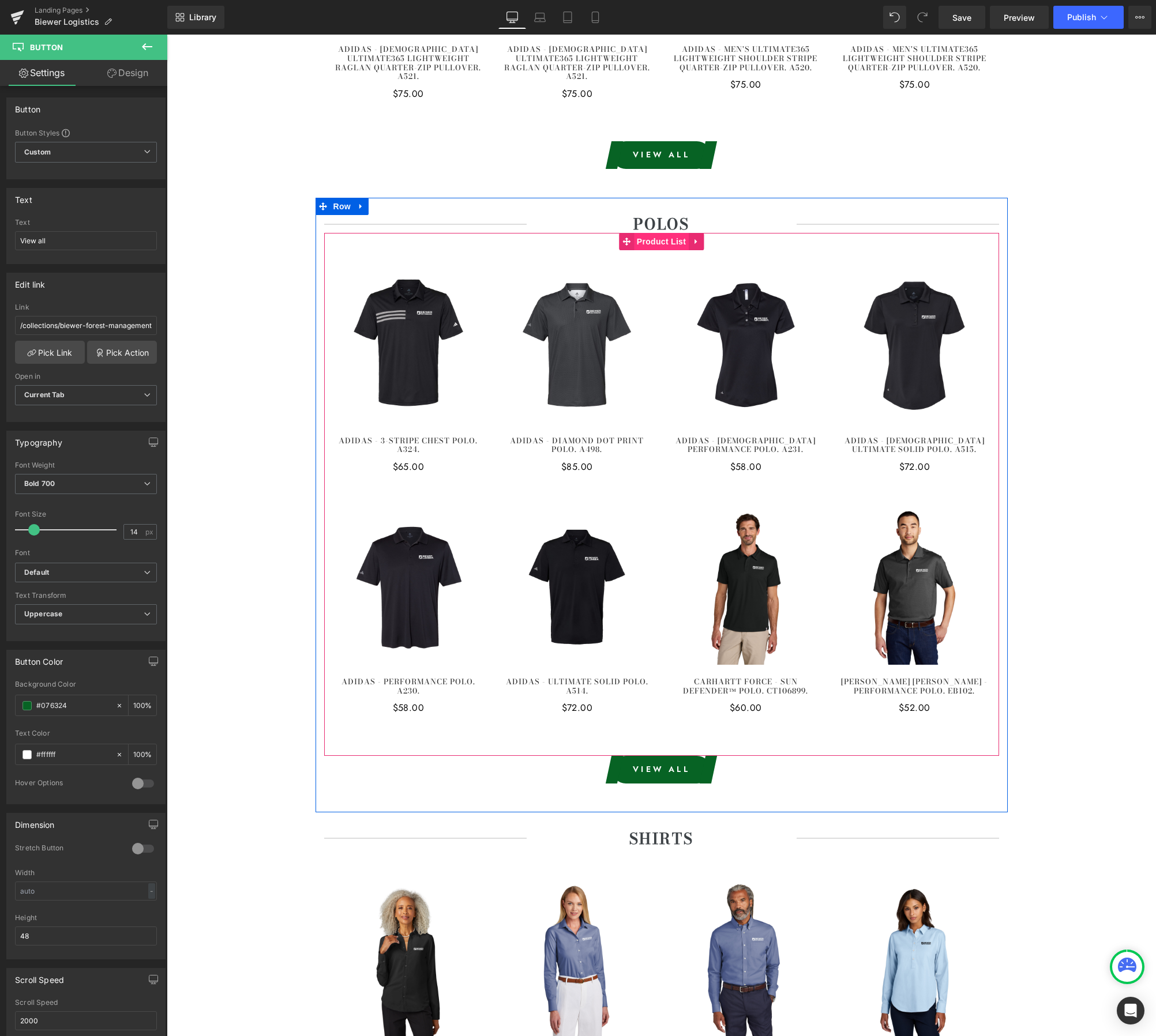
click at [665, 233] on span "Product List" at bounding box center [661, 241] width 55 height 17
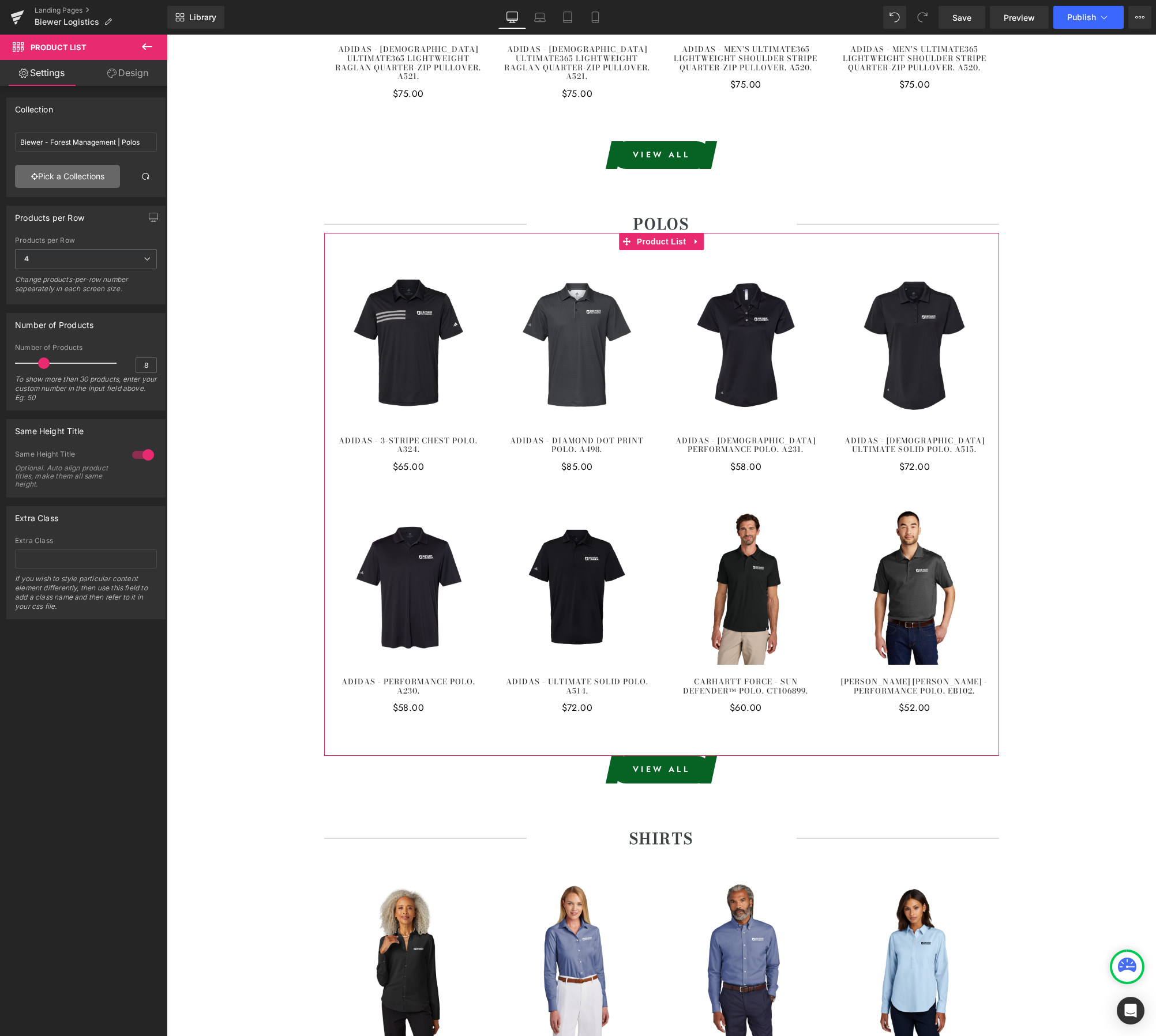
click at [84, 180] on link "Pick a Collections" at bounding box center [67, 177] width 105 height 23
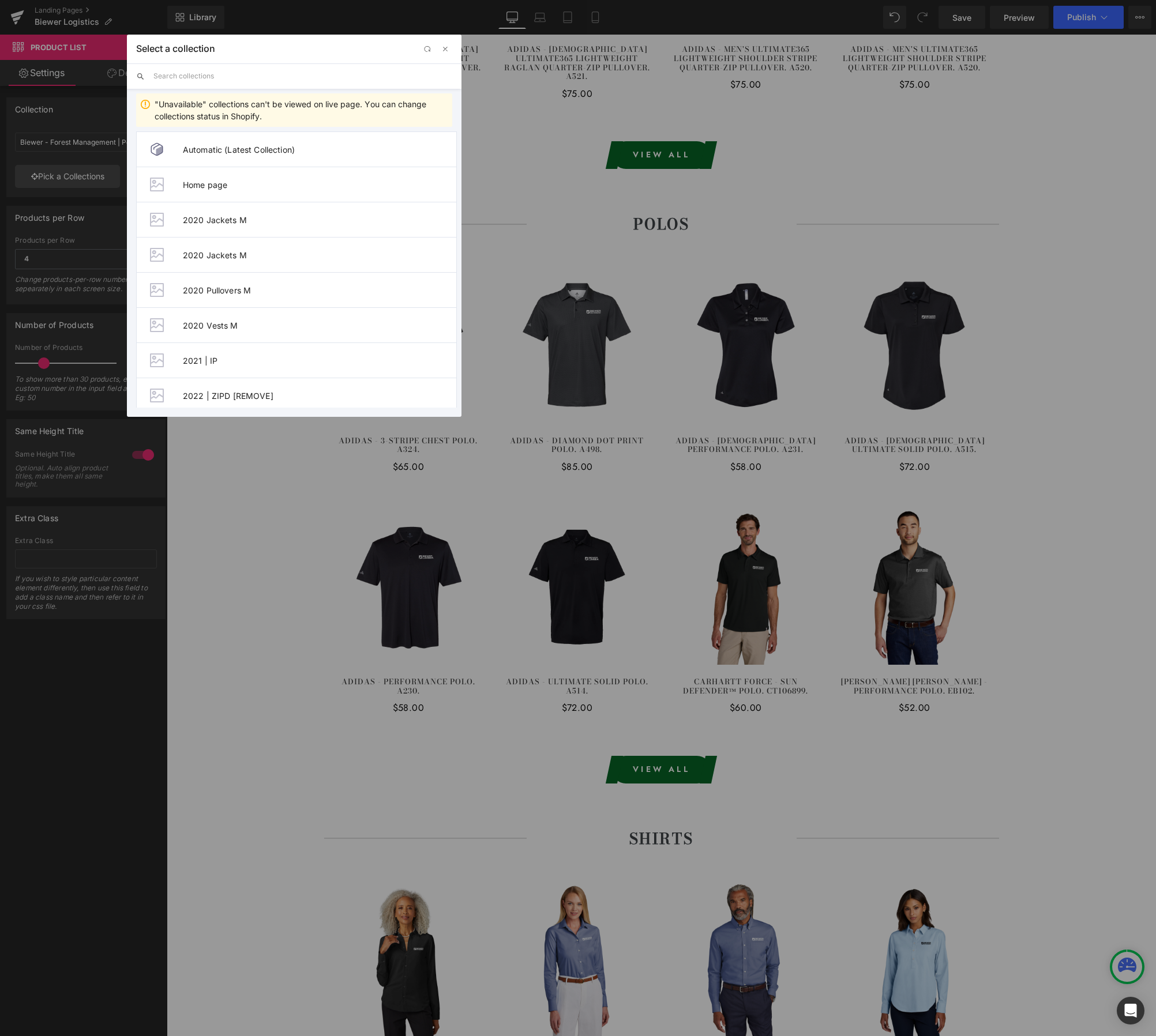
click at [228, 71] on input "text" at bounding box center [302, 76] width 299 height 25
paste input "Biewer - Logistics"
type input "Biewer - Logistics"
click at [240, 273] on li "Biewer - Logistics | Polos" at bounding box center [296, 281] width 321 height 35
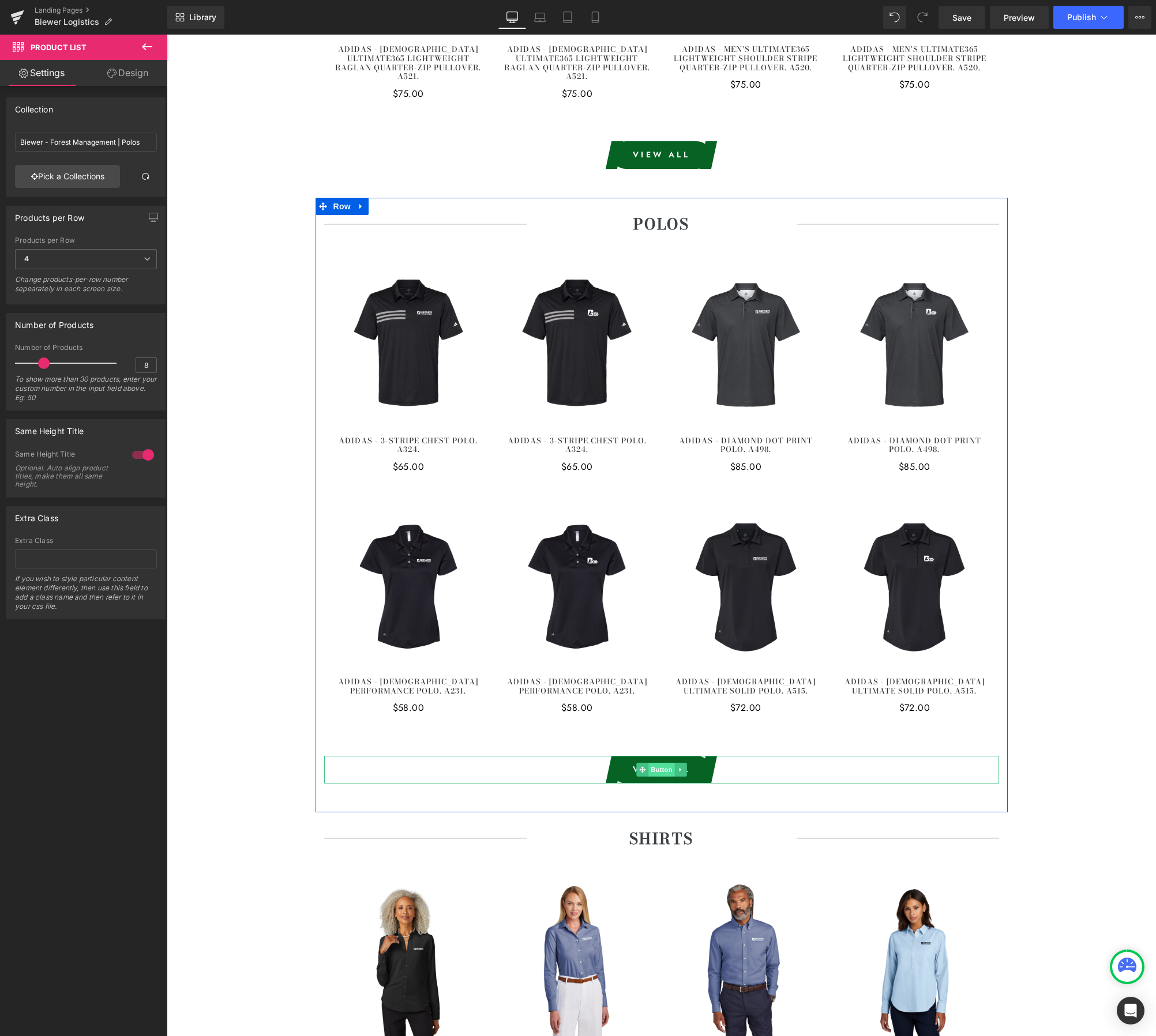
click at [664, 763] on span "Button" at bounding box center [661, 770] width 27 height 14
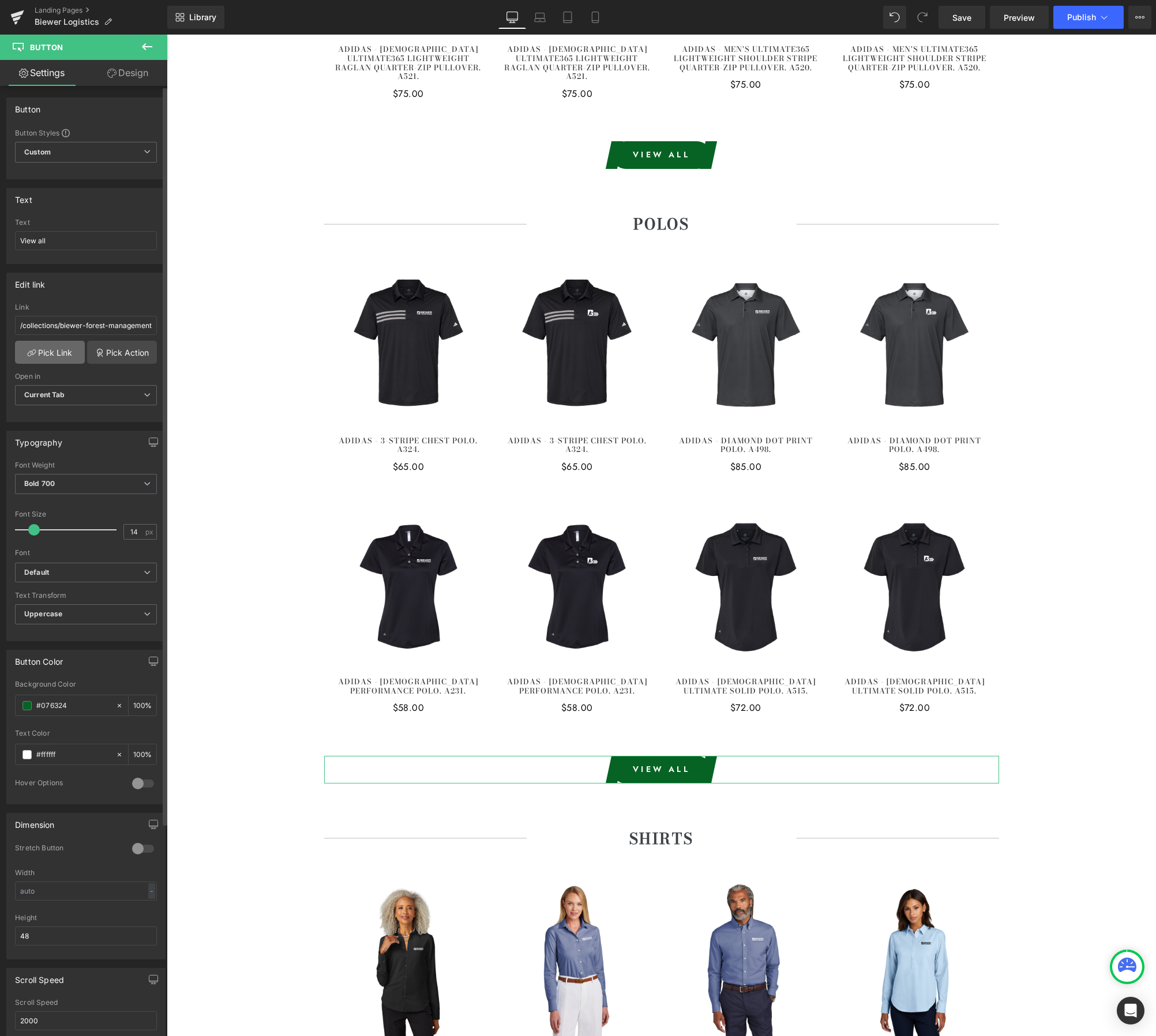
click at [49, 358] on link "Pick Link" at bounding box center [50, 352] width 70 height 23
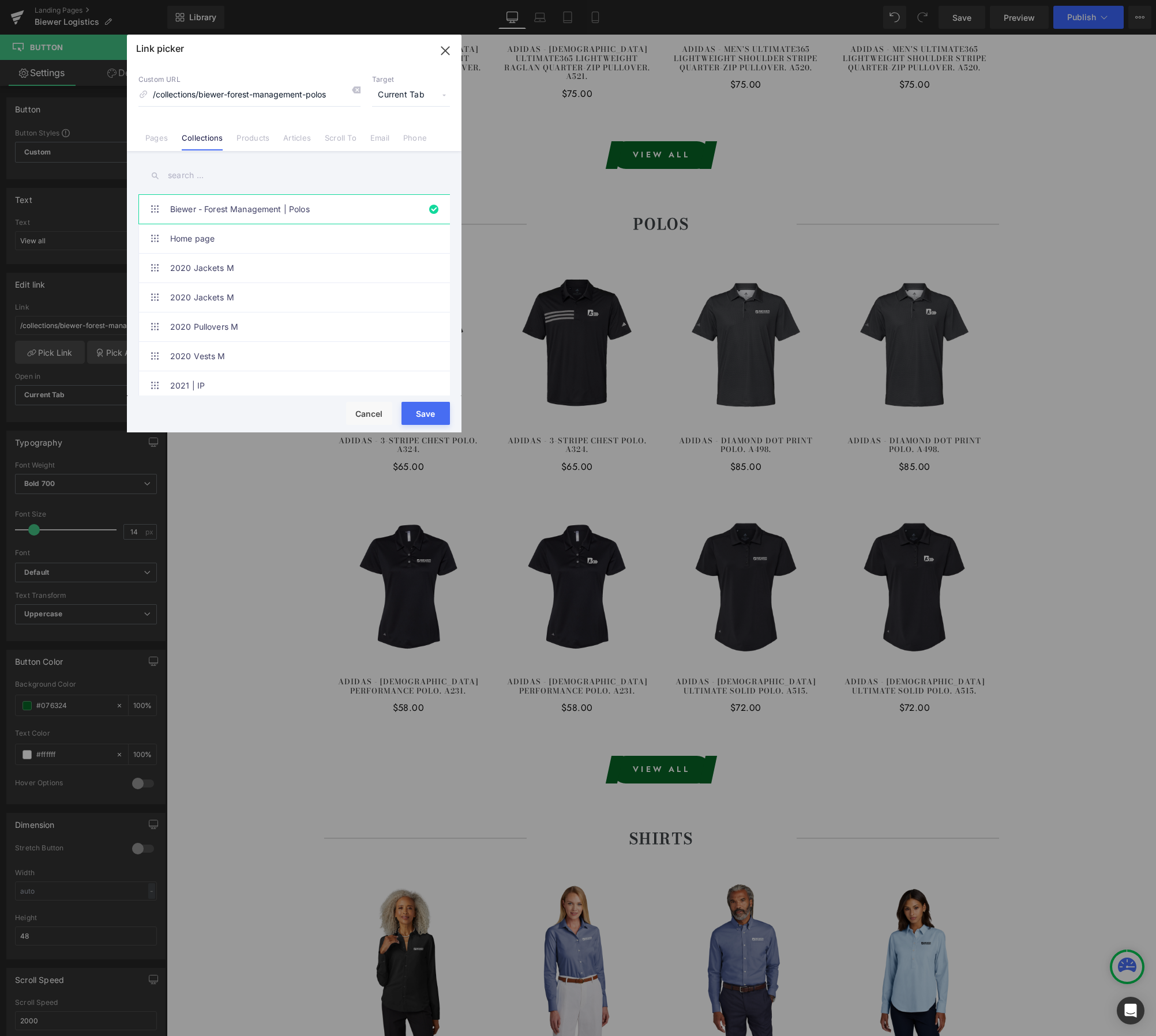
click at [194, 175] on input "text" at bounding box center [294, 176] width 312 height 26
paste input "Biewer - Logistics"
type input "Biewer - Logistics"
click at [271, 354] on link "Biewer - Logistics | Polos" at bounding box center [296, 356] width 254 height 29
click at [412, 408] on button "Save" at bounding box center [426, 413] width 49 height 23
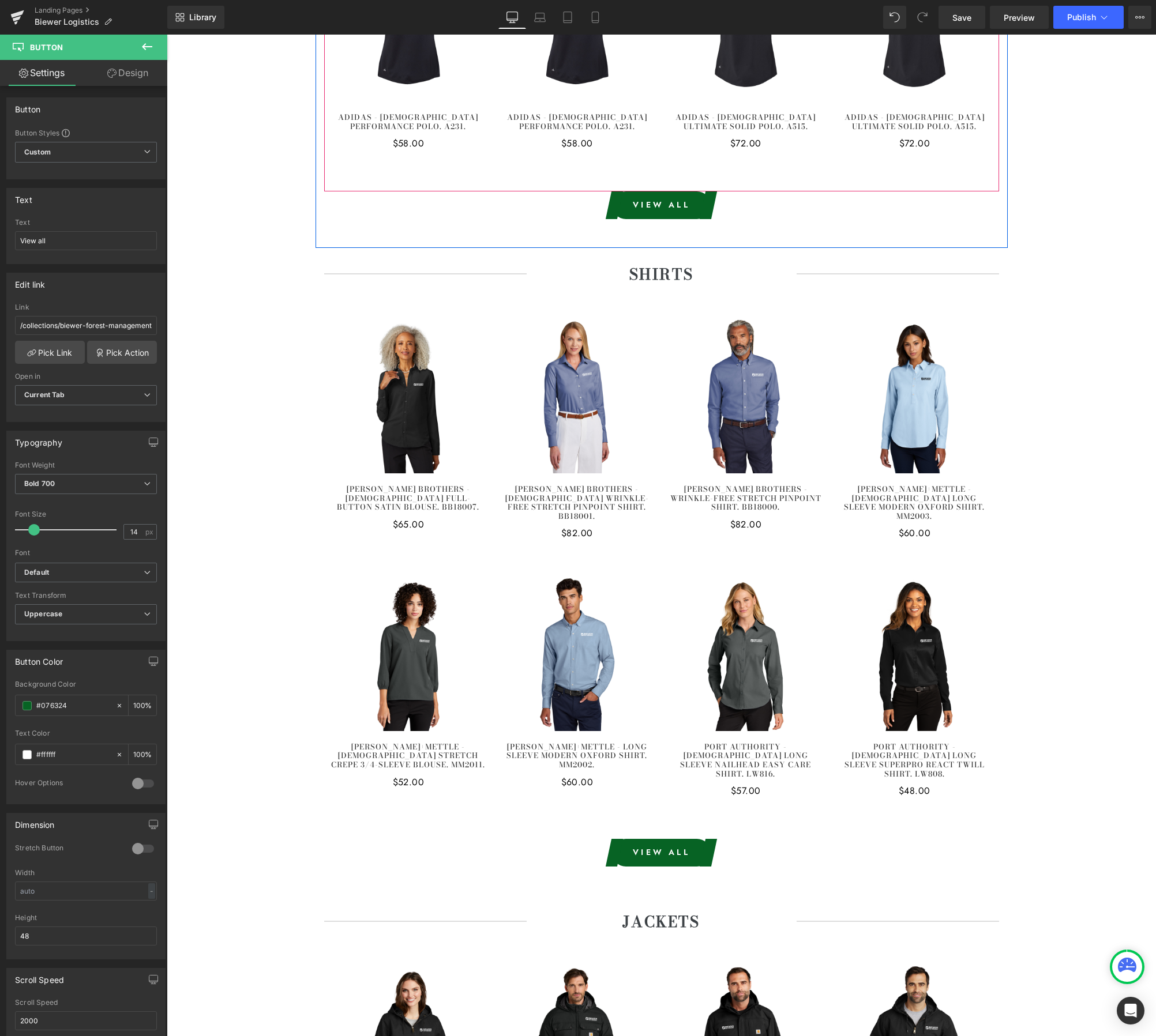
scroll to position [3042, 0]
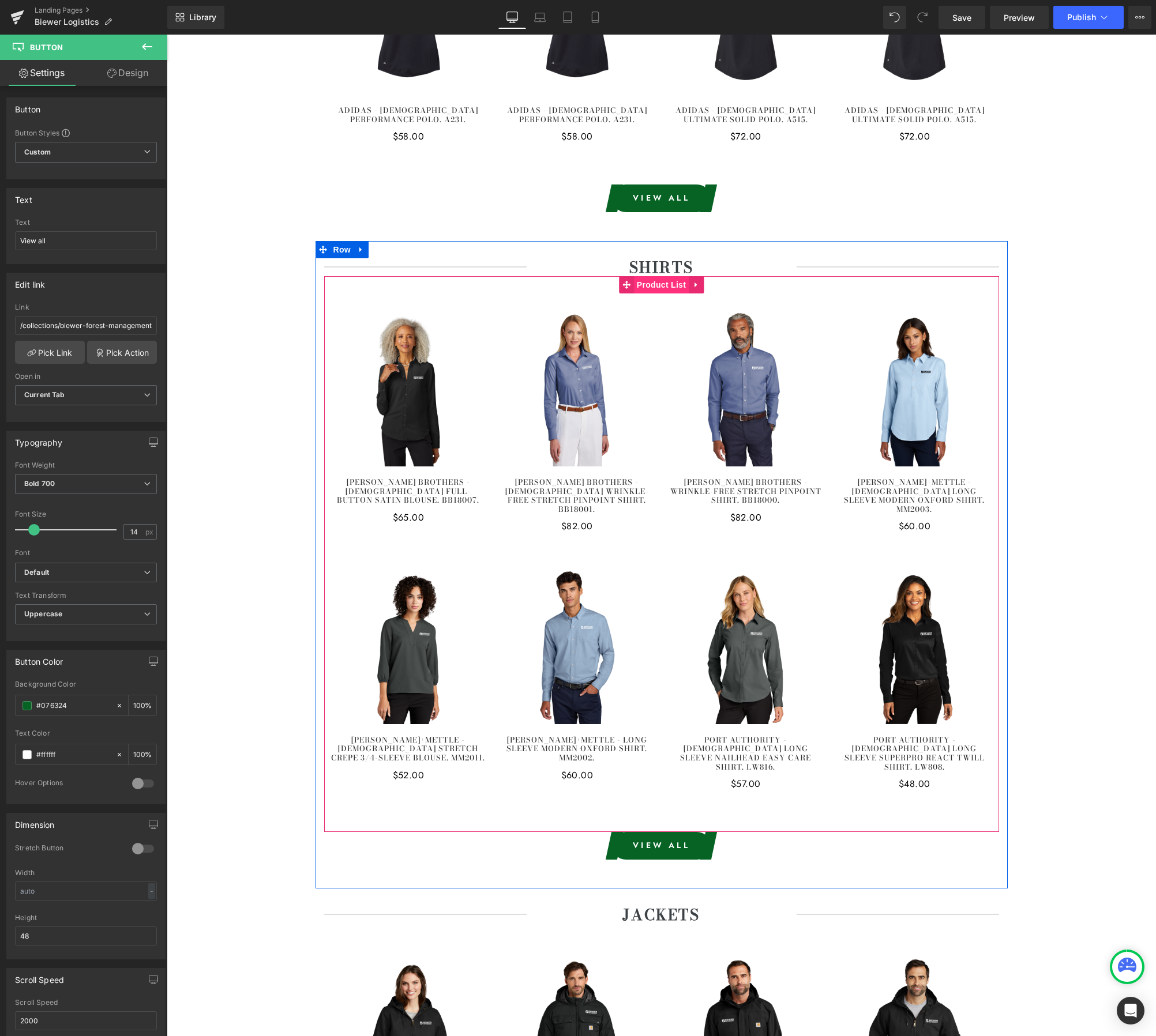
click at [653, 276] on span "Product List" at bounding box center [661, 284] width 55 height 17
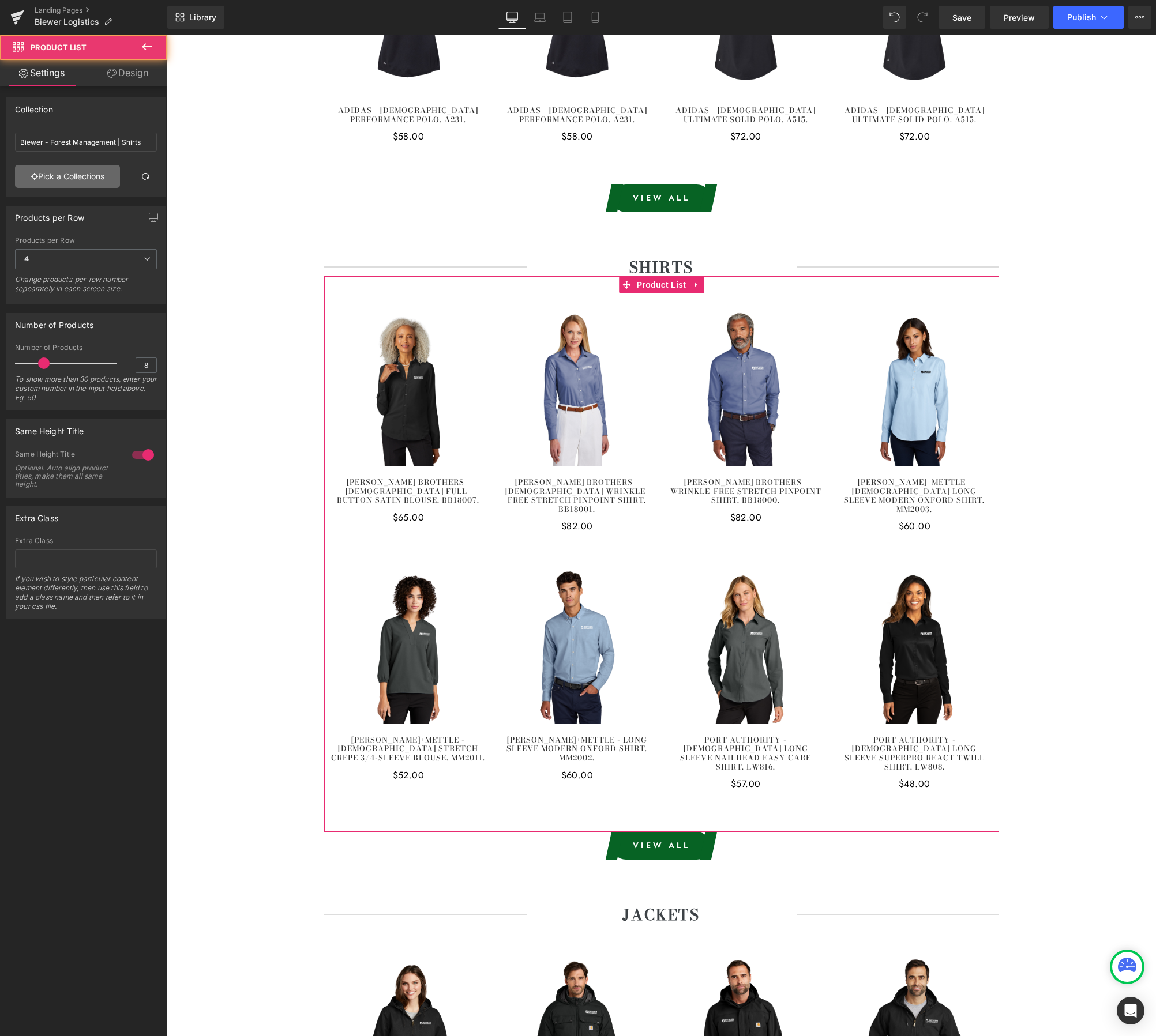
click at [65, 185] on link "Pick a Collections" at bounding box center [67, 177] width 105 height 23
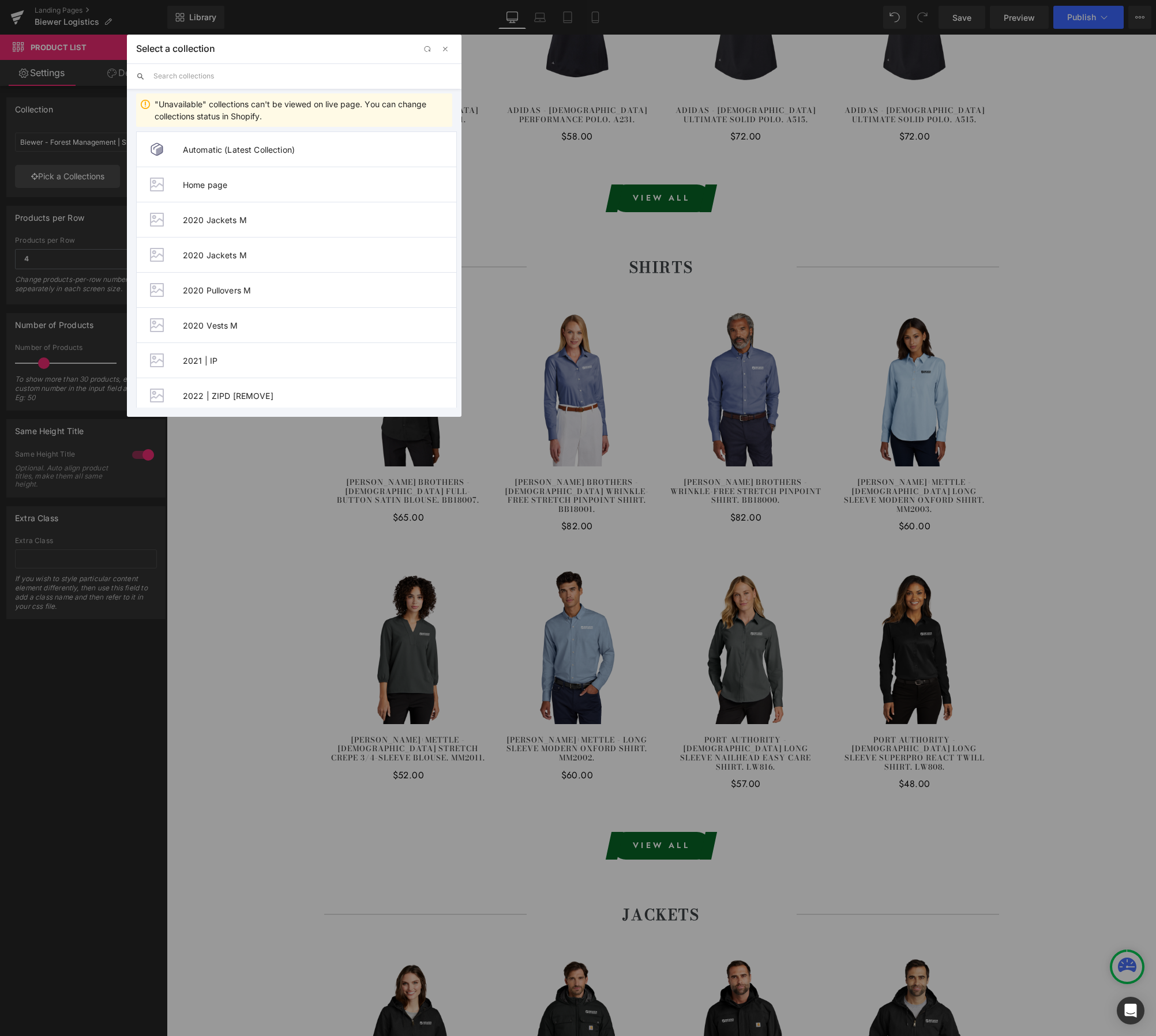
click at [243, 78] on input "text" at bounding box center [302, 76] width 299 height 25
paste input "Biewer - Logistics"
type input "Biewer - Logistics"
click at [287, 349] on span "Biewer - Logistics | Shirts" at bounding box center [319, 352] width 274 height 10
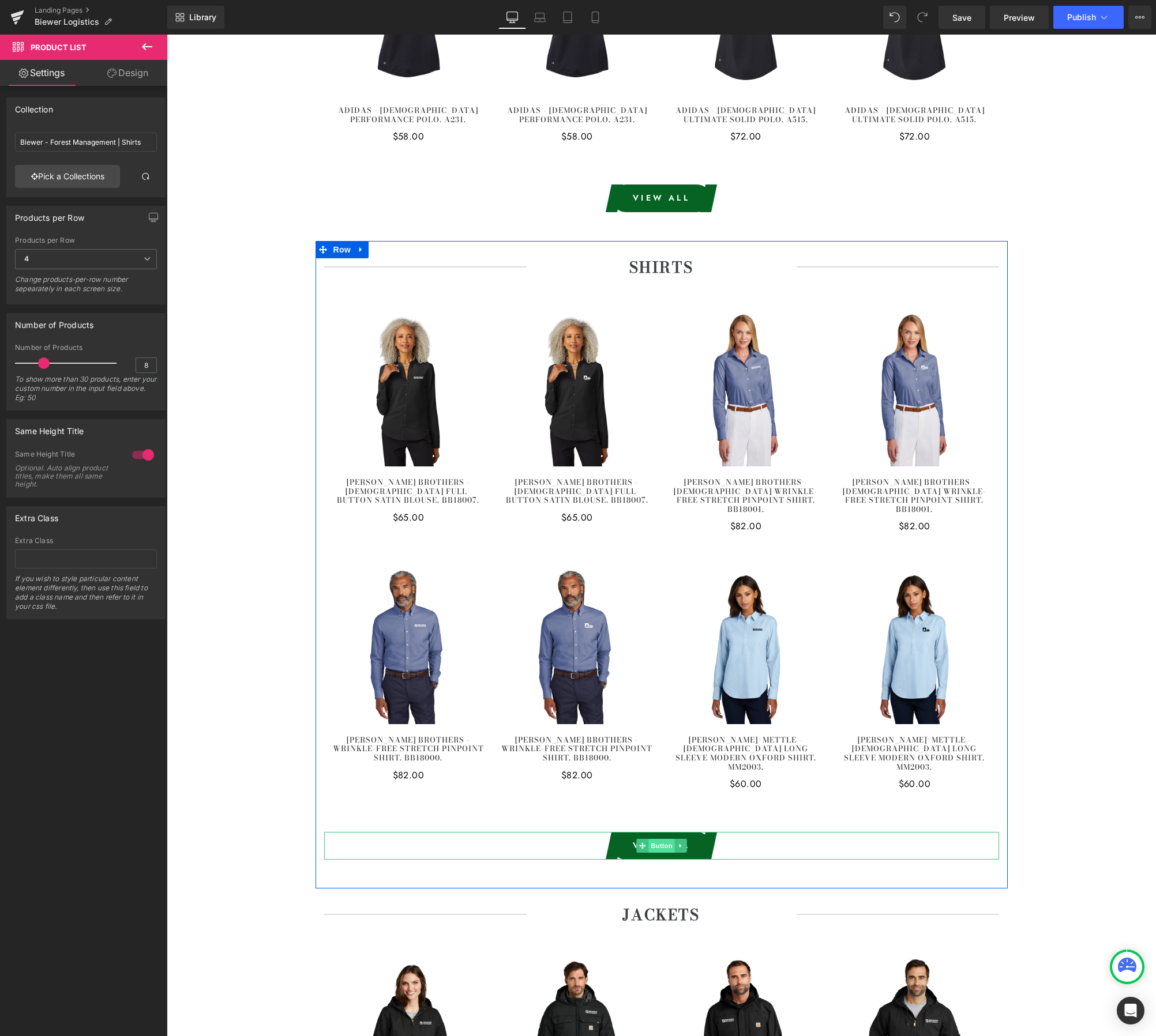
click at [653, 839] on span "Button" at bounding box center [661, 846] width 27 height 14
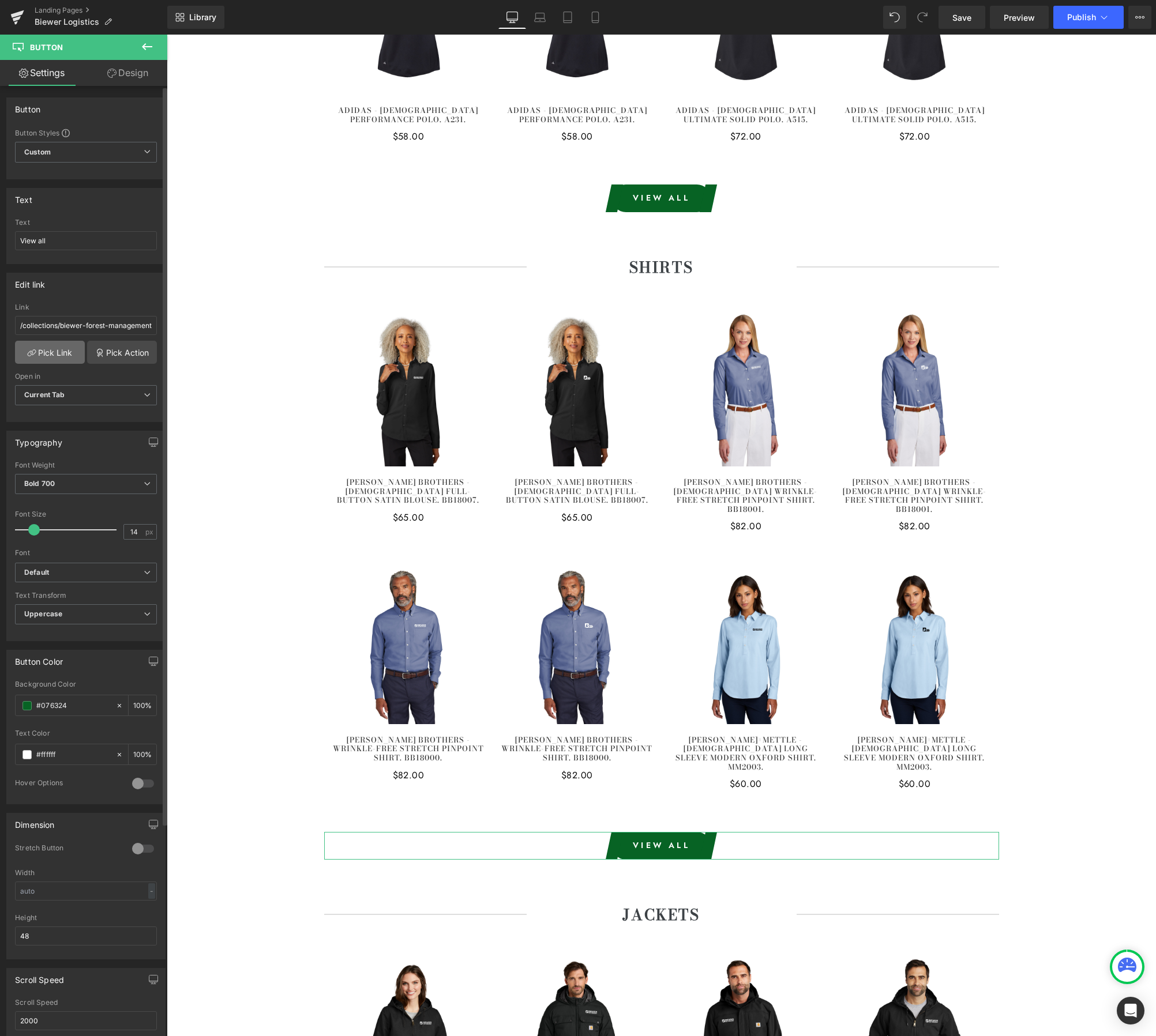
click at [33, 357] on icon at bounding box center [32, 353] width 9 height 9
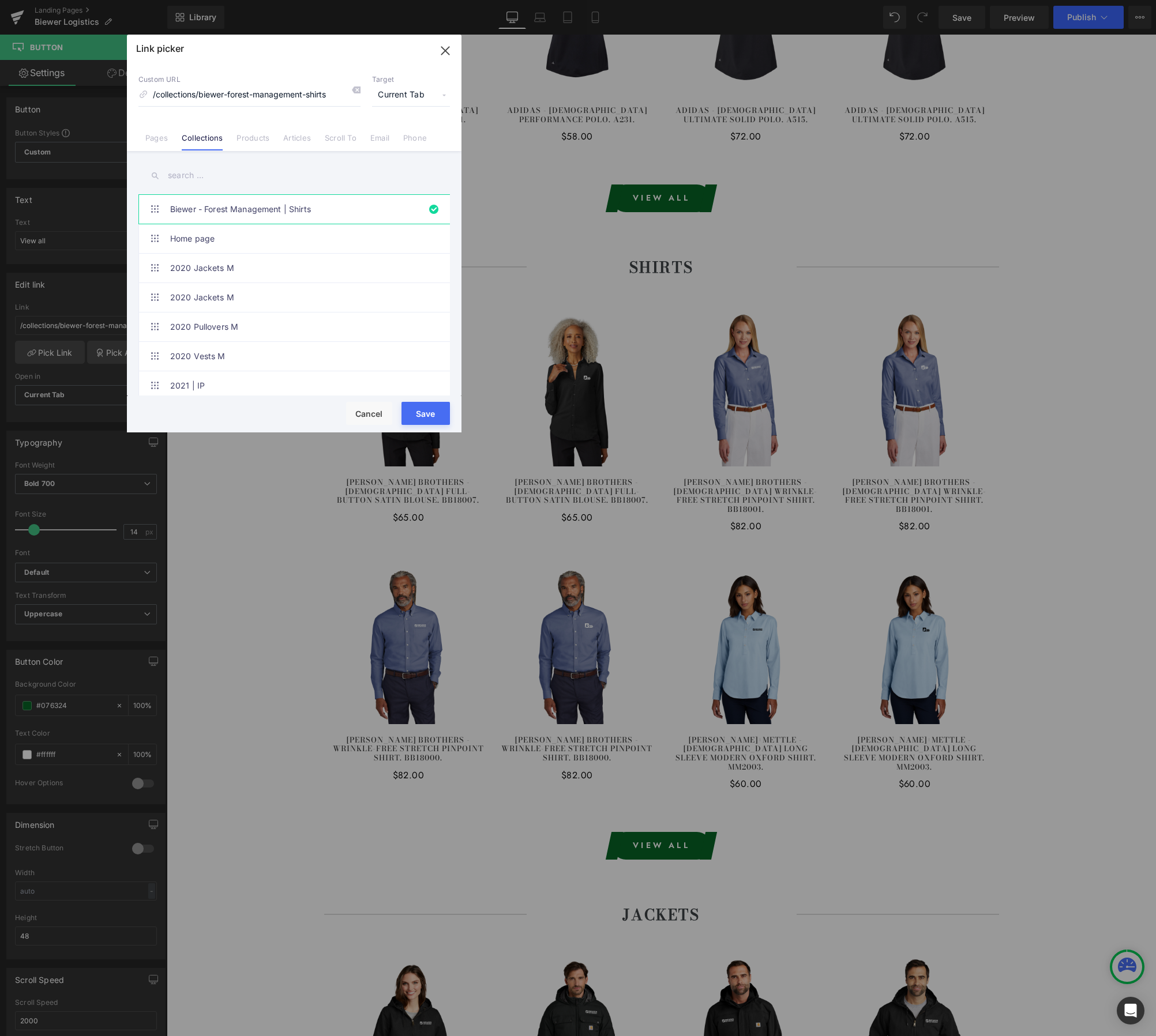
click at [184, 177] on input "text" at bounding box center [294, 176] width 312 height 26
paste input "Biewer - Logistics"
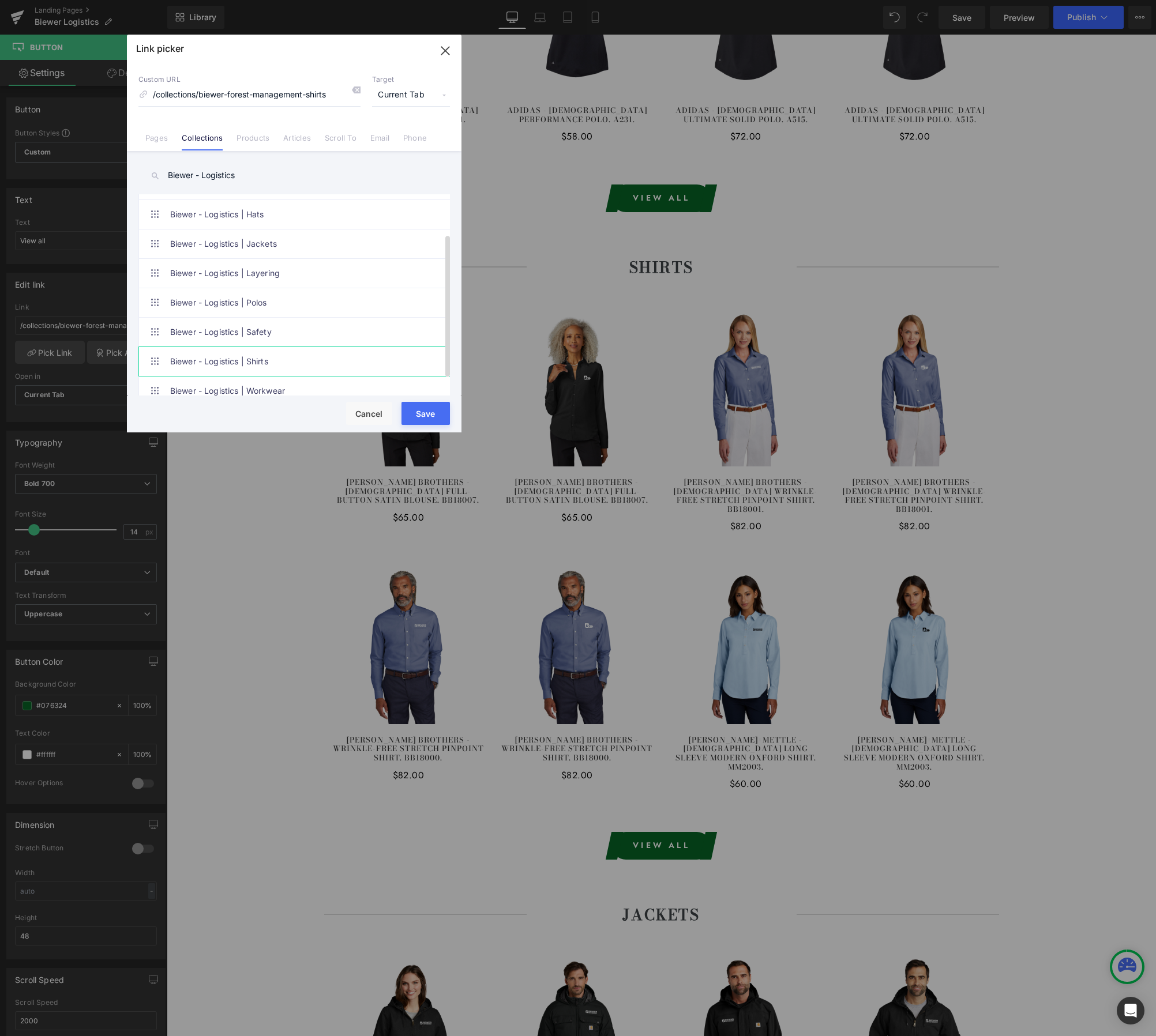
type input "Biewer - Logistics"
click at [284, 362] on link "Biewer - Logistics | Shirts" at bounding box center [296, 362] width 254 height 29
click at [424, 414] on button "Save" at bounding box center [426, 413] width 49 height 23
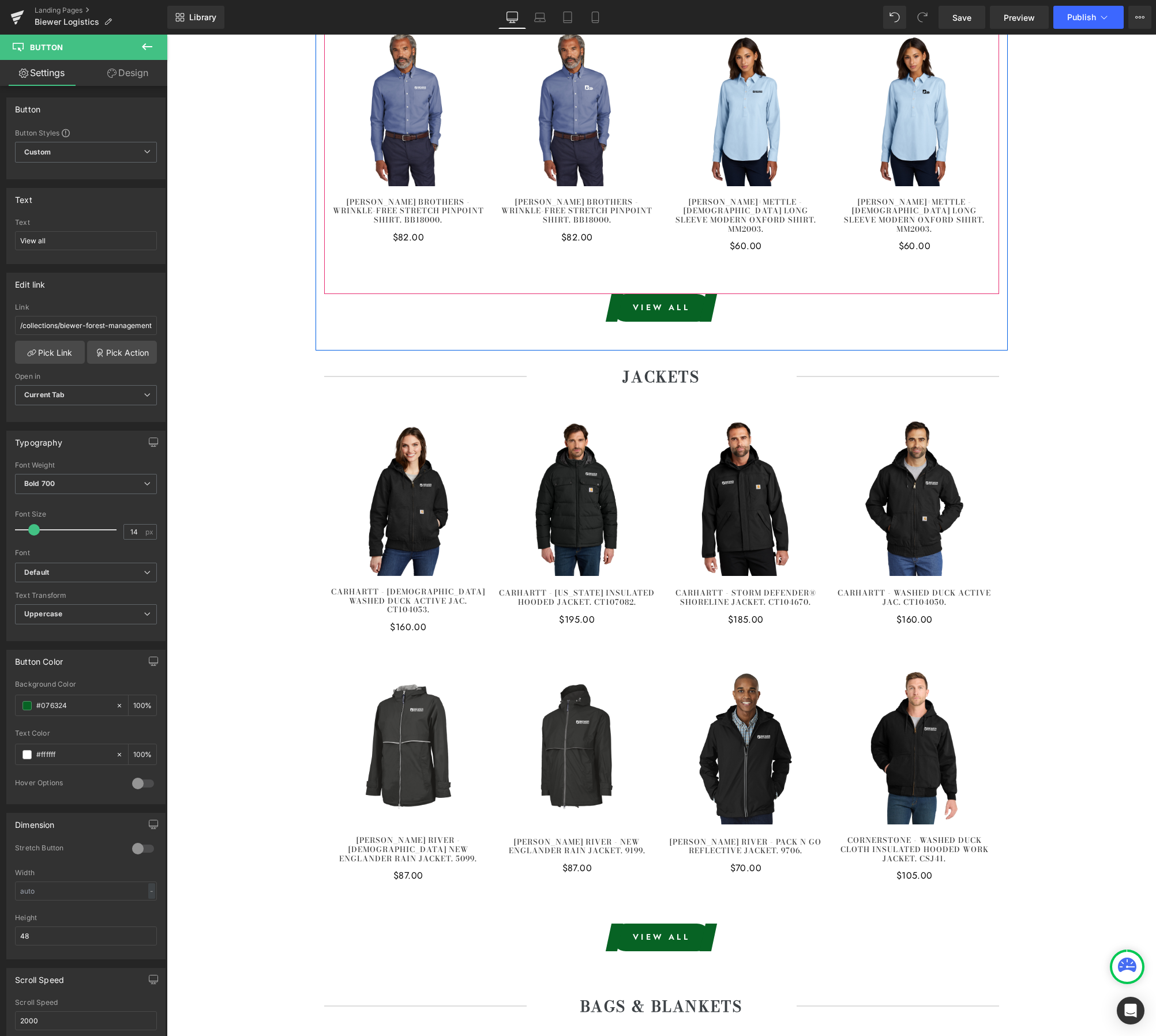
scroll to position [3670, 0]
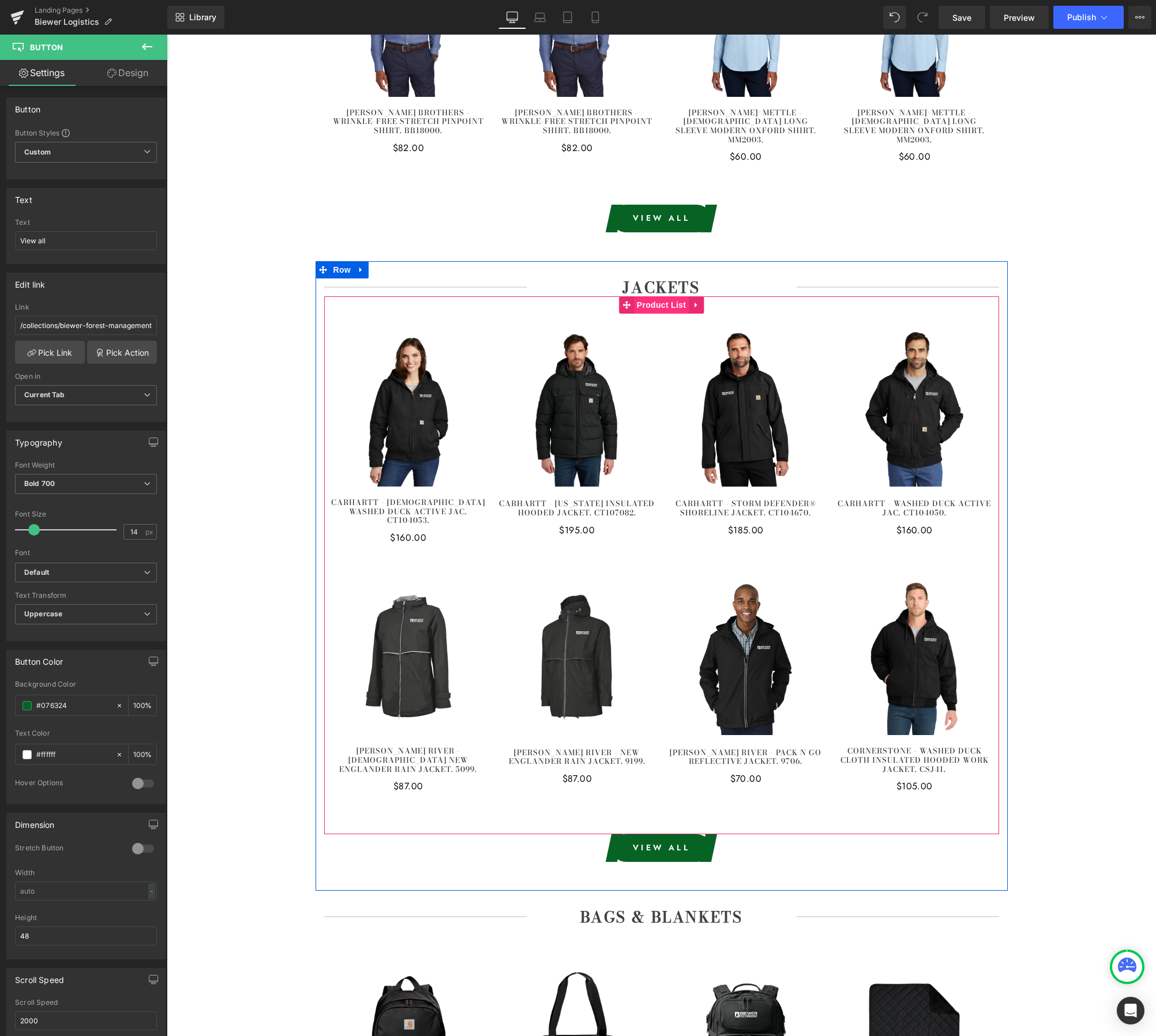
click at [659, 296] on span "Product List" at bounding box center [661, 305] width 55 height 17
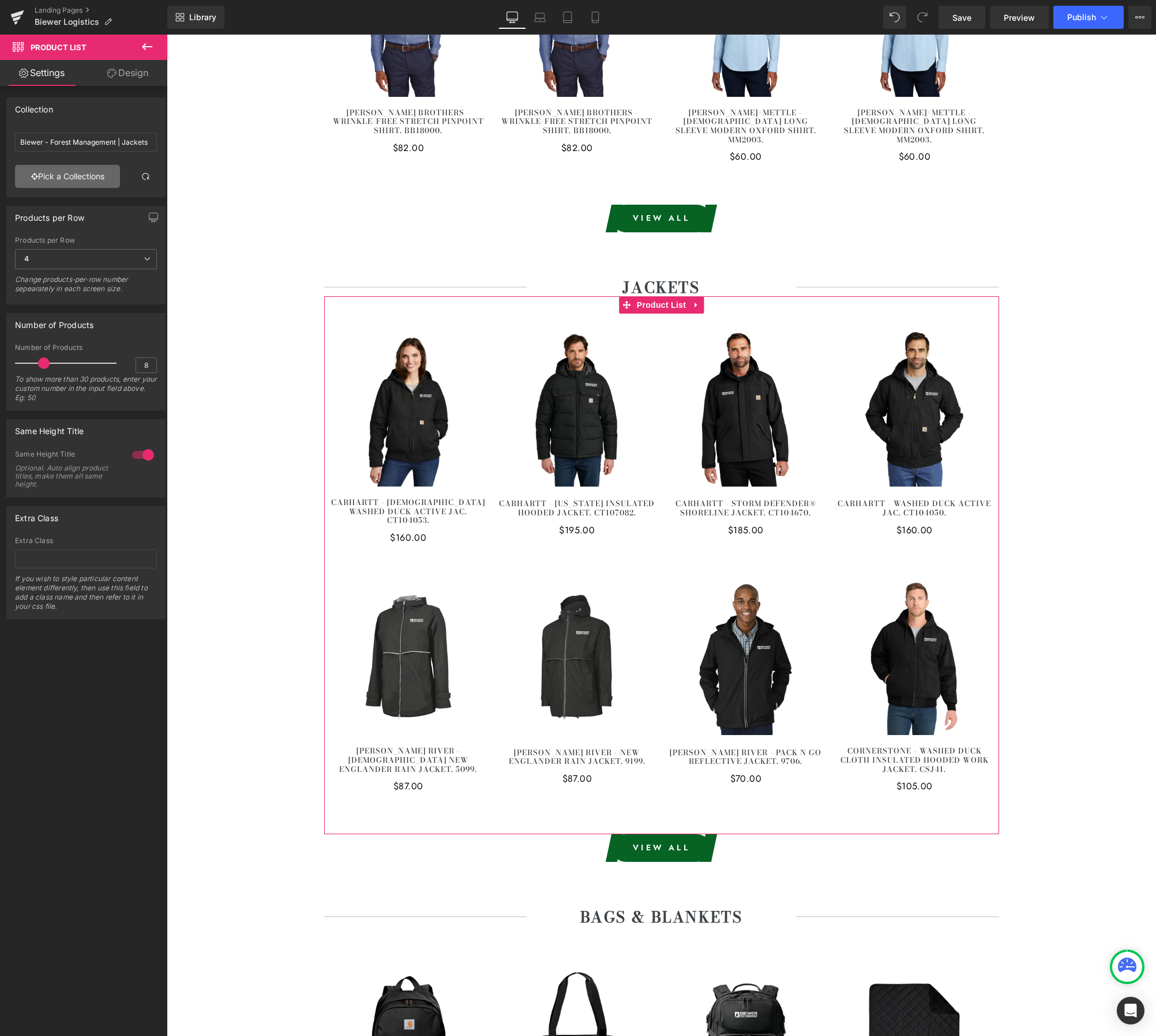
click at [77, 177] on link "Pick a Collections" at bounding box center [67, 177] width 105 height 23
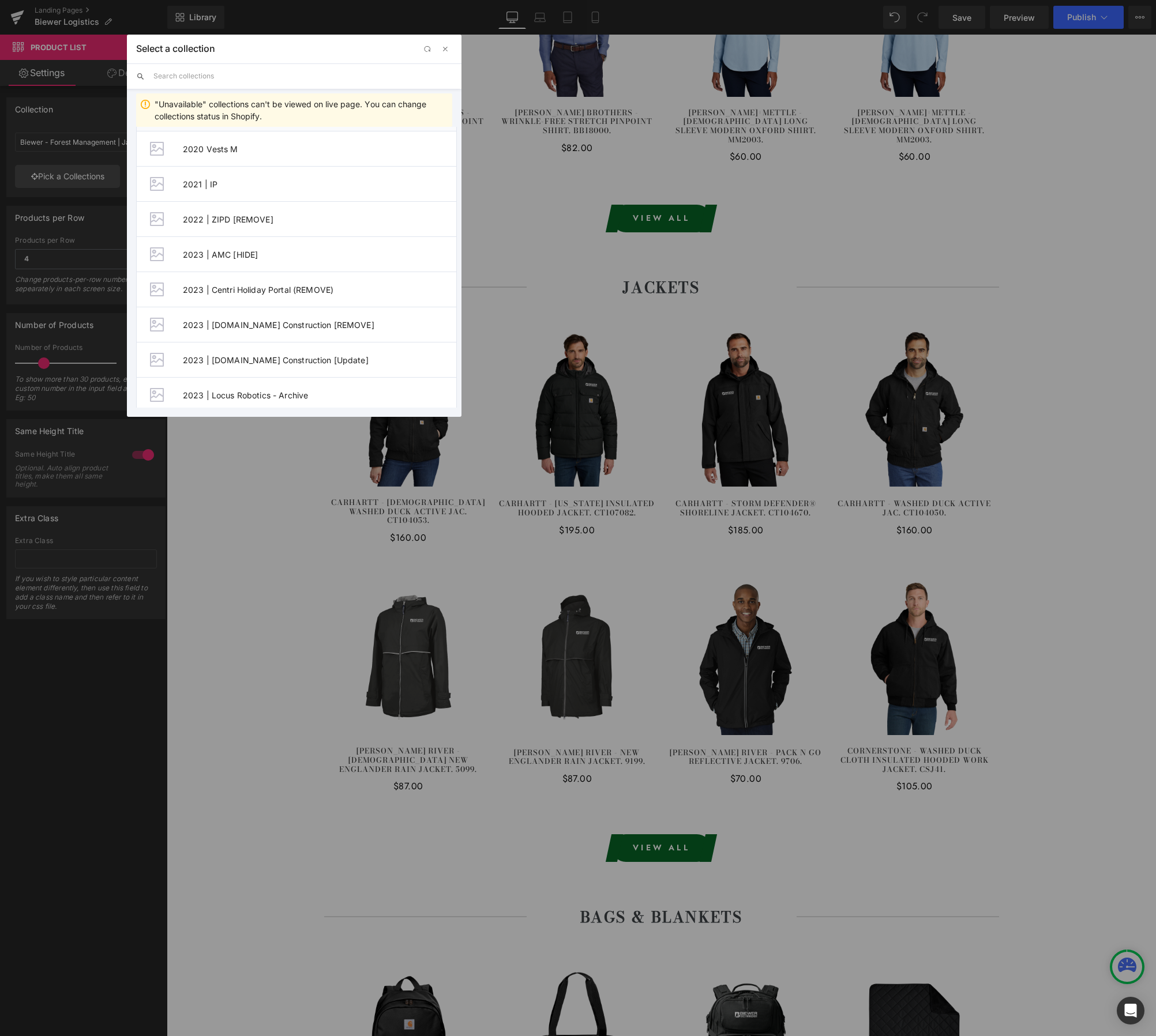
scroll to position [275, 0]
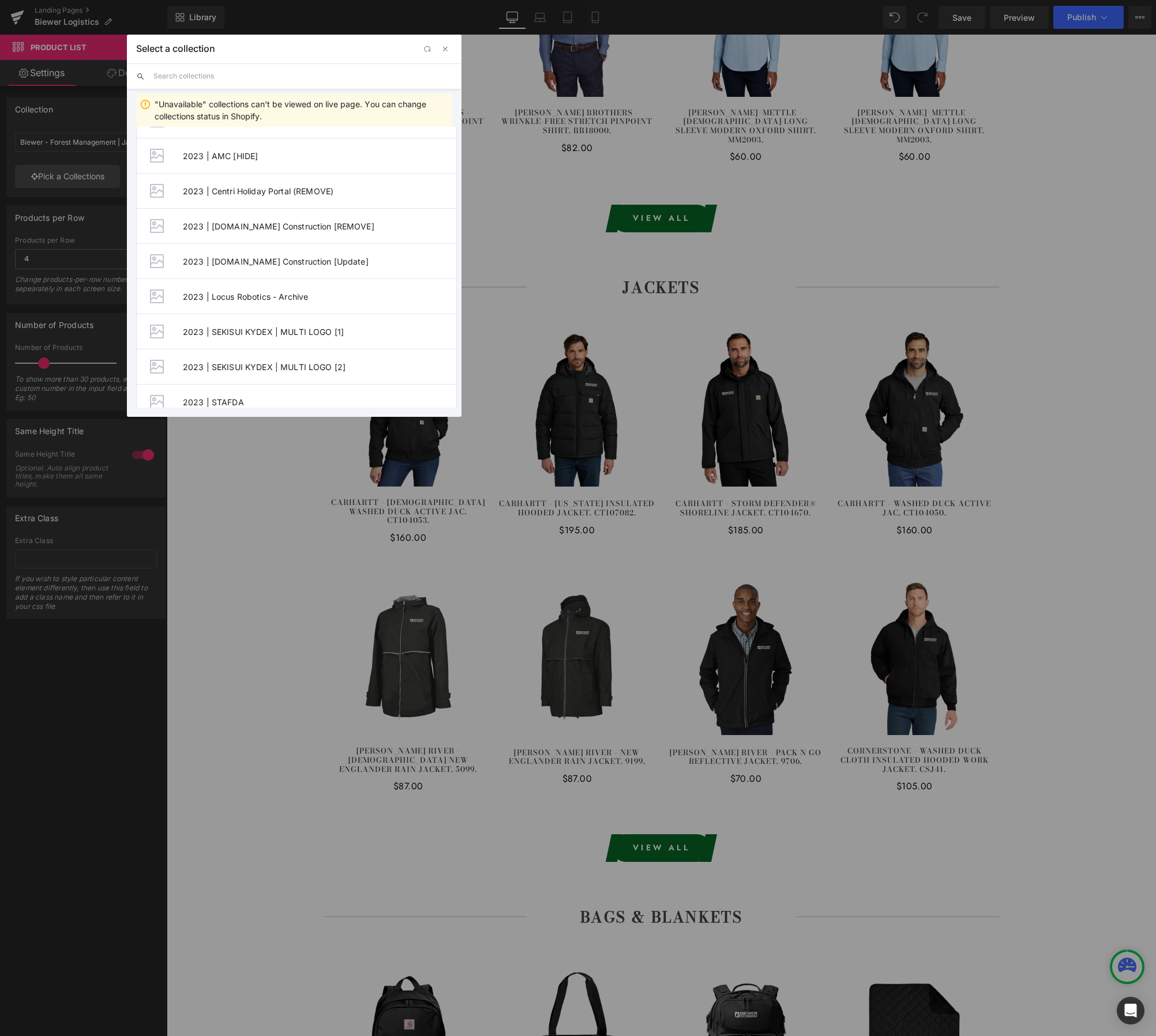
click at [230, 81] on input "text" at bounding box center [302, 76] width 299 height 25
paste input "Biewer - Logistics"
type input "Biewer - Logistics"
click at [292, 255] on span "Biewer - Logistics | Jackets" at bounding box center [319, 255] width 274 height 10
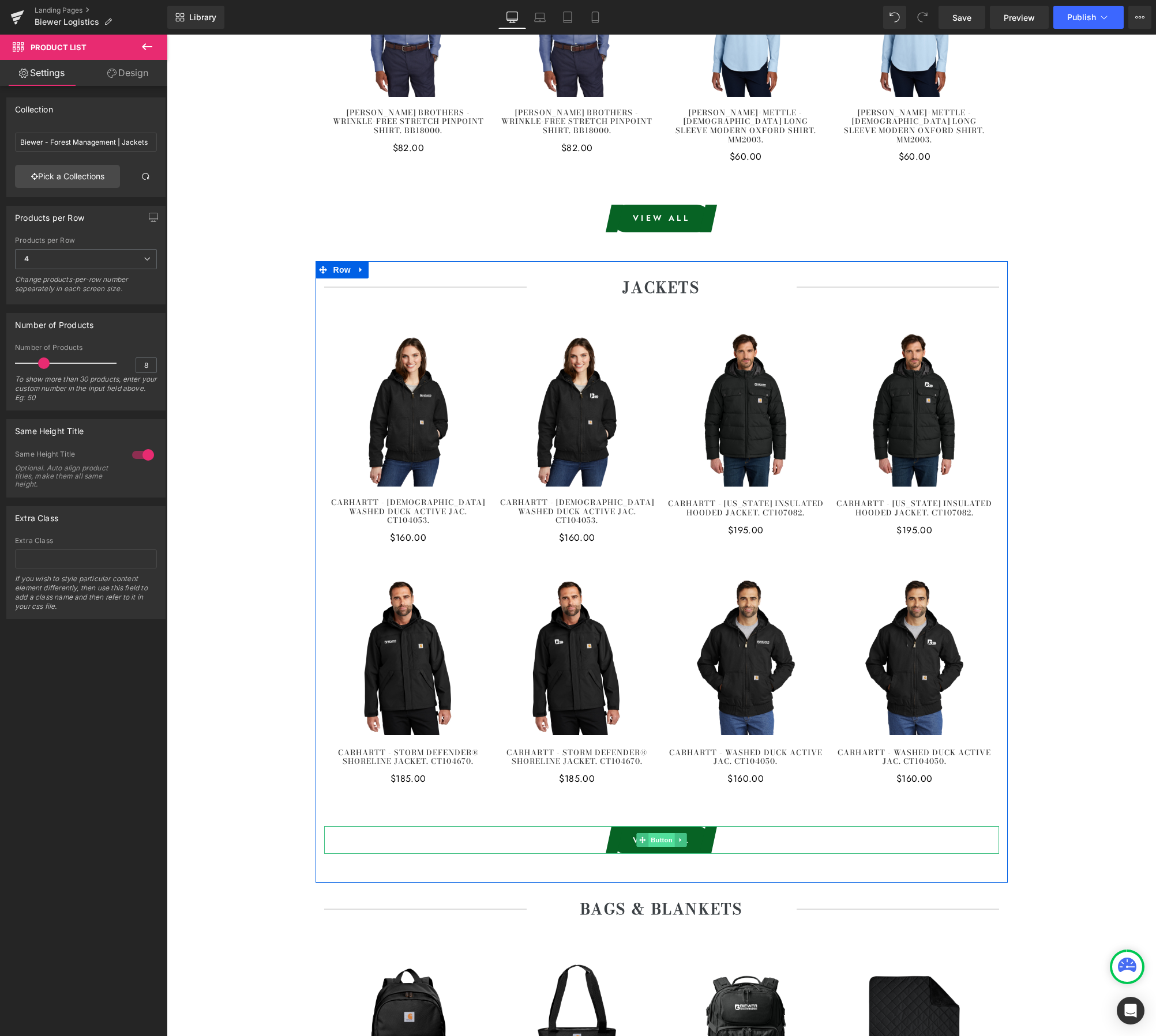
click at [659, 834] on span "Button" at bounding box center [661, 840] width 27 height 14
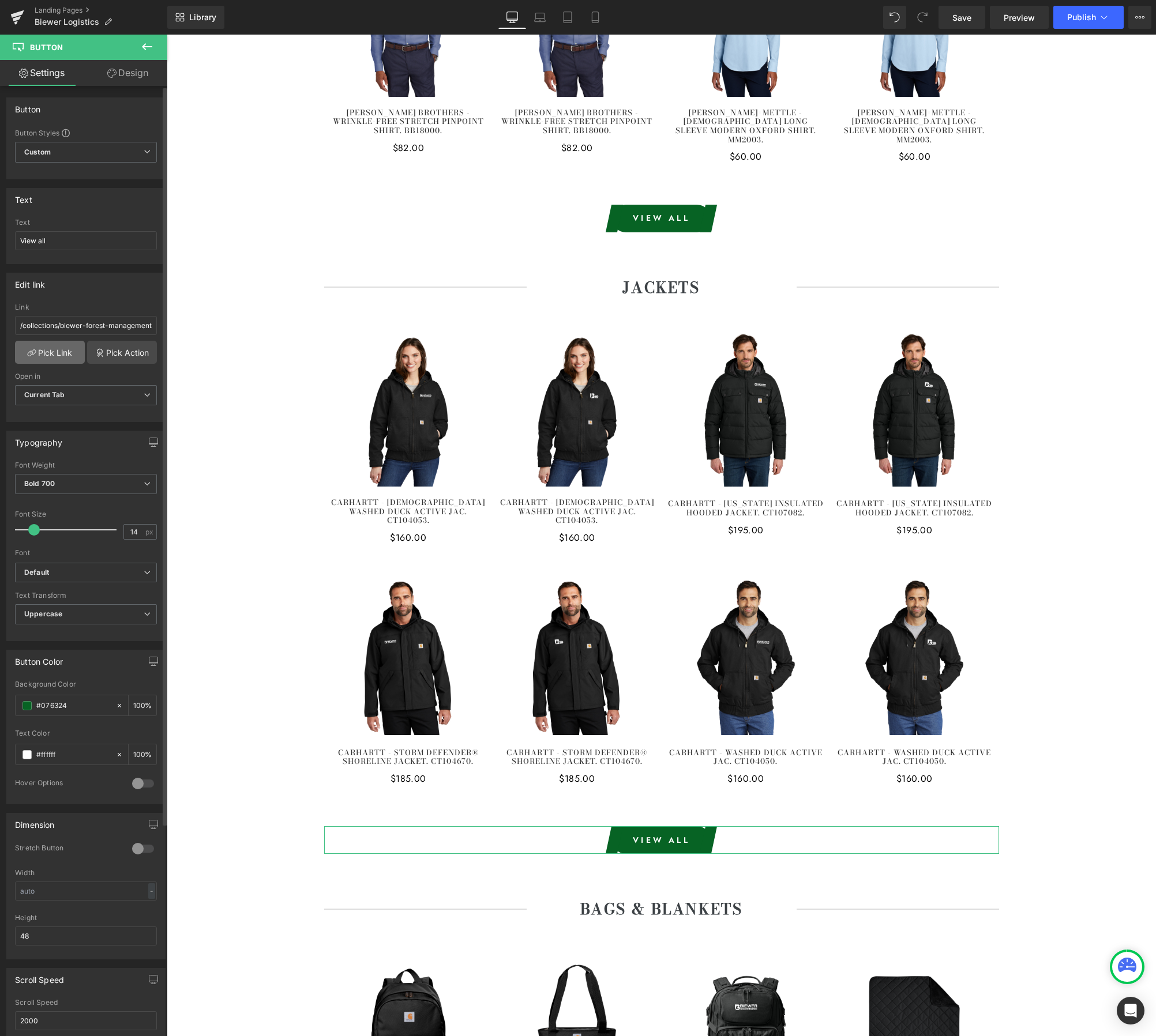
click at [59, 353] on link "Pick Link" at bounding box center [50, 352] width 70 height 23
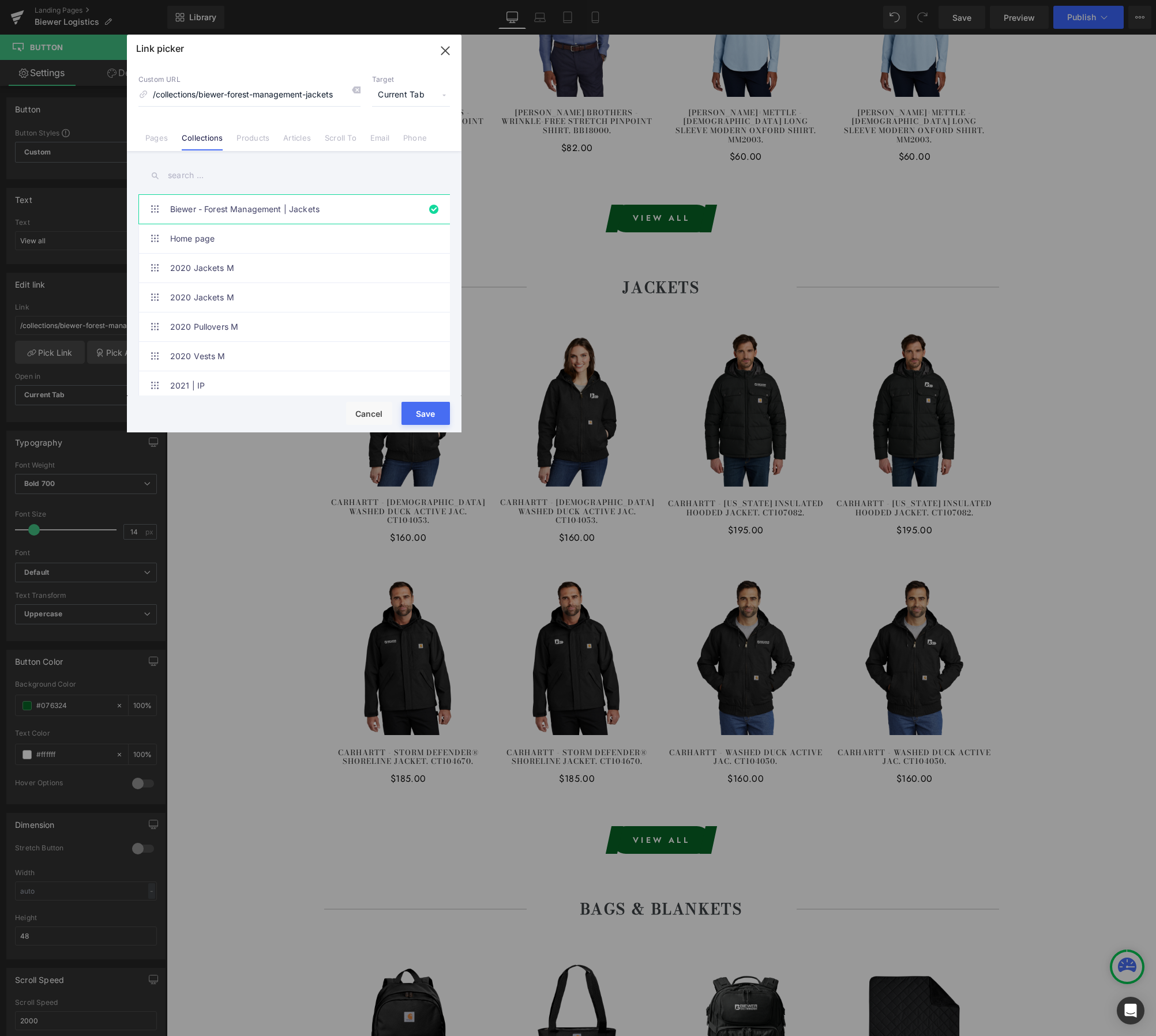
click at [189, 178] on input "text" at bounding box center [294, 176] width 312 height 26
paste input "Biewer - Logistics"
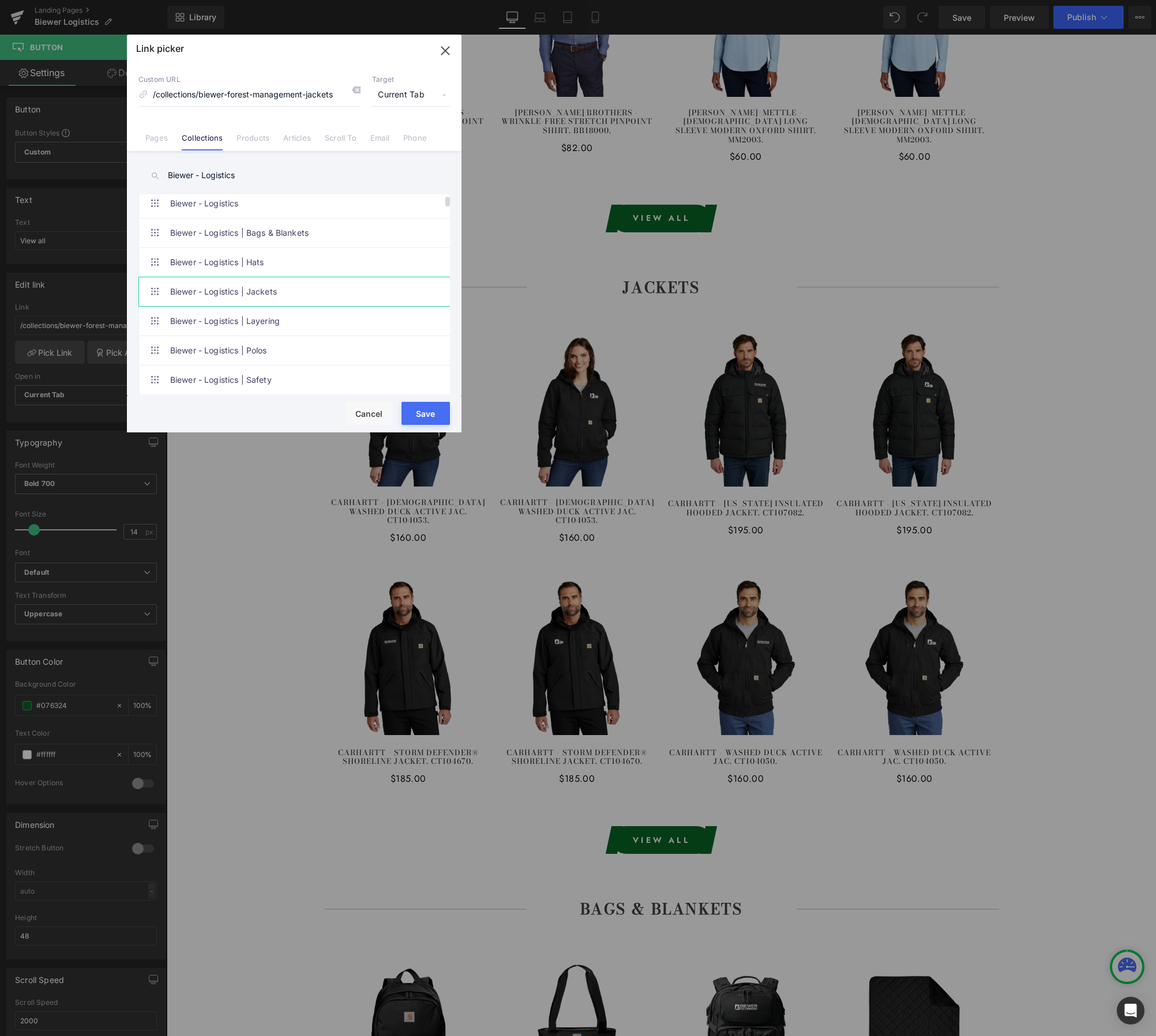
type input "Biewer - Logistics"
click at [218, 294] on link "Biewer - Logistics | Jackets" at bounding box center [296, 292] width 254 height 29
click at [424, 417] on button "Save" at bounding box center [426, 413] width 49 height 23
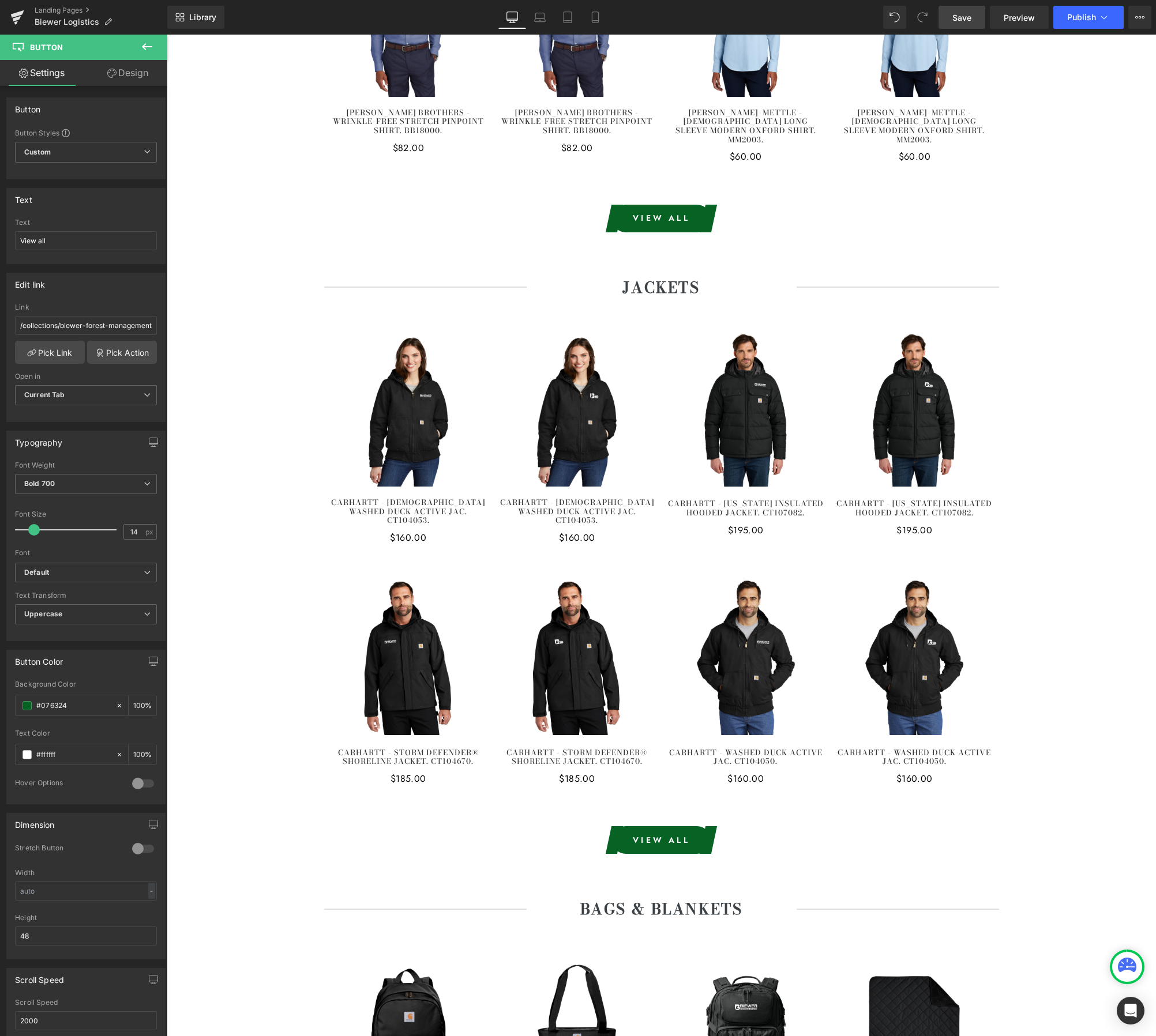
click at [963, 18] on span "Save" at bounding box center [961, 17] width 19 height 12
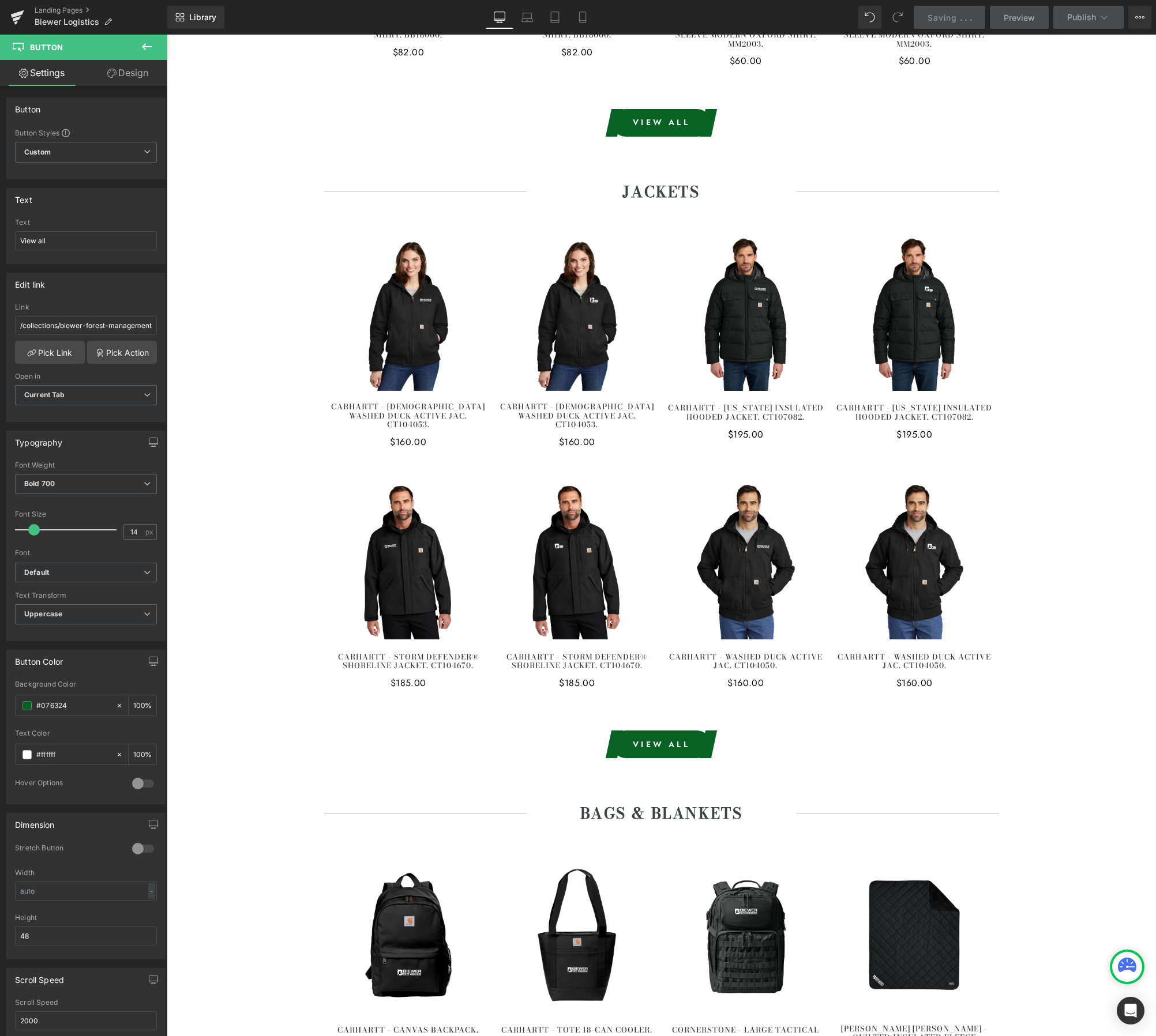
scroll to position [3832, 0]
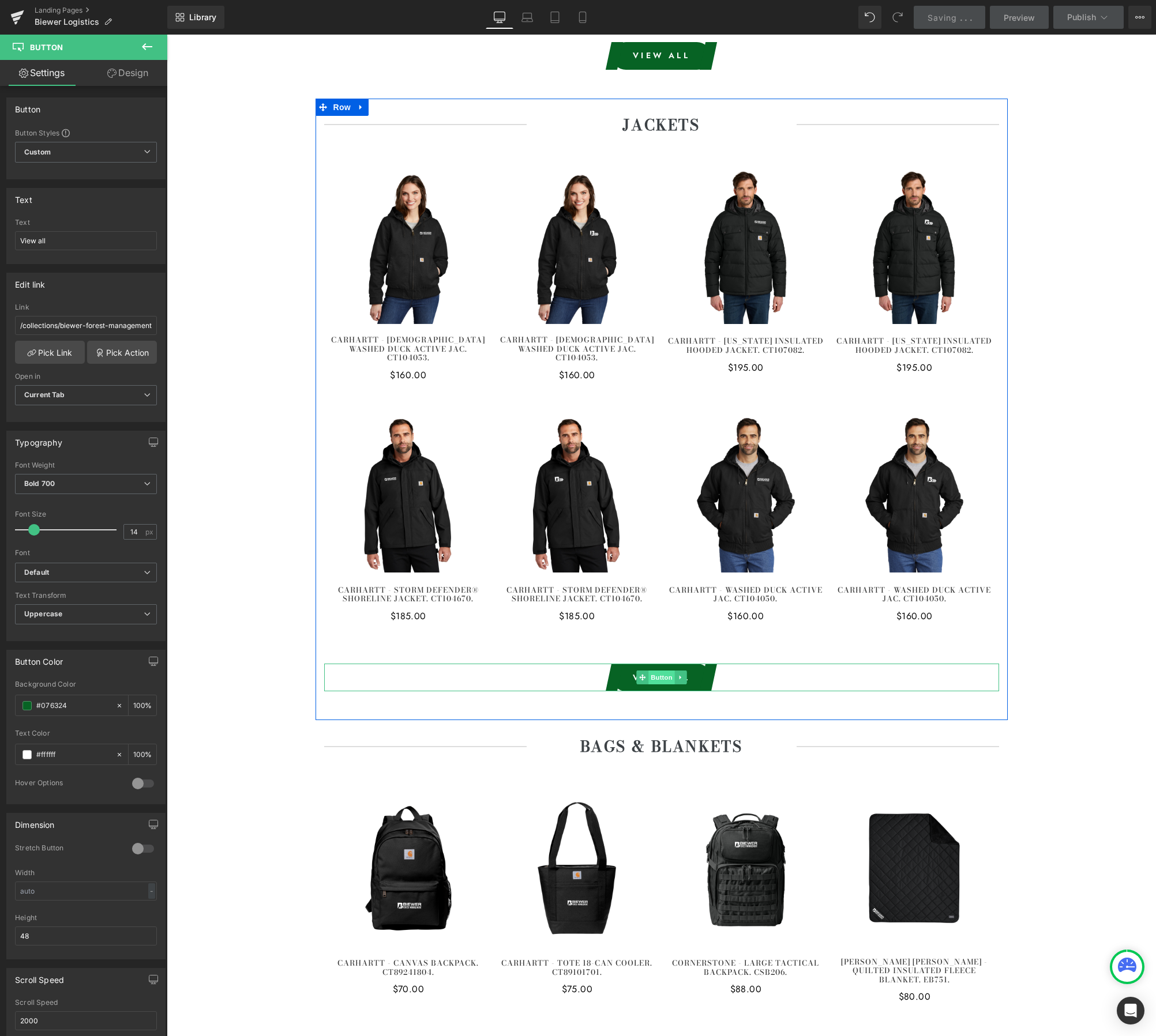
click at [665, 671] on span "Button" at bounding box center [661, 678] width 27 height 14
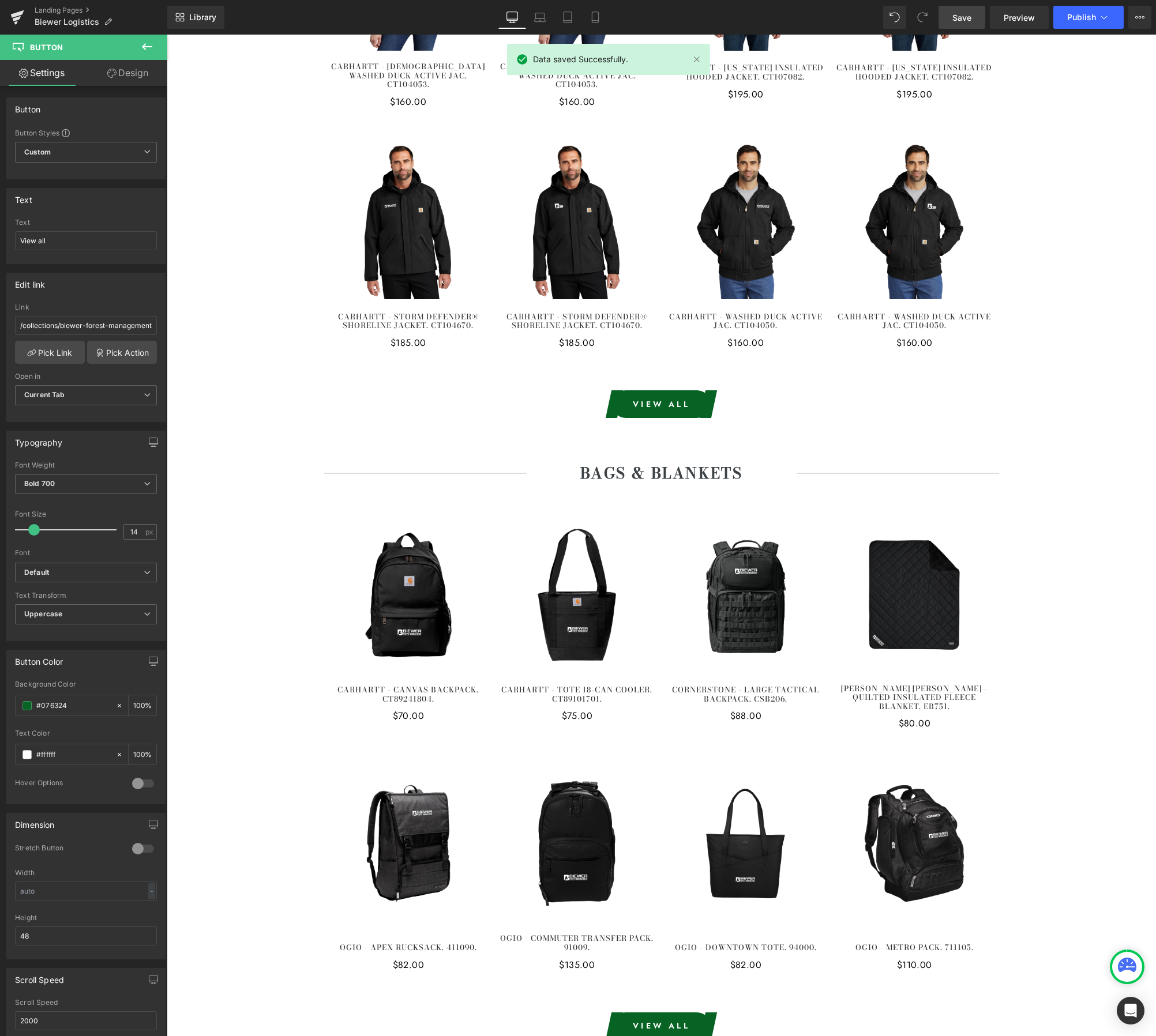
scroll to position [4104, 0]
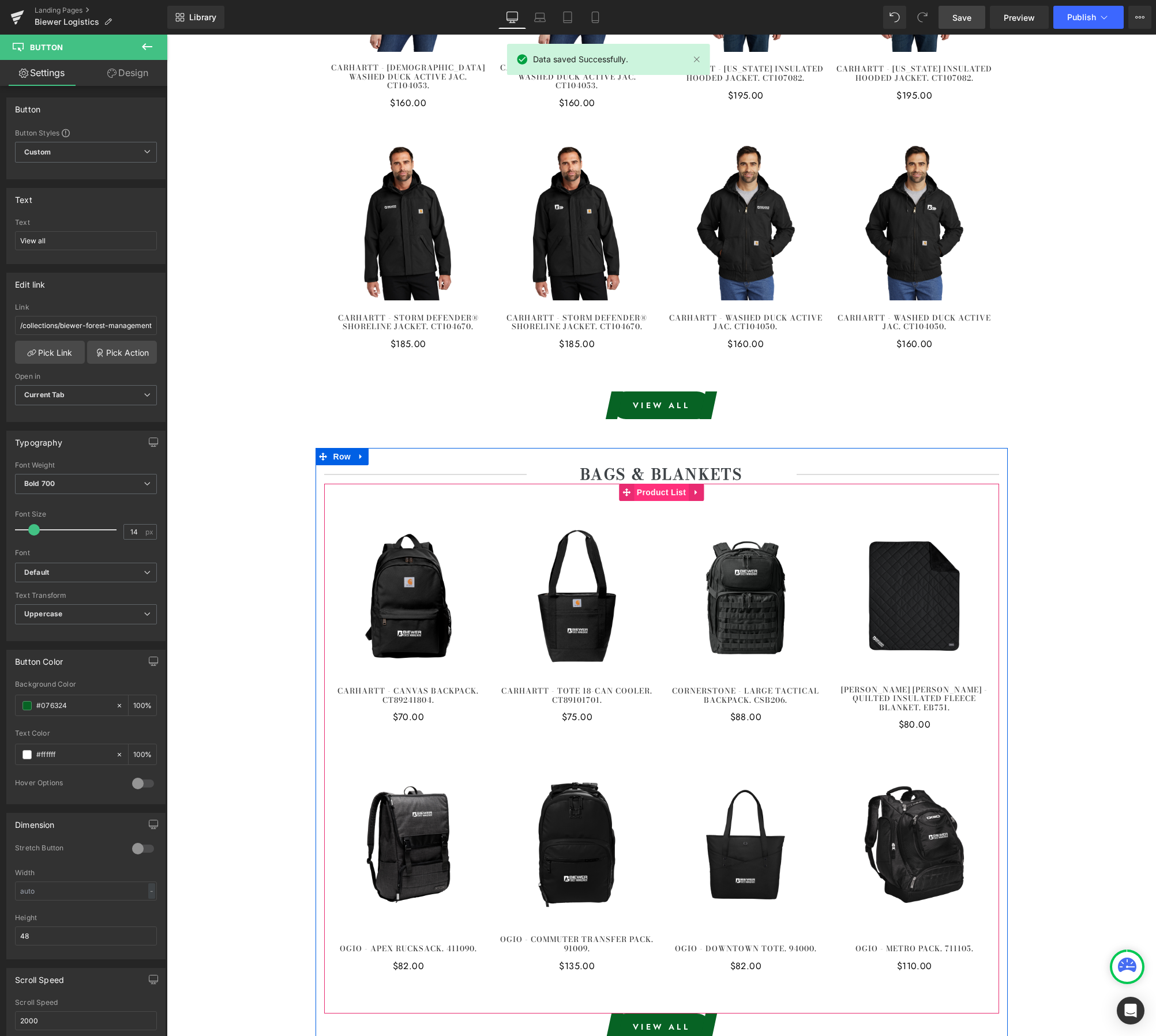
click at [665, 484] on span "Product List" at bounding box center [661, 492] width 55 height 17
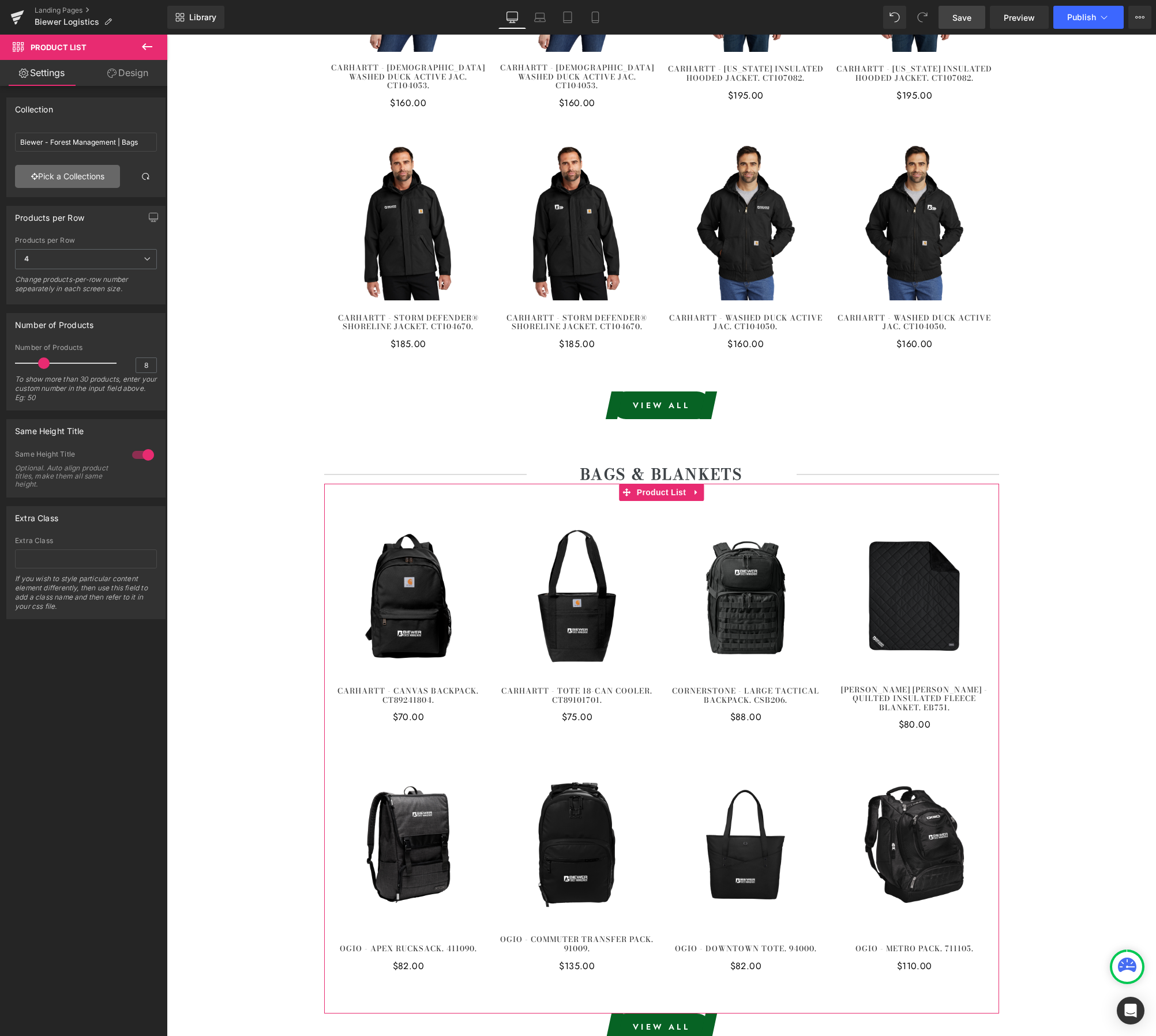
click at [71, 175] on link "Pick a Collections" at bounding box center [67, 177] width 105 height 23
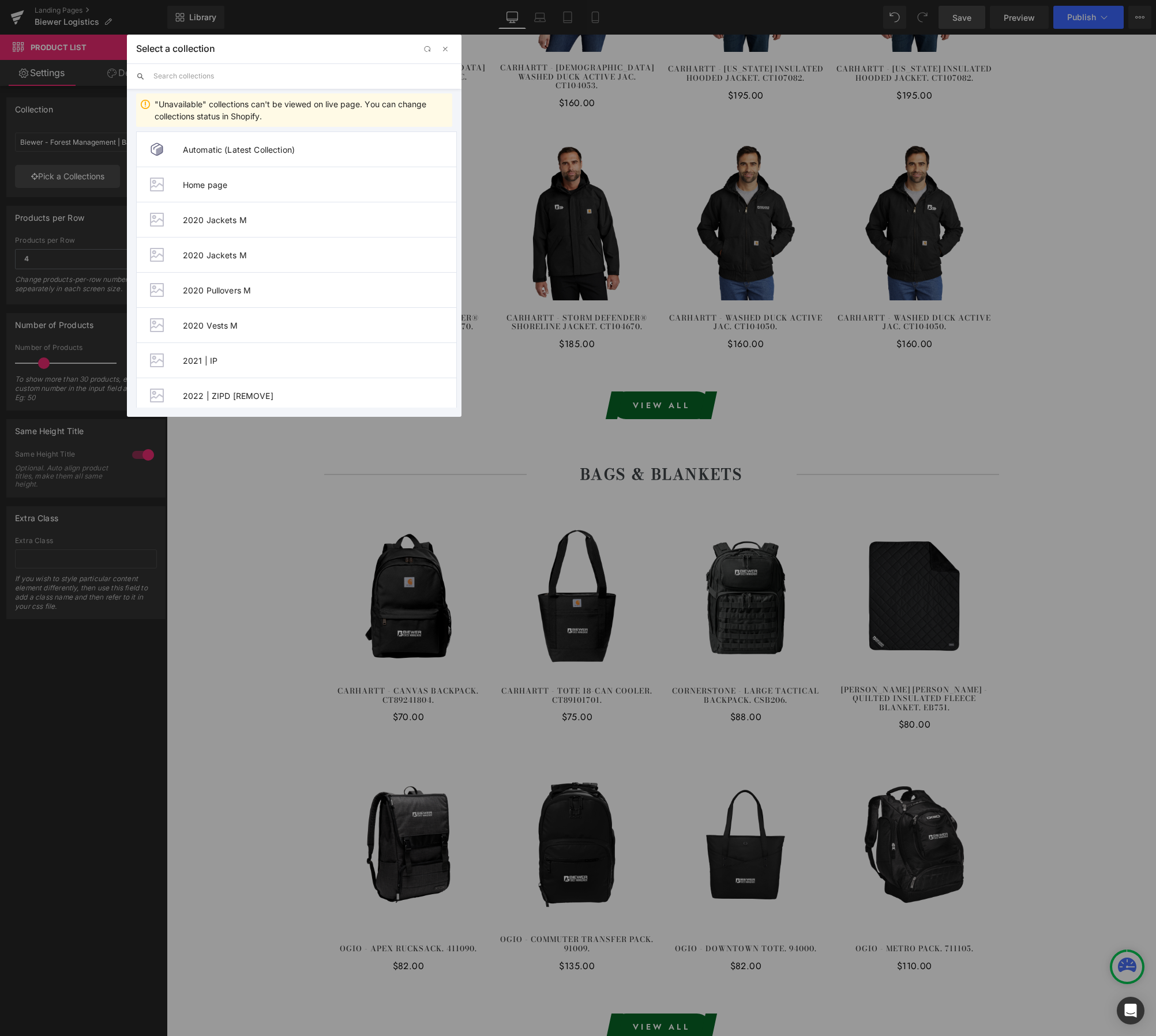
click at [265, 70] on input "text" at bounding box center [302, 76] width 299 height 25
paste input "Biewer - Logistics"
type input "Biewer - Logistics"
click at [293, 182] on span "Biewer - Logistics | Bags & Blankets" at bounding box center [319, 184] width 274 height 10
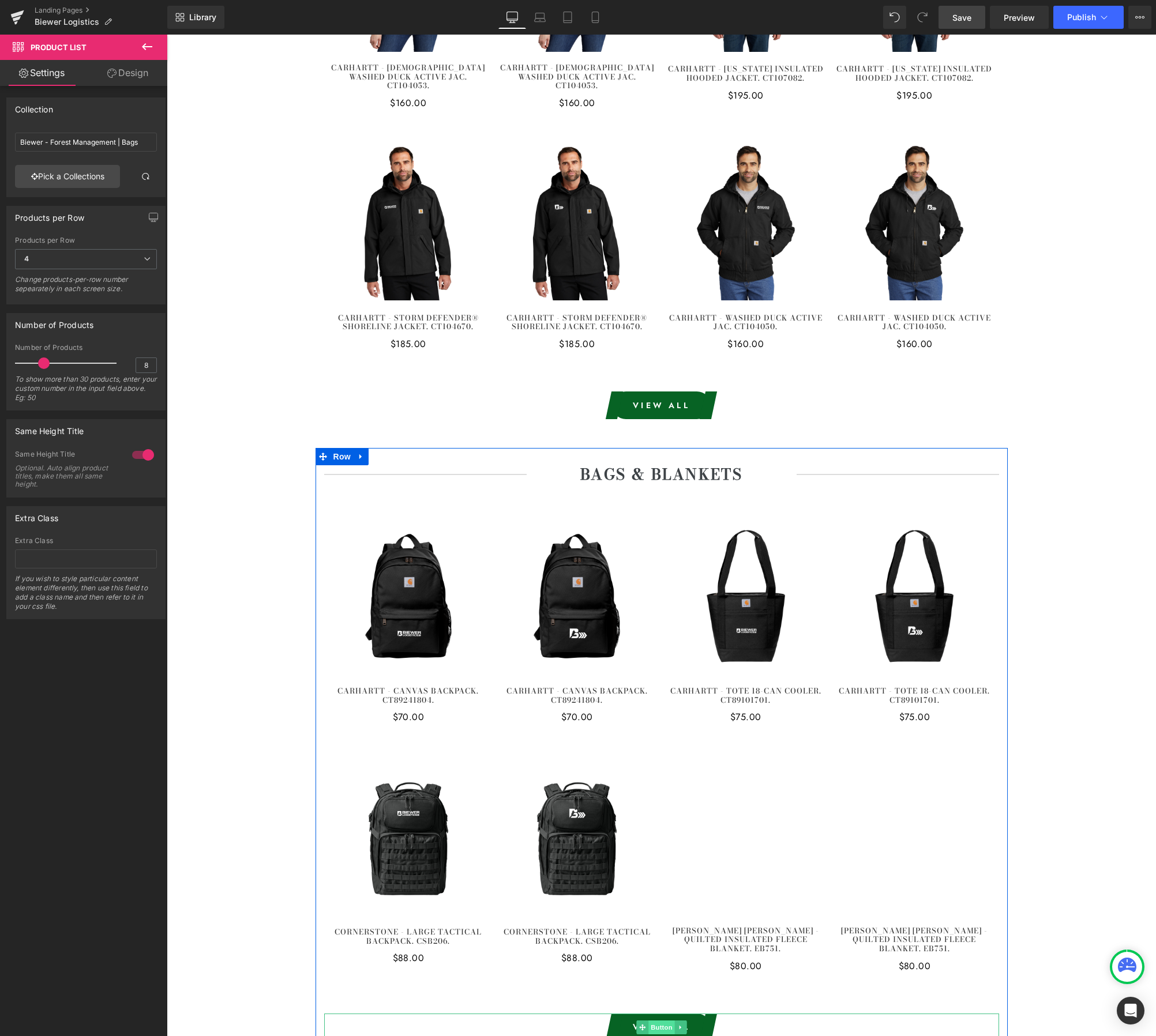
click at [659, 1021] on span "Button" at bounding box center [661, 1028] width 27 height 14
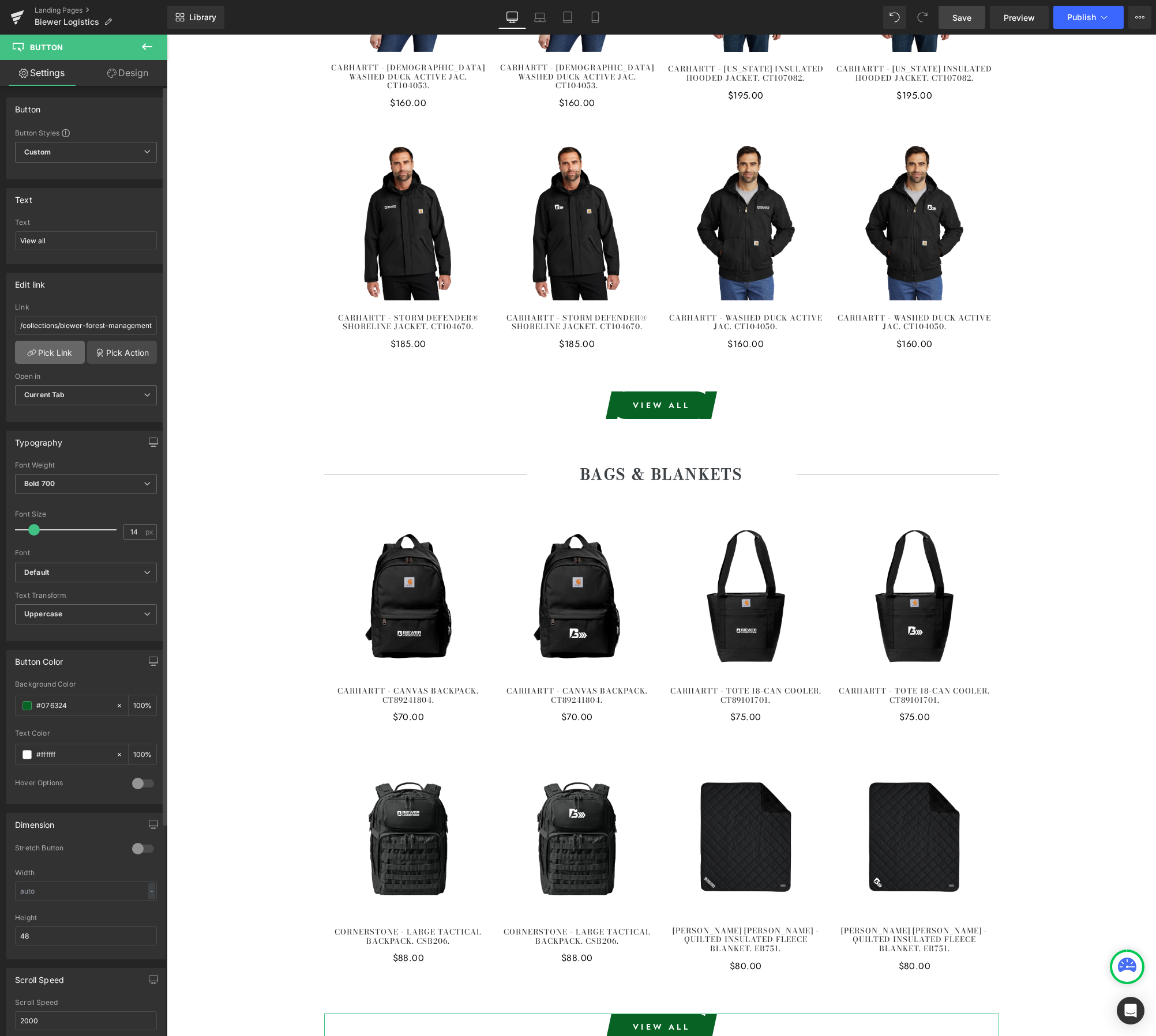
click at [62, 358] on link "Pick Link" at bounding box center [50, 352] width 70 height 23
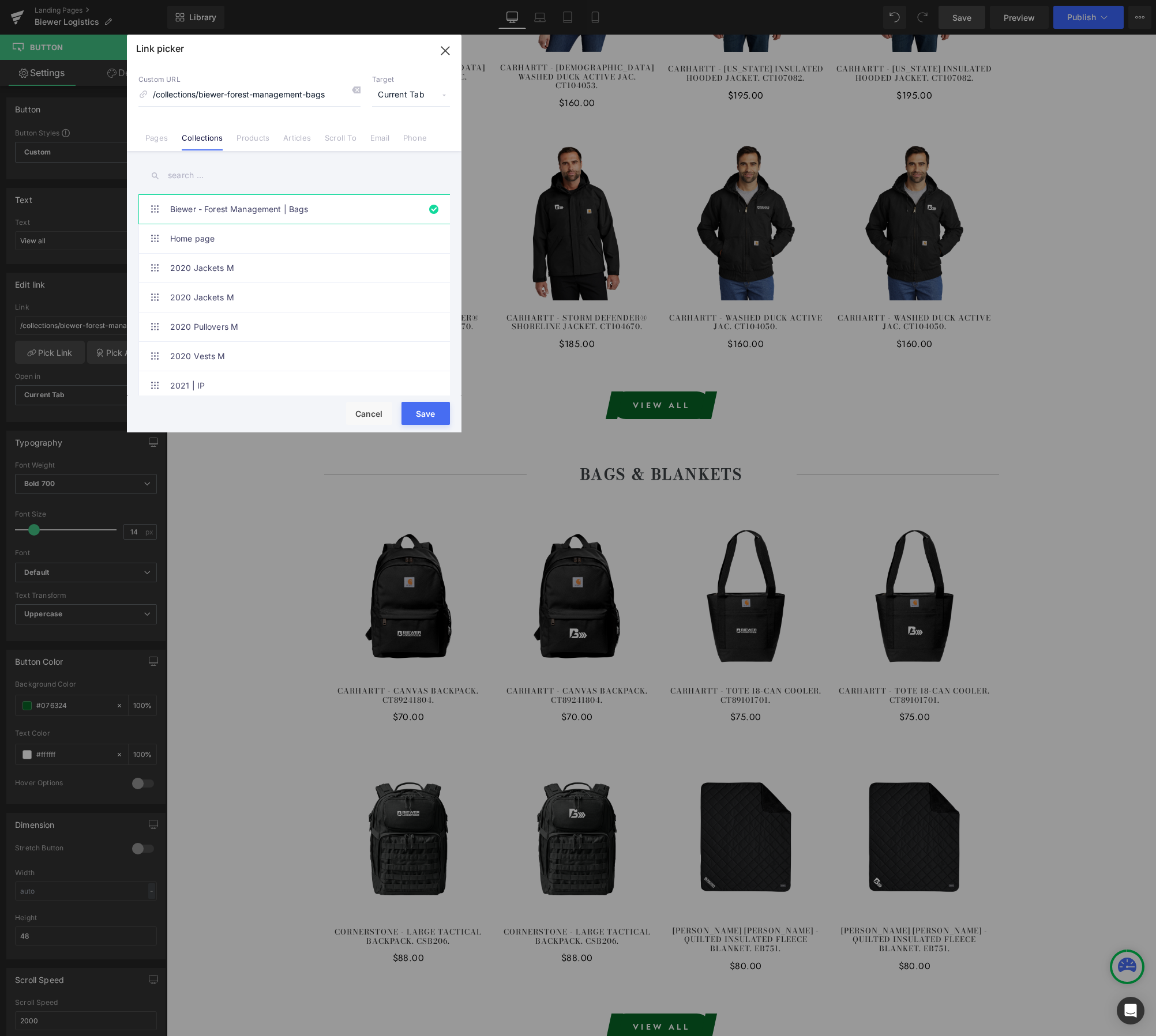
click at [199, 173] on input "text" at bounding box center [294, 176] width 312 height 26
paste input "Biewer - Logistics"
type input "Biewer - Logistics"
click at [258, 237] on link "Biewer - Logistics | Bags & Blankets" at bounding box center [296, 239] width 254 height 29
click at [440, 414] on button "Save" at bounding box center [426, 413] width 49 height 23
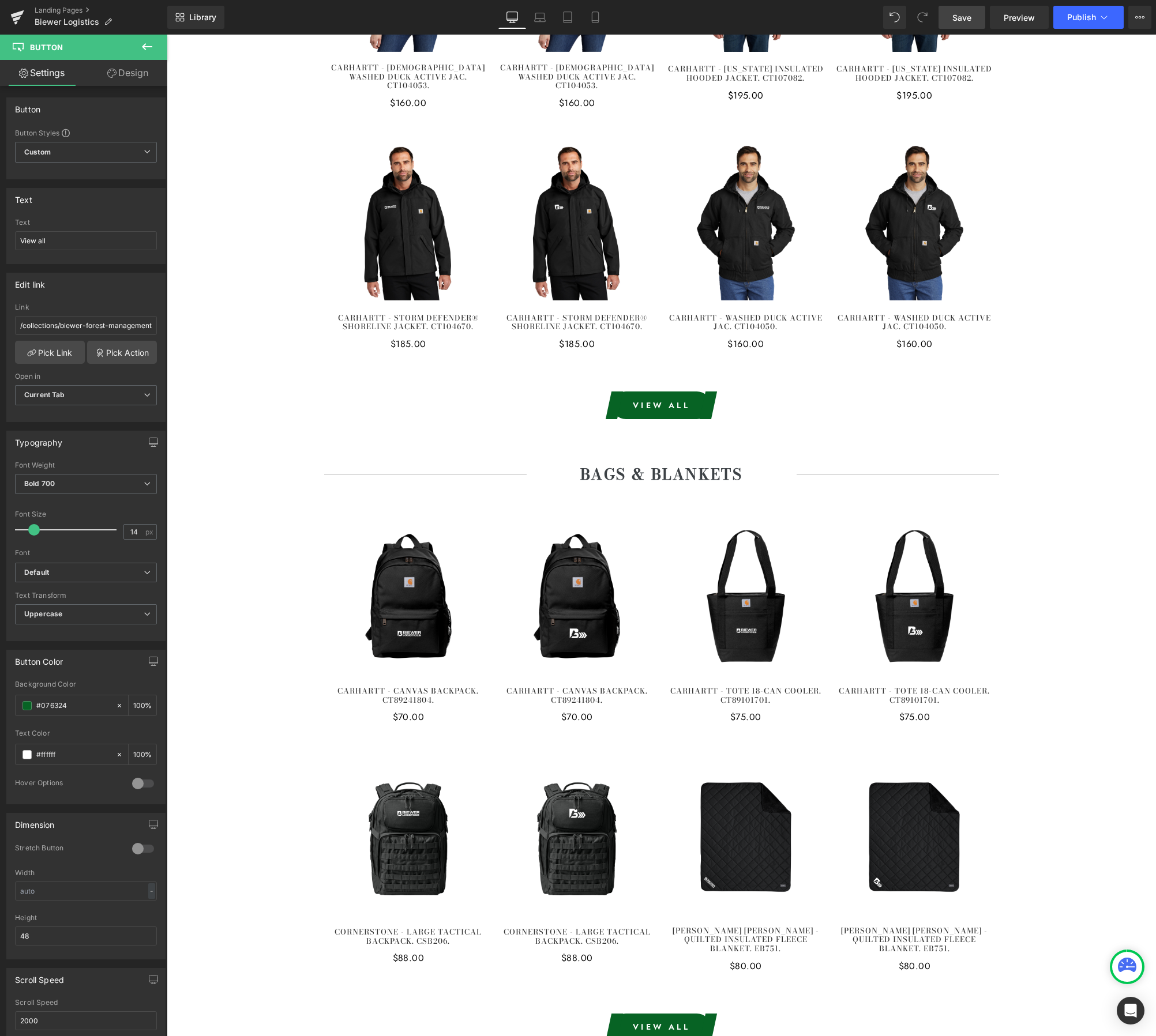
click at [958, 14] on span "Save" at bounding box center [961, 17] width 19 height 12
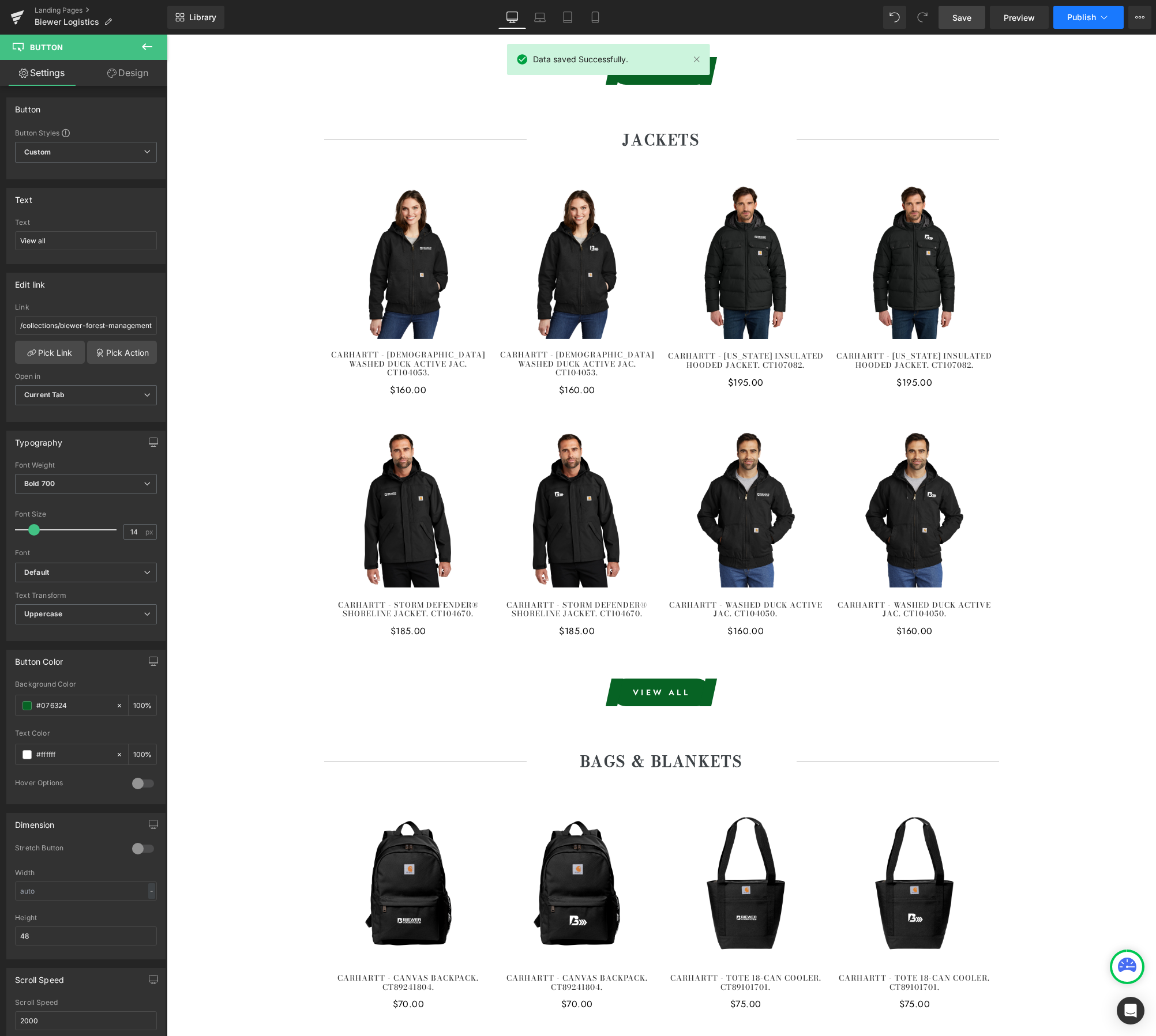
click at [1081, 22] on button "Publish" at bounding box center [1088, 17] width 70 height 23
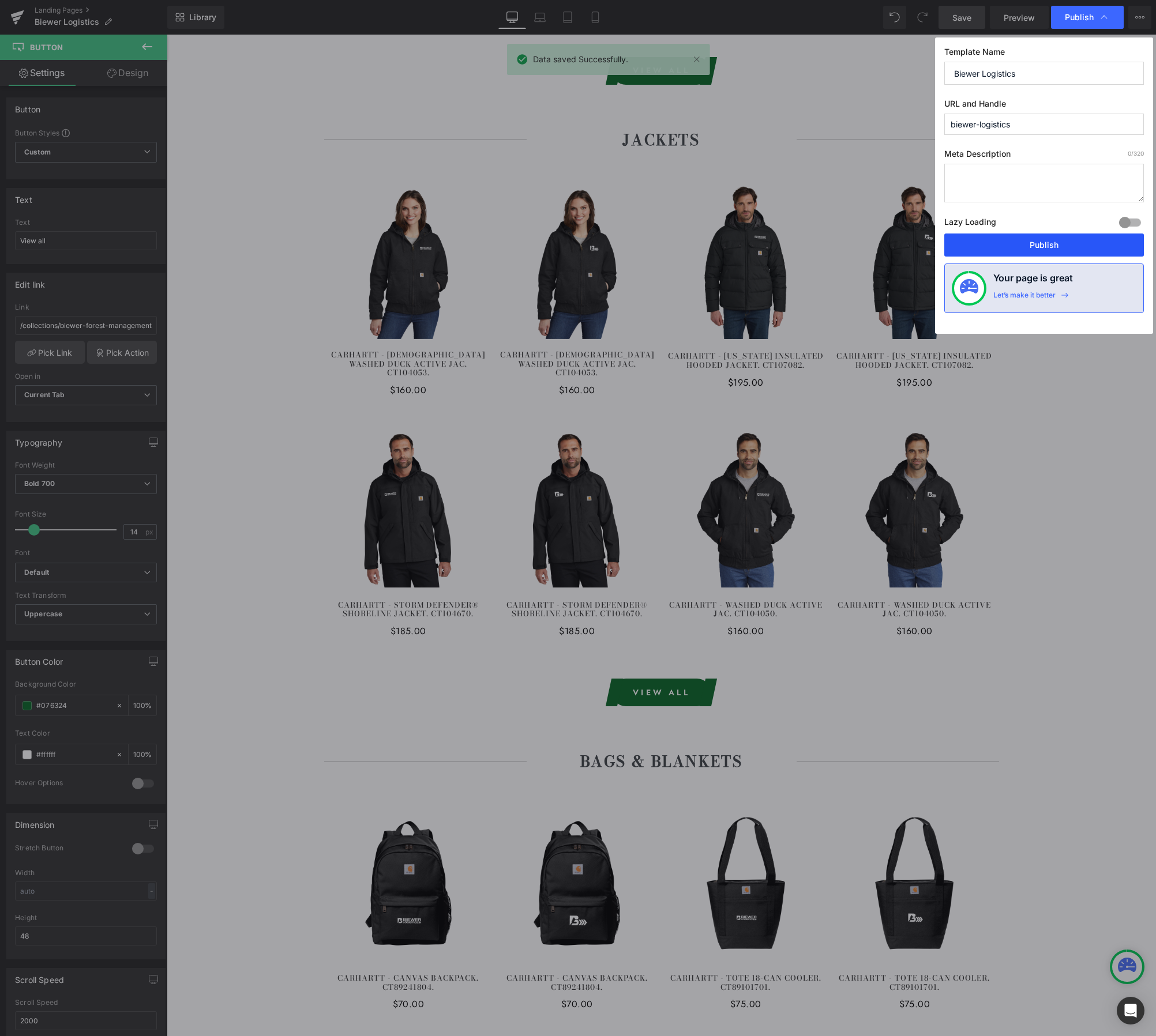
drag, startPoint x: 1041, startPoint y: 240, endPoint x: 897, endPoint y: 182, distance: 155.2
click at [1041, 240] on button "Publish" at bounding box center [1044, 245] width 199 height 23
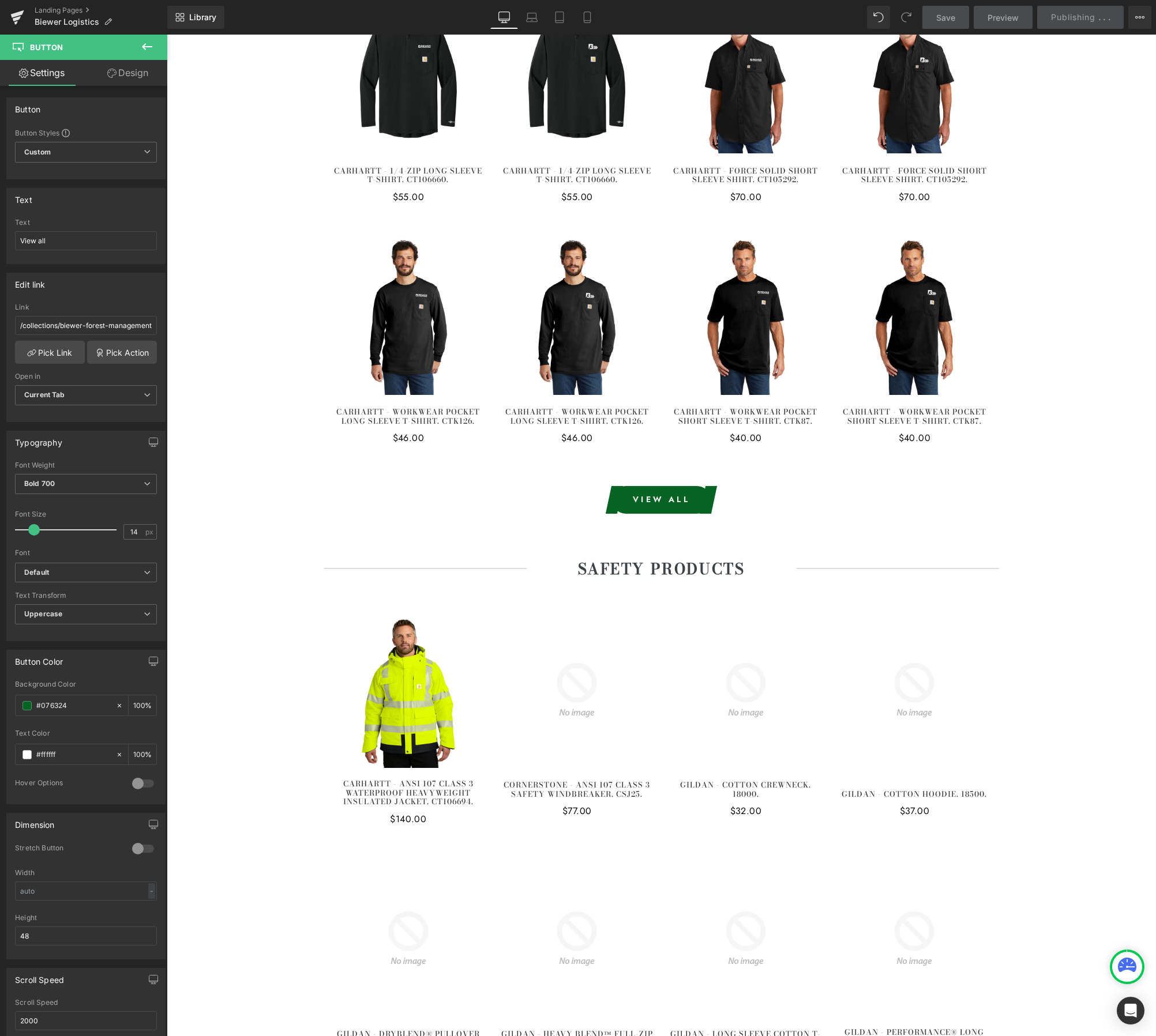
scroll to position [0, 0]
